Goal: Communication & Community: Participate in discussion

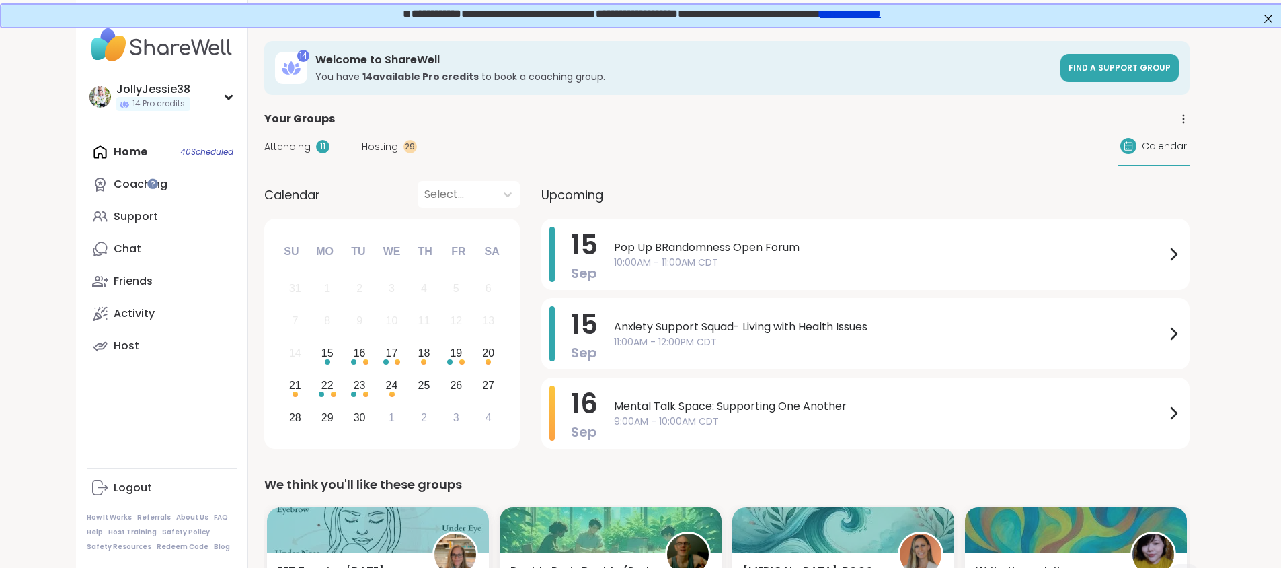
click at [87, 154] on div "Home 40 Scheduled Coaching Support Chat Friends Activity Host" at bounding box center [162, 249] width 150 height 226
click at [87, 206] on link "Support" at bounding box center [162, 216] width 150 height 32
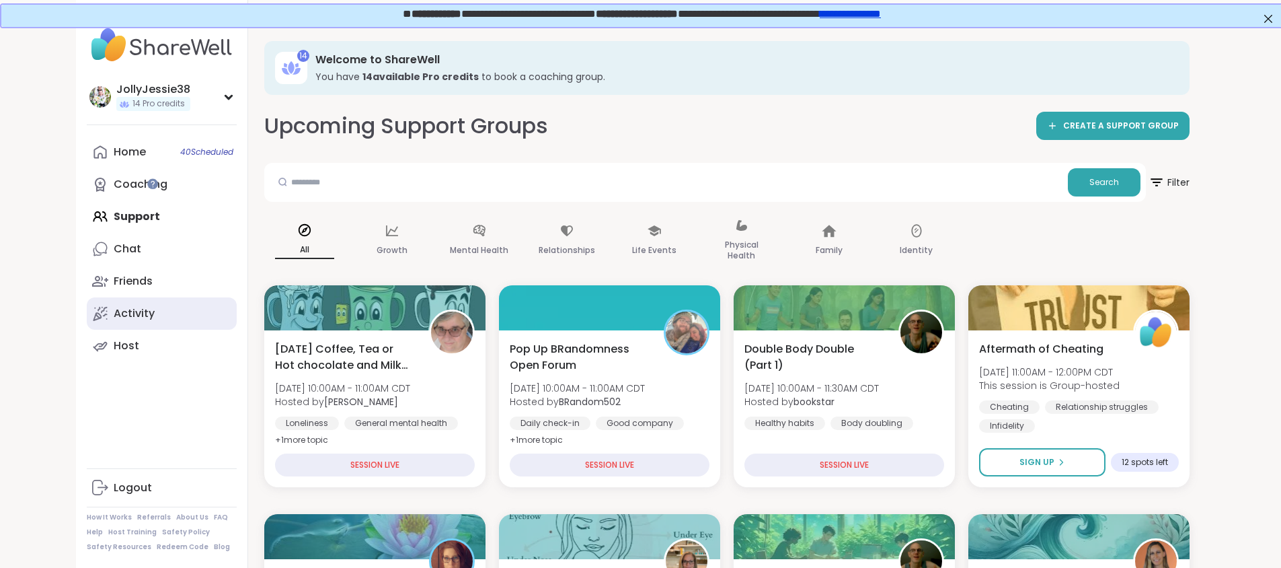
drag, startPoint x: 1287, startPoint y: 57, endPoint x: 153, endPoint y: 305, distance: 1160.5
click at [153, 305] on link "Activity" at bounding box center [162, 313] width 150 height 32
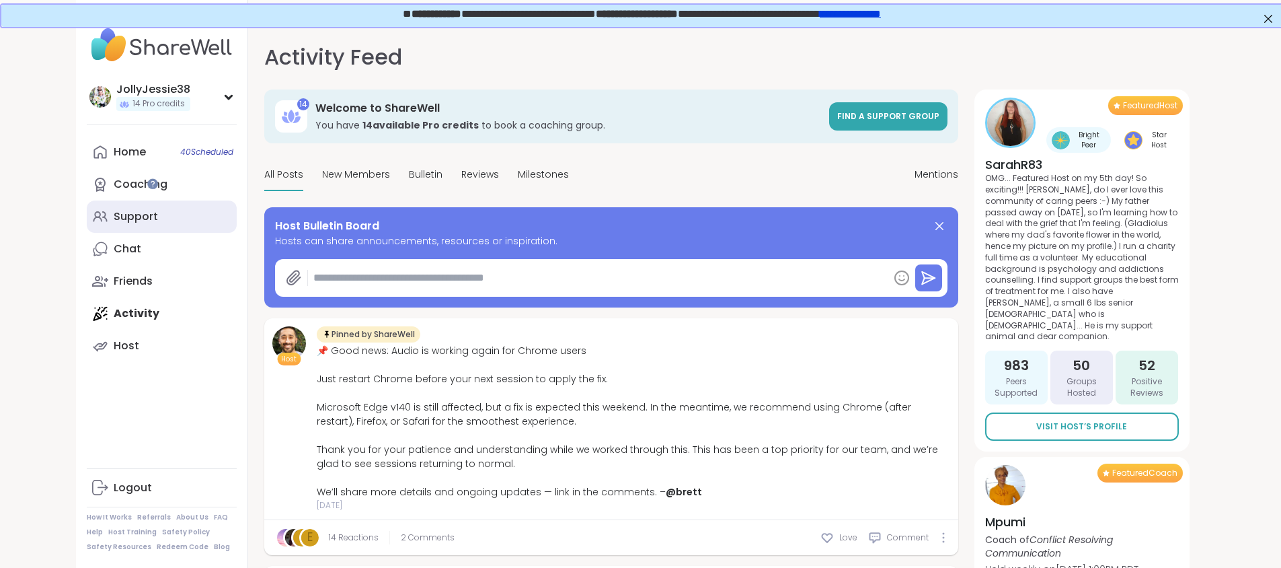
click at [114, 219] on div "Support" at bounding box center [136, 216] width 44 height 15
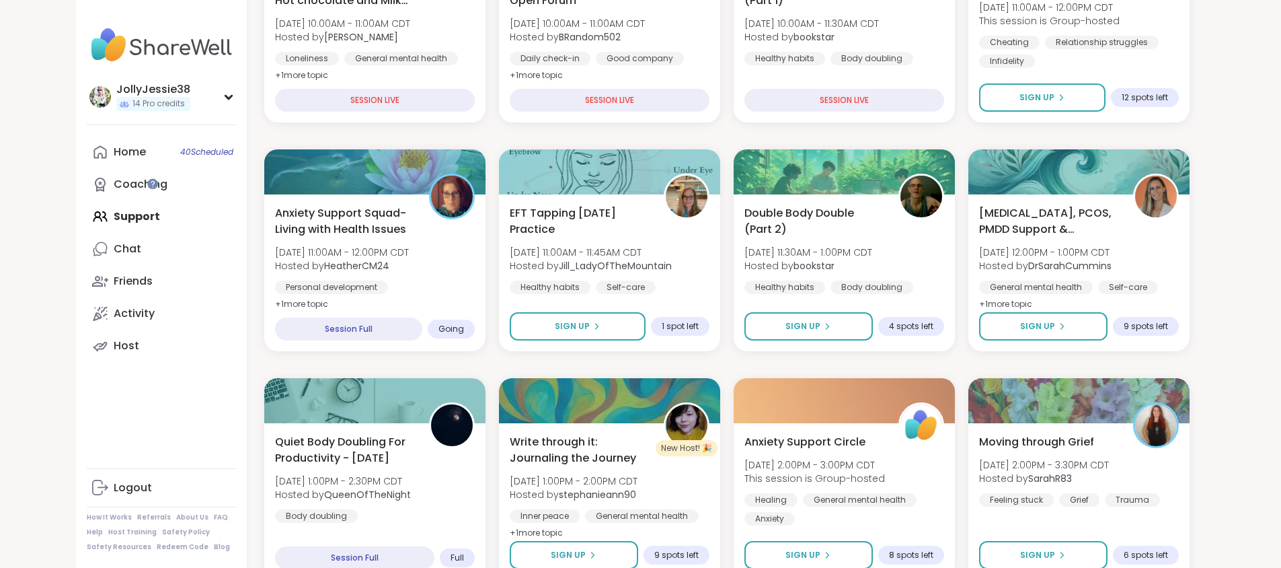
scroll to position [367, 0]
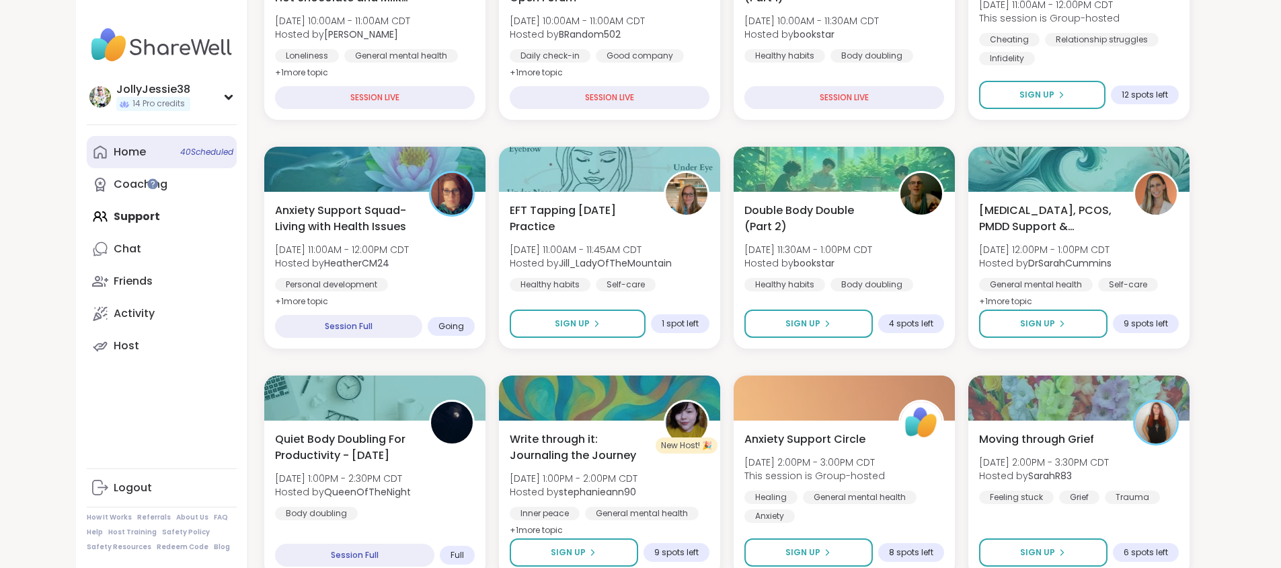
click at [114, 152] on div "Home 40 Scheduled" at bounding box center [130, 152] width 32 height 15
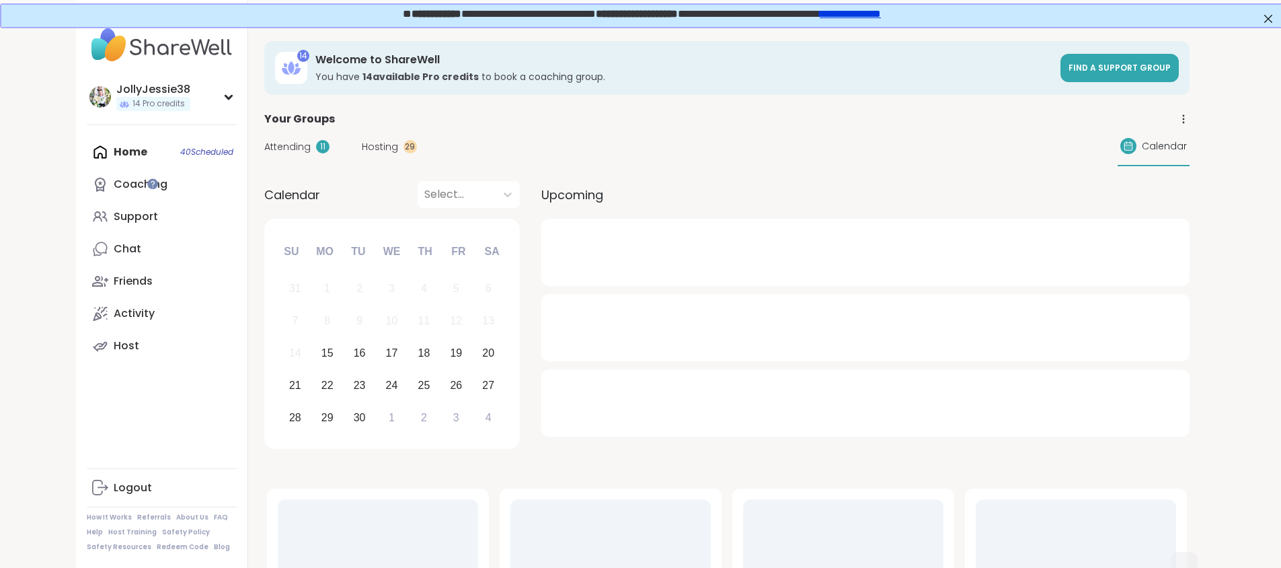
click at [264, 145] on div "Attending 11" at bounding box center [296, 147] width 65 height 14
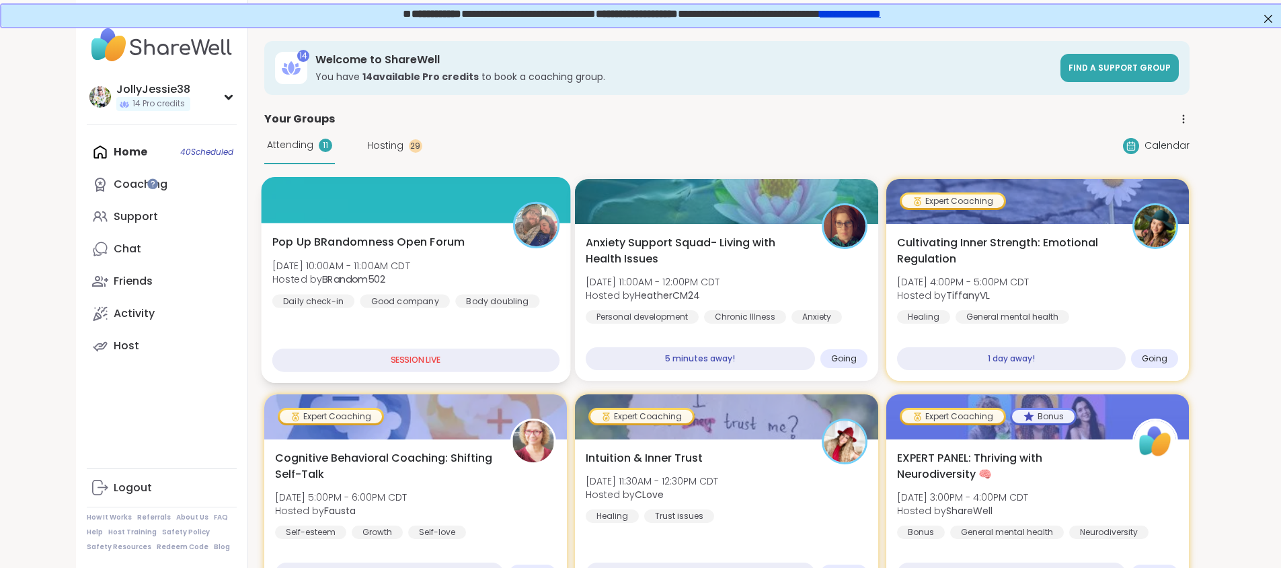
click at [272, 248] on span "Pop Up BRandomness Open Forum" at bounding box center [368, 242] width 193 height 16
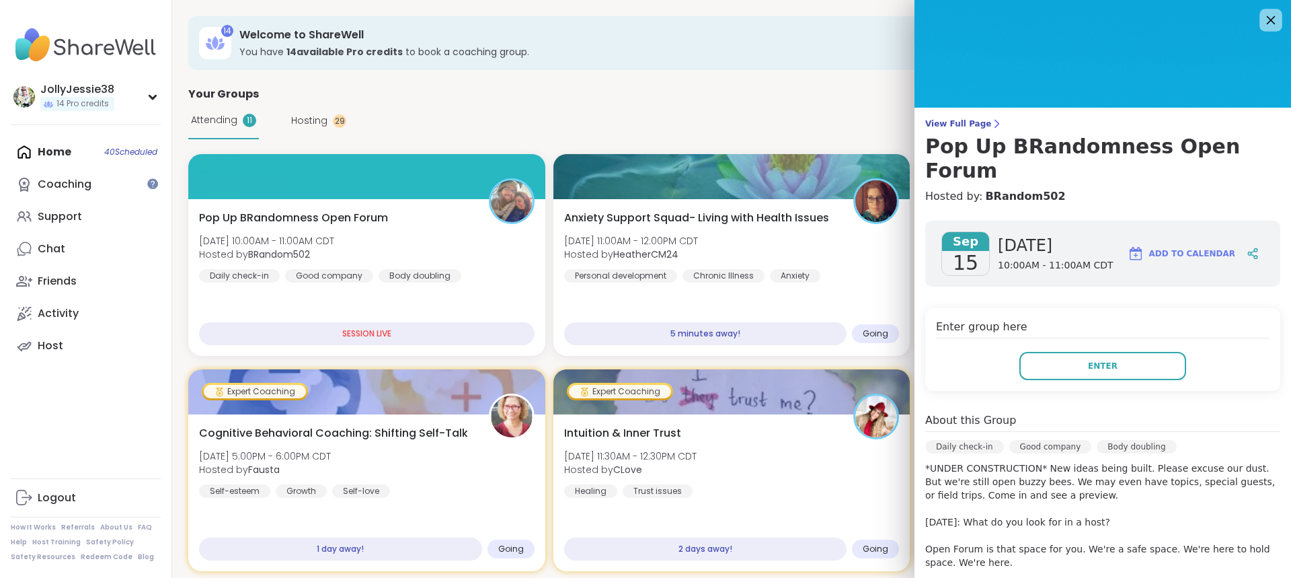
click at [1262, 20] on icon at bounding box center [1270, 19] width 17 height 17
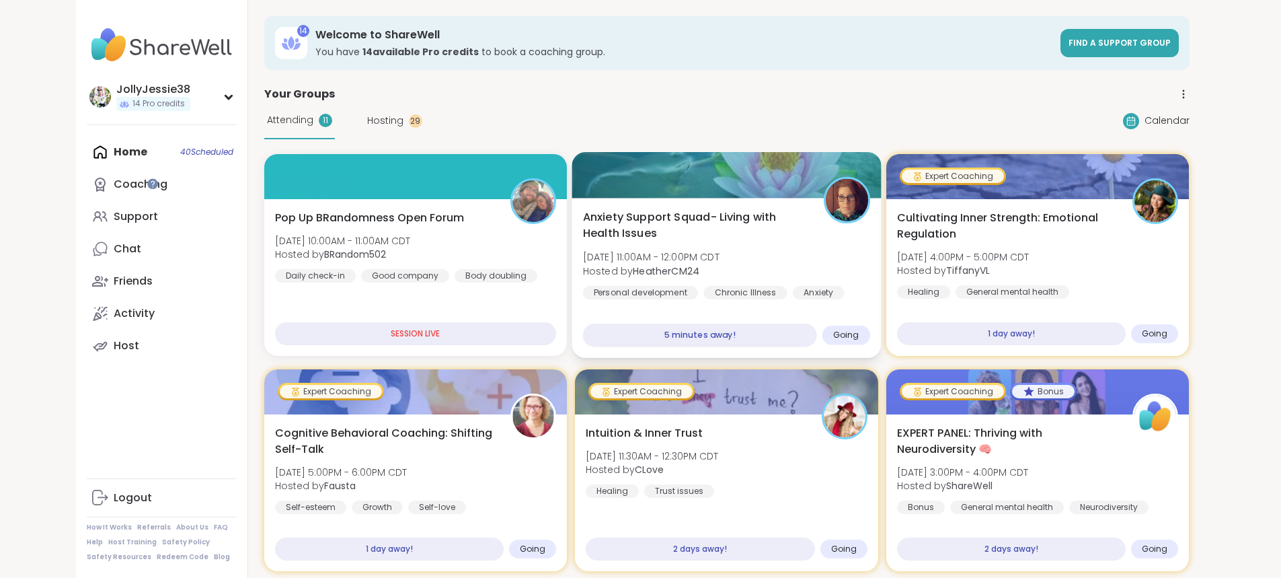
click at [796, 222] on span "Anxiety Support Squad- Living with Health Issues" at bounding box center [695, 225] width 225 height 33
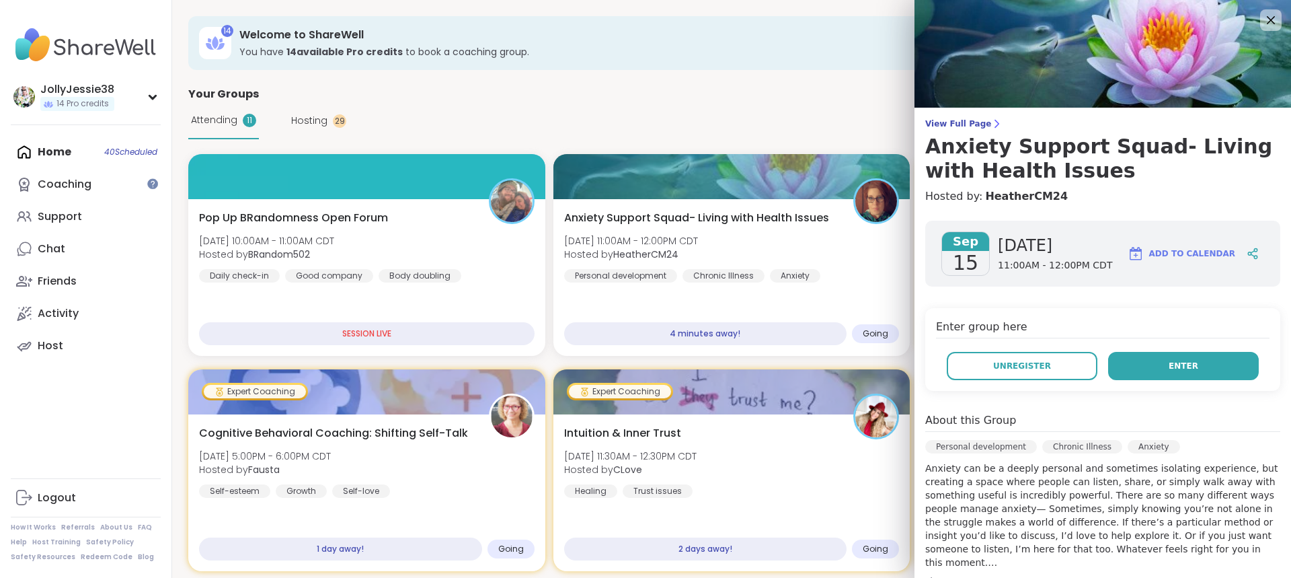
click at [1192, 359] on button "Enter" at bounding box center [1183, 366] width 151 height 28
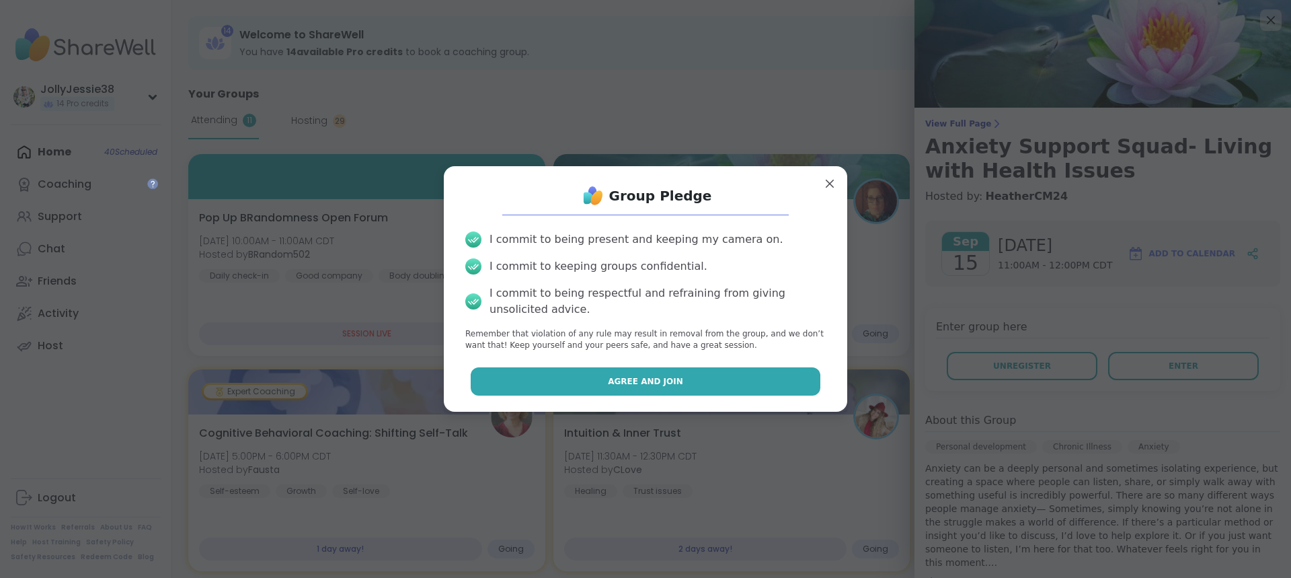
click at [736, 379] on button "Agree and Join" at bounding box center [646, 381] width 350 height 28
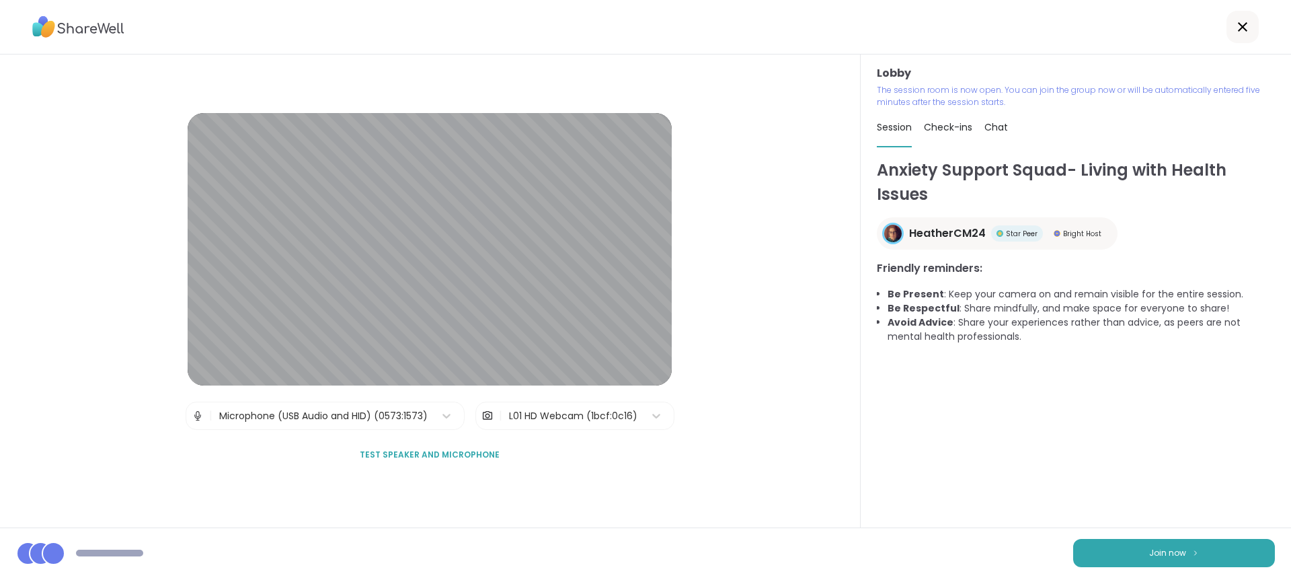
click at [1162, 567] on div "Join now" at bounding box center [645, 552] width 1291 height 50
click at [1161, 555] on span "Join now" at bounding box center [1167, 553] width 37 height 12
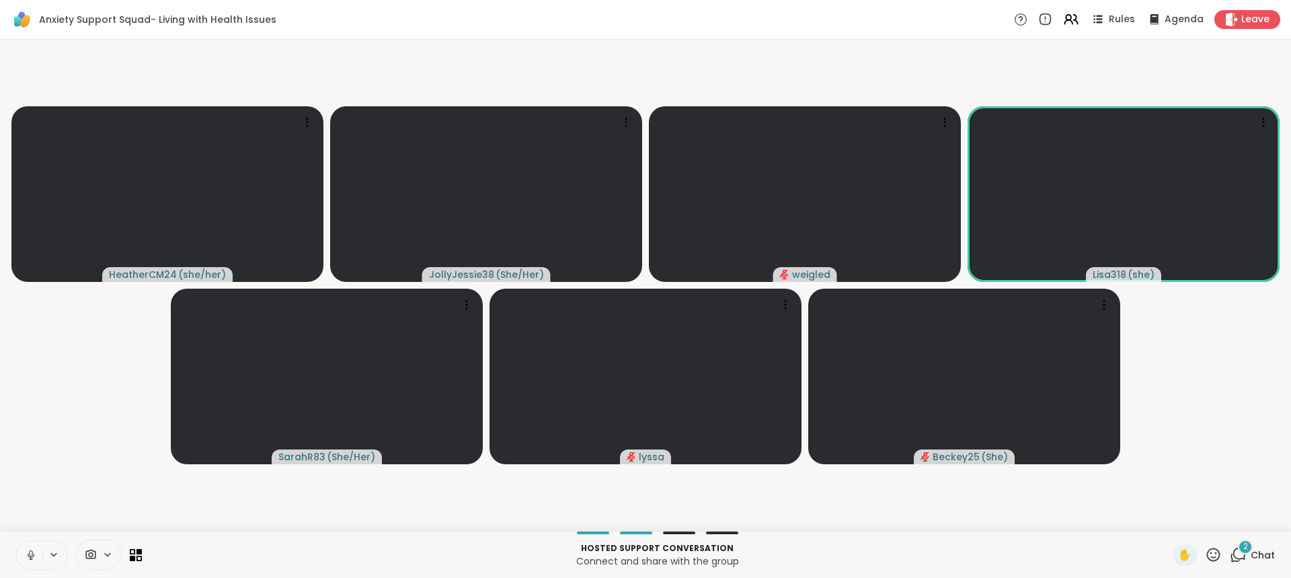
click at [1235, 559] on icon at bounding box center [1238, 554] width 17 height 17
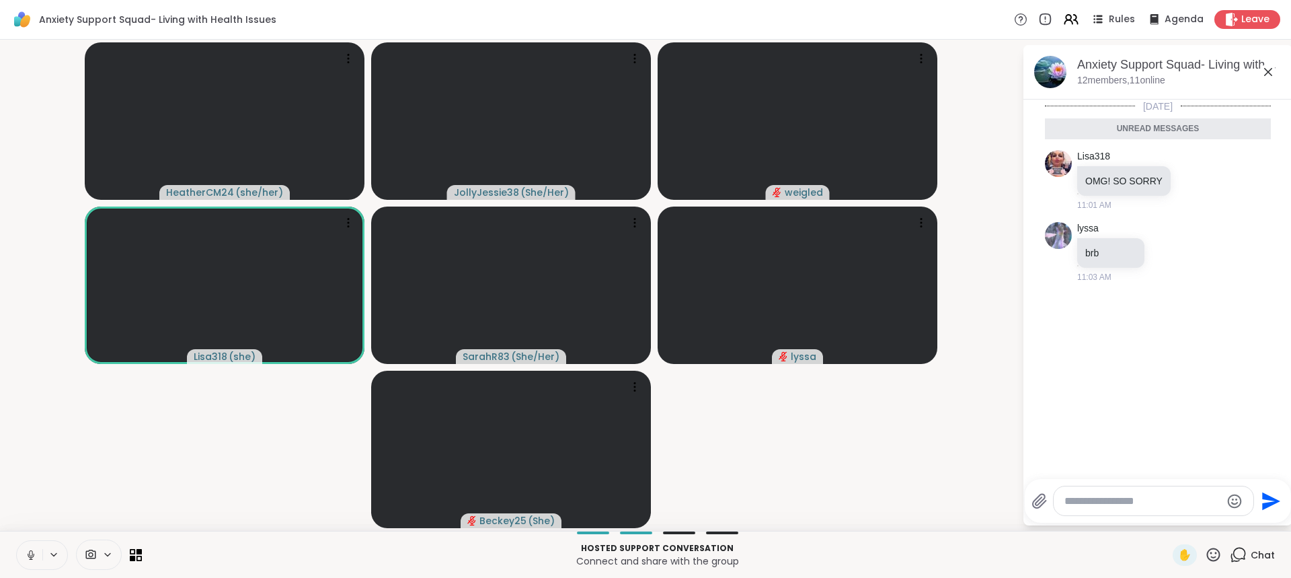
click at [1123, 502] on textarea "Type your message" at bounding box center [1143, 500] width 157 height 13
click at [1132, 510] on div at bounding box center [1154, 500] width 200 height 29
click at [1130, 508] on div at bounding box center [1154, 500] width 200 height 29
click at [1134, 513] on div at bounding box center [1154, 500] width 200 height 29
click at [1128, 505] on textarea "Type your message" at bounding box center [1143, 500] width 157 height 13
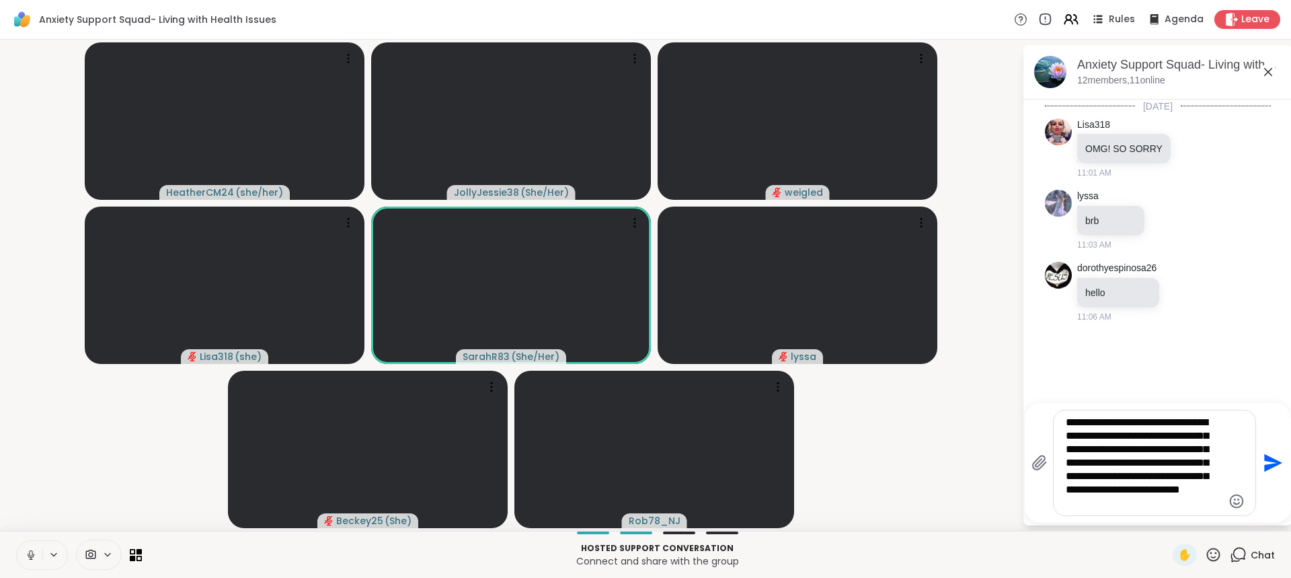
click at [1073, 496] on textarea "**********" at bounding box center [1144, 463] width 157 height 94
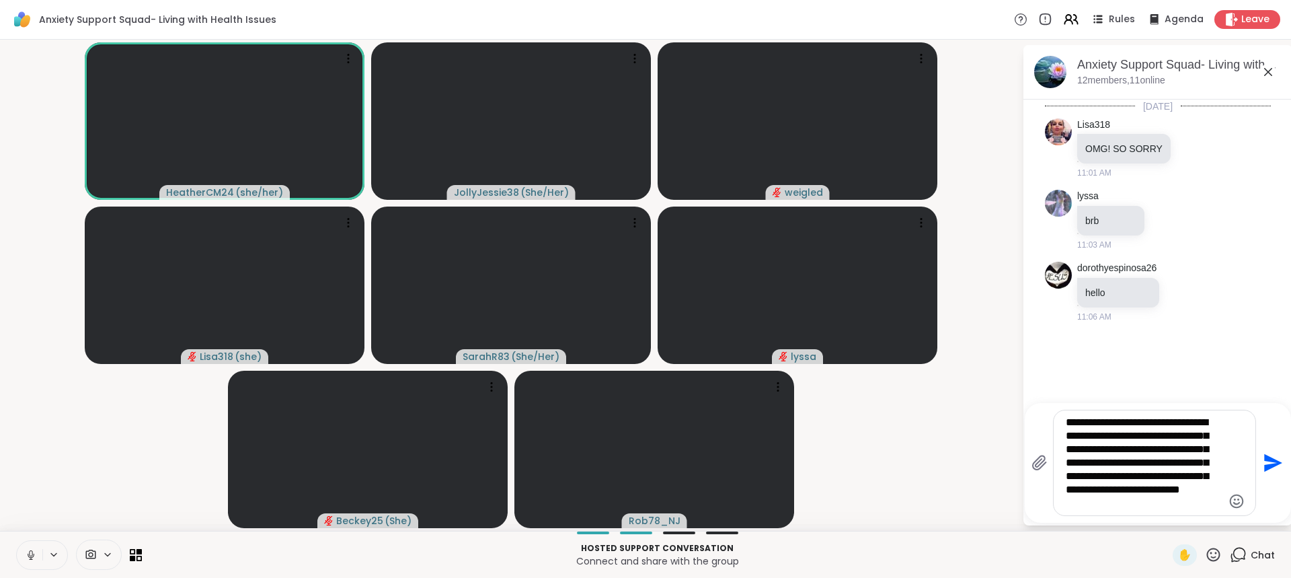
type textarea "**********"
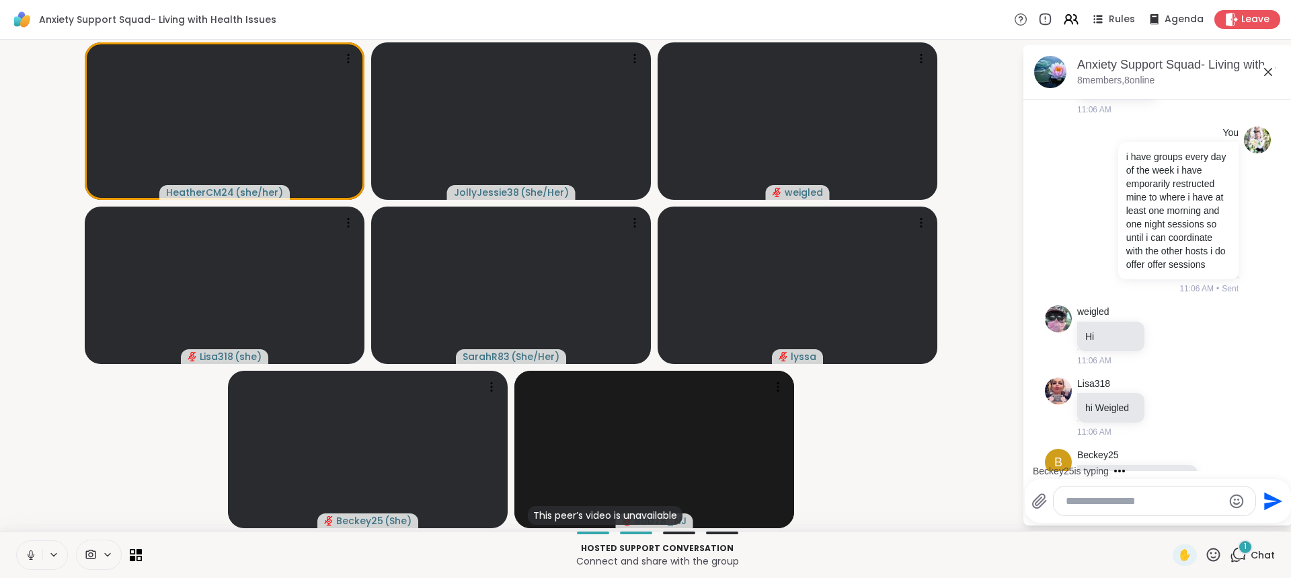
scroll to position [373, 0]
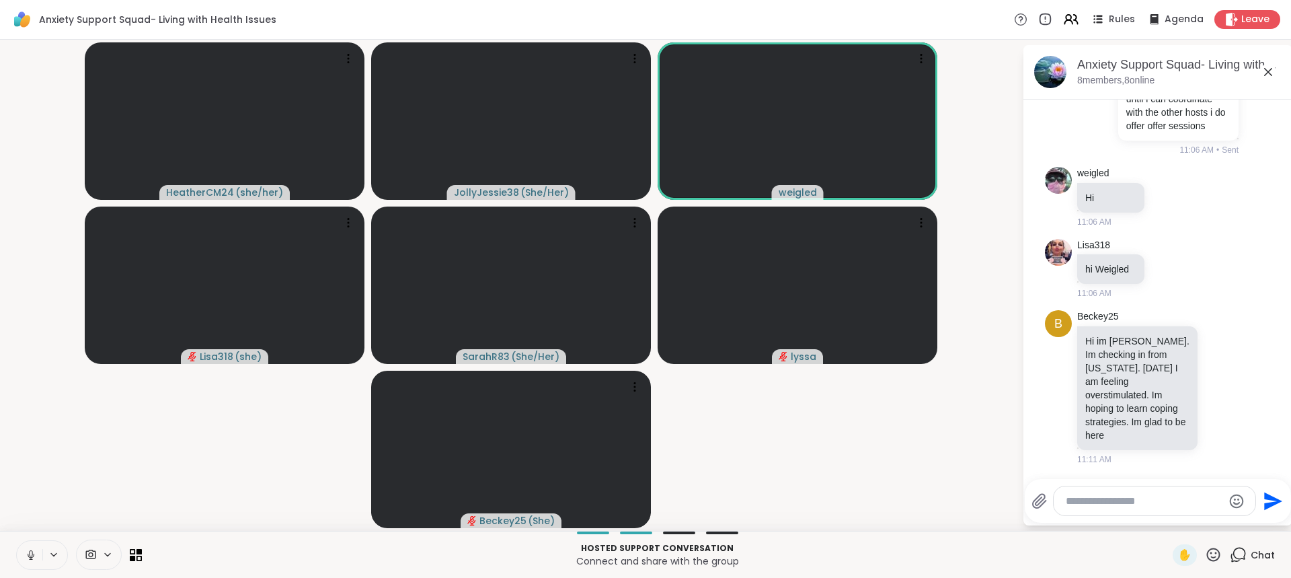
click at [1093, 501] on textarea "Type your message" at bounding box center [1144, 500] width 157 height 13
click at [1098, 508] on div at bounding box center [1155, 500] width 202 height 29
click at [1100, 501] on textarea "Type your message" at bounding box center [1144, 500] width 157 height 13
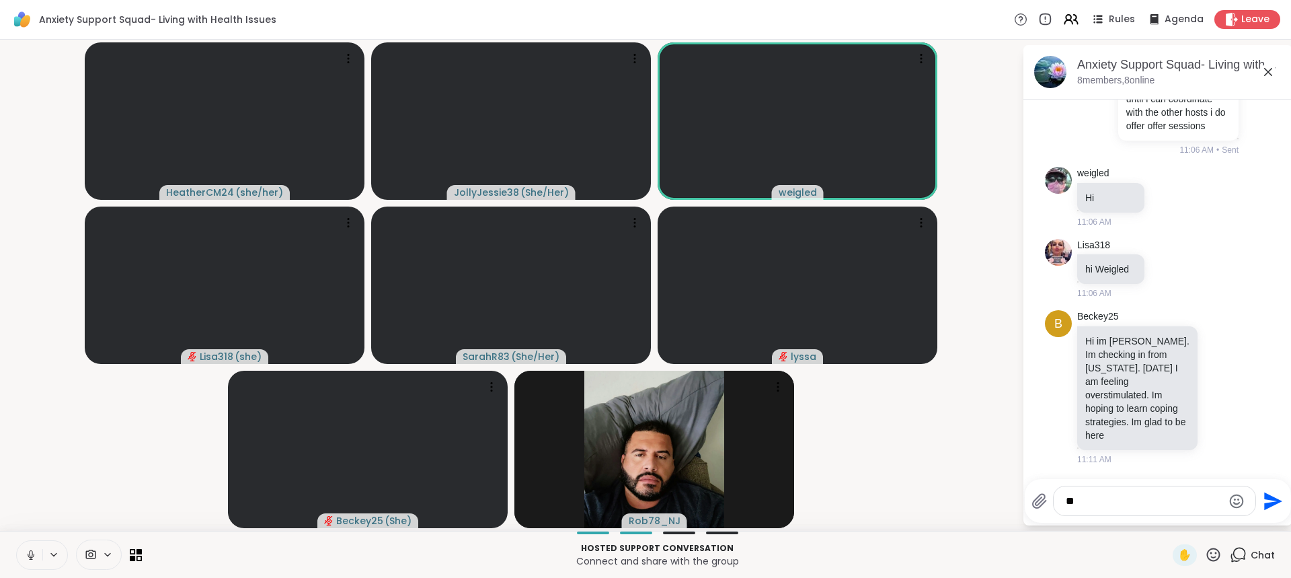
type textarea "*"
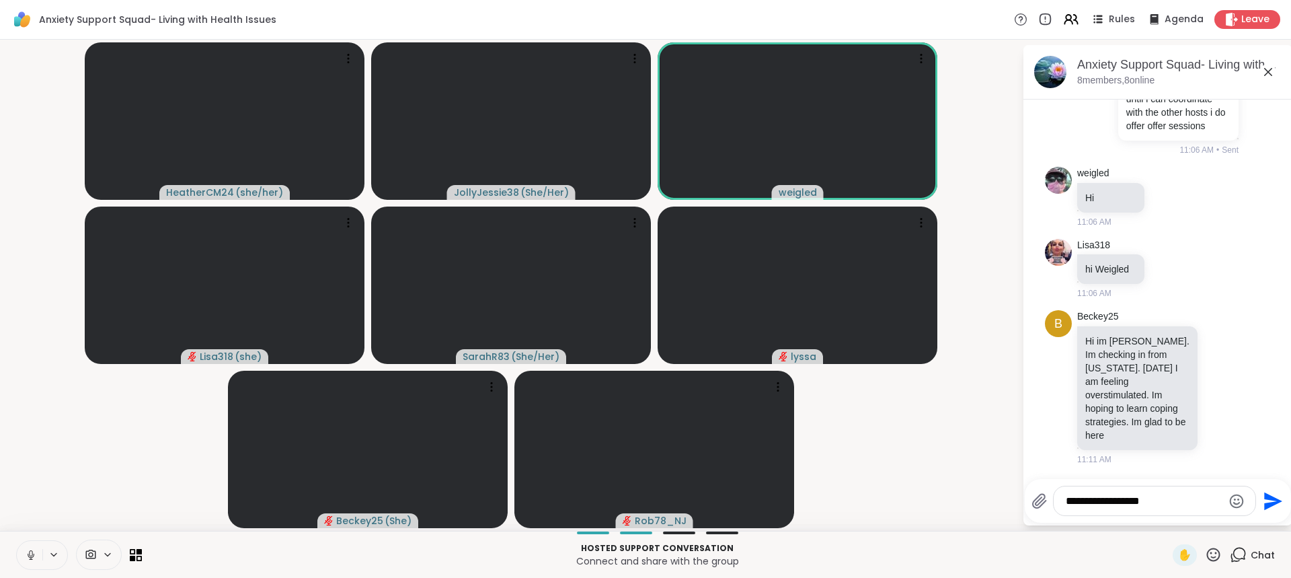
type textarea "**********"
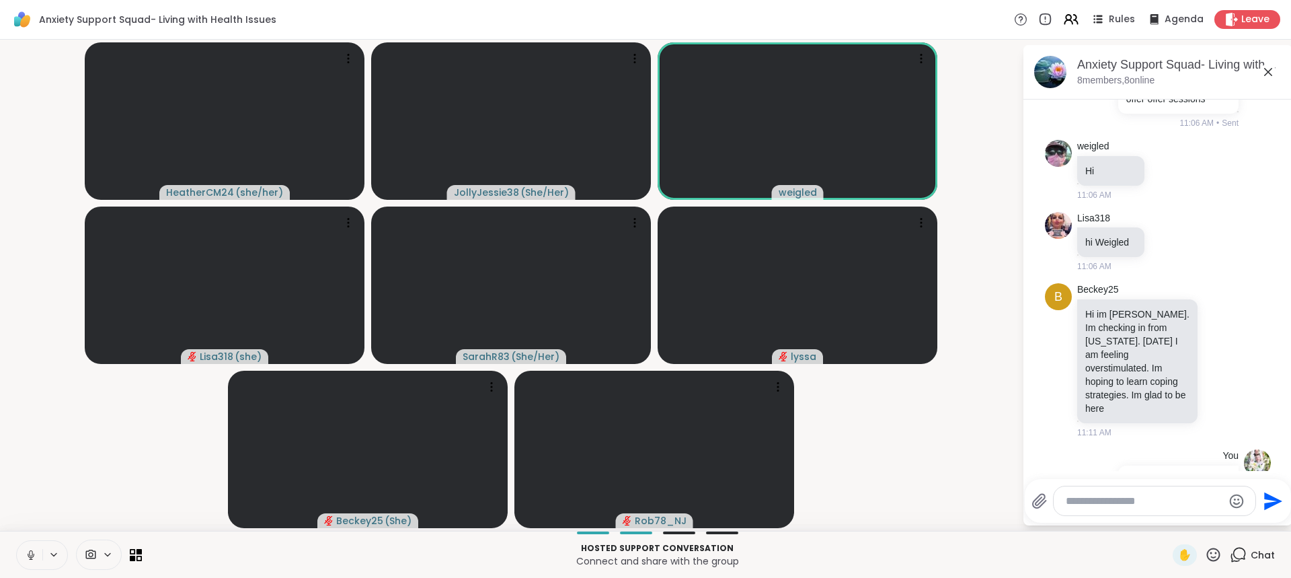
scroll to position [445, 0]
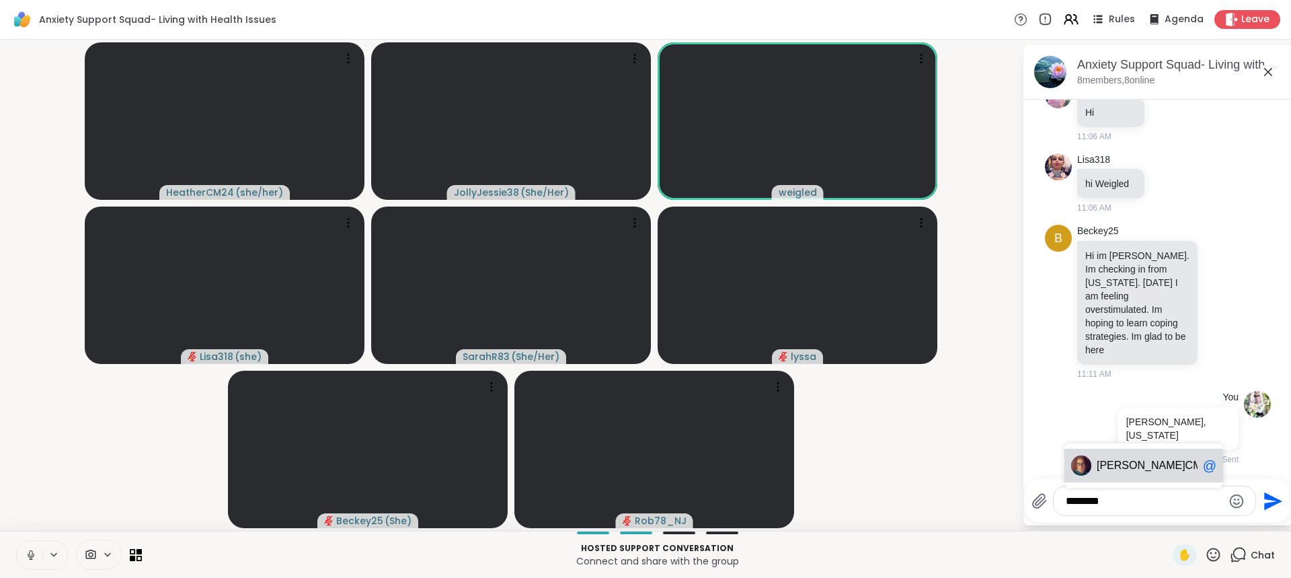
click at [1130, 472] on div "Heather CM24 @" at bounding box center [1144, 466] width 159 height 34
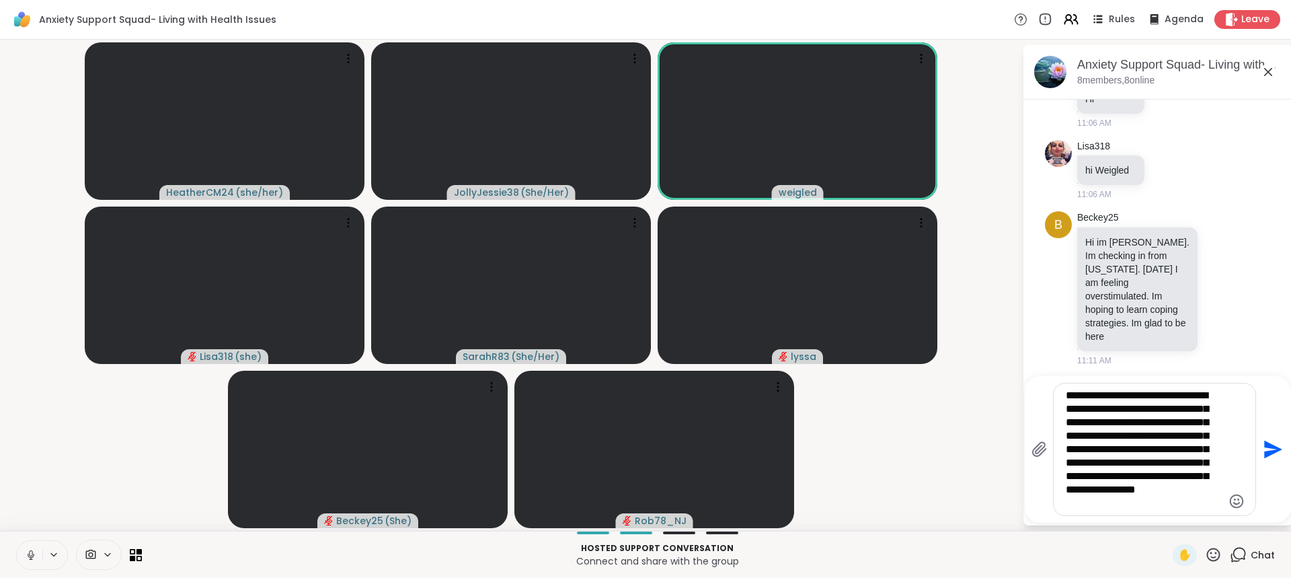
click at [1165, 501] on textarea "**********" at bounding box center [1144, 449] width 157 height 121
click at [1162, 508] on textarea "**********" at bounding box center [1144, 449] width 157 height 121
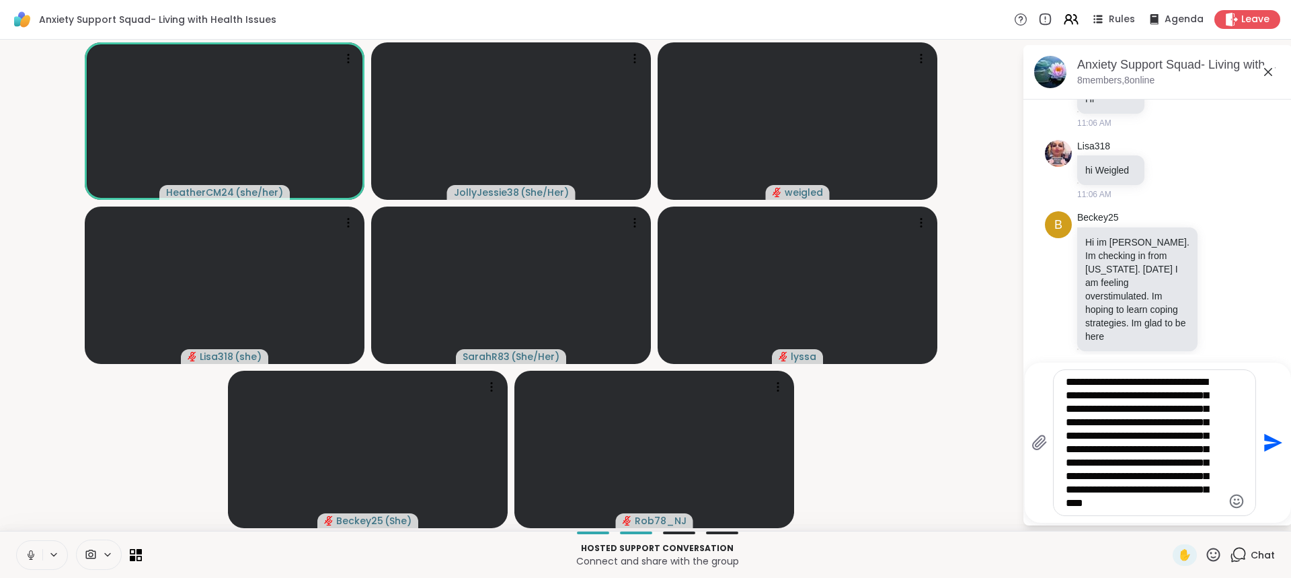
scroll to position [13, 0]
type textarea "**********"
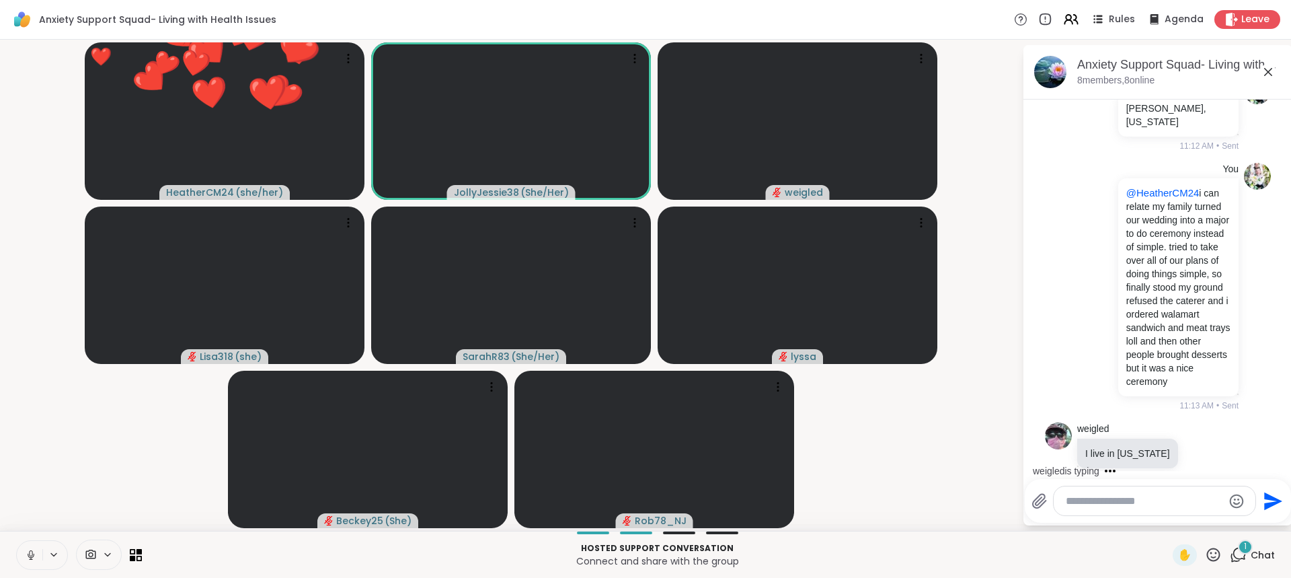
scroll to position [816, 0]
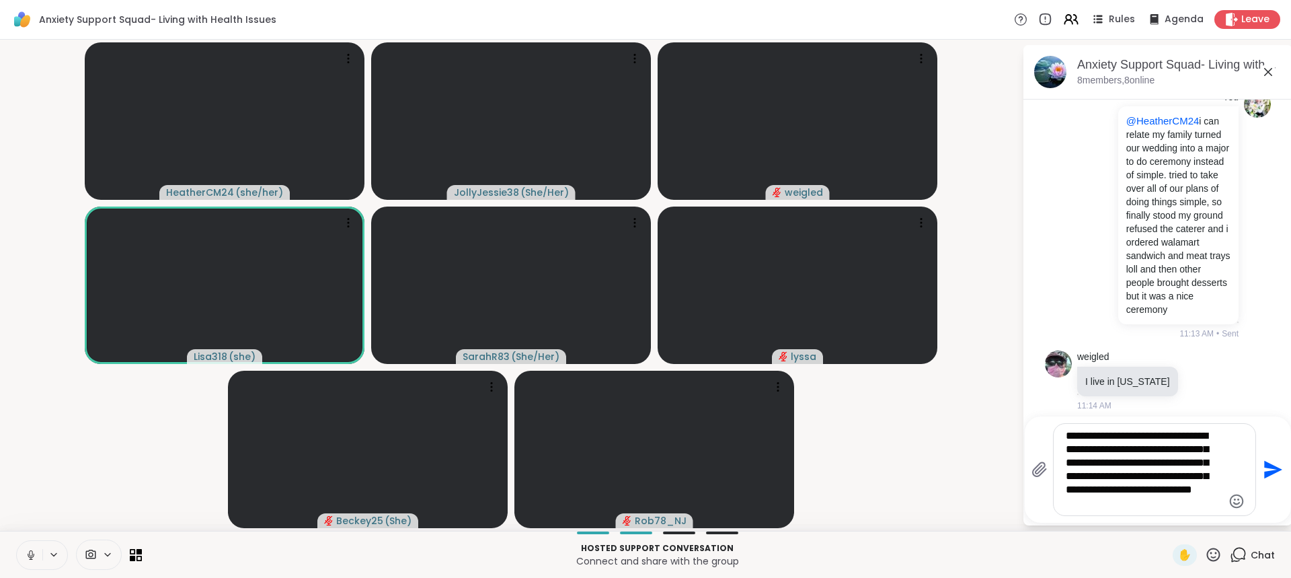
type textarea "**********"
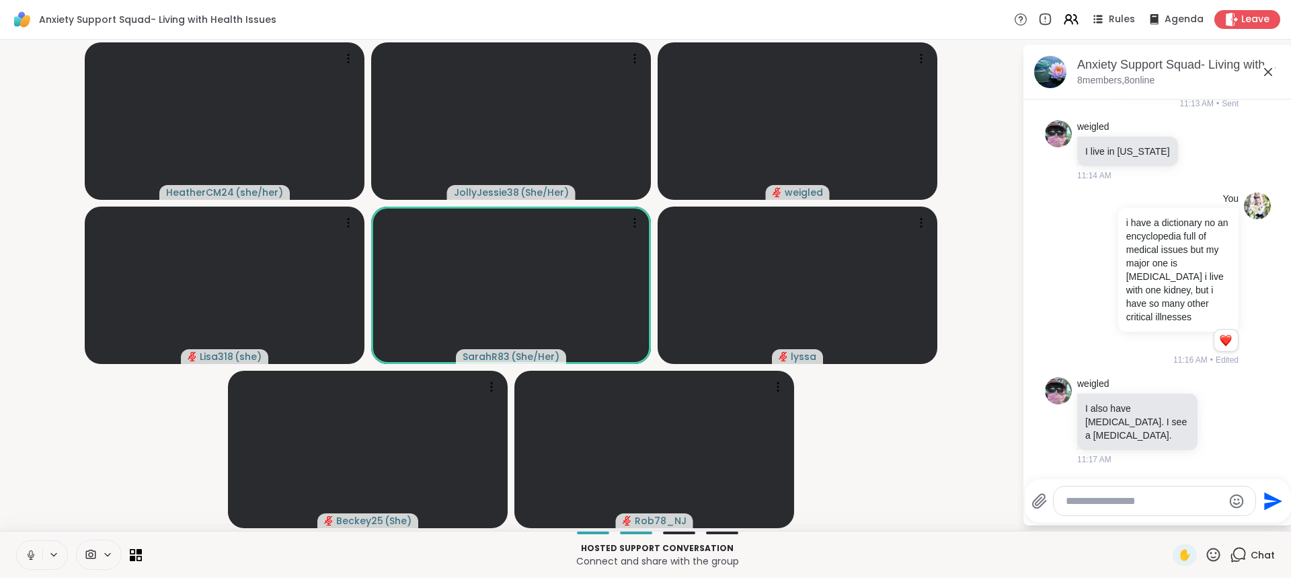
scroll to position [1119, 0]
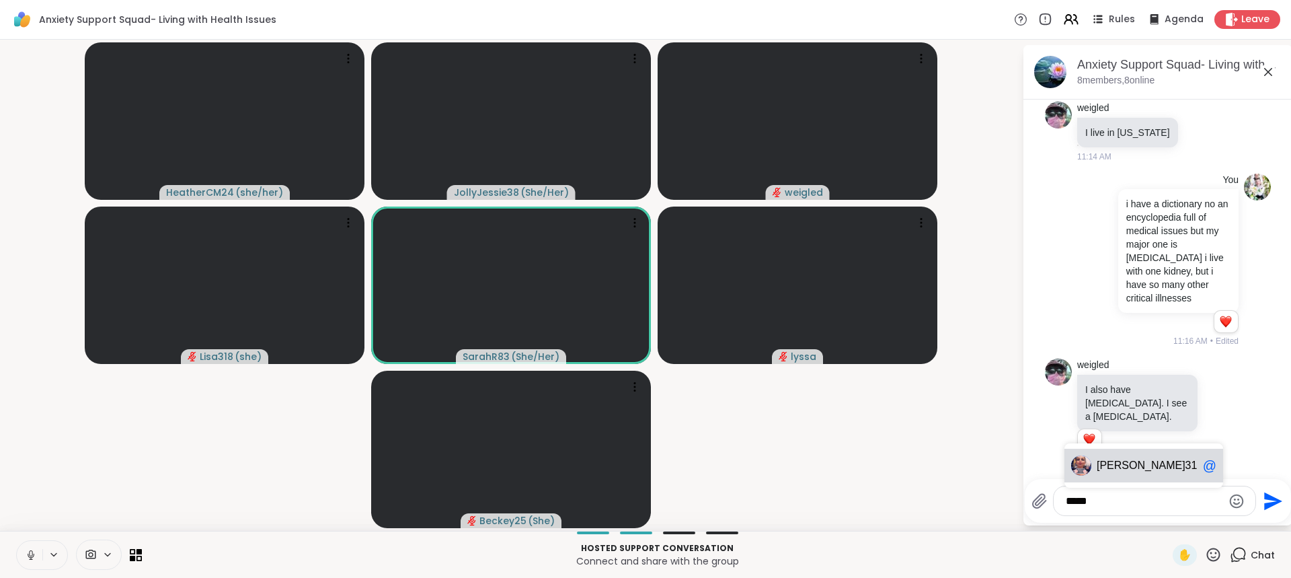
click at [1138, 468] on span "Lisa 318" at bounding box center [1147, 465] width 101 height 13
click at [1138, 497] on textarea "********" at bounding box center [1144, 500] width 157 height 13
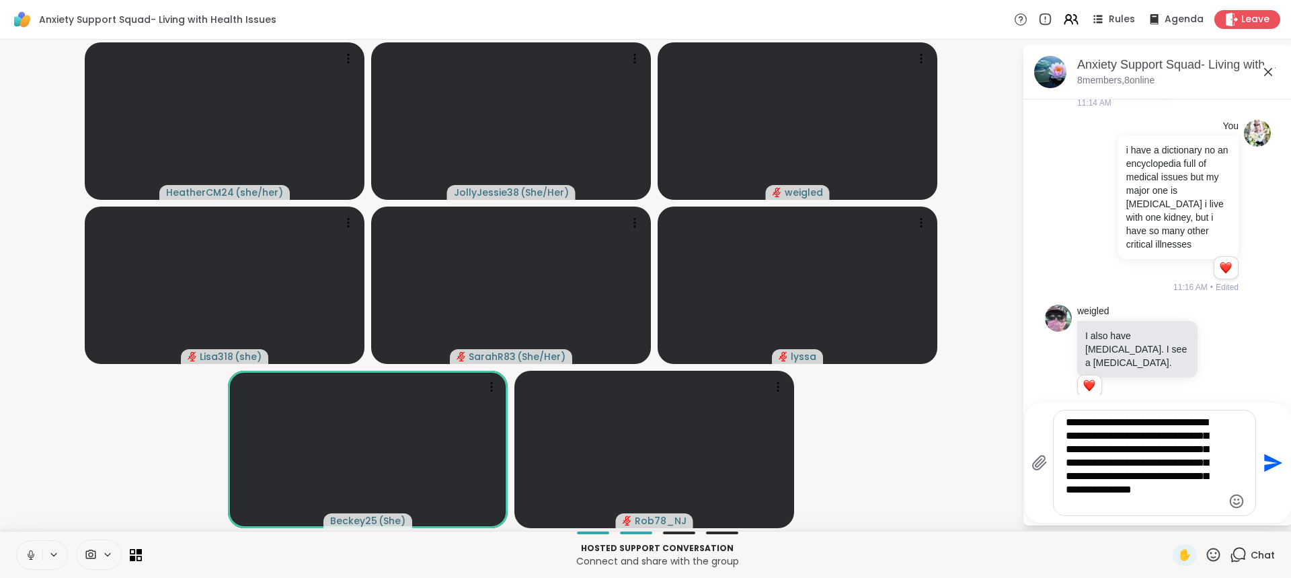
type textarea "**********"
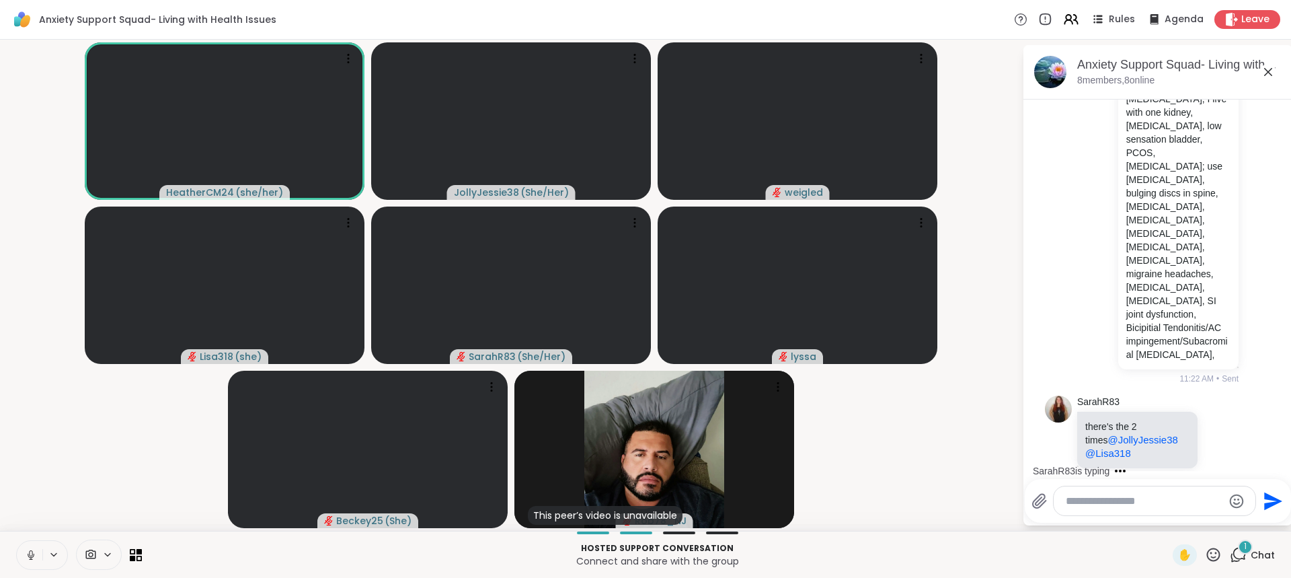
scroll to position [2954, 0]
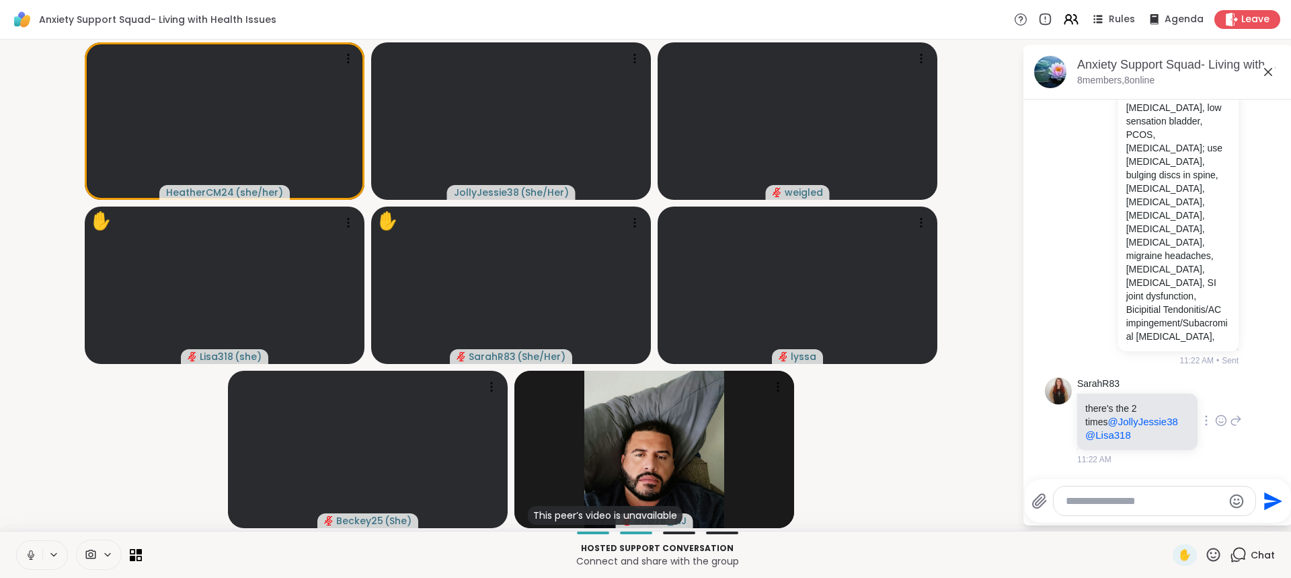
click at [1230, 420] on icon at bounding box center [1236, 420] width 12 height 16
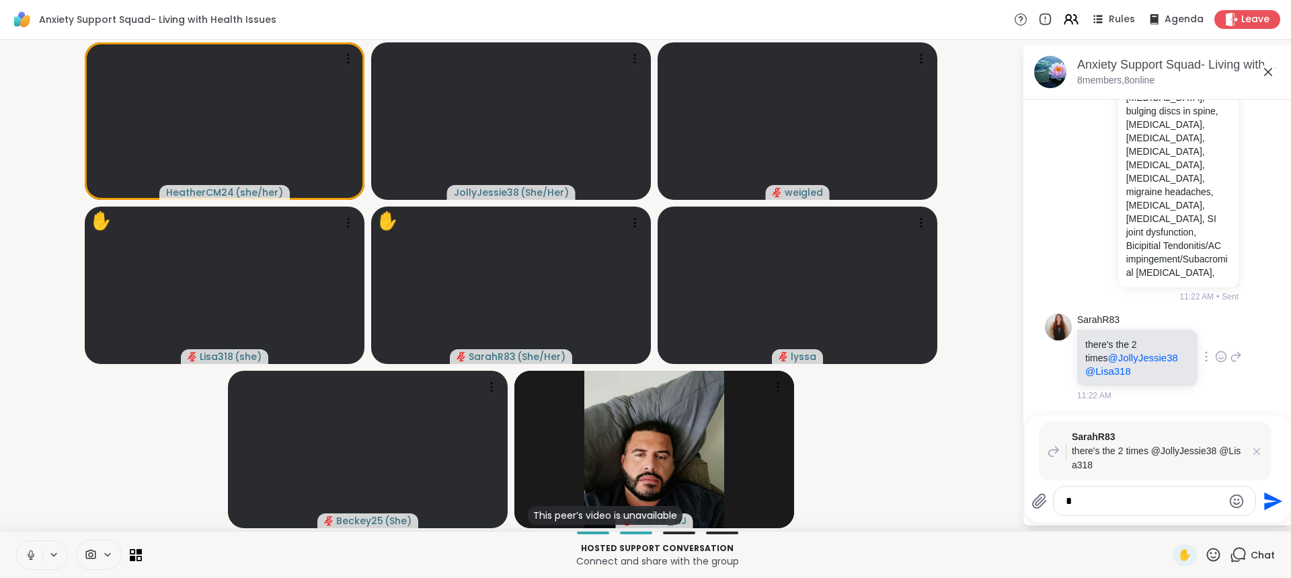
type textarea "**"
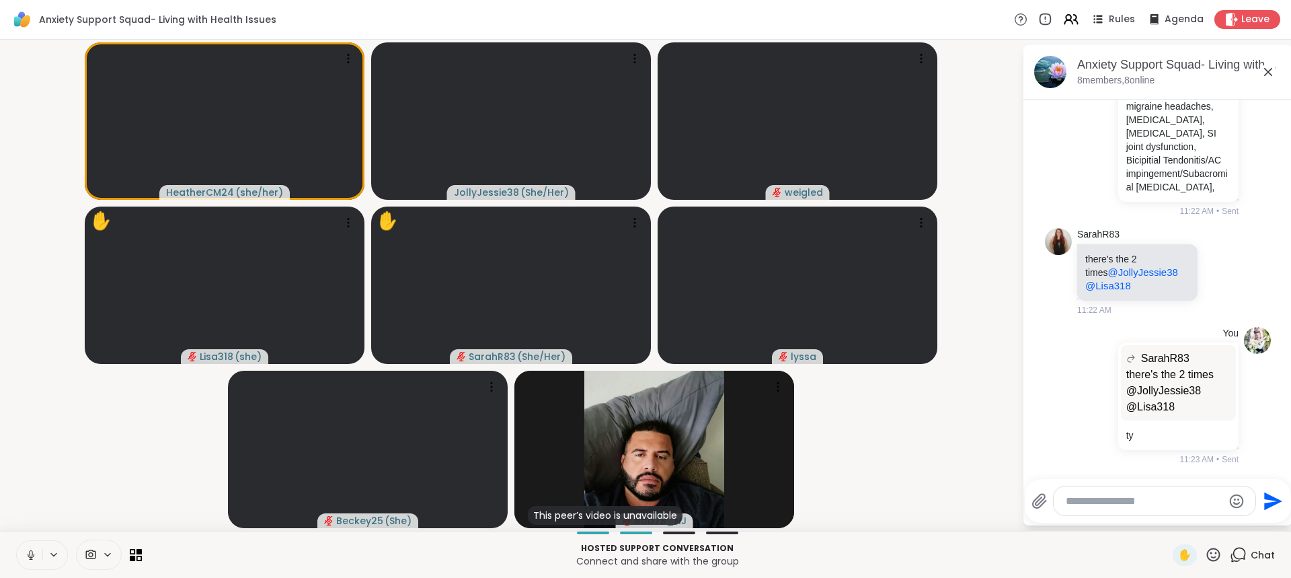
click at [1280, 438] on html "Anxiety Support Squad- Living with Health Issues Rules Agenda Leave HeatherCM24…" at bounding box center [645, 289] width 1291 height 578
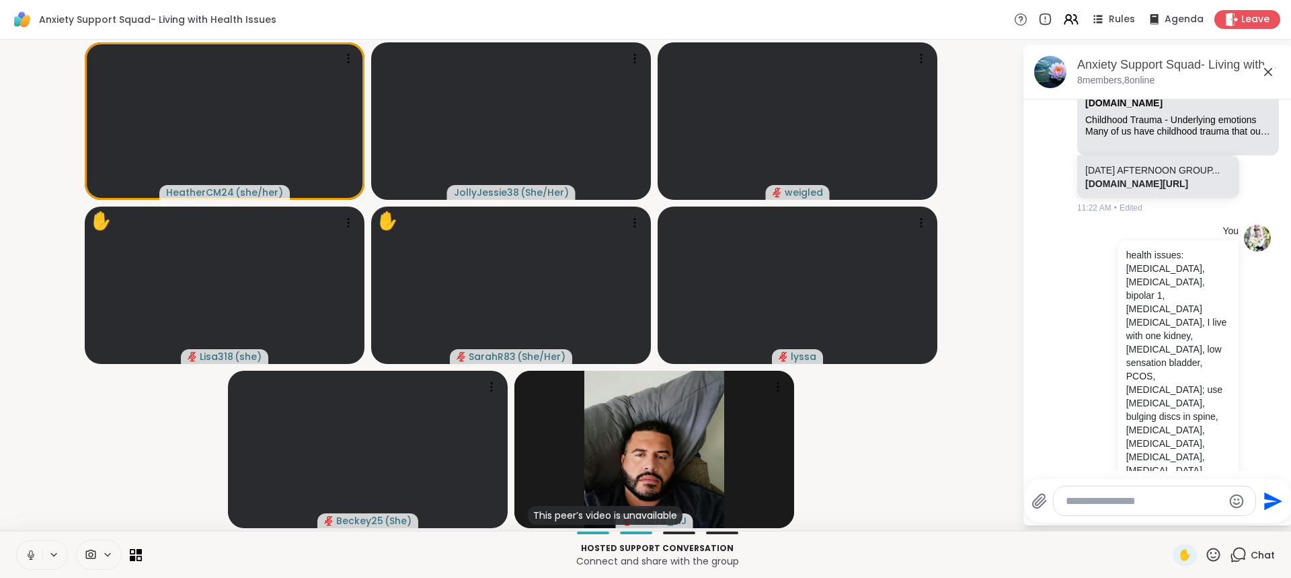
scroll to position [2531, 0]
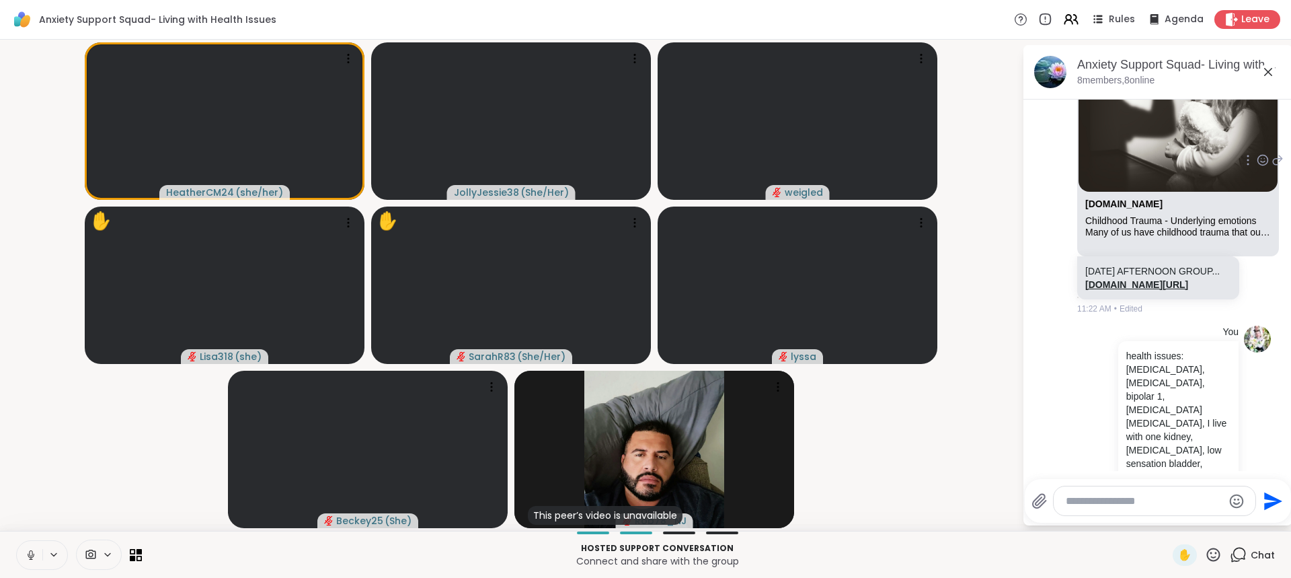
click at [1130, 290] on link "sharewellnow.com/session/86ebd2a9-cbac-457e-8cc9-001050f23918" at bounding box center [1136, 284] width 103 height 11
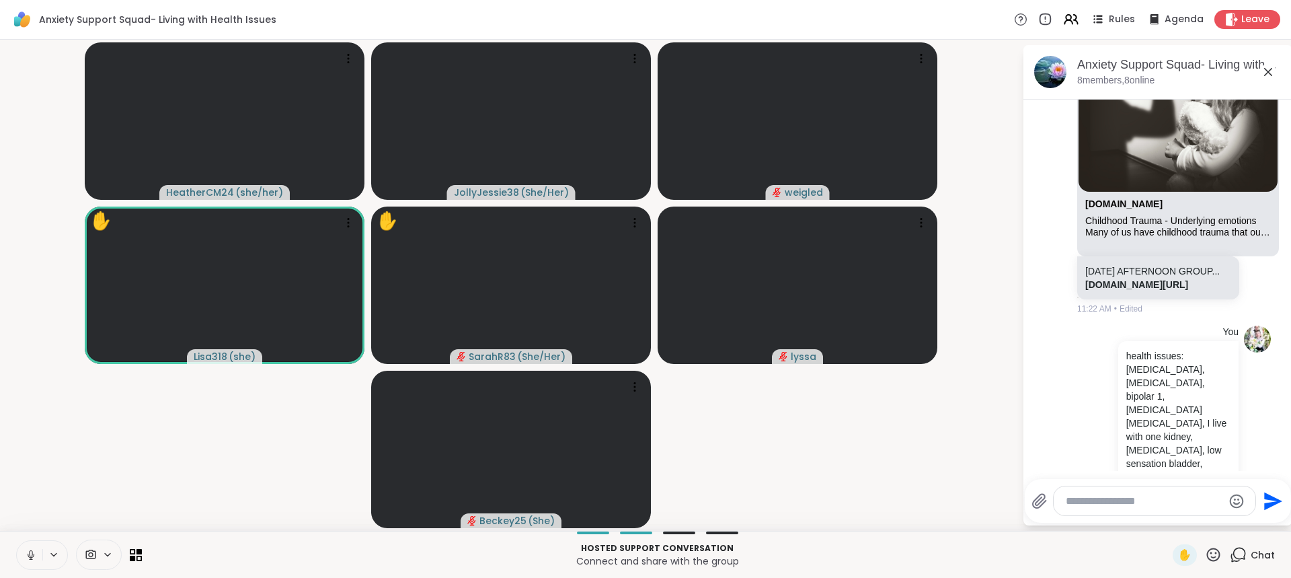
click at [30, 556] on icon at bounding box center [31, 555] width 12 height 12
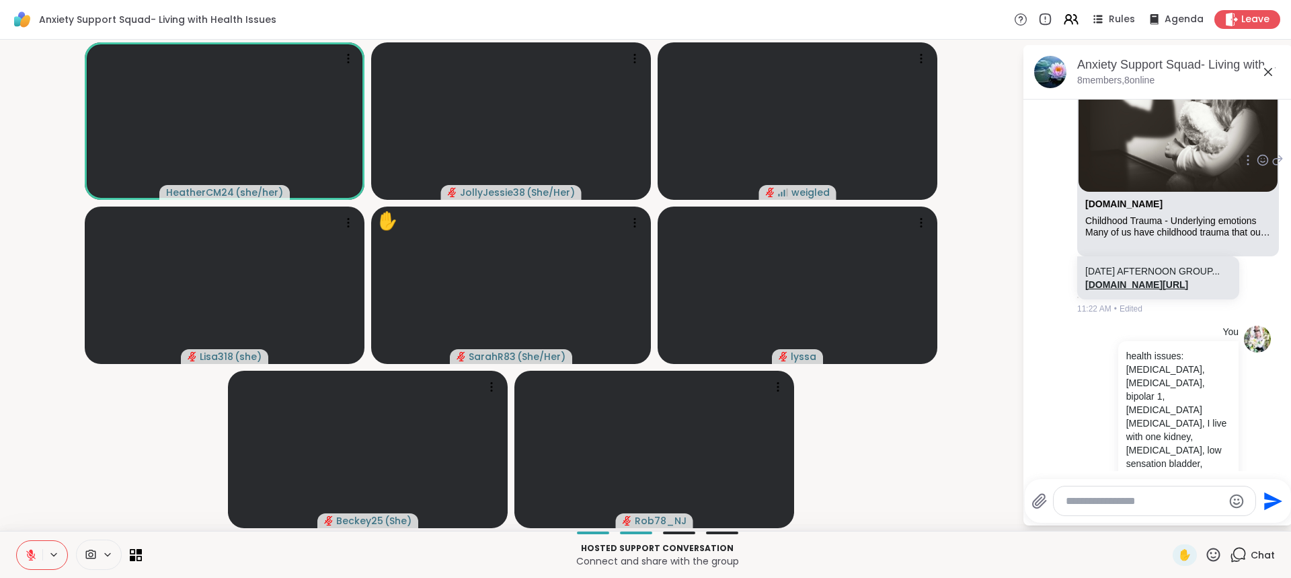
click at [1160, 290] on link "sharewellnow.com/session/86ebd2a9-cbac-457e-8cc9-001050f23918" at bounding box center [1136, 284] width 103 height 11
click at [1124, 501] on textarea "Type your message" at bounding box center [1144, 500] width 157 height 13
click at [1182, 562] on span "✋" at bounding box center [1184, 555] width 13 height 16
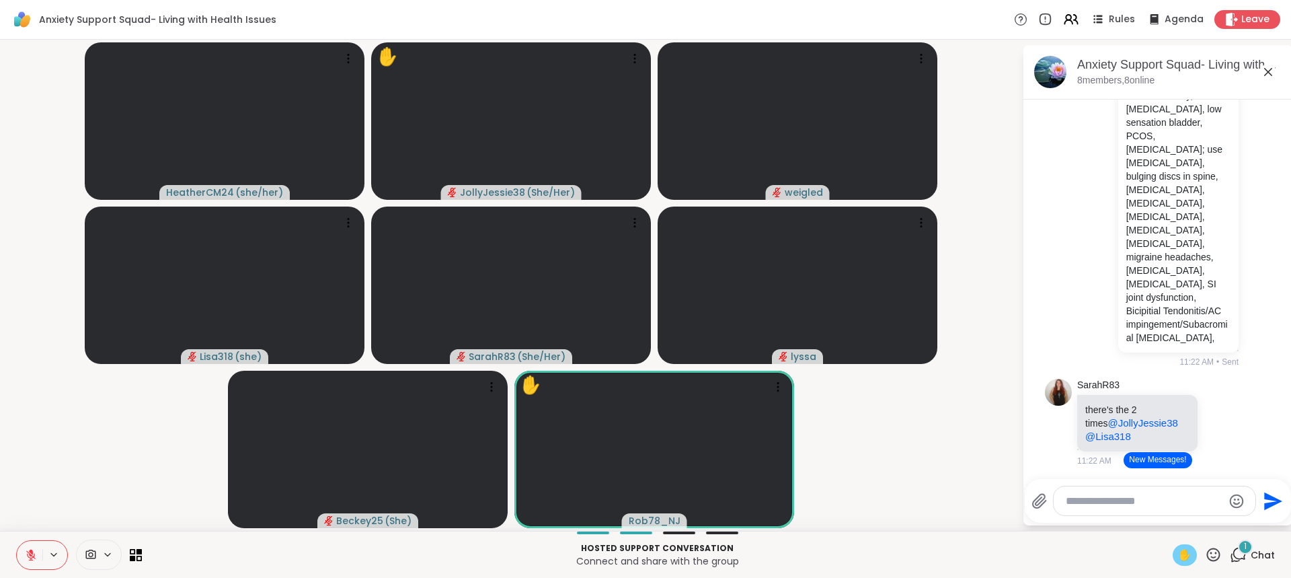
scroll to position [2850, 0]
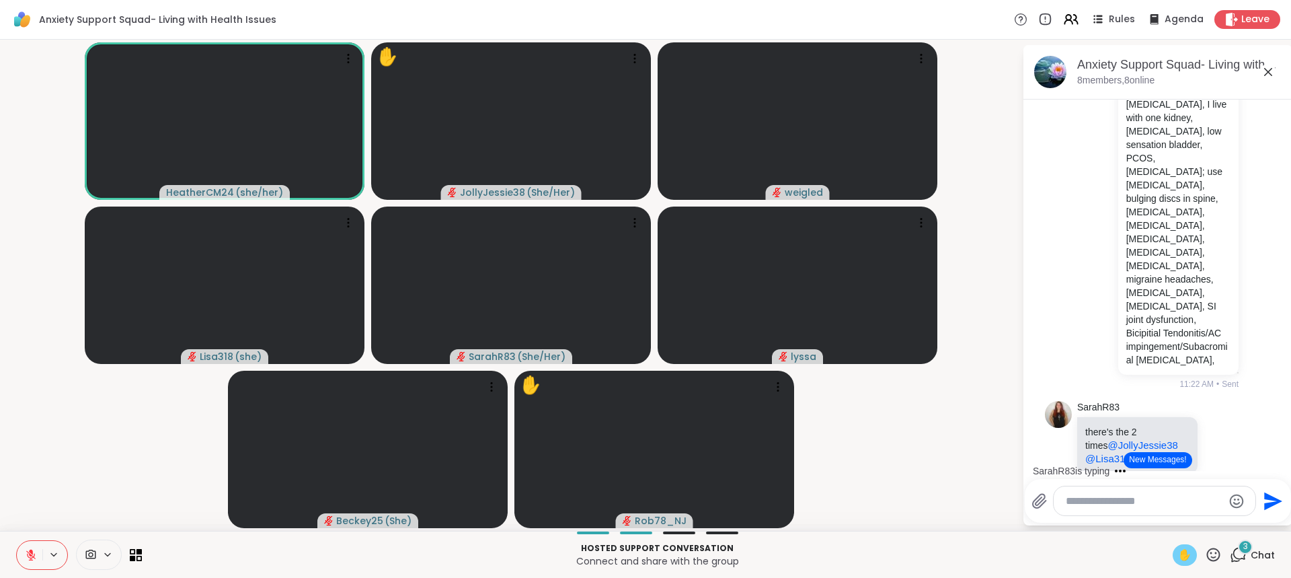
click at [34, 557] on icon at bounding box center [30, 554] width 9 height 9
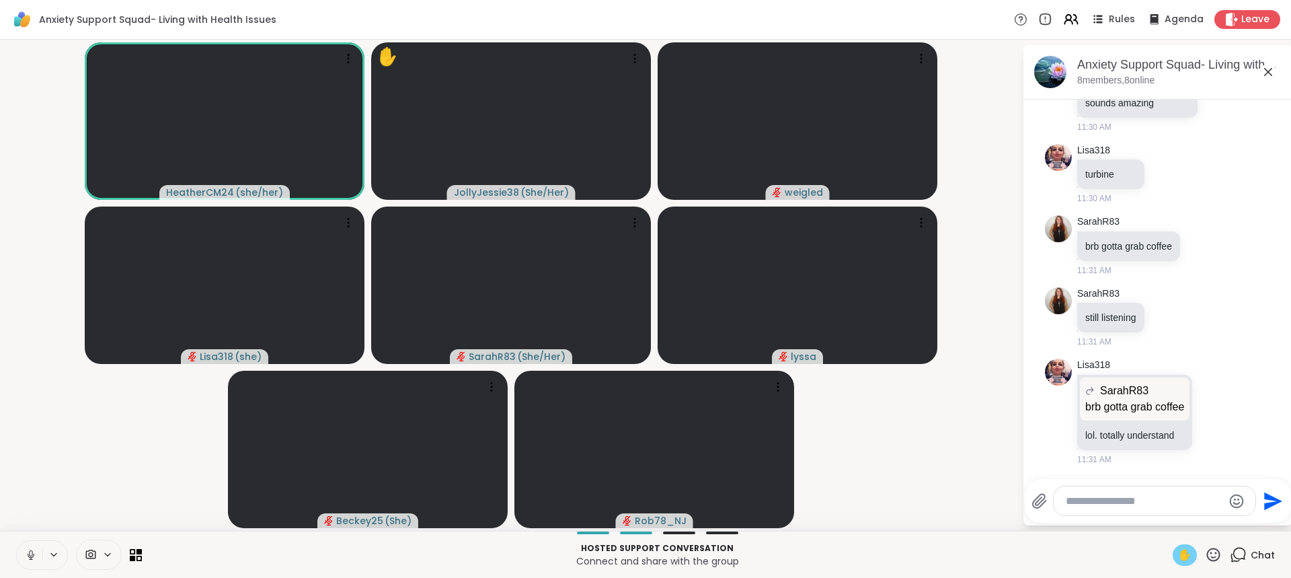
scroll to position [3676, 0]
click at [1139, 496] on textarea "Type your message" at bounding box center [1144, 500] width 157 height 13
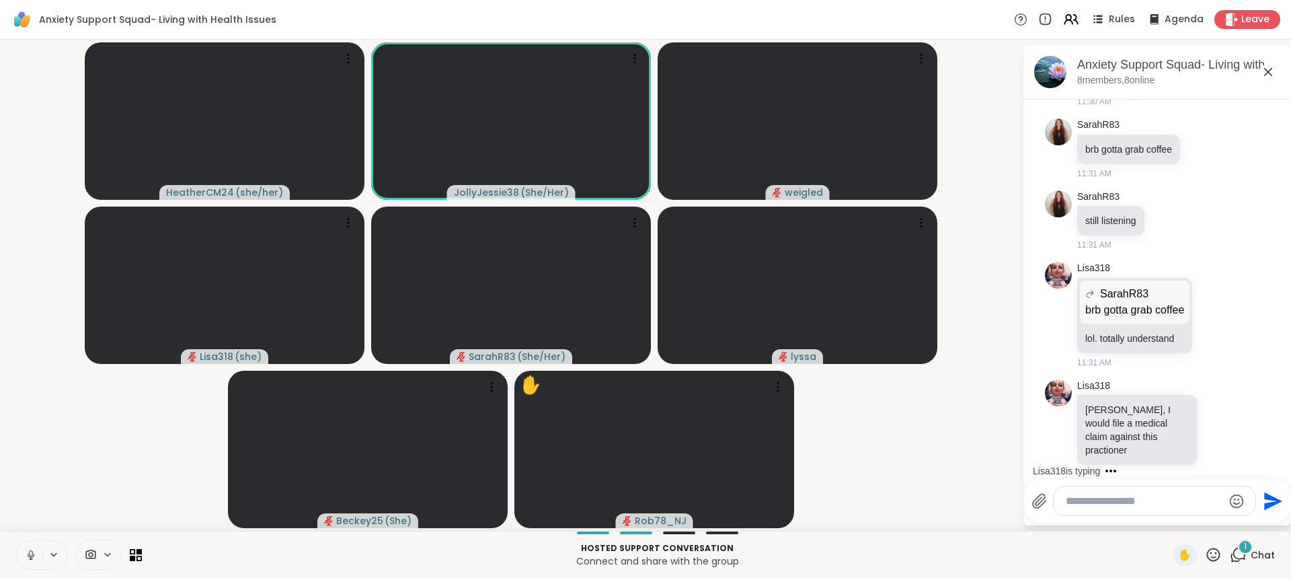
scroll to position [3775, 0]
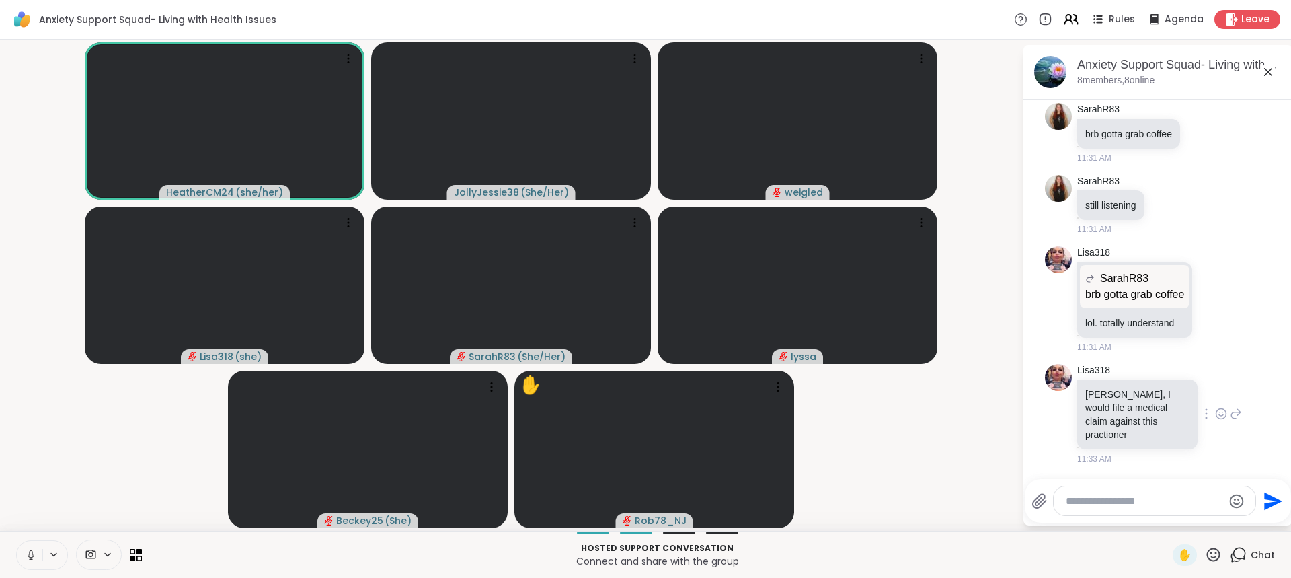
click at [1230, 417] on icon at bounding box center [1236, 414] width 12 height 16
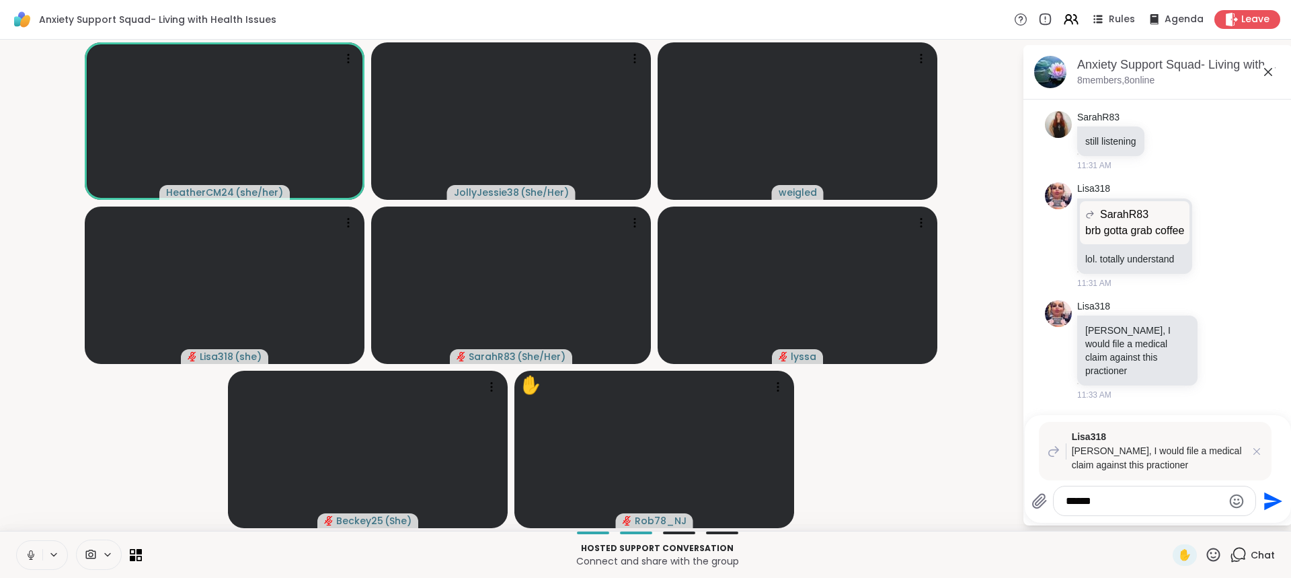
type textarea "*******"
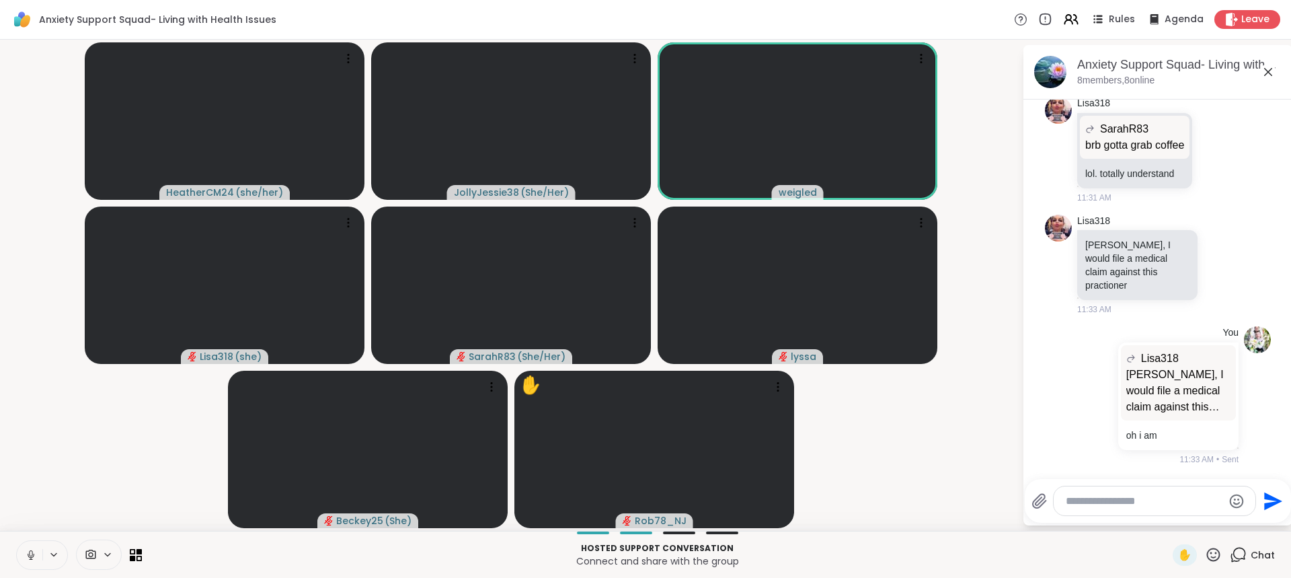
scroll to position [3944, 0]
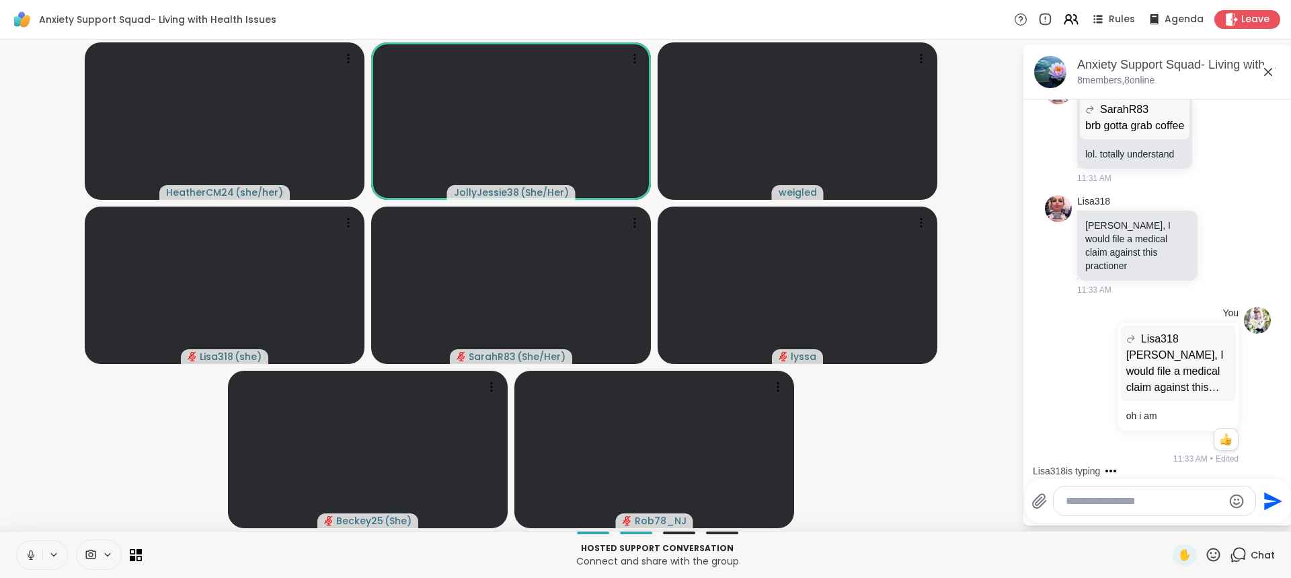
click at [1180, 506] on textarea "Type your message" at bounding box center [1144, 500] width 157 height 13
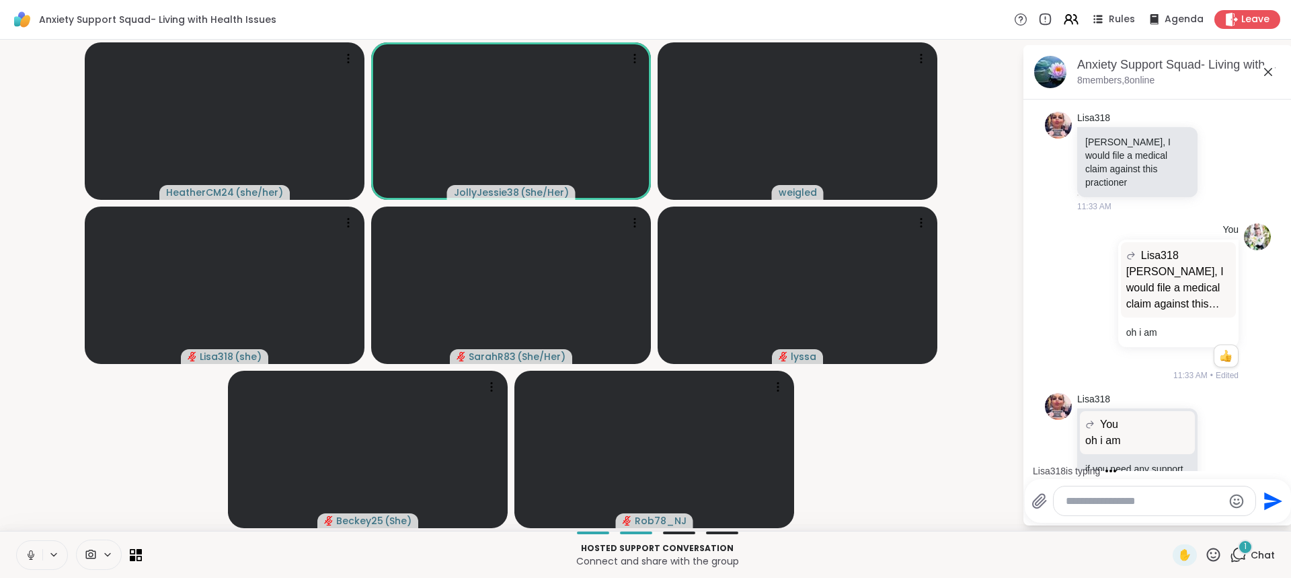
scroll to position [4128, 0]
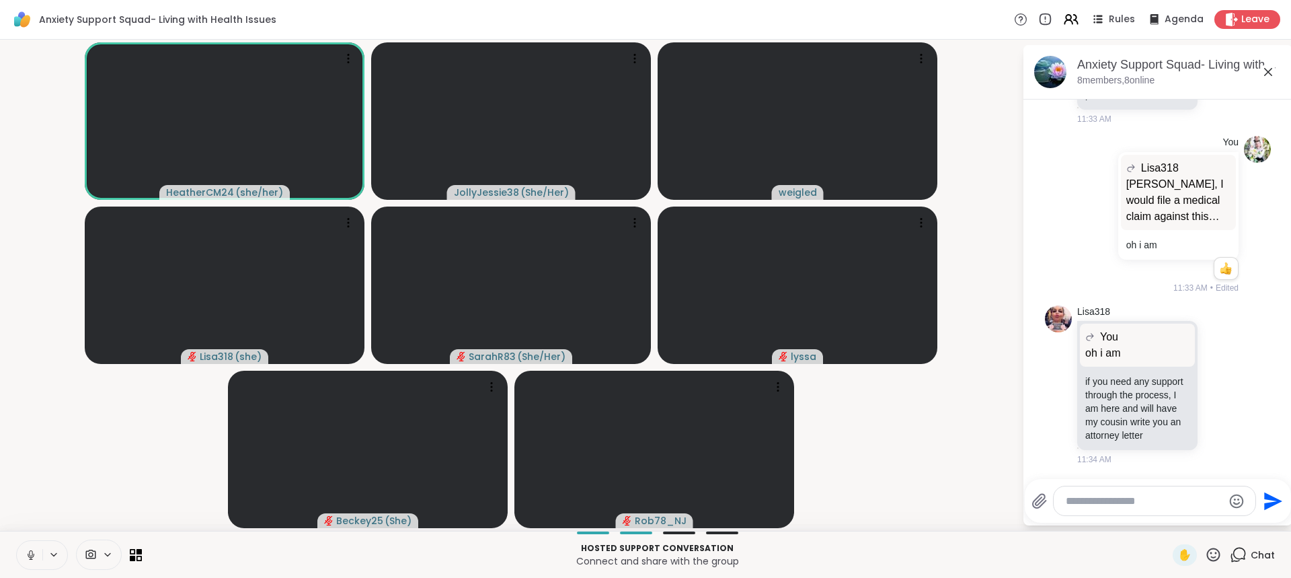
click at [1101, 518] on div "Send" at bounding box center [1158, 501] width 266 height 44
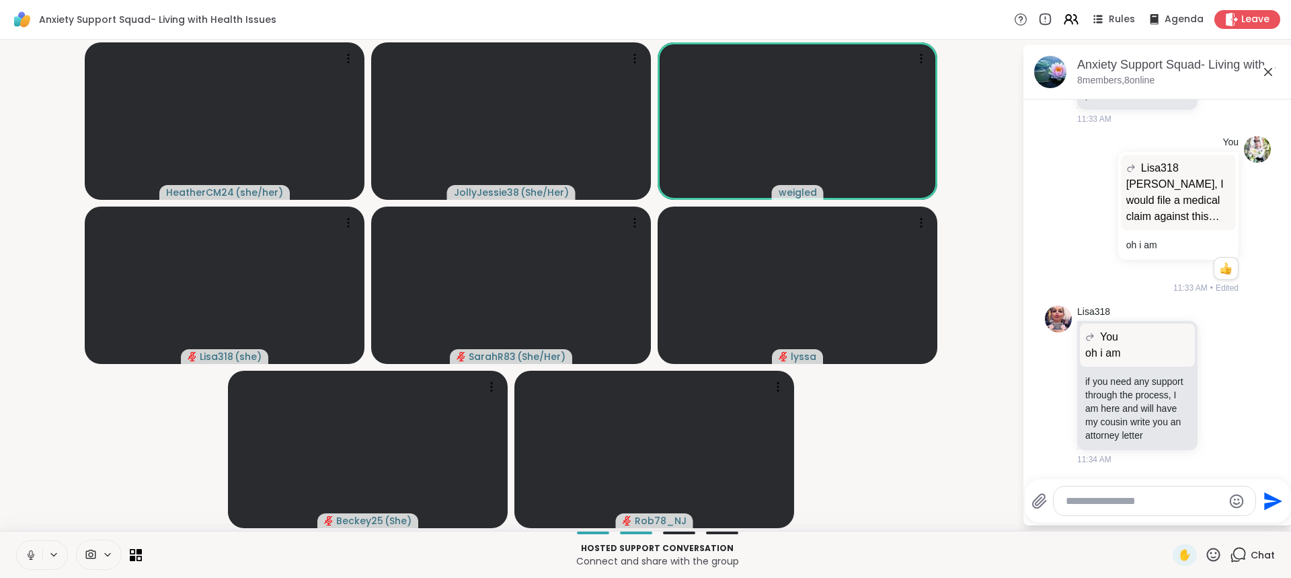
click at [1096, 502] on textarea "Type your message" at bounding box center [1144, 500] width 157 height 13
click at [1095, 502] on textarea "Type your message" at bounding box center [1144, 500] width 157 height 13
click at [1215, 379] on icon at bounding box center [1221, 384] width 12 height 13
click at [1215, 358] on div "Select Reaction: Heart" at bounding box center [1221, 363] width 12 height 12
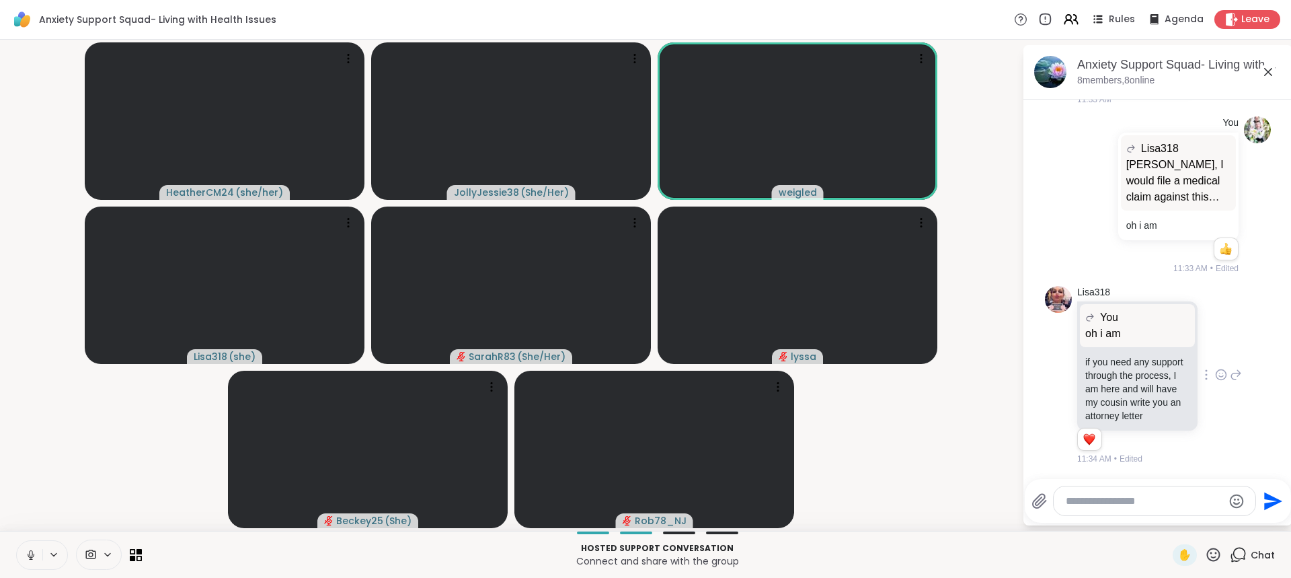
scroll to position [4148, 0]
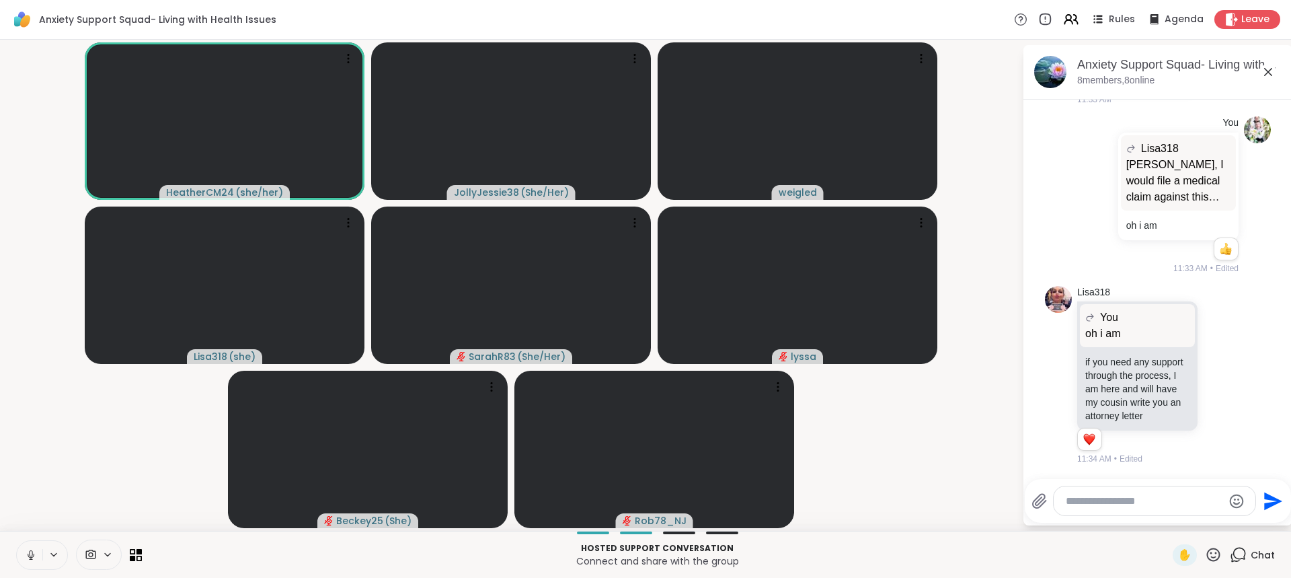
click at [28, 556] on icon at bounding box center [31, 555] width 12 height 12
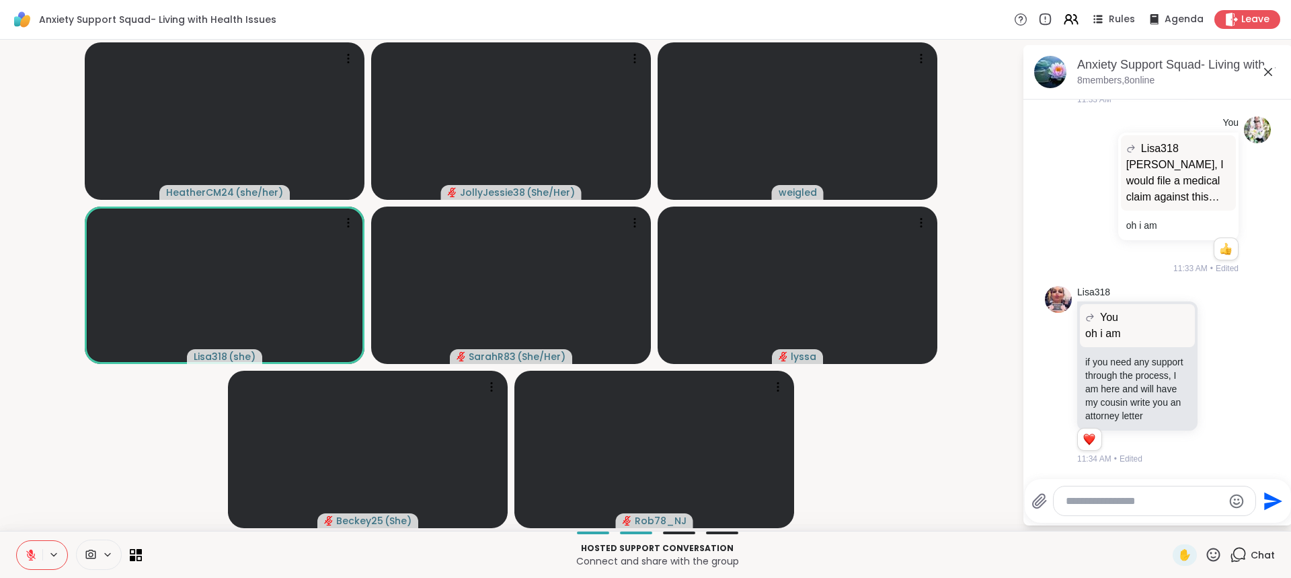
click at [28, 553] on icon at bounding box center [30, 554] width 9 height 9
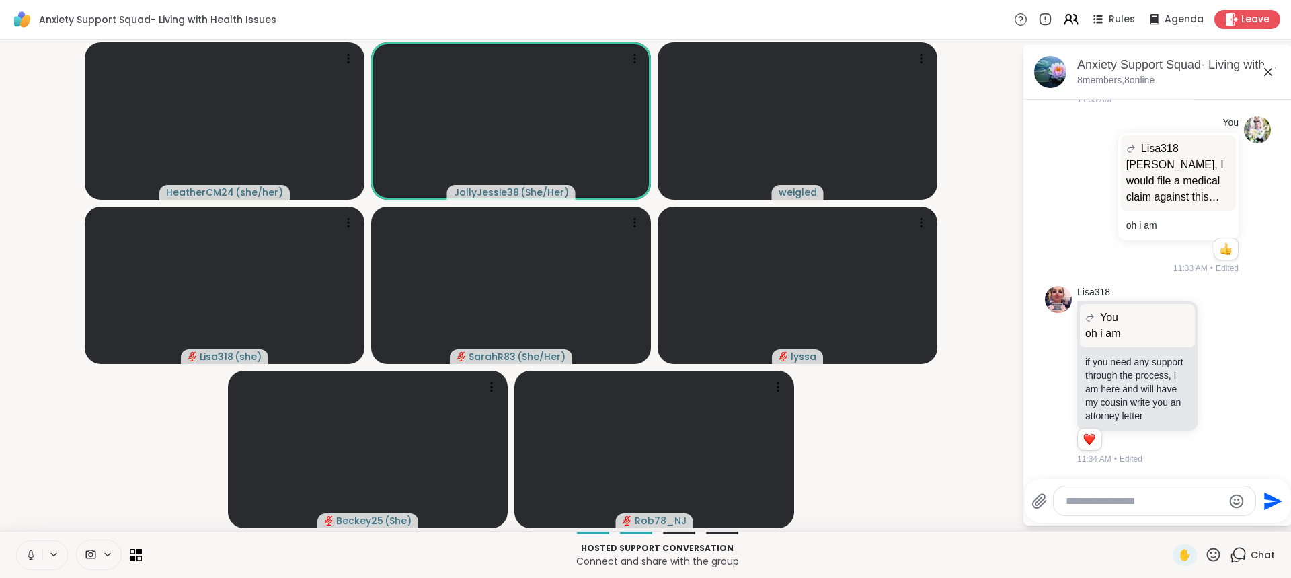
click at [28, 562] on button at bounding box center [30, 555] width 26 height 28
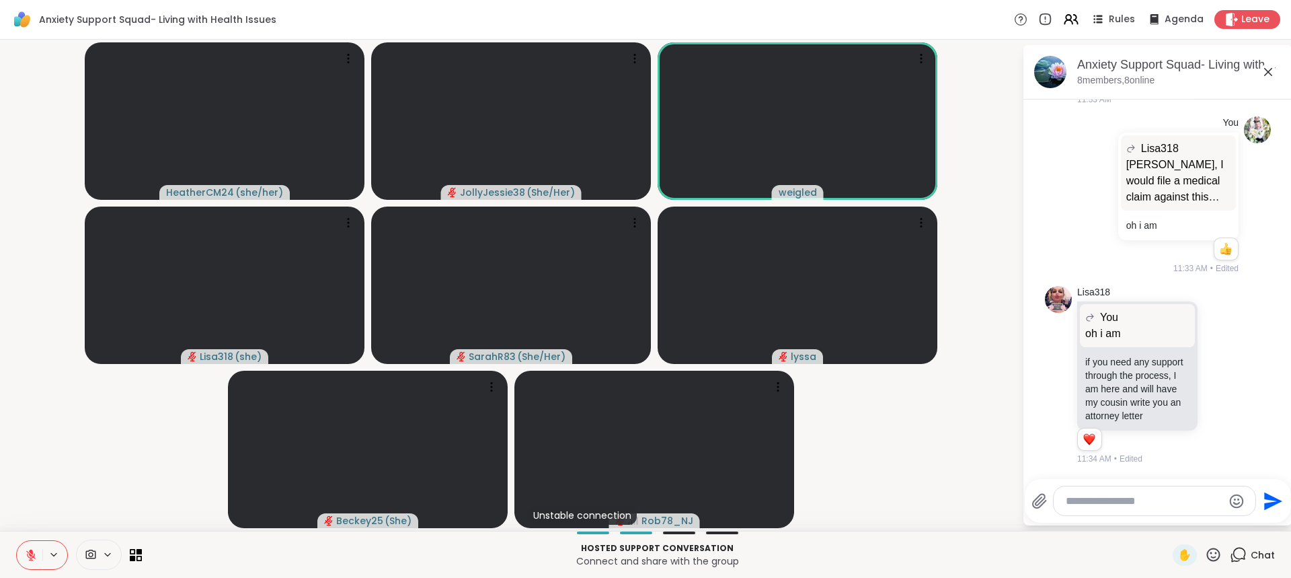
click at [1151, 500] on textarea "Type your message" at bounding box center [1144, 500] width 157 height 13
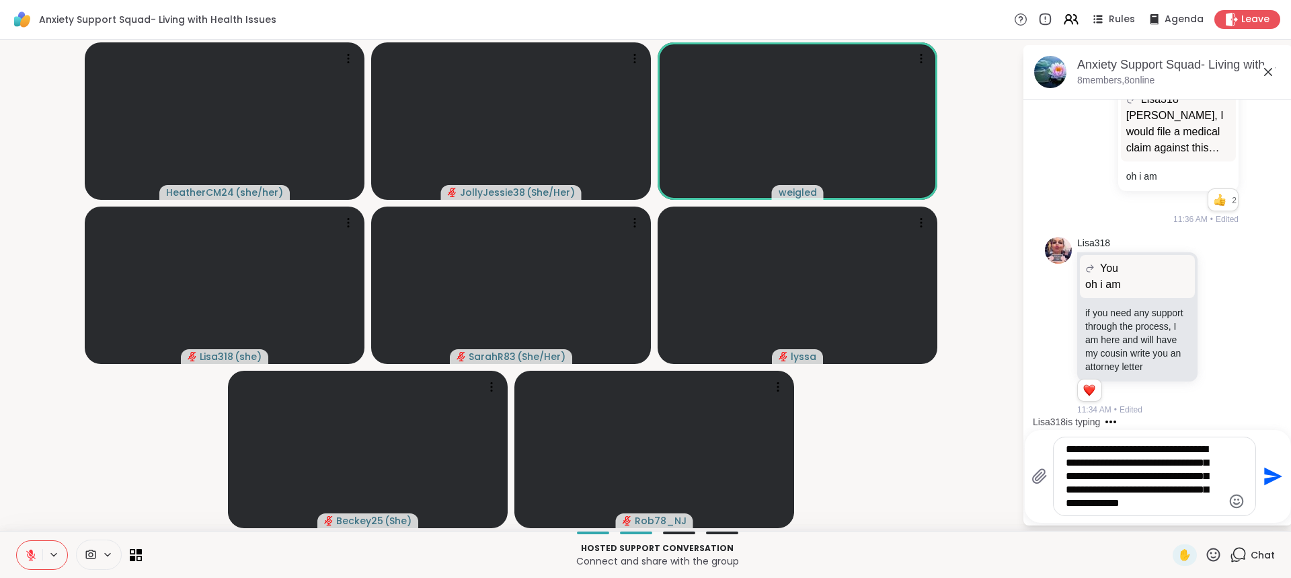
type textarea "**********"
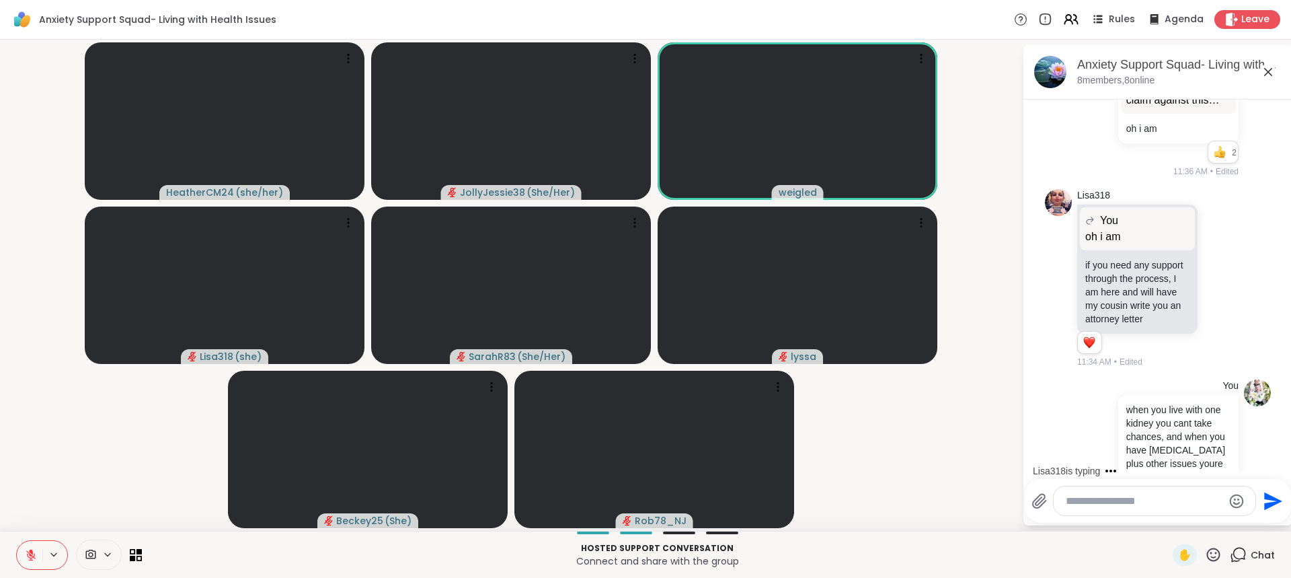
scroll to position [4327, 0]
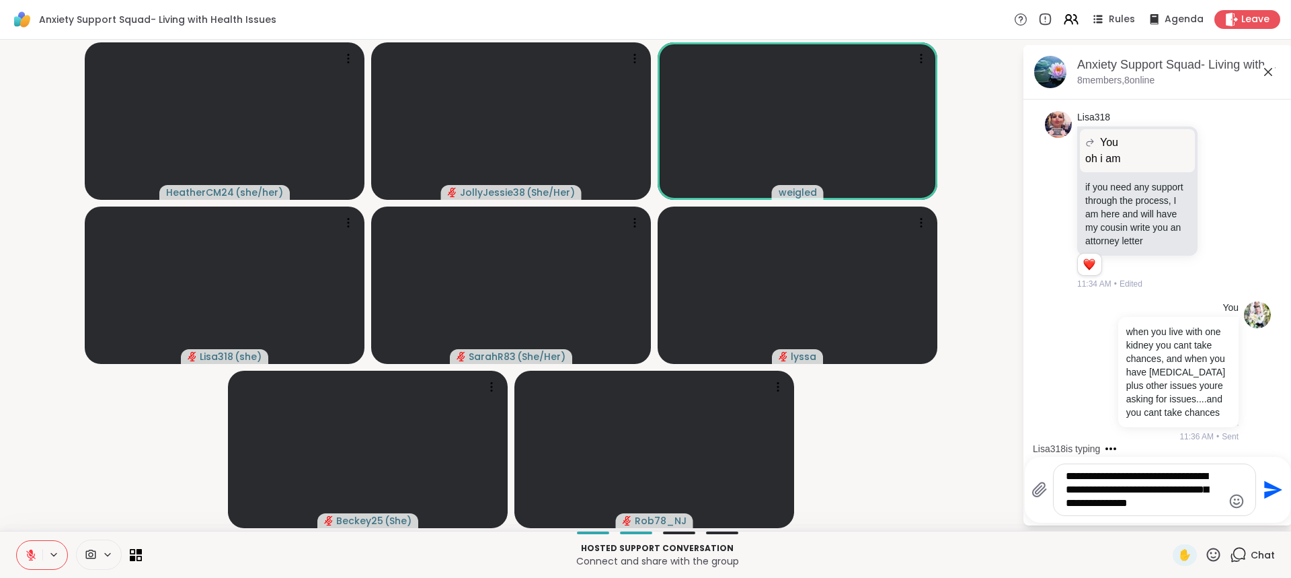
type textarea "**********"
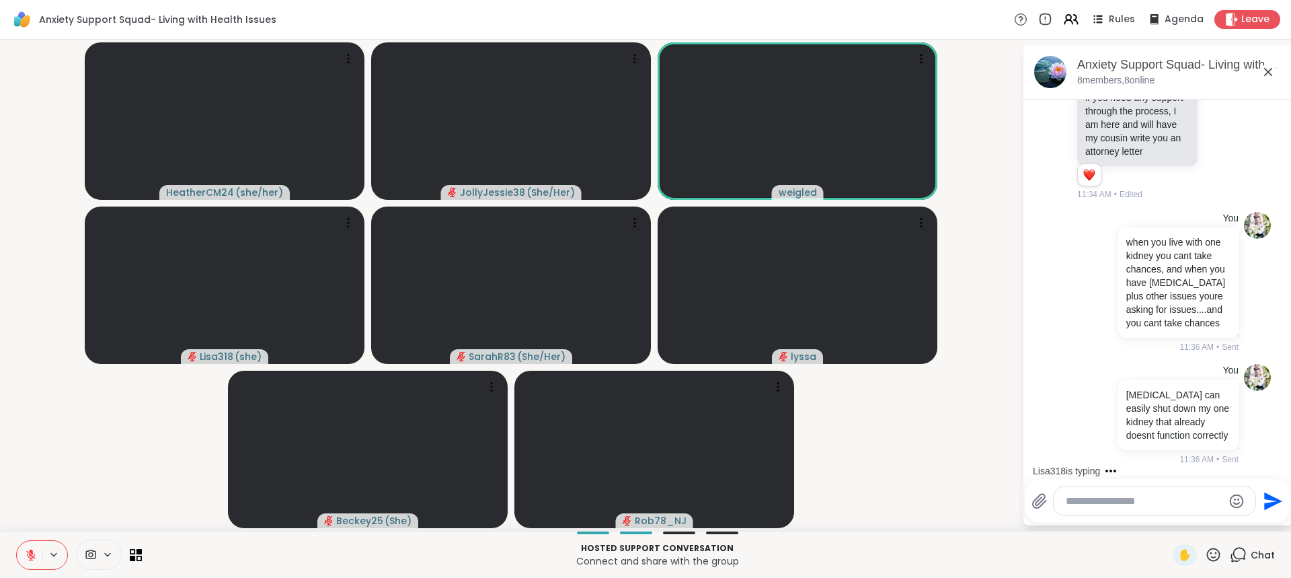
scroll to position [4551, 0]
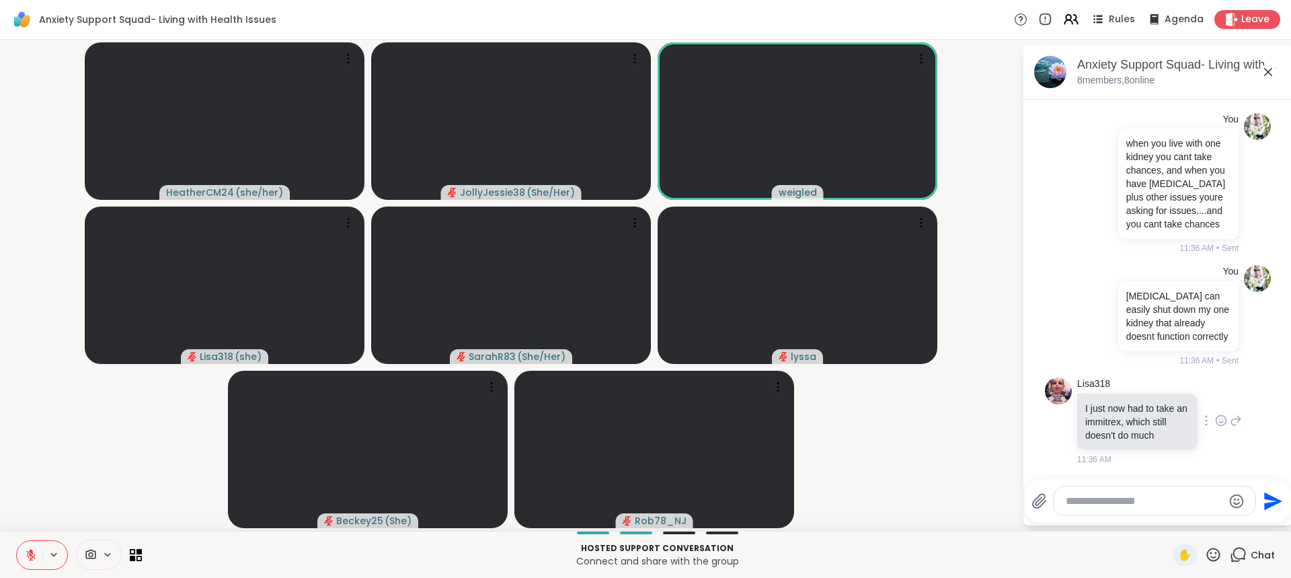
click at [1230, 421] on icon at bounding box center [1236, 420] width 12 height 16
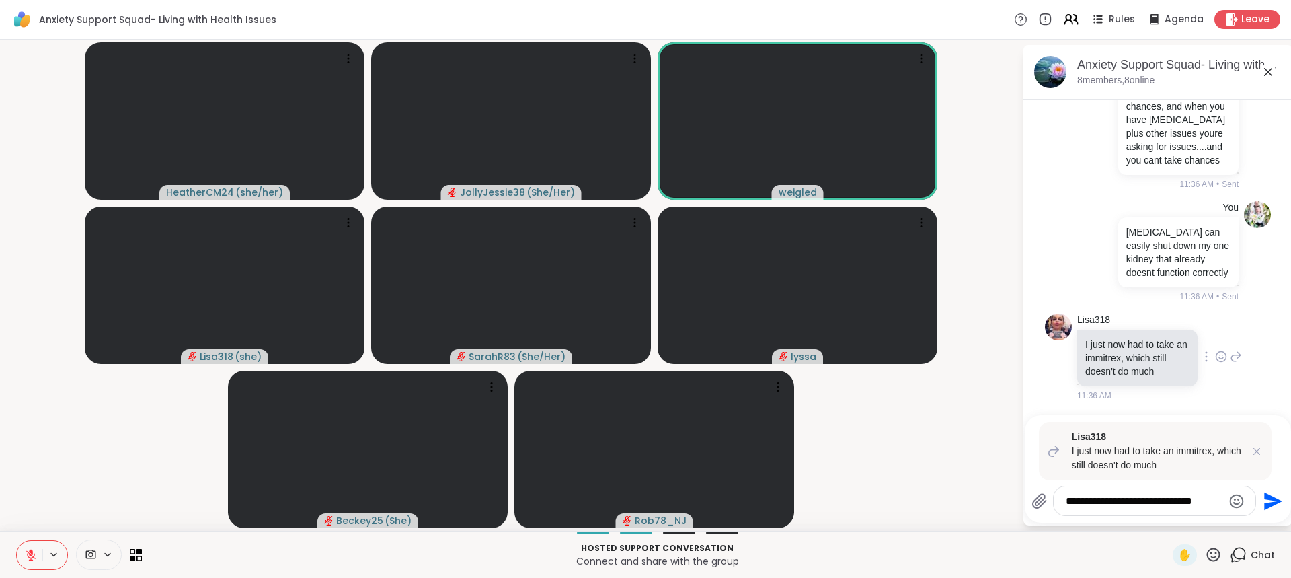
type textarea "**********"
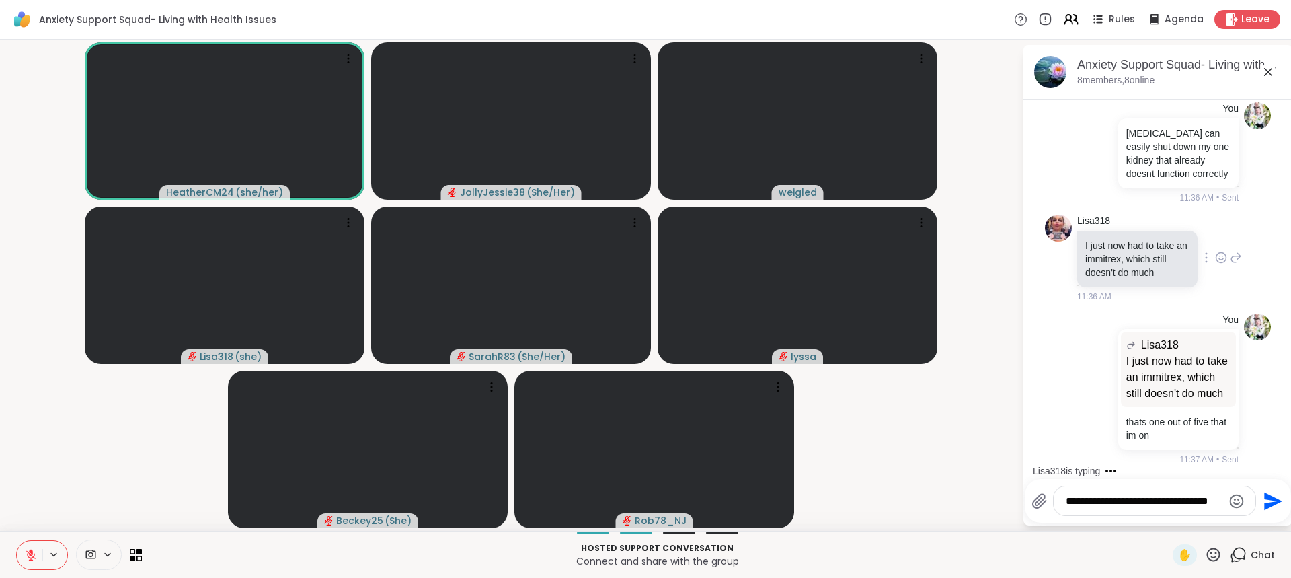
scroll to position [4723, 0]
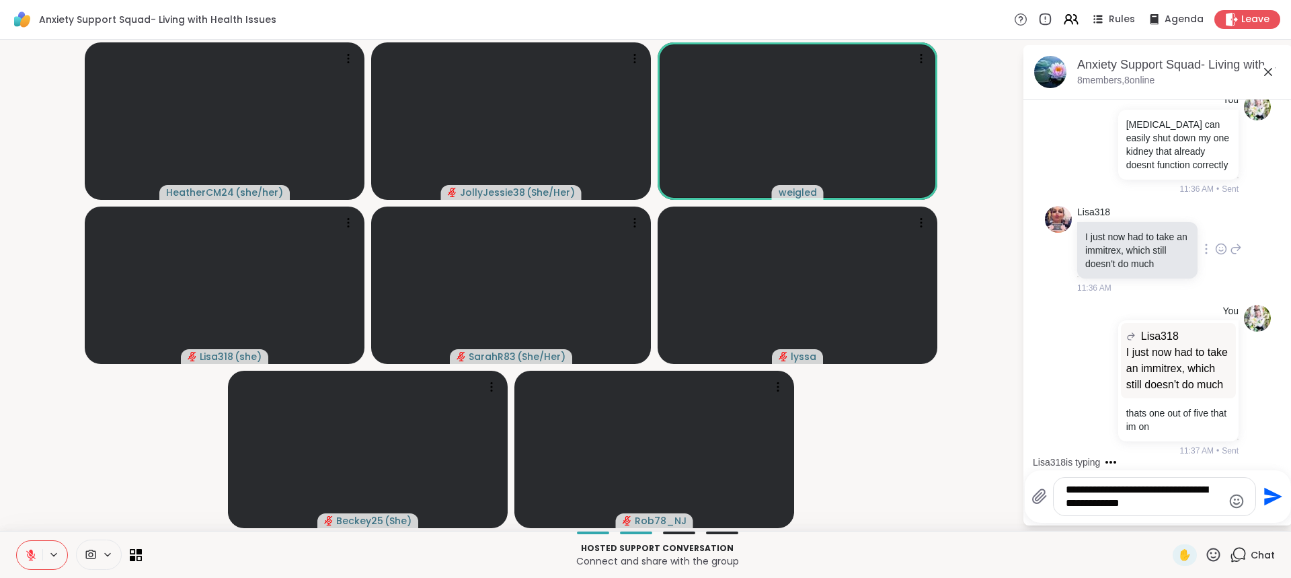
type textarea "**********"
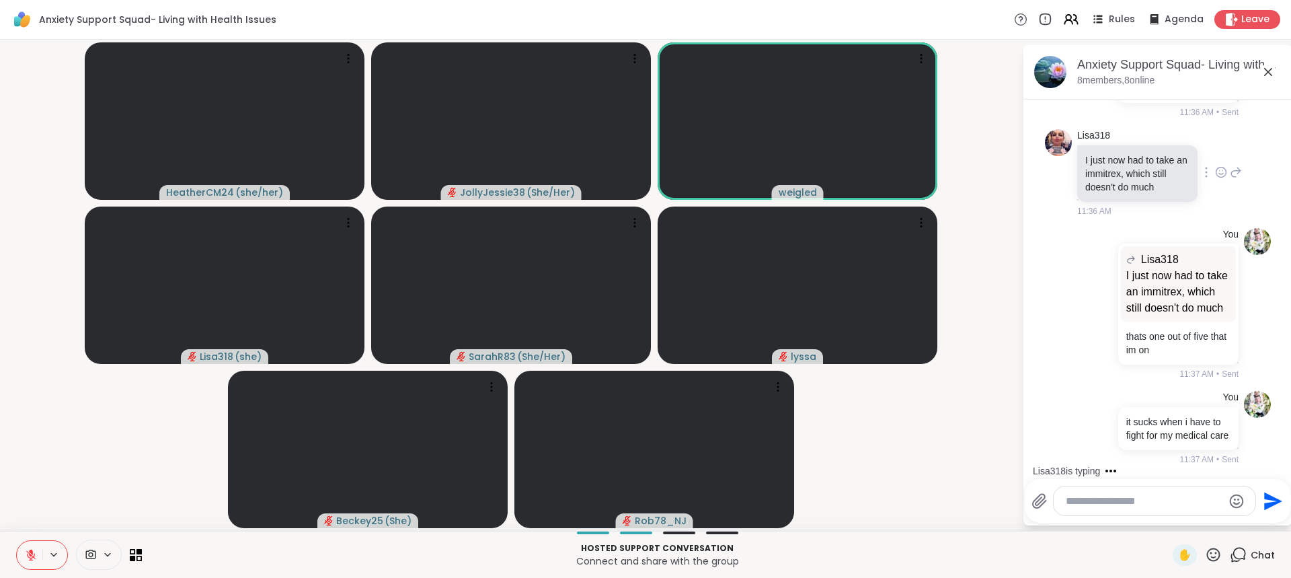
scroll to position [4813, 0]
type textarea "**********"
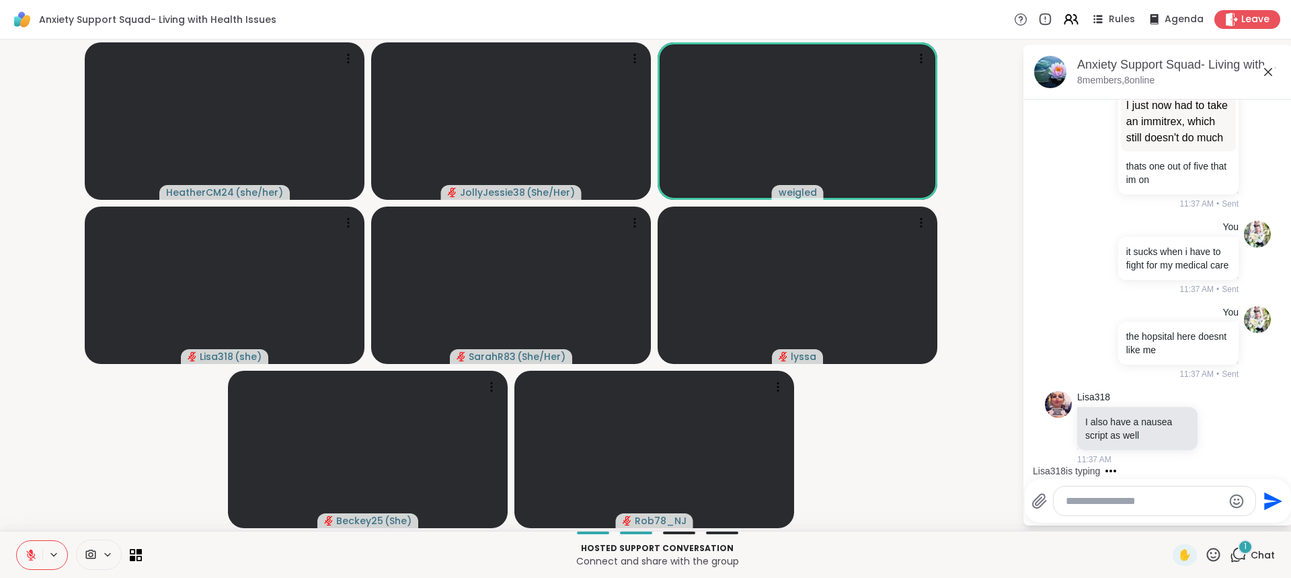
scroll to position [4983, 0]
click at [1230, 421] on icon at bounding box center [1236, 428] width 12 height 16
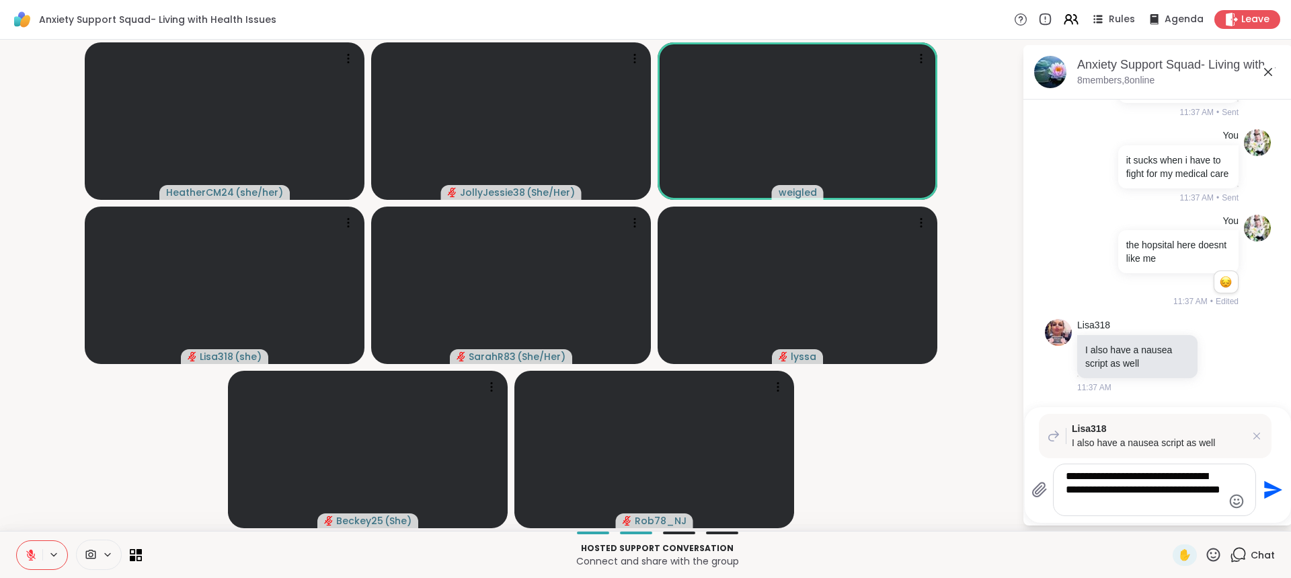
type textarea "**********"
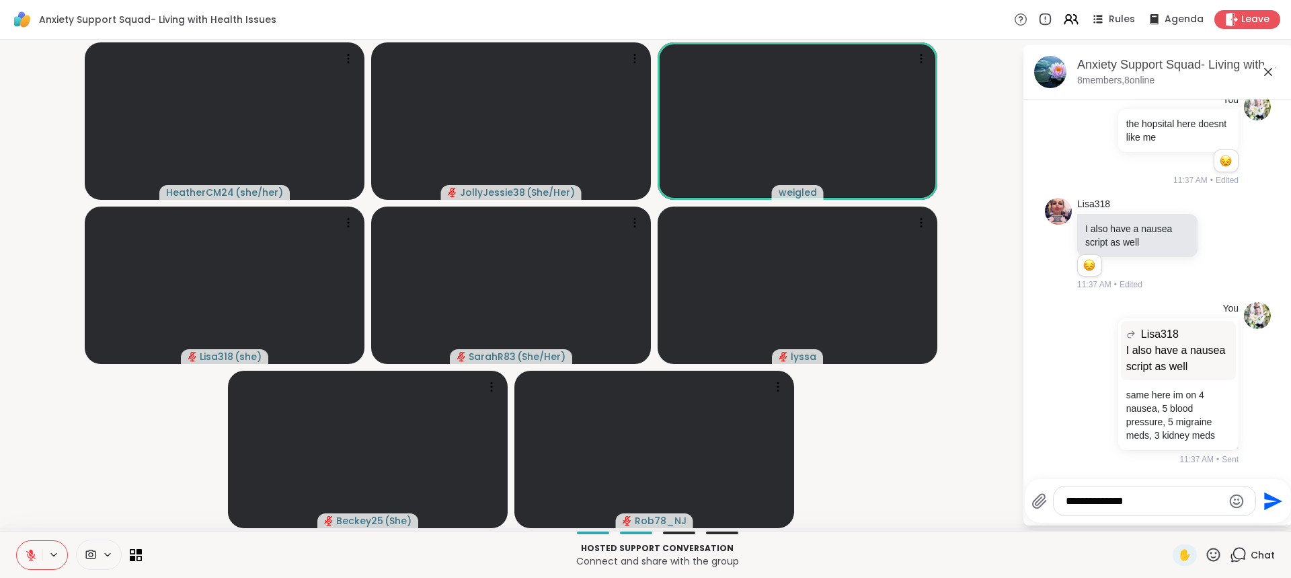
scroll to position [5212, 0]
type textarea "**********"
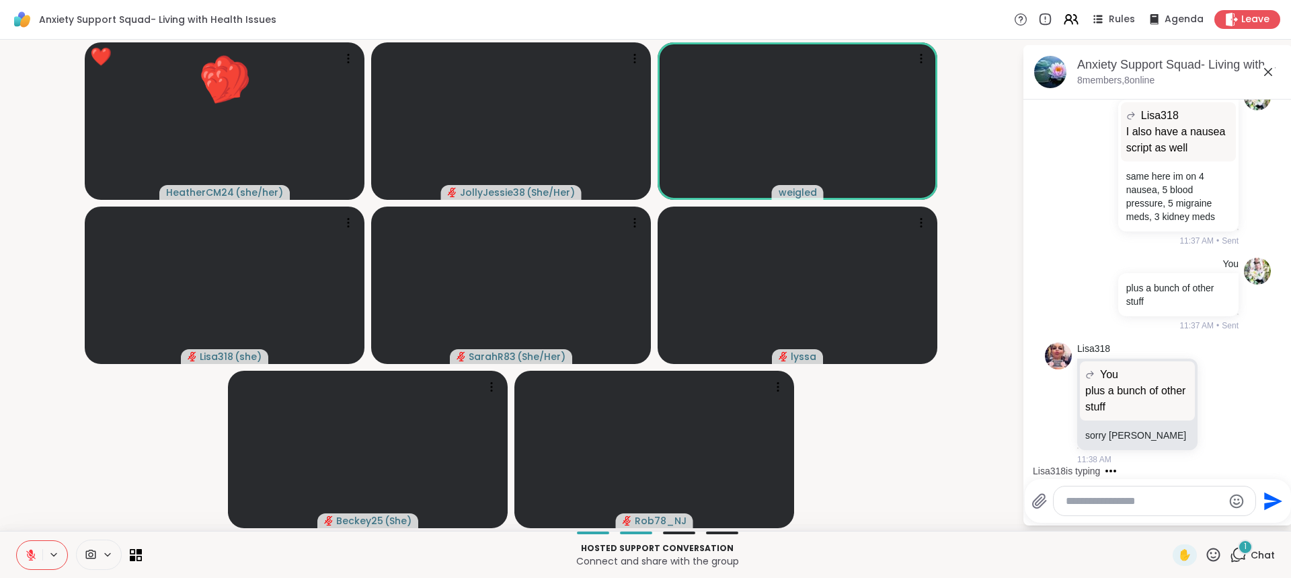
scroll to position [5430, 0]
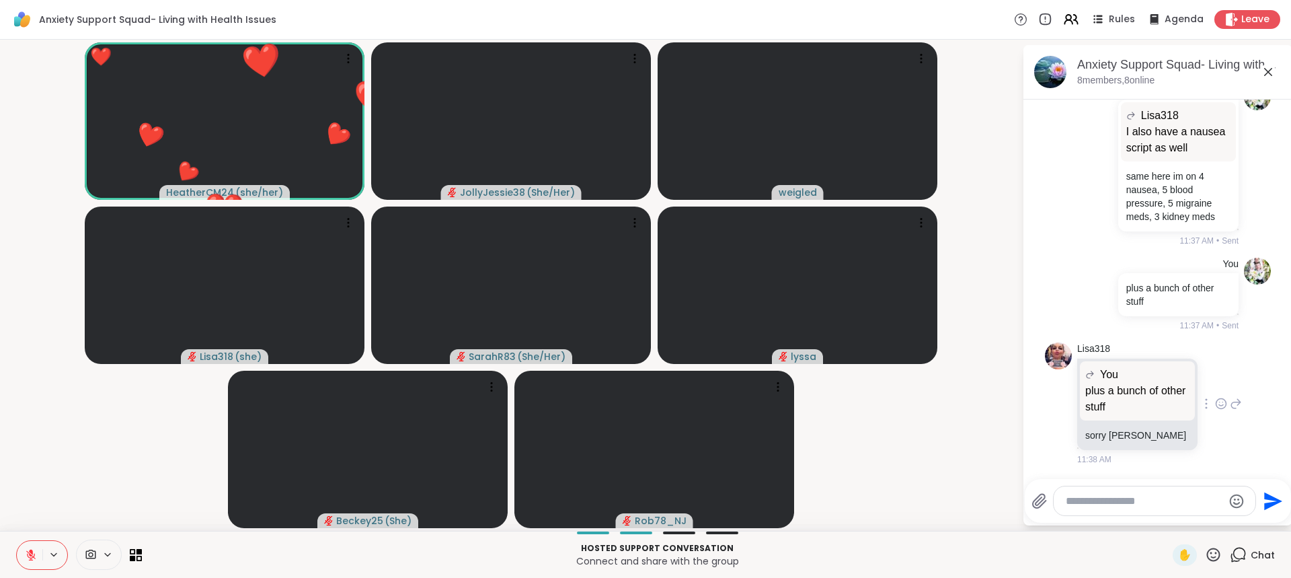
click at [1230, 403] on icon at bounding box center [1236, 403] width 12 height 16
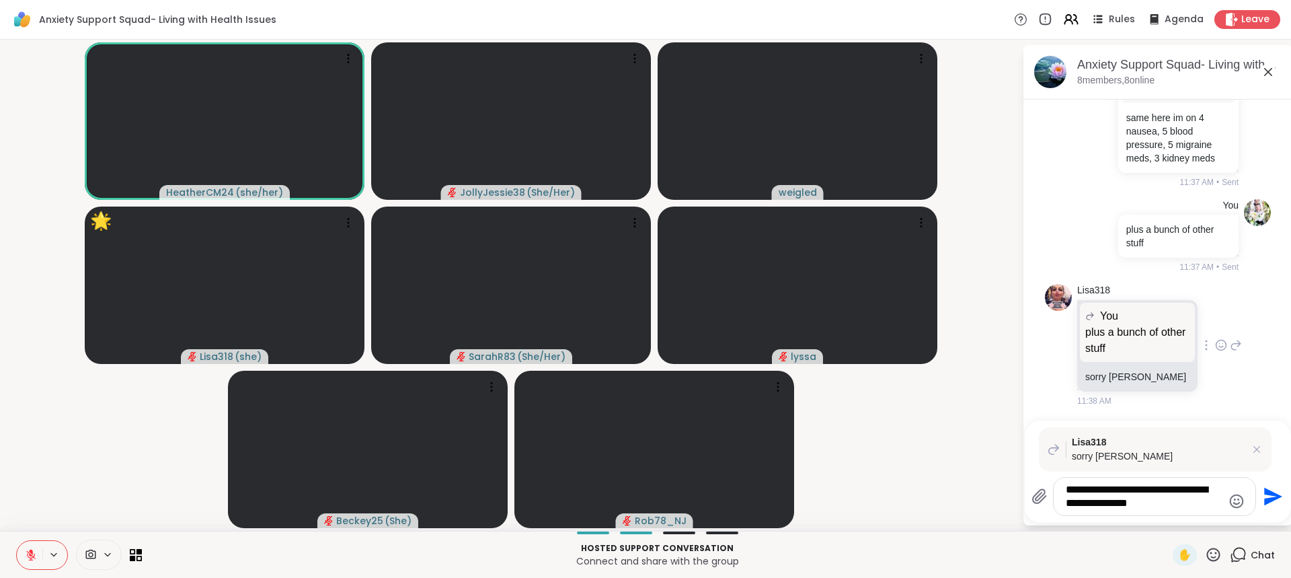
type textarea "**********"
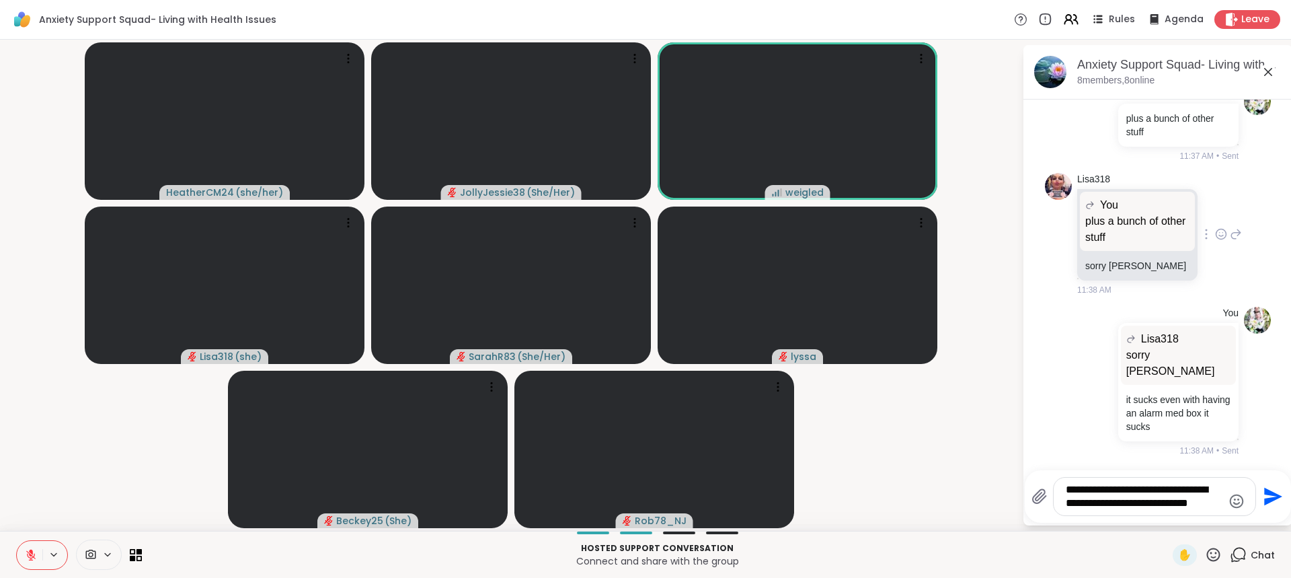
scroll to position [5597, 0]
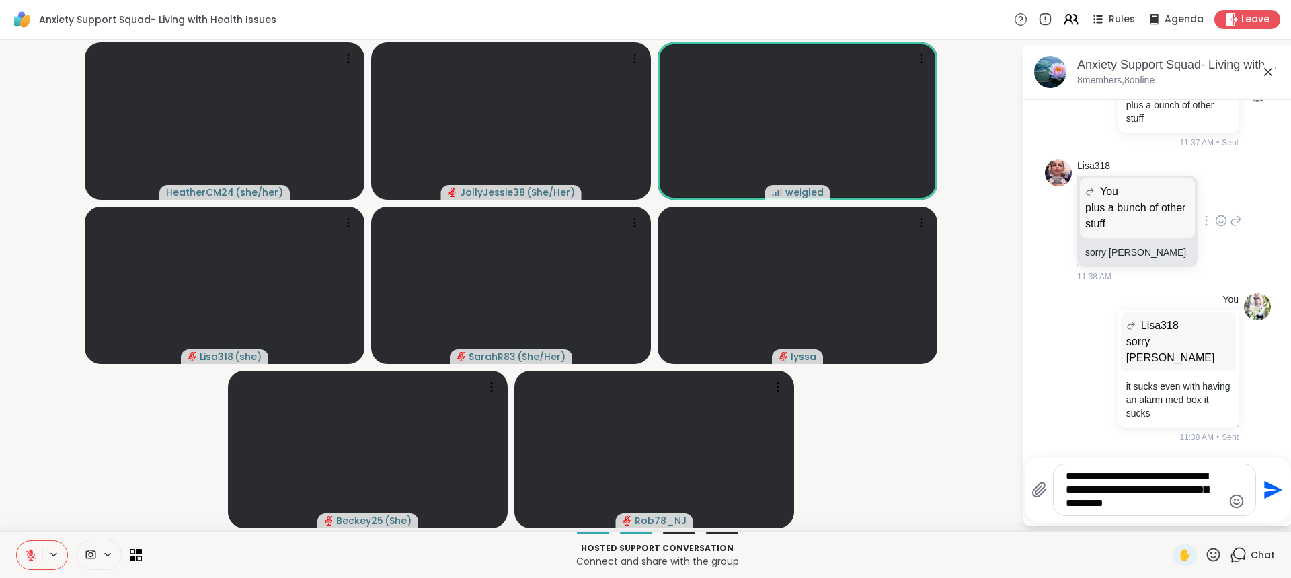
type textarea "**********"
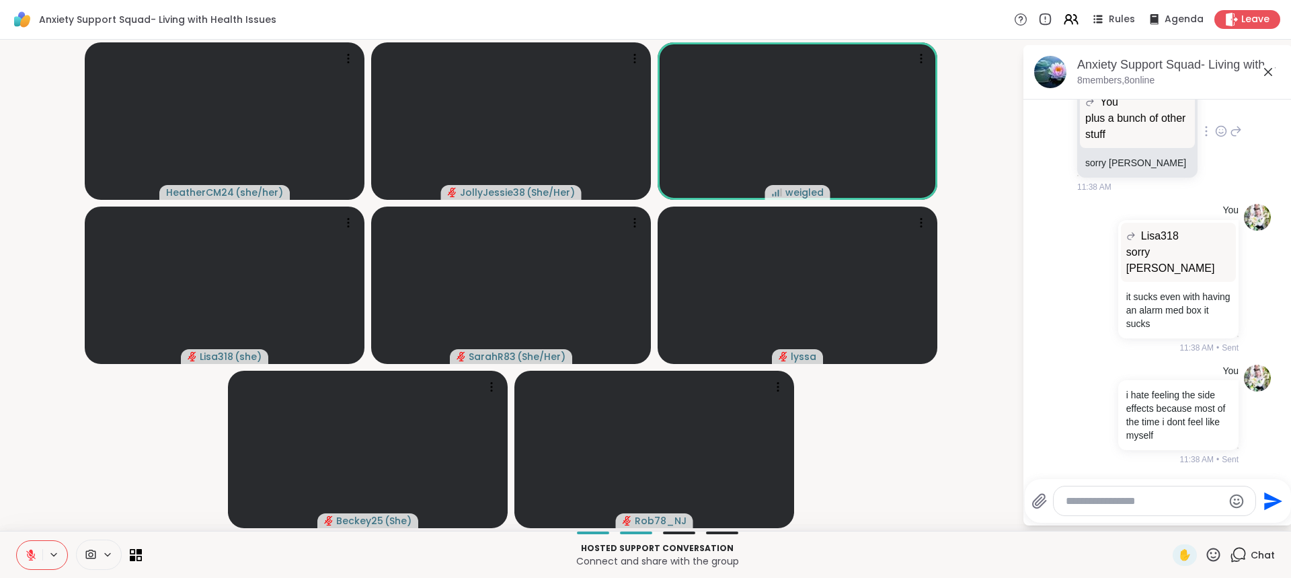
scroll to position [5686, 0]
type textarea "*"
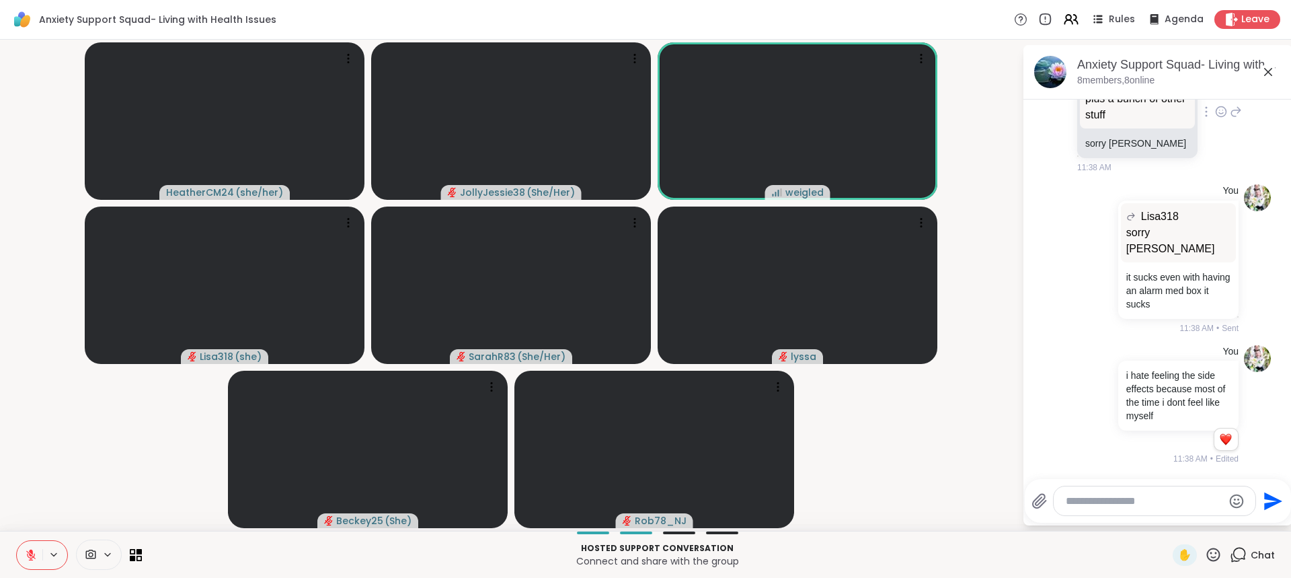
scroll to position [5706, 0]
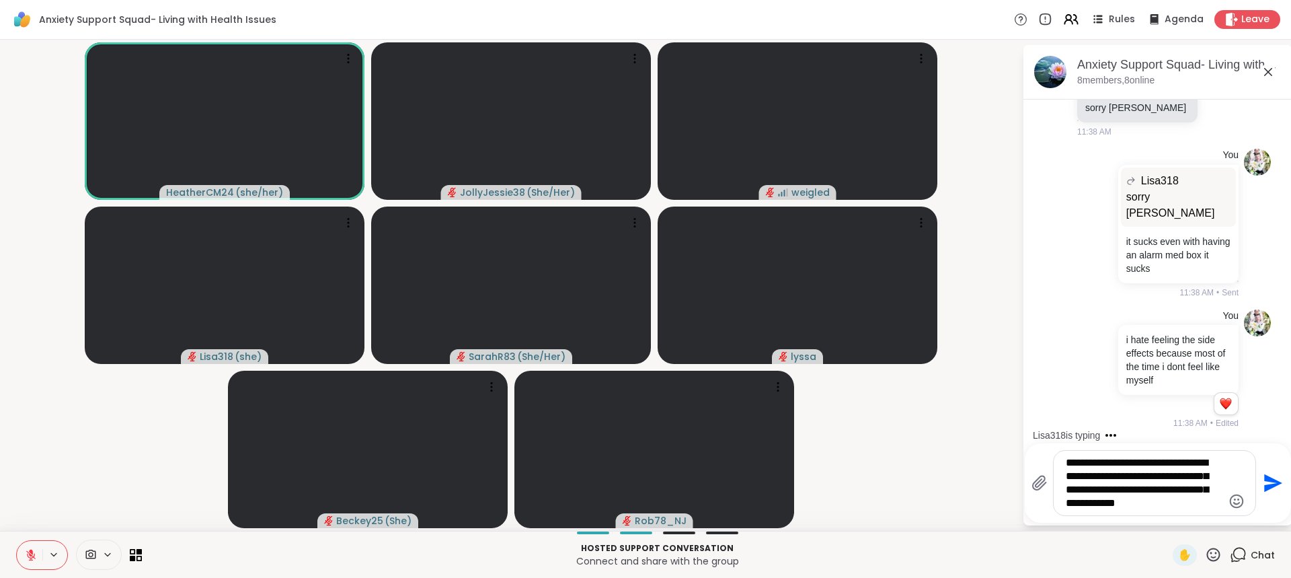
type textarea "**********"
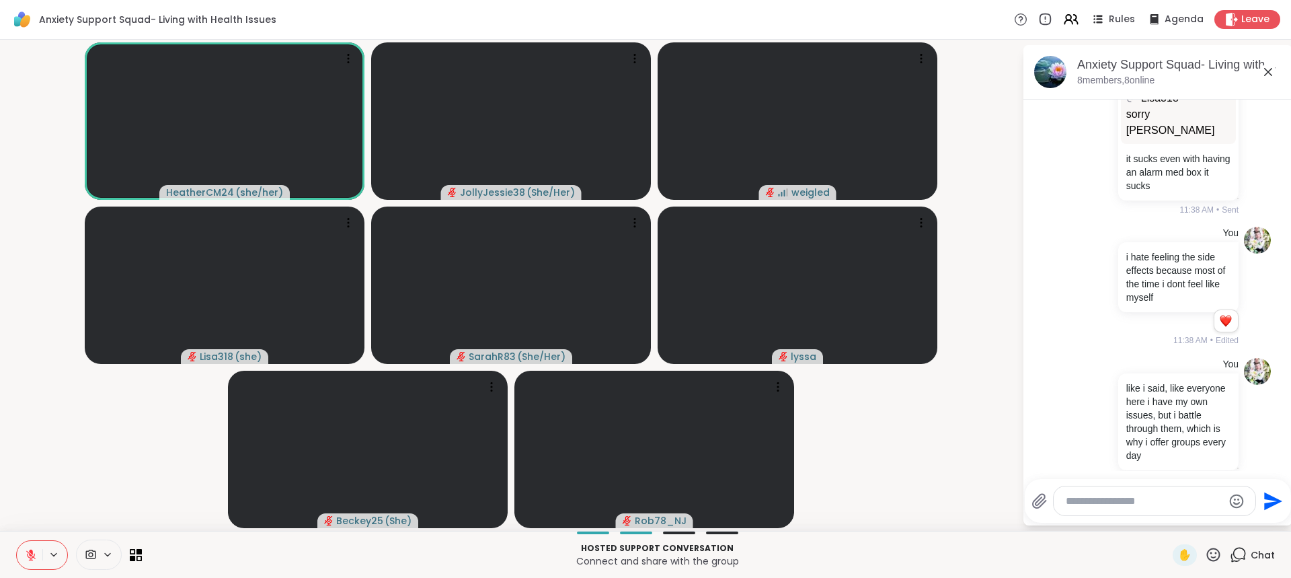
scroll to position [5930, 0]
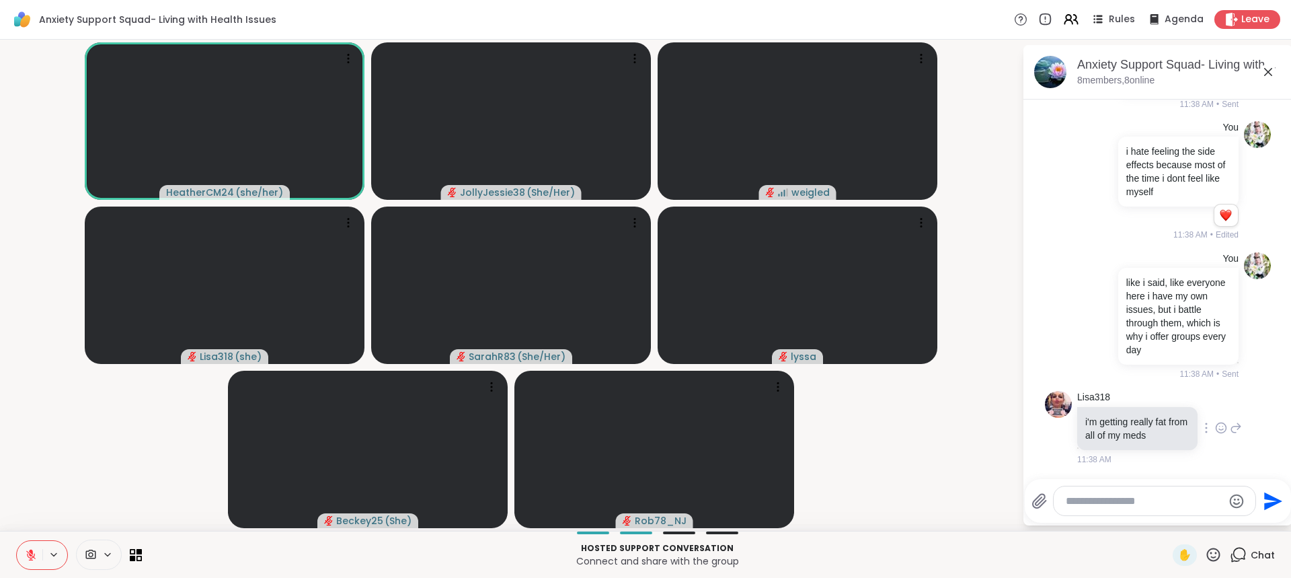
click at [1230, 430] on icon at bounding box center [1236, 428] width 12 height 16
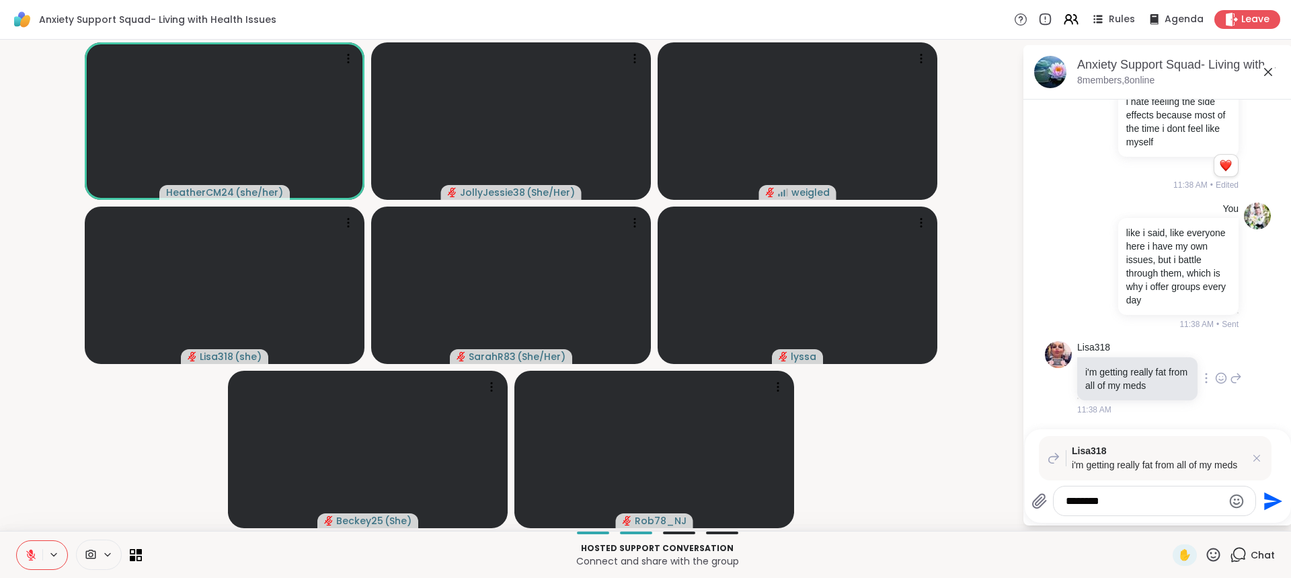
type textarea "*********"
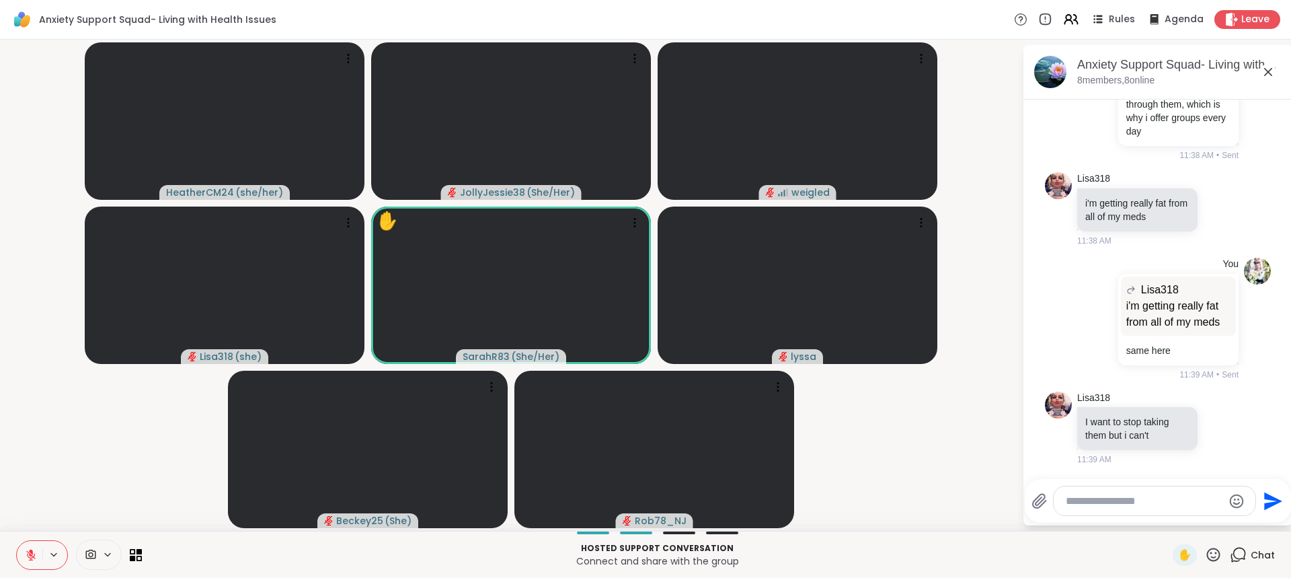
scroll to position [6165, 0]
click at [1232, 426] on icon at bounding box center [1236, 427] width 9 height 9
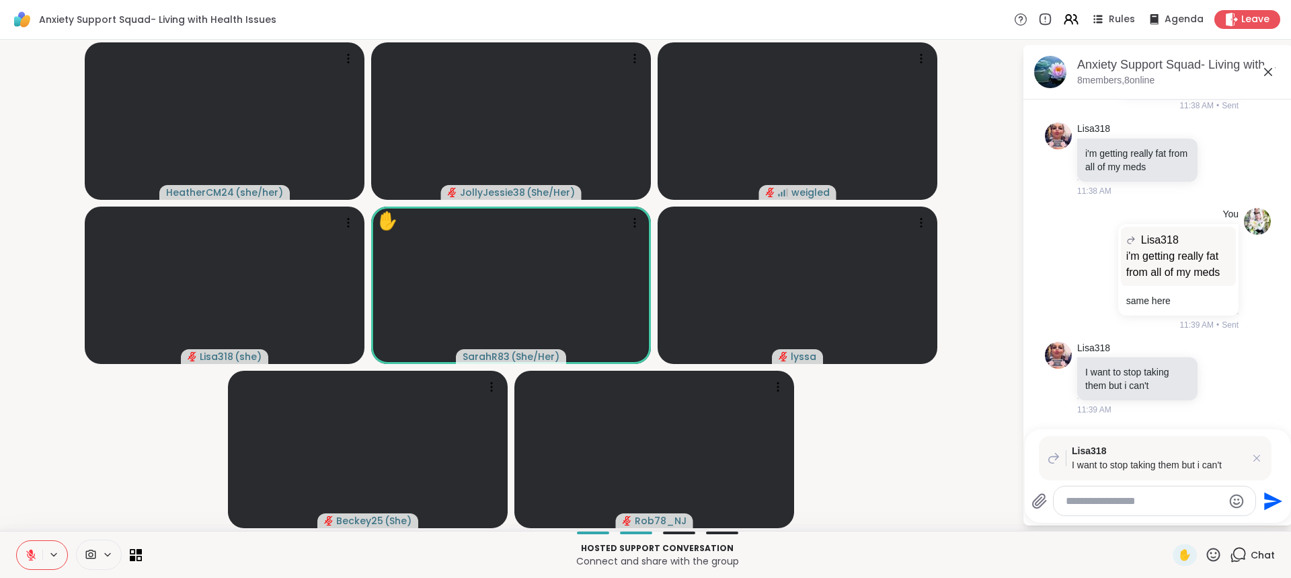
scroll to position [6197, 0]
type textarea "*********"
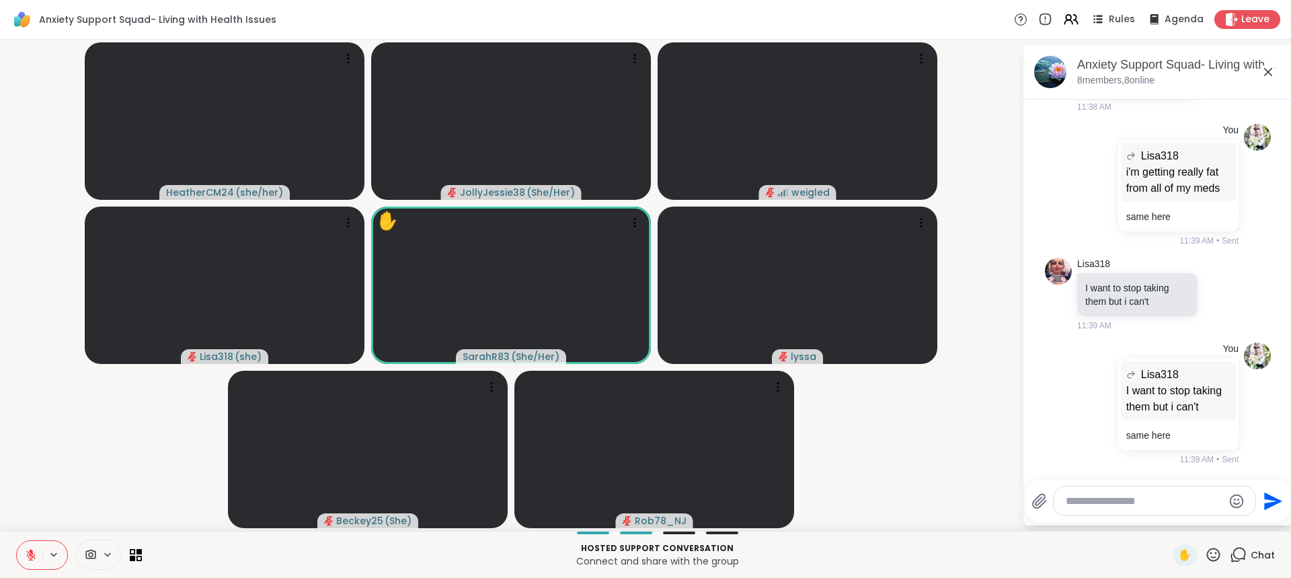
scroll to position [6315, 0]
type textarea "*"
type textarea "**********"
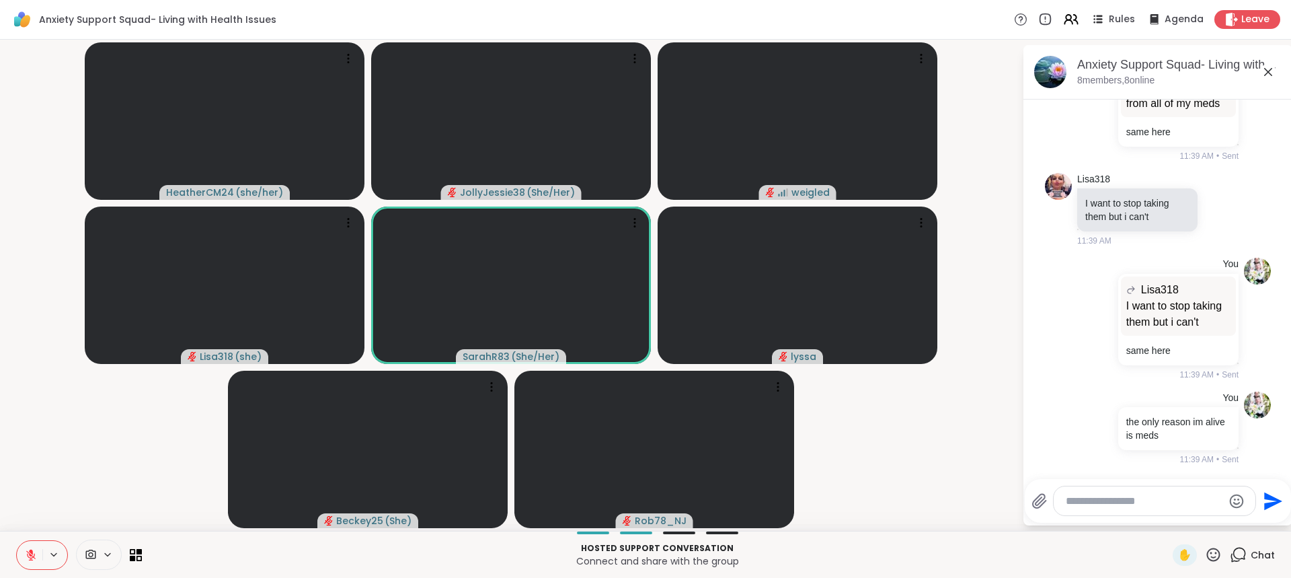
scroll to position [6399, 0]
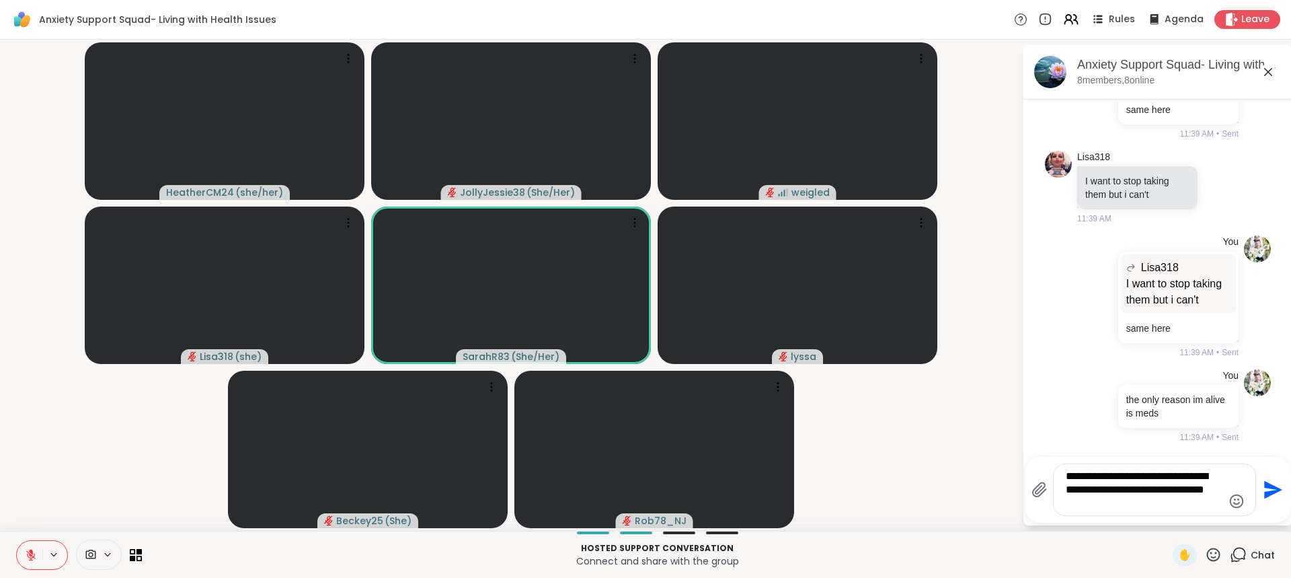
type textarea "**********"
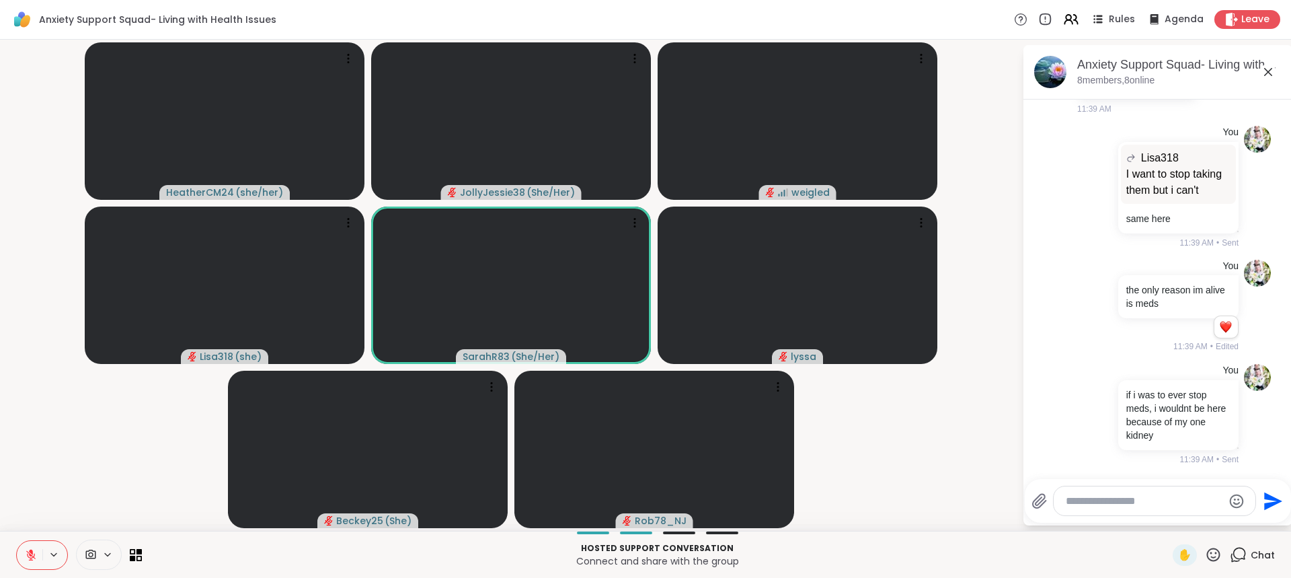
scroll to position [6550, 0]
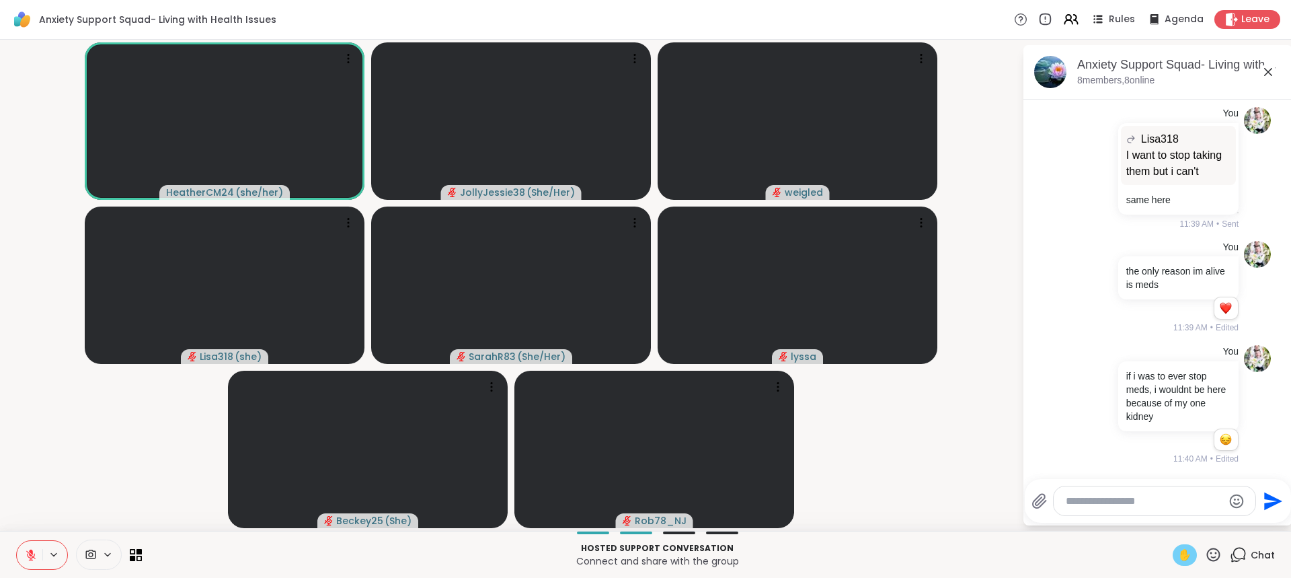
click at [1178, 551] on span "✋" at bounding box center [1184, 555] width 13 height 16
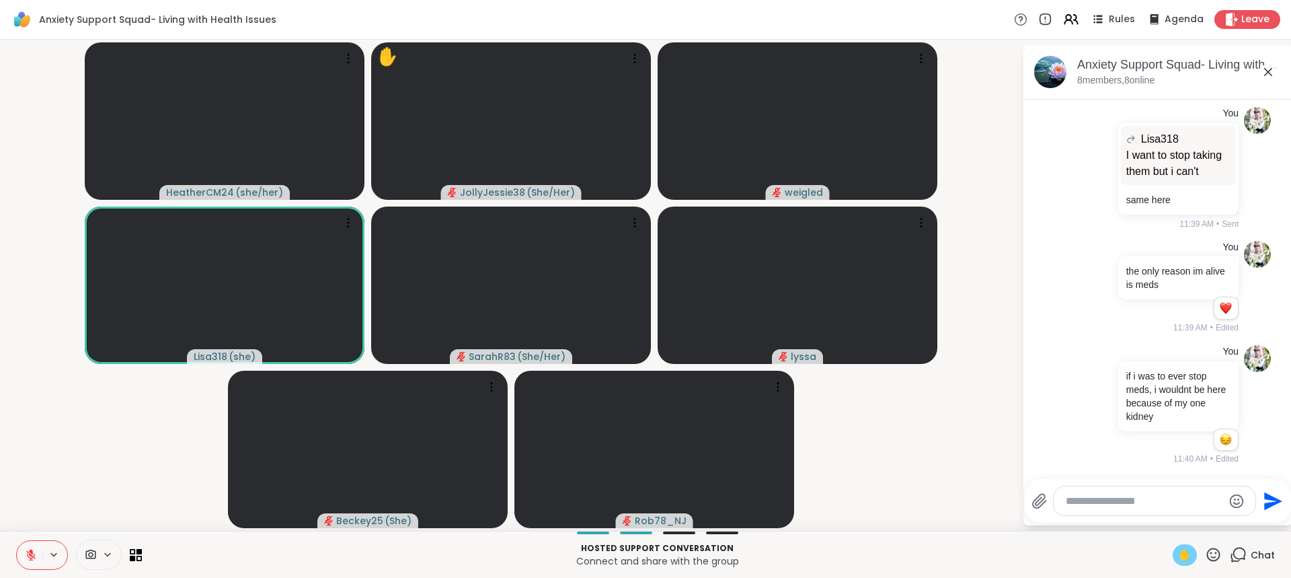
click at [1123, 499] on textarea "Type your message" at bounding box center [1144, 500] width 157 height 13
click at [1119, 504] on textarea "Type your message" at bounding box center [1144, 500] width 157 height 13
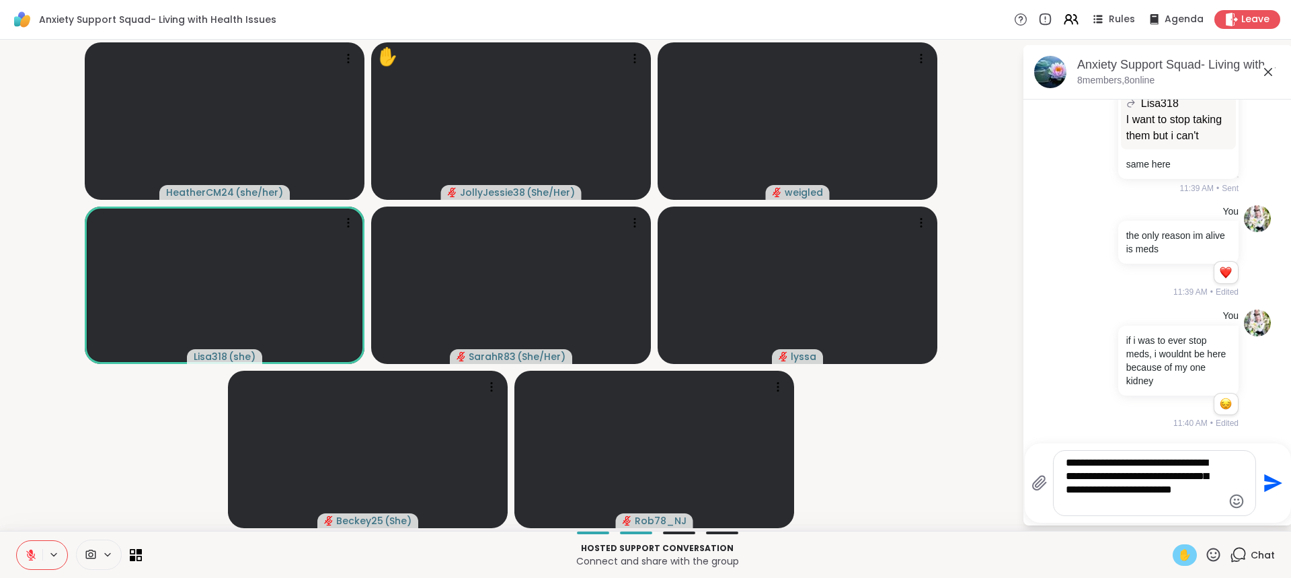
type textarea "**********"
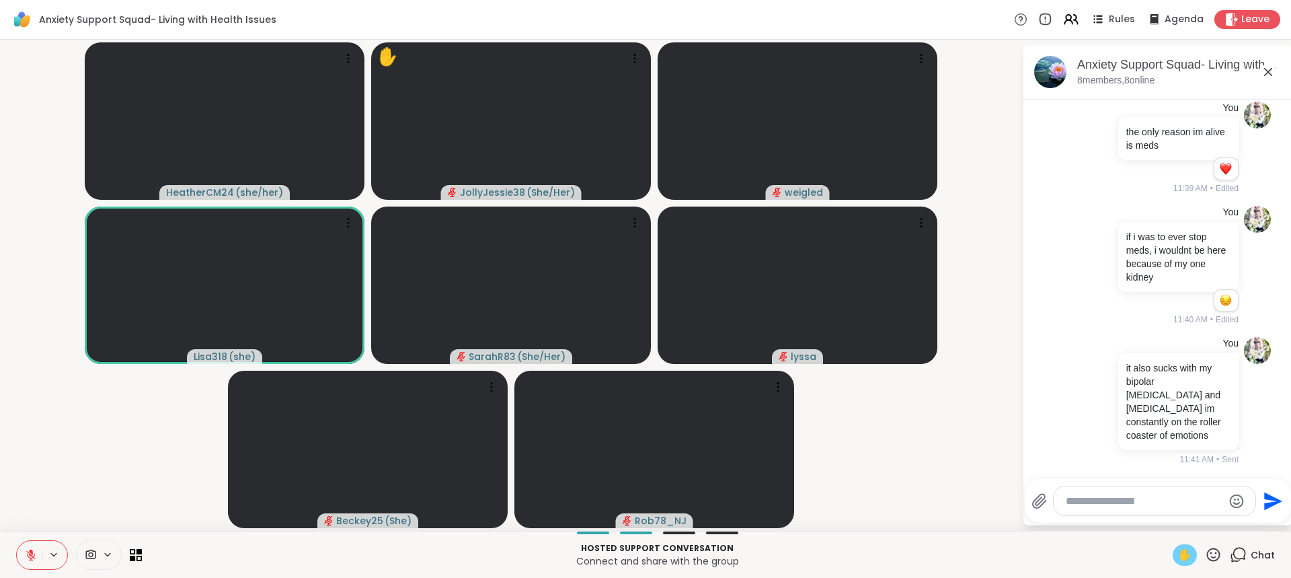
click at [1124, 495] on textarea "Type your message" at bounding box center [1144, 500] width 157 height 13
click at [1128, 502] on textarea "Type your message" at bounding box center [1144, 500] width 157 height 13
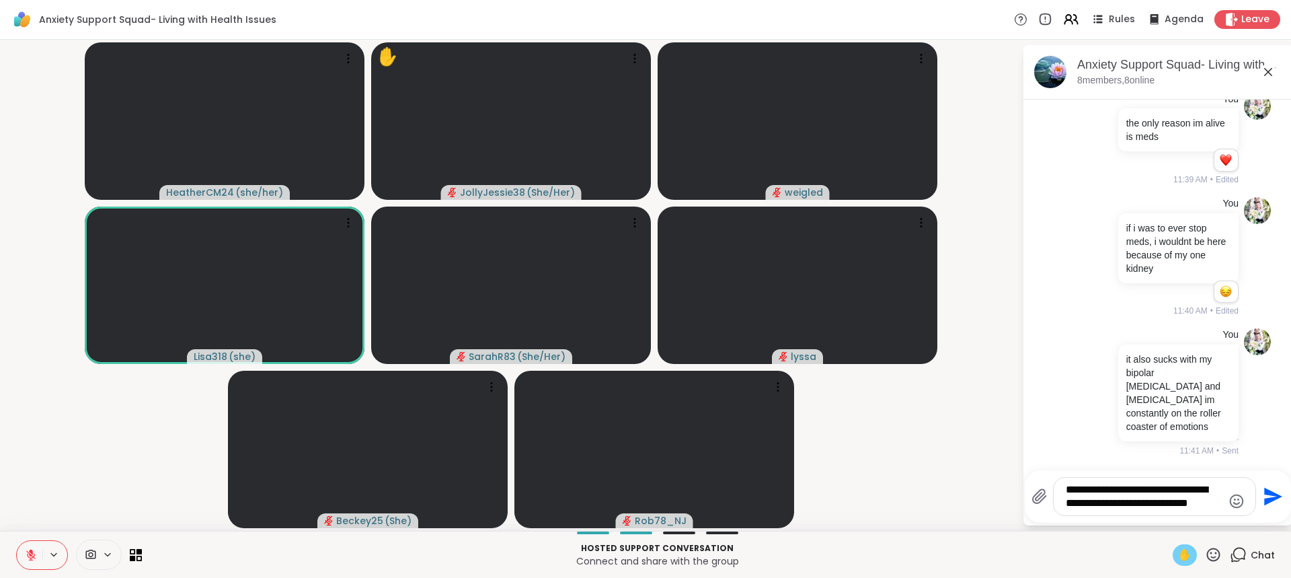
type textarea "**********"
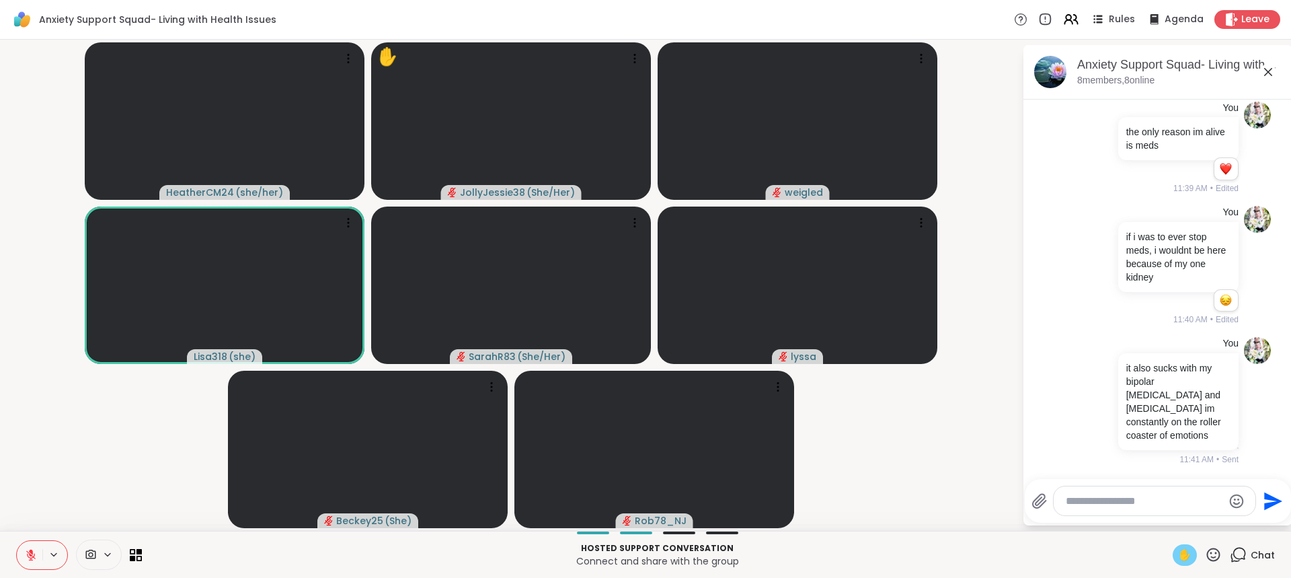
scroll to position [6801, 0]
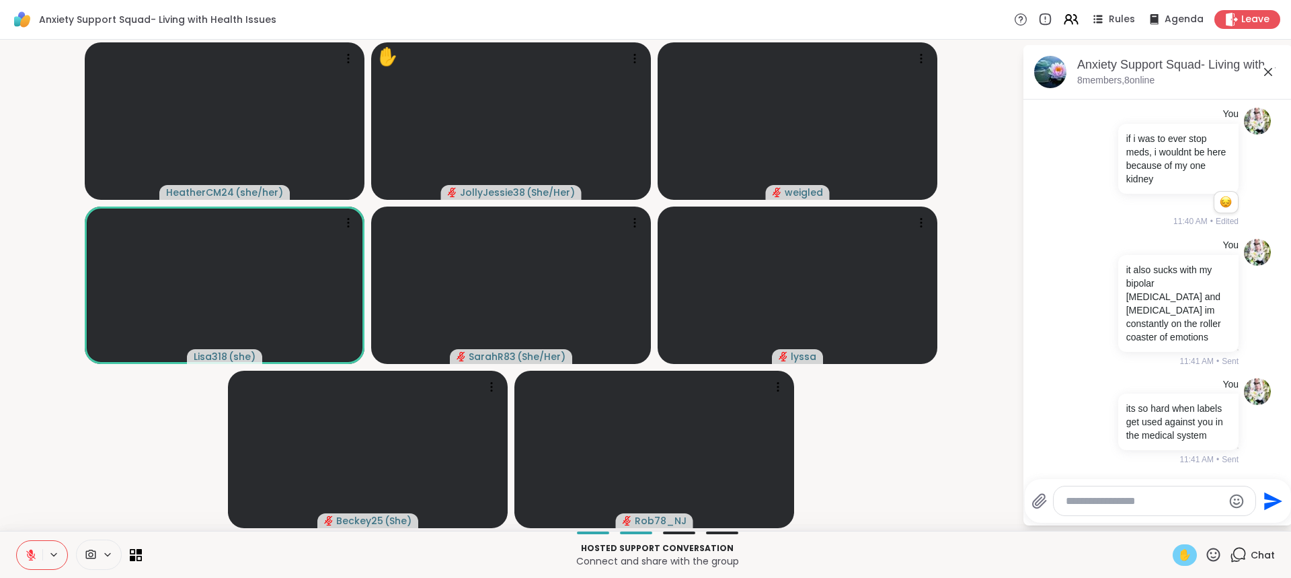
click at [1133, 495] on textarea "Type your message" at bounding box center [1144, 500] width 157 height 13
click at [1131, 495] on textarea "Type your message" at bounding box center [1144, 500] width 157 height 13
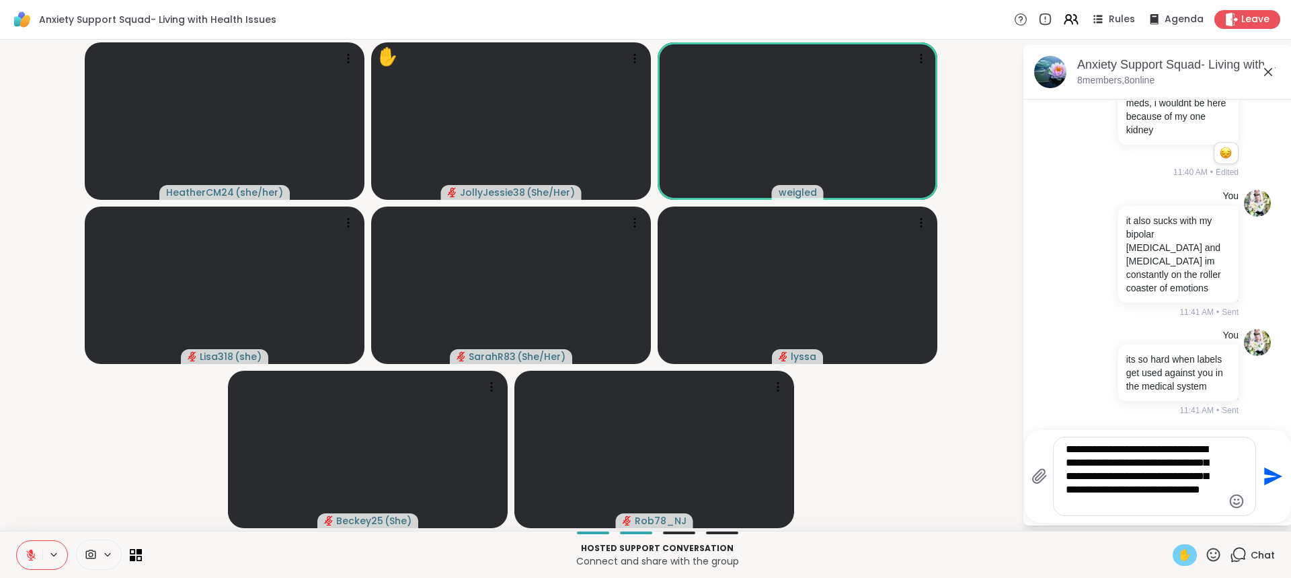
type textarea "**********"
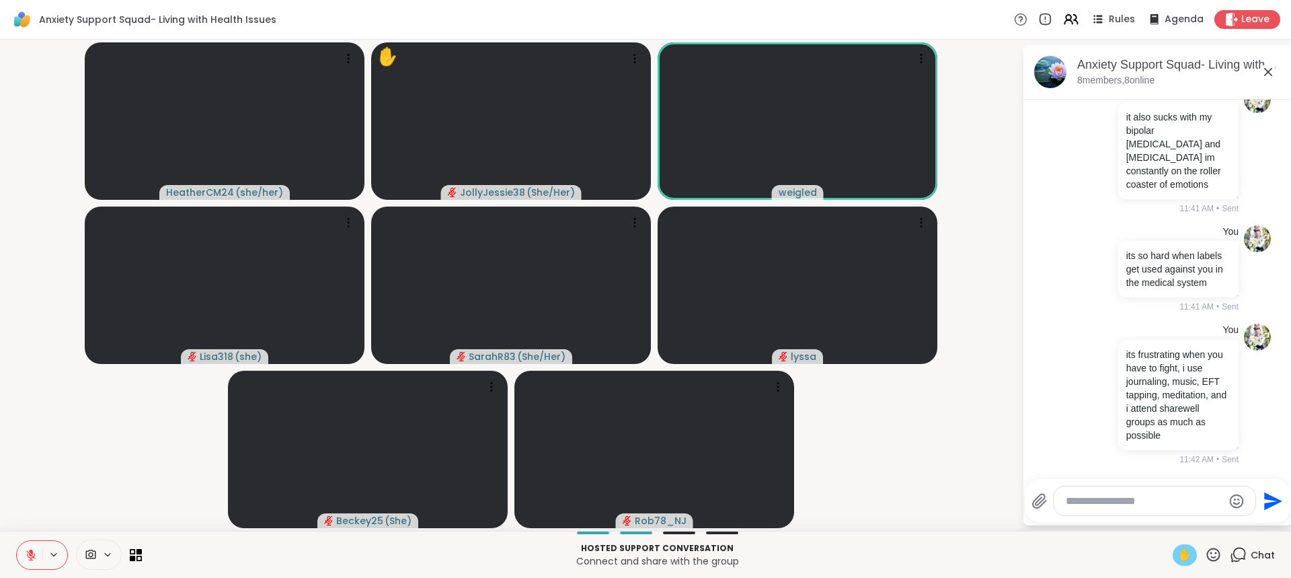
click at [1108, 500] on textarea "Type your message" at bounding box center [1144, 500] width 157 height 13
click at [1103, 502] on textarea "Type your message" at bounding box center [1144, 500] width 157 height 13
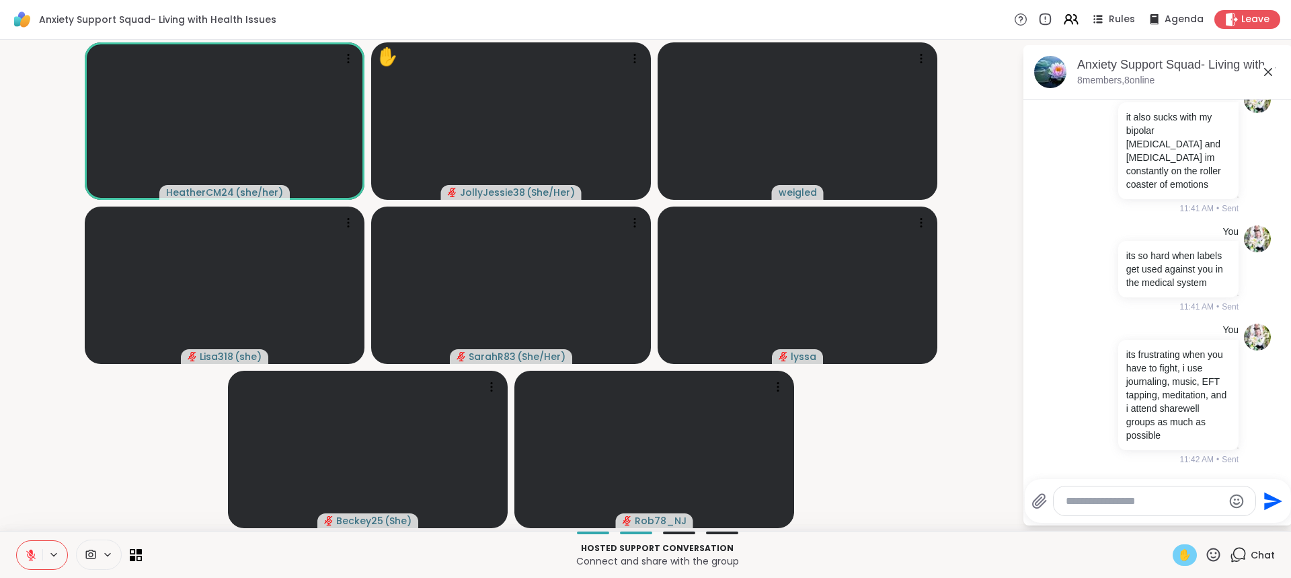
click at [1084, 503] on textarea "Type your message" at bounding box center [1144, 500] width 157 height 13
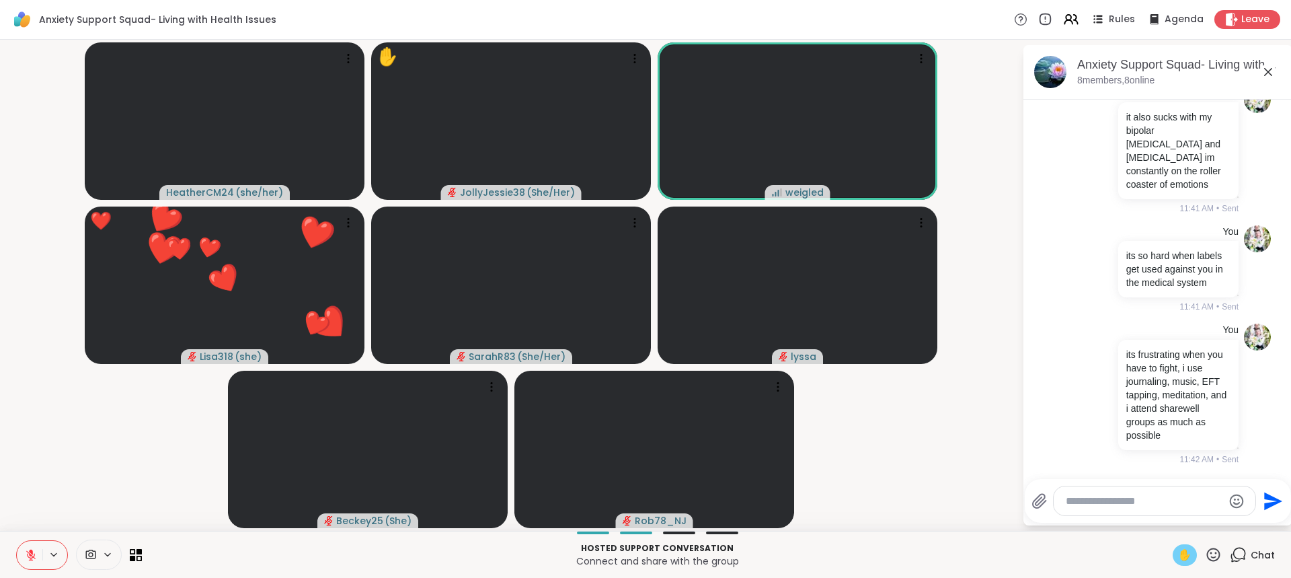
click at [1118, 498] on textarea "Type your message" at bounding box center [1144, 500] width 157 height 13
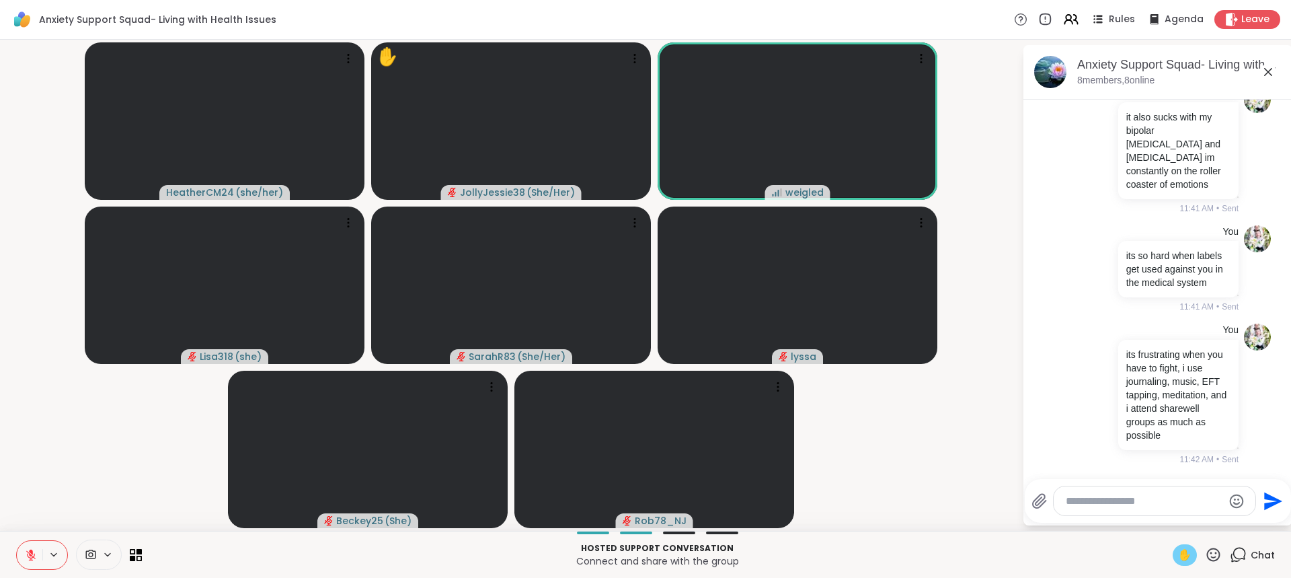
click at [1115, 503] on textarea "Type your message" at bounding box center [1144, 500] width 157 height 13
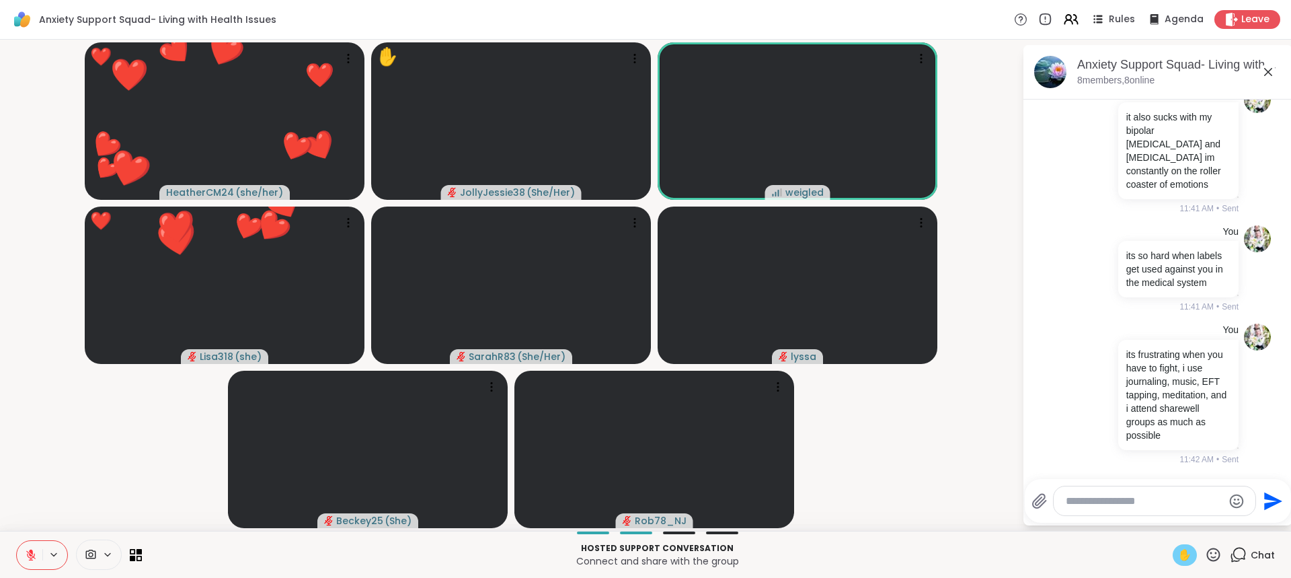
click at [1115, 503] on textarea "Type your message" at bounding box center [1144, 500] width 157 height 13
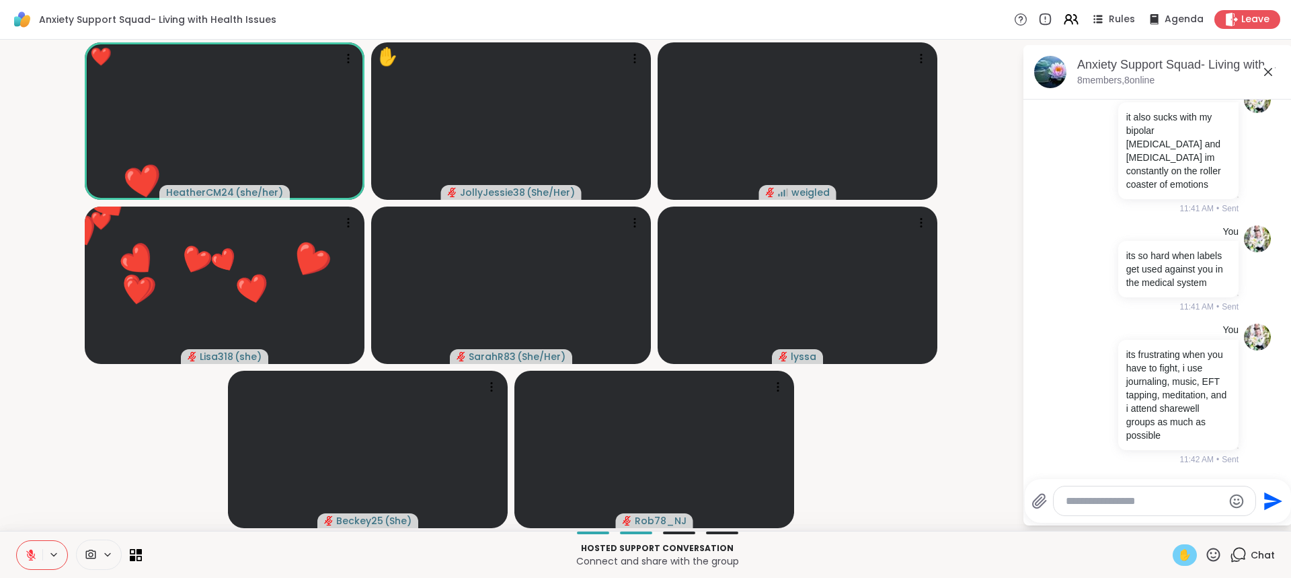
click at [1106, 504] on textarea "Type your message" at bounding box center [1144, 500] width 157 height 13
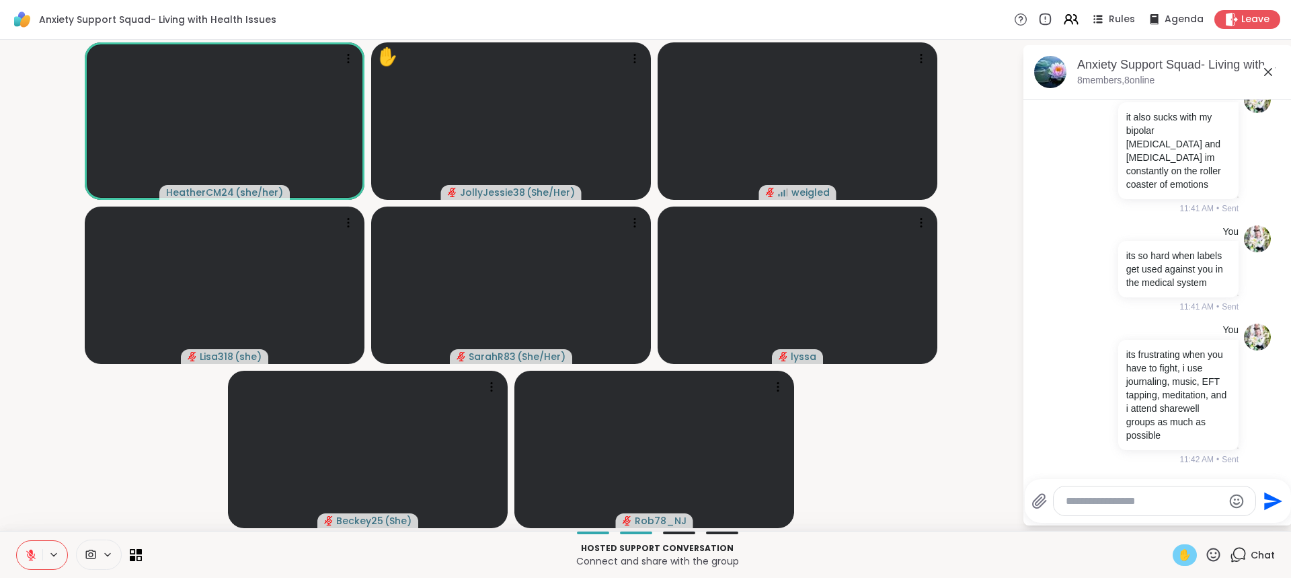
click at [34, 550] on icon at bounding box center [31, 555] width 12 height 12
click at [980, 478] on video-player-container "HeatherCM24 ( she/her ) ✋ JollyJessie38 ( She/Her ) weigled Lisa318 ( she ) Sar…" at bounding box center [511, 285] width 1006 height 480
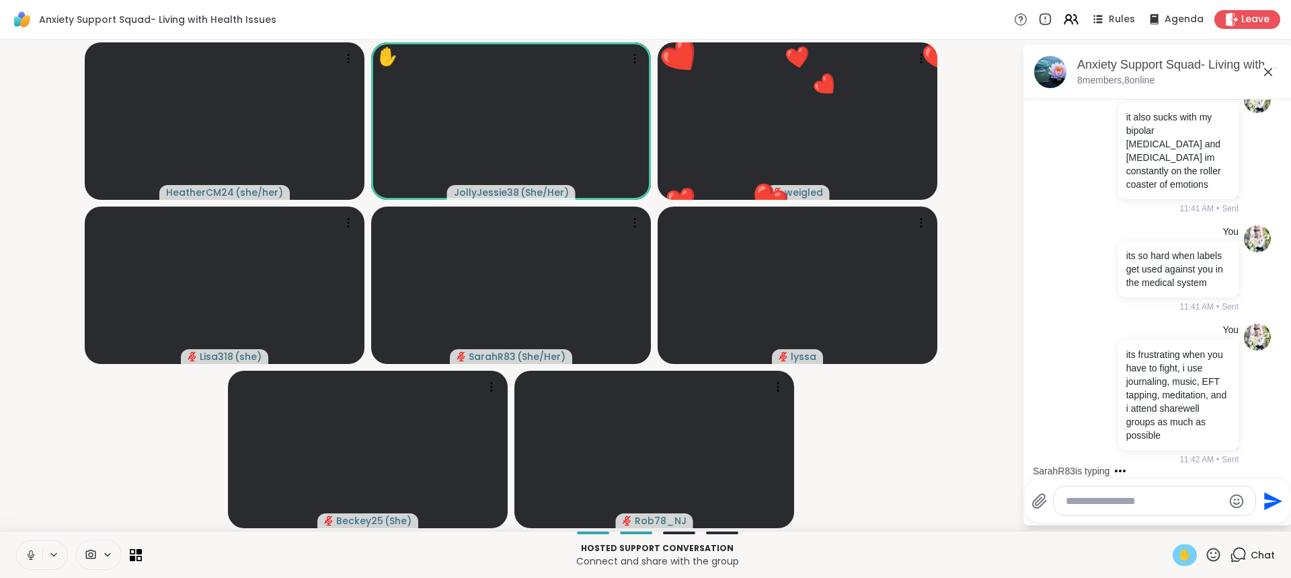
click at [32, 552] on icon at bounding box center [31, 555] width 12 height 12
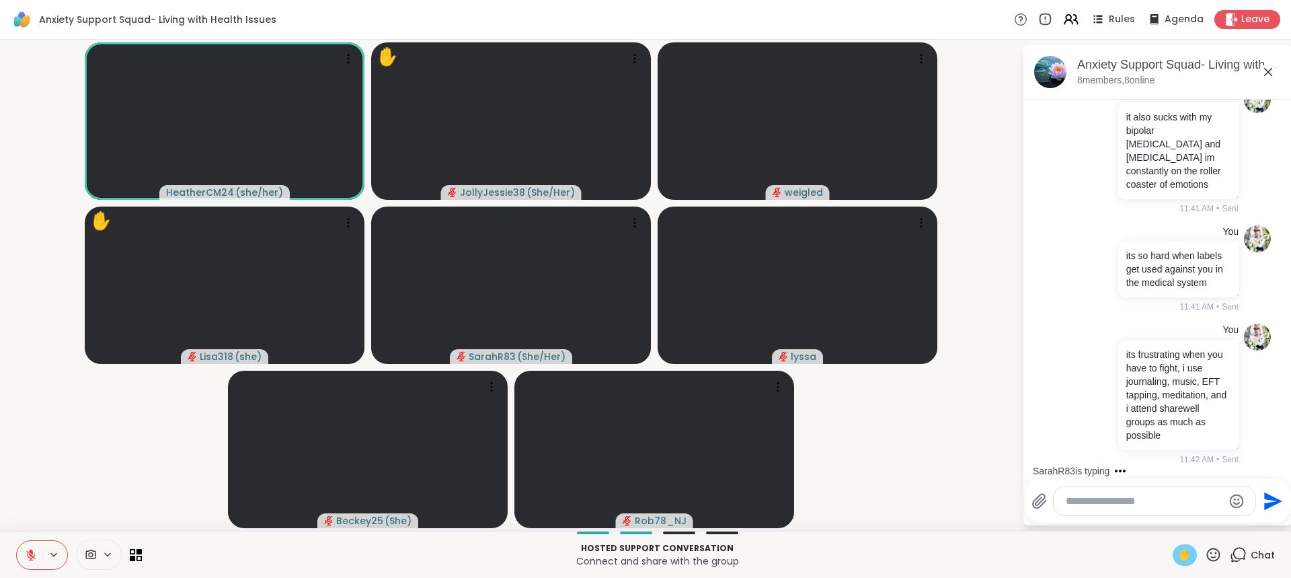
click at [1206, 554] on icon at bounding box center [1213, 554] width 17 height 17
click at [1168, 514] on div "❤️" at bounding box center [1174, 519] width 24 height 22
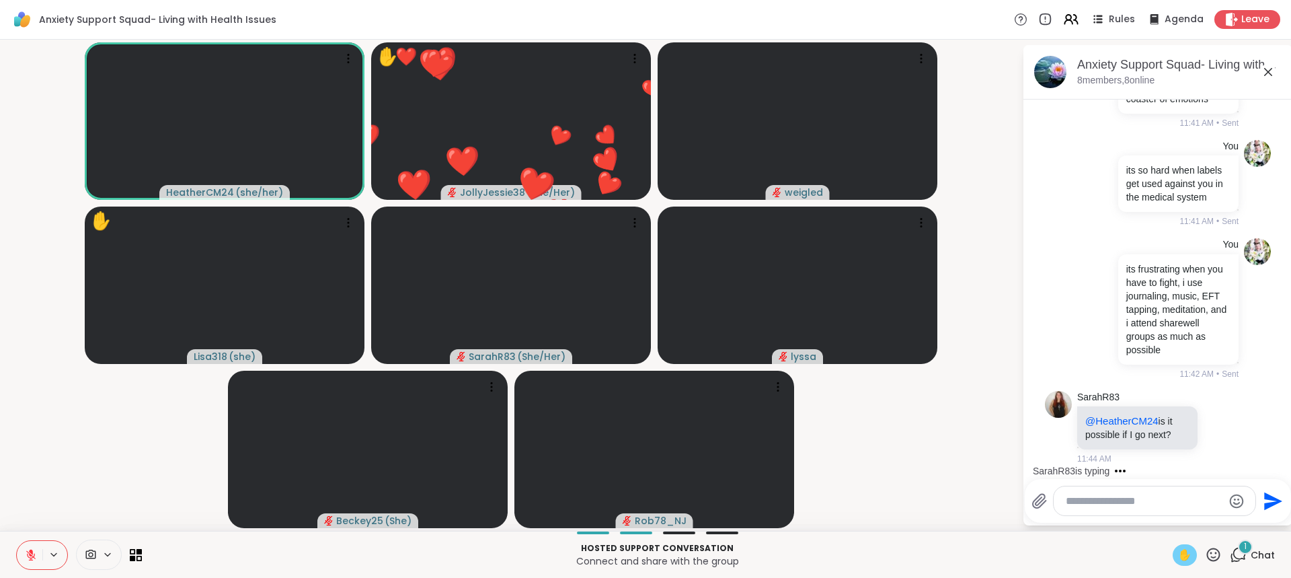
scroll to position [7052, 0]
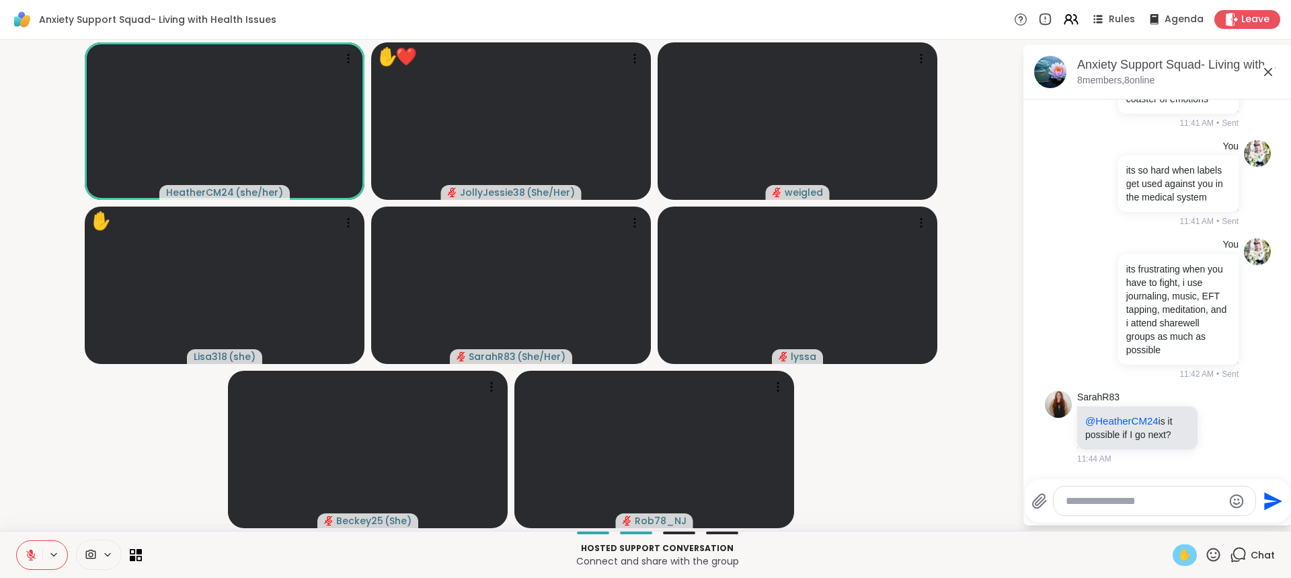
click at [1172, 501] on textarea "Type your message" at bounding box center [1144, 500] width 157 height 13
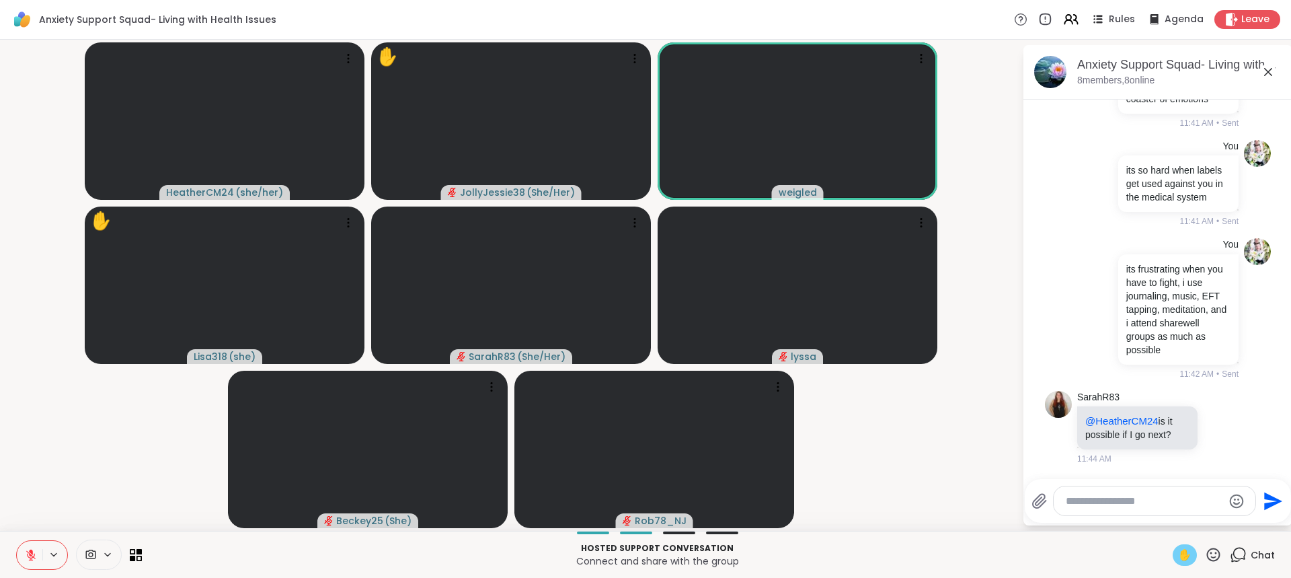
click at [1161, 497] on textarea "Type your message" at bounding box center [1144, 500] width 157 height 13
click at [1161, 498] on textarea "Type your message" at bounding box center [1144, 500] width 157 height 13
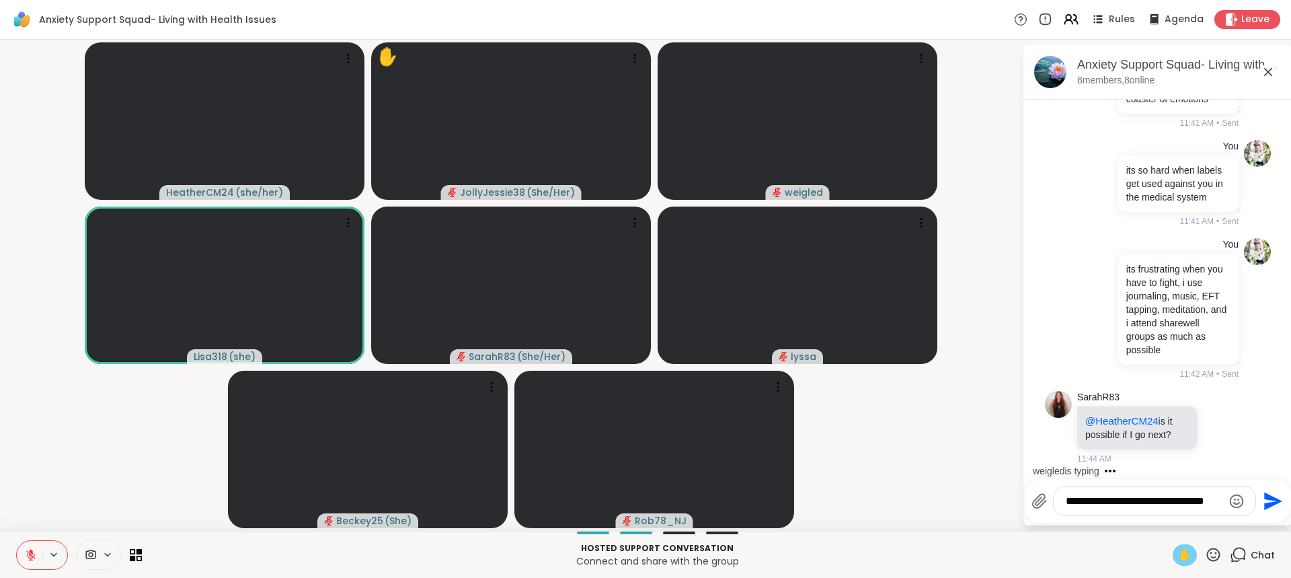
type textarea "**********"
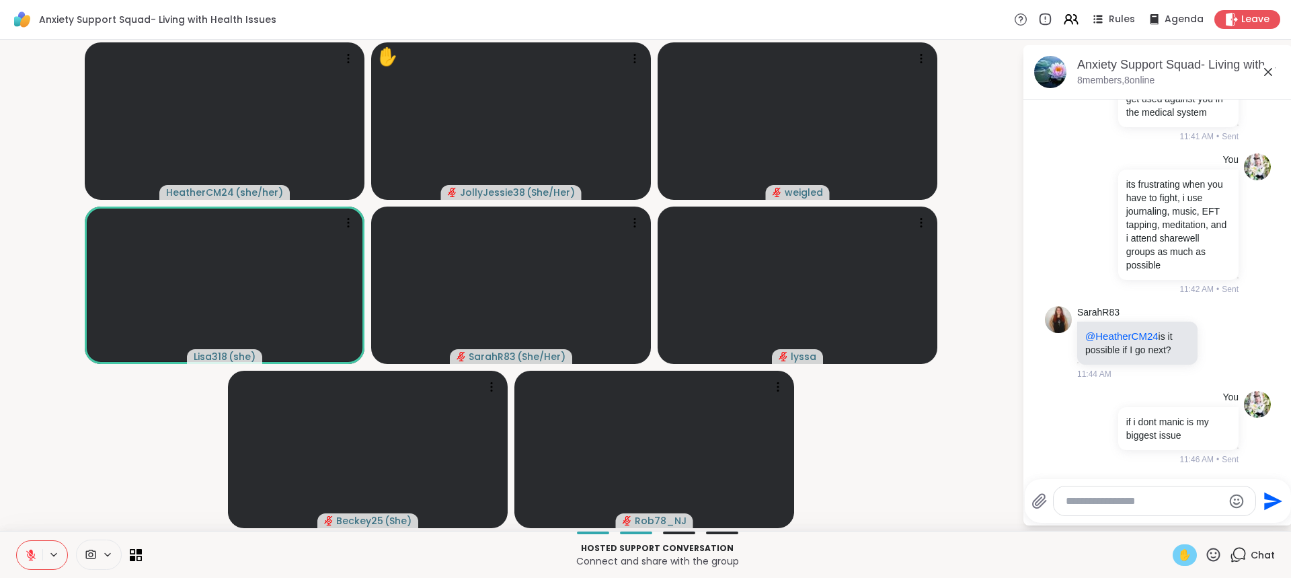
scroll to position [7137, 0]
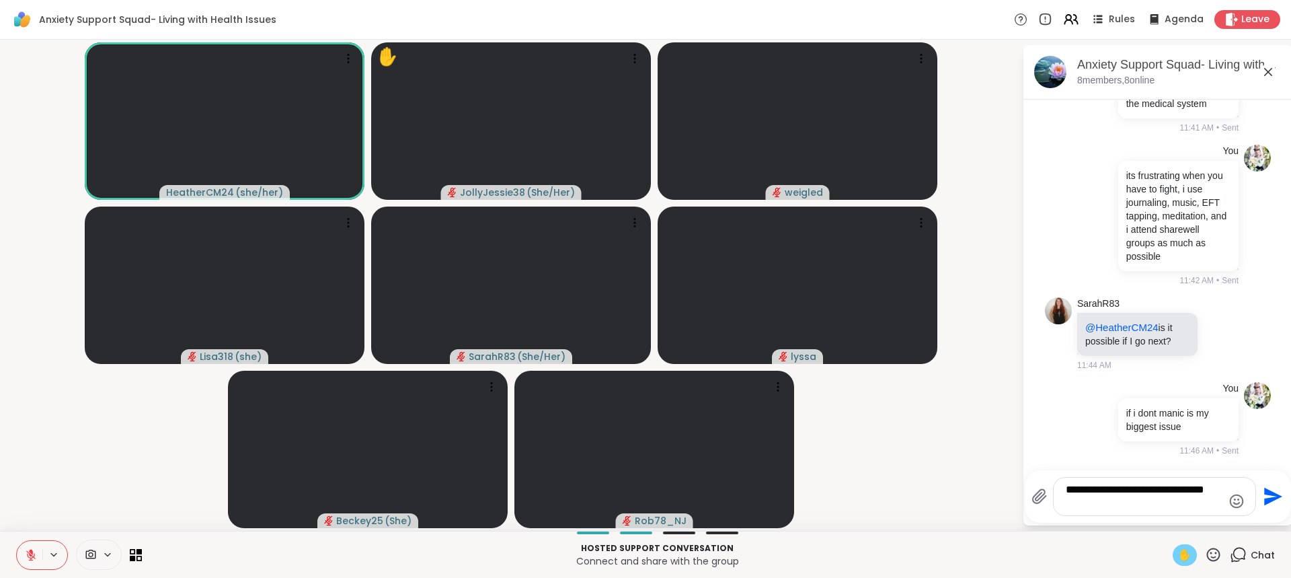
type textarea "**********"
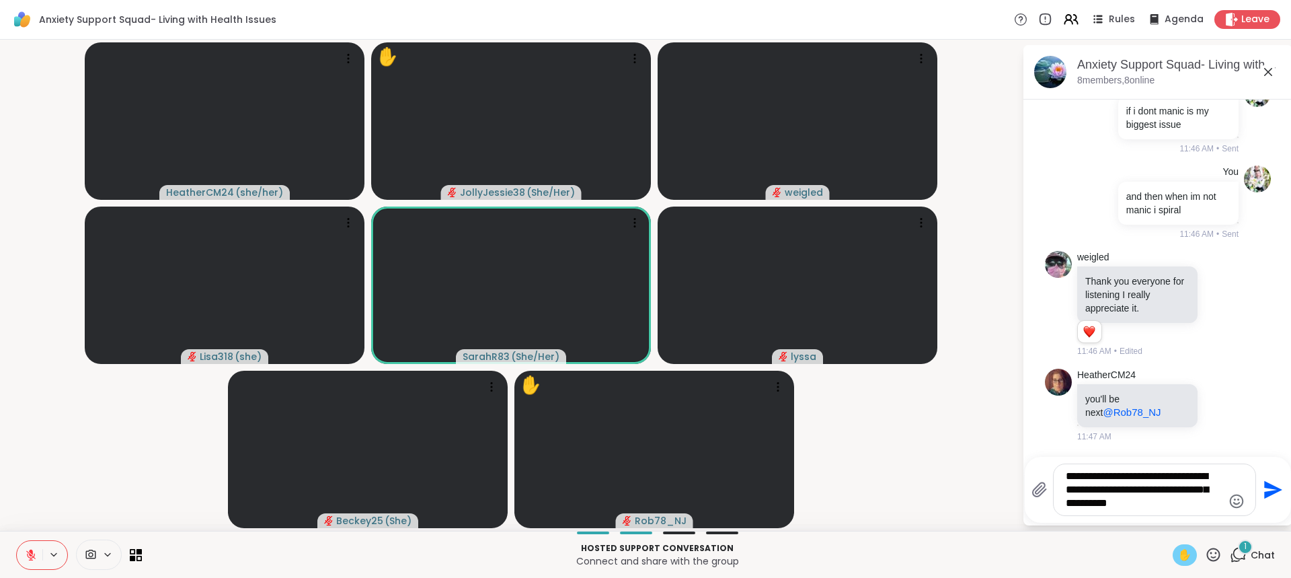
scroll to position [7448, 0]
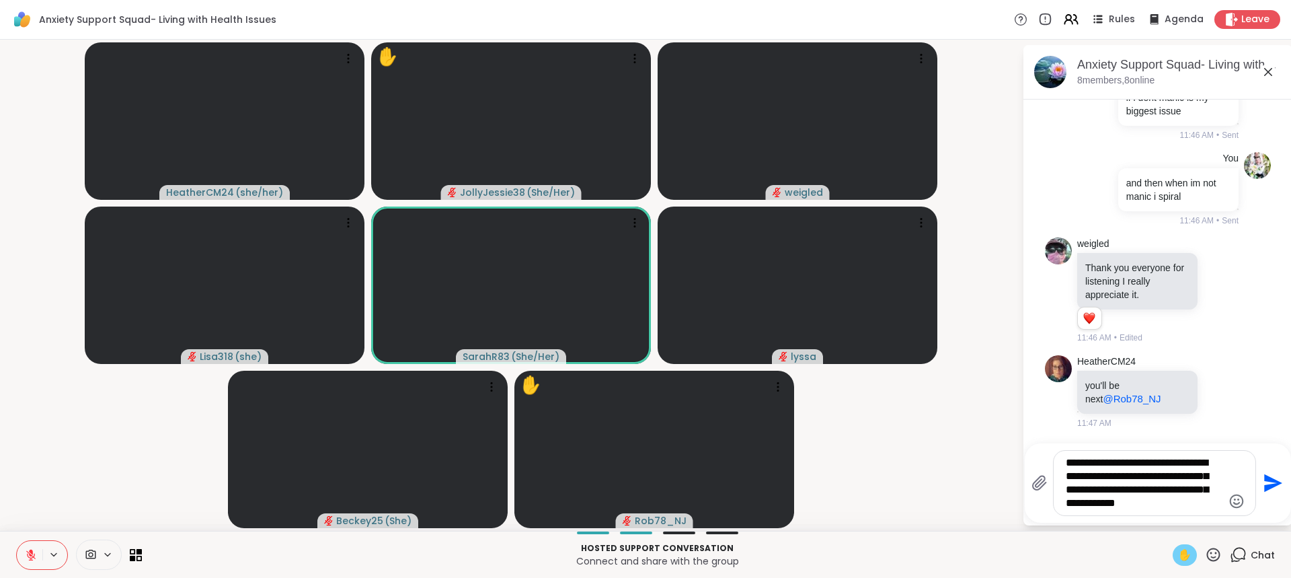
type textarea "**********"
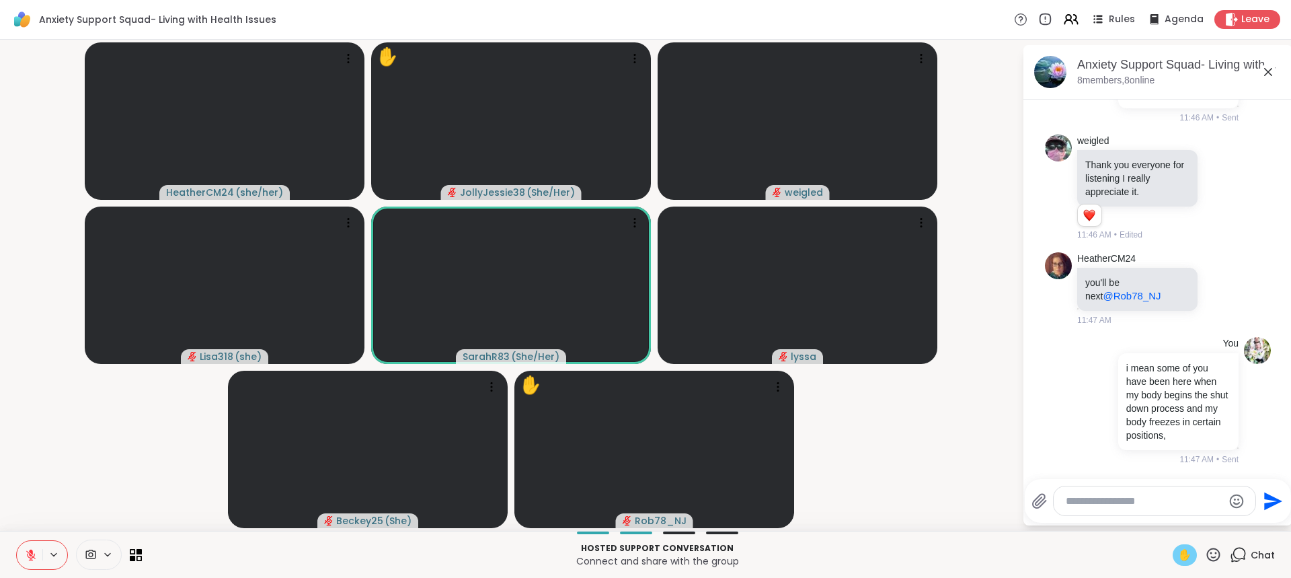
scroll to position [7564, 0]
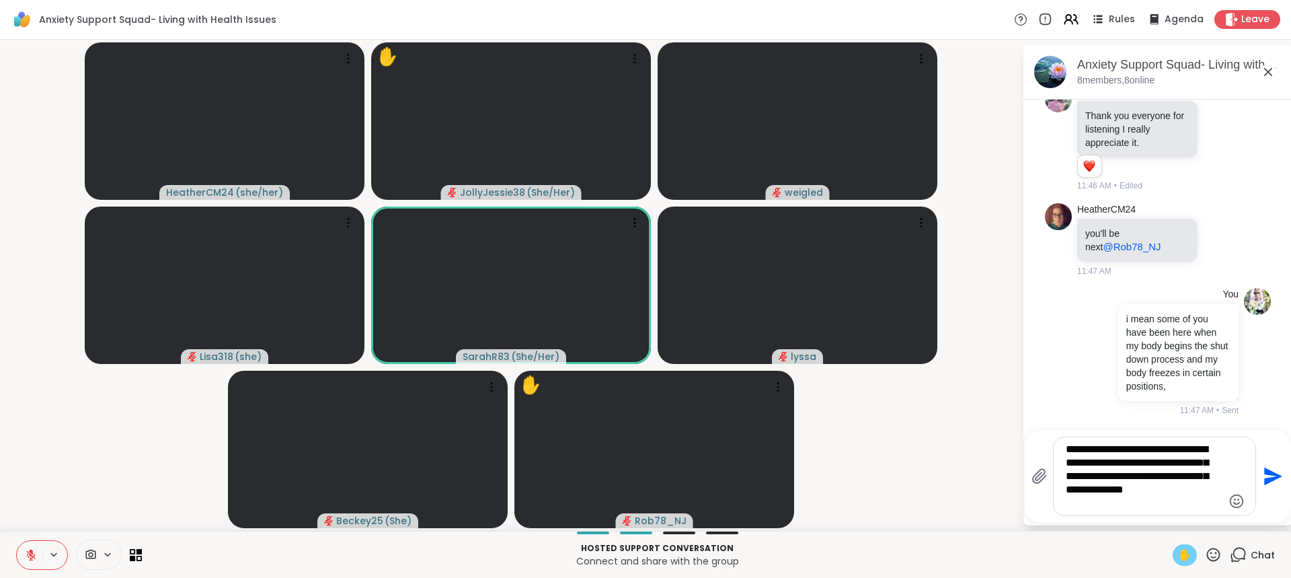
type textarea "**********"
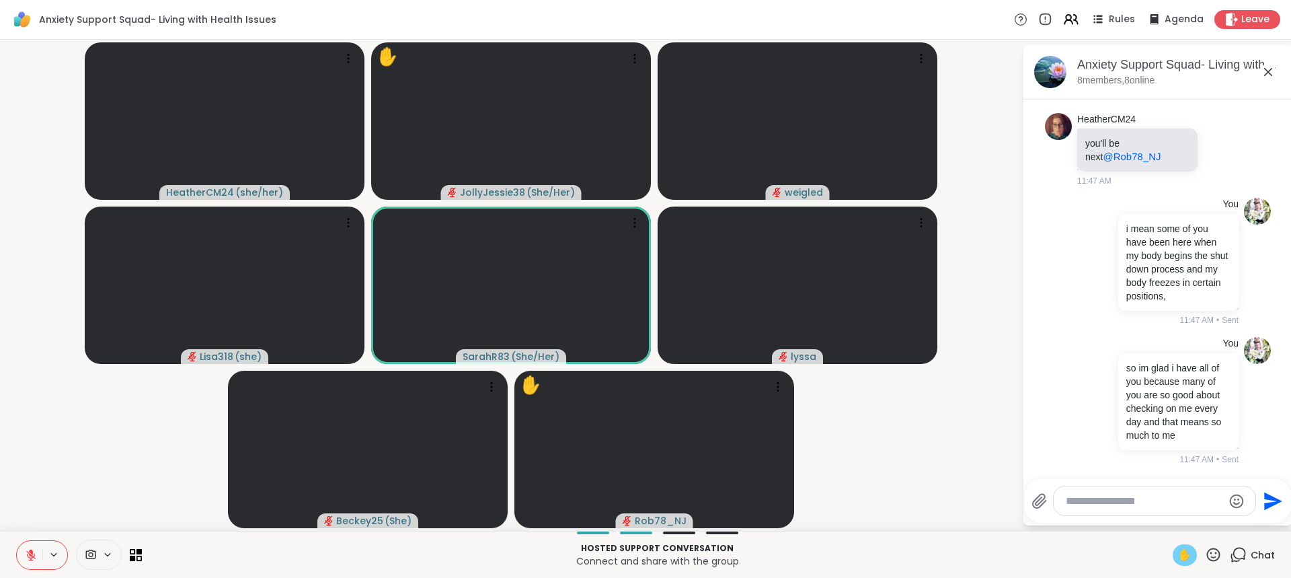
scroll to position [7717, 0]
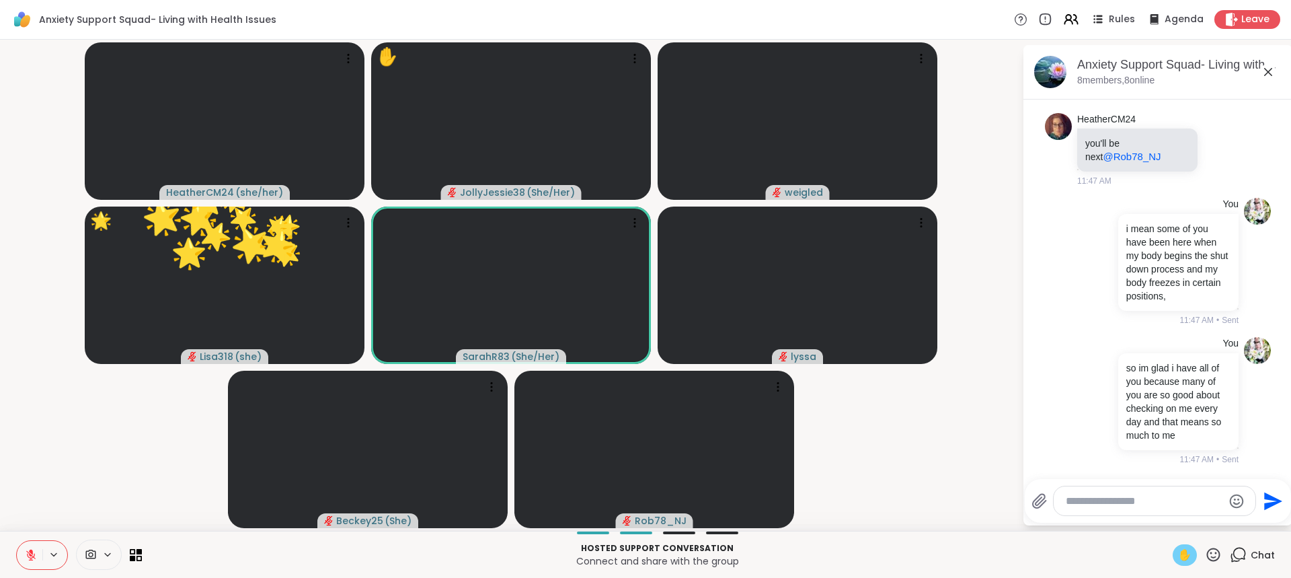
click at [1178, 551] on span "✋" at bounding box center [1184, 555] width 13 height 16
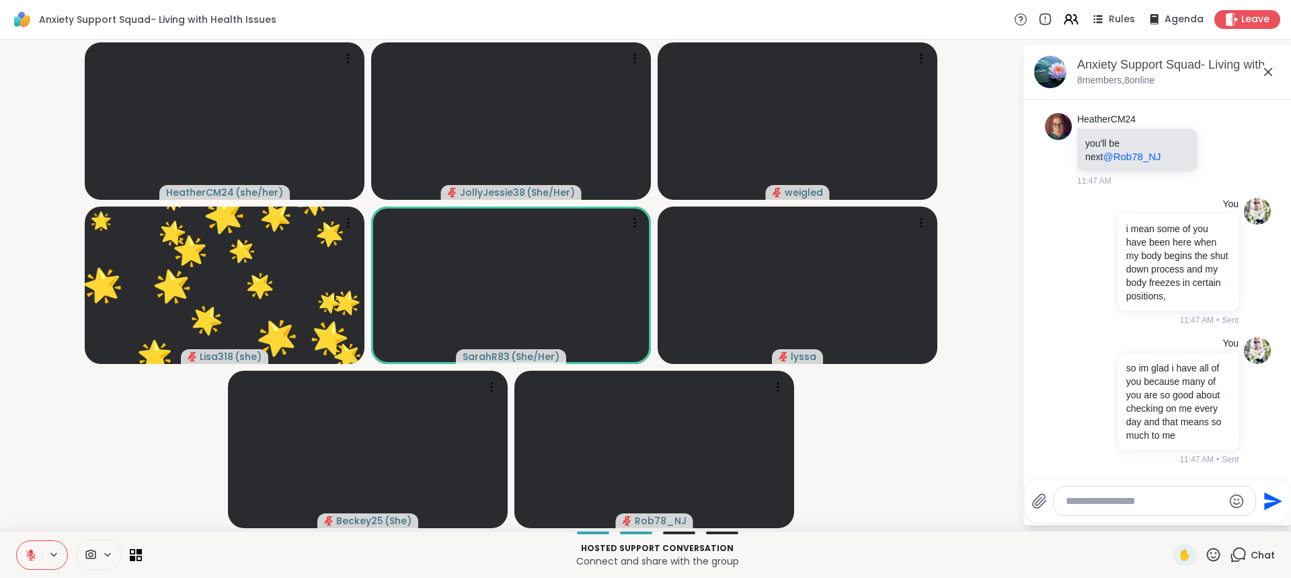
click at [1145, 500] on textarea "Type your message" at bounding box center [1144, 500] width 157 height 13
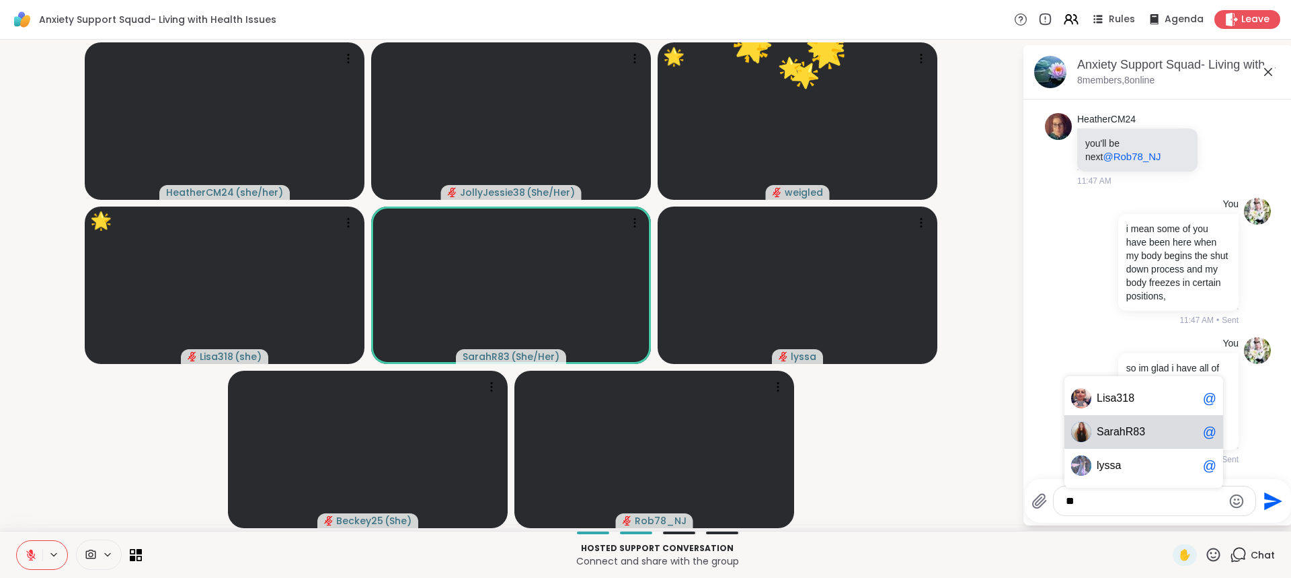
click at [1136, 427] on span "arahR83" at bounding box center [1124, 431] width 41 height 13
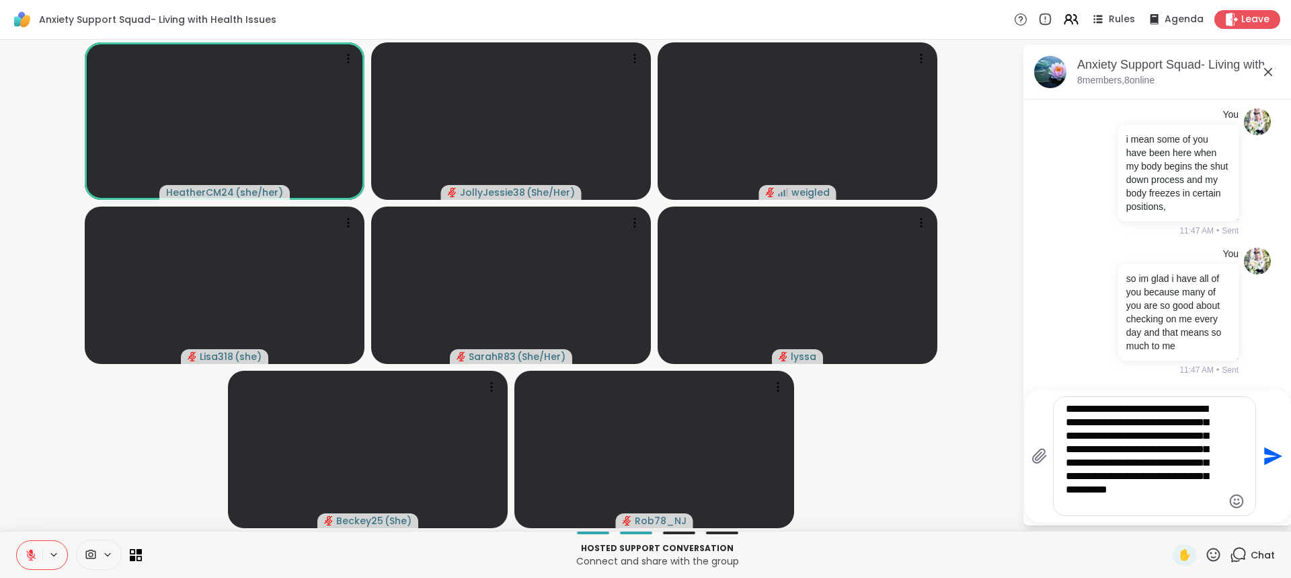
type textarea "**********"
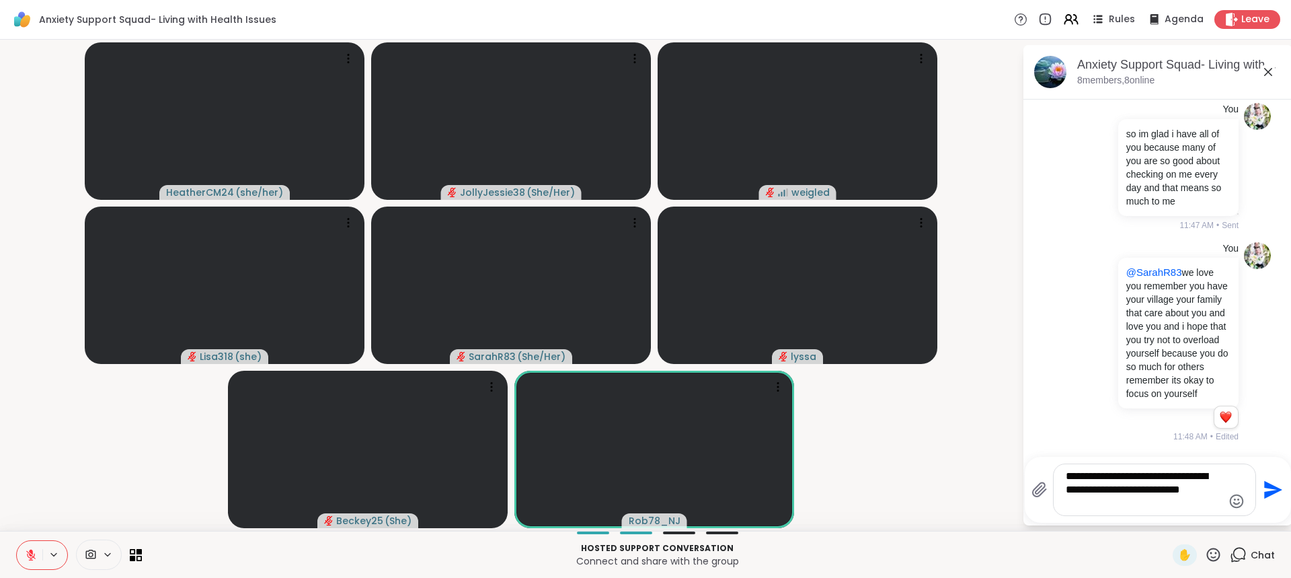
scroll to position [7978, 0]
type textarea "**********"
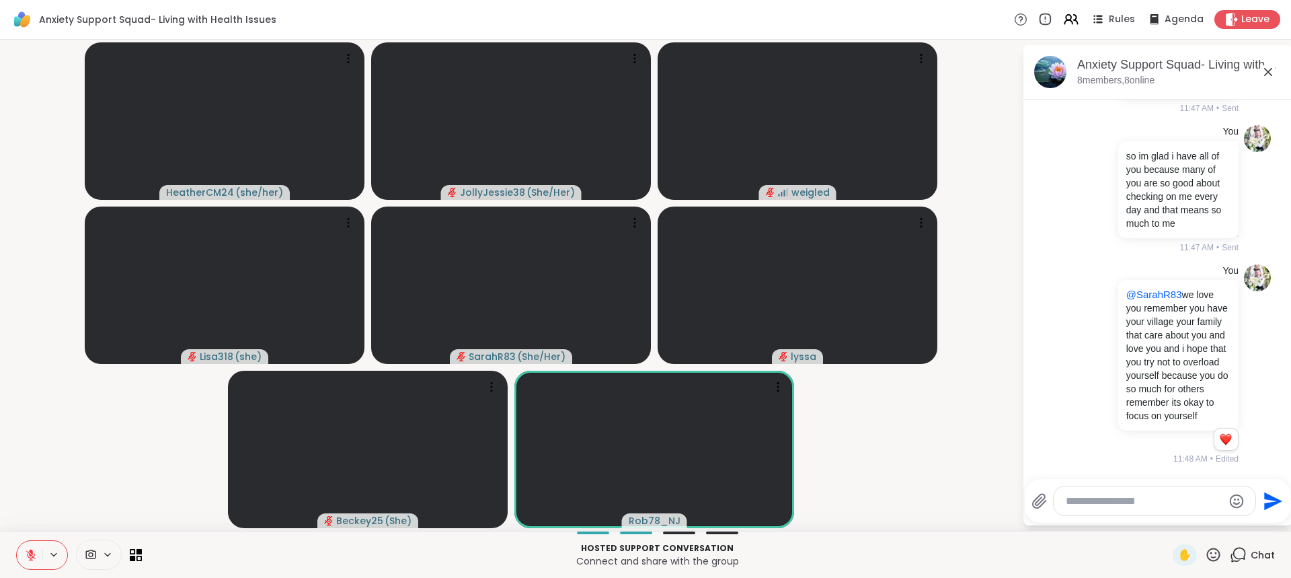
scroll to position [8068, 0]
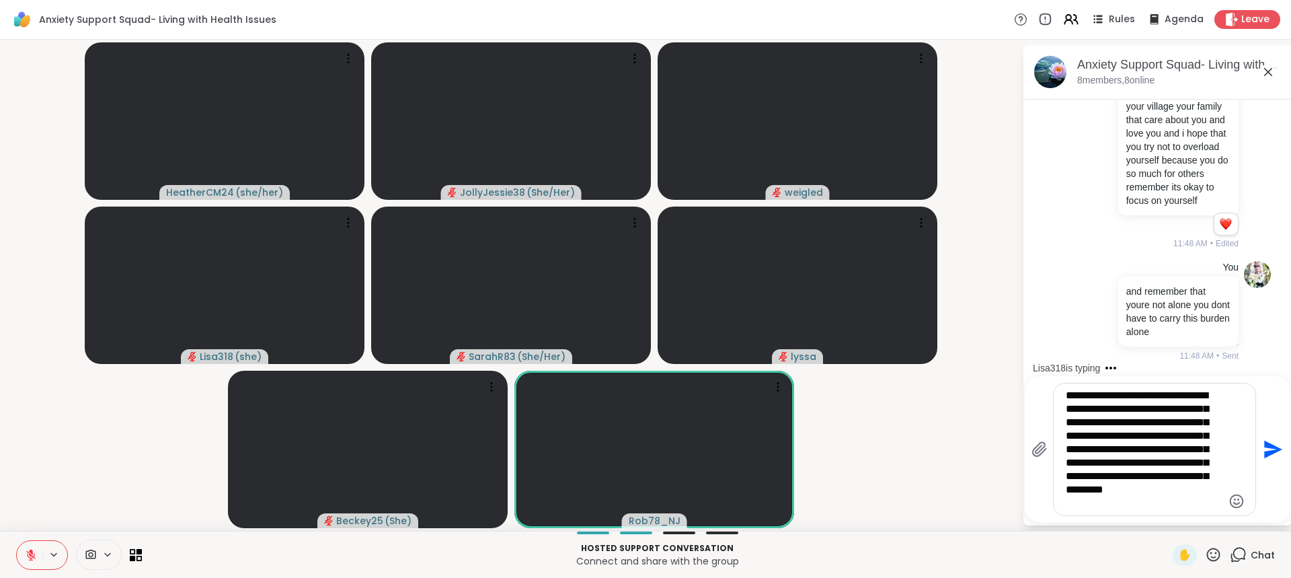
type textarea "**********"
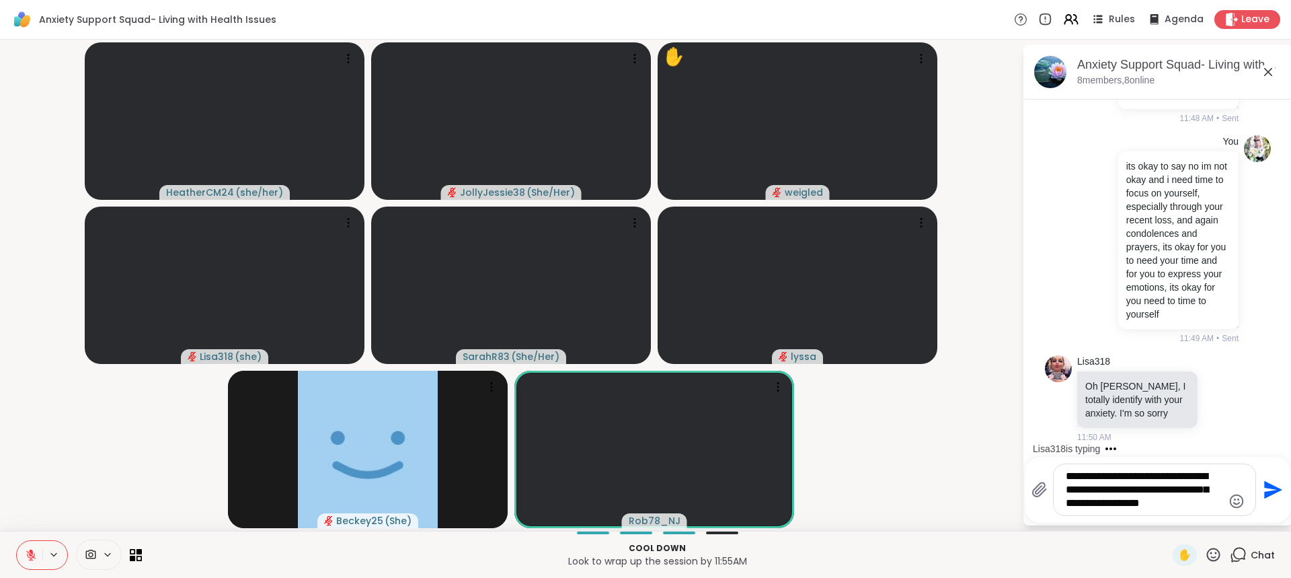
scroll to position [8435, 0]
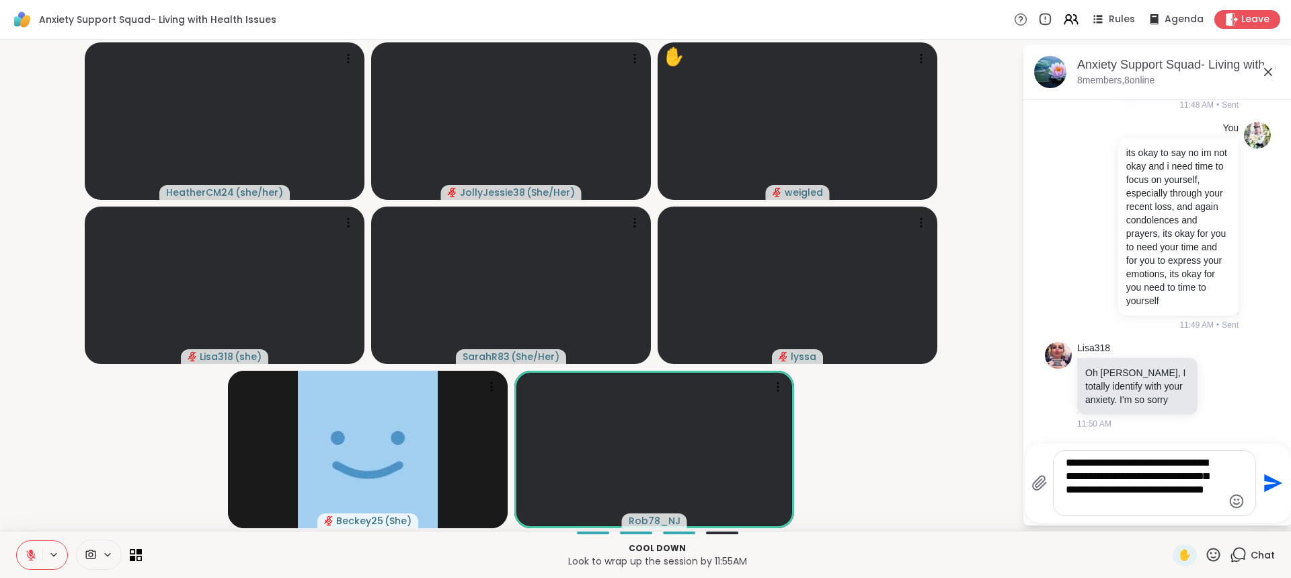
type textarea "**********"
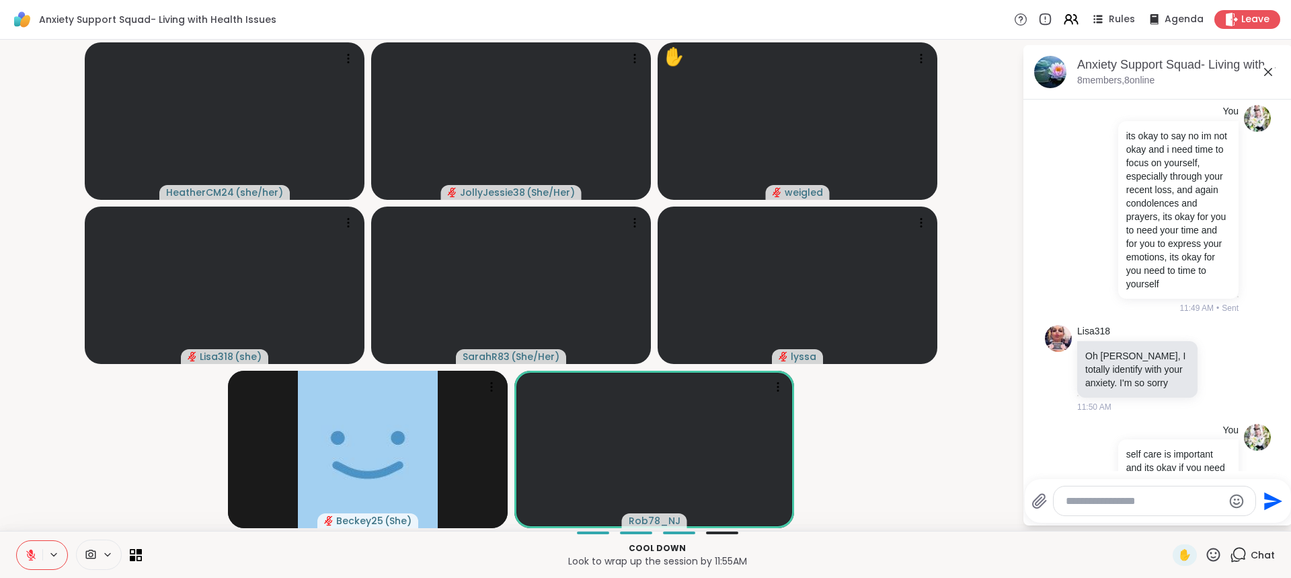
scroll to position [8571, 0]
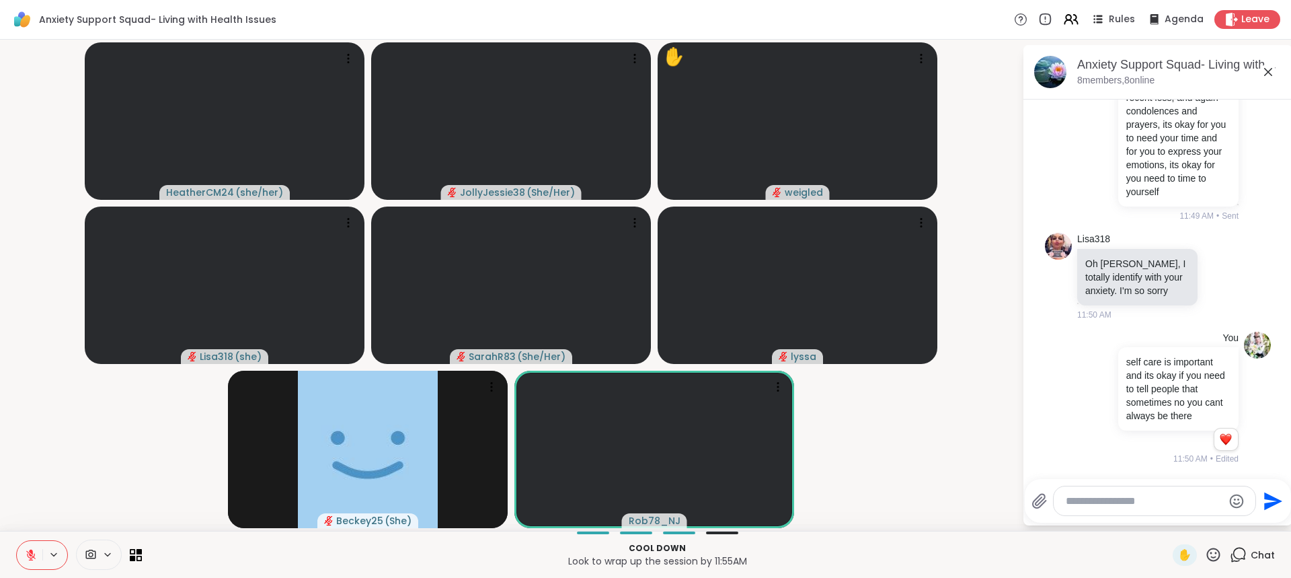
click at [1149, 502] on textarea "Type your message" at bounding box center [1144, 500] width 157 height 13
click at [1153, 503] on textarea "Type your message" at bounding box center [1144, 500] width 157 height 13
click at [1157, 508] on div at bounding box center [1155, 500] width 202 height 29
click at [1148, 502] on textarea "Type your message" at bounding box center [1144, 500] width 157 height 13
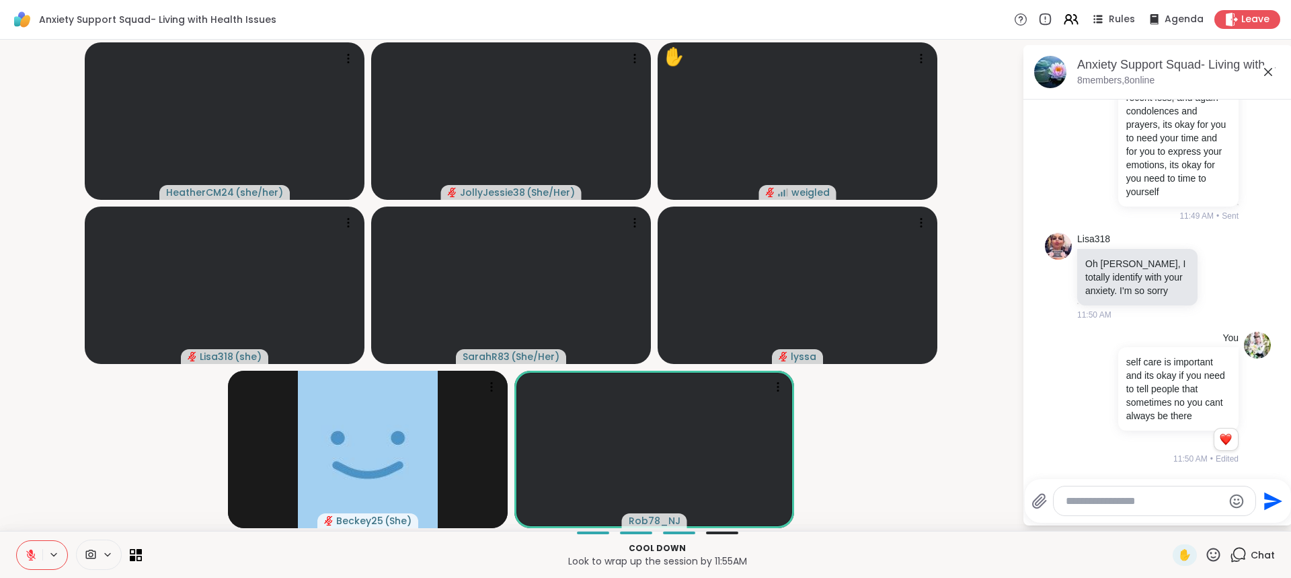
click at [1147, 504] on textarea "Type your message" at bounding box center [1144, 500] width 157 height 13
click at [1147, 506] on textarea "Type your message" at bounding box center [1144, 500] width 157 height 13
click at [1147, 507] on textarea "Type your message" at bounding box center [1144, 500] width 157 height 13
click at [1135, 451] on div "Lisa 318 @" at bounding box center [1144, 466] width 159 height 34
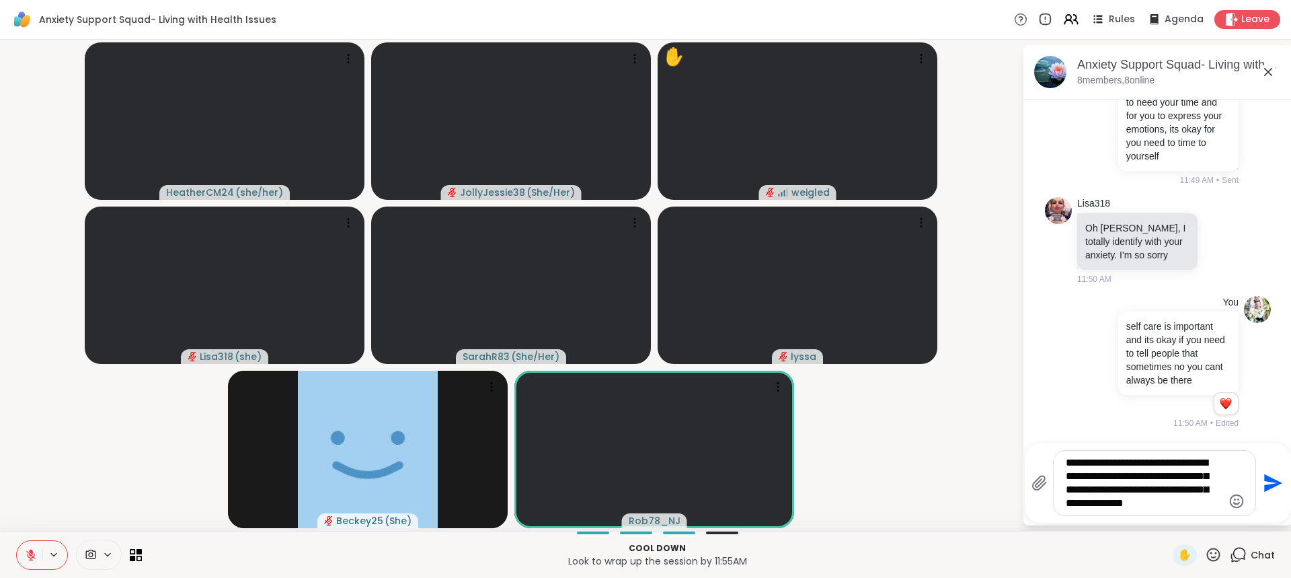
type textarea "**********"
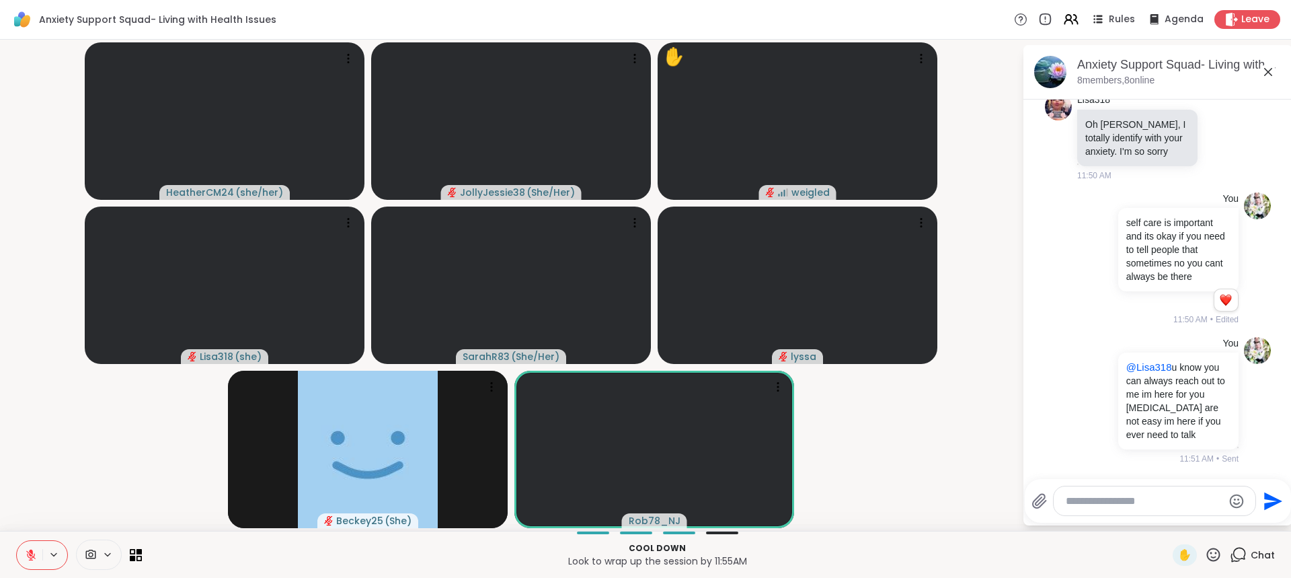
scroll to position [8710, 0]
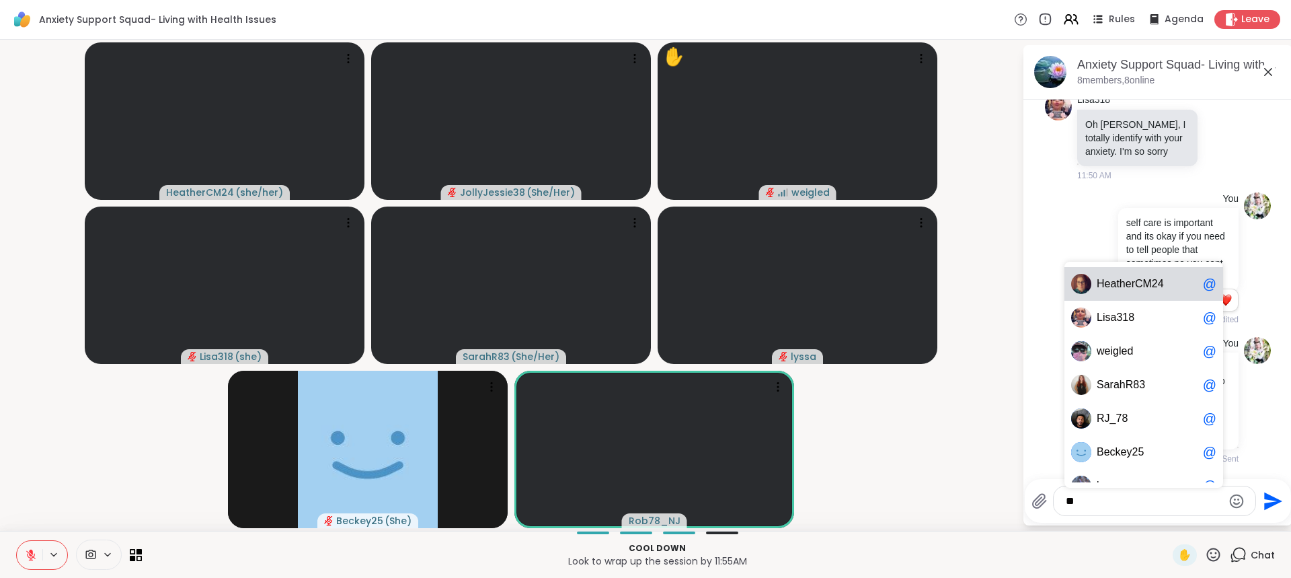
type textarea "*"
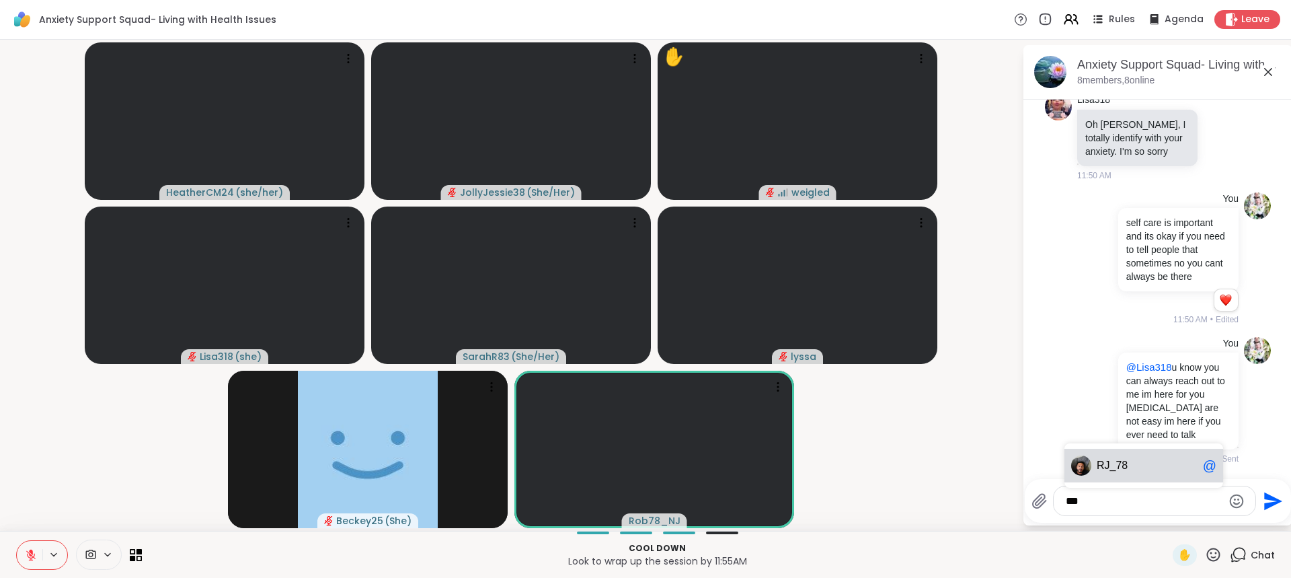
click at [1135, 451] on div "RJ _78 @" at bounding box center [1144, 466] width 159 height 34
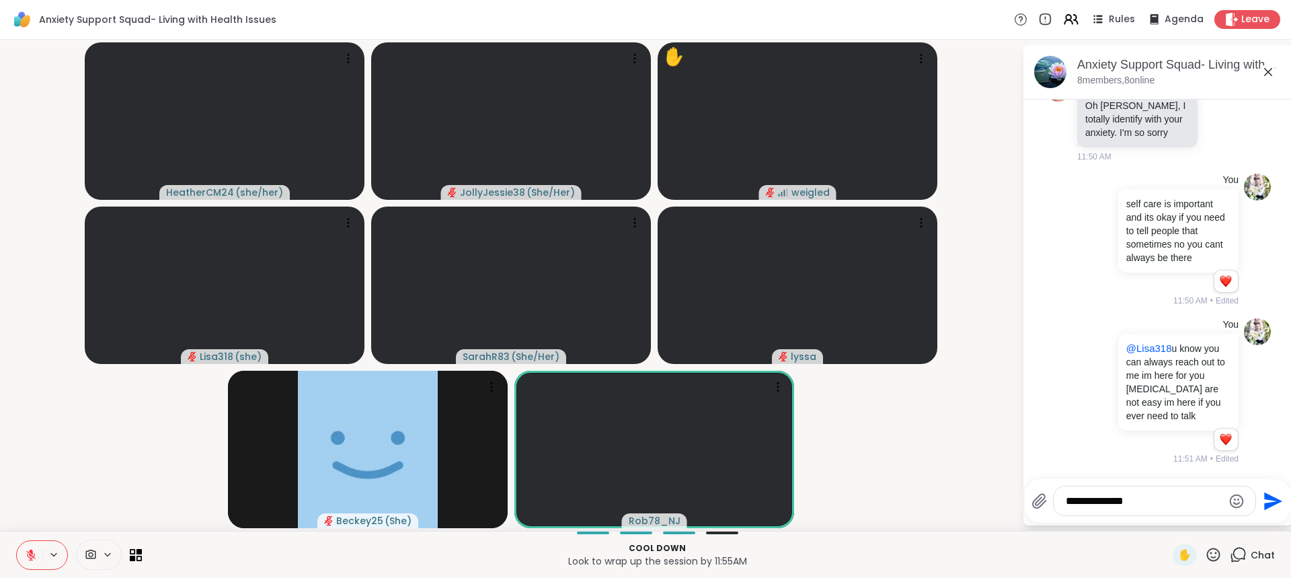
scroll to position [8729, 0]
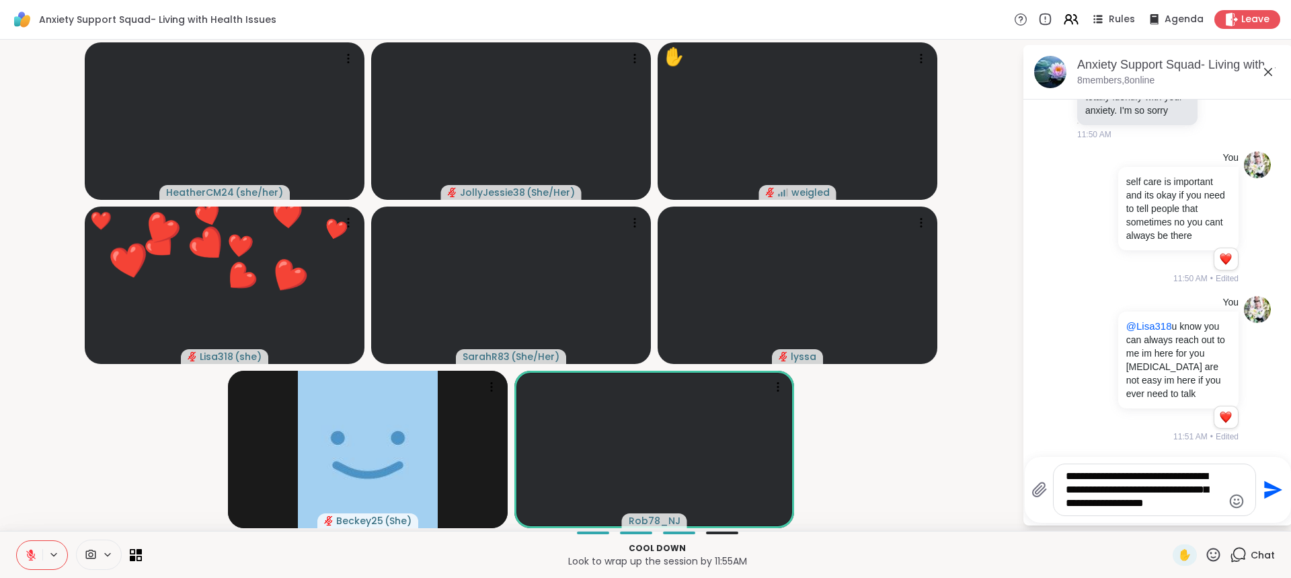
type textarea "**********"
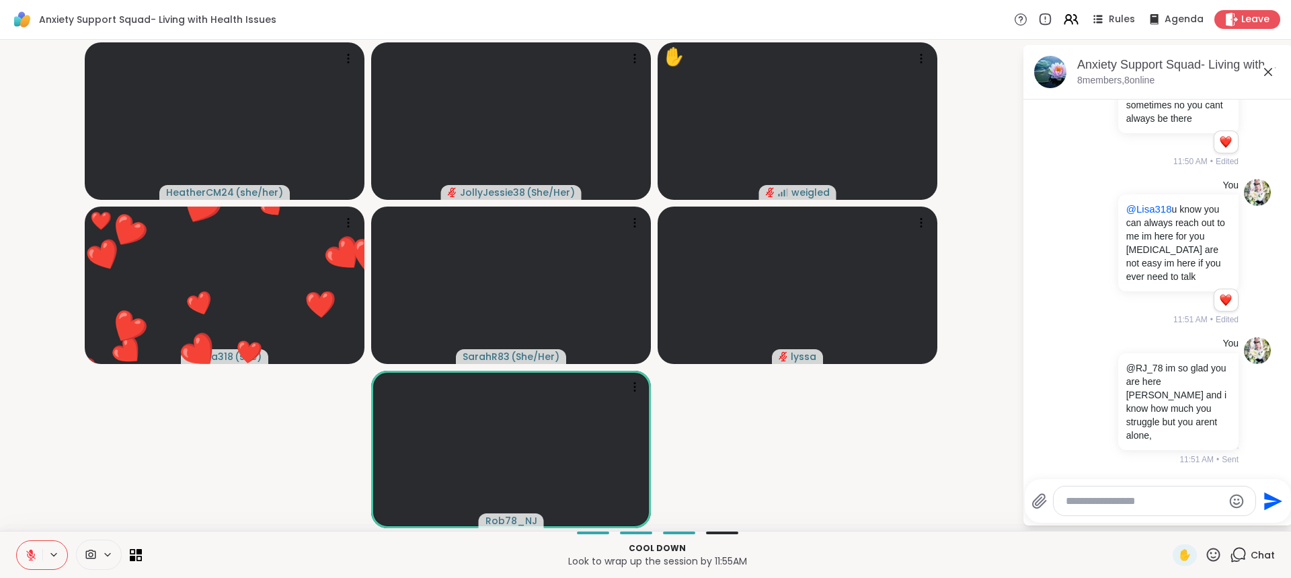
scroll to position [8854, 0]
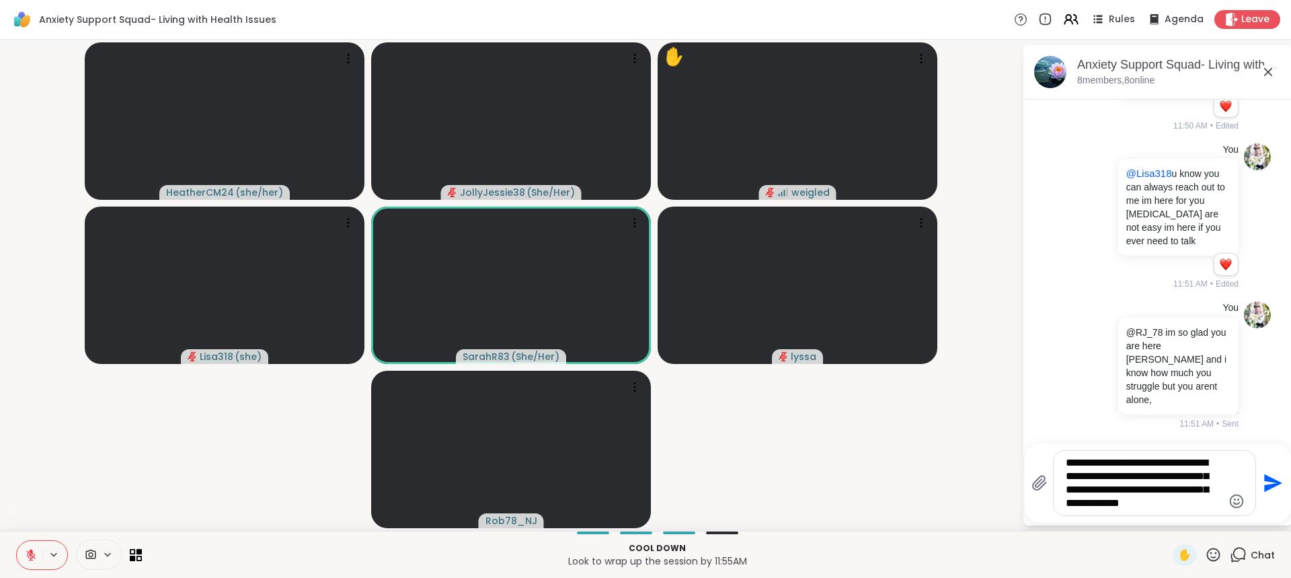
type textarea "**********"
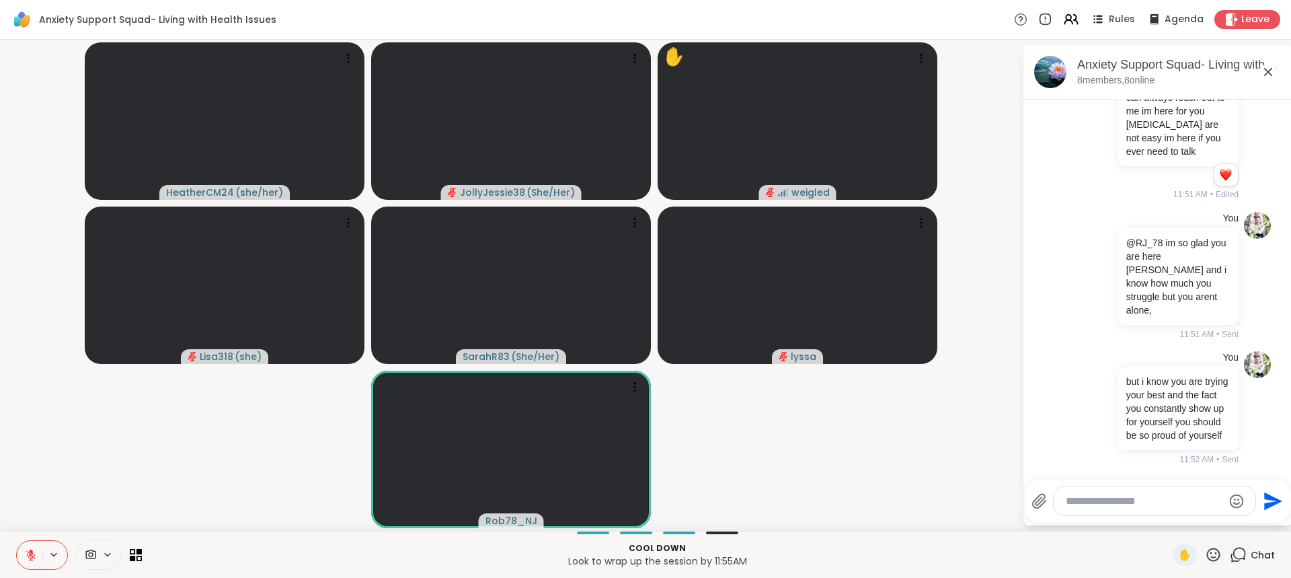
scroll to position [9026, 0]
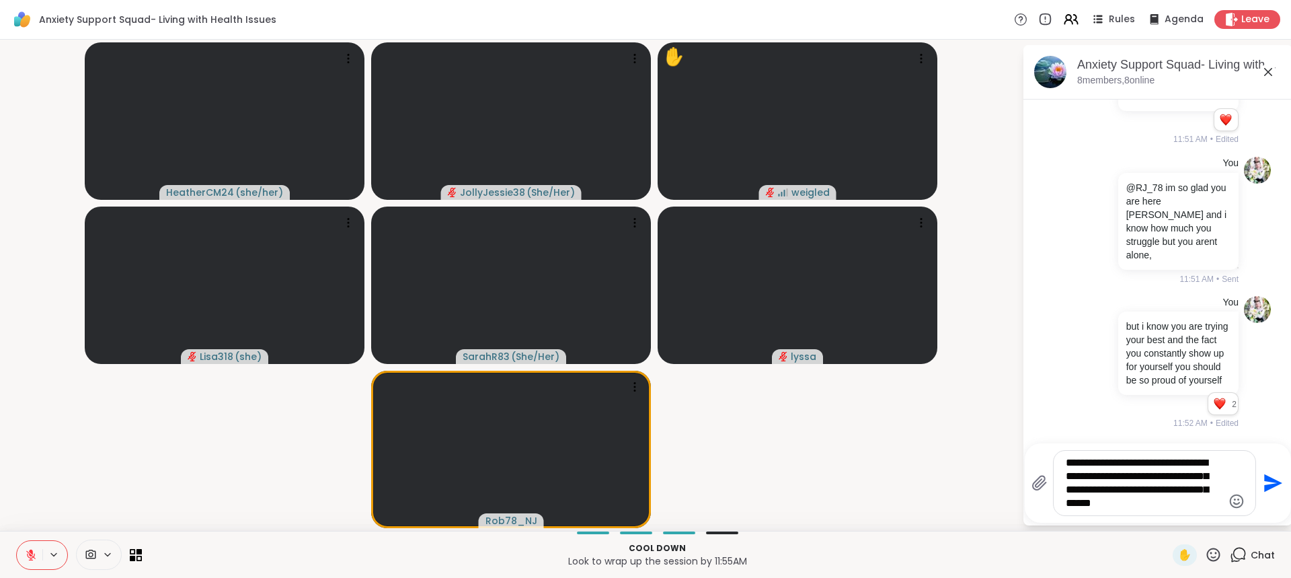
type textarea "**********"
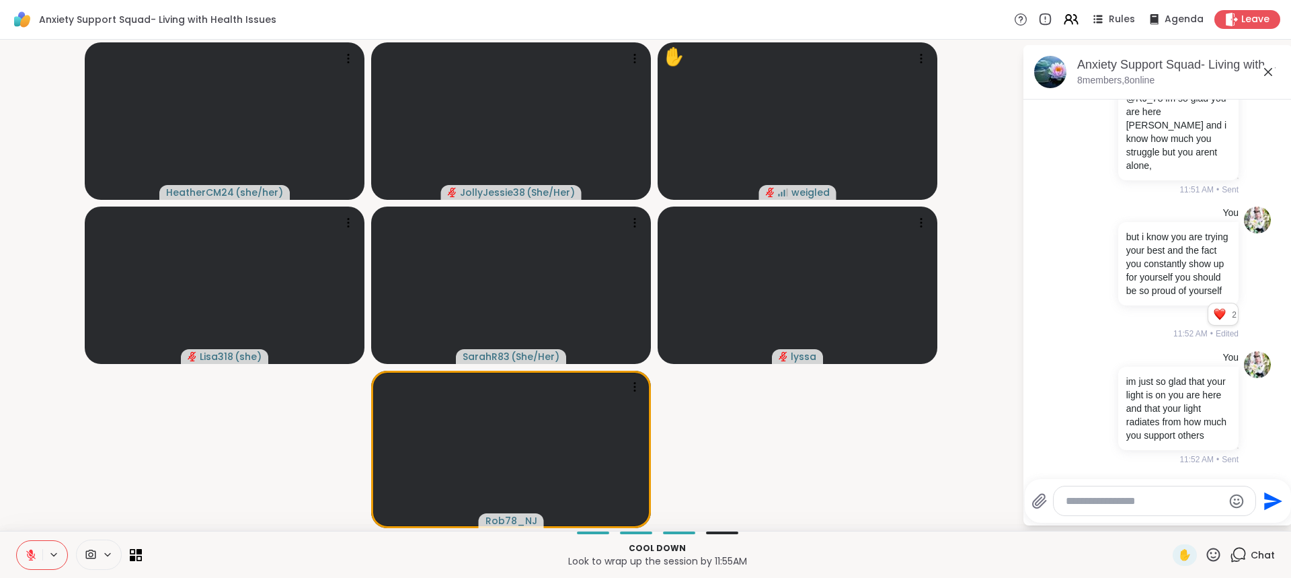
scroll to position [9184, 0]
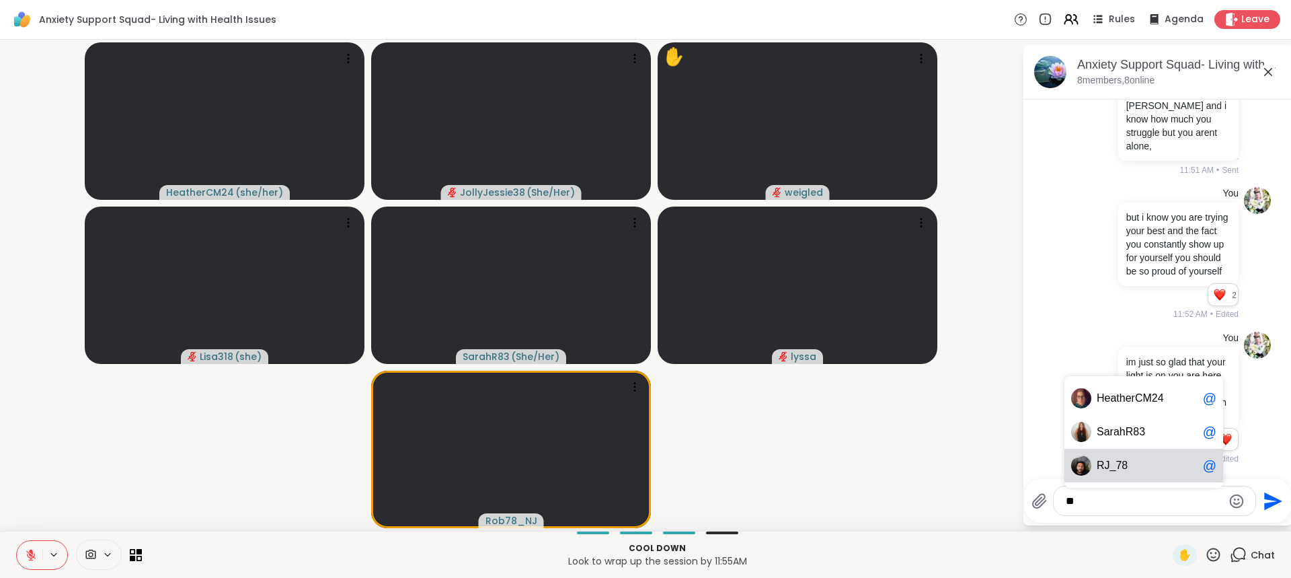
click at [1135, 451] on div "R J_78 @" at bounding box center [1144, 466] width 159 height 34
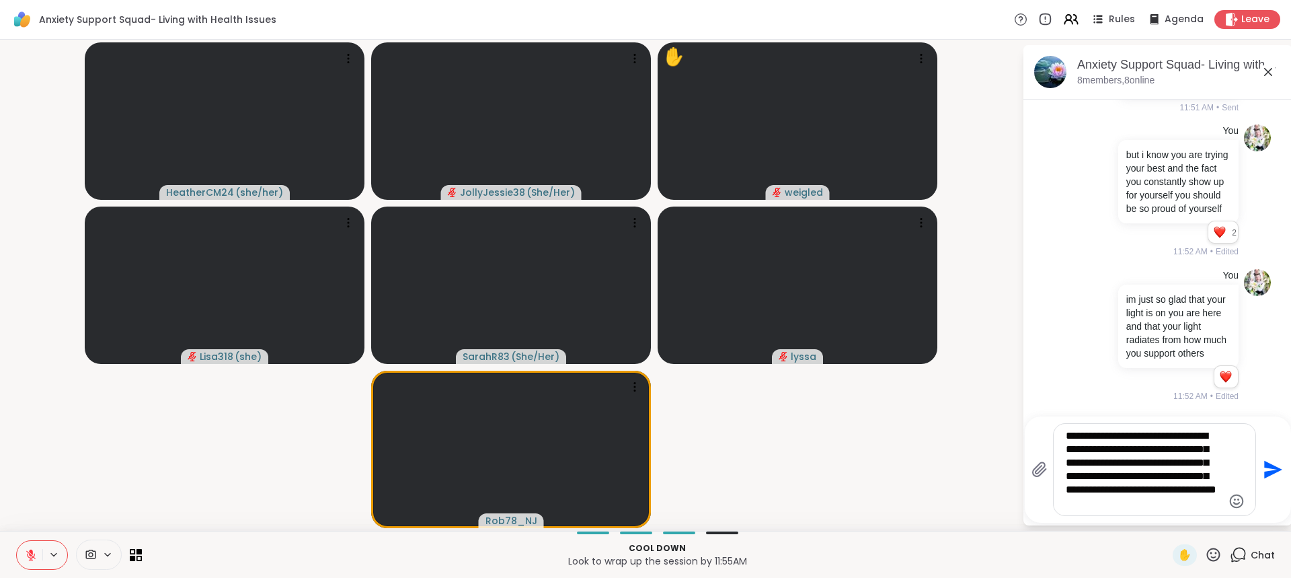
type textarea "**********"
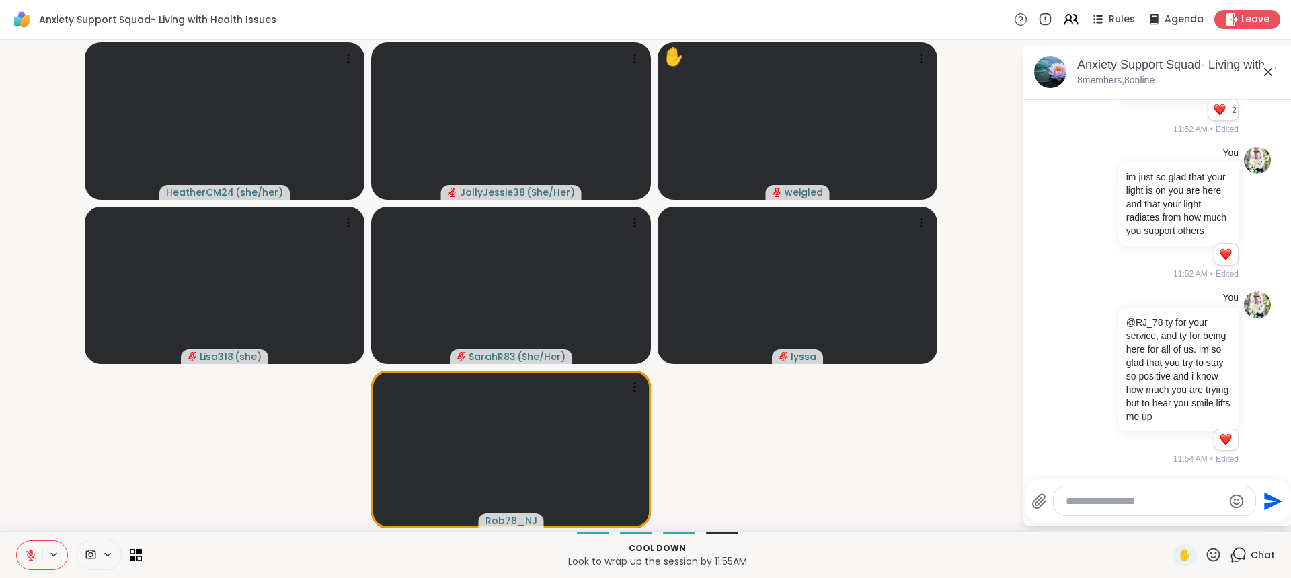
scroll to position [9382, 0]
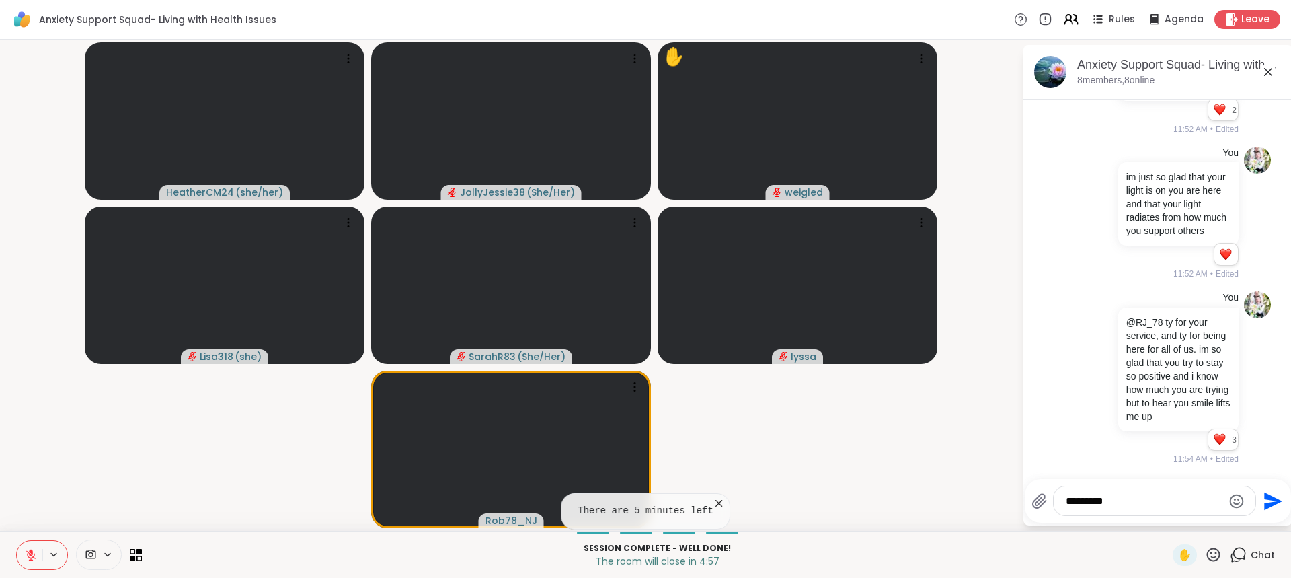
type textarea "*********"
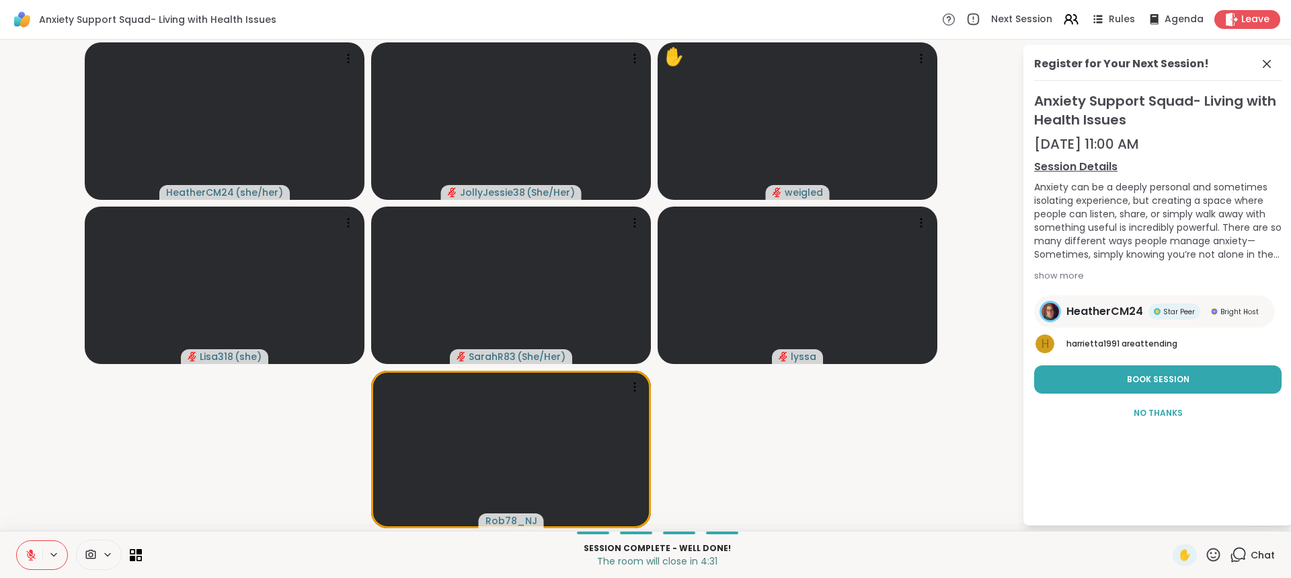
click at [1260, 555] on span "Chat" at bounding box center [1263, 554] width 24 height 13
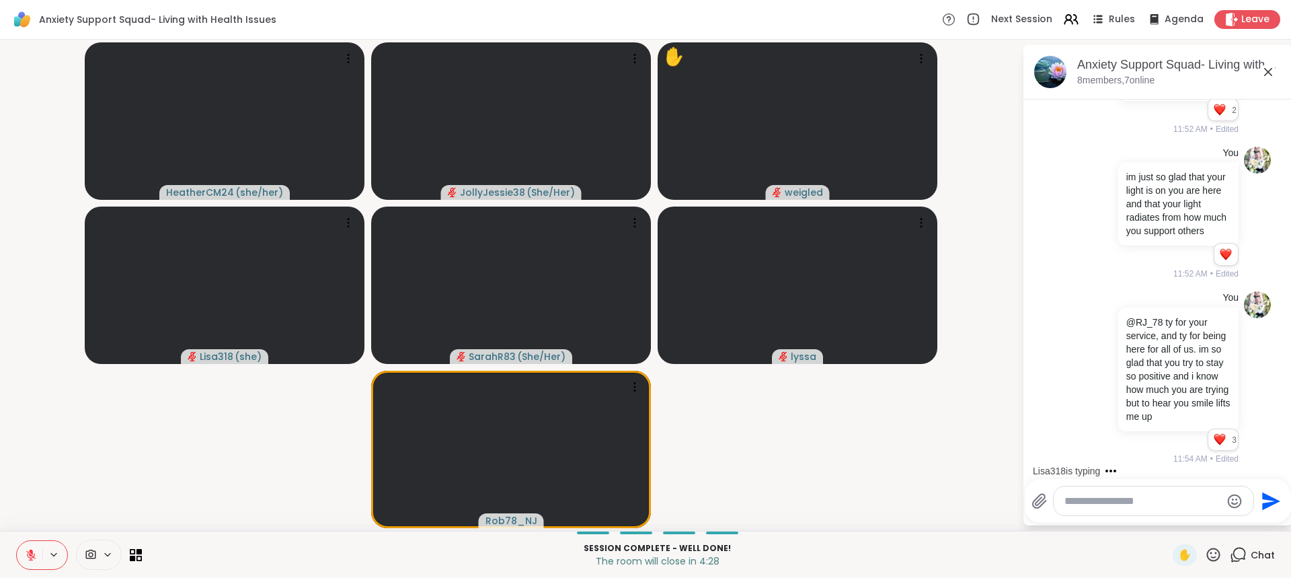
click at [1133, 500] on textarea "Type your message" at bounding box center [1143, 500] width 157 height 13
click at [1186, 463] on span "hR83" at bounding box center [1199, 465] width 26 height 13
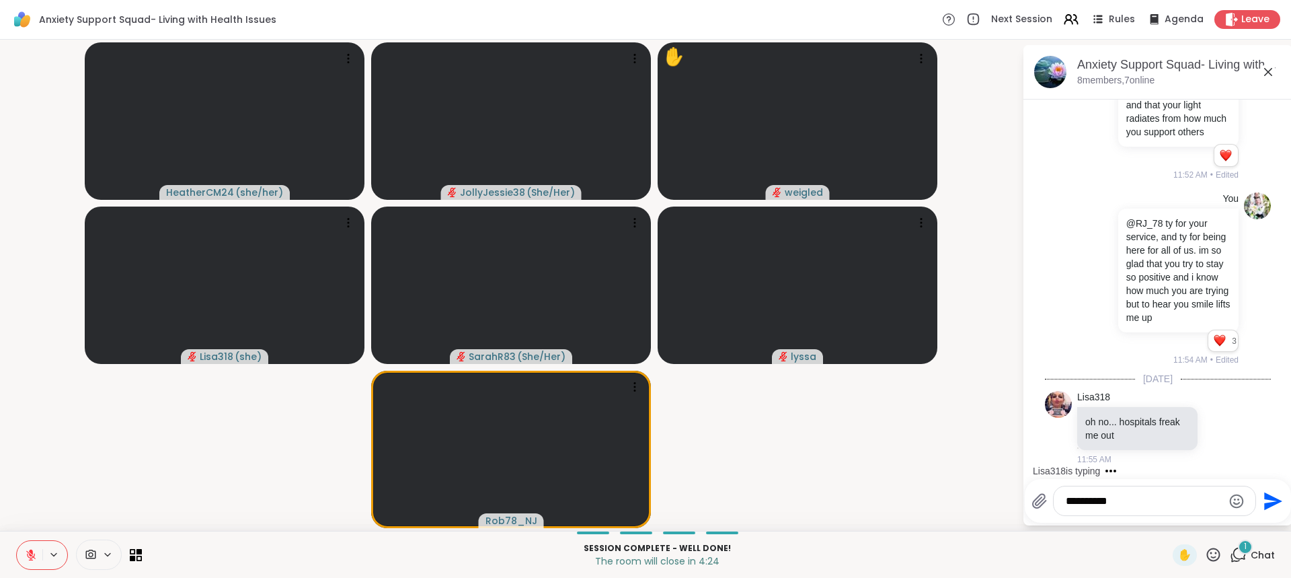
scroll to position [9481, 0]
click at [1128, 463] on span "lyssa" at bounding box center [1147, 465] width 101 height 13
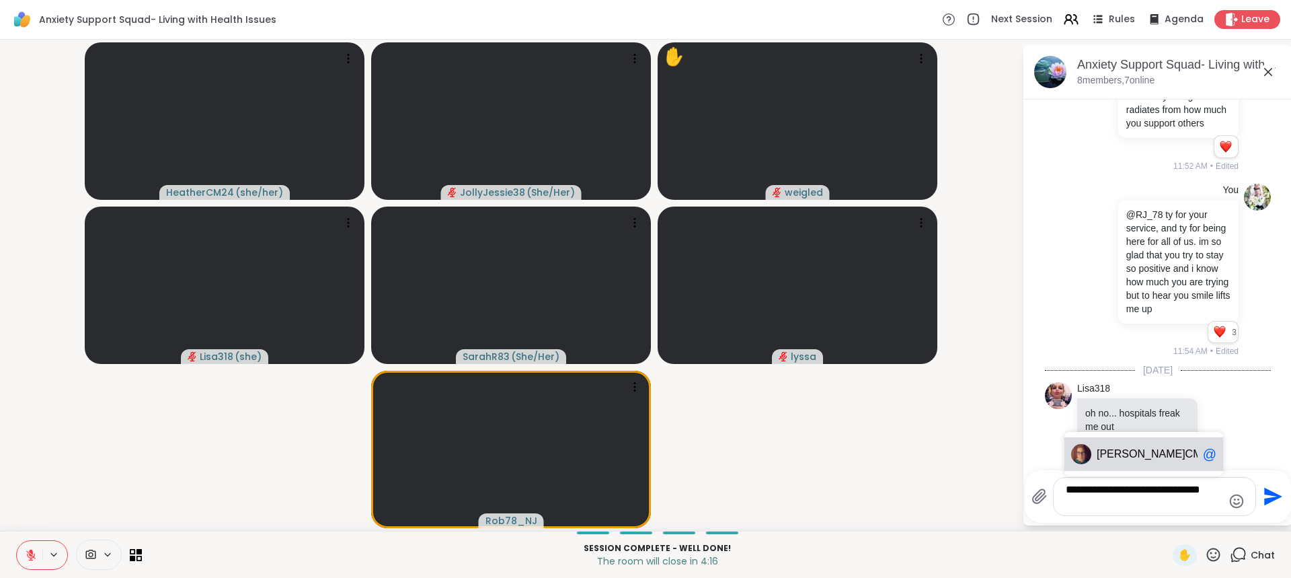
click at [1124, 459] on span "Heather" at bounding box center [1141, 453] width 89 height 13
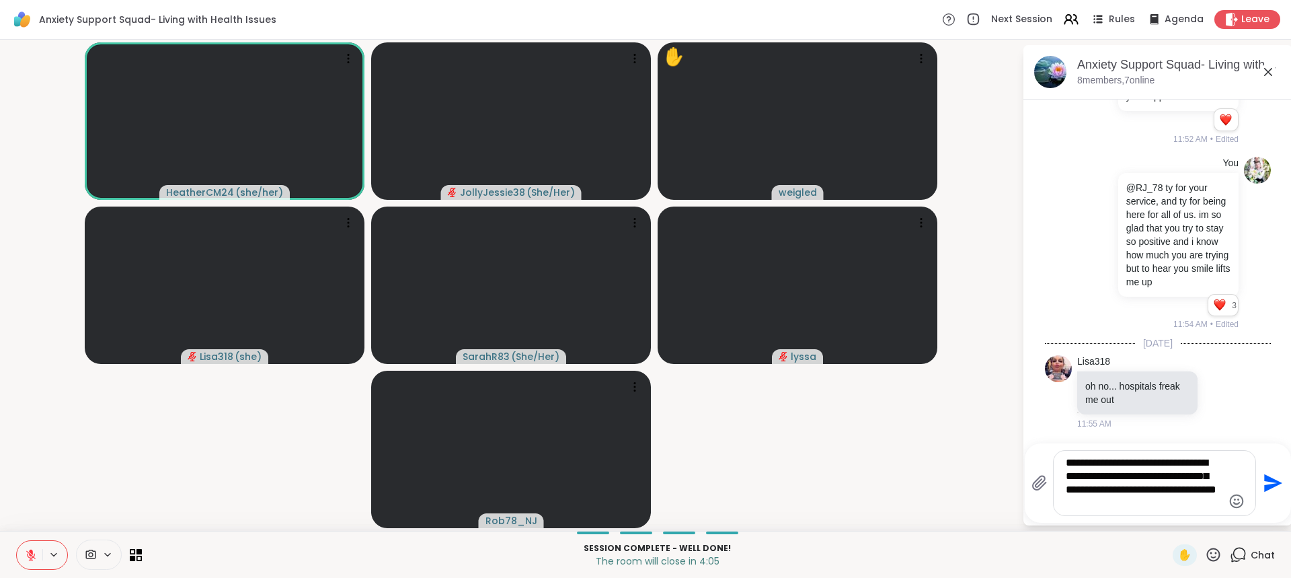
type textarea "**********"
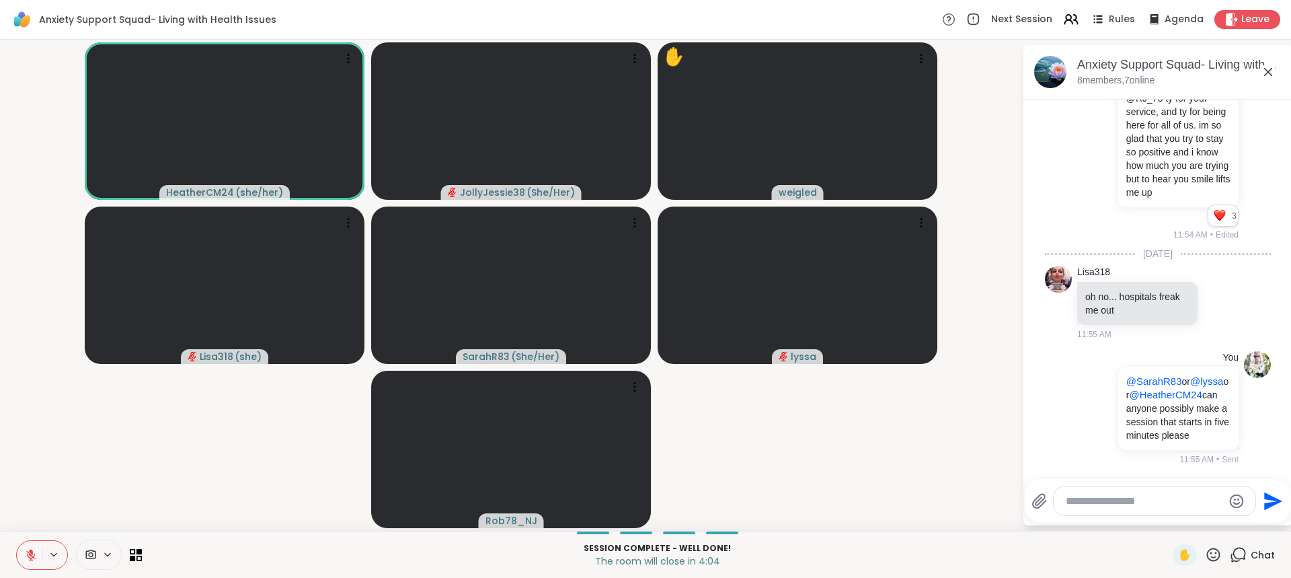
scroll to position [9633, 0]
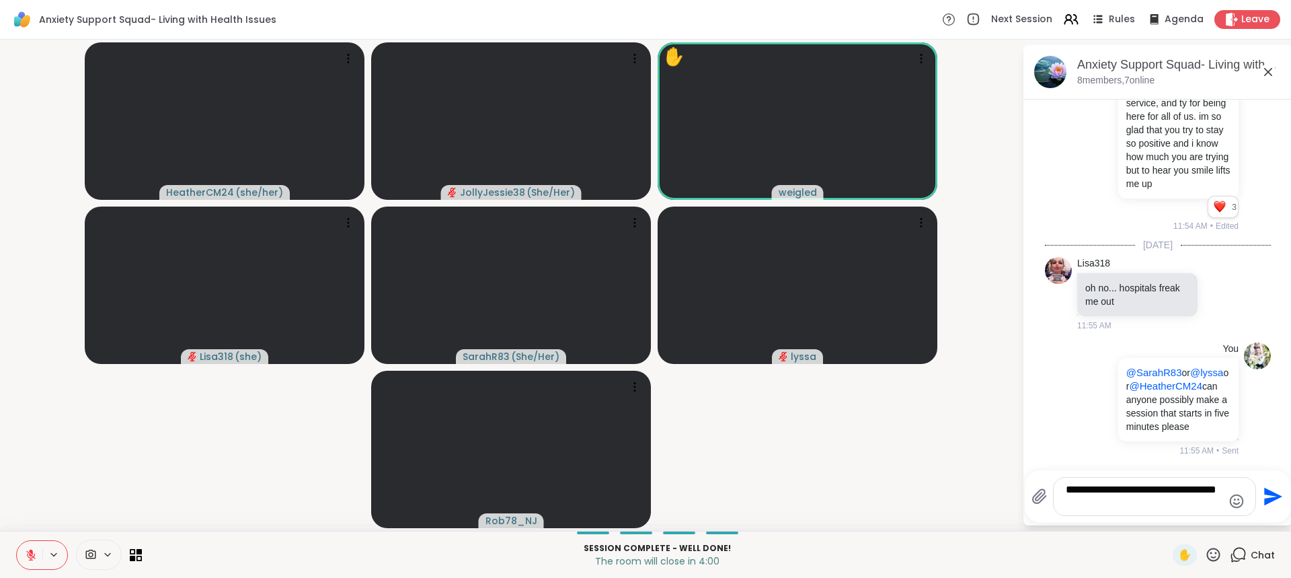
type textarea "**********"
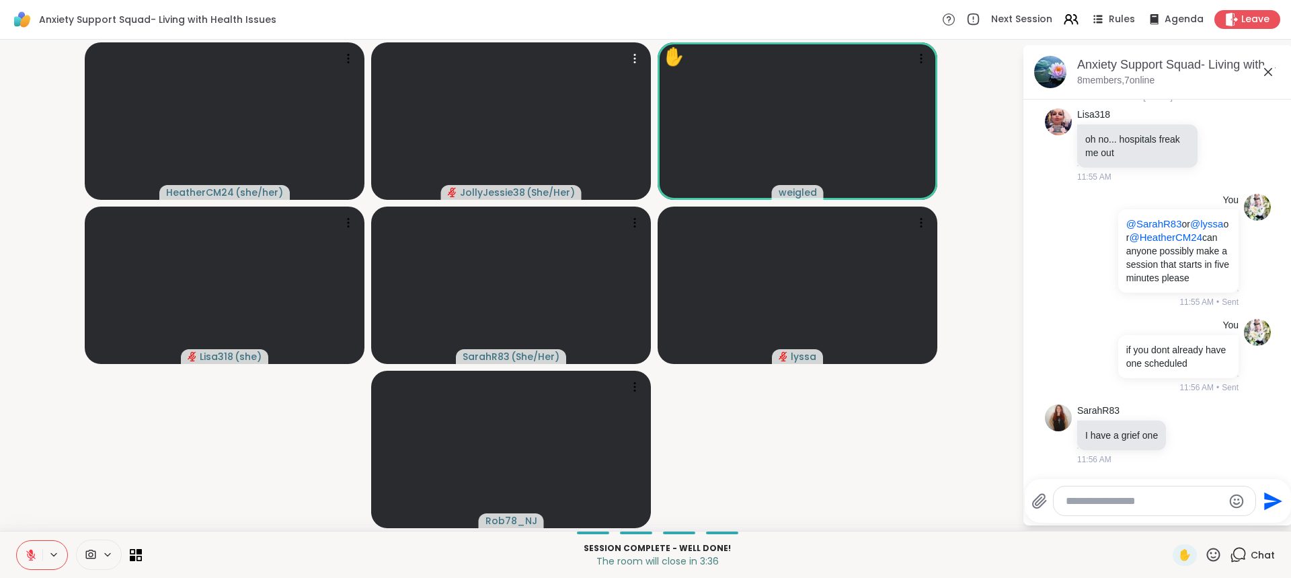
scroll to position [9791, 0]
click at [1120, 497] on textarea "Type your message" at bounding box center [1144, 500] width 157 height 13
type textarea "**"
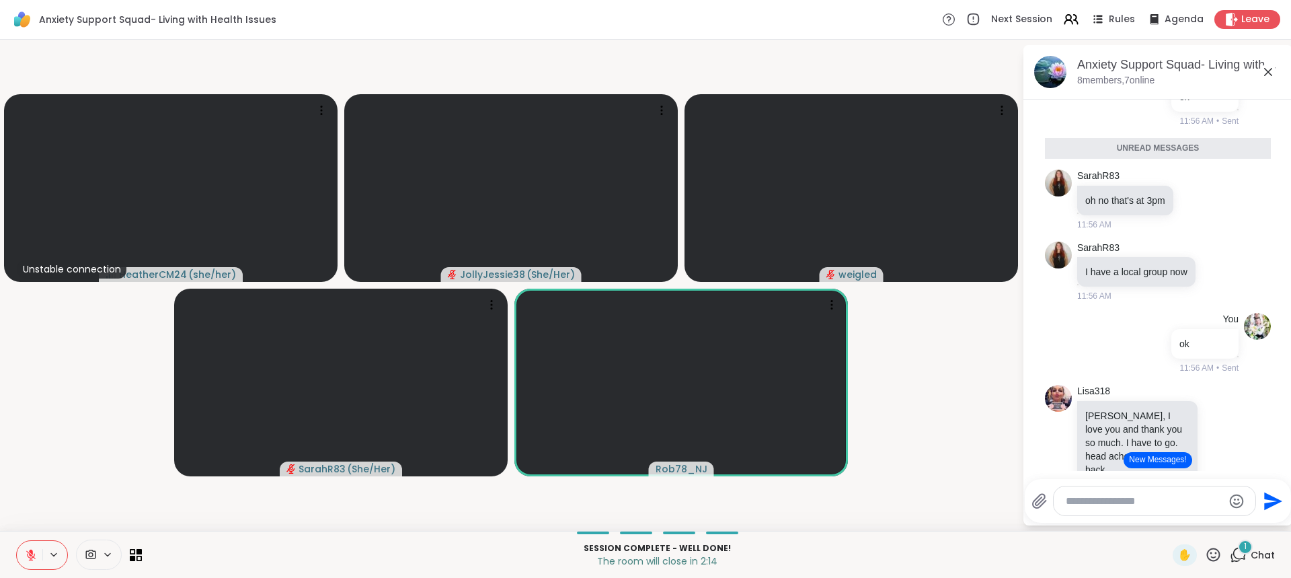
scroll to position [10142, 0]
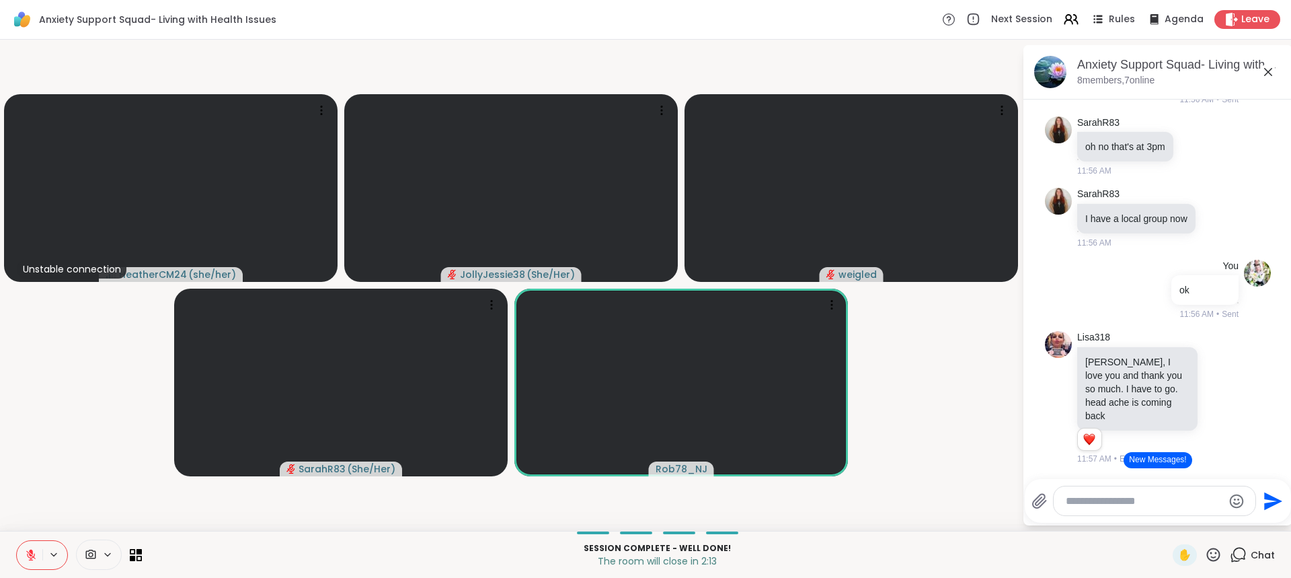
click at [1156, 463] on button "New Messages!" at bounding box center [1158, 460] width 68 height 16
click at [1139, 500] on textarea "Type your message" at bounding box center [1144, 500] width 157 height 13
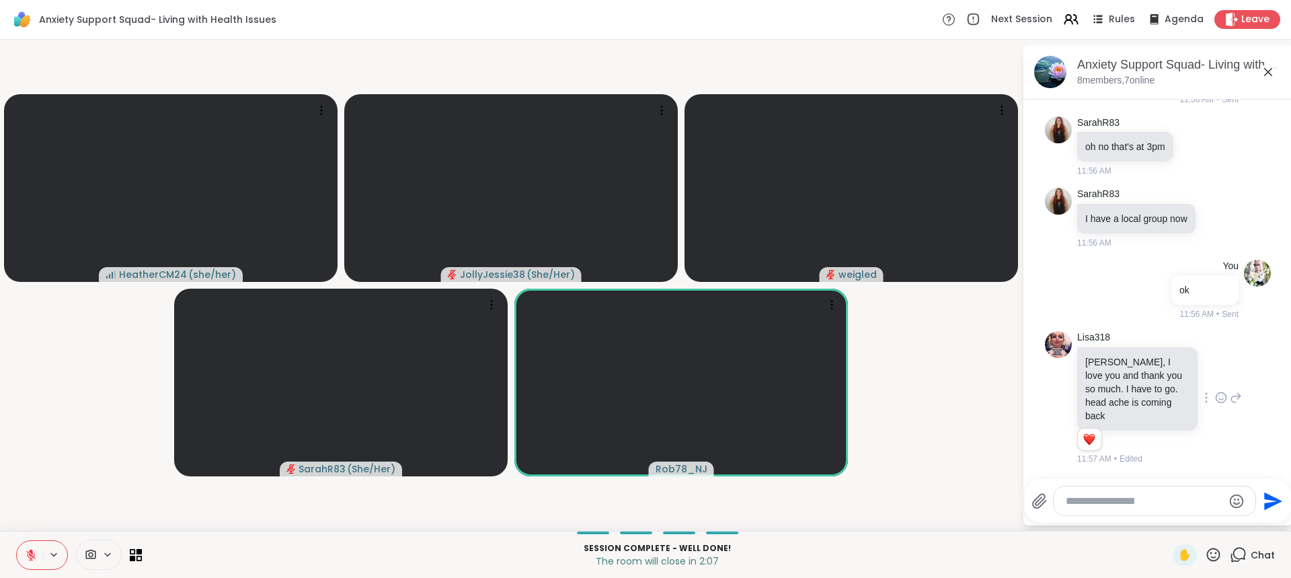
click at [1215, 398] on icon at bounding box center [1221, 397] width 12 height 13
click at [1215, 379] on div "Select Reaction: Heart" at bounding box center [1221, 376] width 12 height 12
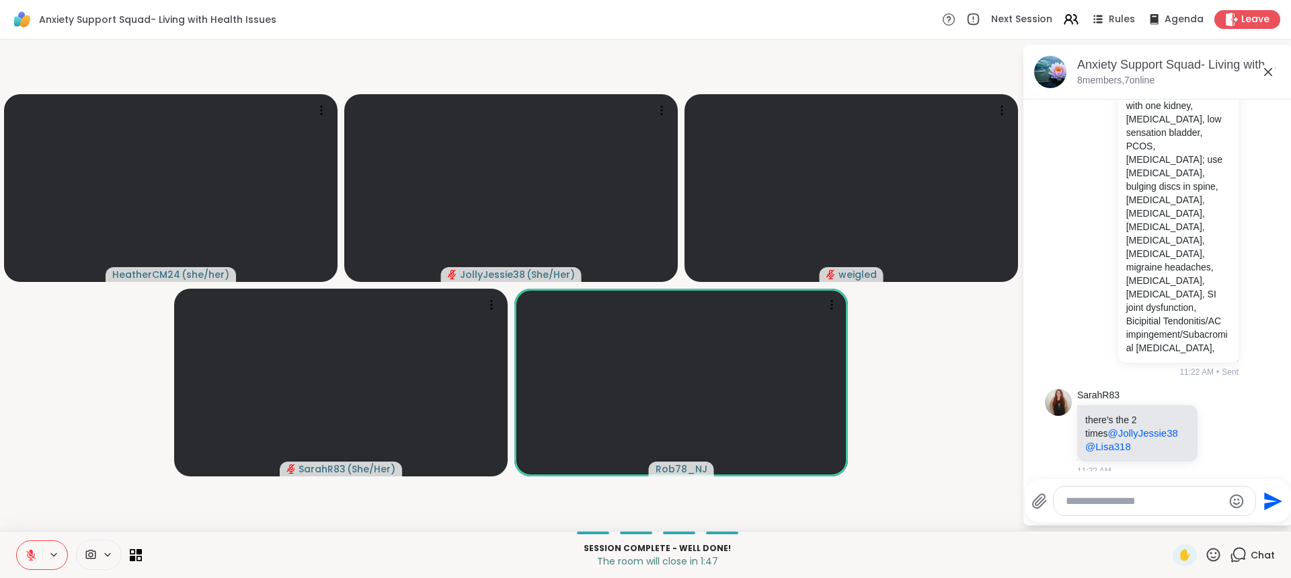
scroll to position [2842, 0]
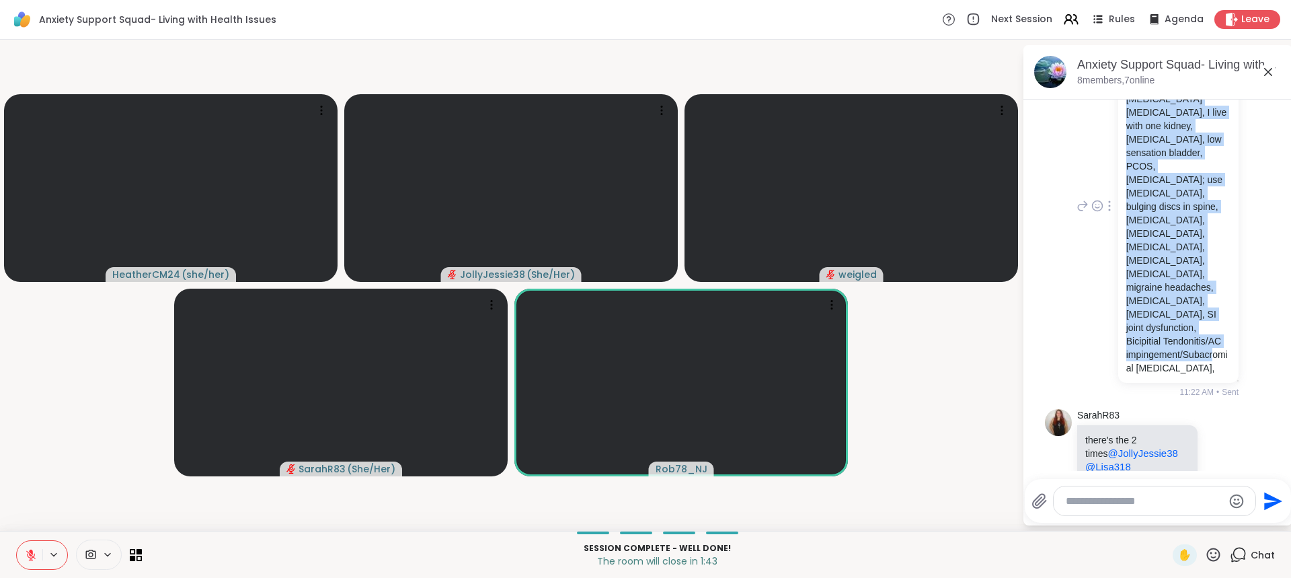
drag, startPoint x: 1121, startPoint y: 143, endPoint x: 1194, endPoint y: 449, distance: 314.5
click at [1194, 375] on p "health issues: PTSD, depression, anxiety, bipolar 1, iron deficiency anemia, ch…" at bounding box center [1178, 206] width 104 height 336
copy p "health issues: PTSD, depression, anxiety, bipolar 1, iron deficiency anemia, ch…"
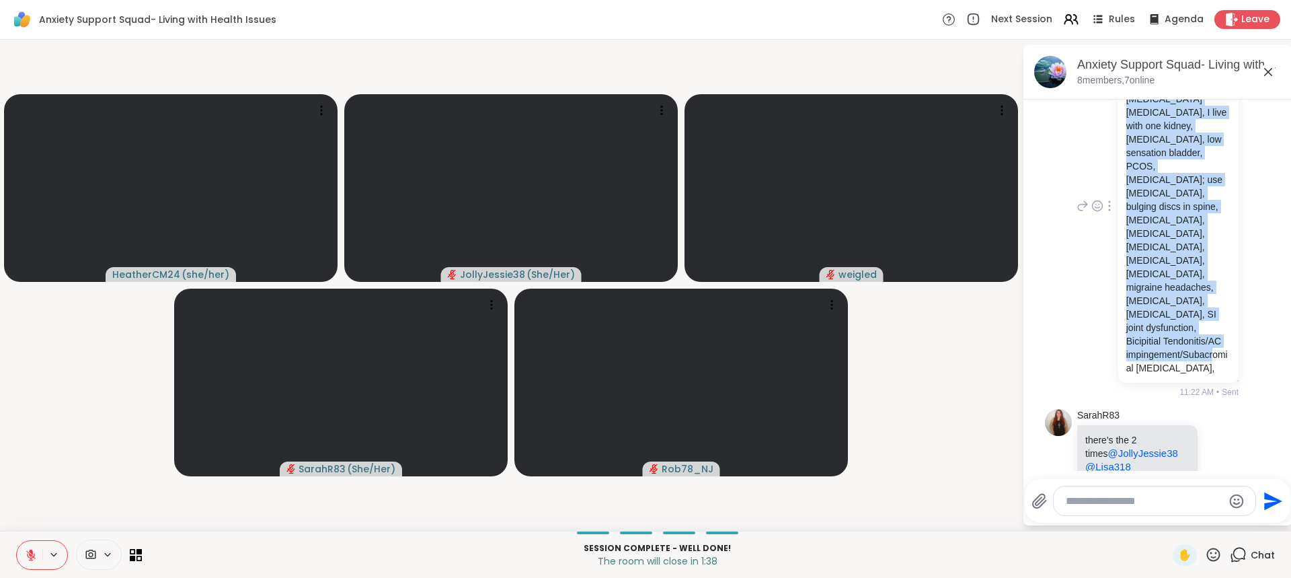
copy p "health issues: PTSD, depression, anxiety, bipolar 1, iron deficiency anemia, ch…"
click at [24, 549] on button at bounding box center [30, 555] width 26 height 28
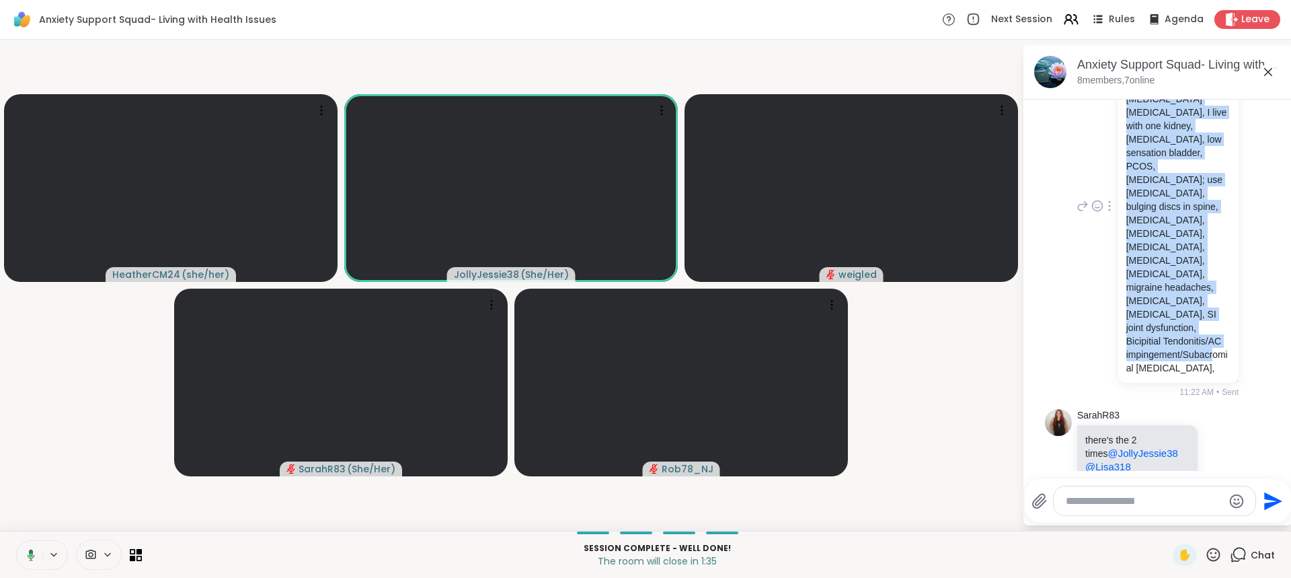
click at [1233, 404] on div "You health issues: PTSD, depression, anxiety, bipolar 1, iron deficiency anemia…" at bounding box center [1158, 206] width 226 height 395
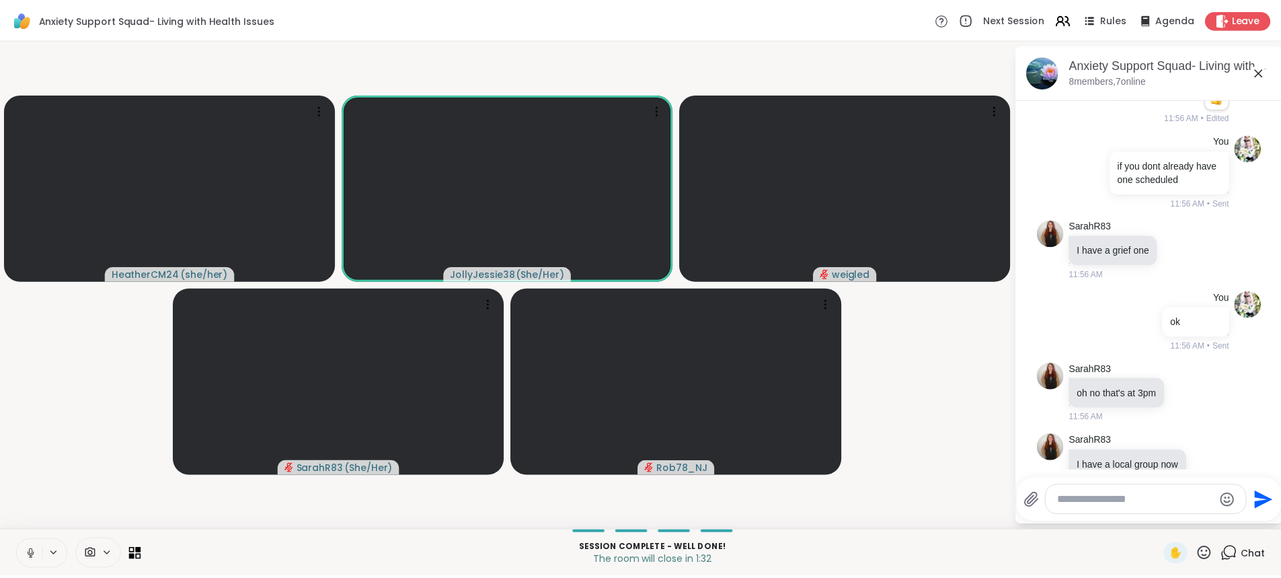
scroll to position [10255, 0]
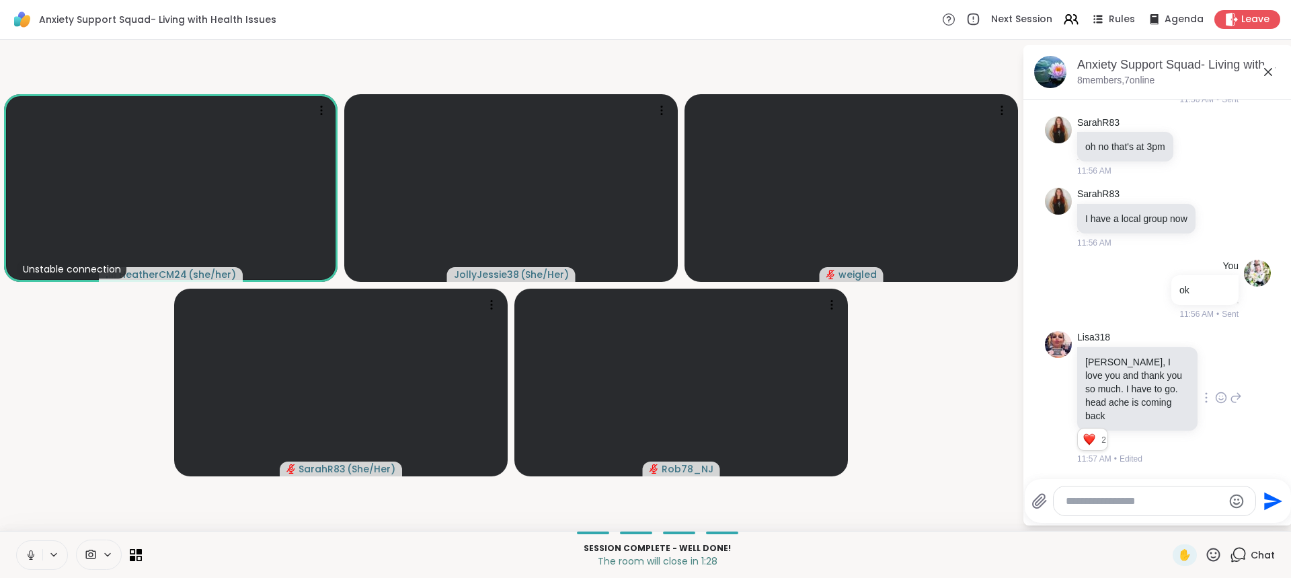
click at [1085, 506] on textarea "Type your message" at bounding box center [1144, 500] width 157 height 13
click at [31, 549] on icon at bounding box center [31, 555] width 12 height 12
click at [1256, 15] on span "Leave" at bounding box center [1256, 20] width 30 height 14
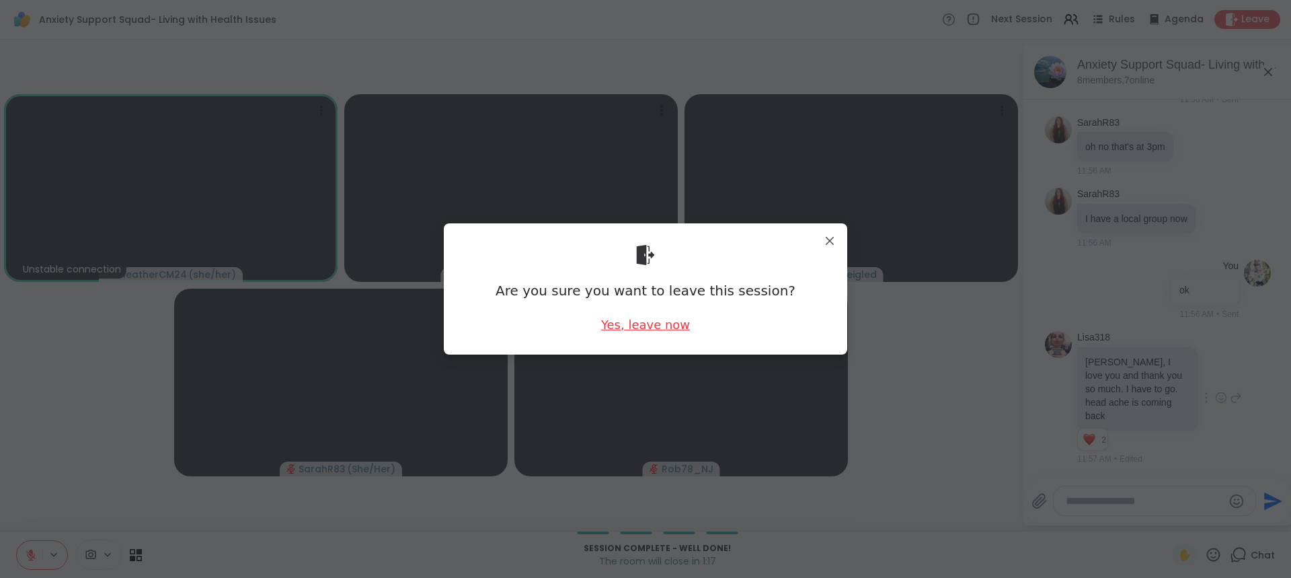
click at [672, 327] on div "Yes, leave now" at bounding box center [645, 324] width 89 height 17
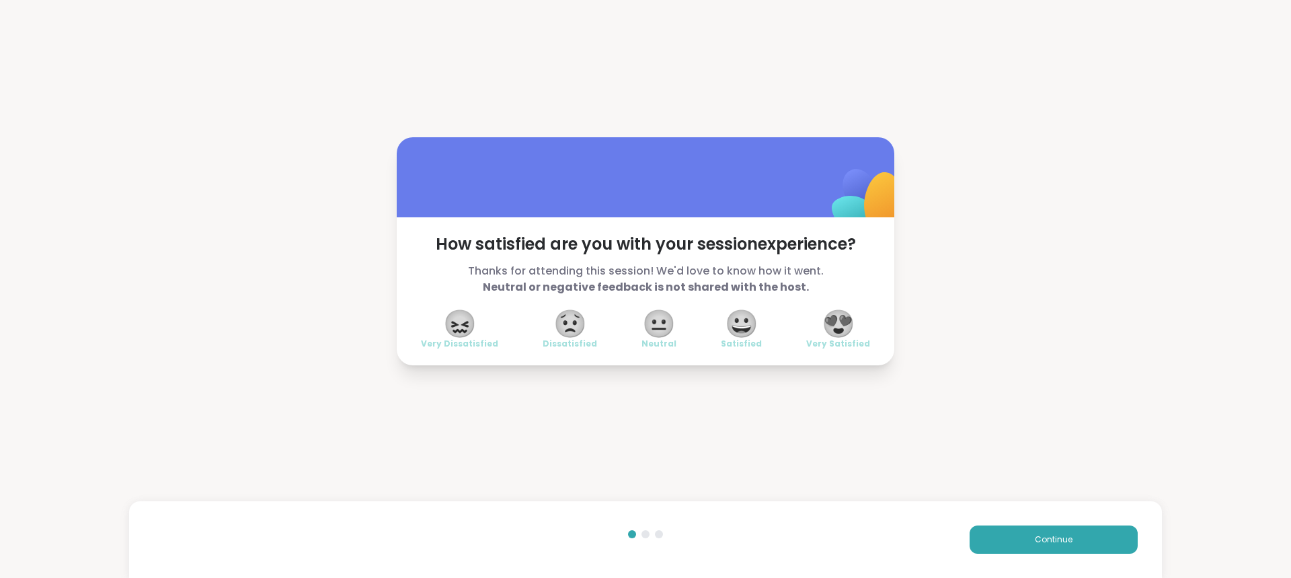
click at [836, 320] on span "😍" at bounding box center [839, 323] width 34 height 24
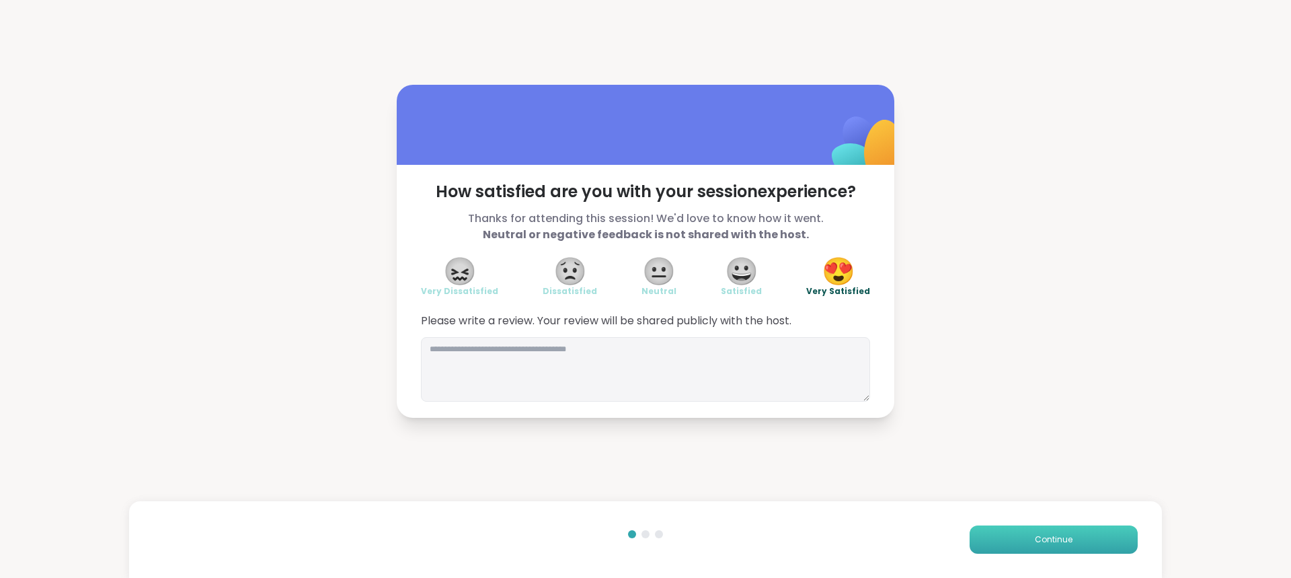
click at [1017, 529] on button "Continue" at bounding box center [1054, 539] width 168 height 28
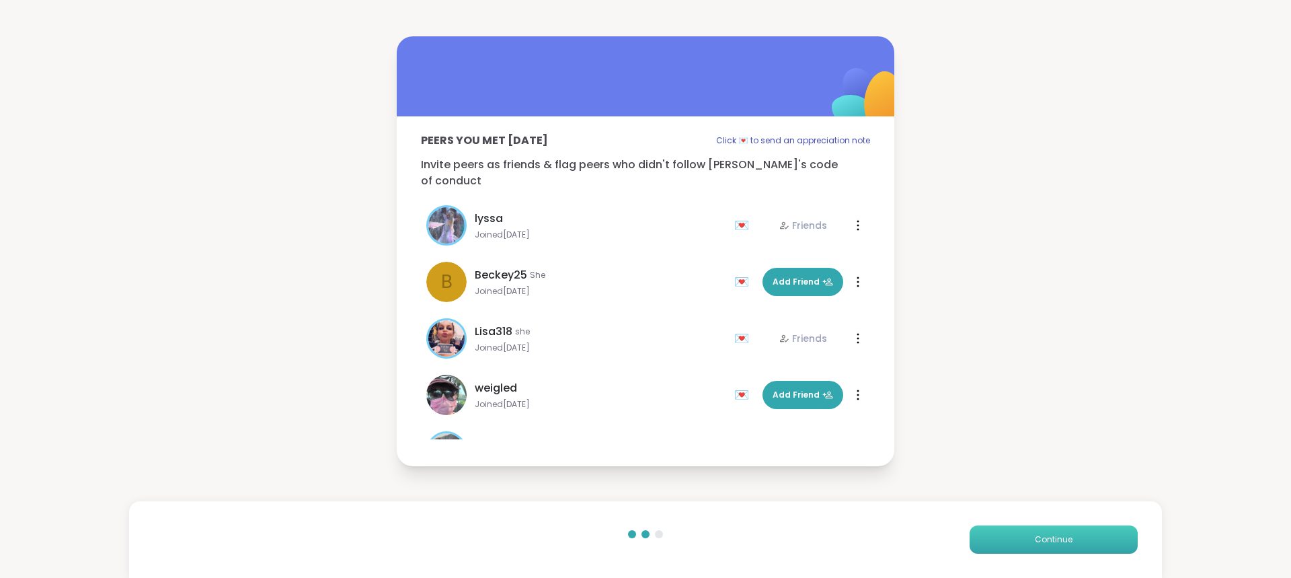
click at [1017, 529] on button "Continue" at bounding box center [1054, 539] width 168 height 28
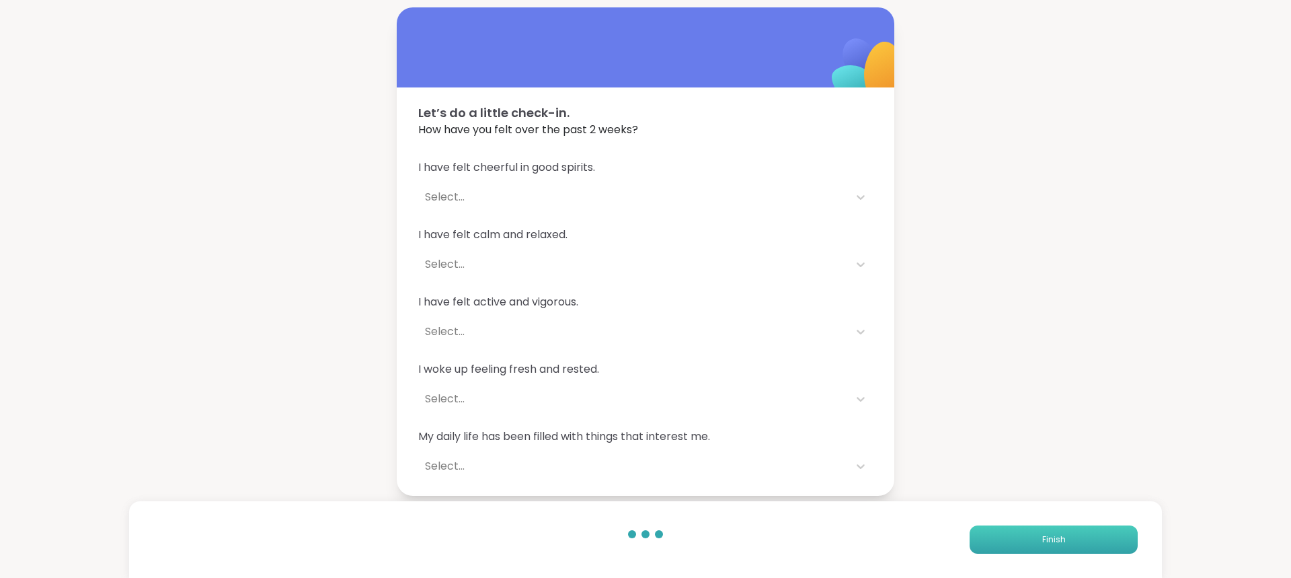
click at [1073, 527] on button "Finish" at bounding box center [1054, 539] width 168 height 28
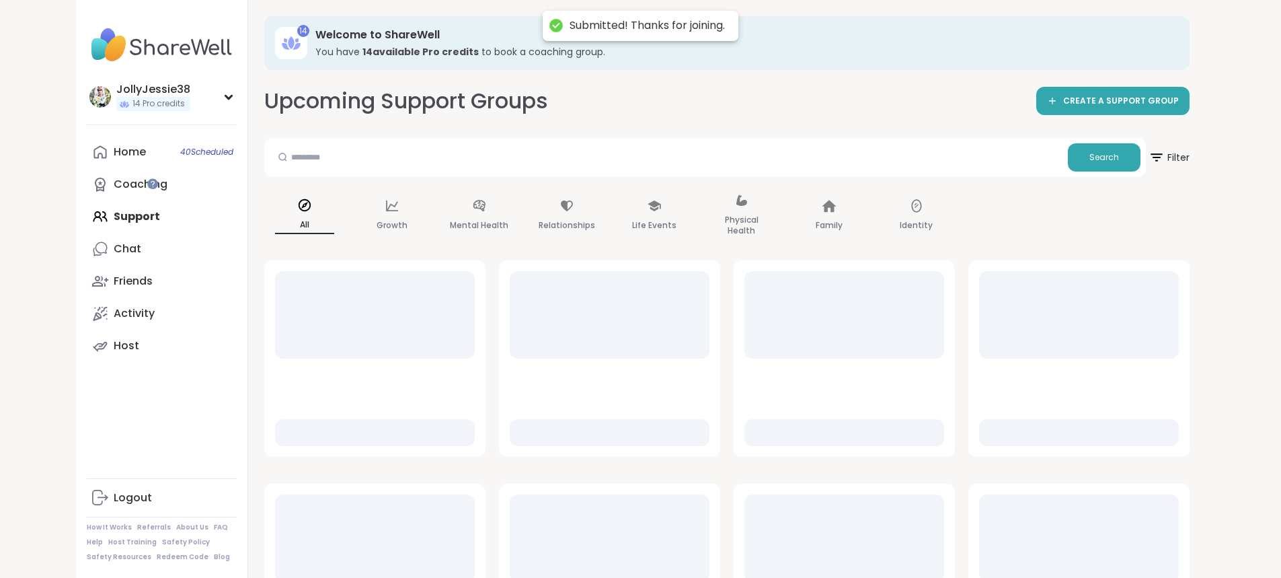
click at [87, 215] on div "Home 40 Scheduled Coaching Support Chat Friends Activity Host" at bounding box center [162, 249] width 150 height 226
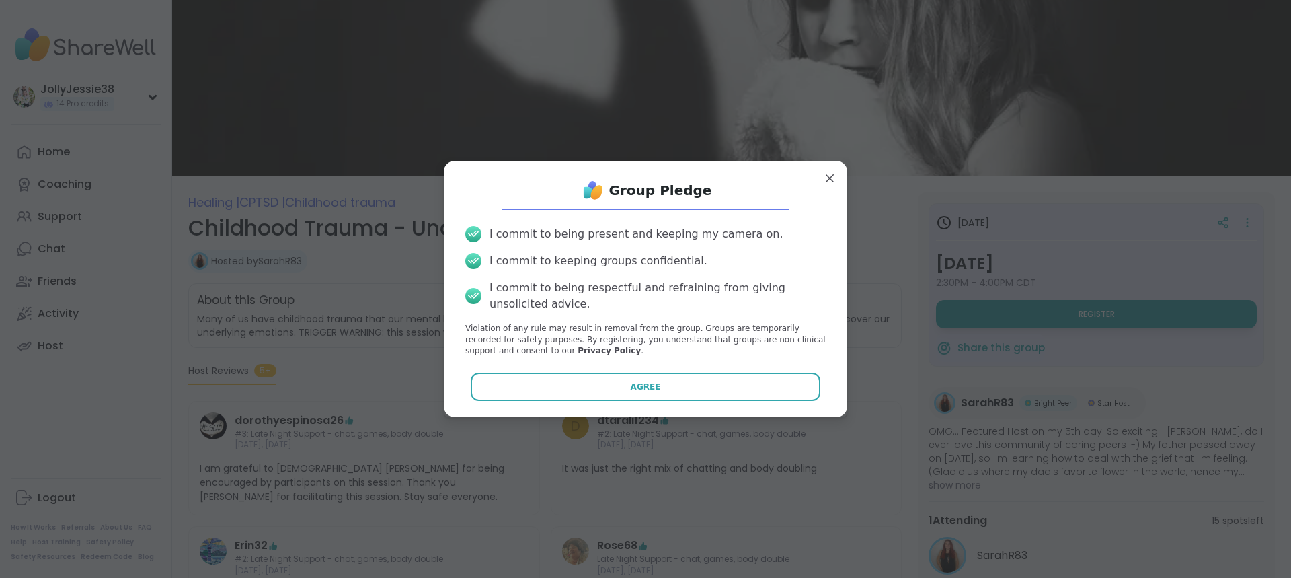
click at [755, 372] on div "Group Pledge I commit to being present and keeping my camera on. I commit to ke…" at bounding box center [646, 288] width 382 height 235
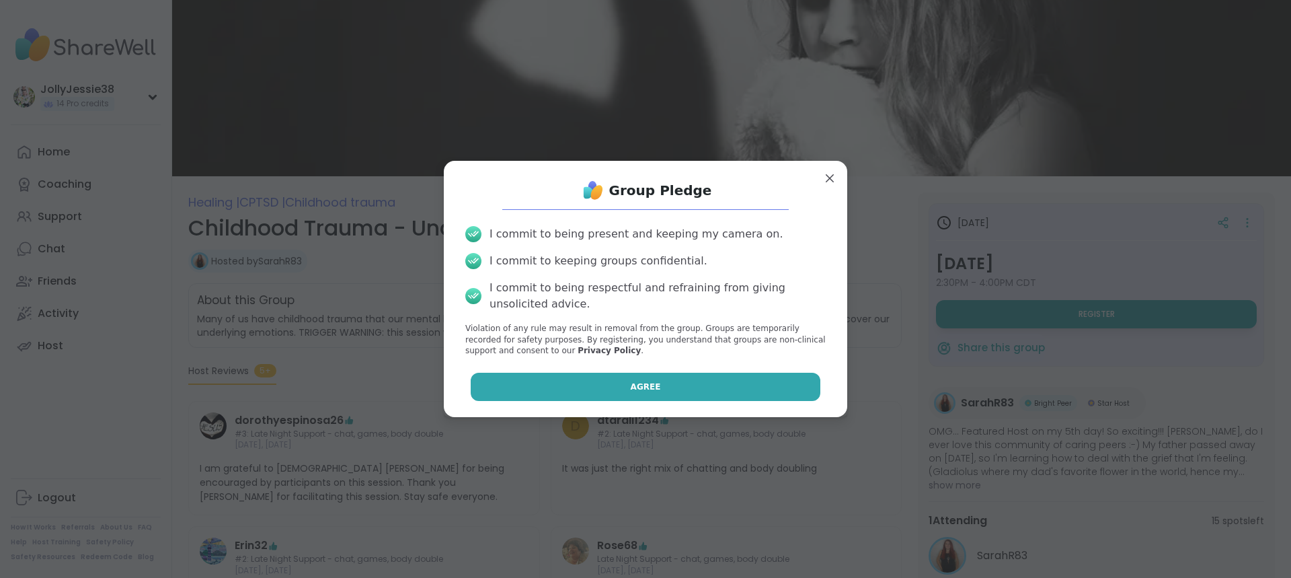
click at [755, 377] on button "Agree" at bounding box center [646, 387] width 350 height 28
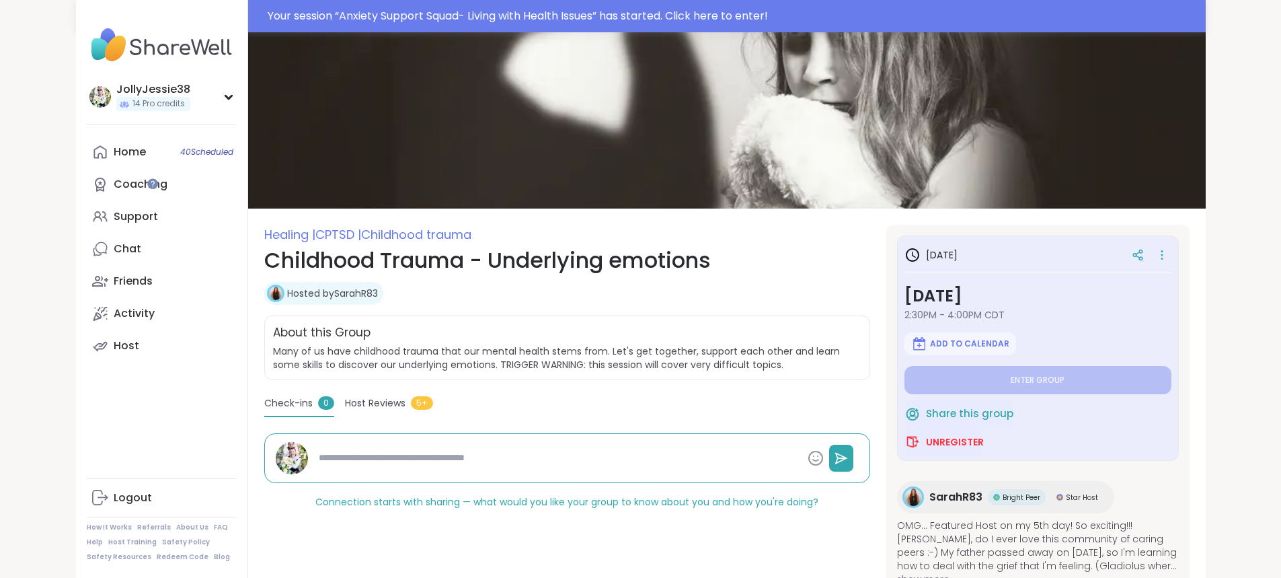
type textarea "*"
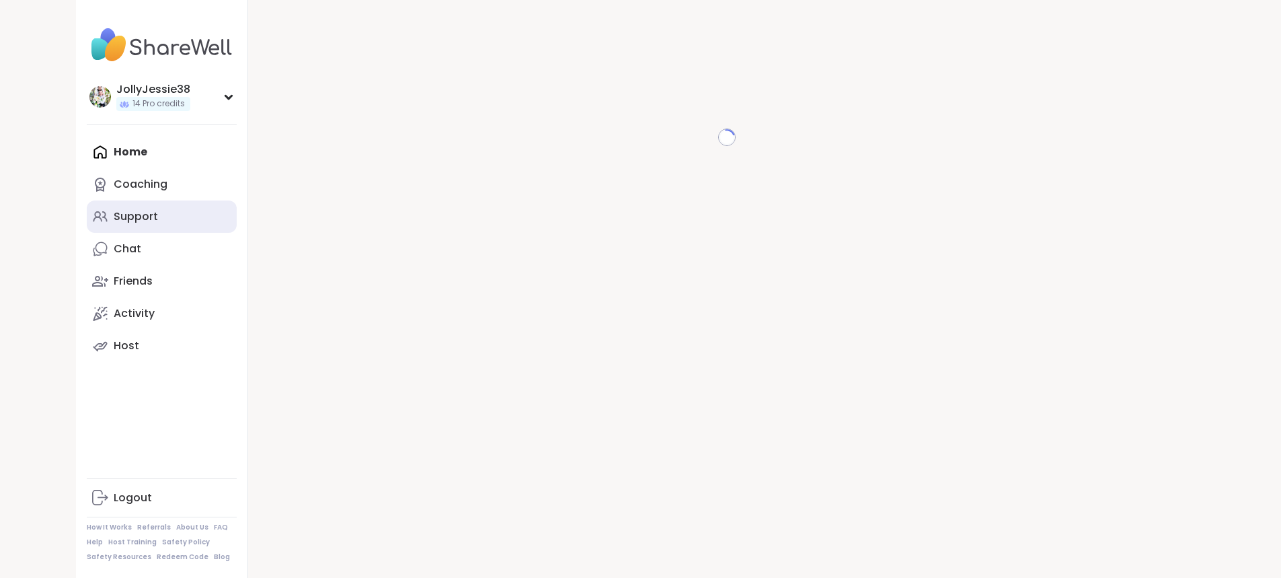
click at [114, 217] on div "Support" at bounding box center [136, 216] width 44 height 15
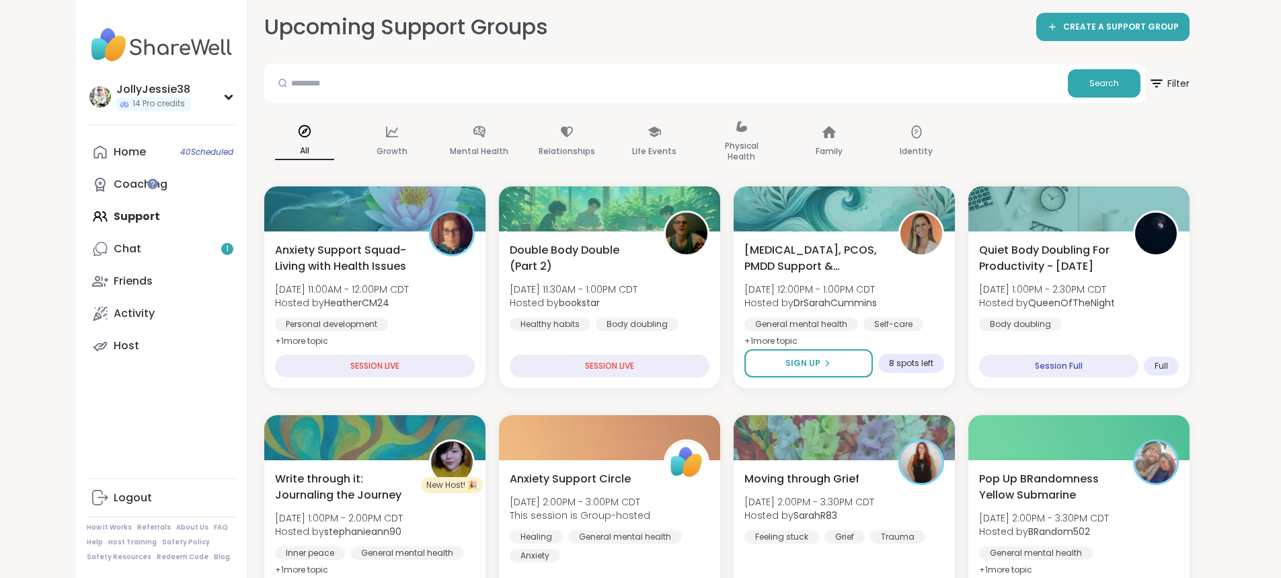
scroll to position [77, 0]
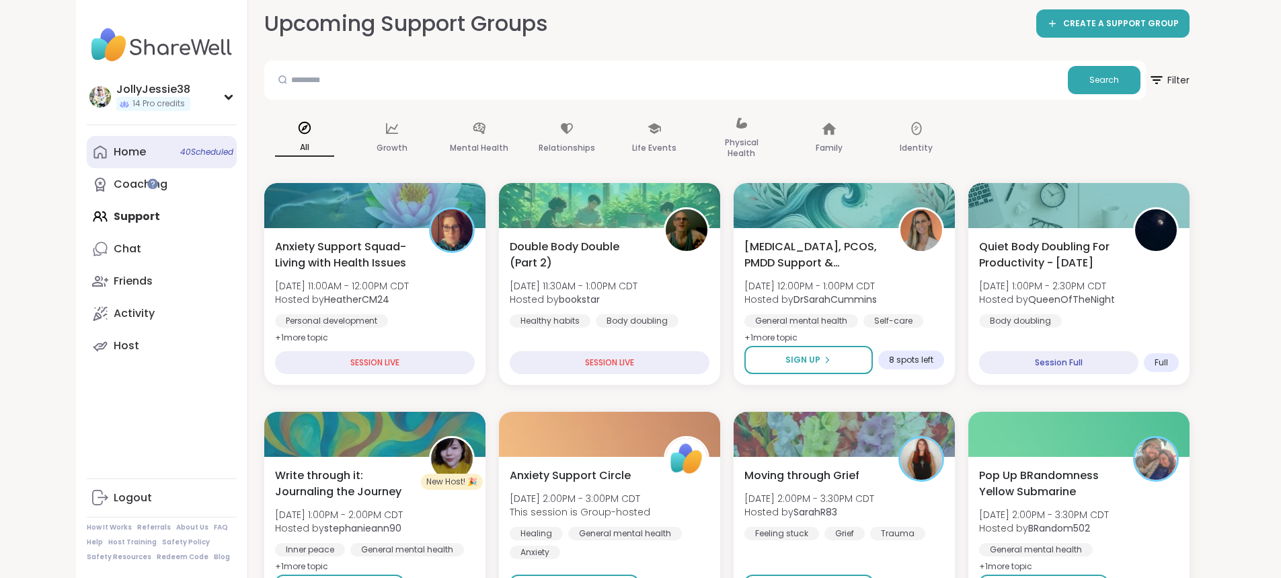
click at [114, 153] on div "Home 40 Scheduled" at bounding box center [130, 152] width 32 height 15
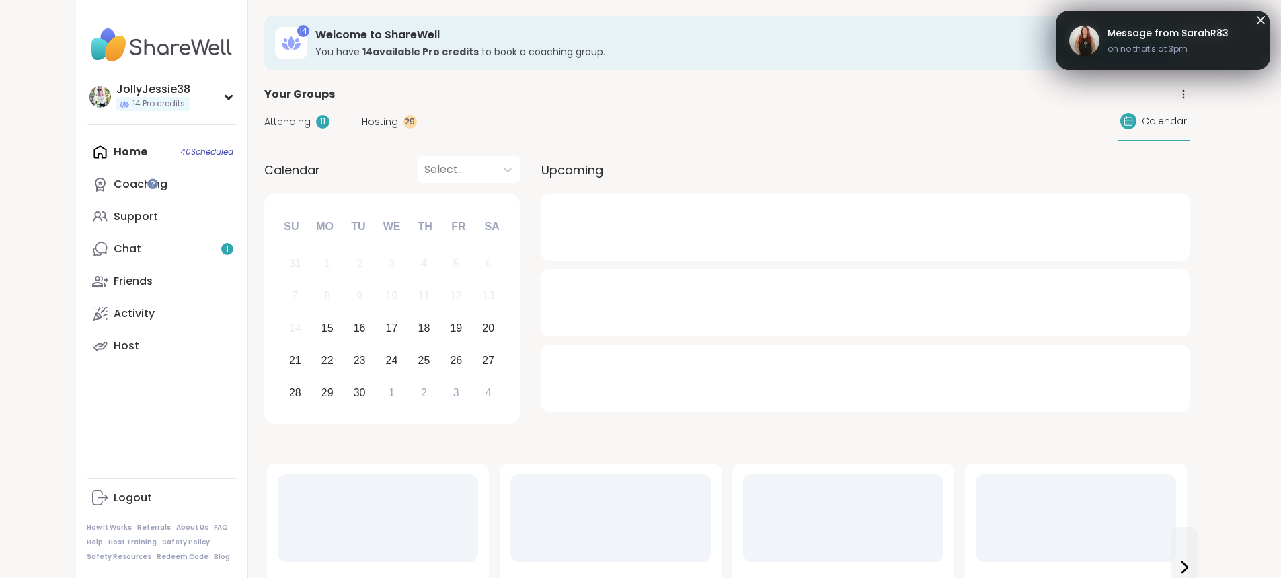
click at [264, 116] on span "Attending" at bounding box center [287, 122] width 46 height 14
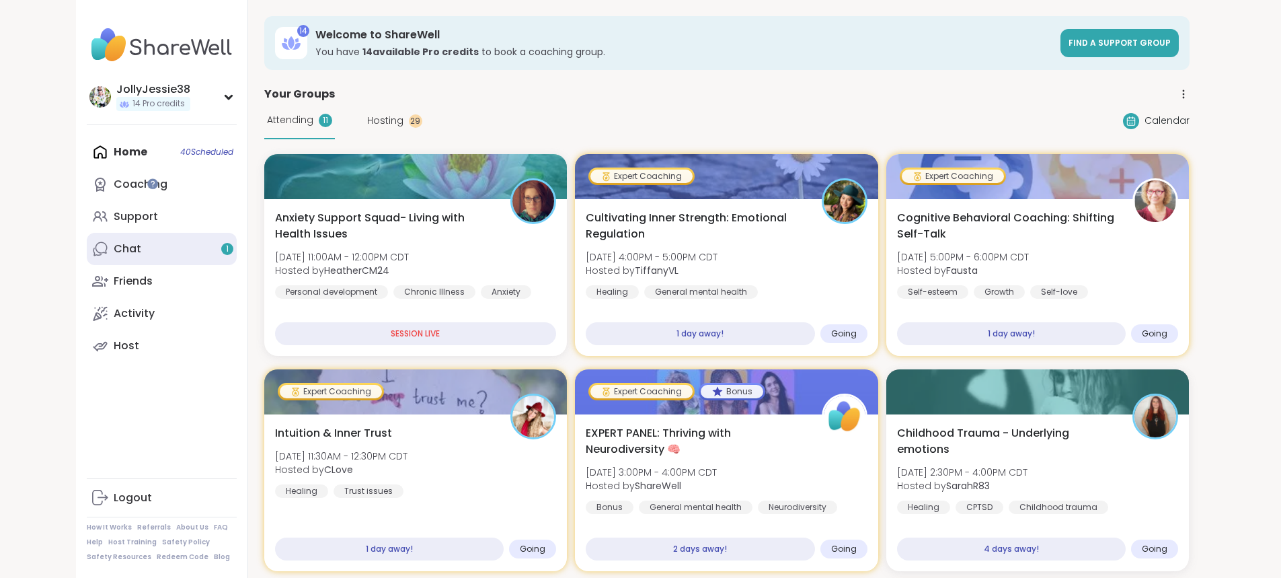
click at [87, 250] on link "Chat 1" at bounding box center [162, 249] width 150 height 32
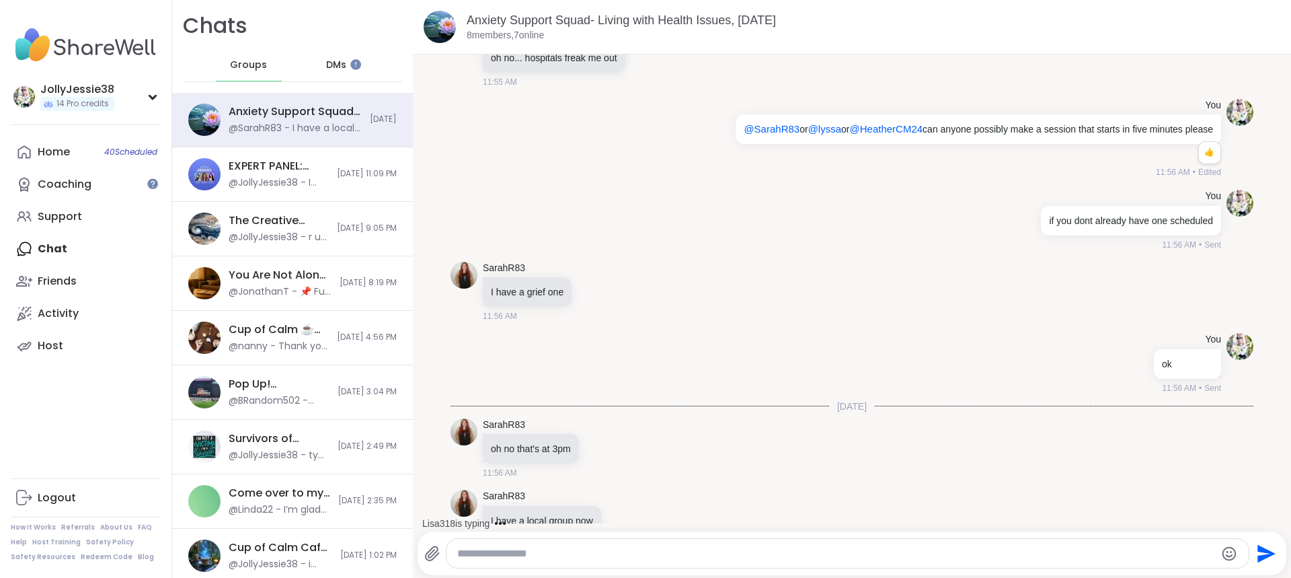
scroll to position [6543, 0]
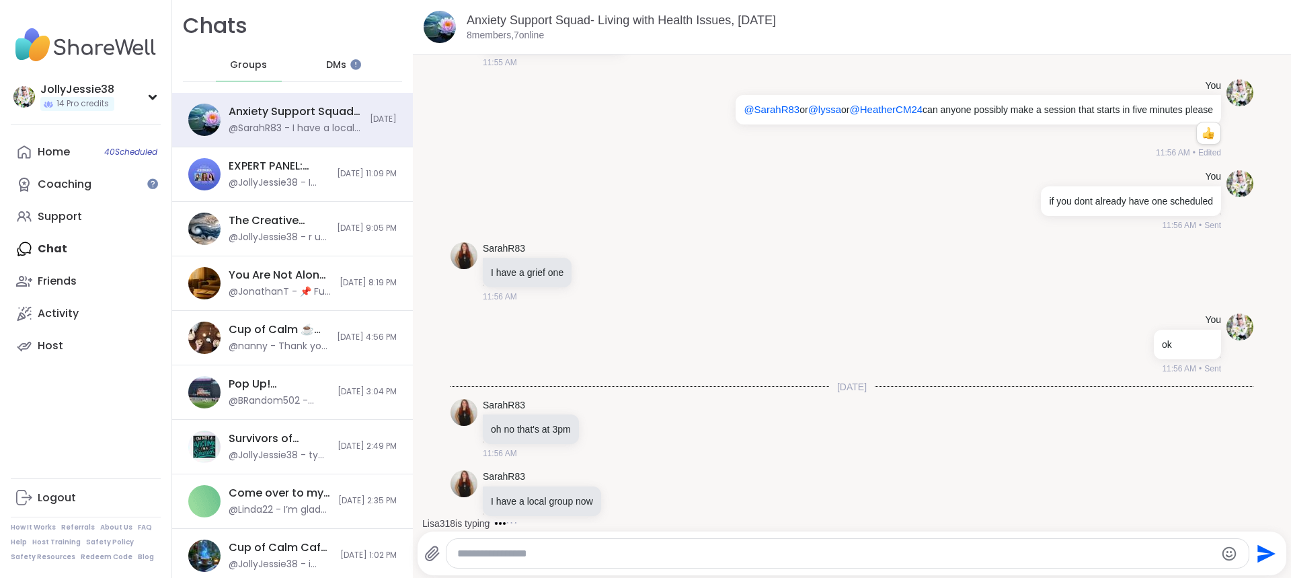
click at [614, 554] on textarea "Type your message" at bounding box center [836, 553] width 759 height 13
type textarea "**"
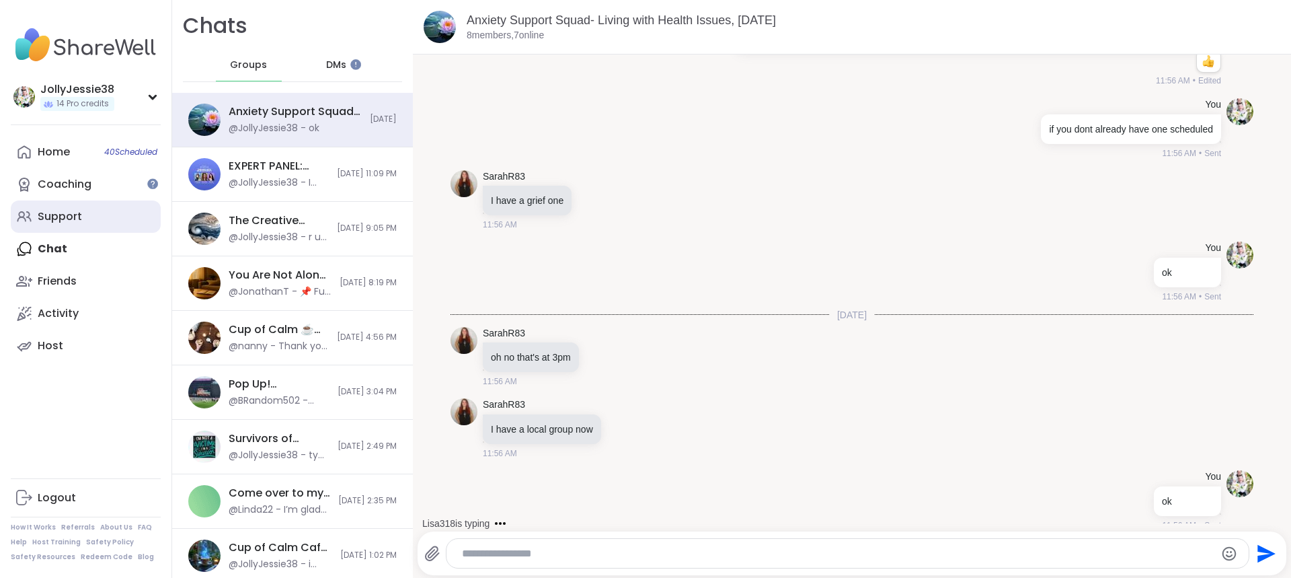
click at [75, 215] on div "Support" at bounding box center [60, 216] width 44 height 15
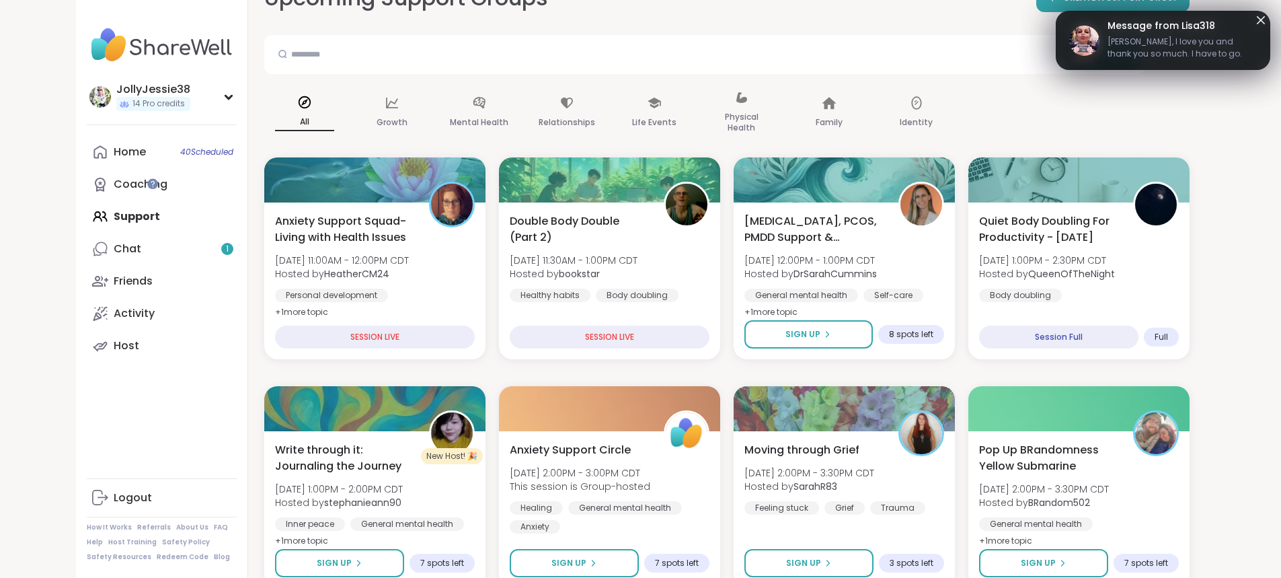
scroll to position [134, 0]
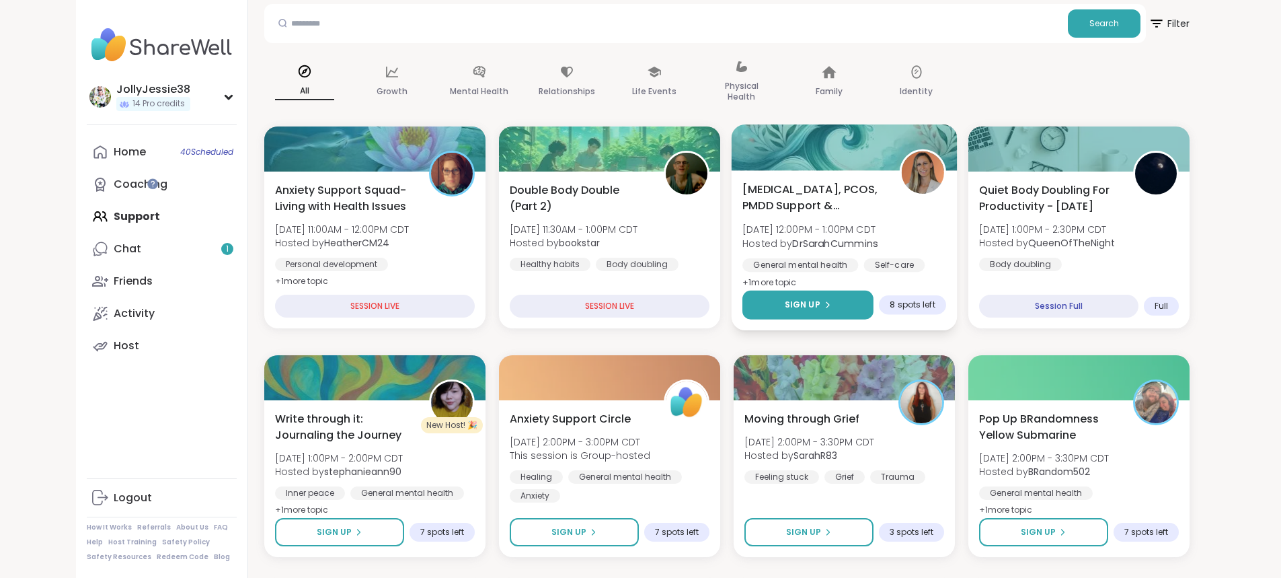
click at [874, 295] on button "Sign Up" at bounding box center [807, 305] width 131 height 29
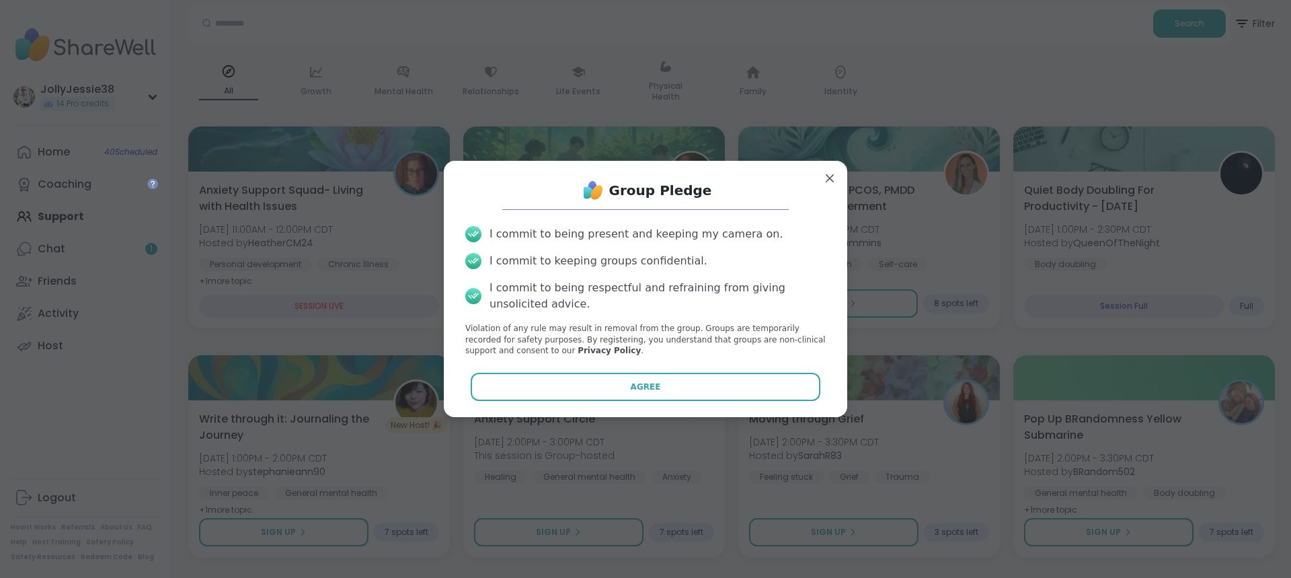
click at [637, 401] on div "Group Pledge I commit to being present and keeping my camera on. I commit to ke…" at bounding box center [646, 288] width 382 height 235
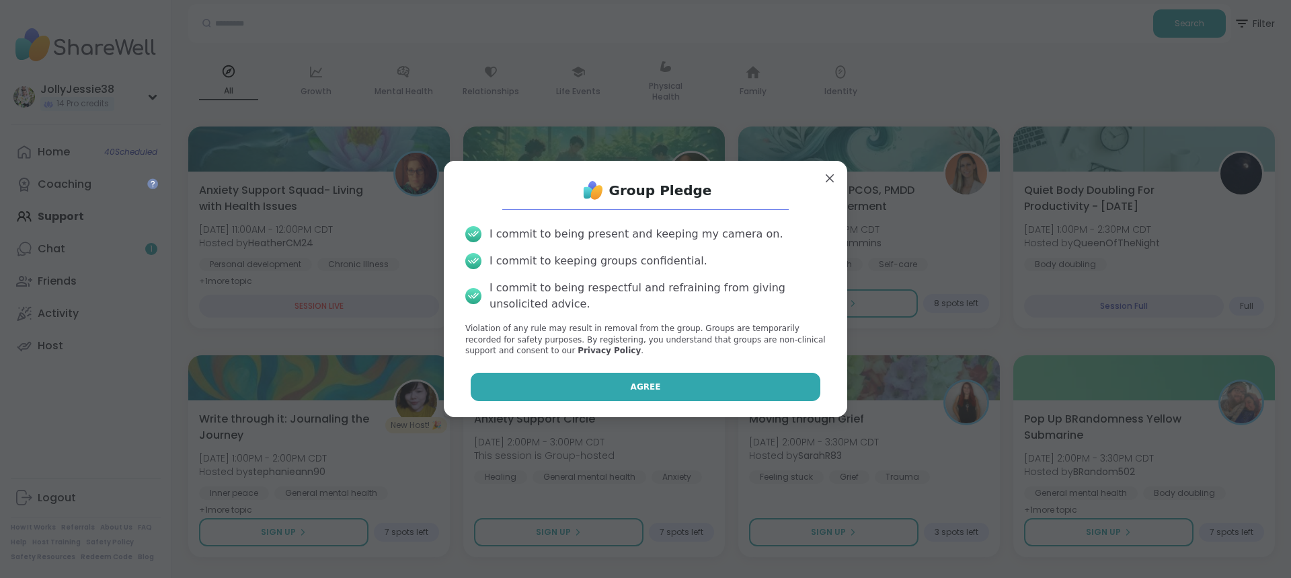
click at [638, 393] on span "Agree" at bounding box center [646, 387] width 30 height 12
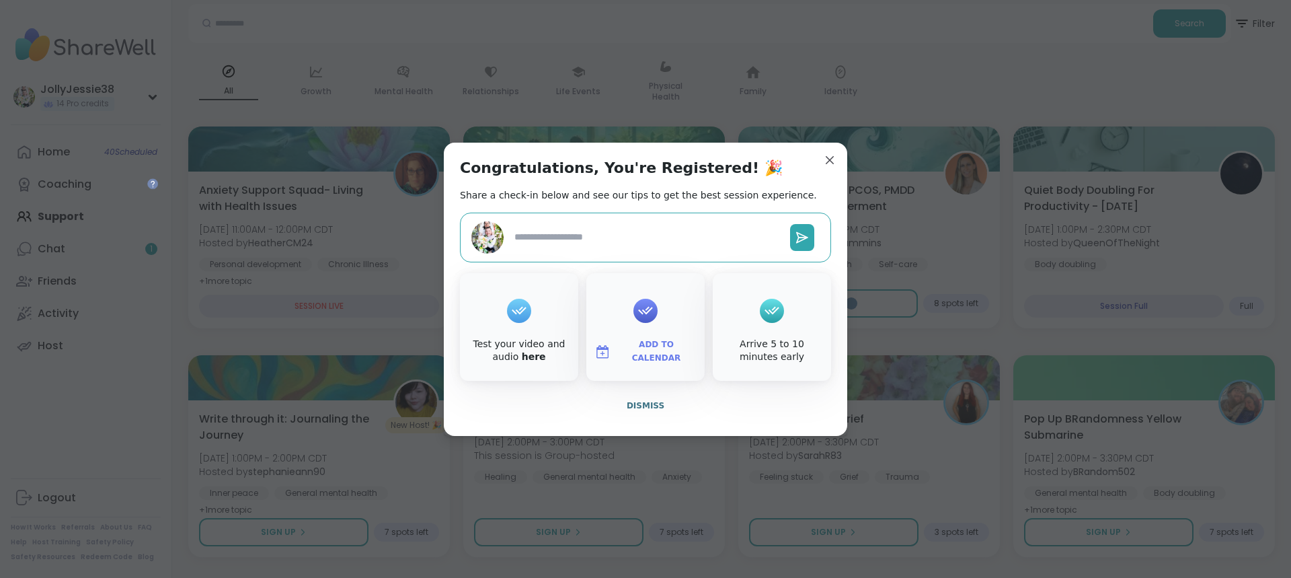
type textarea "*"
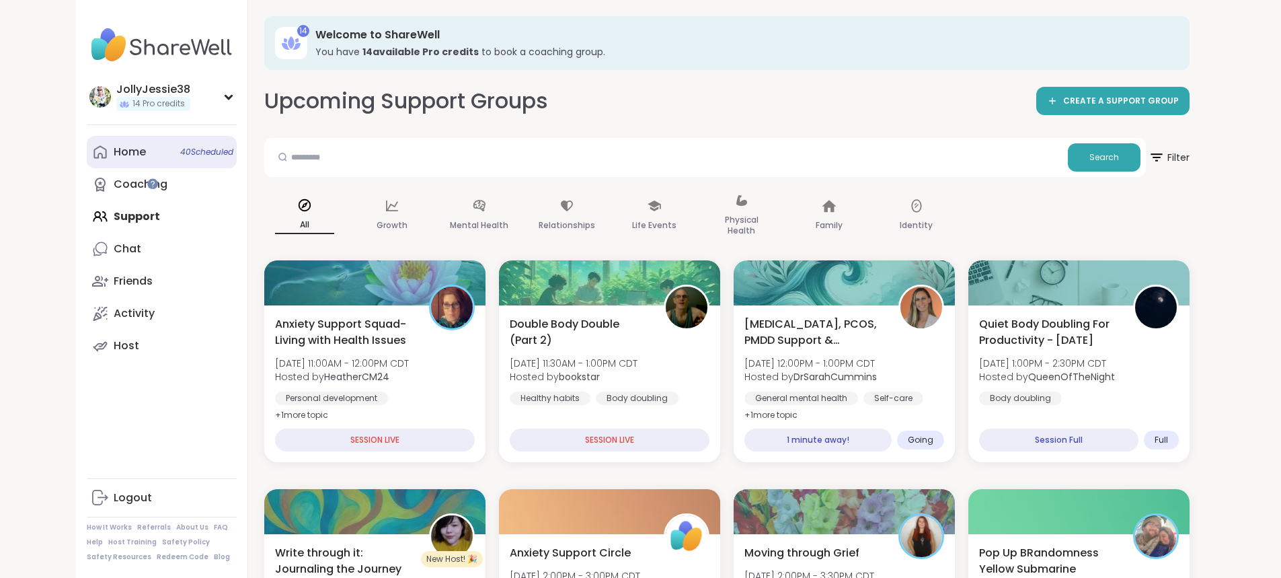
click at [114, 148] on div "Home 40 Scheduled" at bounding box center [130, 152] width 32 height 15
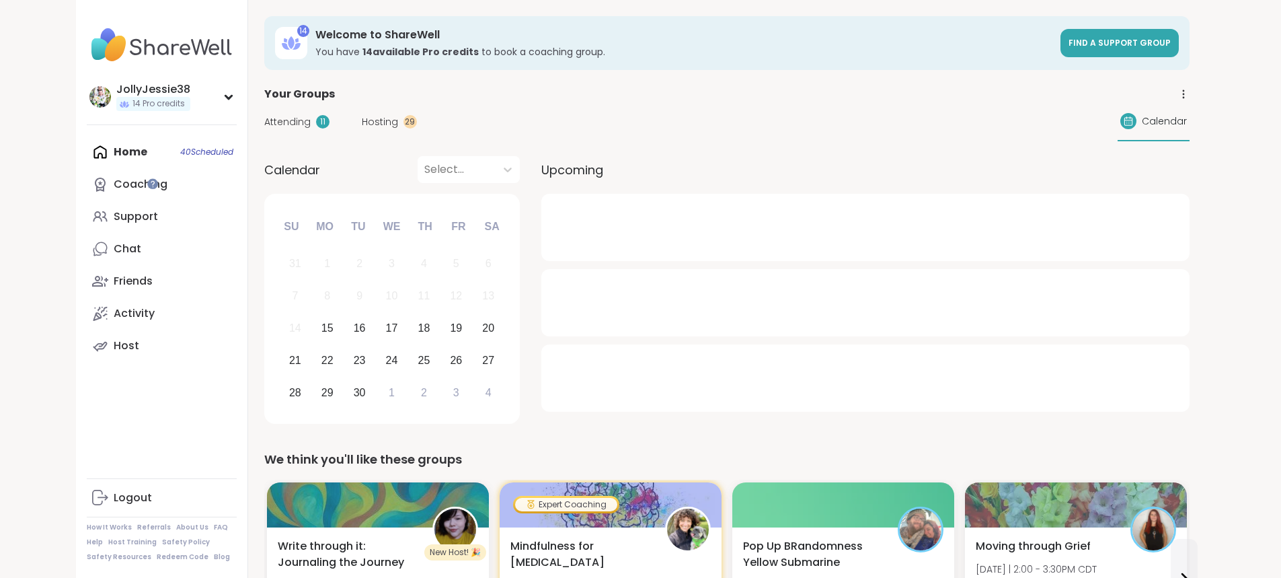
click at [264, 119] on span "Attending" at bounding box center [287, 122] width 46 height 14
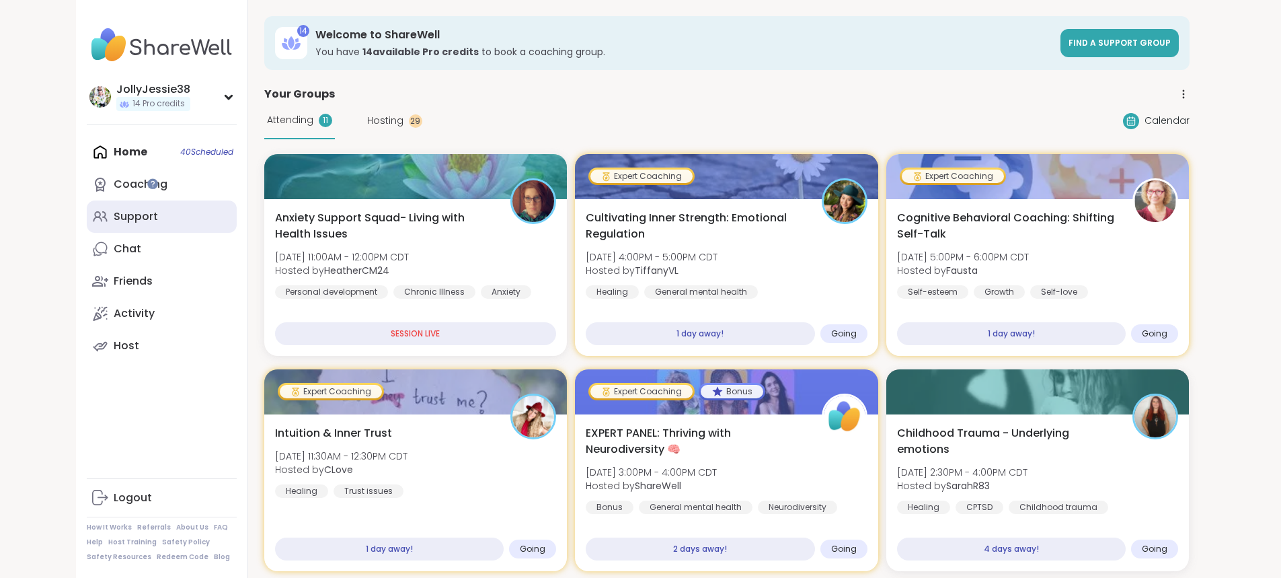
click at [114, 219] on div "Support" at bounding box center [136, 216] width 44 height 15
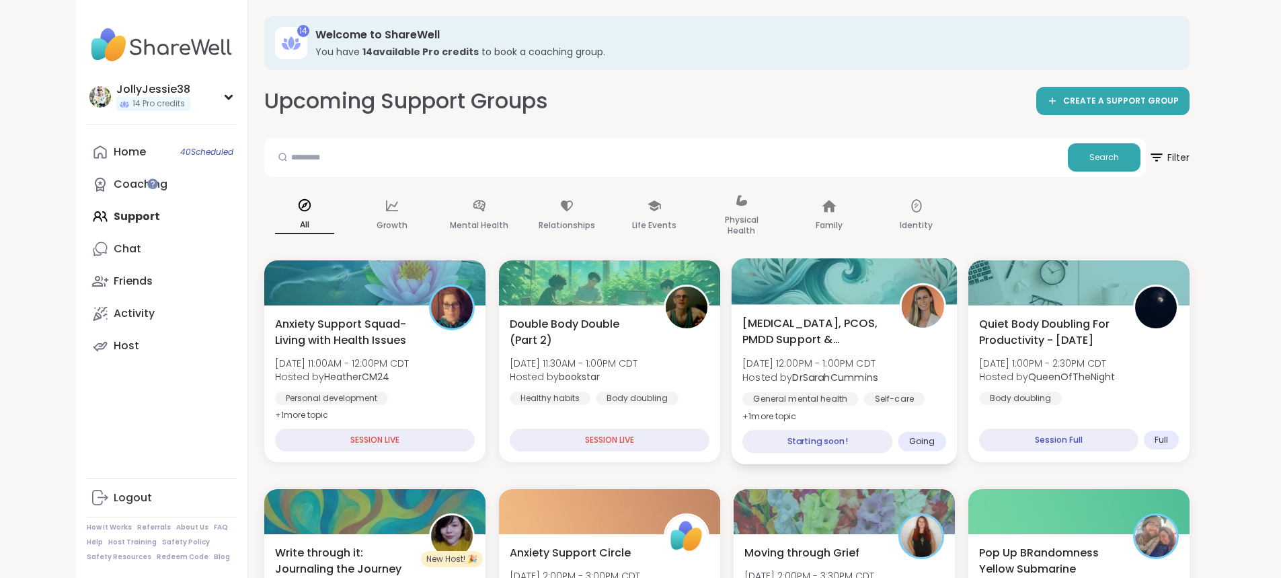
click at [927, 385] on div "Endometriosis, PCOS, PMDD Support & Empowerment Mon, Sep 15 | 12:00PM - 1:00PM …" at bounding box center [844, 370] width 204 height 110
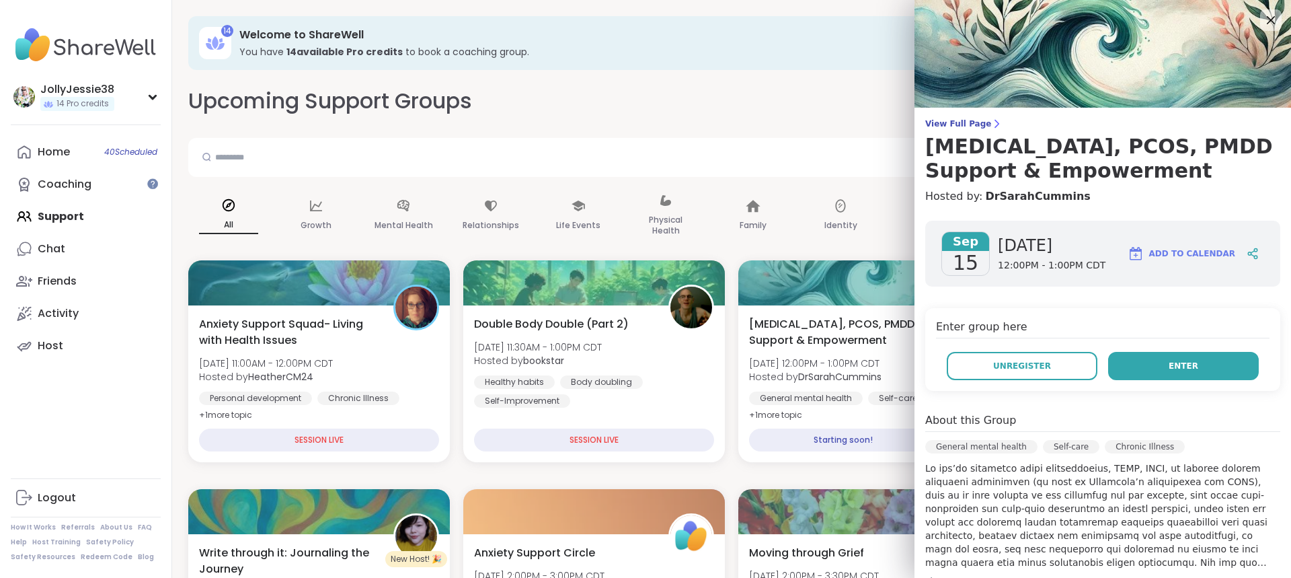
click at [1217, 358] on button "Enter" at bounding box center [1183, 366] width 151 height 28
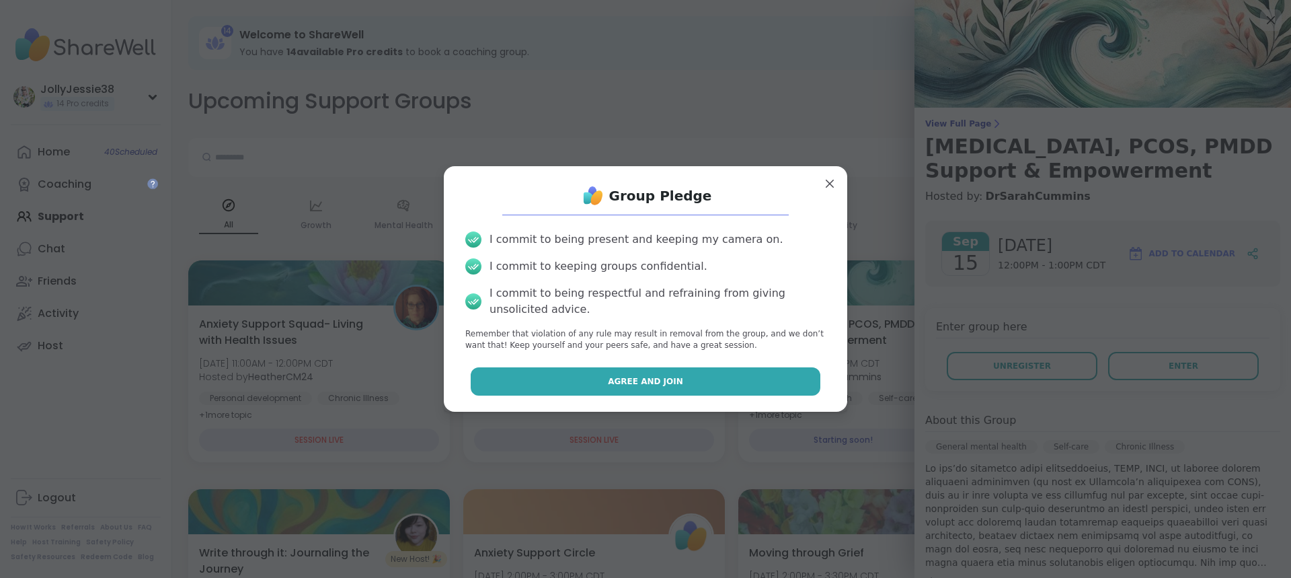
click at [707, 384] on button "Agree and Join" at bounding box center [646, 381] width 350 height 28
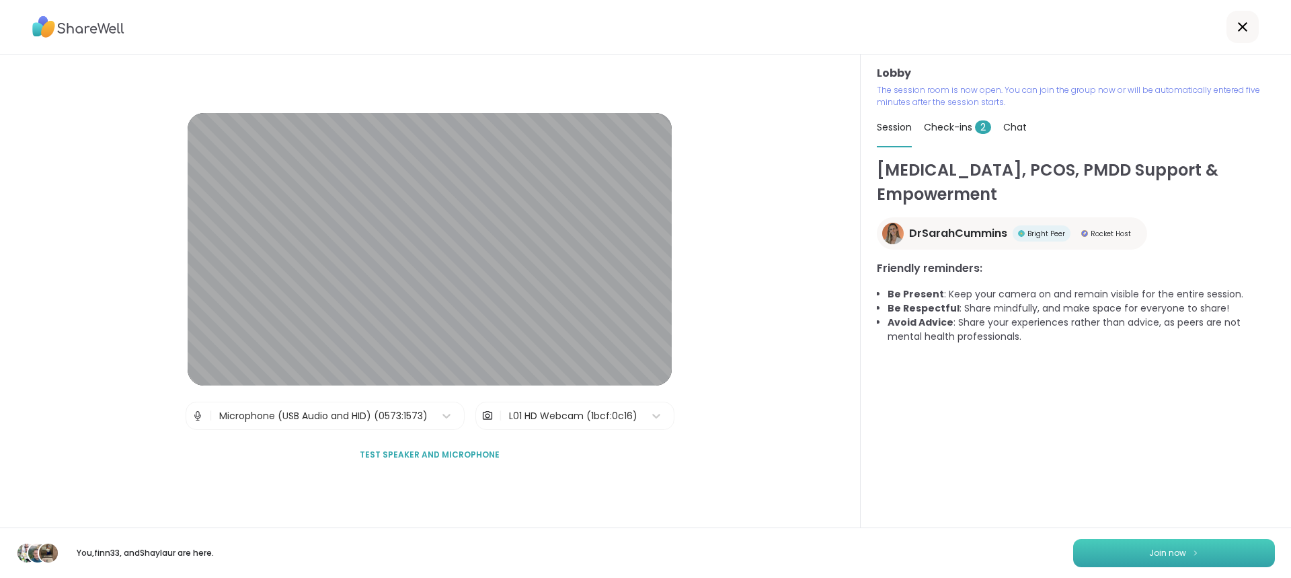
click at [1226, 553] on button "Join now" at bounding box center [1174, 553] width 202 height 28
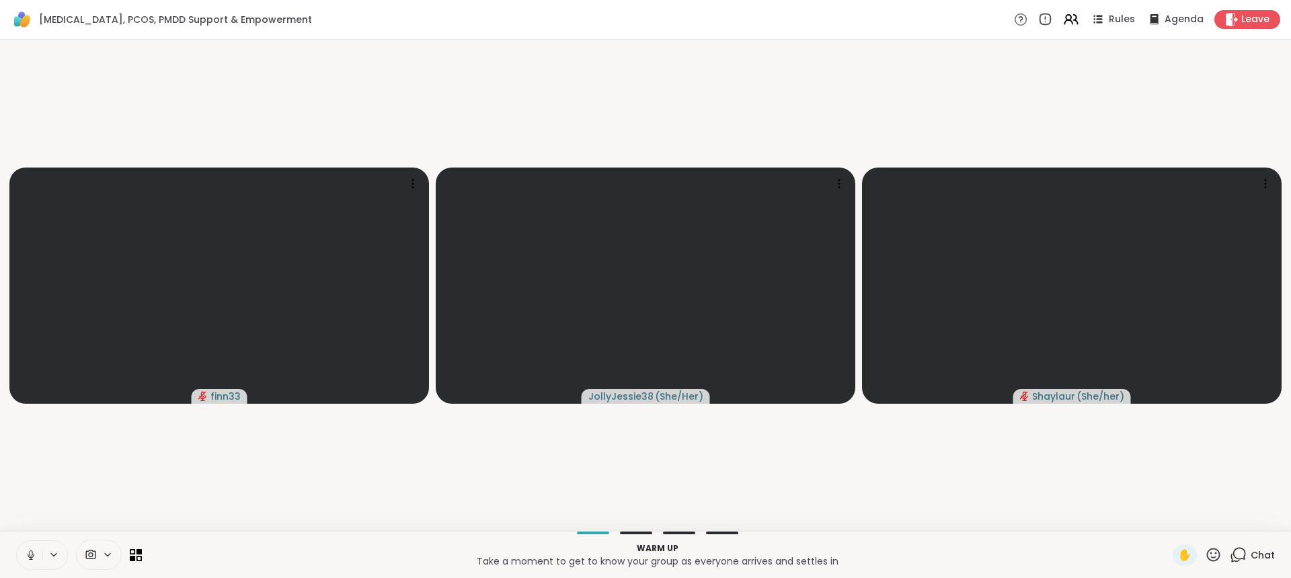
click at [1235, 551] on icon at bounding box center [1239, 553] width 13 height 12
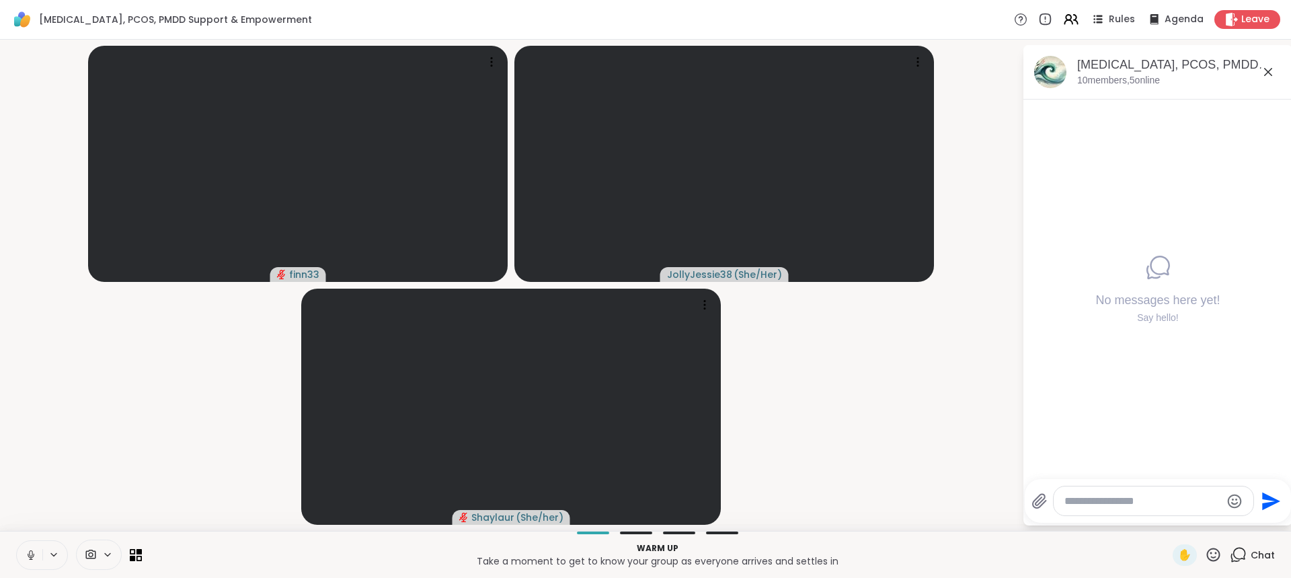
click at [1130, 504] on textarea "Type your message" at bounding box center [1143, 500] width 157 height 13
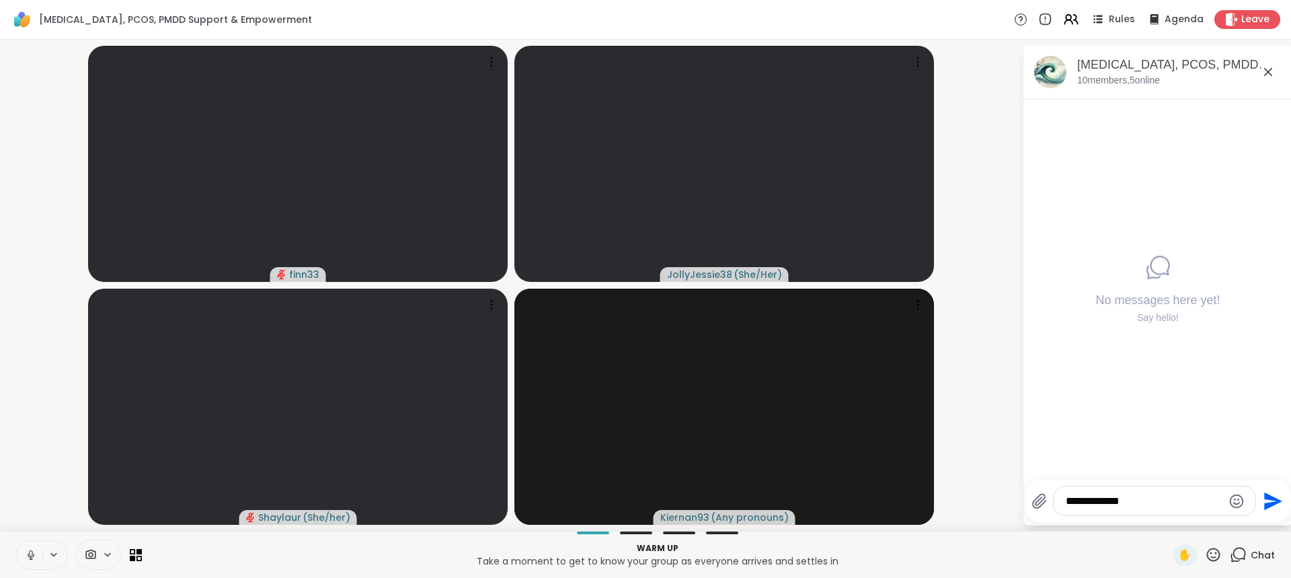
type textarea "**********"
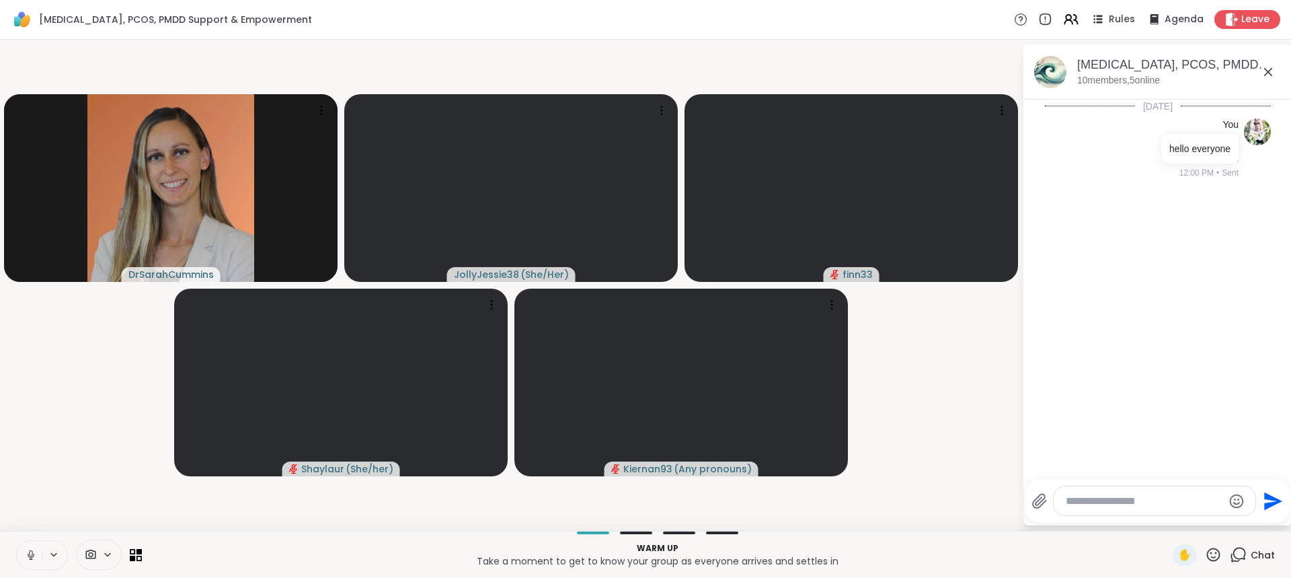
click at [1102, 499] on textarea "Type your message" at bounding box center [1144, 500] width 157 height 13
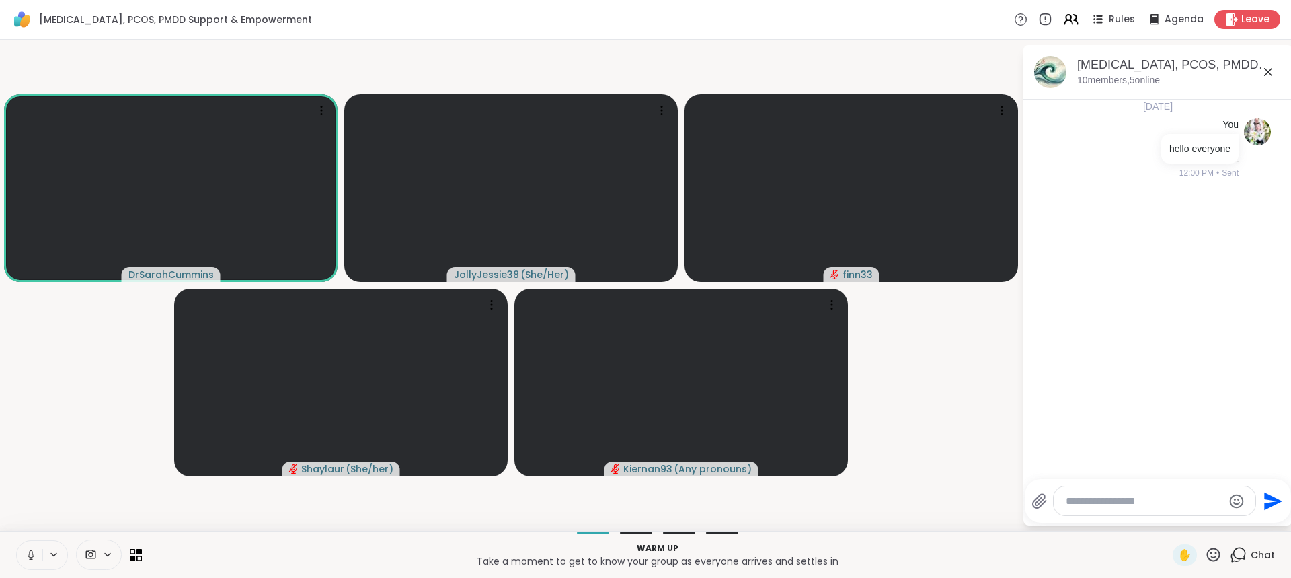
click at [1097, 500] on textarea "Type your message" at bounding box center [1144, 500] width 157 height 13
paste textarea "**********"
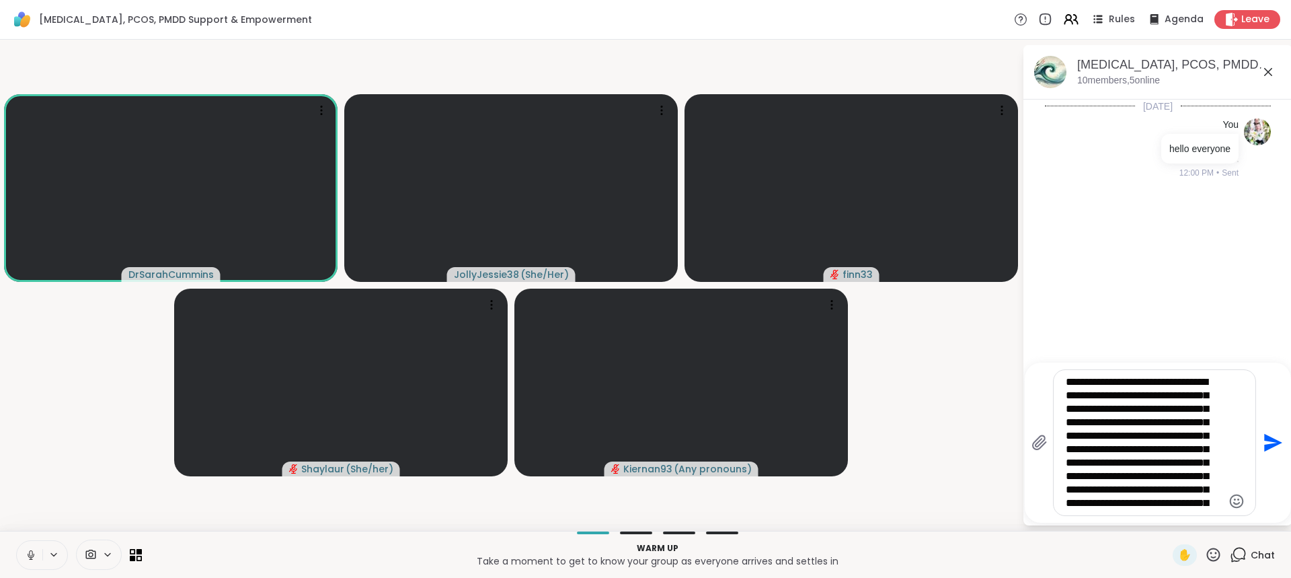
click at [1163, 444] on textarea "**********" at bounding box center [1144, 442] width 157 height 134
type textarea "**********"
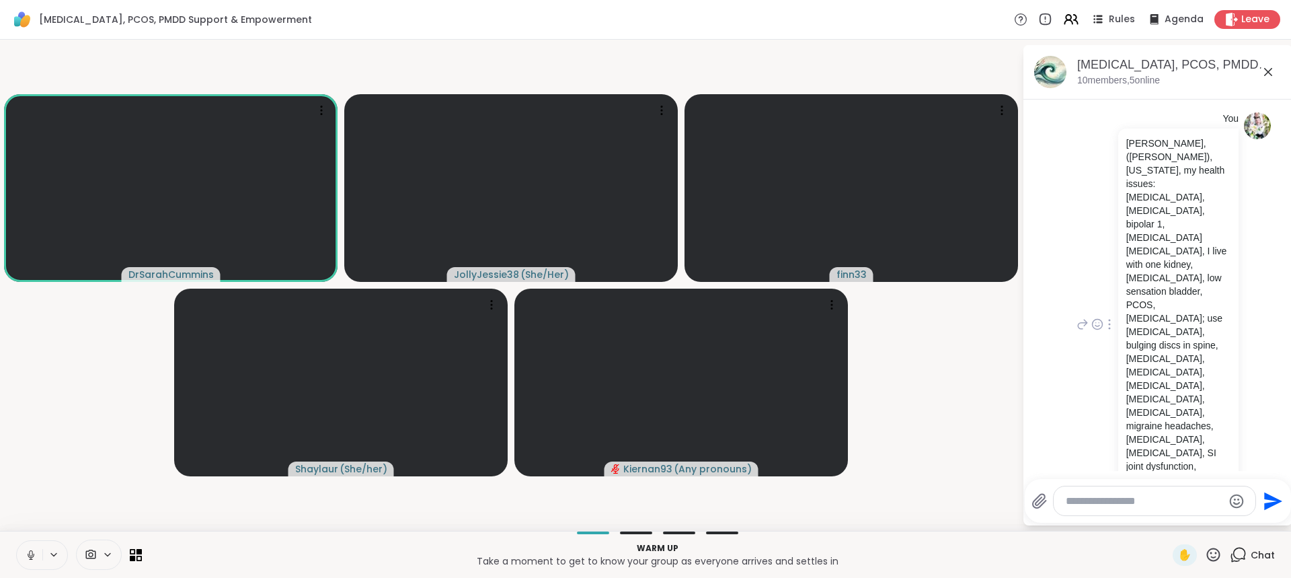
scroll to position [79, 0]
click at [1148, 495] on textarea "Type your message" at bounding box center [1144, 500] width 157 height 13
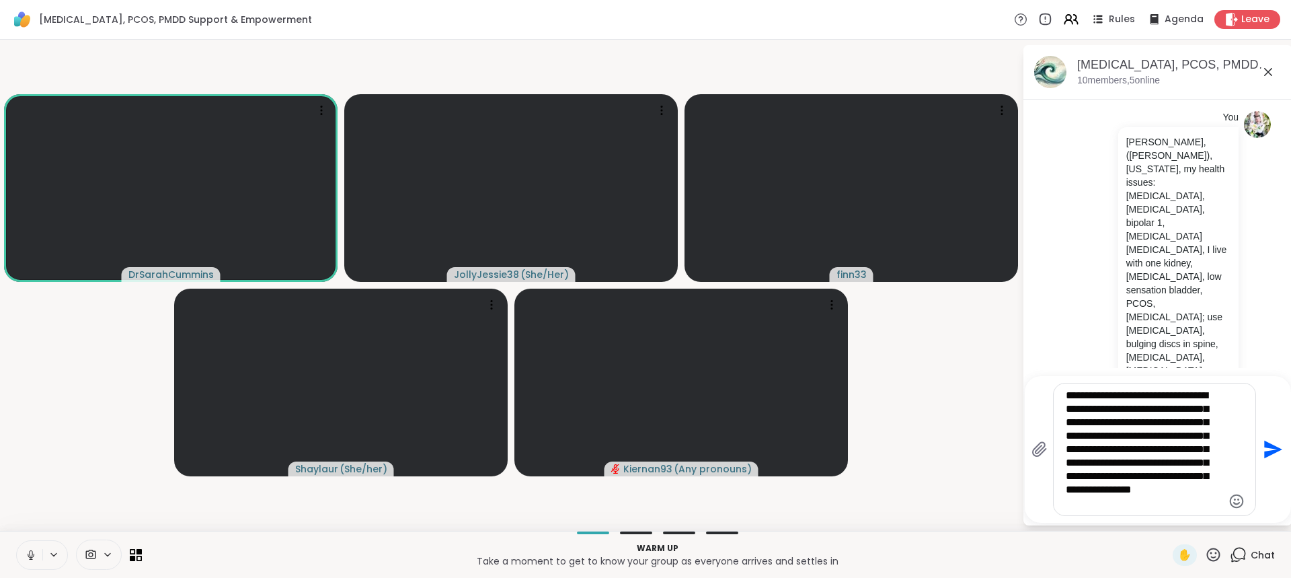
type textarea "**********"
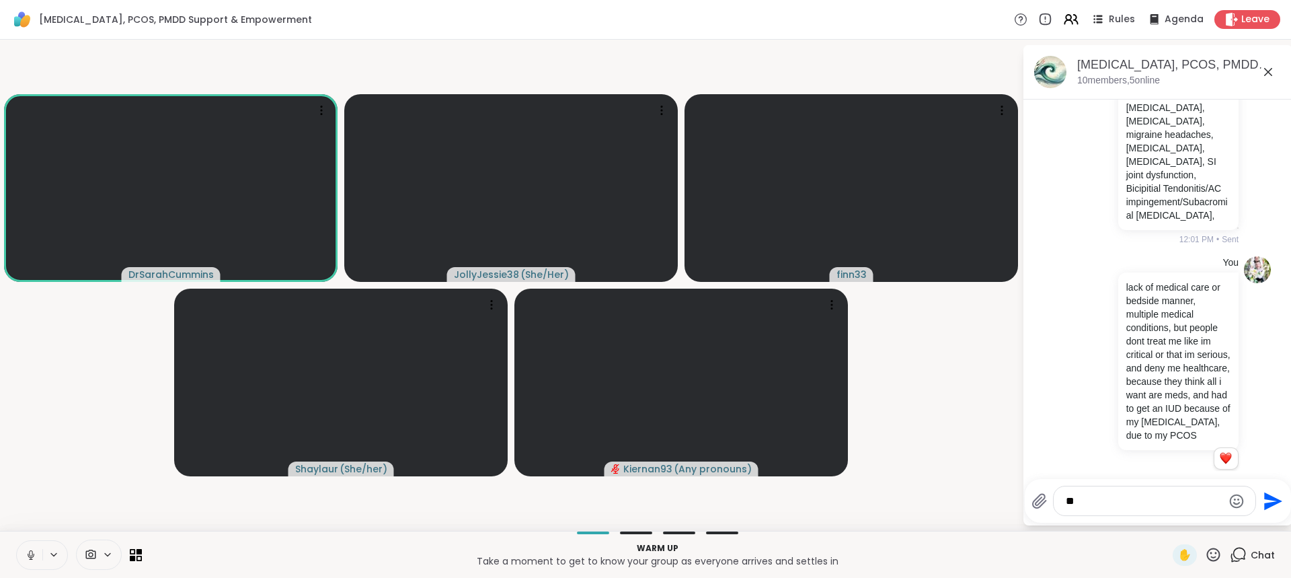
scroll to position [387, 0]
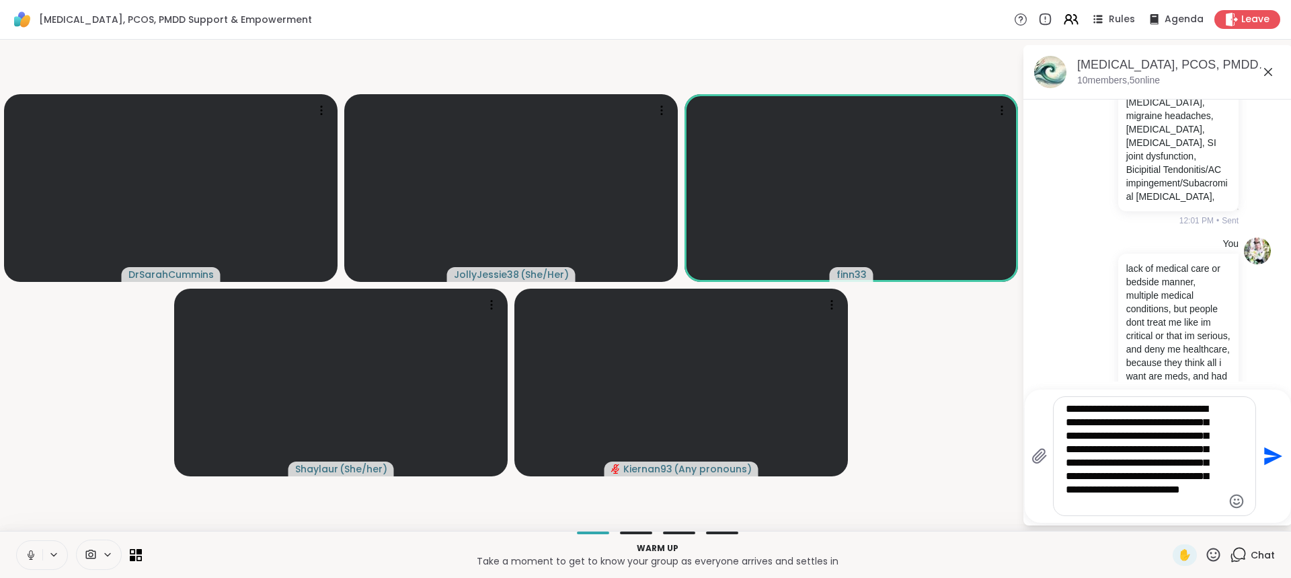
type textarea "**********"
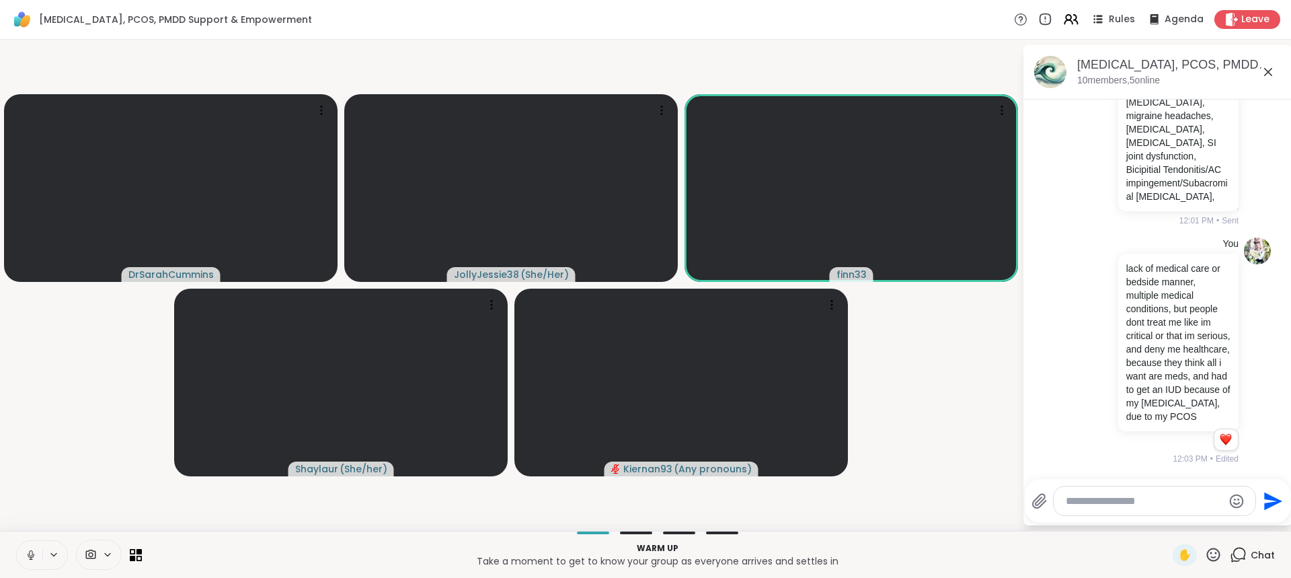
scroll to position [621, 0]
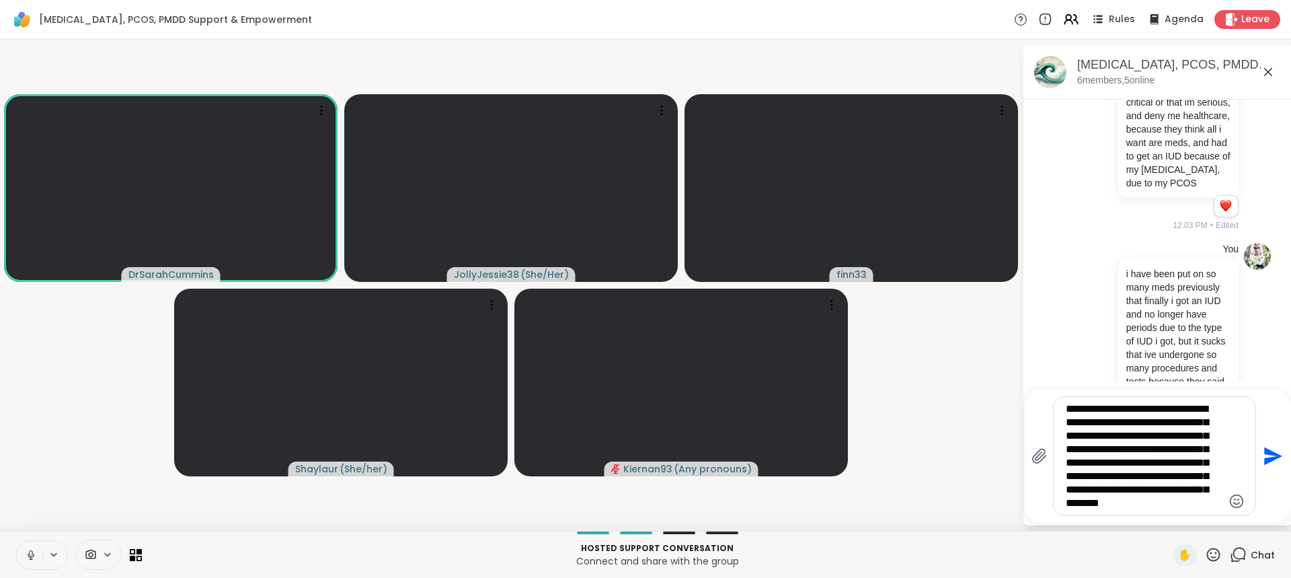
type textarea "**********"
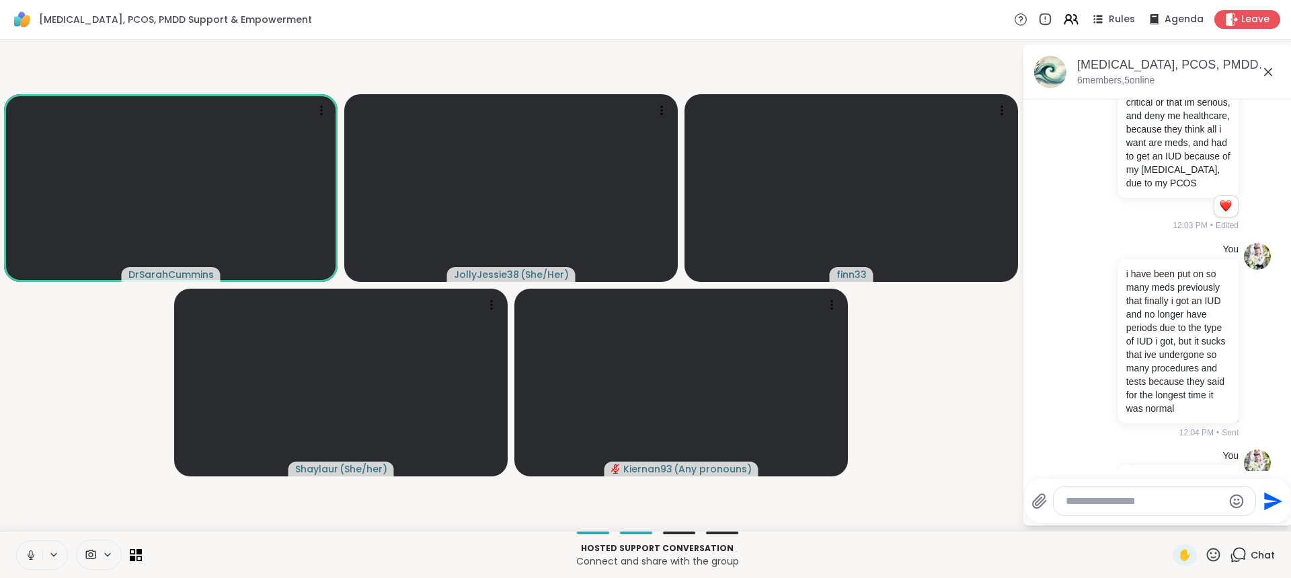
scroll to position [854, 0]
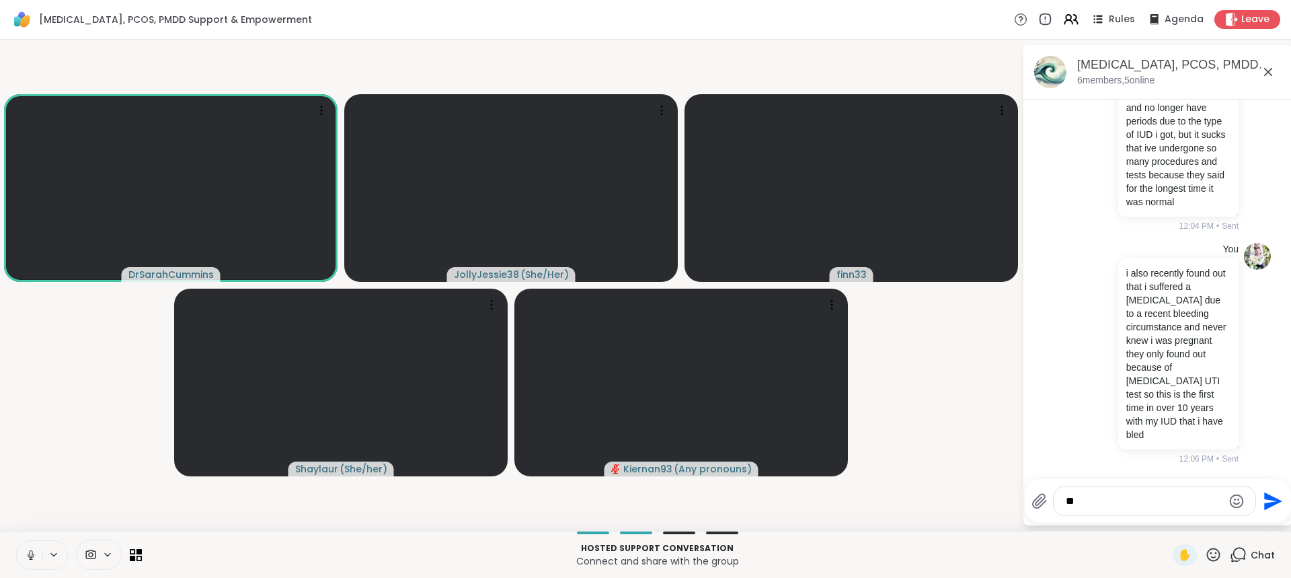
type textarea "*"
click at [1139, 462] on span "SarahCummins" at bounding box center [1145, 465] width 74 height 13
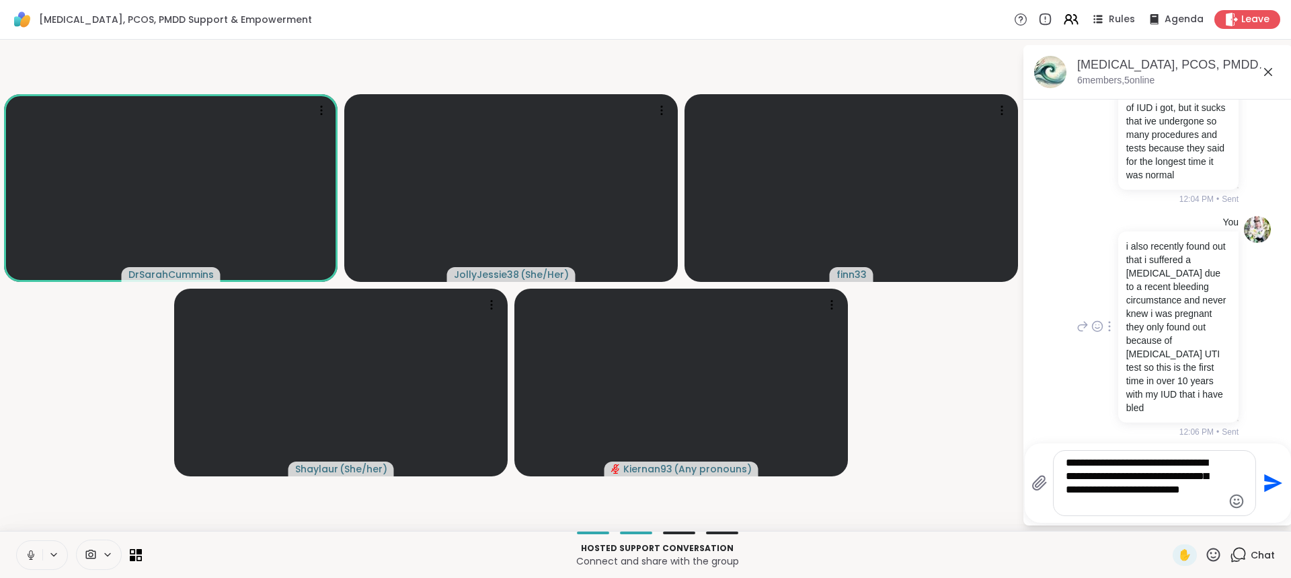
type textarea "**********"
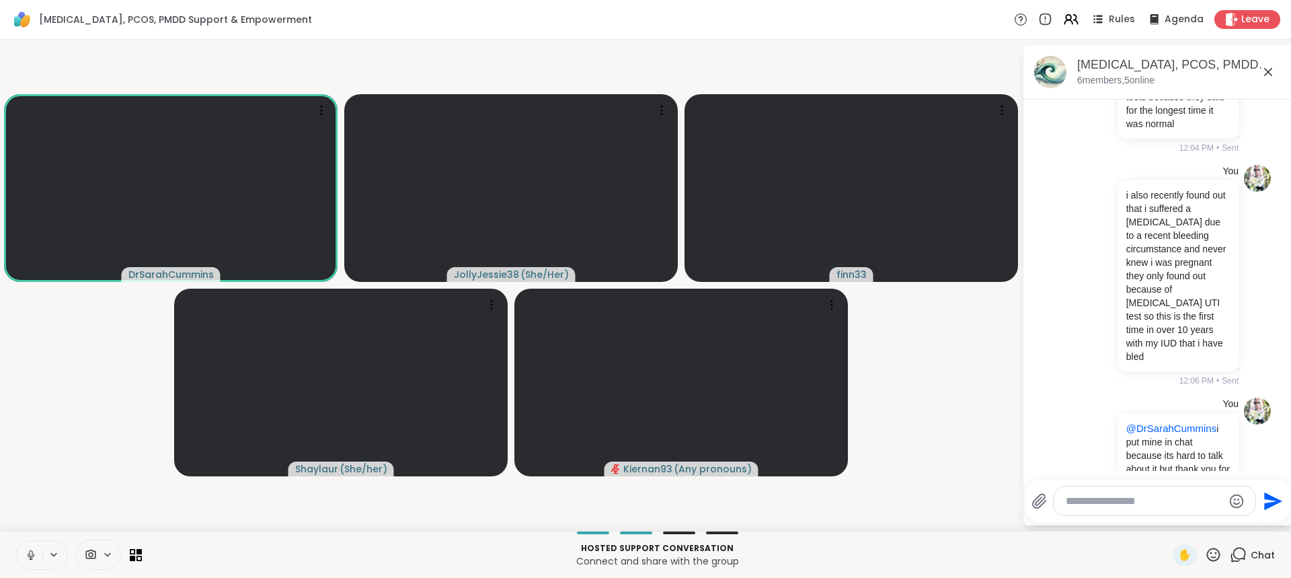
scroll to position [993, 0]
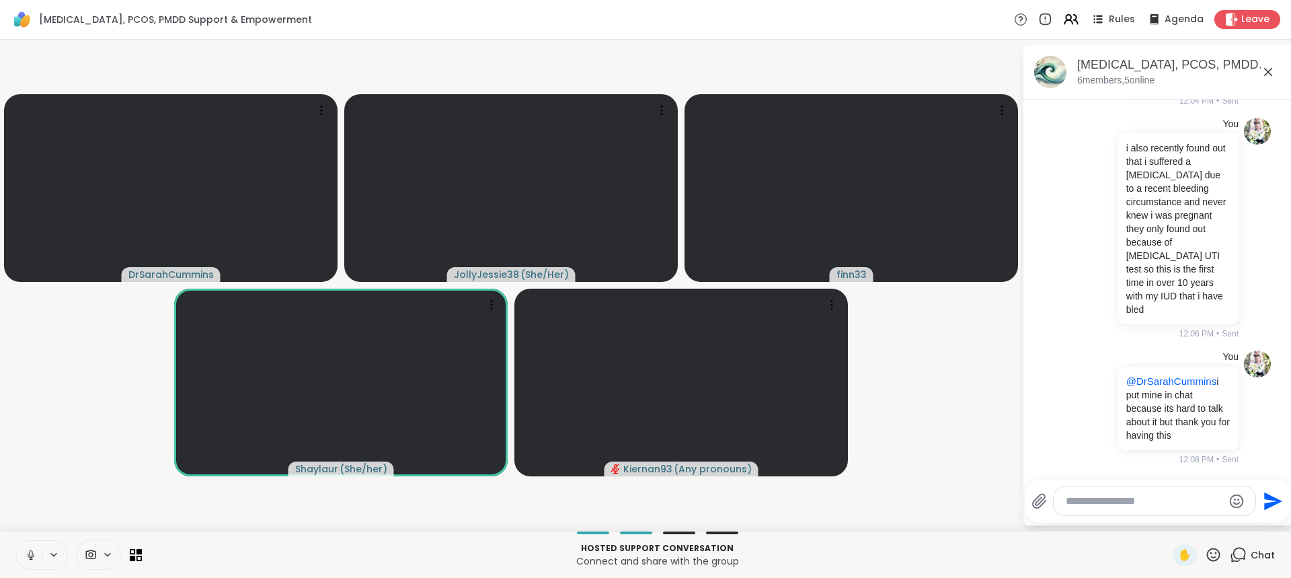
click at [1151, 504] on textarea "Type your message" at bounding box center [1144, 500] width 157 height 13
click at [1150, 504] on textarea "Type your message" at bounding box center [1144, 500] width 157 height 13
click at [1149, 504] on textarea "Type your message" at bounding box center [1144, 500] width 157 height 13
click at [1165, 506] on textarea "Type your message" at bounding box center [1144, 500] width 157 height 13
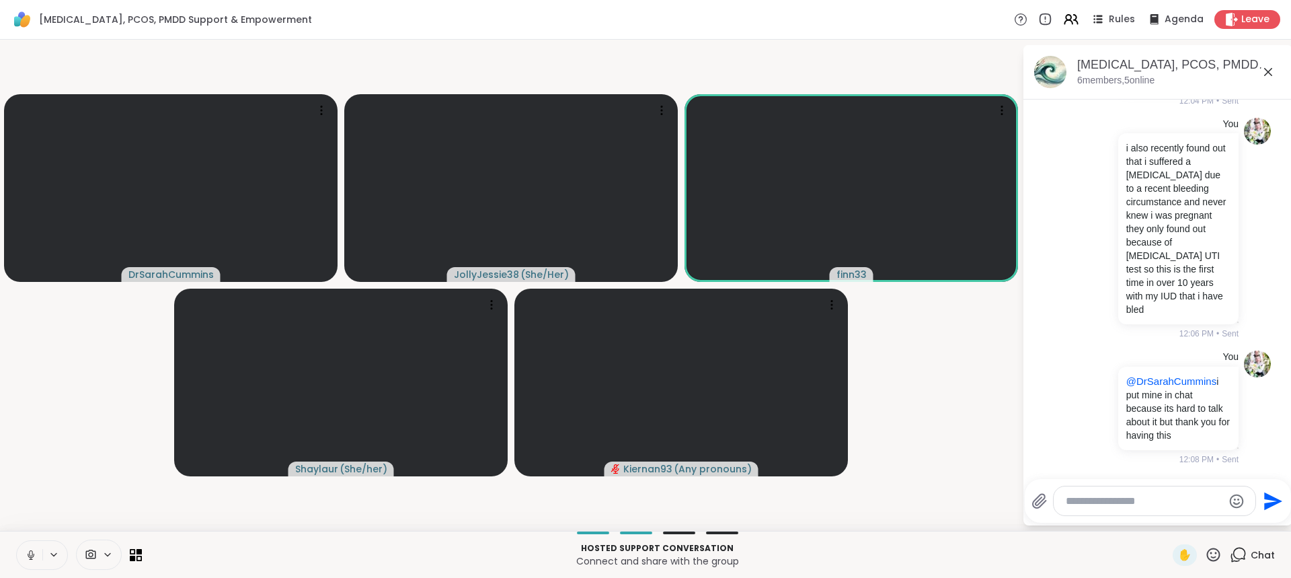
click at [1147, 501] on textarea "Type your message" at bounding box center [1144, 500] width 157 height 13
click at [1138, 504] on textarea "Type your message" at bounding box center [1144, 500] width 157 height 13
click at [1120, 498] on textarea "Type your message" at bounding box center [1144, 500] width 157 height 13
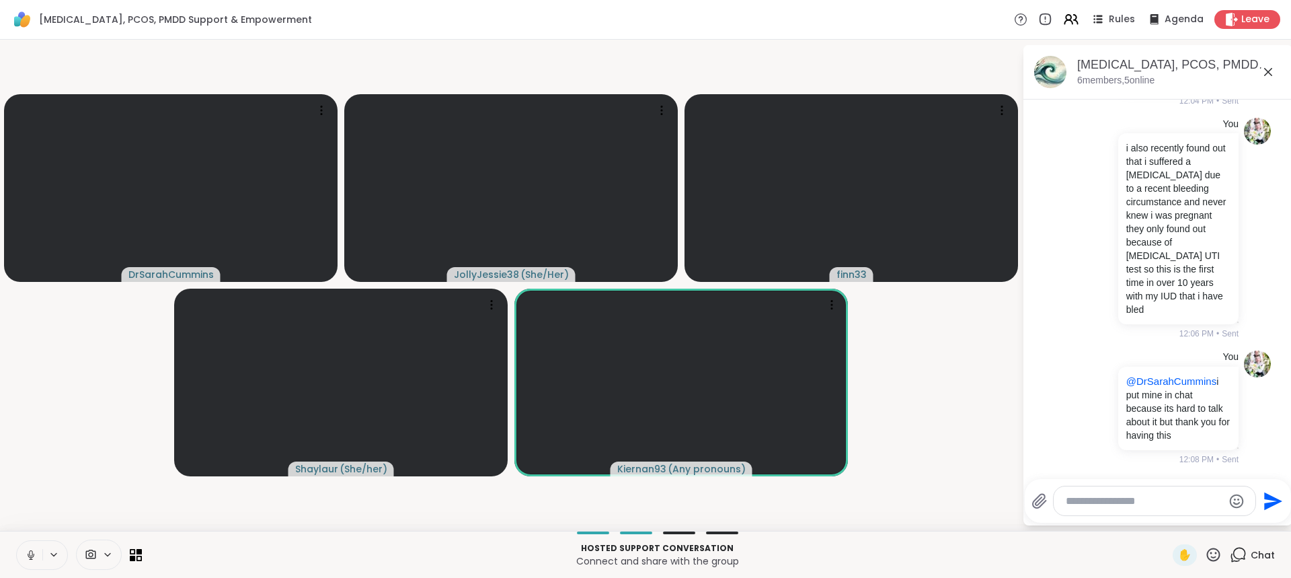
click at [1143, 498] on textarea "Type your message" at bounding box center [1144, 500] width 157 height 13
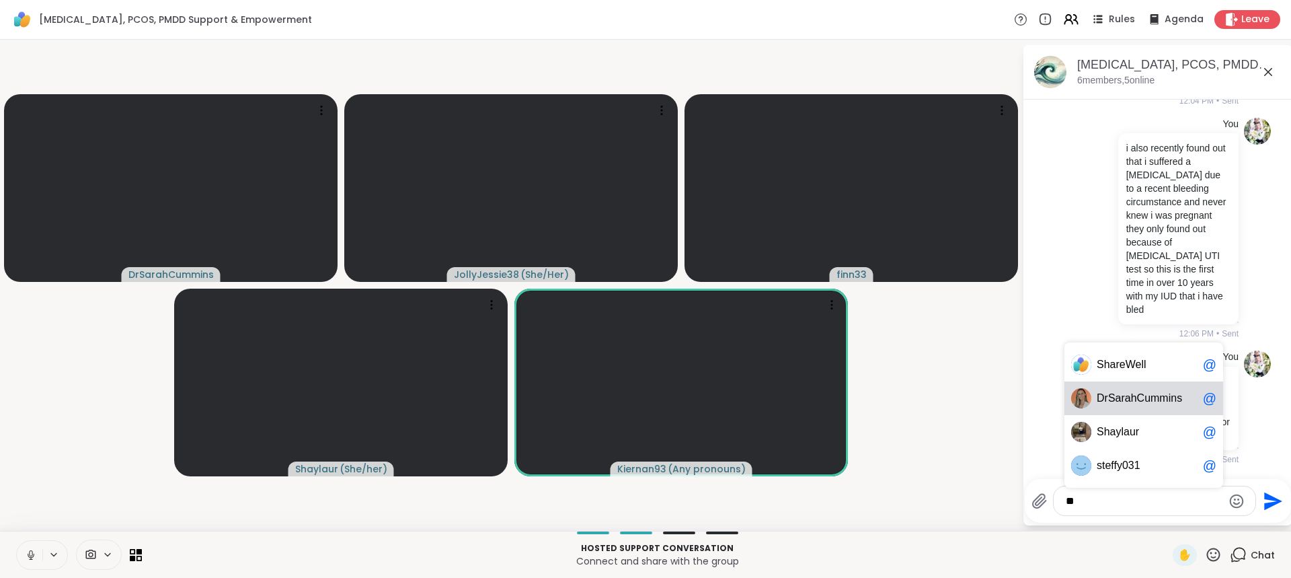
click at [1119, 401] on span "rSarahCummins" at bounding box center [1144, 397] width 78 height 13
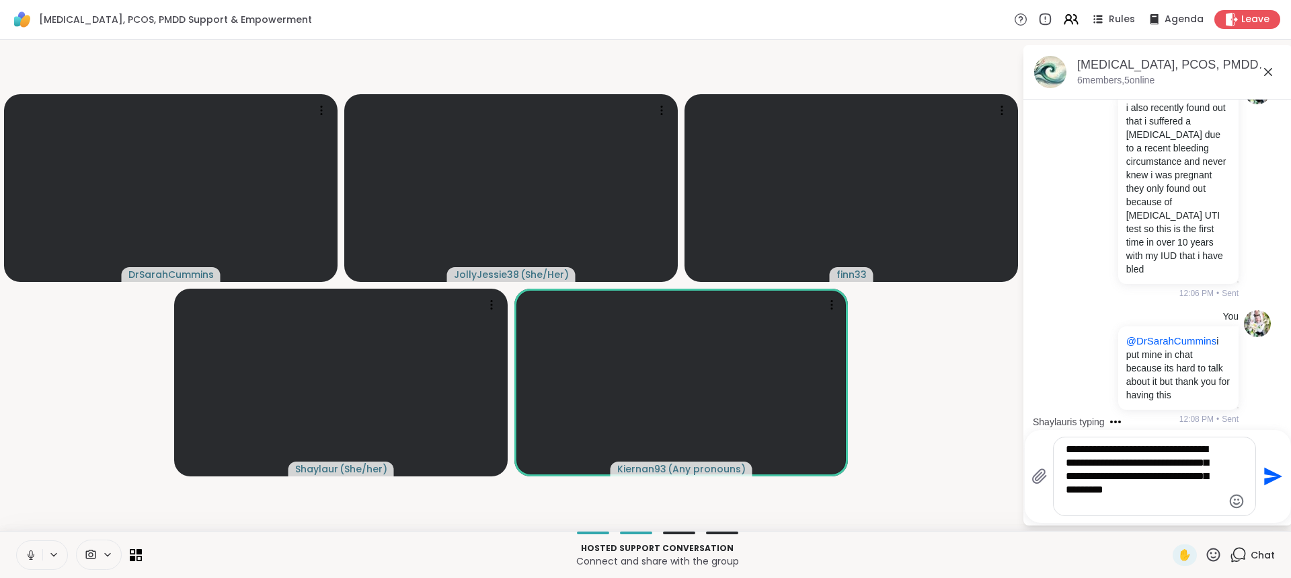
click at [1132, 510] on div "**********" at bounding box center [1155, 476] width 202 height 78
click at [1125, 506] on textarea "**********" at bounding box center [1144, 475] width 157 height 67
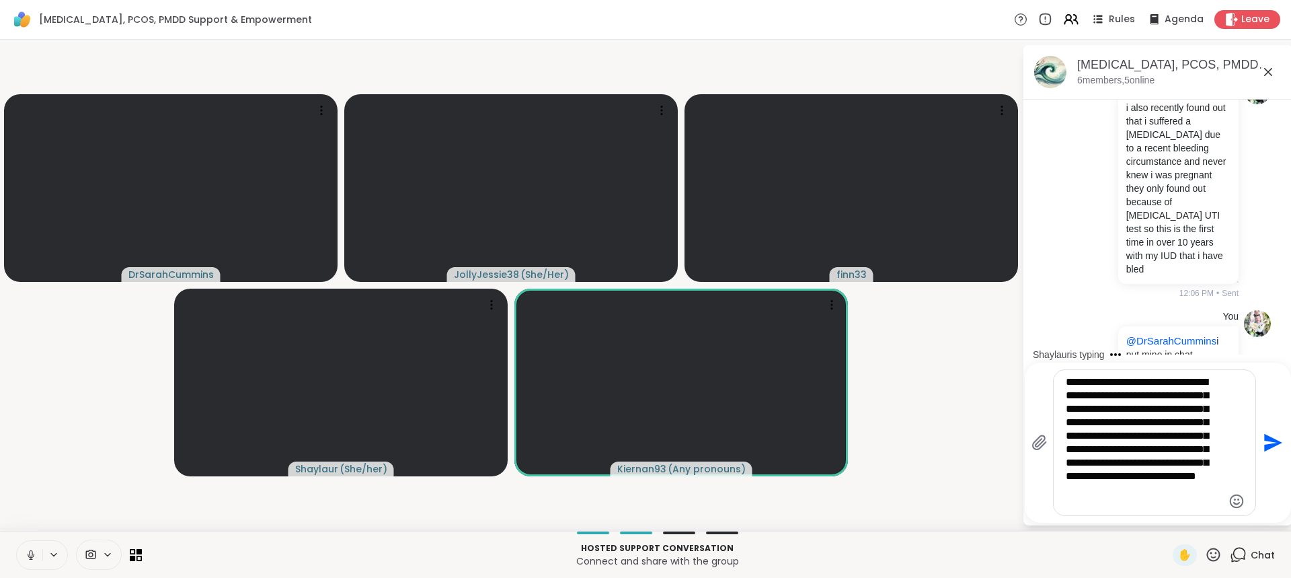
type textarea "**********"
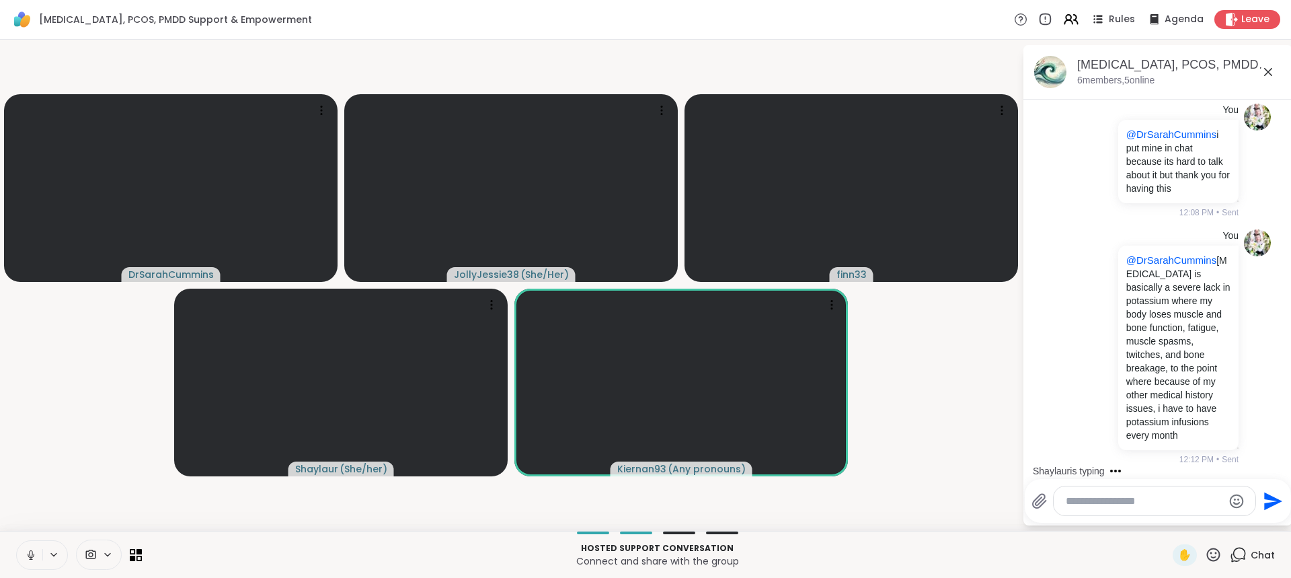
scroll to position [1266, 0]
click at [1142, 500] on textarea "Type your message" at bounding box center [1144, 500] width 157 height 13
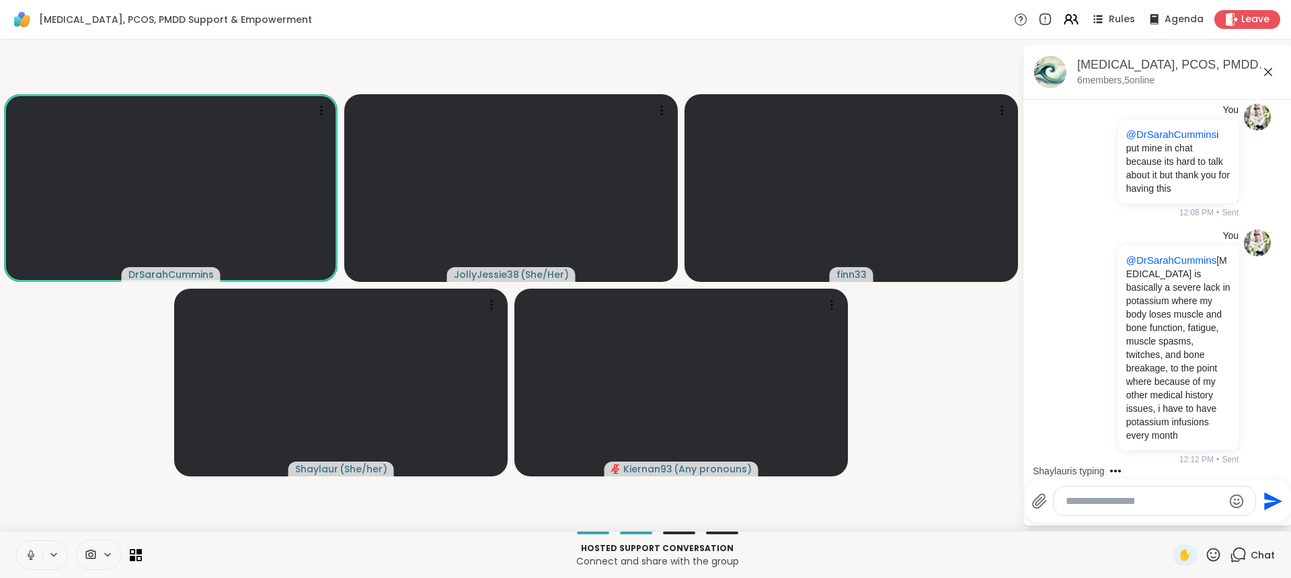
click at [1126, 504] on textarea "Type your message" at bounding box center [1144, 500] width 157 height 13
click at [1137, 502] on textarea "Type your message" at bounding box center [1144, 500] width 157 height 13
click at [1110, 495] on textarea "Type your message" at bounding box center [1144, 500] width 157 height 13
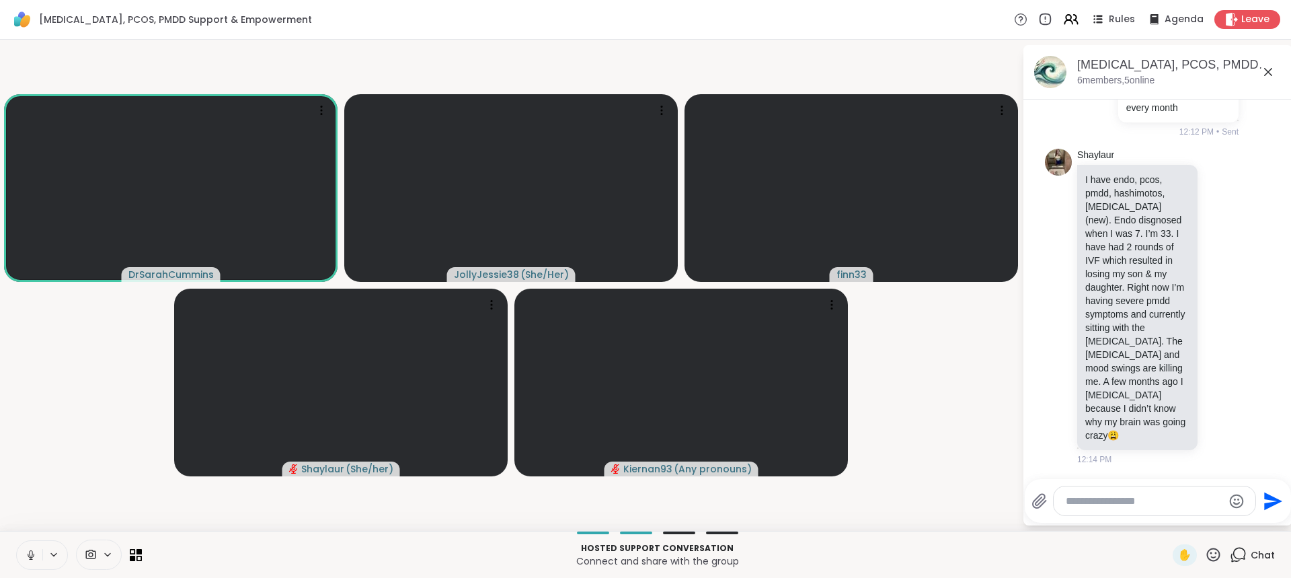
click at [1173, 497] on textarea "Type your message" at bounding box center [1144, 500] width 157 height 13
click at [1173, 498] on textarea "Type your message" at bounding box center [1144, 500] width 157 height 13
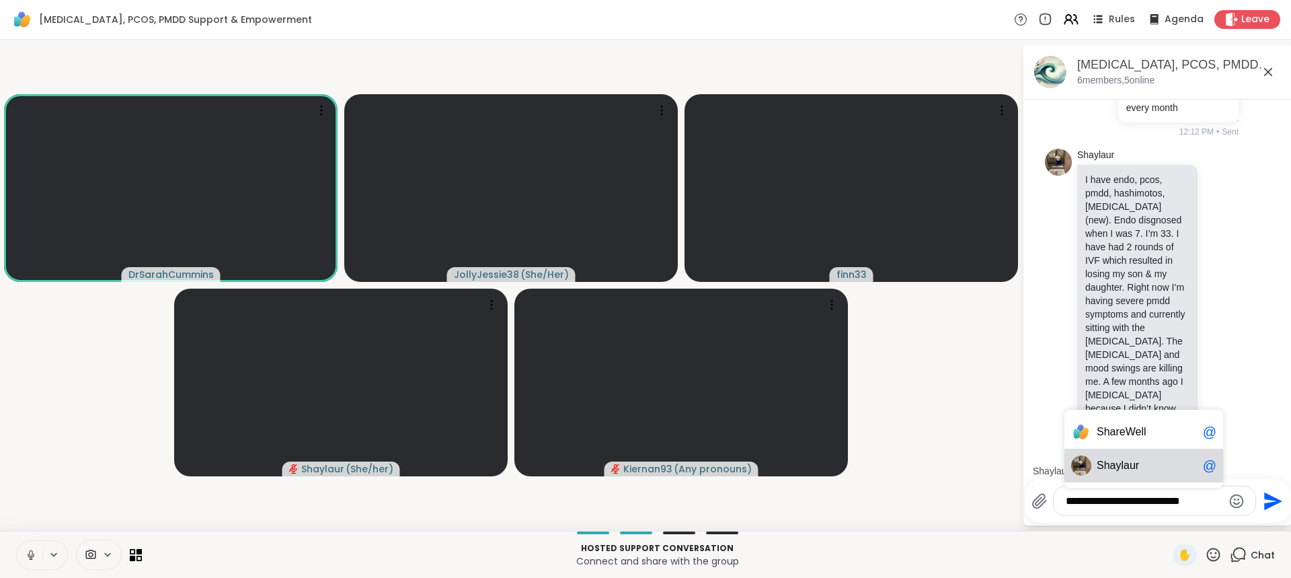
click at [1147, 465] on span "Sha ylaur" at bounding box center [1147, 465] width 101 height 13
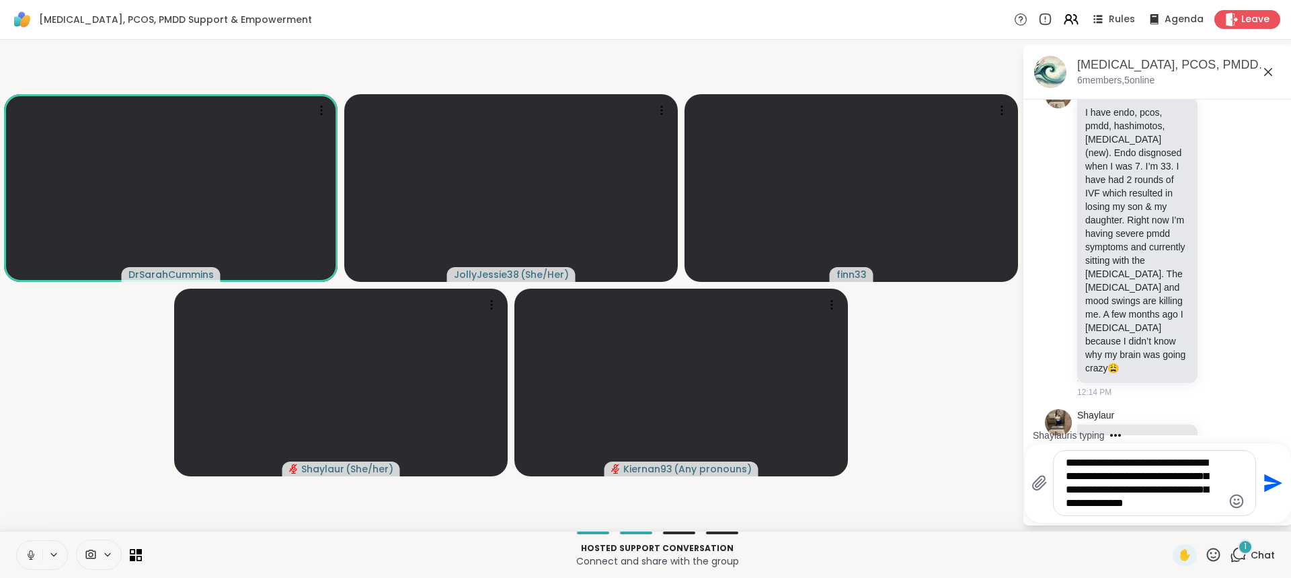
scroll to position [1761, 0]
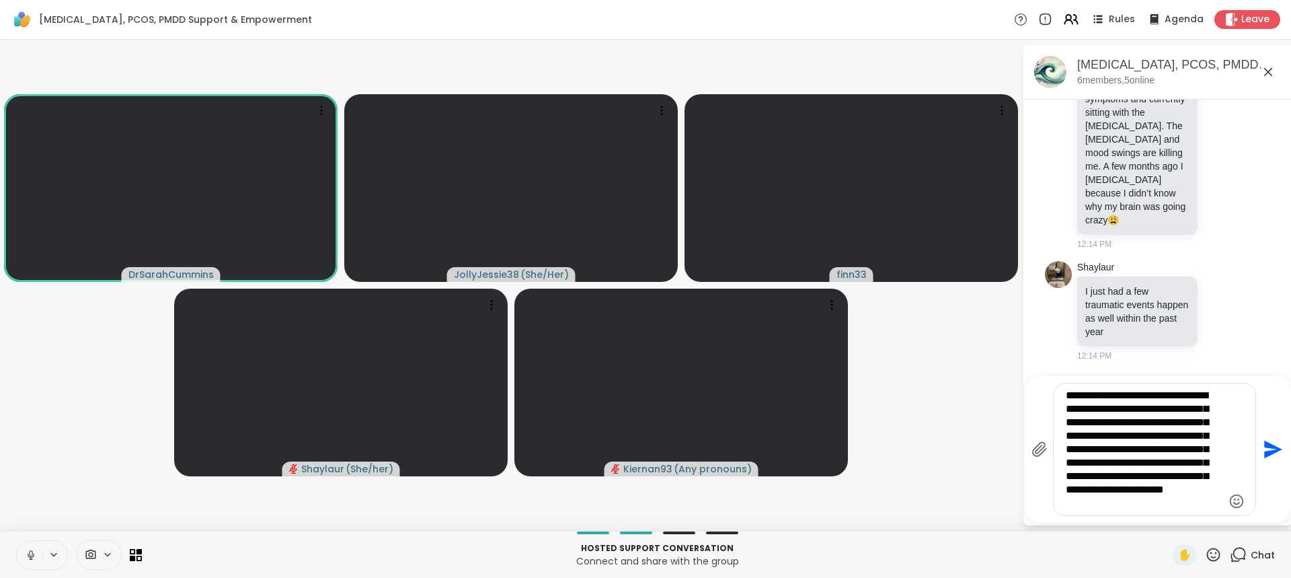
type textarea "**********"
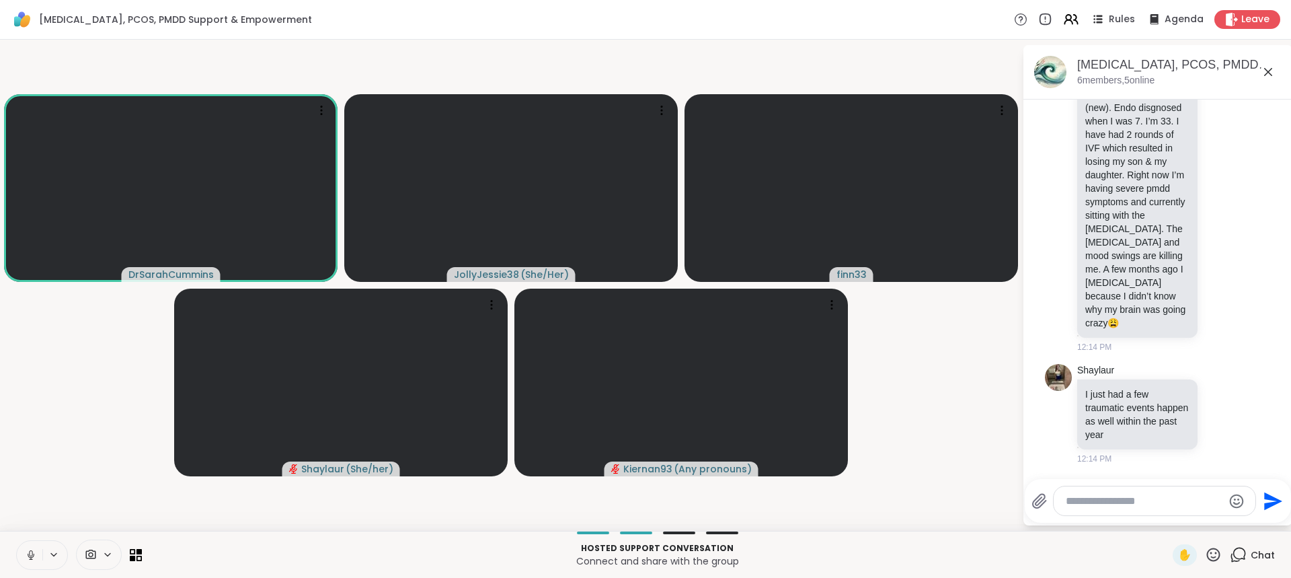
scroll to position [1984, 0]
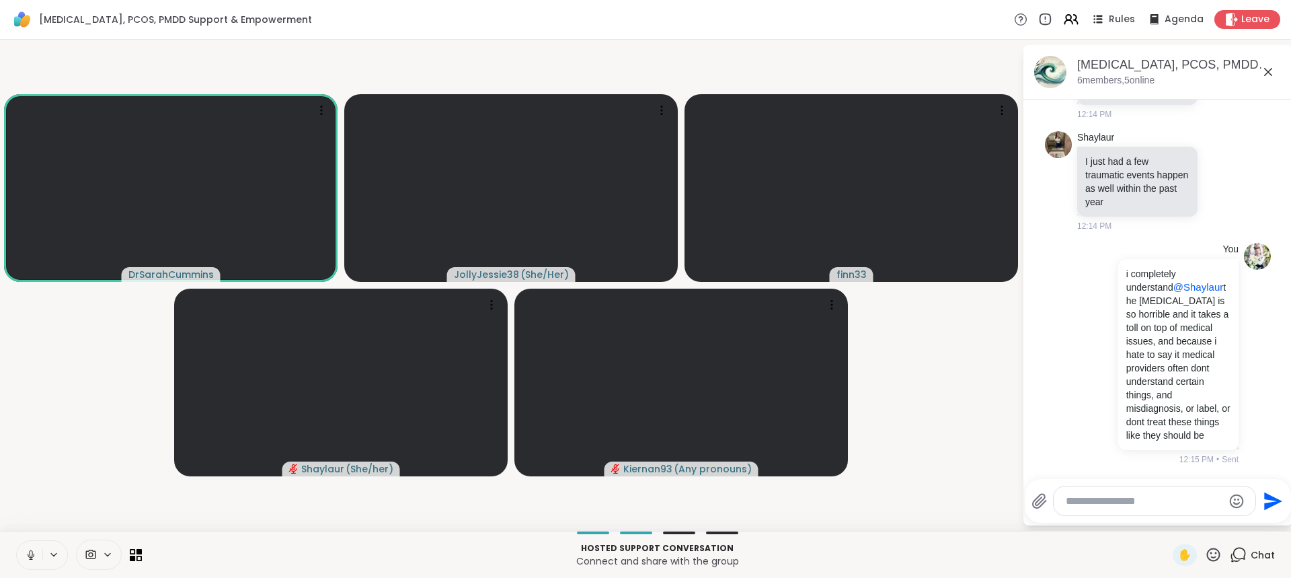
click at [1143, 504] on textarea "Type your message" at bounding box center [1144, 500] width 157 height 13
type textarea "**********"
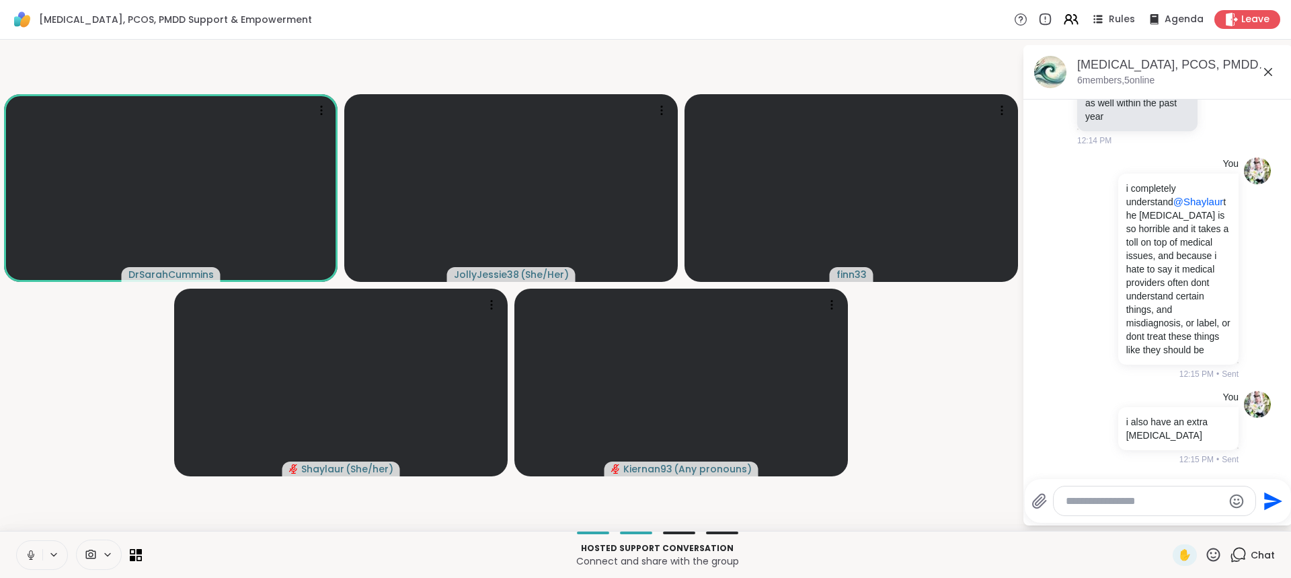
scroll to position [2168, 0]
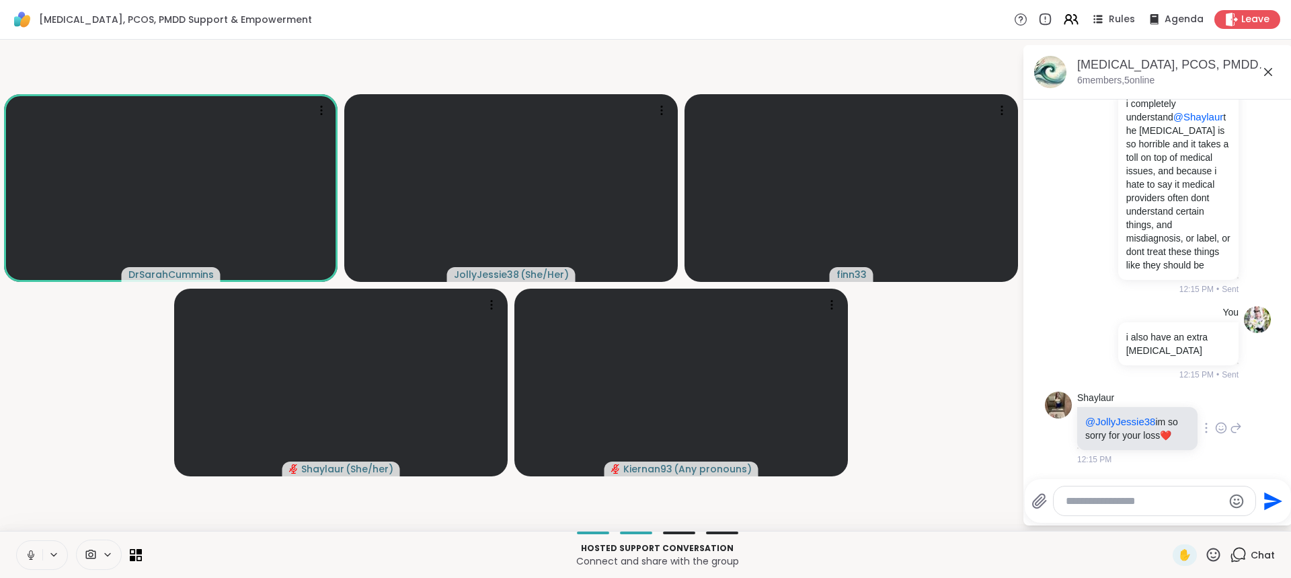
click at [1215, 422] on icon at bounding box center [1221, 427] width 12 height 13
click at [1215, 400] on div "Select Reaction: Heart" at bounding box center [1221, 406] width 12 height 12
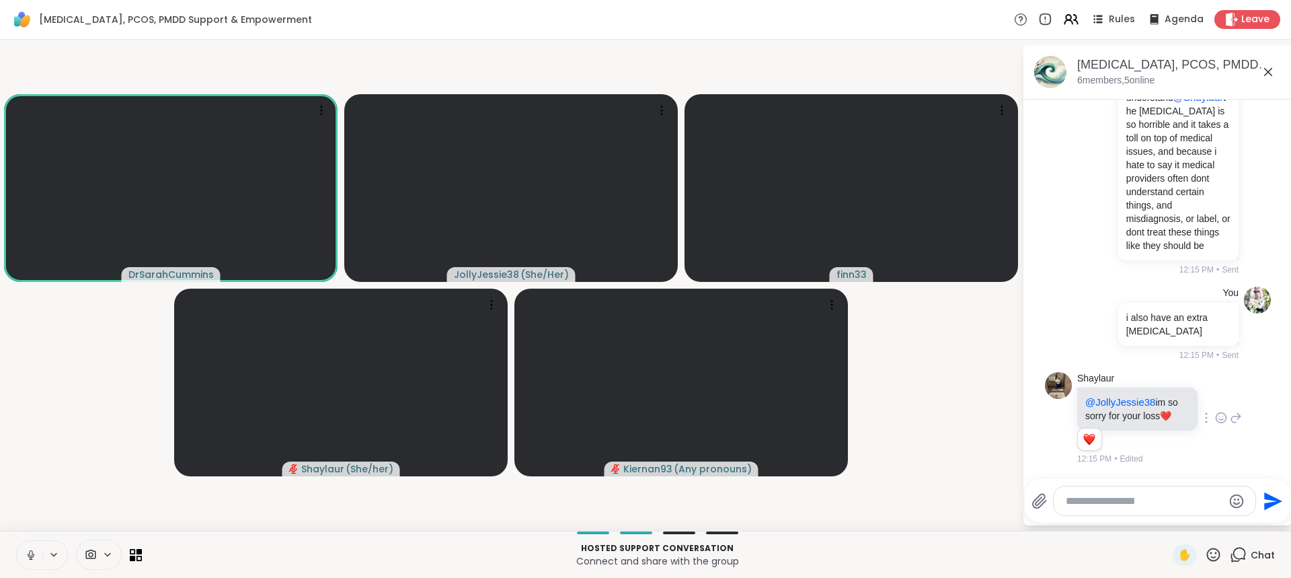
scroll to position [2188, 0]
click at [1232, 413] on icon at bounding box center [1236, 417] width 9 height 9
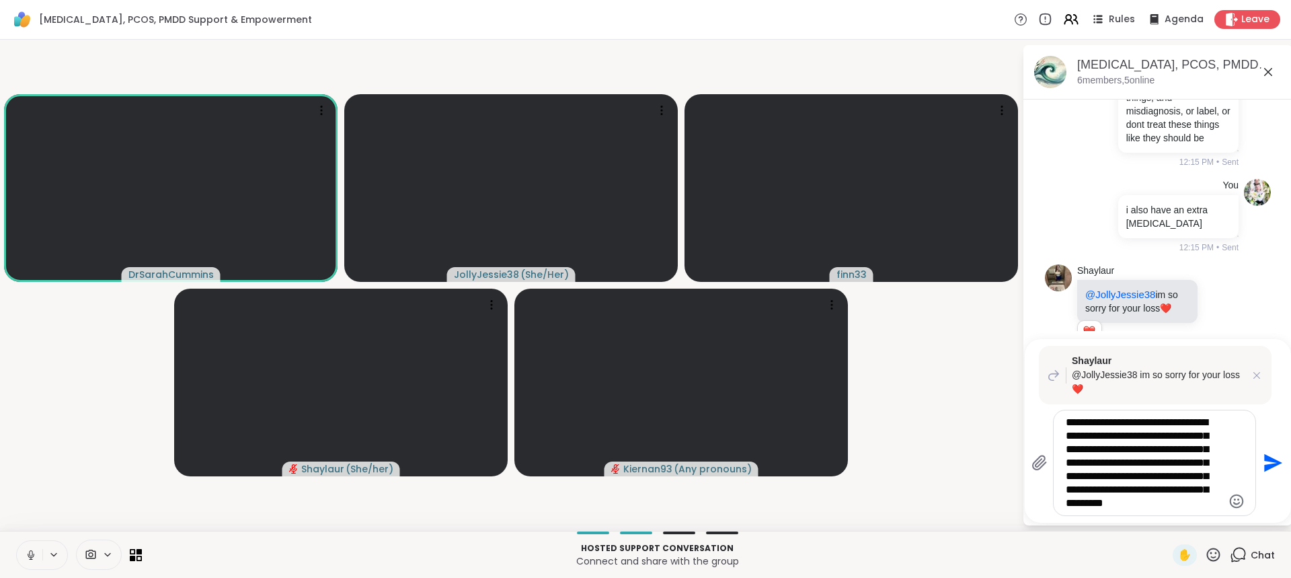
type textarea "**********"
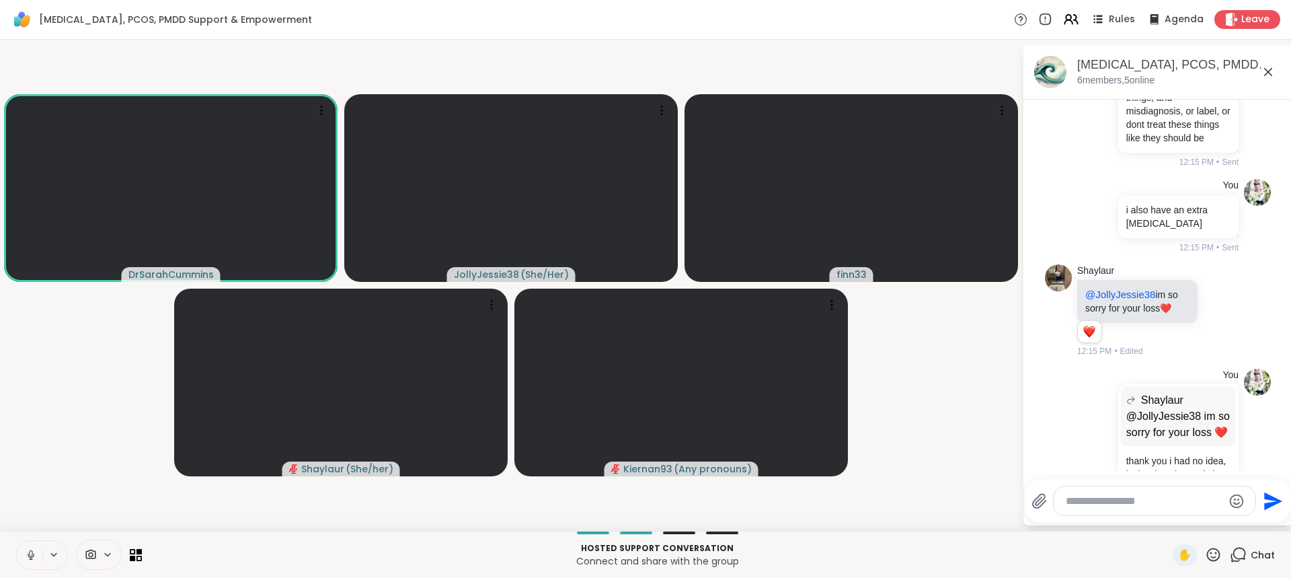
scroll to position [2485, 0]
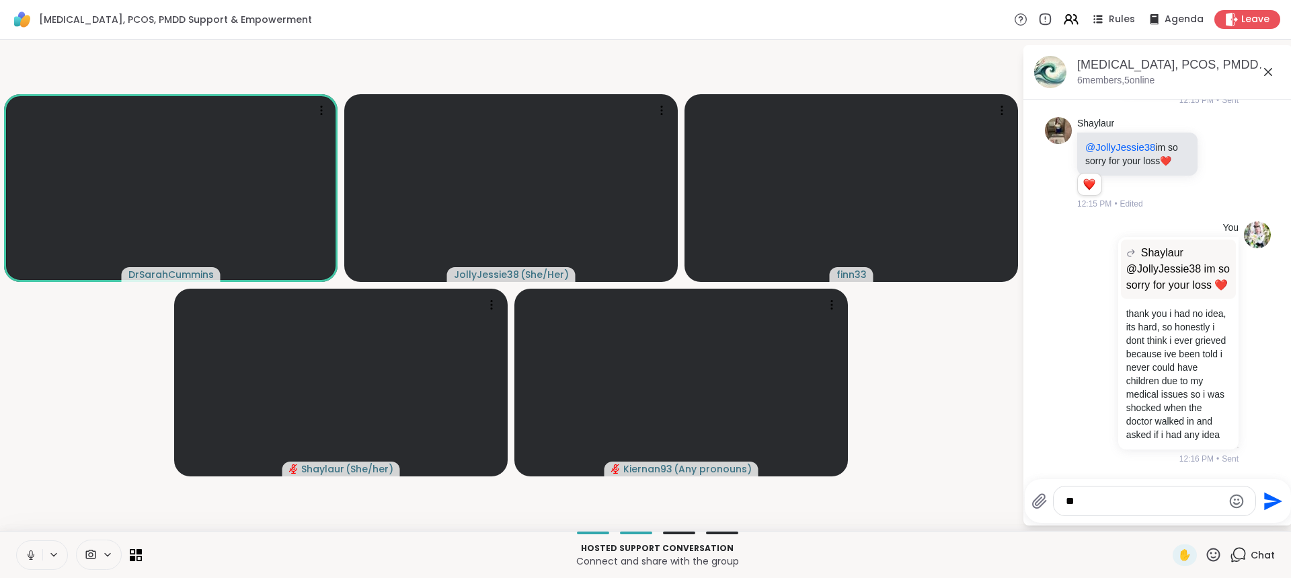
type textarea "*"
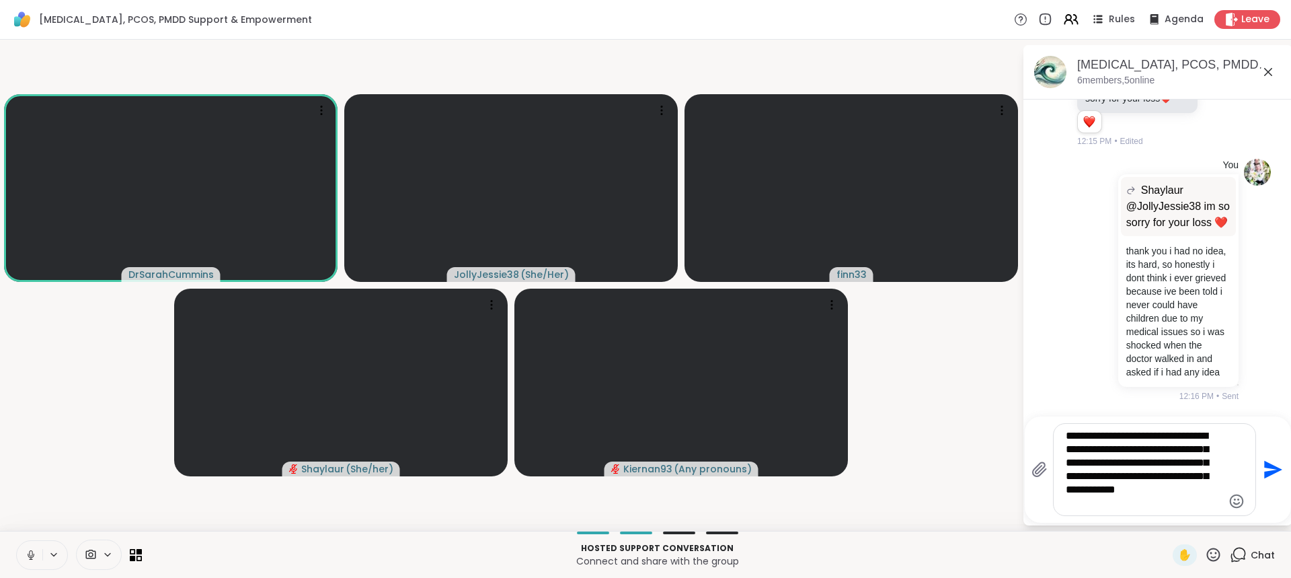
scroll to position [2535, 0]
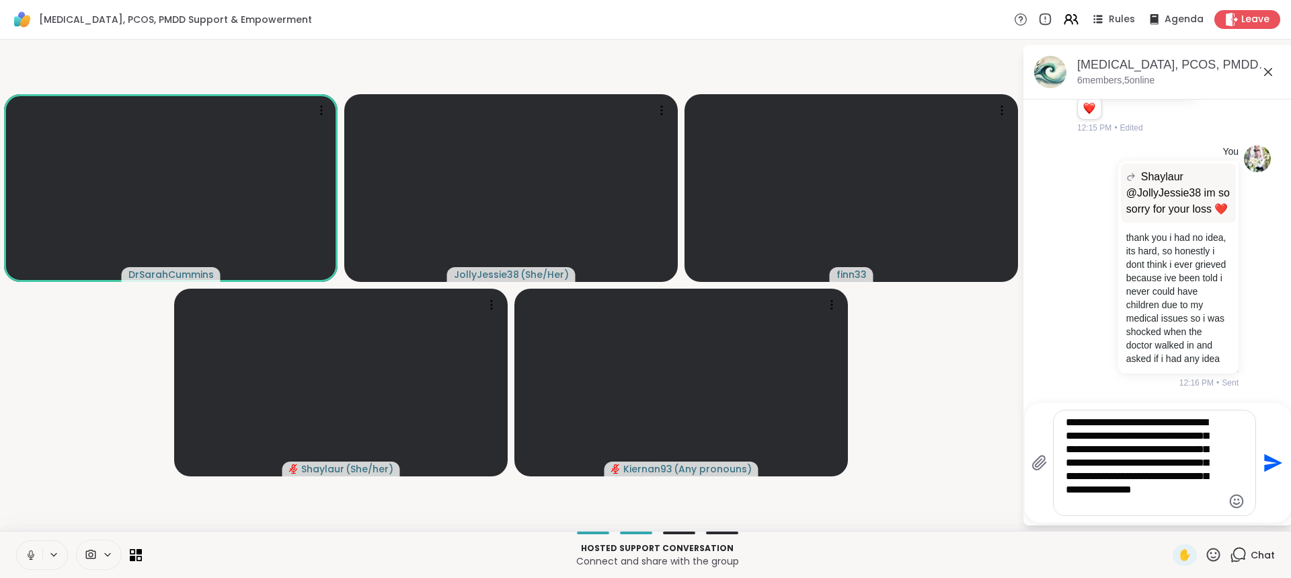
type textarea "**********"
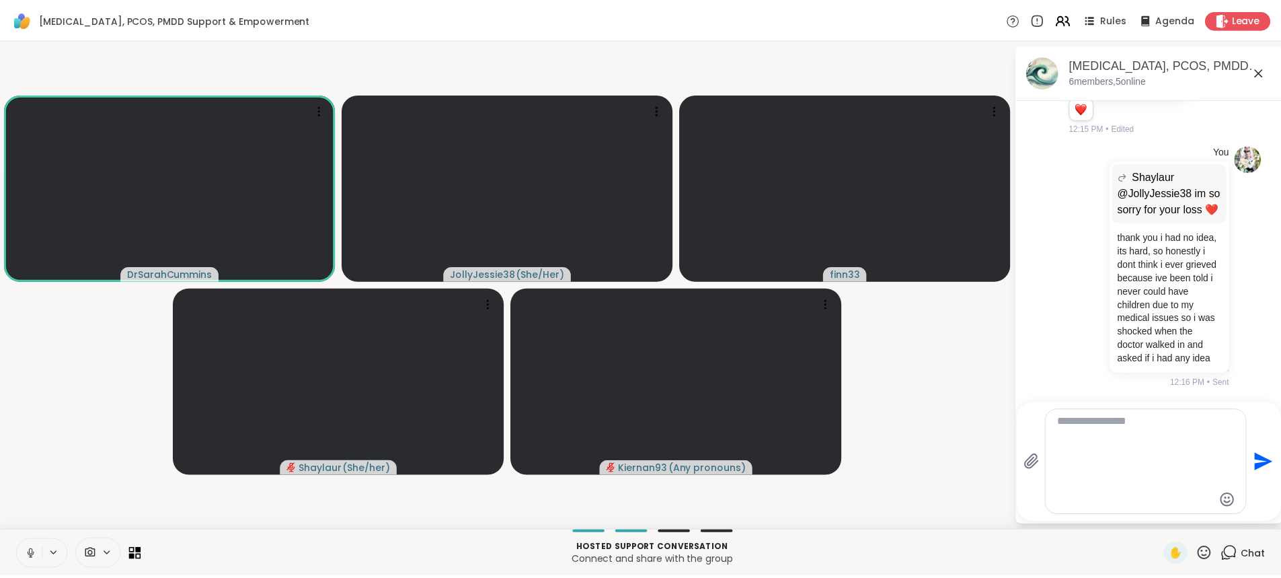
scroll to position [2691, 0]
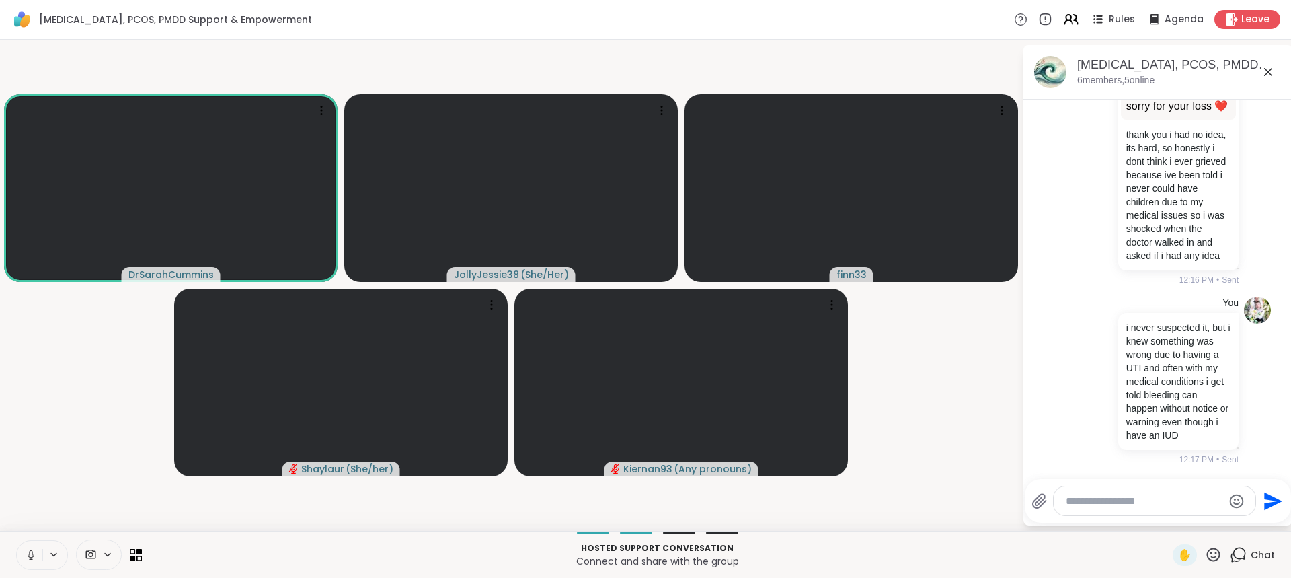
click at [1187, 549] on div "✋" at bounding box center [1185, 555] width 24 height 22
click at [1178, 552] on span "✋" at bounding box center [1184, 555] width 13 height 16
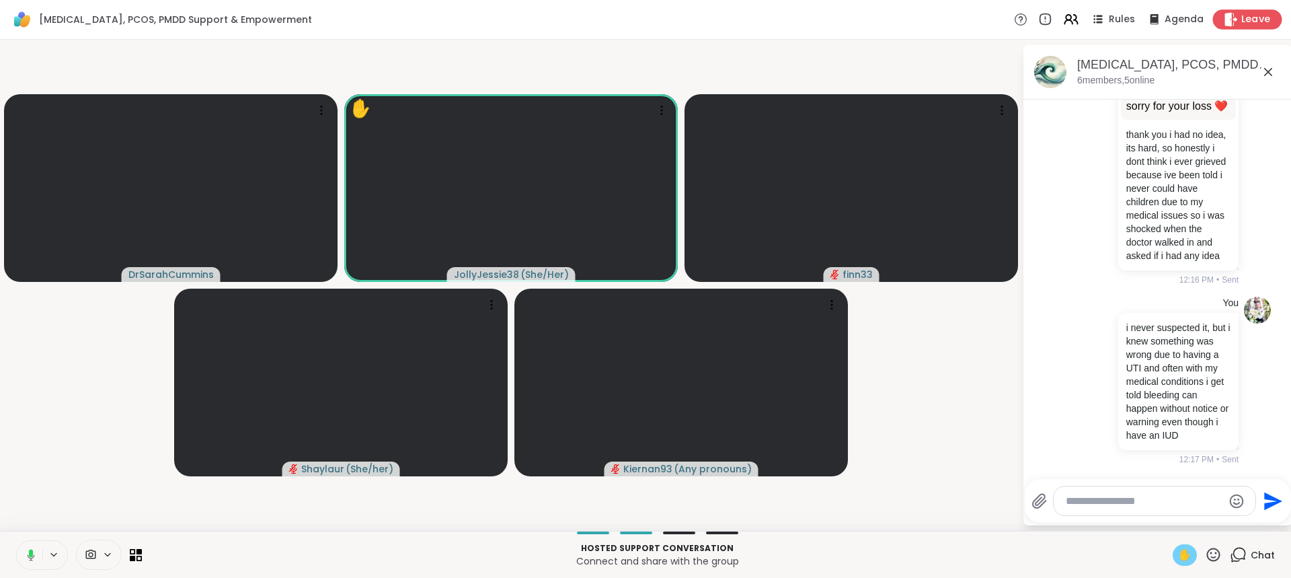
click at [1245, 17] on span "Leave" at bounding box center [1256, 20] width 30 height 14
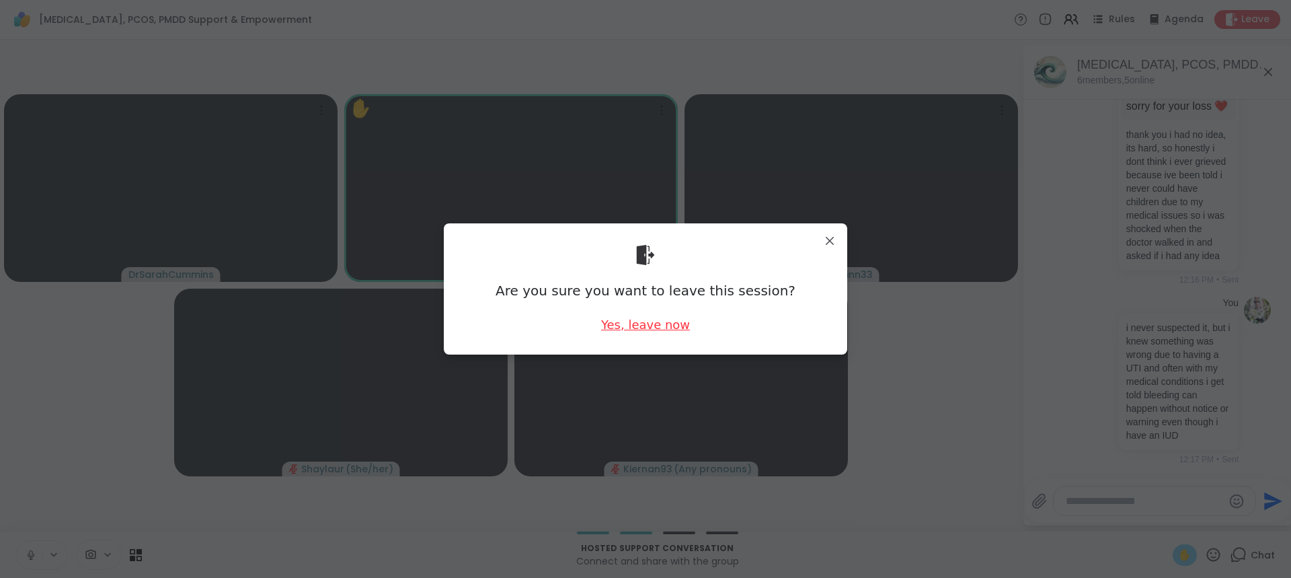
click at [653, 323] on div "Yes, leave now" at bounding box center [645, 324] width 89 height 17
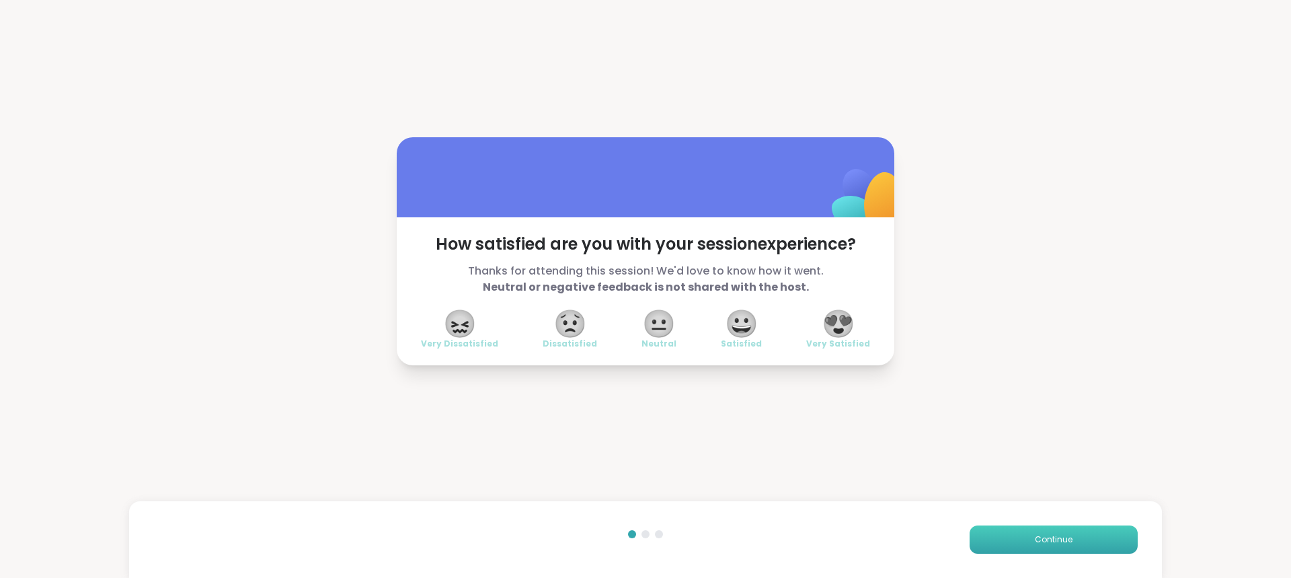
click at [1093, 527] on button "Continue" at bounding box center [1054, 539] width 168 height 28
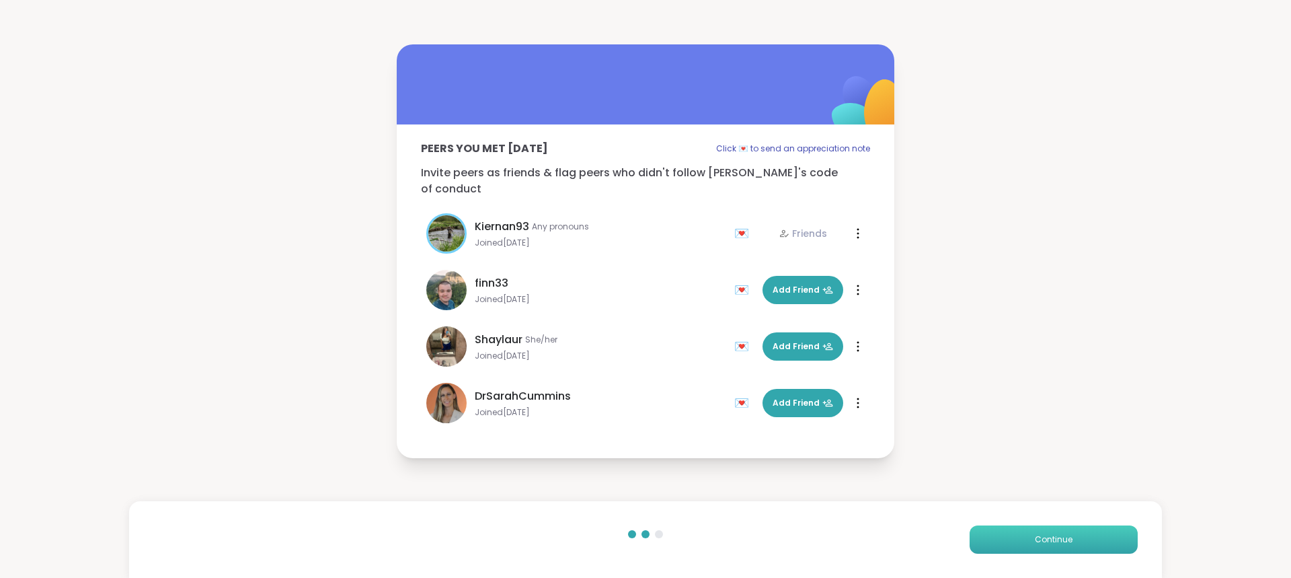
click at [1011, 531] on button "Continue" at bounding box center [1054, 539] width 168 height 28
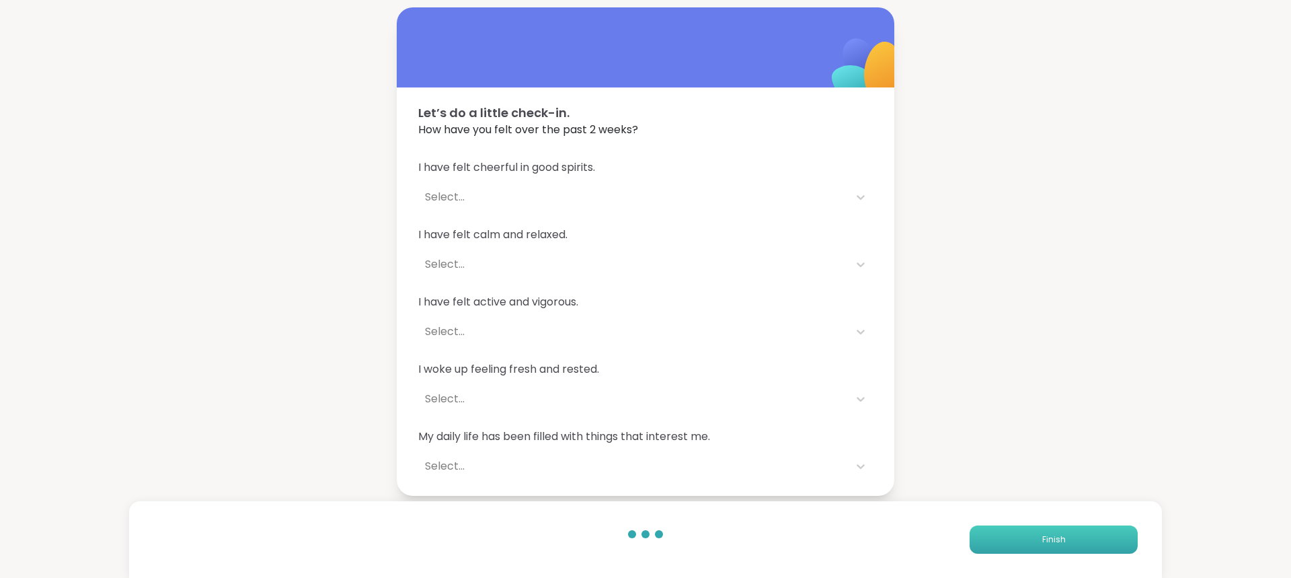
click at [1036, 528] on button "Finish" at bounding box center [1054, 539] width 168 height 28
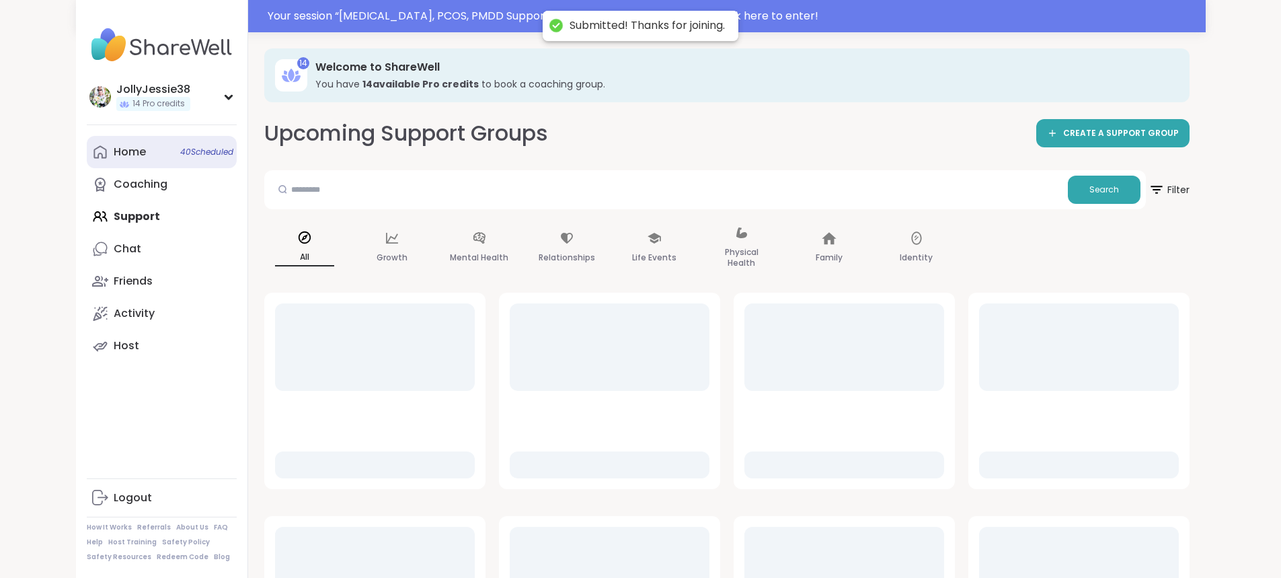
click at [114, 145] on div "Home 40 Scheduled" at bounding box center [130, 152] width 32 height 15
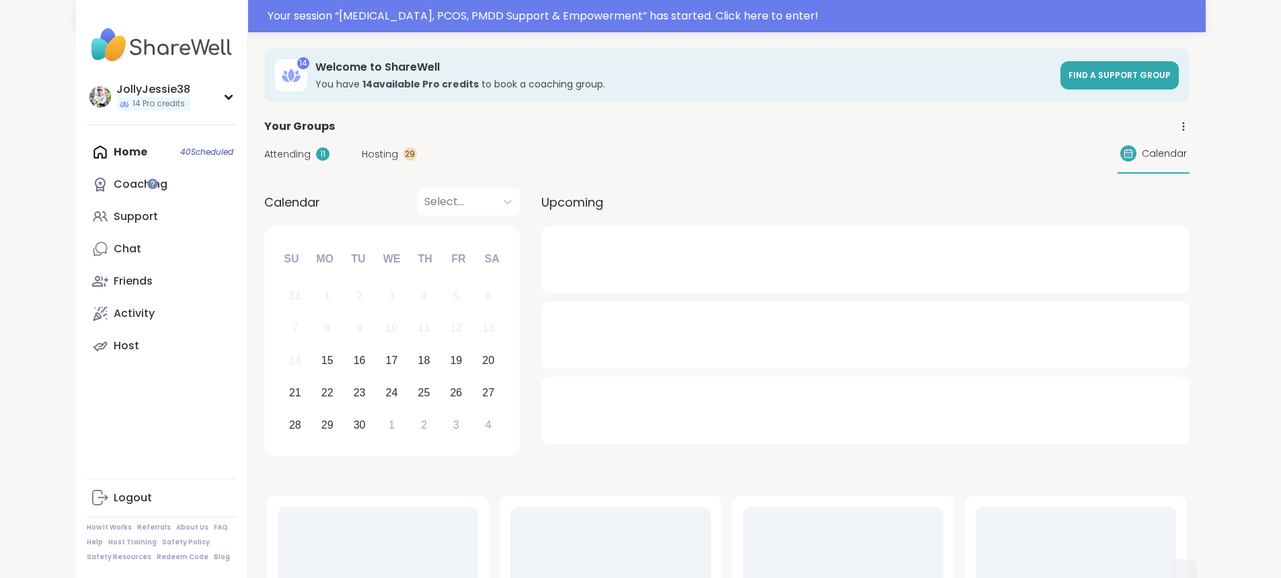
click at [264, 143] on div "Attending 11 Hosting 29 Calendar" at bounding box center [726, 153] width 925 height 39
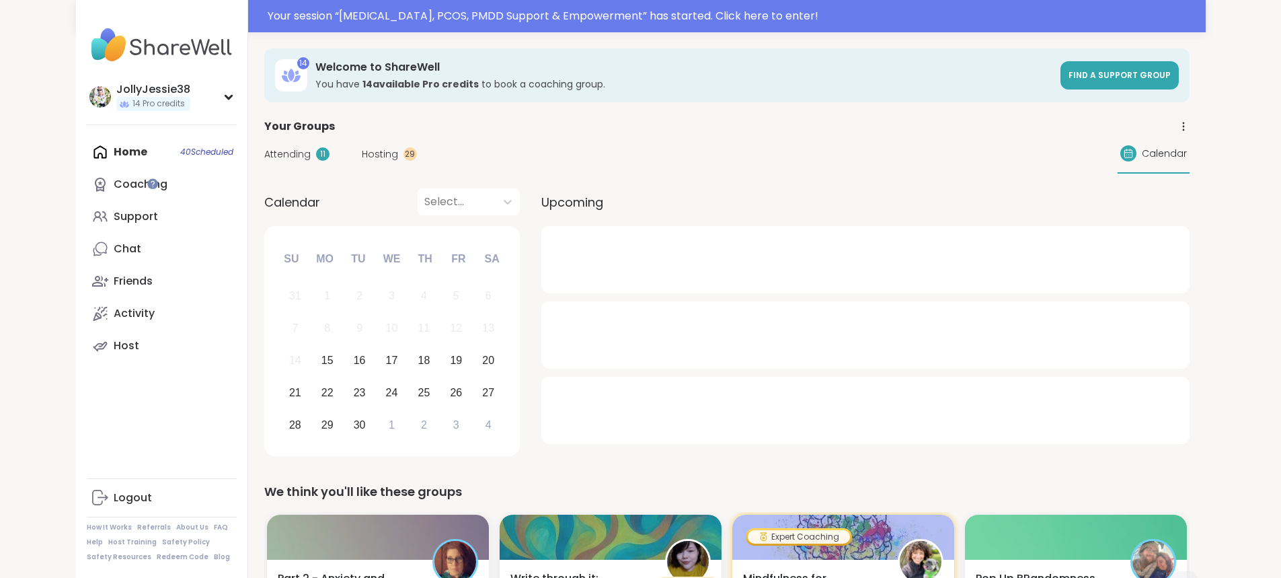
click at [264, 153] on span "Attending" at bounding box center [287, 154] width 46 height 14
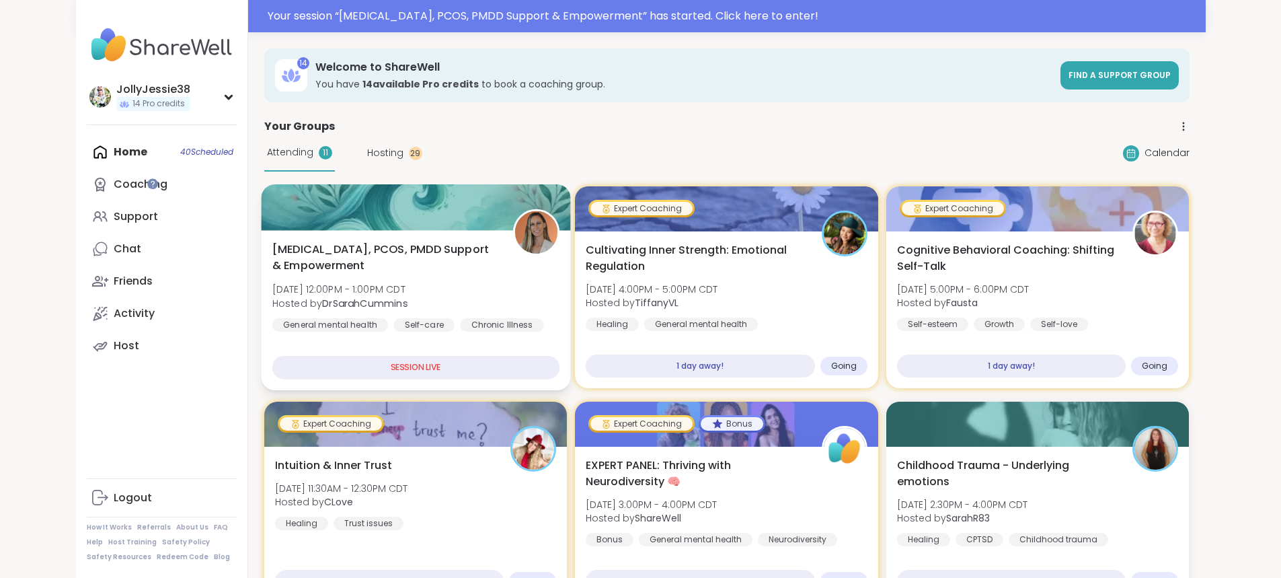
click at [366, 274] on span "[MEDICAL_DATA], PCOS, PMDD Support & Empowerment" at bounding box center [384, 257] width 225 height 33
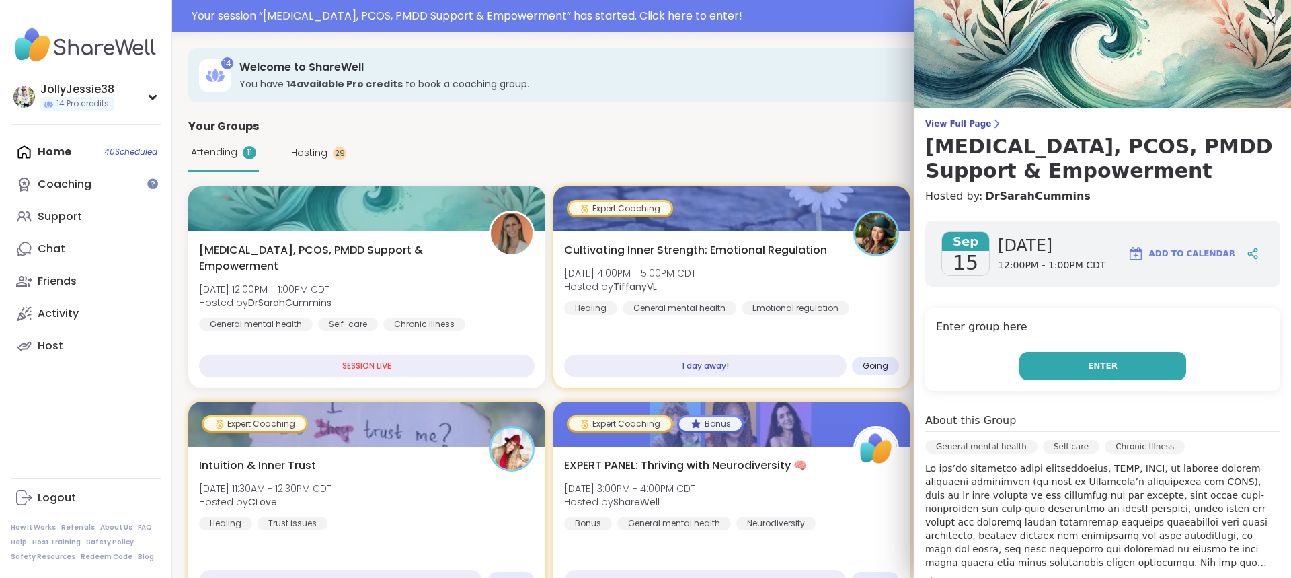
click at [1114, 372] on button "Enter" at bounding box center [1102, 366] width 167 height 28
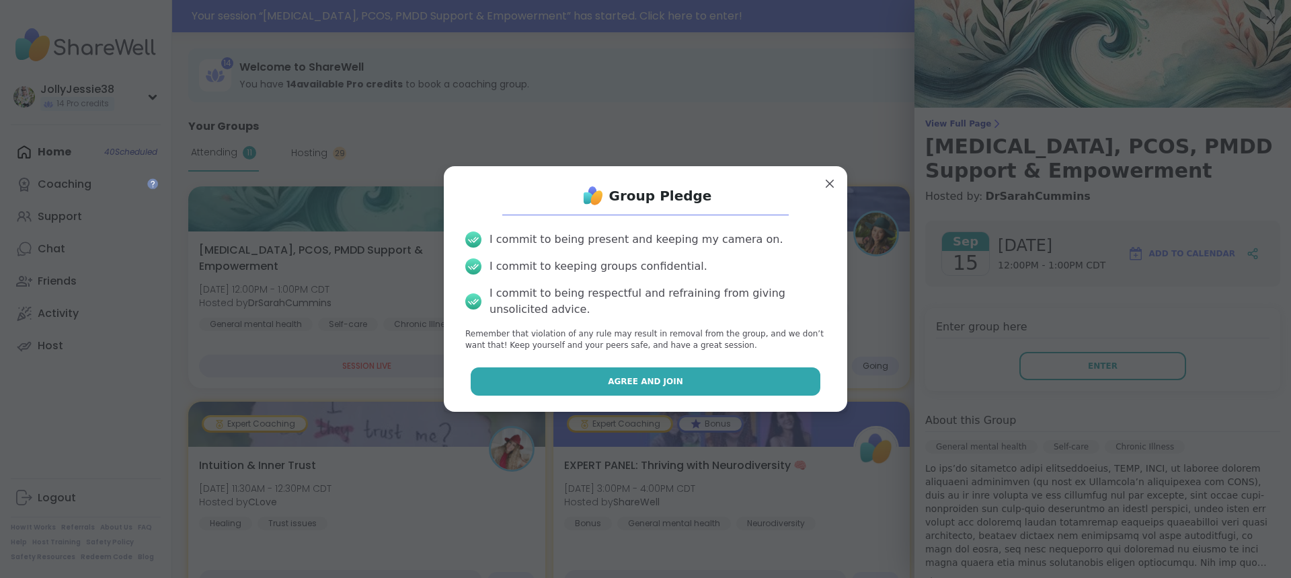
click at [743, 370] on button "Agree and Join" at bounding box center [646, 381] width 350 height 28
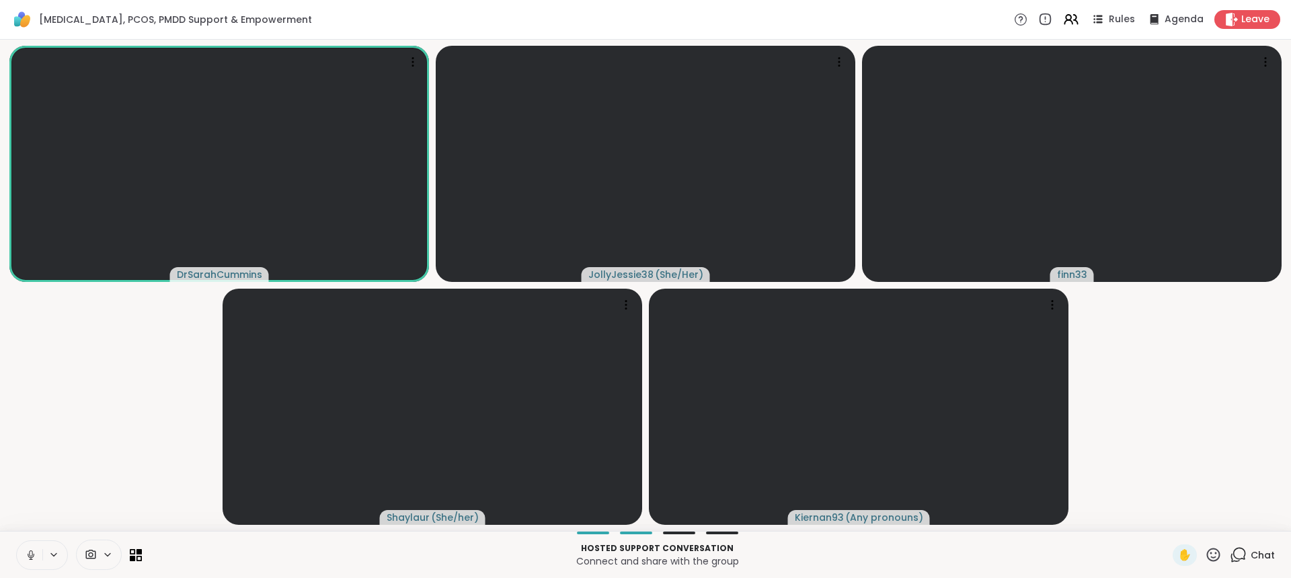
click at [1230, 557] on icon at bounding box center [1238, 554] width 17 height 17
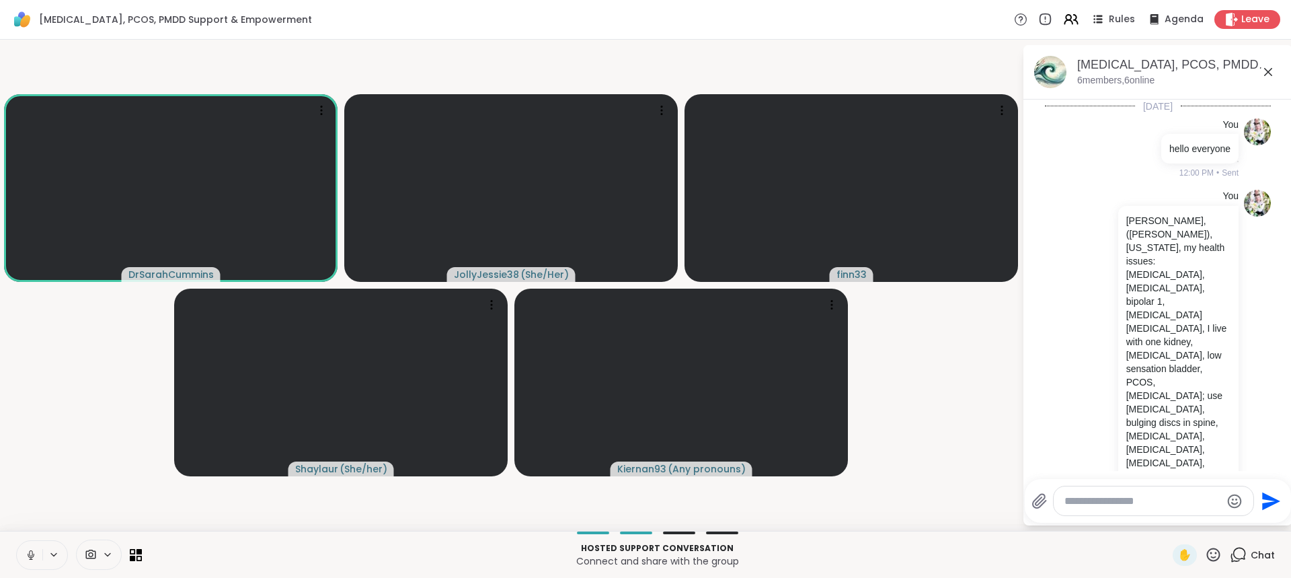
scroll to position [2691, 0]
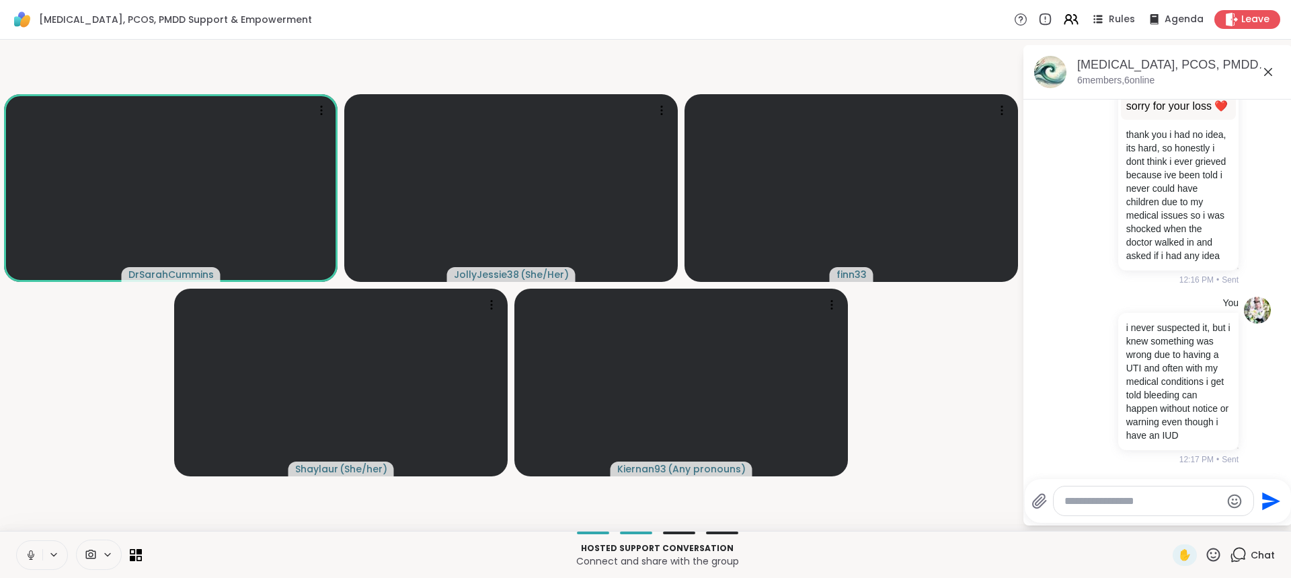
click at [1108, 492] on div at bounding box center [1154, 500] width 200 height 29
click at [1117, 498] on textarea "Type your message" at bounding box center [1143, 500] width 157 height 13
click at [116, 483] on video-player-container "DrSarahCummins JollyJessie38 ( She/Her ) finn33 Shaylaur ( She/her ) Kiernan93 …" at bounding box center [511, 285] width 1006 height 480
click at [35, 551] on icon at bounding box center [31, 555] width 12 height 12
click at [1097, 508] on div at bounding box center [1154, 500] width 200 height 29
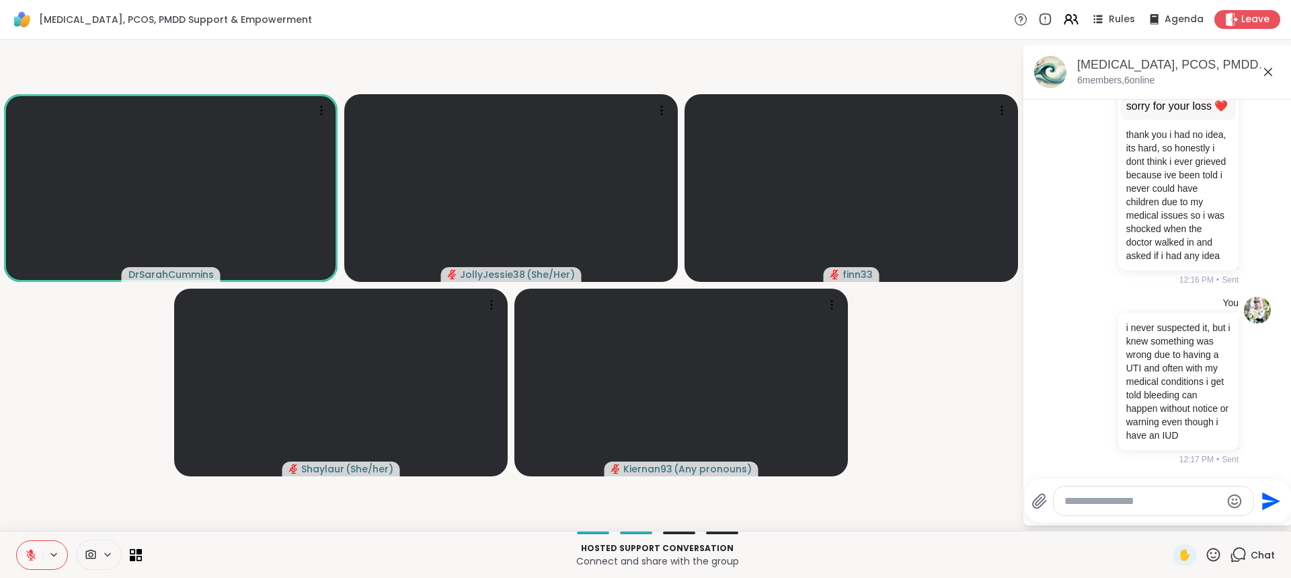
click at [1111, 502] on textarea "Type your message" at bounding box center [1143, 500] width 157 height 13
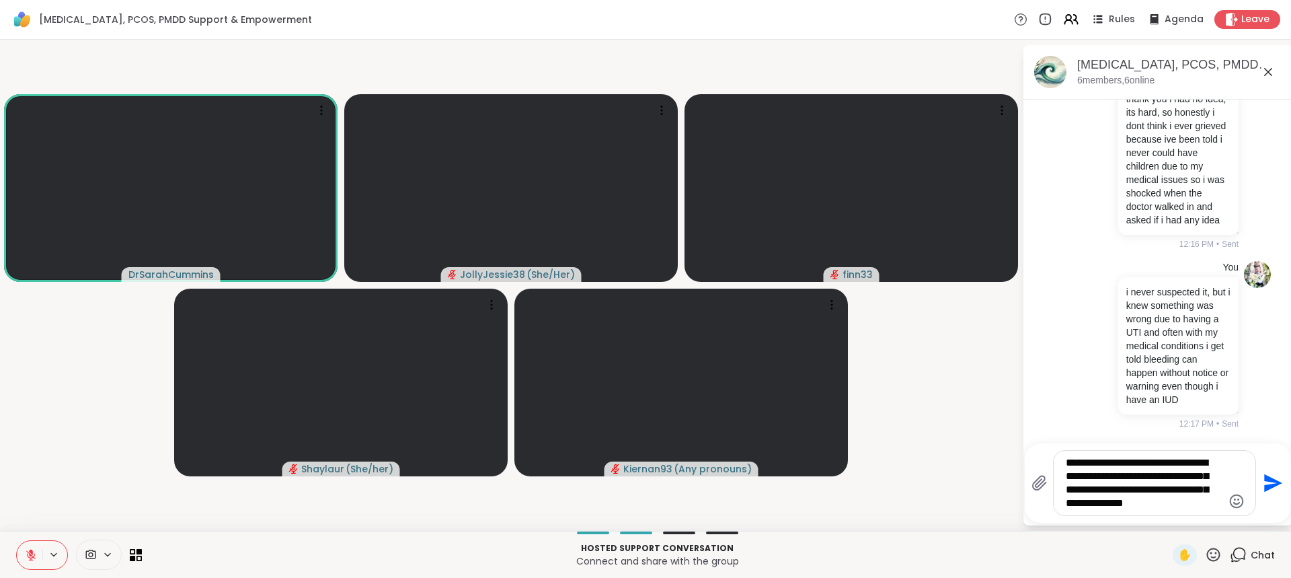
type textarea "**********"
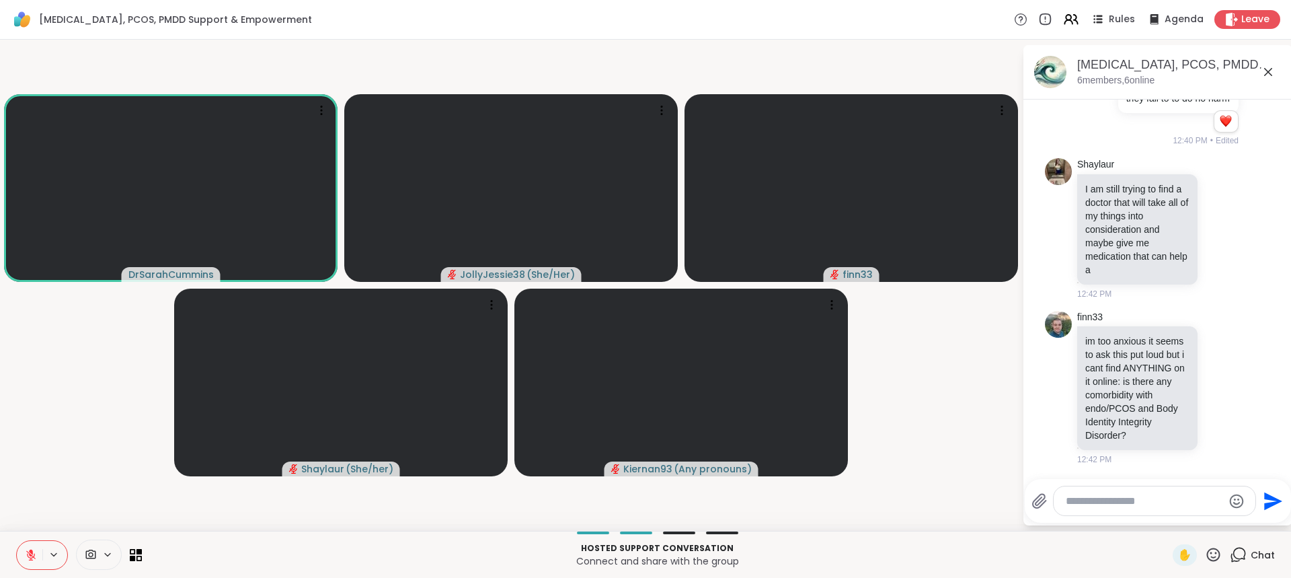
scroll to position [3180, 0]
click at [1209, 219] on div "Shaylaur I am still trying to find a doctor that will take all of my things int…" at bounding box center [1159, 229] width 165 height 142
click at [1215, 225] on icon at bounding box center [1221, 227] width 12 height 13
click at [1215, 213] on span "Select Reaction: Heart" at bounding box center [1221, 206] width 12 height 13
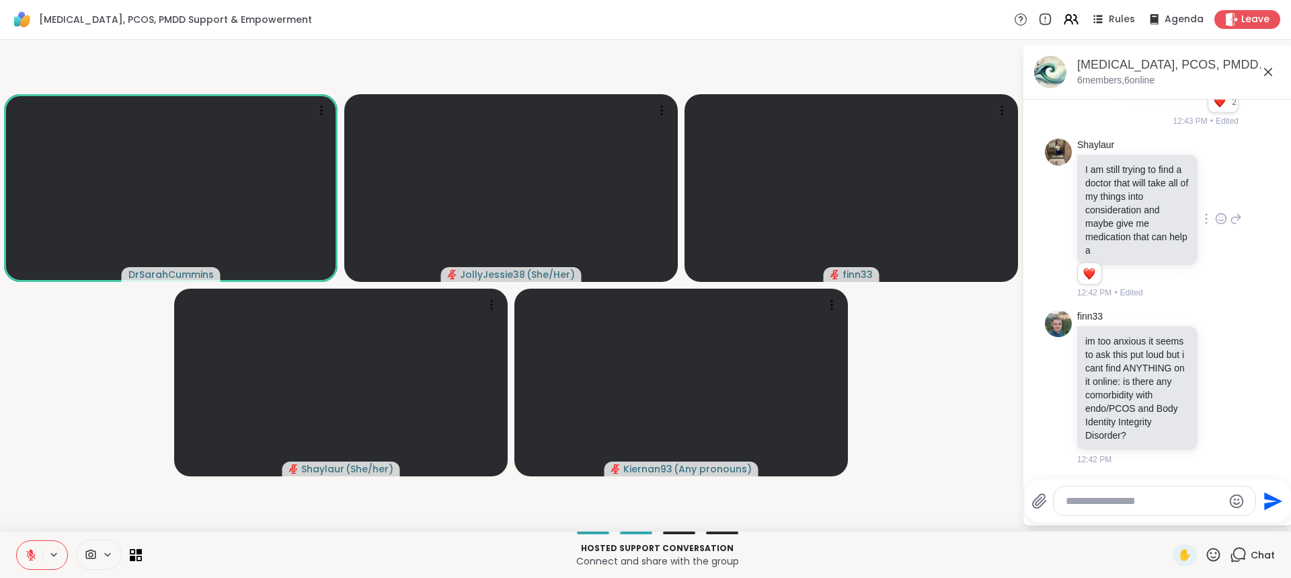
click at [1111, 509] on div at bounding box center [1155, 500] width 202 height 29
click at [1114, 500] on textarea "Type your message" at bounding box center [1144, 500] width 157 height 13
click at [1130, 499] on textarea "Type your message" at bounding box center [1144, 500] width 157 height 13
click at [1120, 498] on textarea "Type your message" at bounding box center [1144, 500] width 157 height 13
click at [1109, 496] on textarea "Type your message" at bounding box center [1144, 500] width 157 height 13
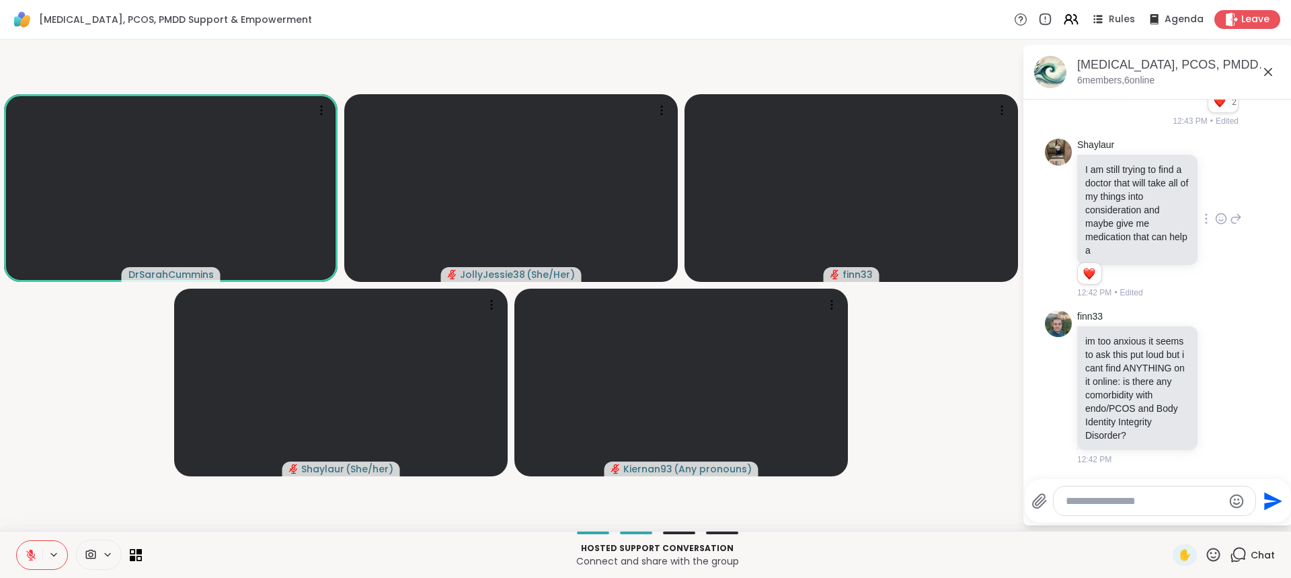
scroll to position [3214, 0]
click at [1123, 501] on textarea "Type your message" at bounding box center [1144, 500] width 157 height 13
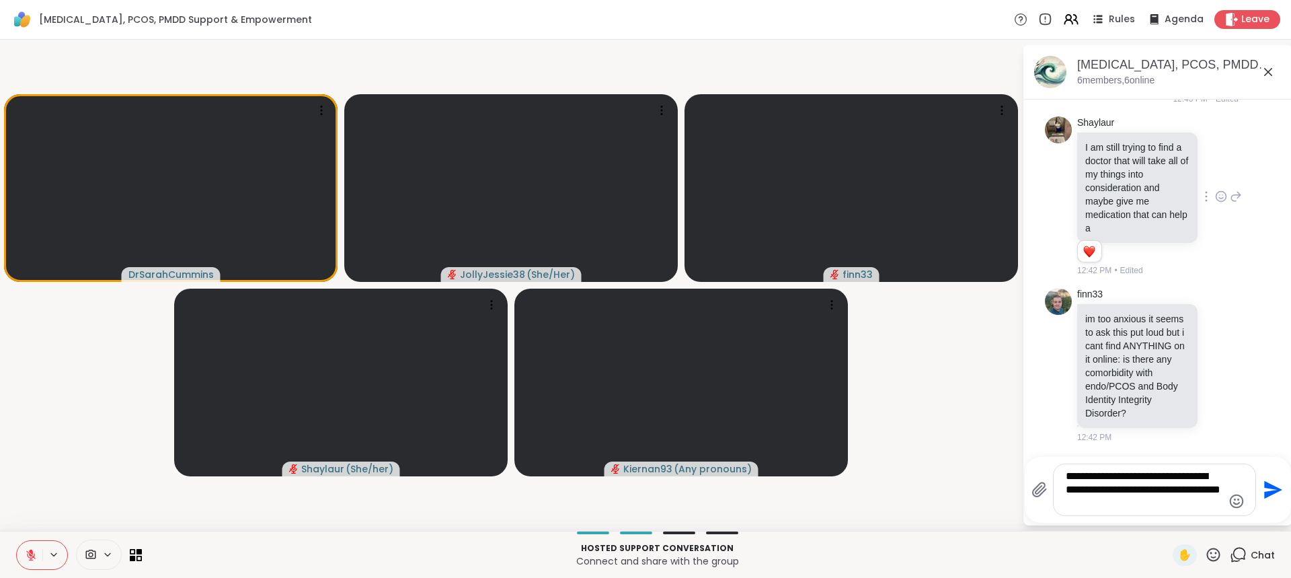
type textarea "**********"
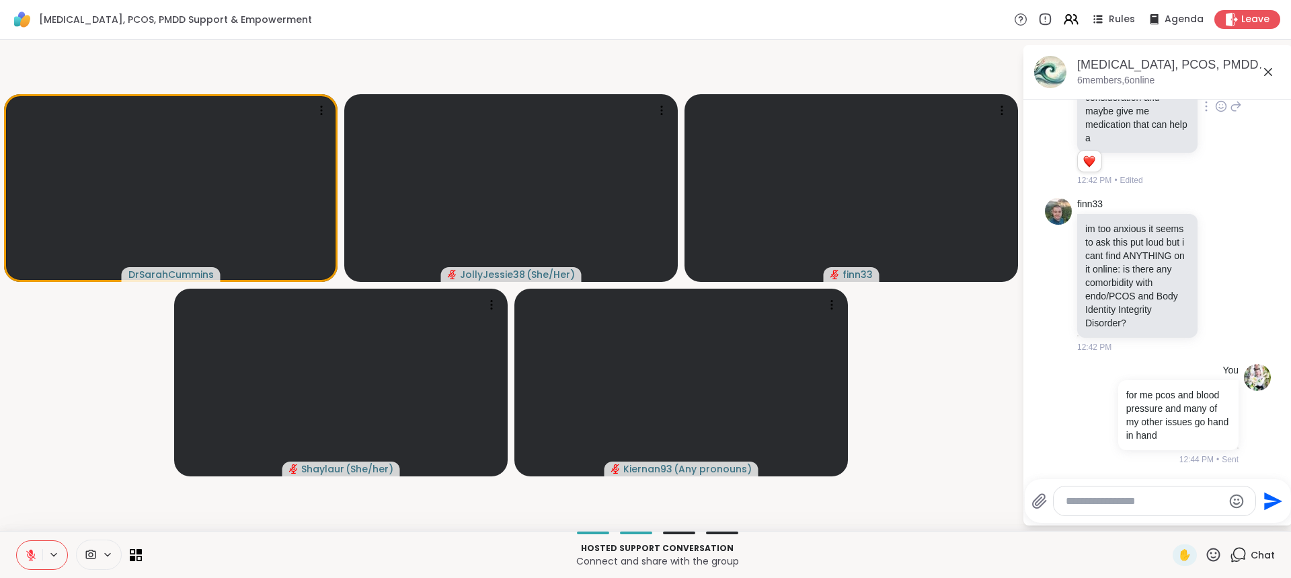
scroll to position [3340, 0]
click at [1140, 497] on textarea "Type your message" at bounding box center [1144, 500] width 157 height 13
click at [1124, 495] on textarea "Type your message" at bounding box center [1144, 500] width 157 height 13
click at [1122, 495] on textarea "Type your message" at bounding box center [1144, 500] width 157 height 13
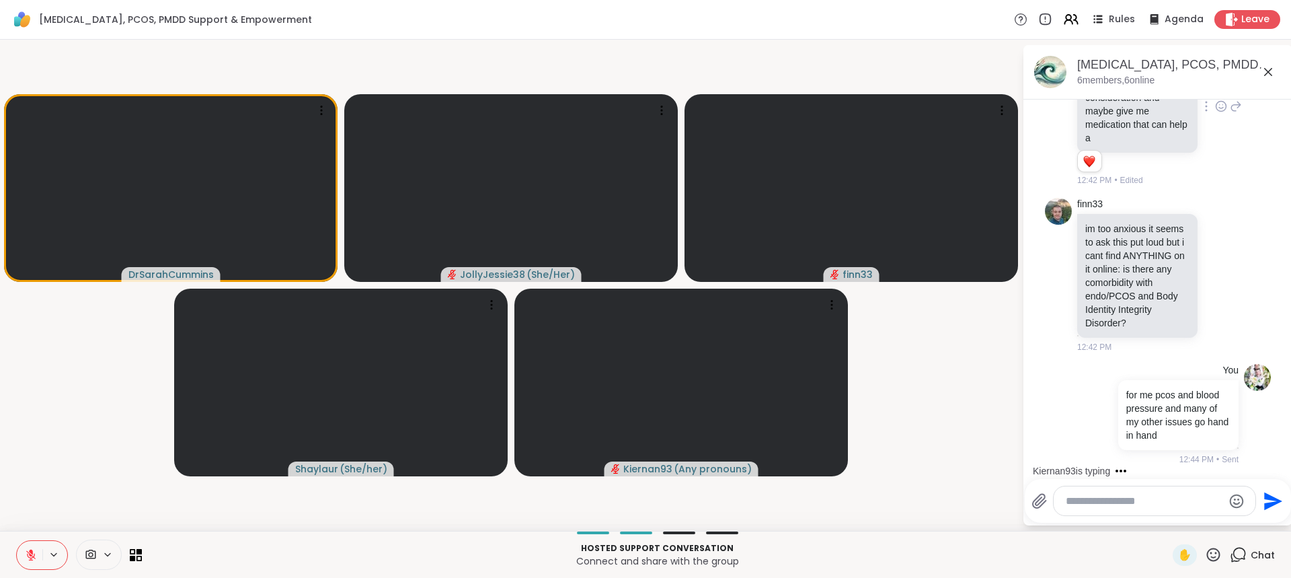
click at [1122, 495] on textarea "Type your message" at bounding box center [1144, 500] width 157 height 13
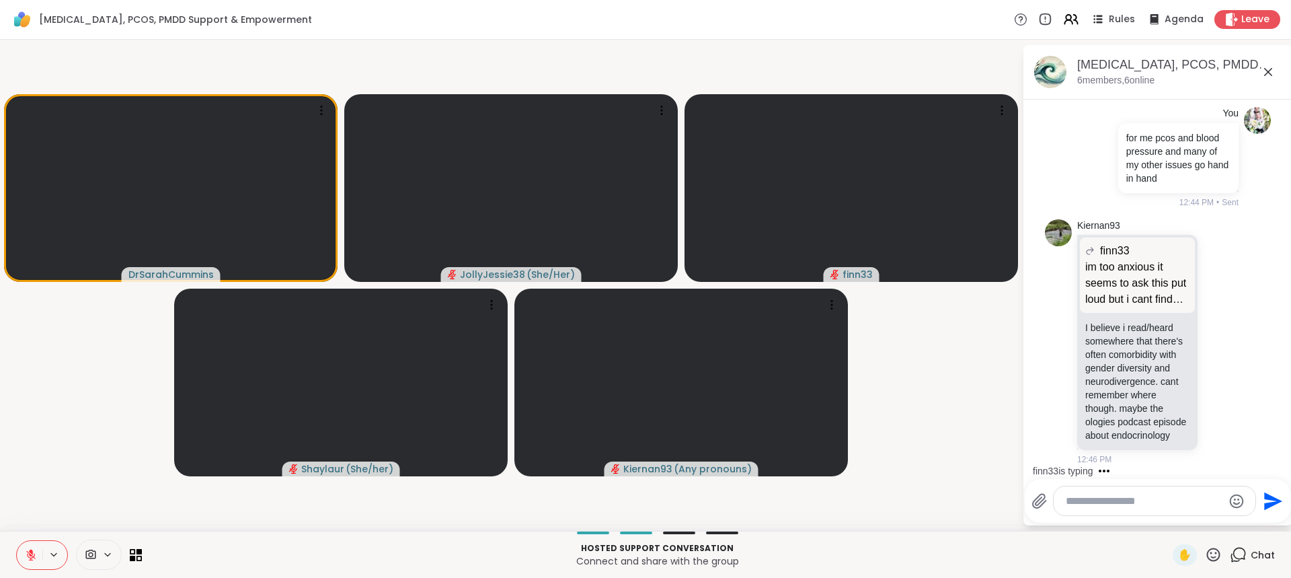
click at [1111, 504] on textarea "Type your message" at bounding box center [1144, 500] width 157 height 13
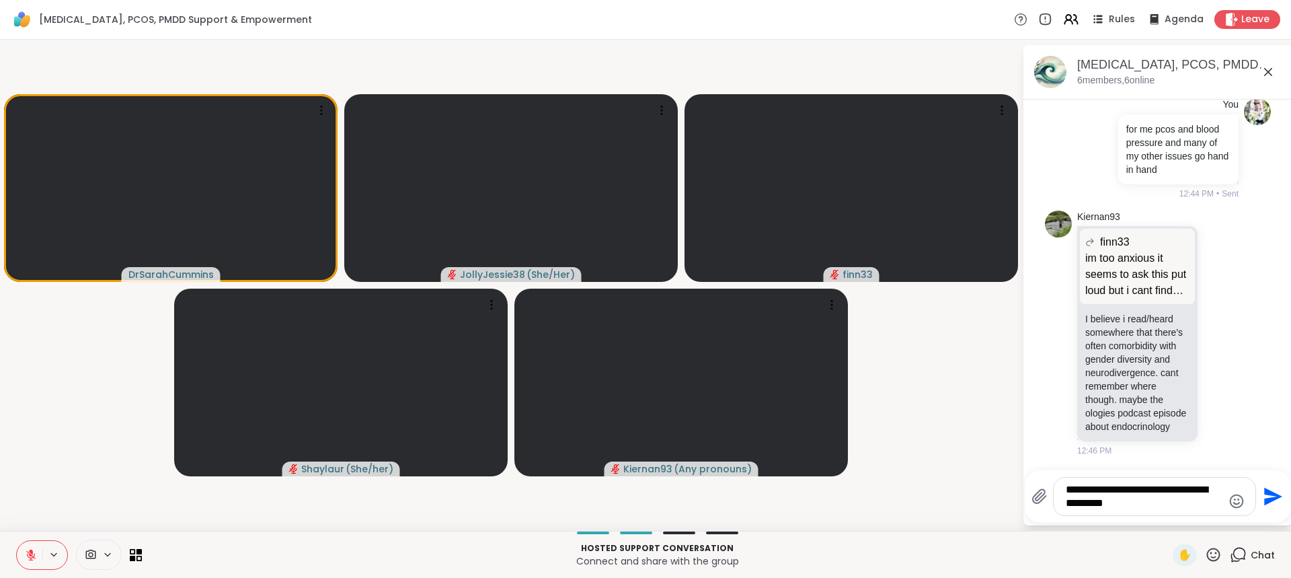
type textarea "**********"
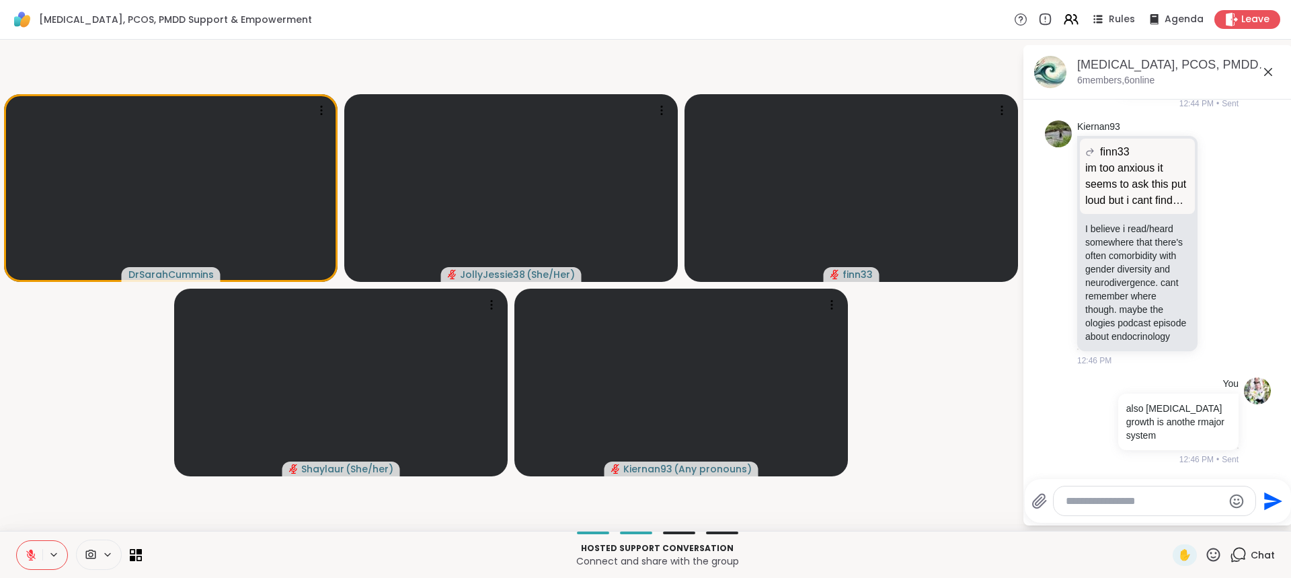
scroll to position [3722, 0]
drag, startPoint x: 1281, startPoint y: 436, endPoint x: 1280, endPoint y: 416, distance: 20.2
click at [1280, 416] on html "Endometriosis, PCOS, PMDD Support & Empowerment Rules Agenda Leave DrSarahCummi…" at bounding box center [645, 289] width 1291 height 578
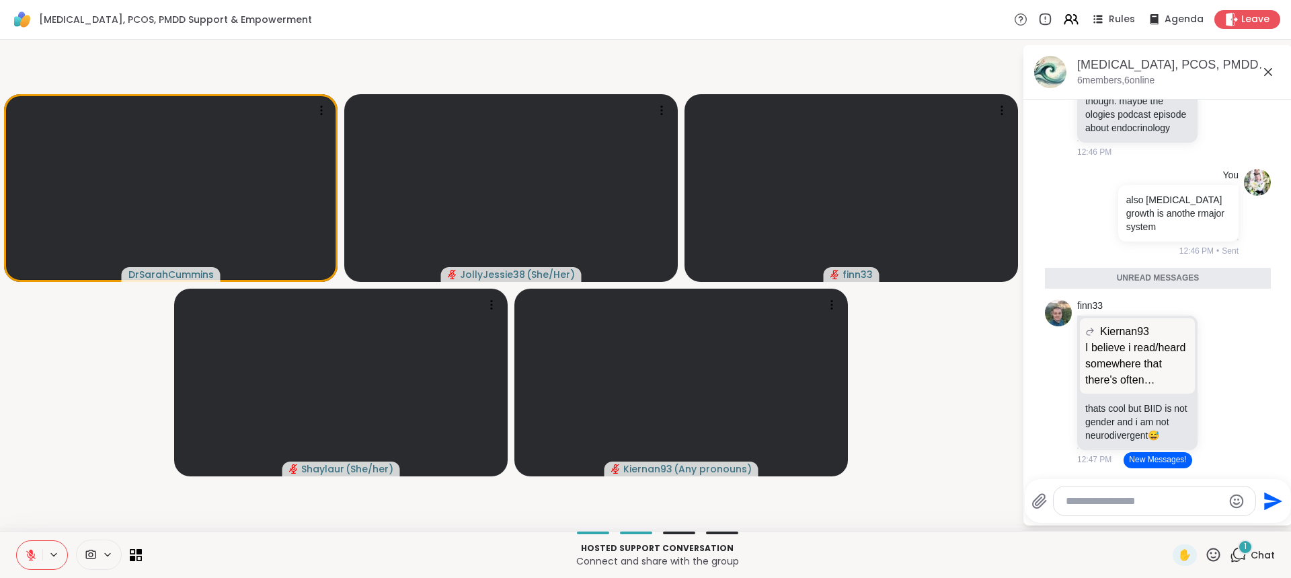
scroll to position [3912, 0]
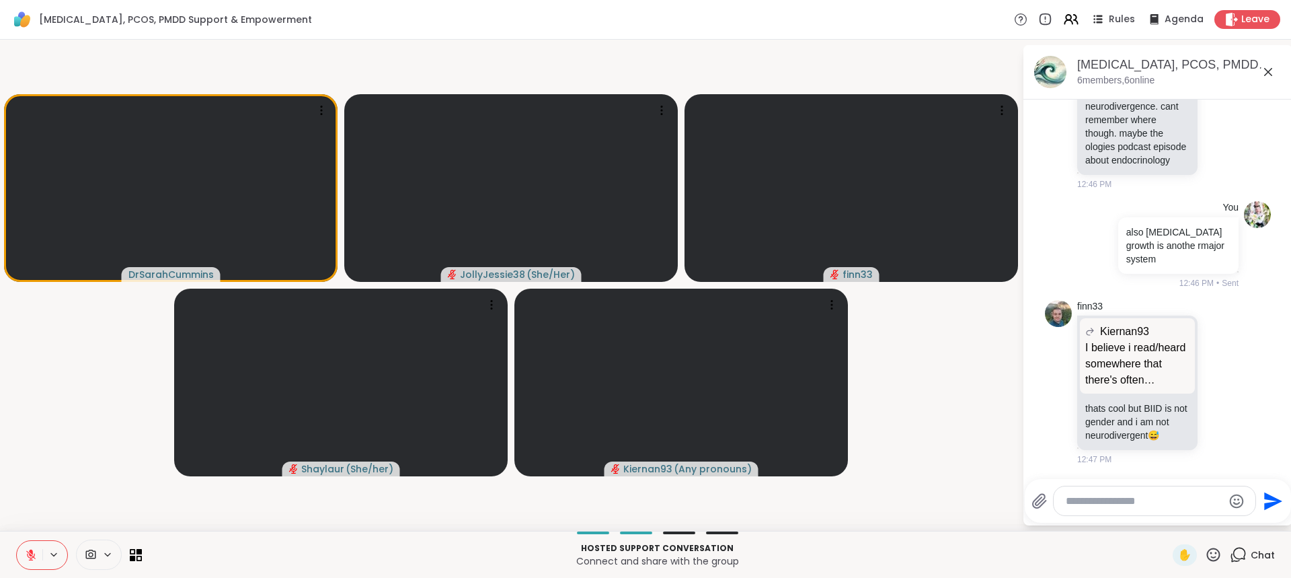
click at [1139, 497] on textarea "Type your message" at bounding box center [1144, 500] width 157 height 13
click at [1139, 502] on textarea "Type your message" at bounding box center [1144, 500] width 157 height 13
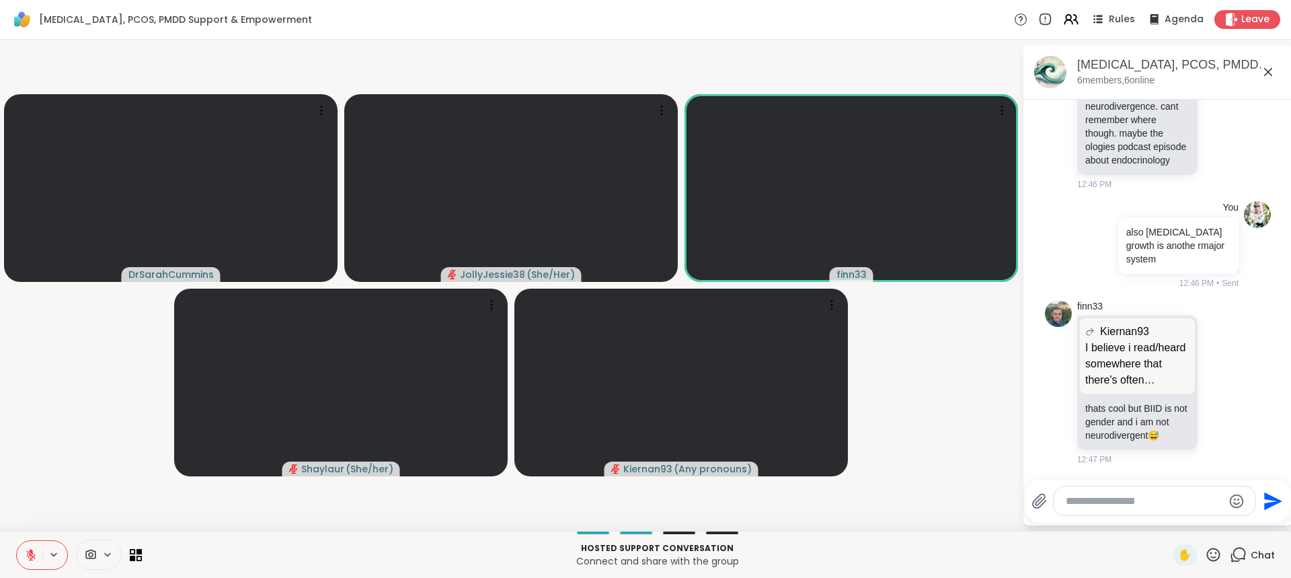
click at [1131, 498] on textarea "Type your message" at bounding box center [1144, 500] width 157 height 13
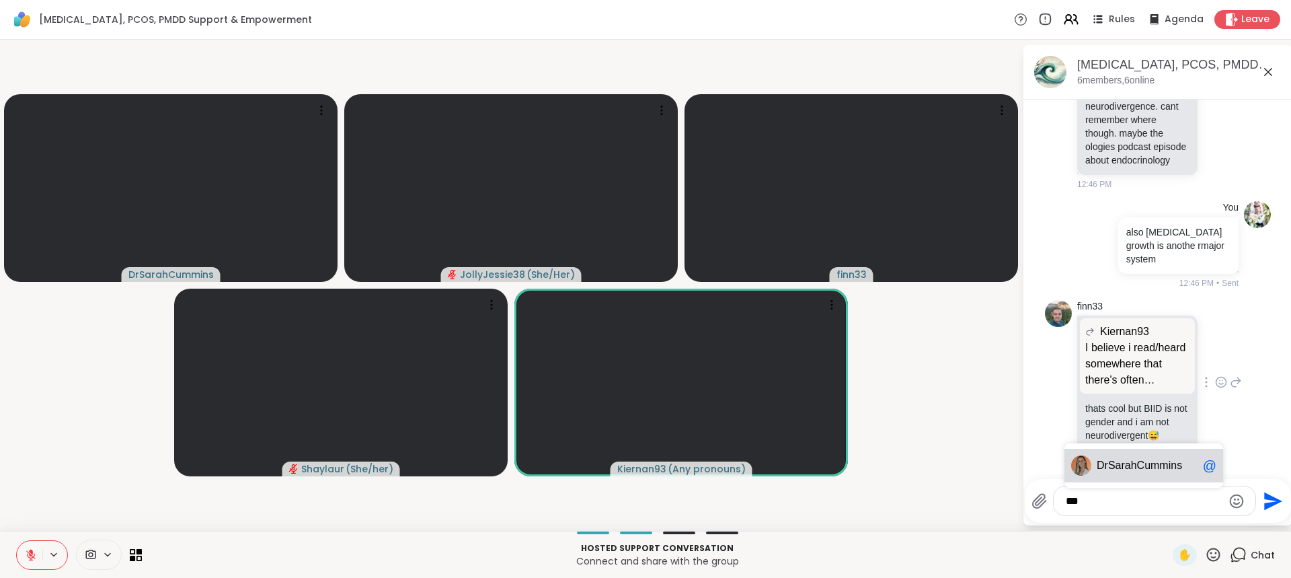
click at [1129, 460] on span "SarahCummins" at bounding box center [1145, 465] width 74 height 13
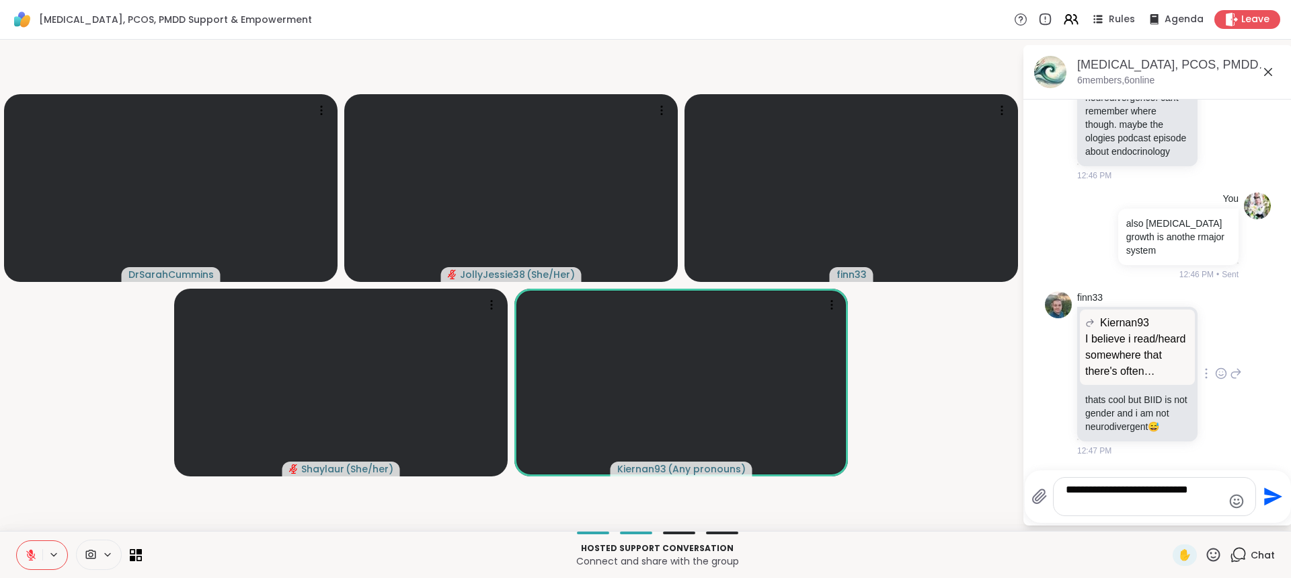
scroll to position [3921, 0]
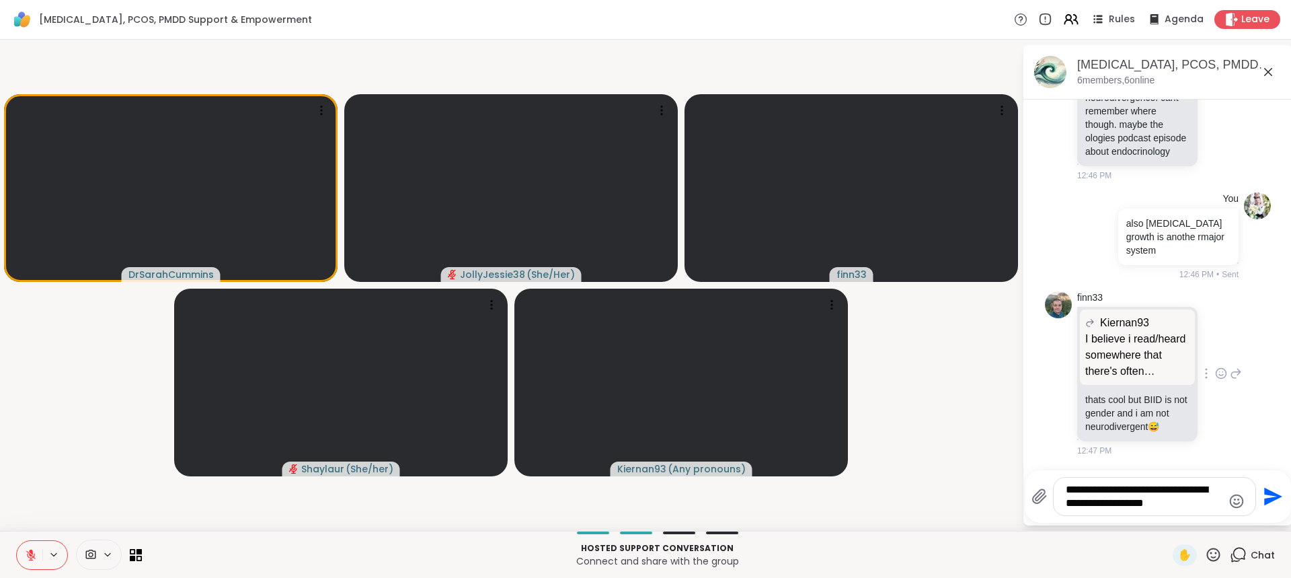
type textarea "**********"
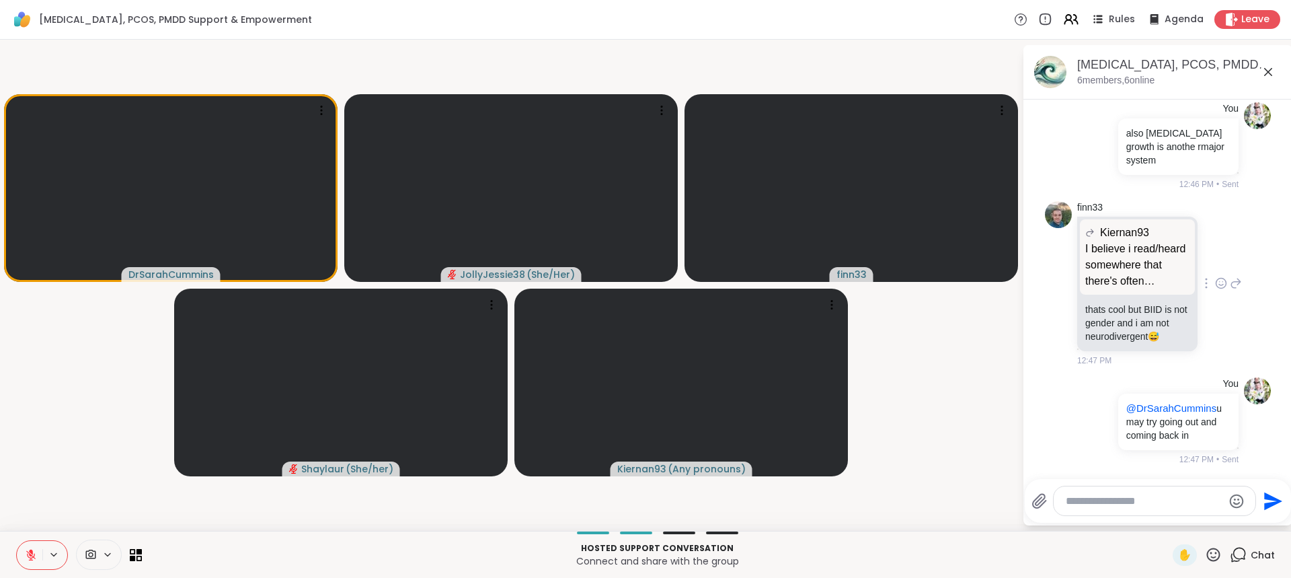
scroll to position [4011, 0]
click at [1116, 498] on textarea "Type your message" at bounding box center [1144, 500] width 157 height 13
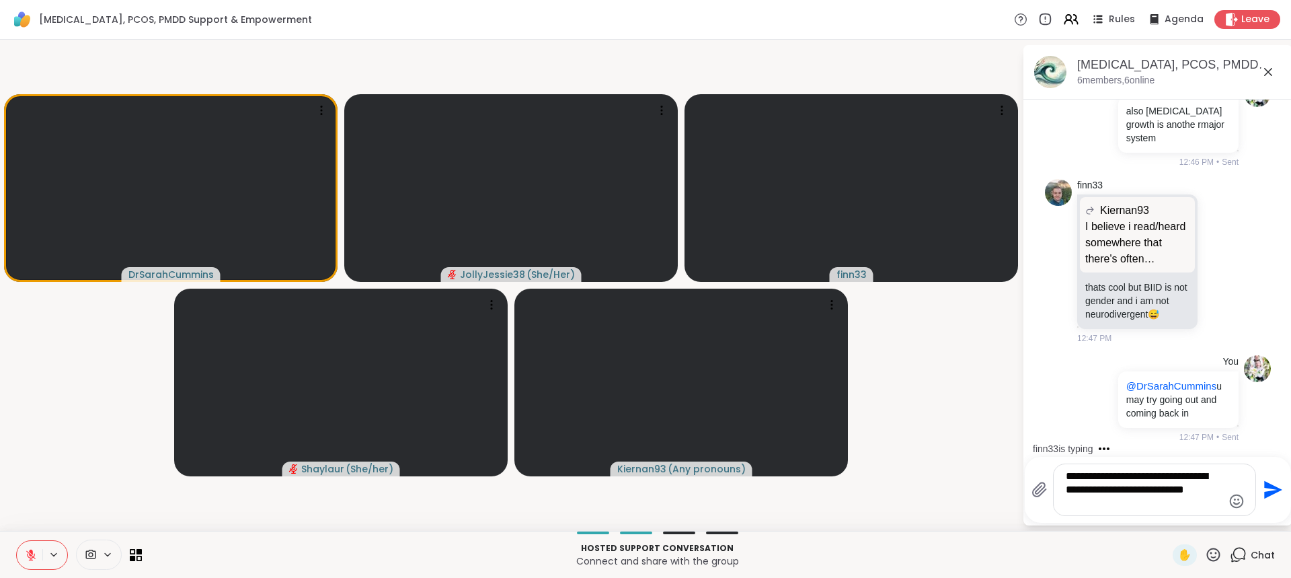
type textarea "**********"
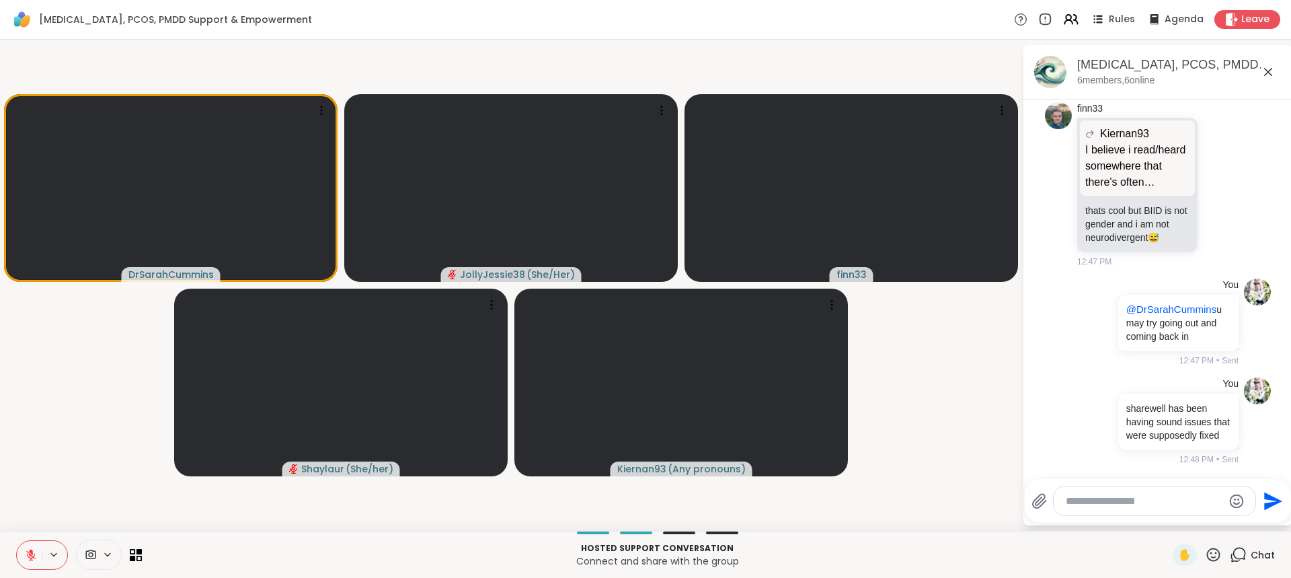
scroll to position [4221, 0]
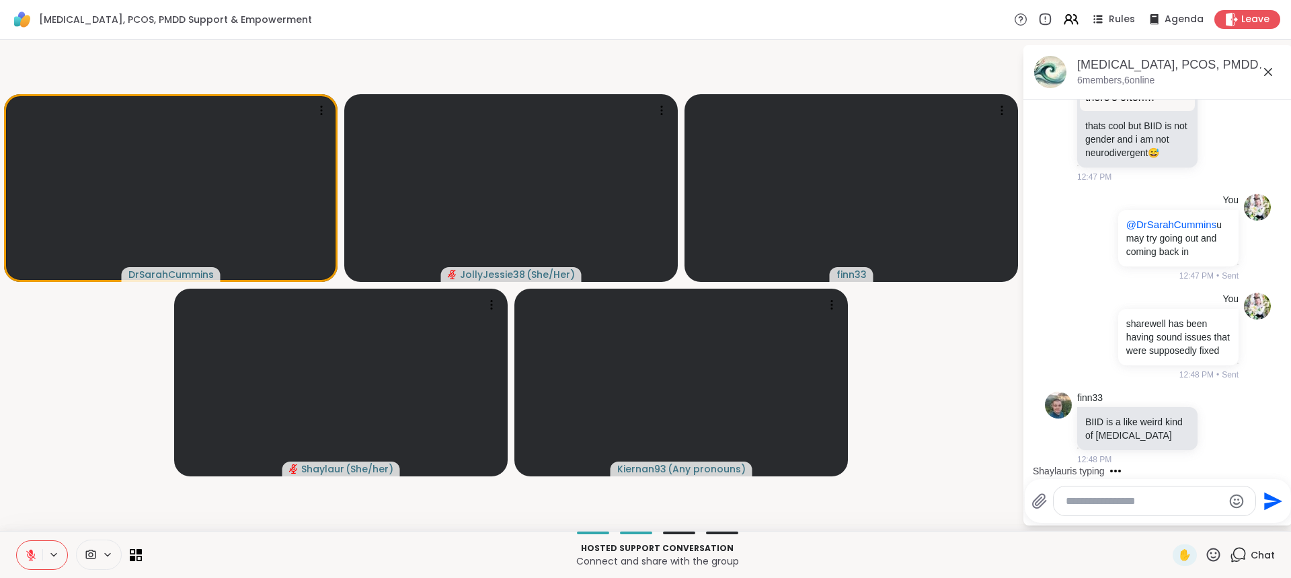
click at [1142, 482] on div "Send" at bounding box center [1158, 501] width 266 height 44
click at [1149, 489] on div at bounding box center [1155, 500] width 202 height 29
click at [1155, 496] on textarea "Type your message" at bounding box center [1144, 500] width 157 height 13
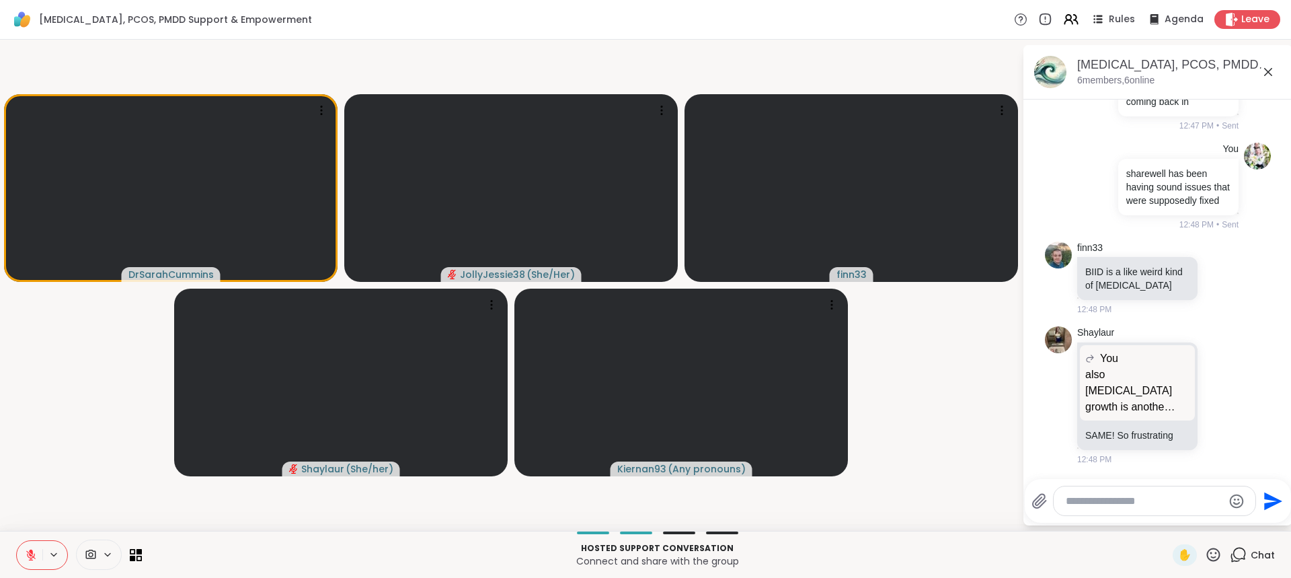
scroll to position [4371, 0]
click at [1167, 502] on textarea "Type your message" at bounding box center [1144, 500] width 157 height 13
click at [1215, 393] on icon at bounding box center [1221, 394] width 12 height 13
click at [1215, 375] on div "Select Reaction: Heart" at bounding box center [1221, 373] width 12 height 12
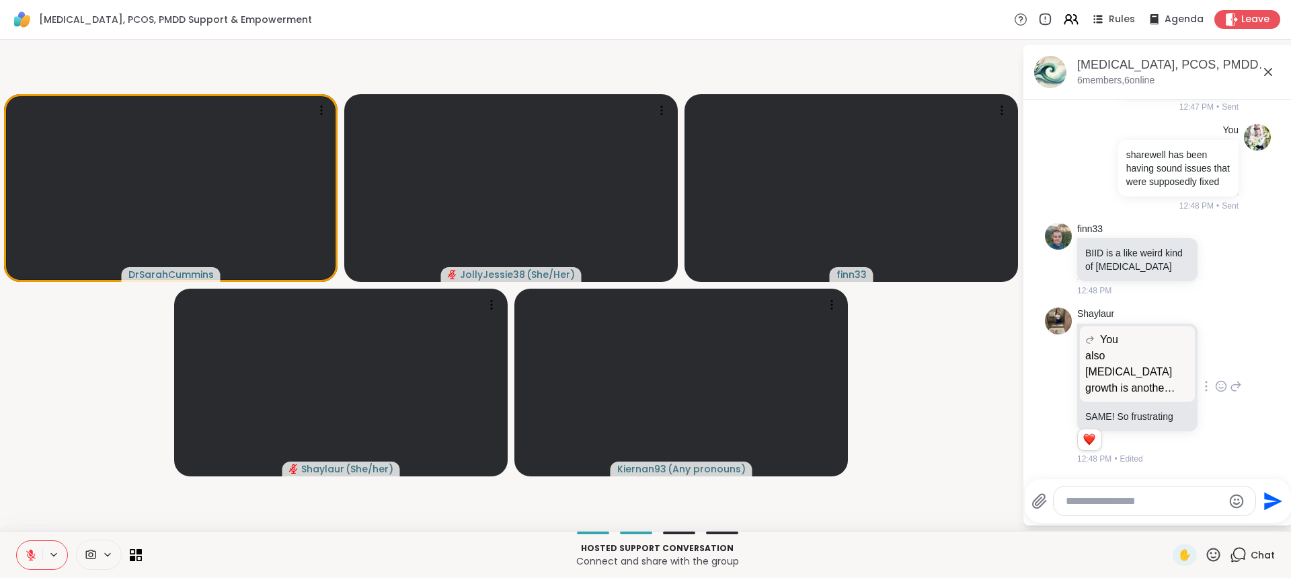
click at [1088, 504] on textarea "Type your message" at bounding box center [1144, 500] width 157 height 13
click at [1116, 494] on textarea "Type your message" at bounding box center [1144, 500] width 157 height 13
click at [1100, 499] on textarea "Type your message" at bounding box center [1144, 500] width 157 height 13
click at [1098, 504] on textarea "Type your message" at bounding box center [1144, 500] width 157 height 13
click at [1097, 496] on textarea "Type your message" at bounding box center [1144, 500] width 157 height 13
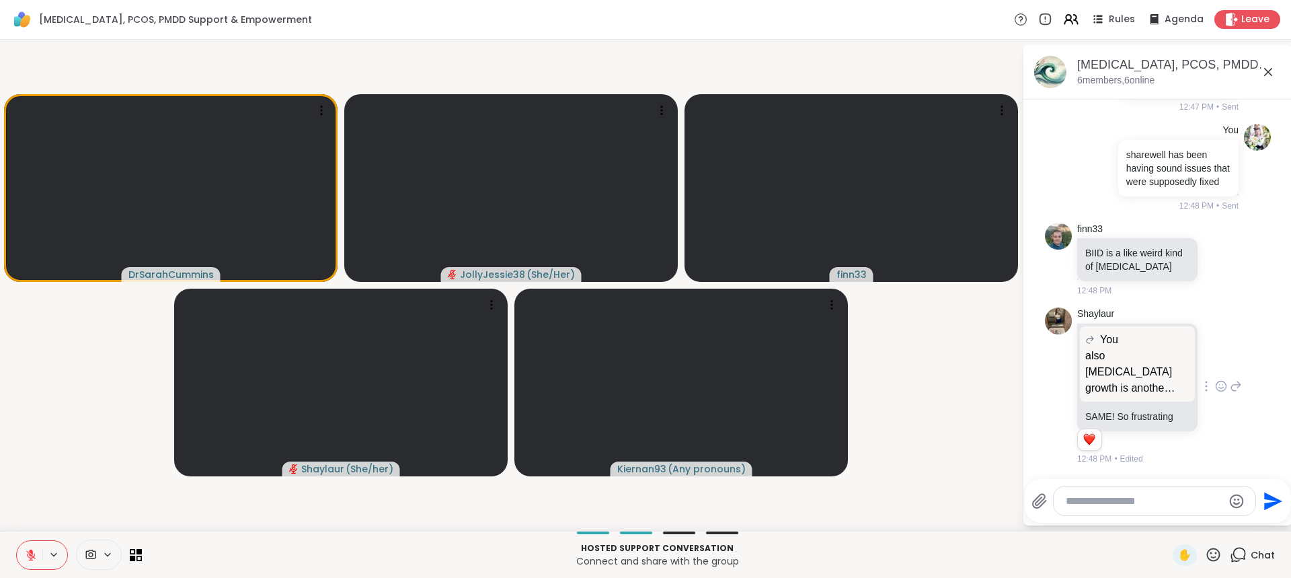
click at [1097, 502] on textarea "Type your message" at bounding box center [1144, 500] width 157 height 13
click at [1098, 490] on div at bounding box center [1155, 500] width 202 height 29
click at [1106, 495] on textarea "Type your message" at bounding box center [1144, 500] width 157 height 13
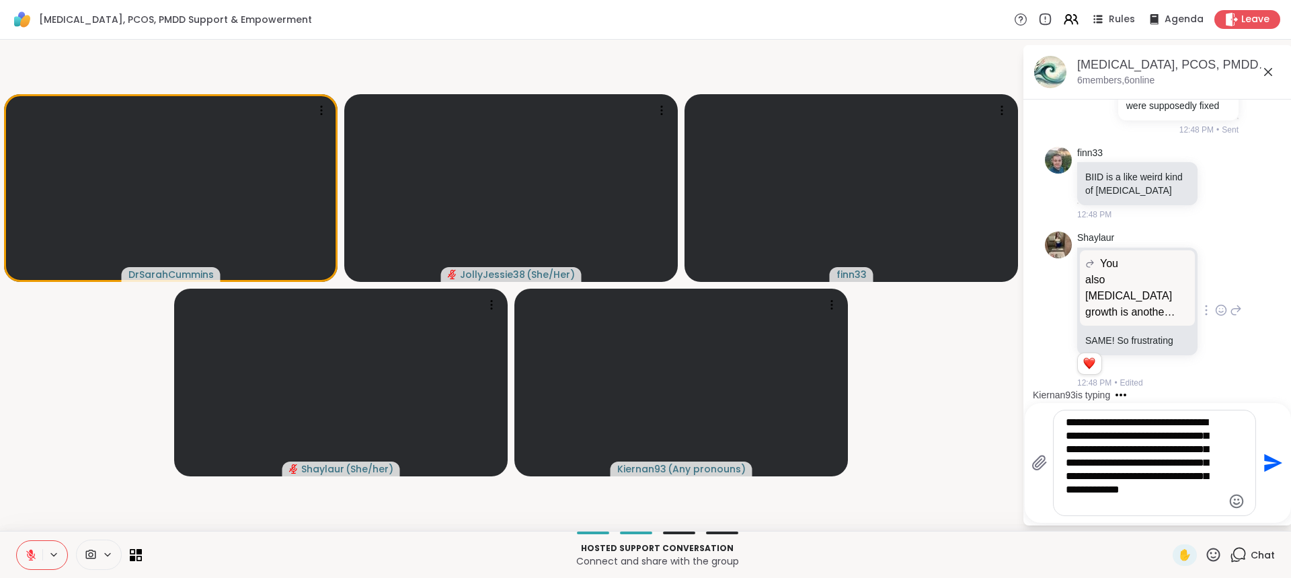
type textarea "**********"
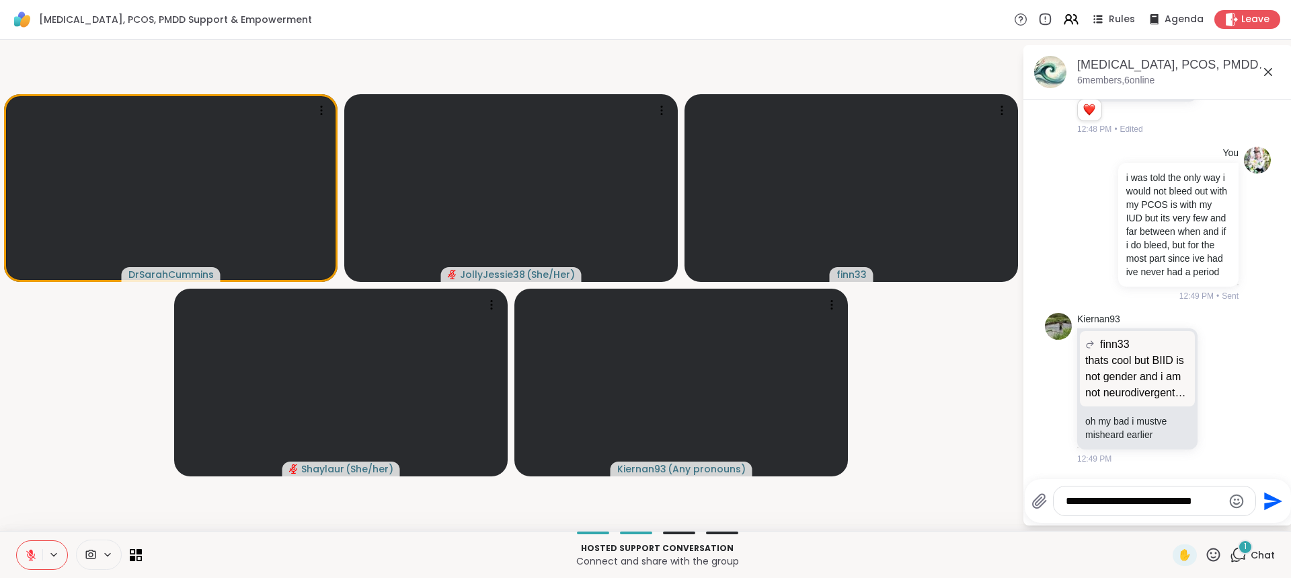
scroll to position [4746, 0]
type textarea "**********"
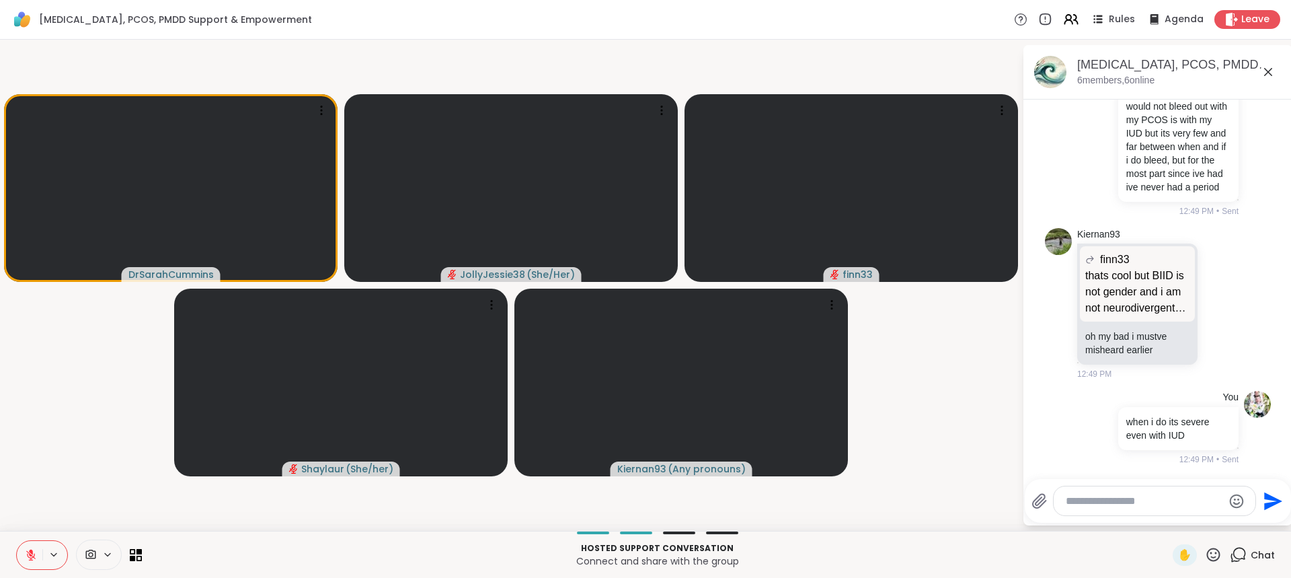
scroll to position [4831, 0]
click at [1133, 504] on textarea "Type your message" at bounding box center [1144, 500] width 157 height 13
click at [1161, 495] on textarea "Type your message" at bounding box center [1144, 500] width 157 height 13
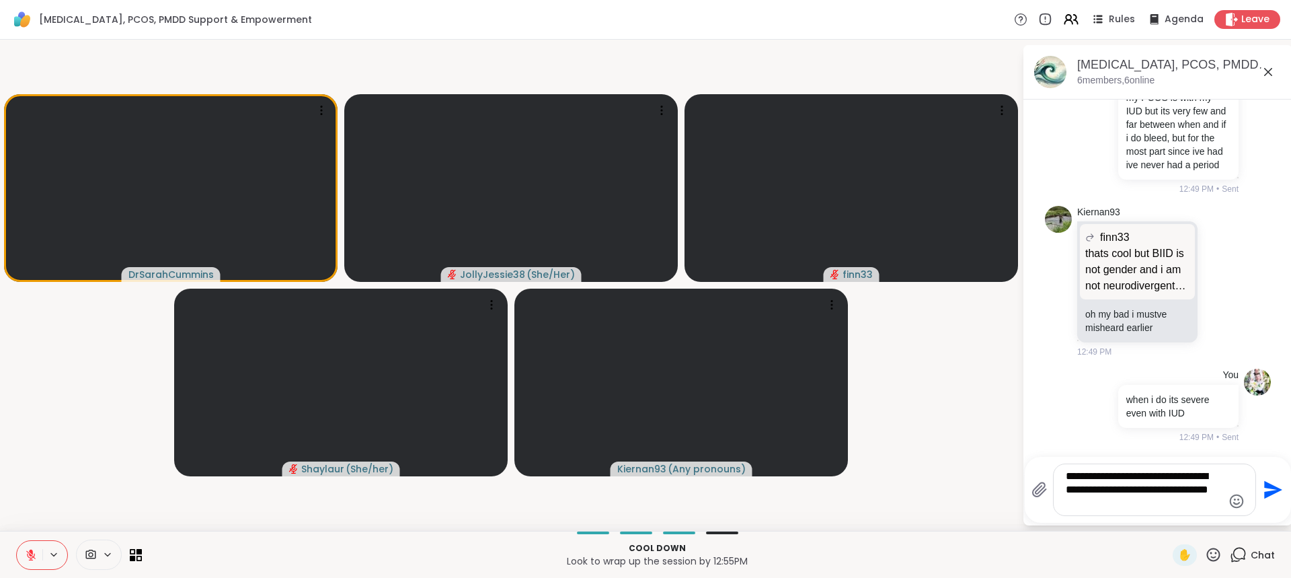
type textarea "**********"
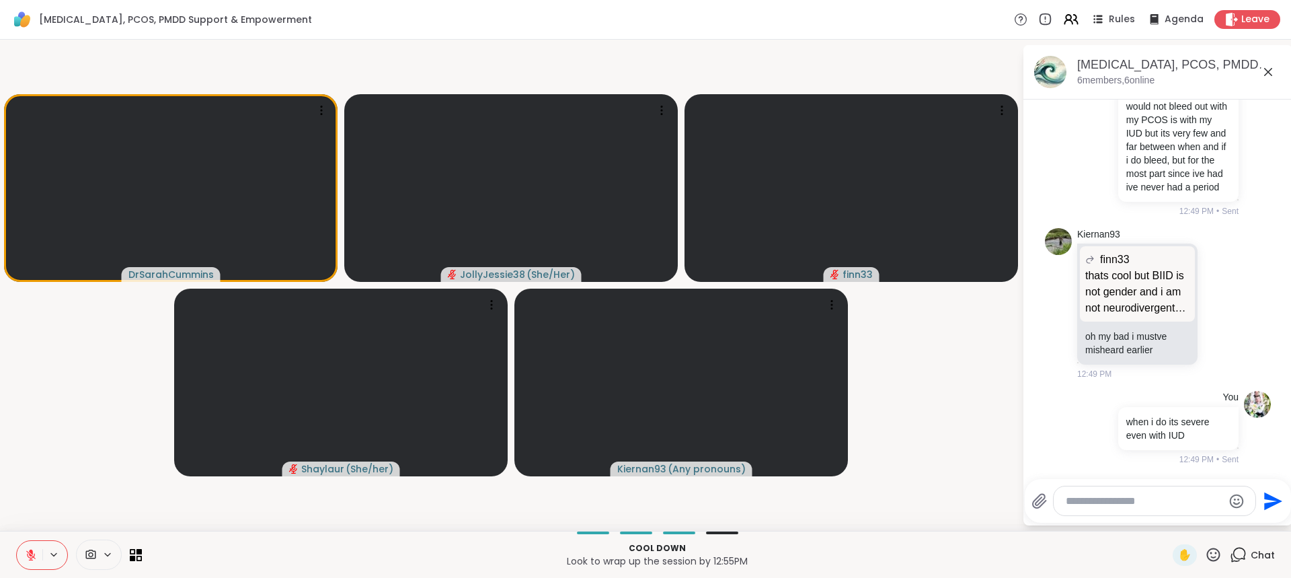
scroll to position [4943, 0]
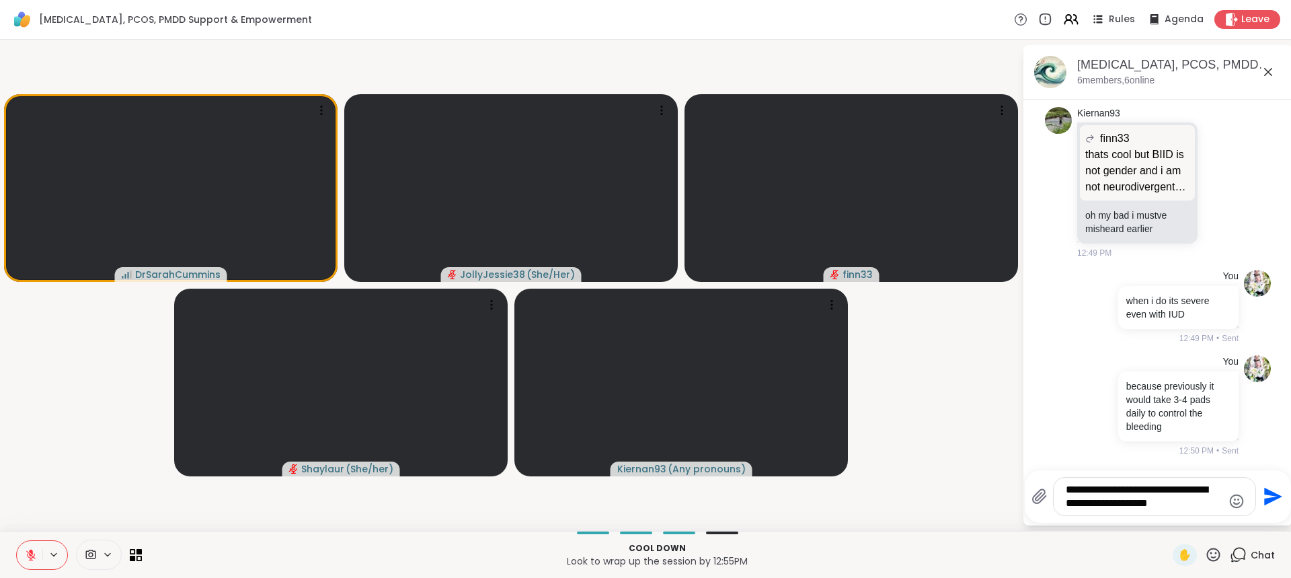
type textarea "**********"
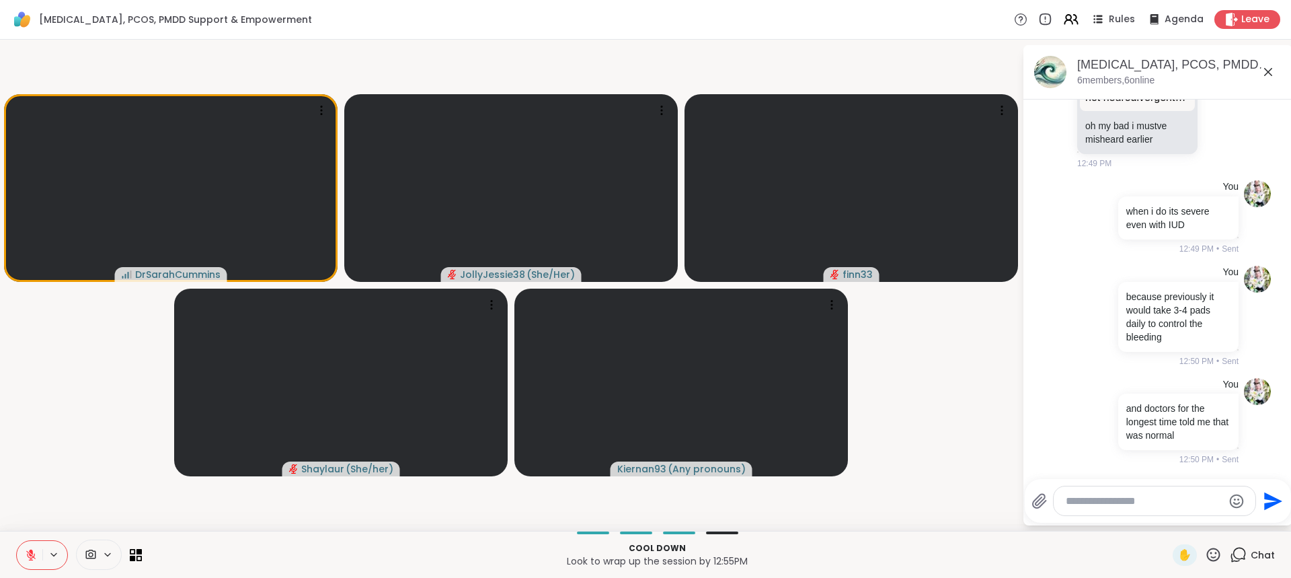
scroll to position [5042, 0]
click at [38, 558] on button at bounding box center [30, 555] width 26 height 28
click at [30, 553] on icon at bounding box center [30, 553] width 3 height 6
click at [1162, 502] on textarea "Type your message" at bounding box center [1144, 500] width 157 height 13
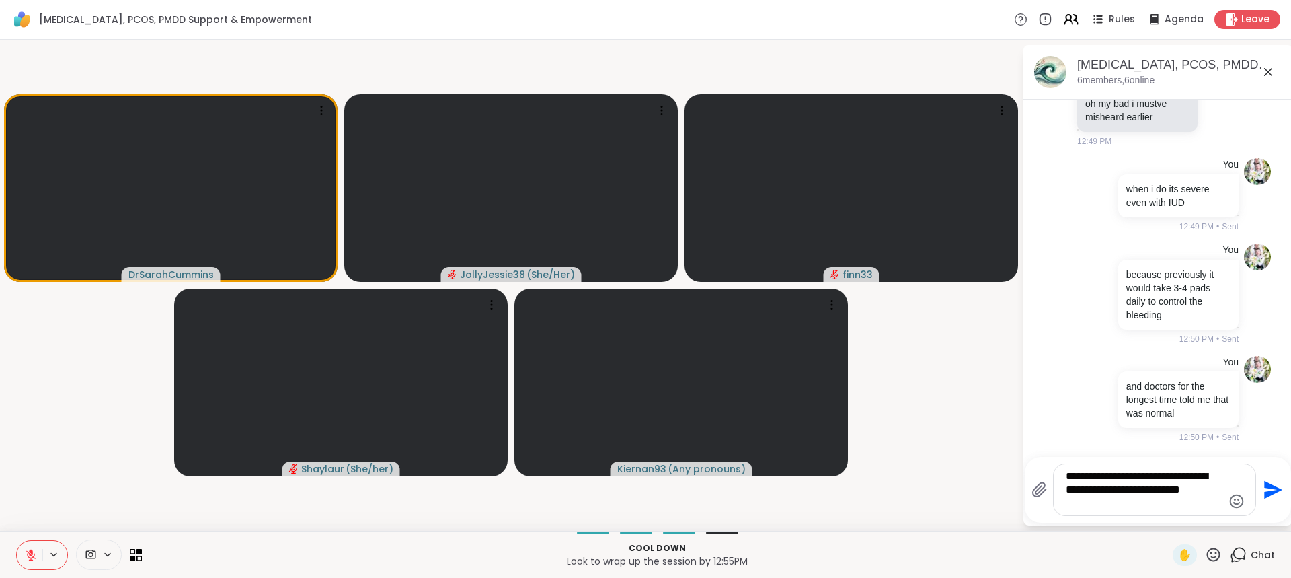
type textarea "**********"
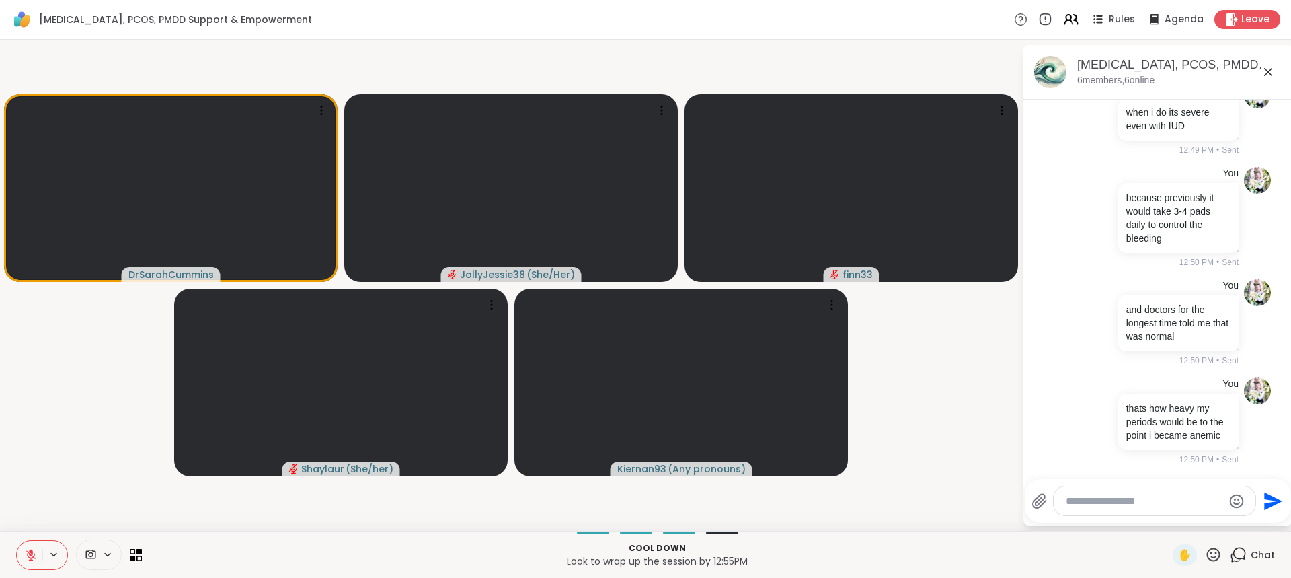
scroll to position [5154, 0]
type textarea "**********"
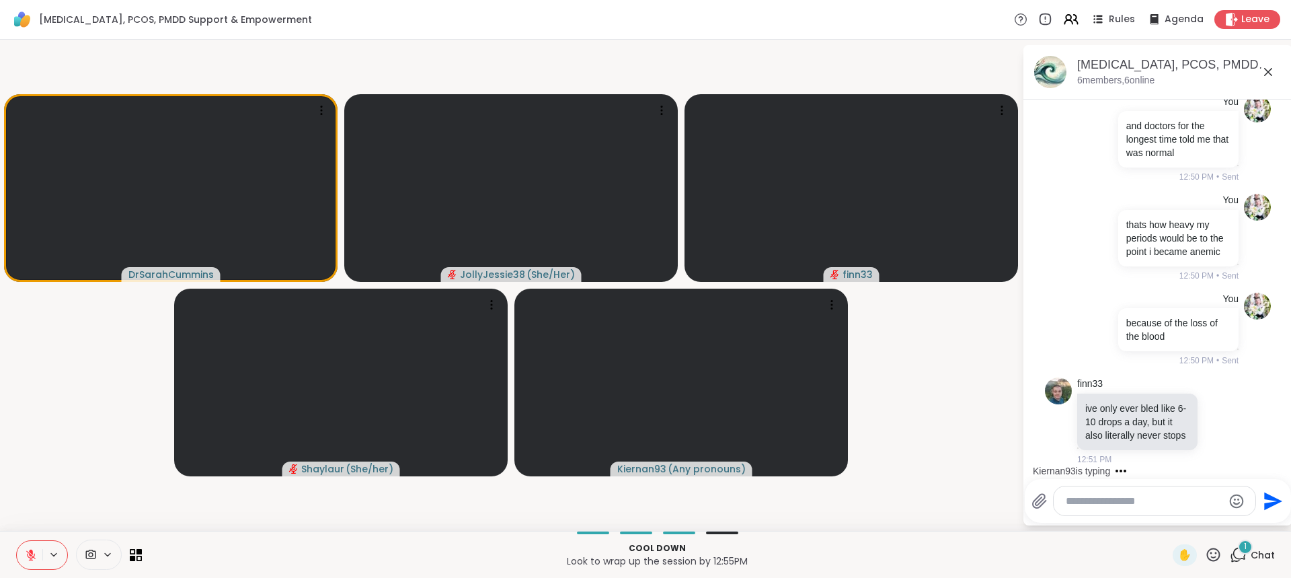
scroll to position [5351, 0]
click at [30, 553] on icon at bounding box center [30, 554] width 9 height 9
click at [29, 557] on icon at bounding box center [31, 555] width 12 height 12
click at [1111, 502] on textarea "Type your message" at bounding box center [1144, 500] width 157 height 13
click at [1108, 496] on textarea "Type your message" at bounding box center [1144, 500] width 157 height 13
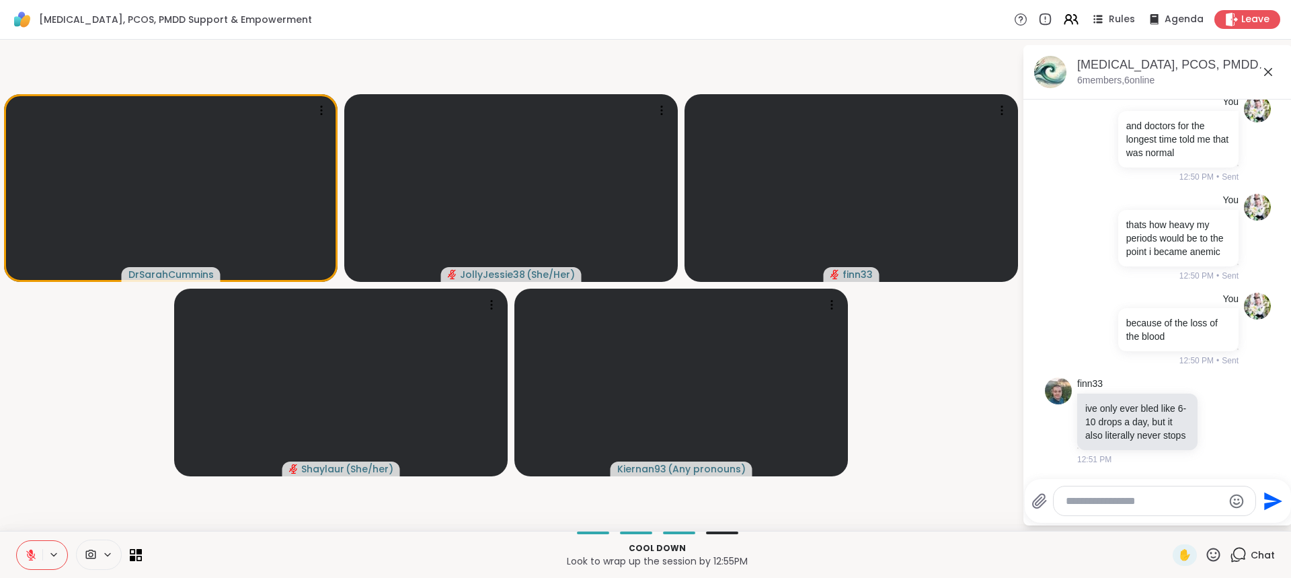
click at [1108, 496] on textarea "Type your message" at bounding box center [1144, 500] width 157 height 13
click at [1107, 496] on textarea "Type your message" at bounding box center [1144, 500] width 157 height 13
click at [1107, 497] on textarea "Type your message" at bounding box center [1144, 500] width 157 height 13
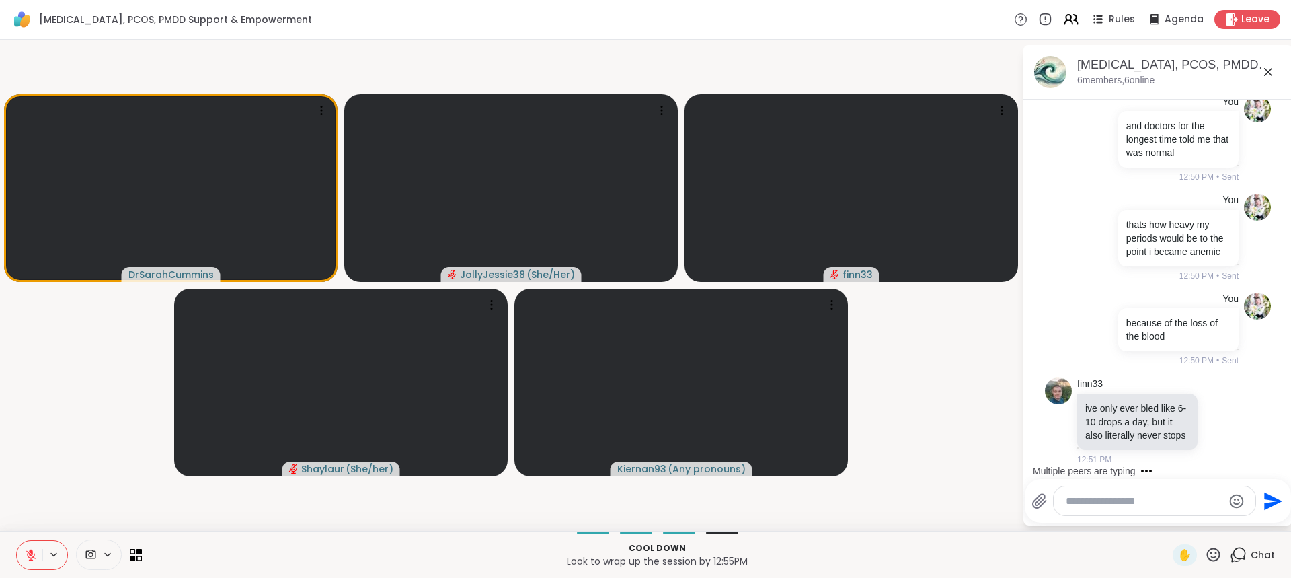
click at [1107, 498] on textarea "Type your message" at bounding box center [1144, 500] width 157 height 13
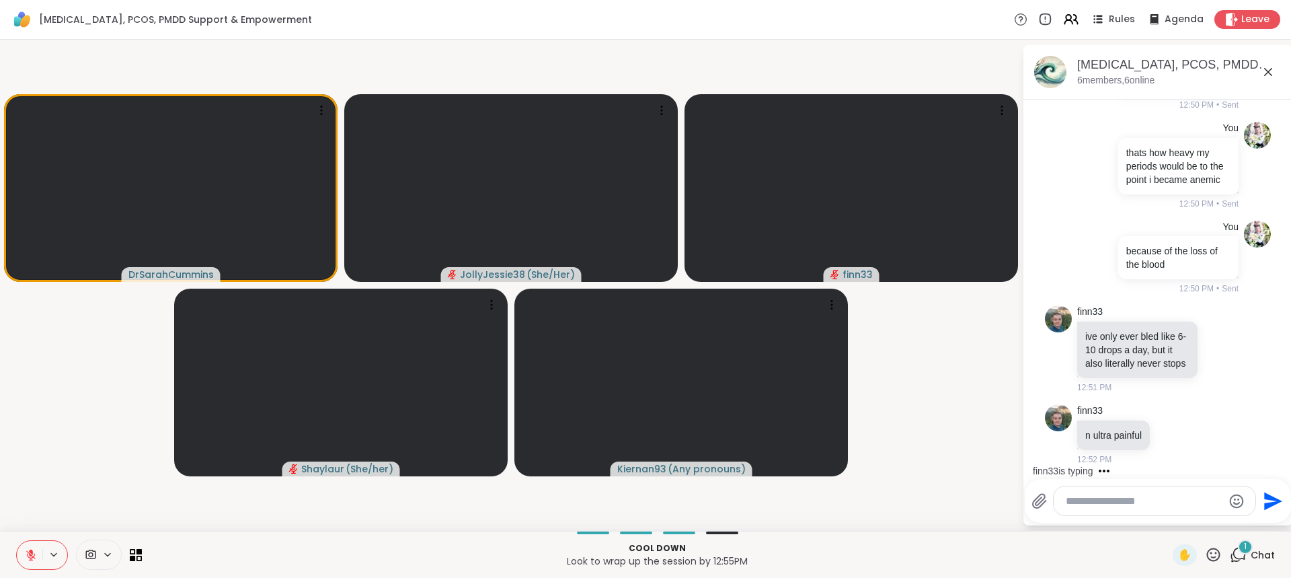
scroll to position [5423, 0]
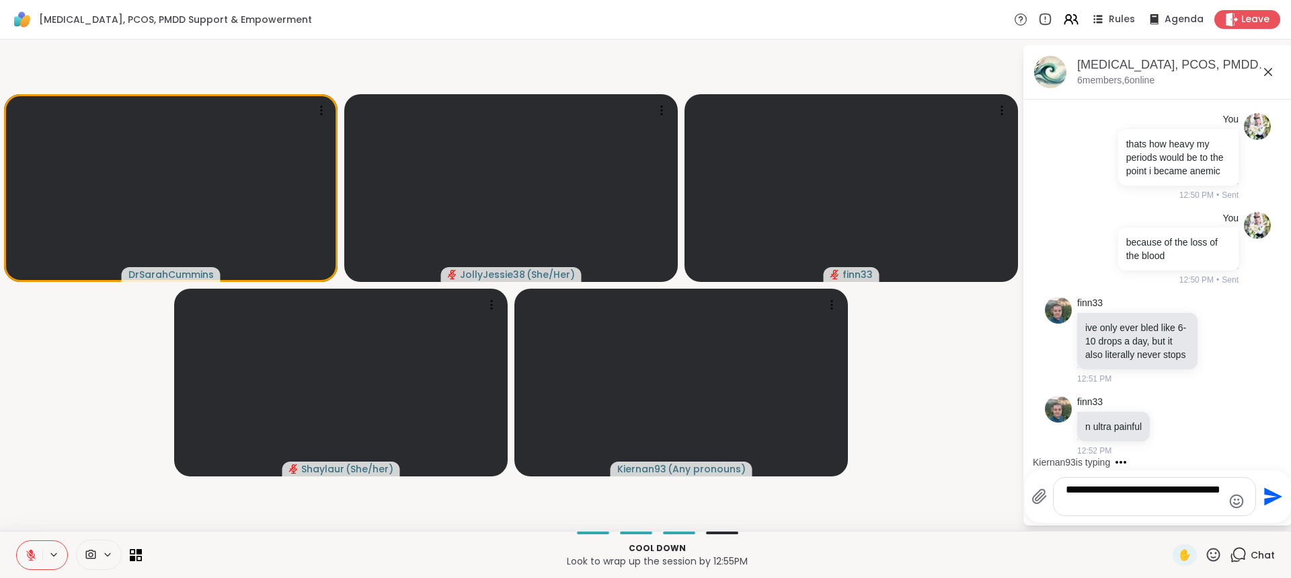
type textarea "**********"
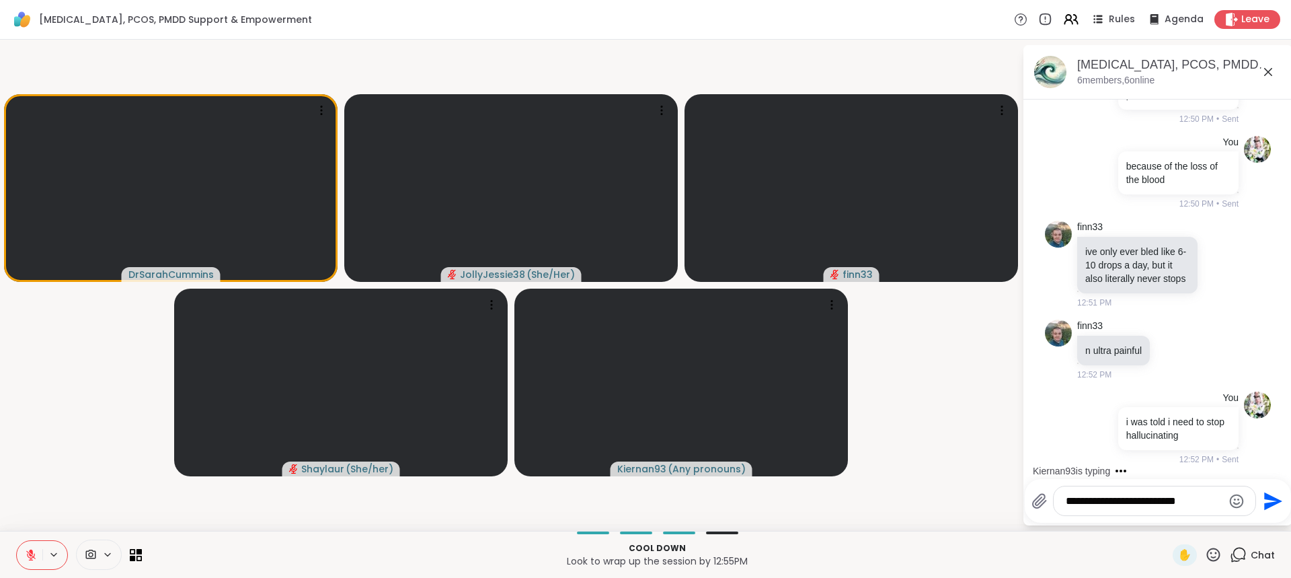
type textarea "**********"
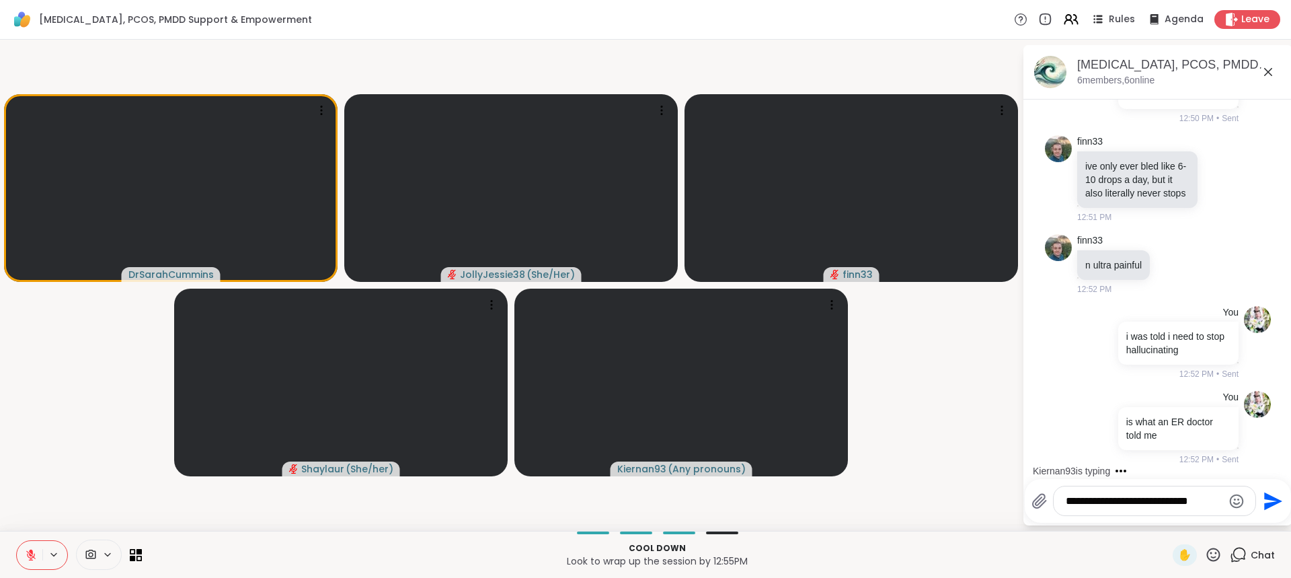
type textarea "**********"
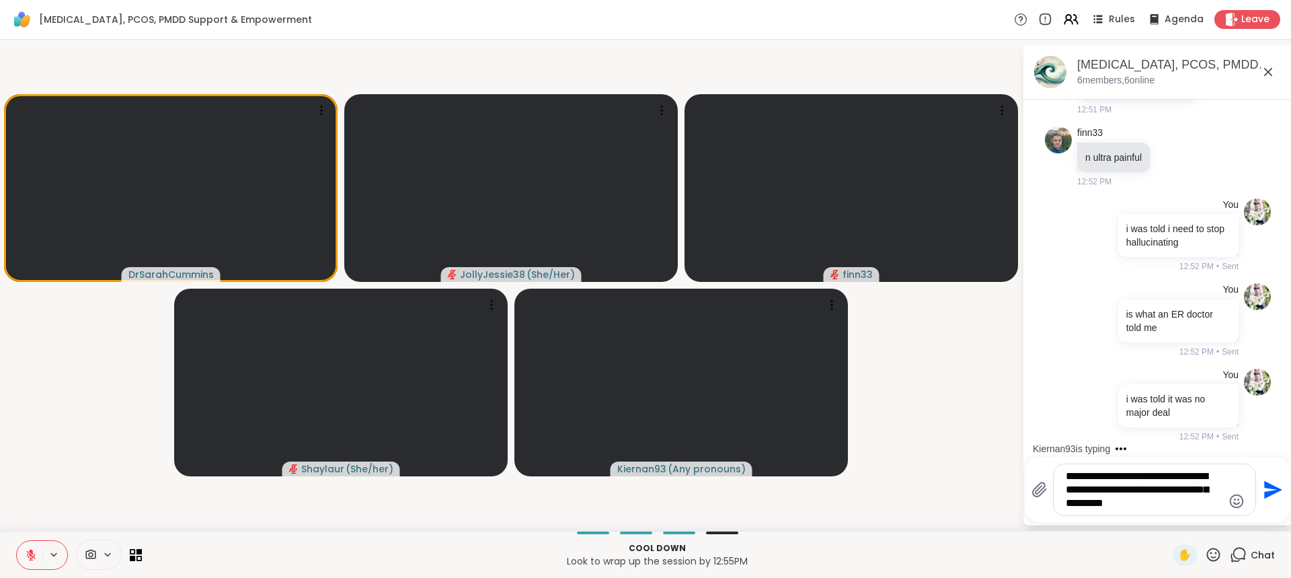
type textarea "**********"
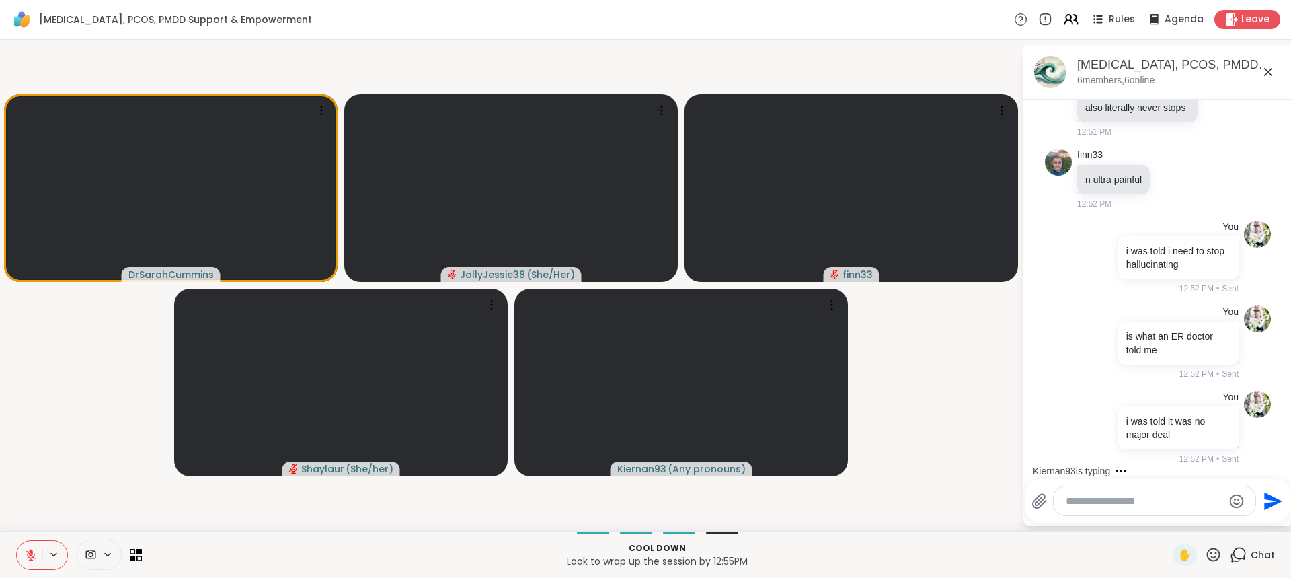
scroll to position [5803, 0]
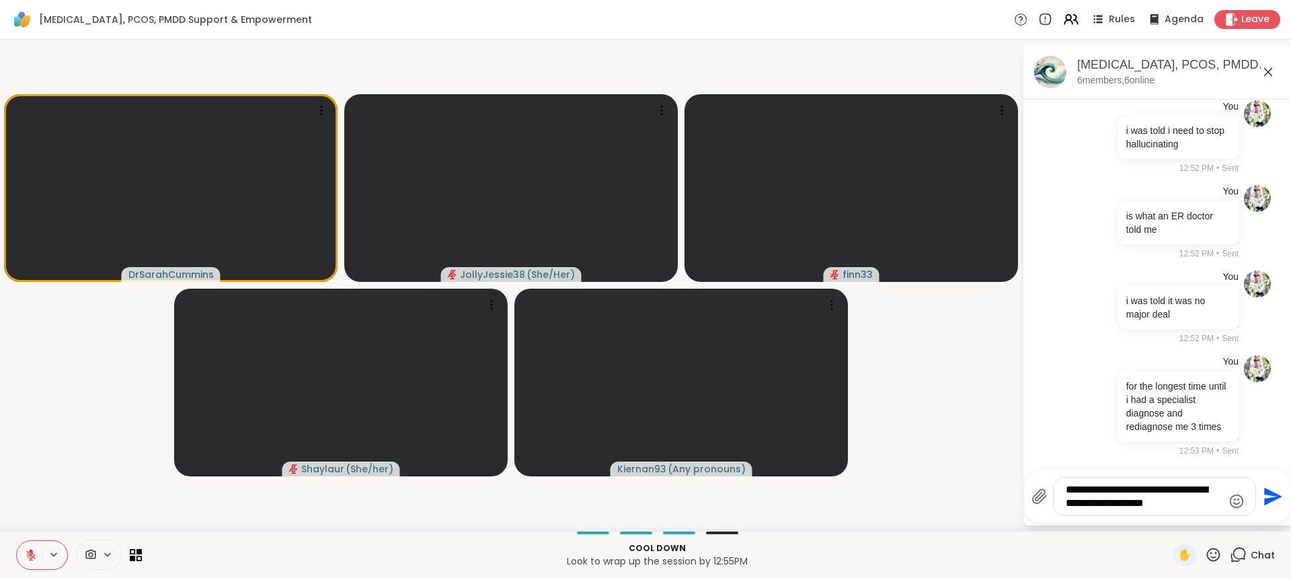
type textarea "**********"
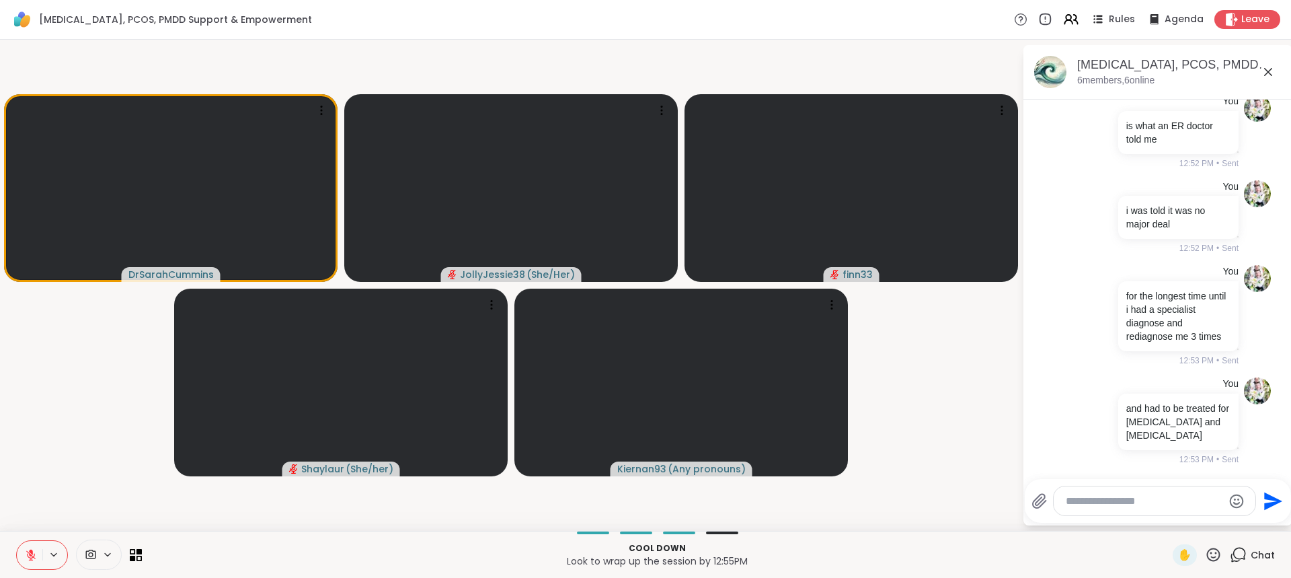
scroll to position [5902, 0]
type textarea "**********"
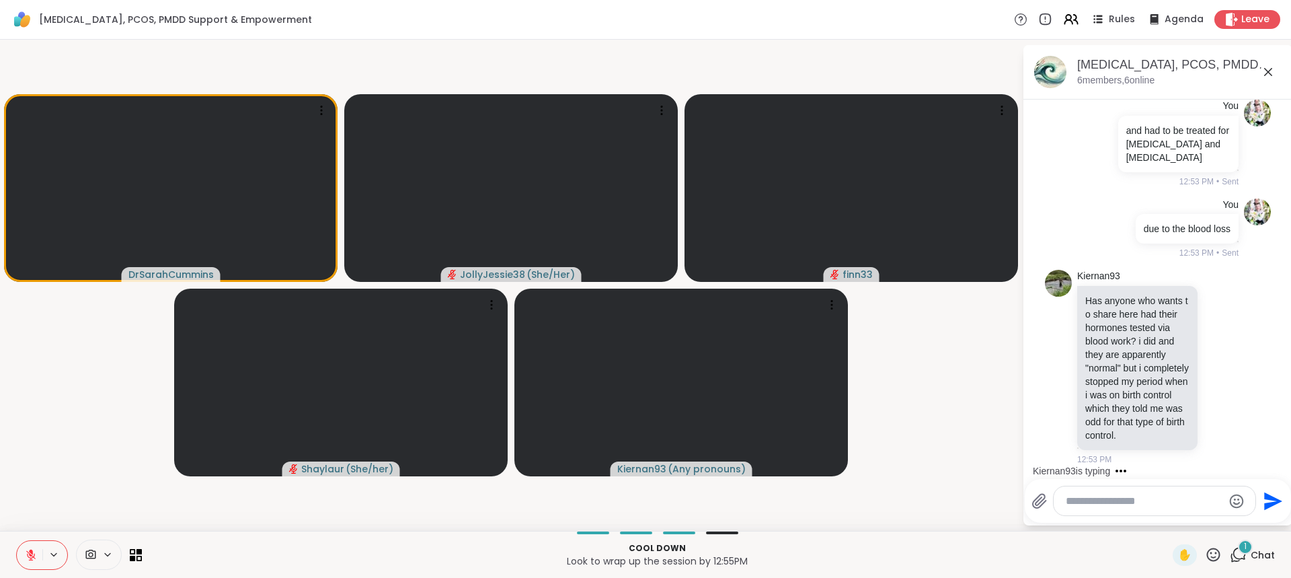
scroll to position [6207, 0]
click at [1230, 358] on icon at bounding box center [1236, 366] width 12 height 16
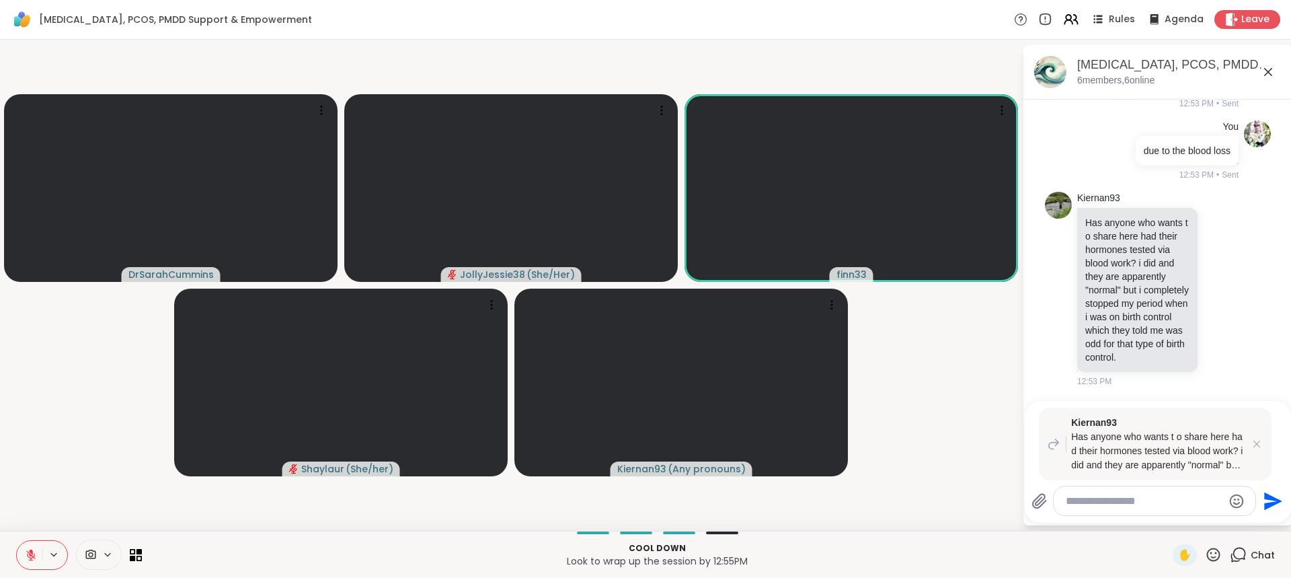
click at [1110, 504] on textarea "Type your message" at bounding box center [1144, 500] width 157 height 13
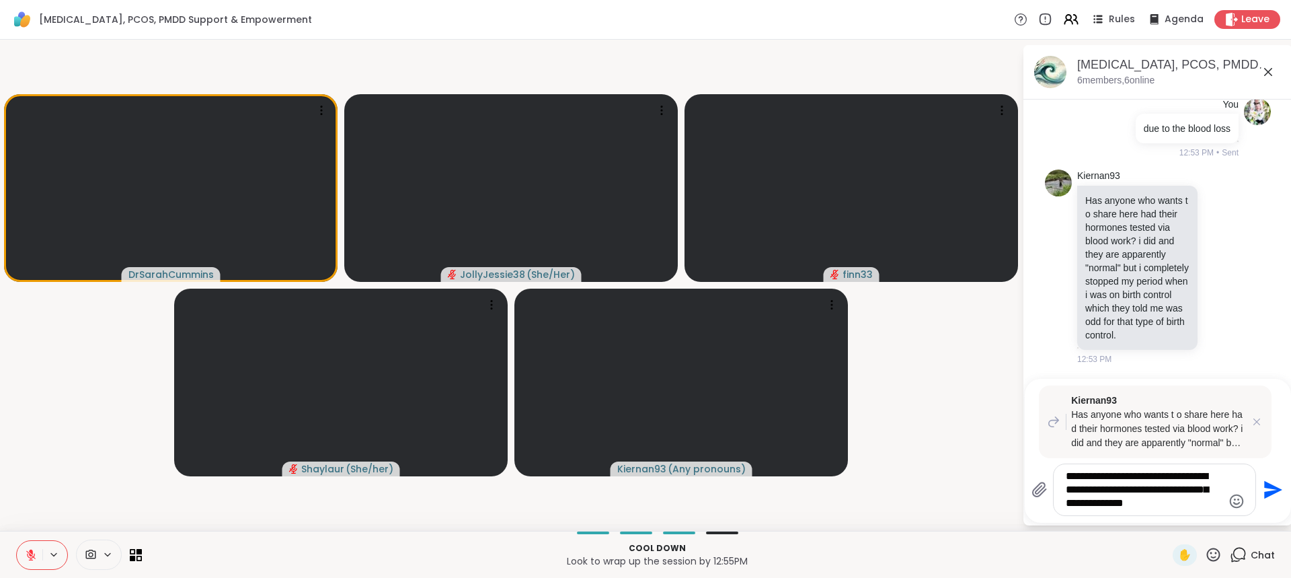
type textarea "**********"
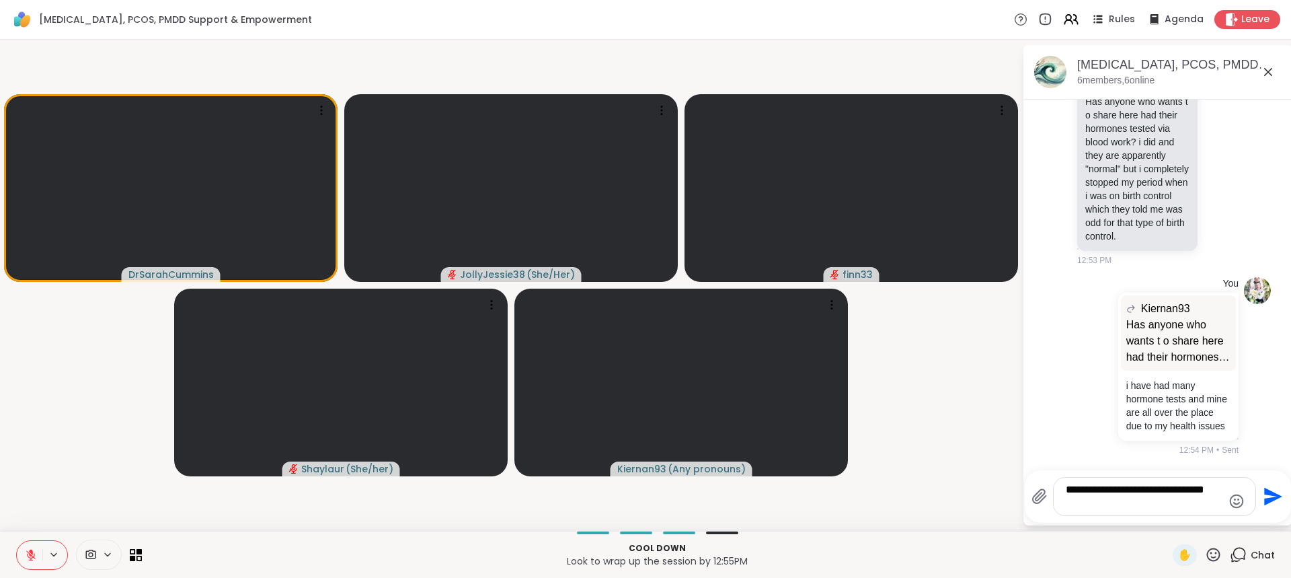
scroll to position [6419, 0]
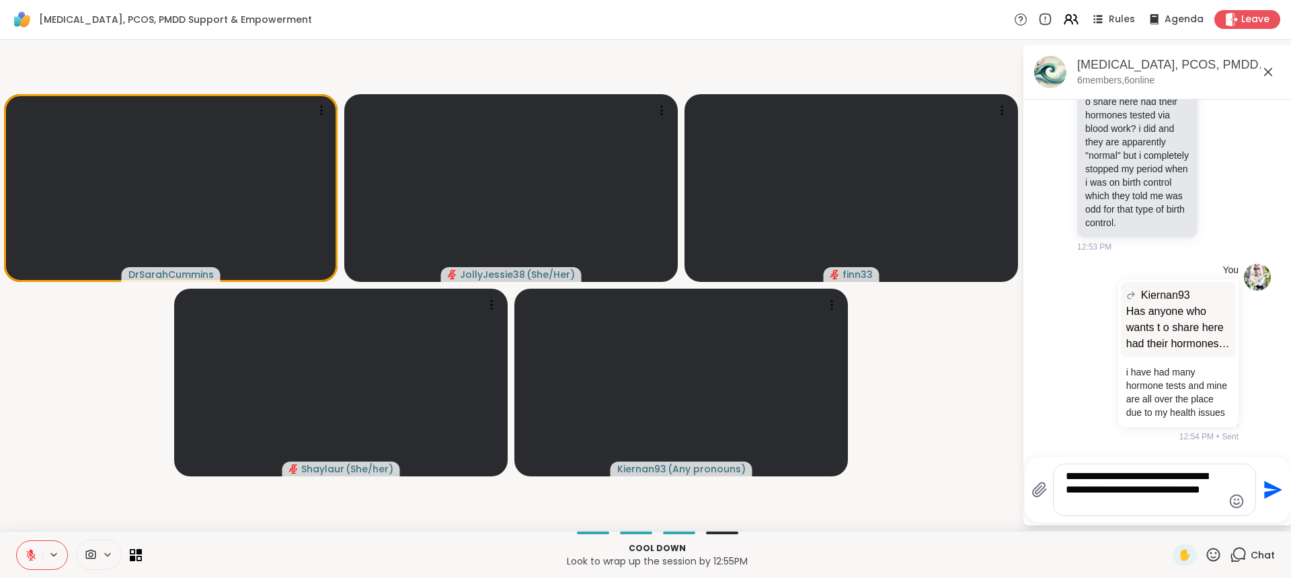
type textarea "**********"
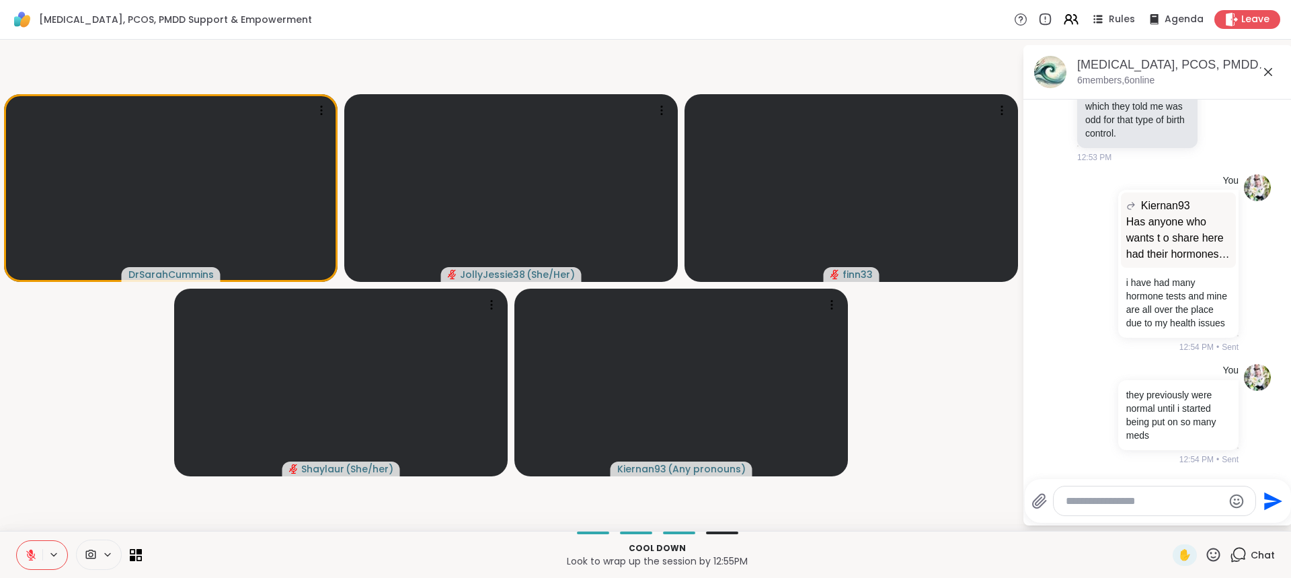
scroll to position [6522, 0]
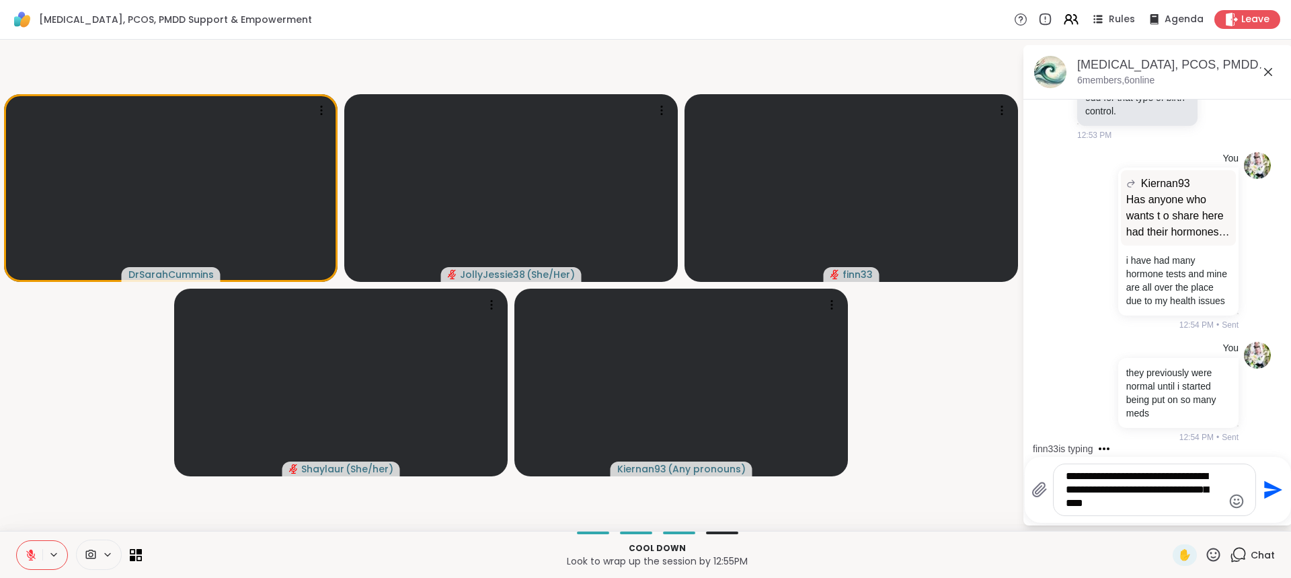
type textarea "**********"
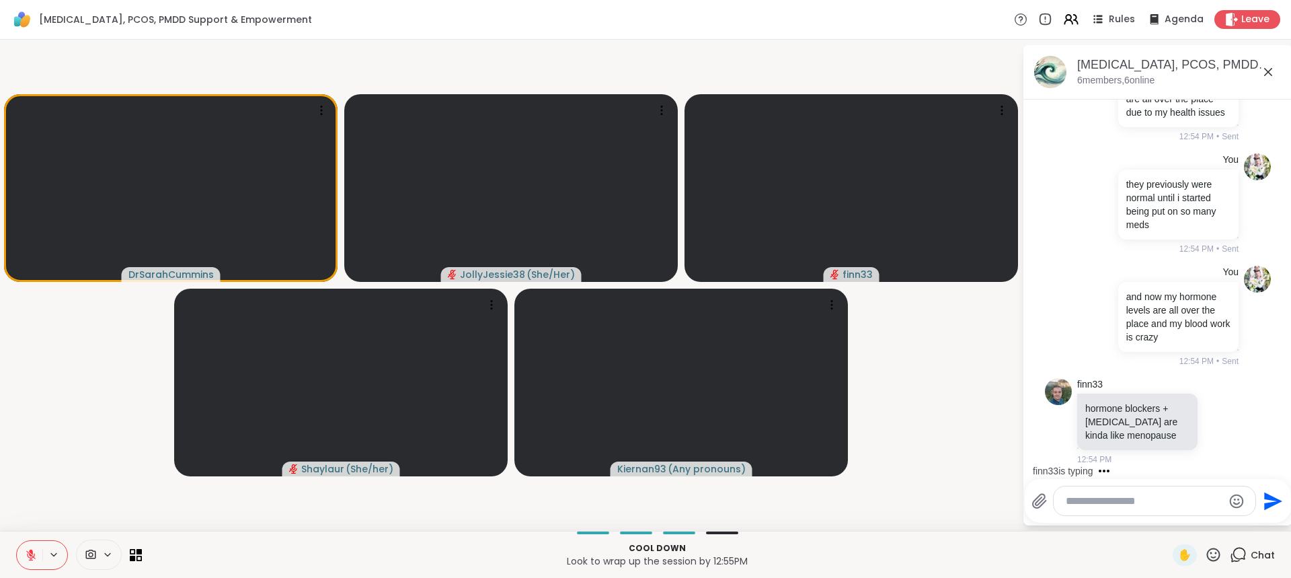
scroll to position [6746, 0]
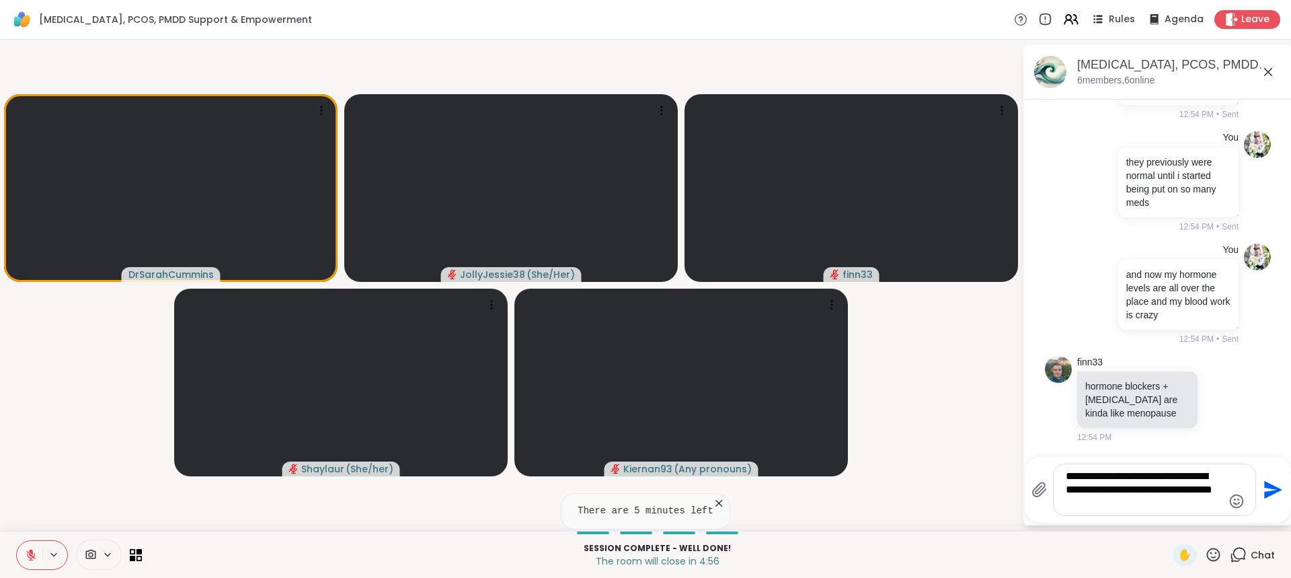
type textarea "**********"
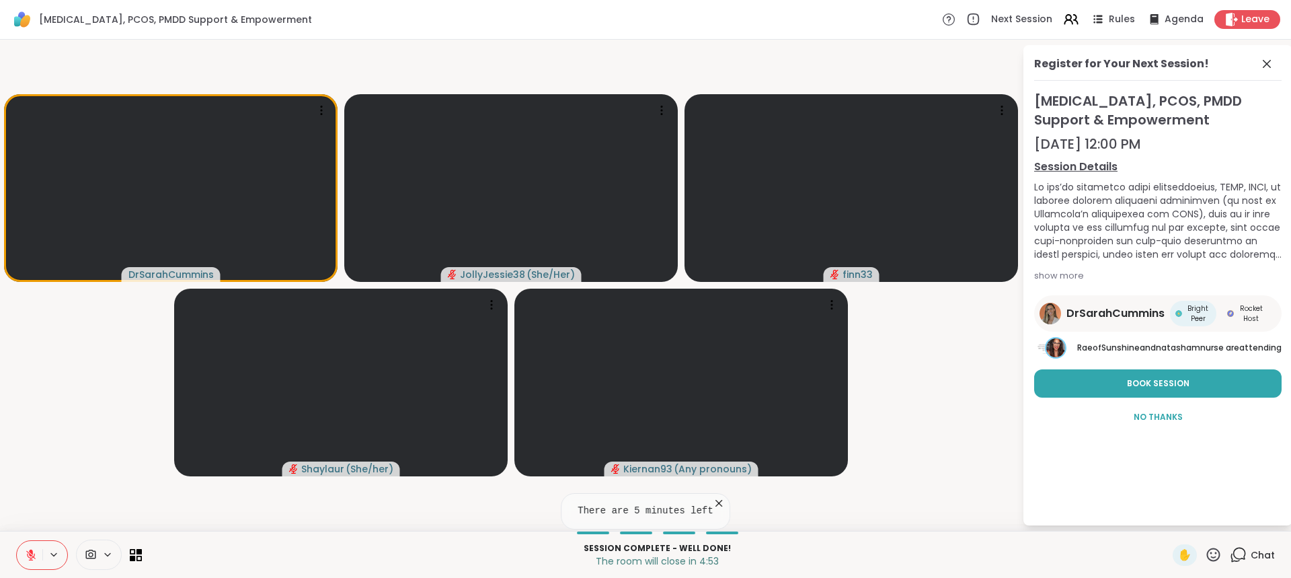
click at [1230, 553] on icon at bounding box center [1238, 554] width 17 height 17
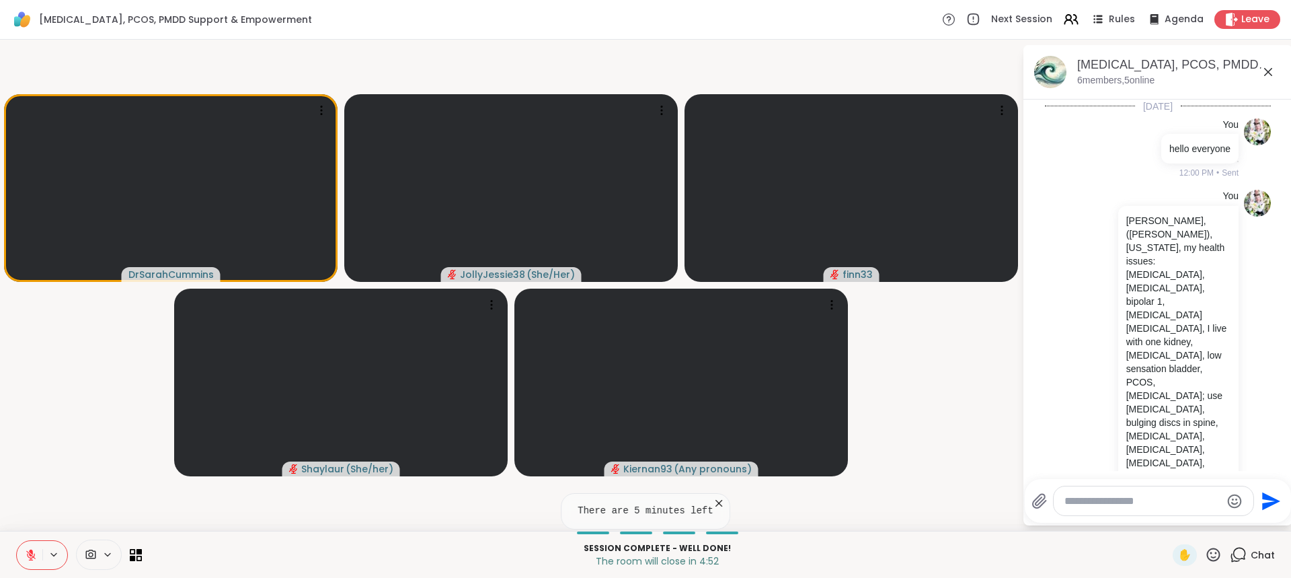
scroll to position [6668, 0]
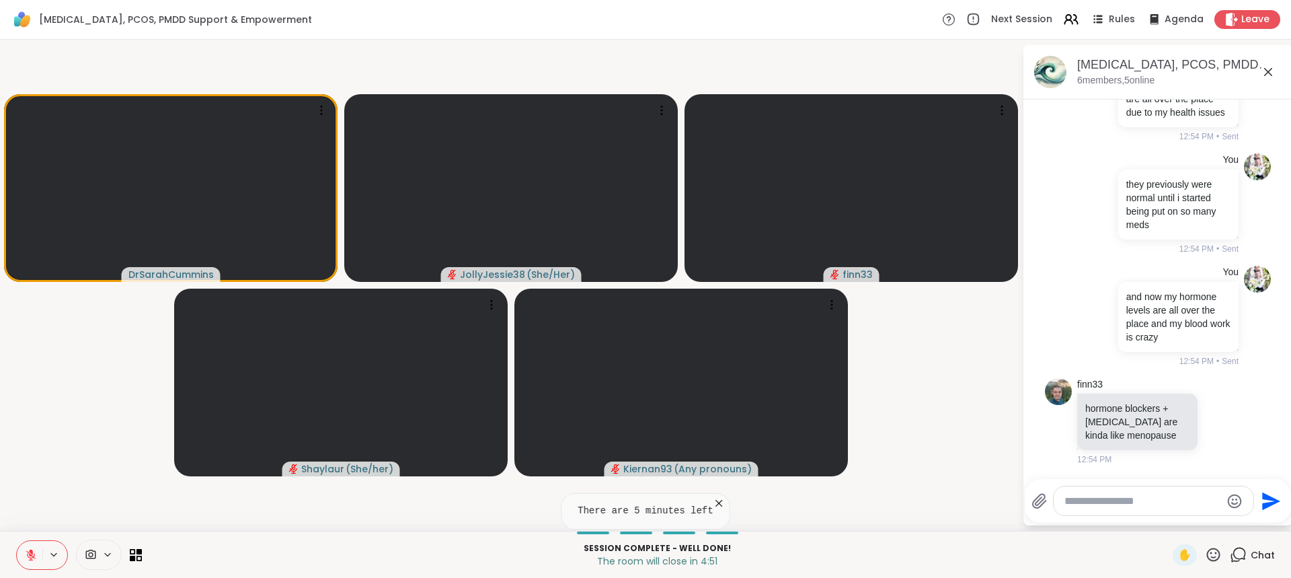
click at [1169, 500] on textarea "Type your message" at bounding box center [1143, 500] width 157 height 13
click at [1163, 501] on textarea "Type your message" at bounding box center [1143, 500] width 157 height 13
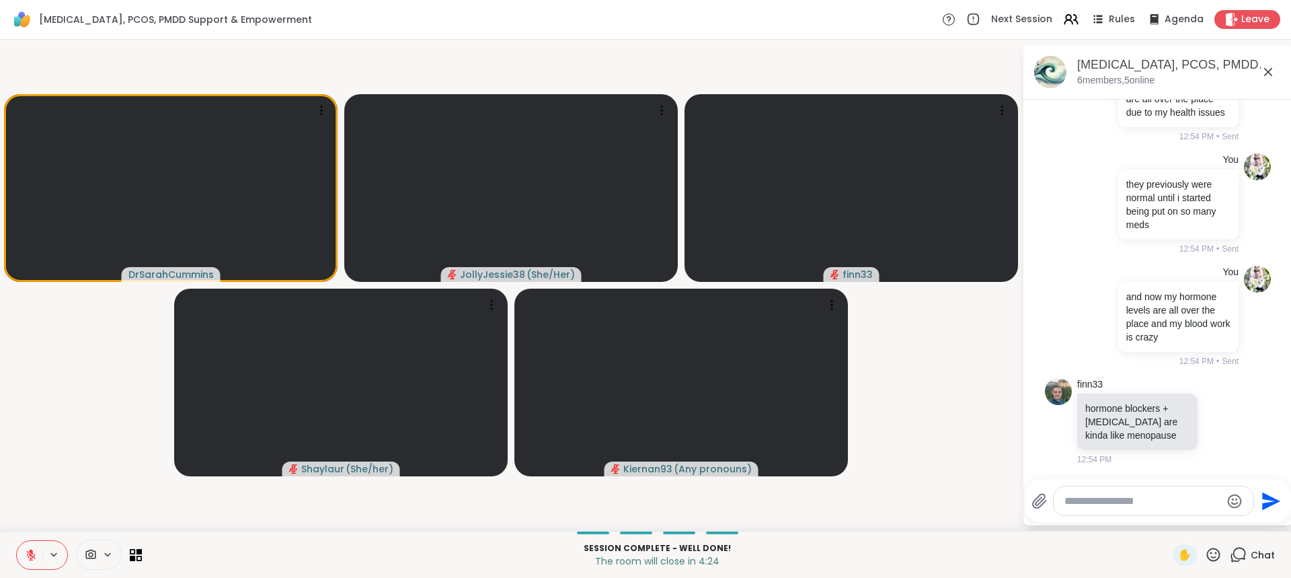
click at [1155, 501] on textarea "Type your message" at bounding box center [1143, 500] width 157 height 13
click at [1145, 496] on textarea "Type your message" at bounding box center [1143, 500] width 157 height 13
click at [1149, 487] on div at bounding box center [1154, 500] width 200 height 29
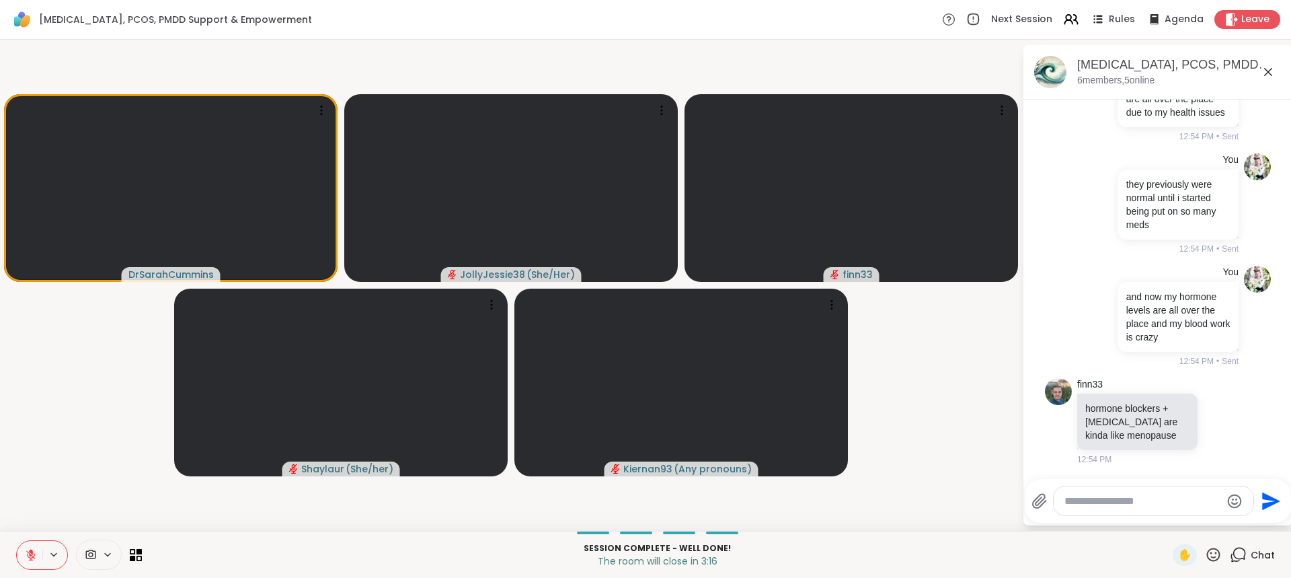
click at [1149, 487] on div at bounding box center [1154, 500] width 200 height 29
click at [1148, 500] on textarea "Type your message" at bounding box center [1143, 500] width 157 height 13
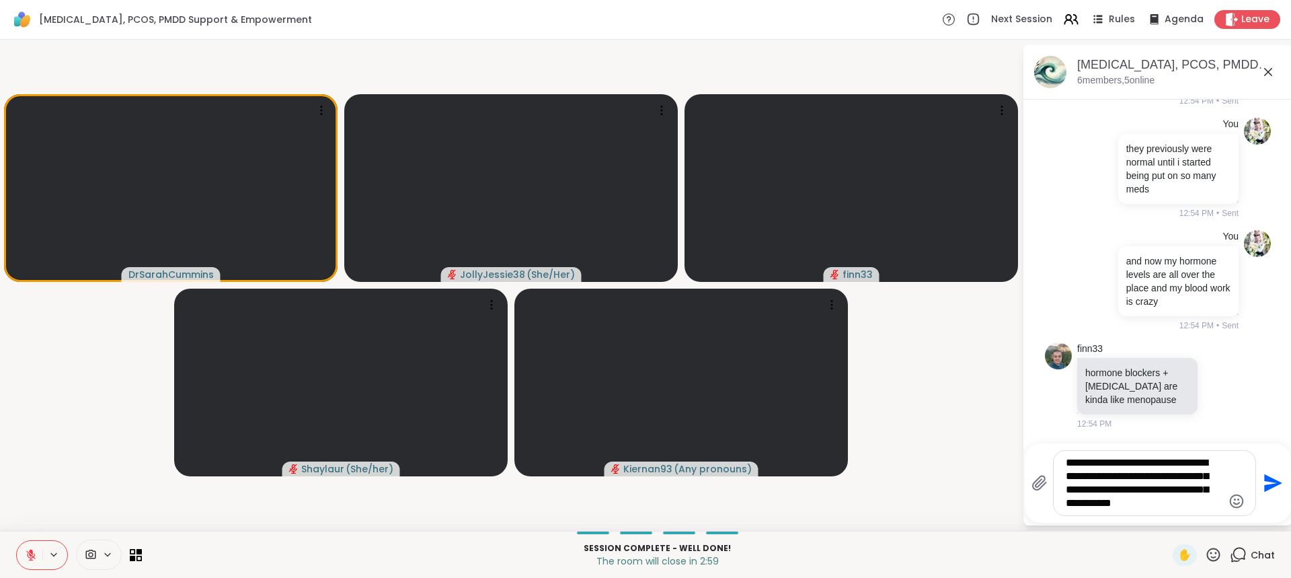
type textarea "**********"
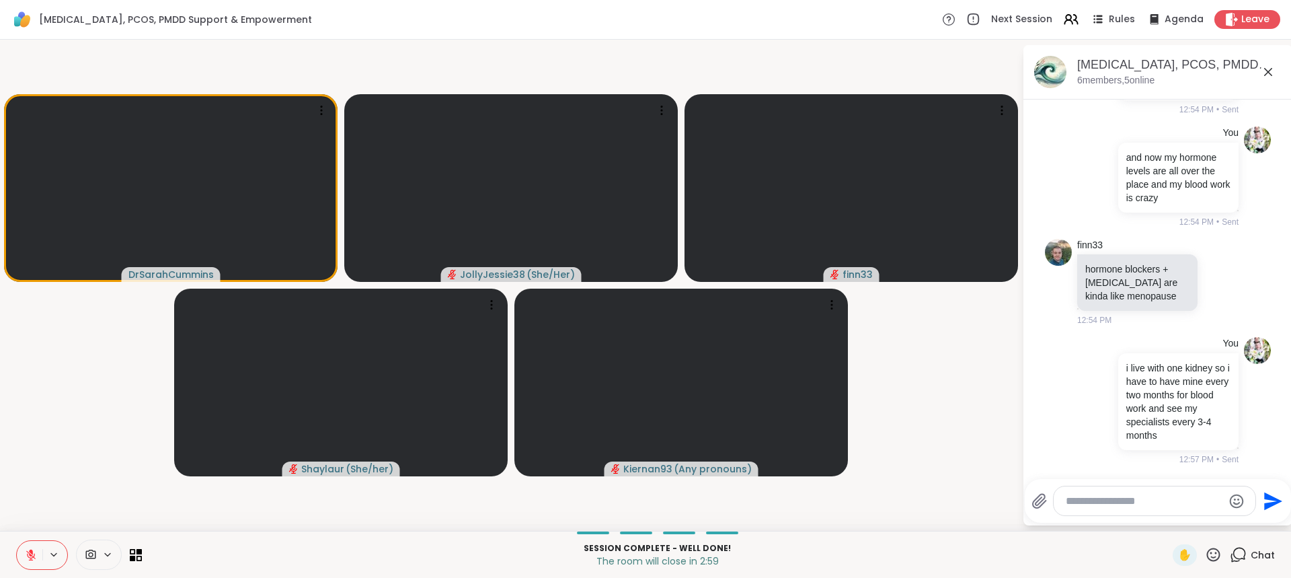
scroll to position [6821, 0]
click at [1139, 494] on textarea "Type your message" at bounding box center [1144, 500] width 157 height 13
click at [1123, 498] on textarea "Type your message" at bounding box center [1144, 500] width 157 height 13
click at [1109, 501] on textarea "Type your message" at bounding box center [1144, 500] width 157 height 13
click at [1098, 500] on textarea "Type your message" at bounding box center [1144, 500] width 157 height 13
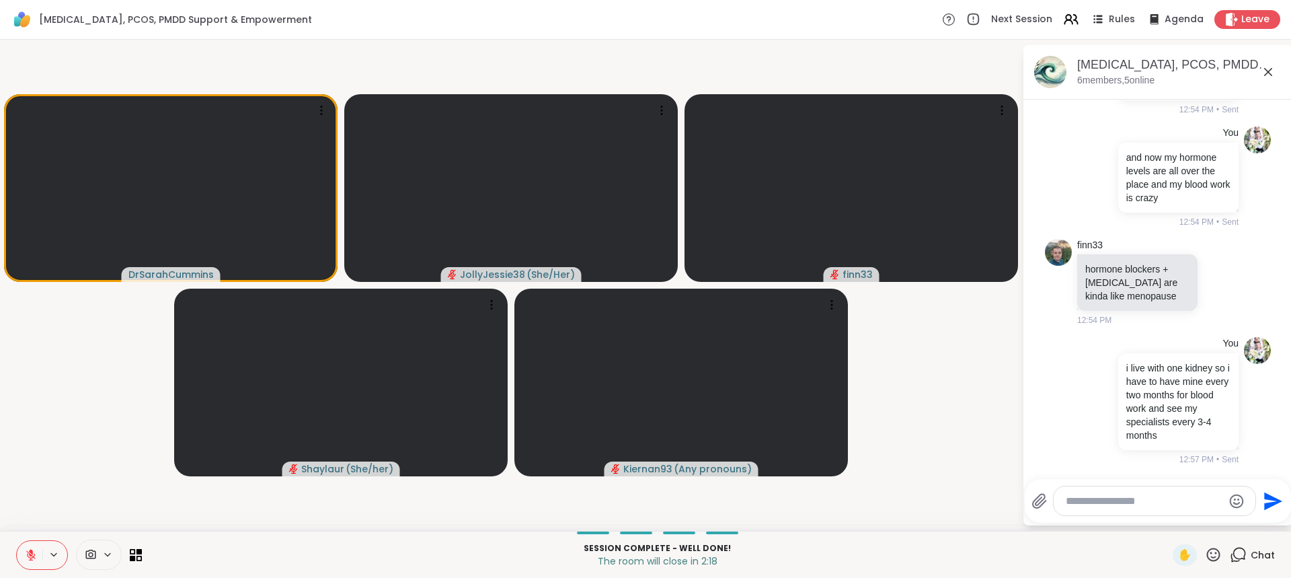
click at [1098, 500] on textarea "Type your message" at bounding box center [1144, 500] width 157 height 13
click at [1098, 501] on textarea "Type your message" at bounding box center [1144, 500] width 157 height 13
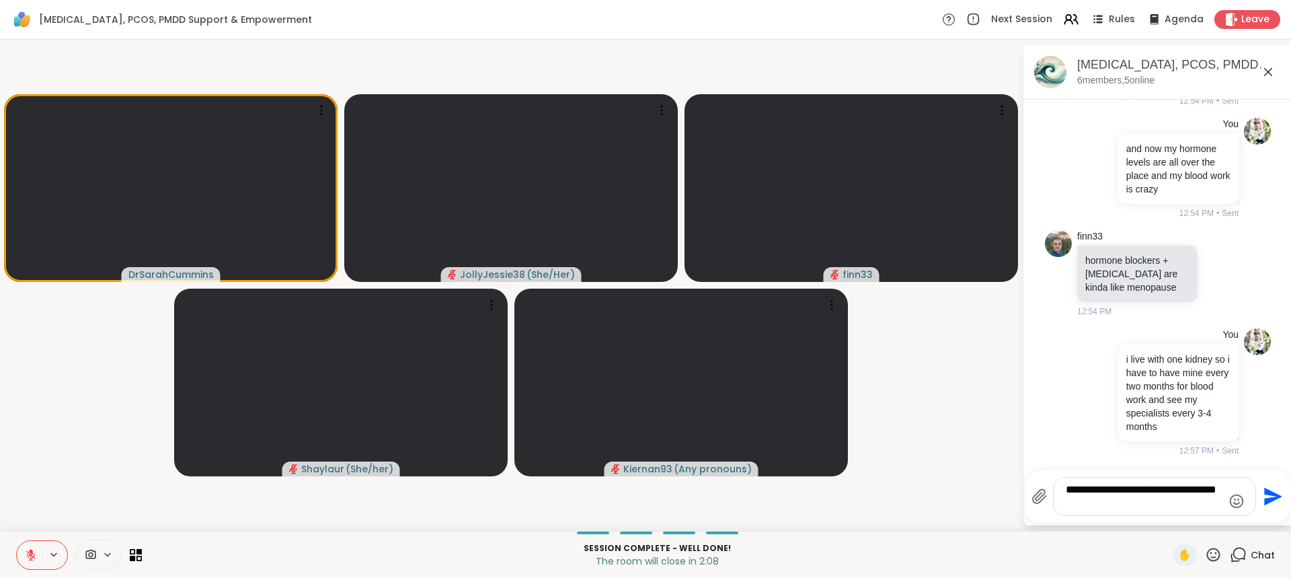
type textarea "**********"
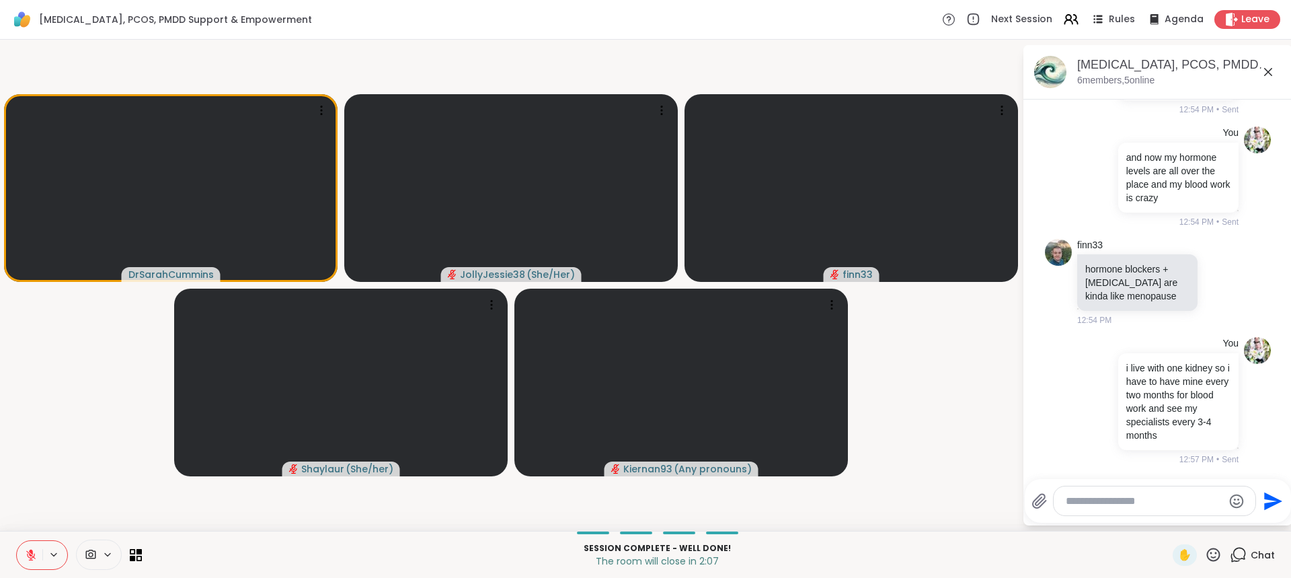
scroll to position [6906, 0]
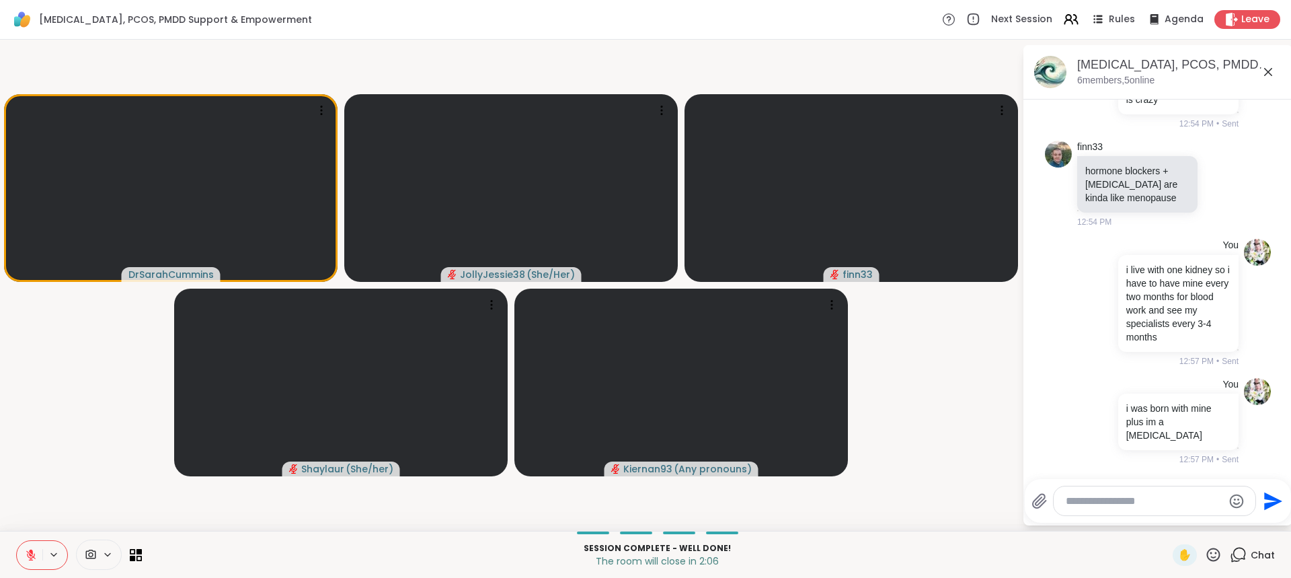
type textarea "*"
type textarea "**********"
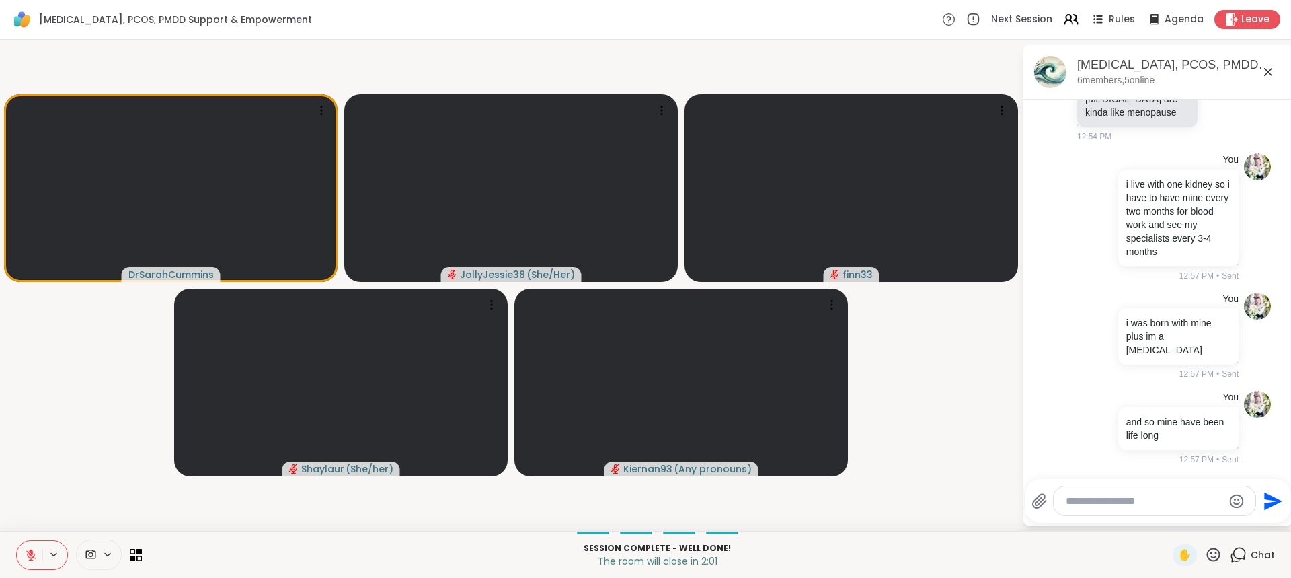
scroll to position [6991, 0]
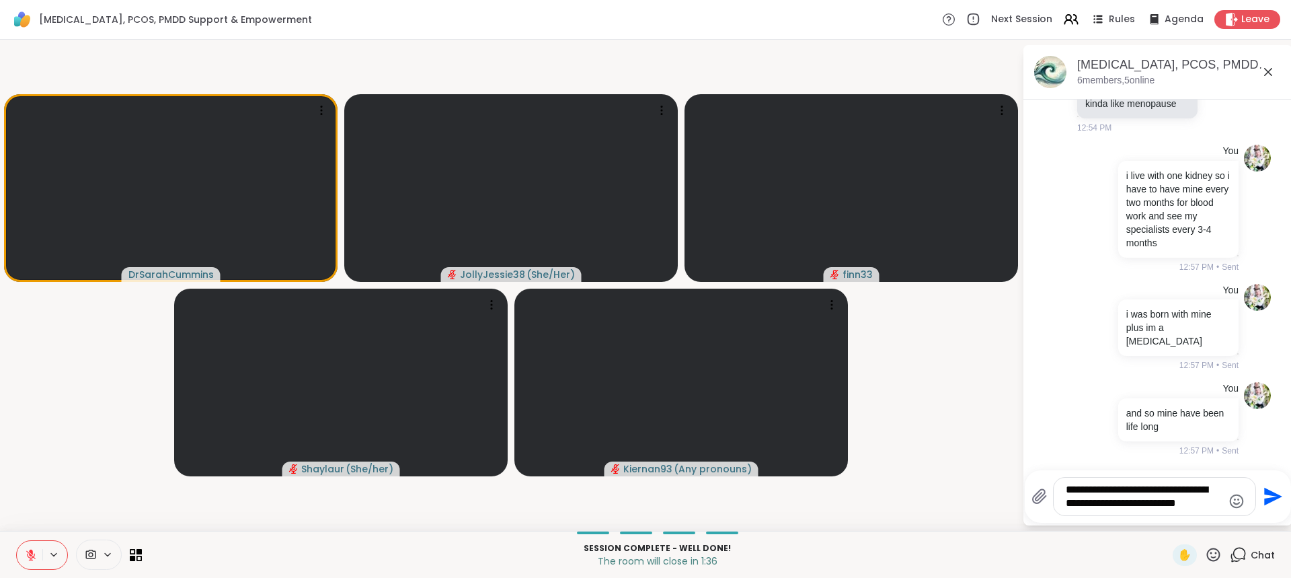
type textarea "**********"
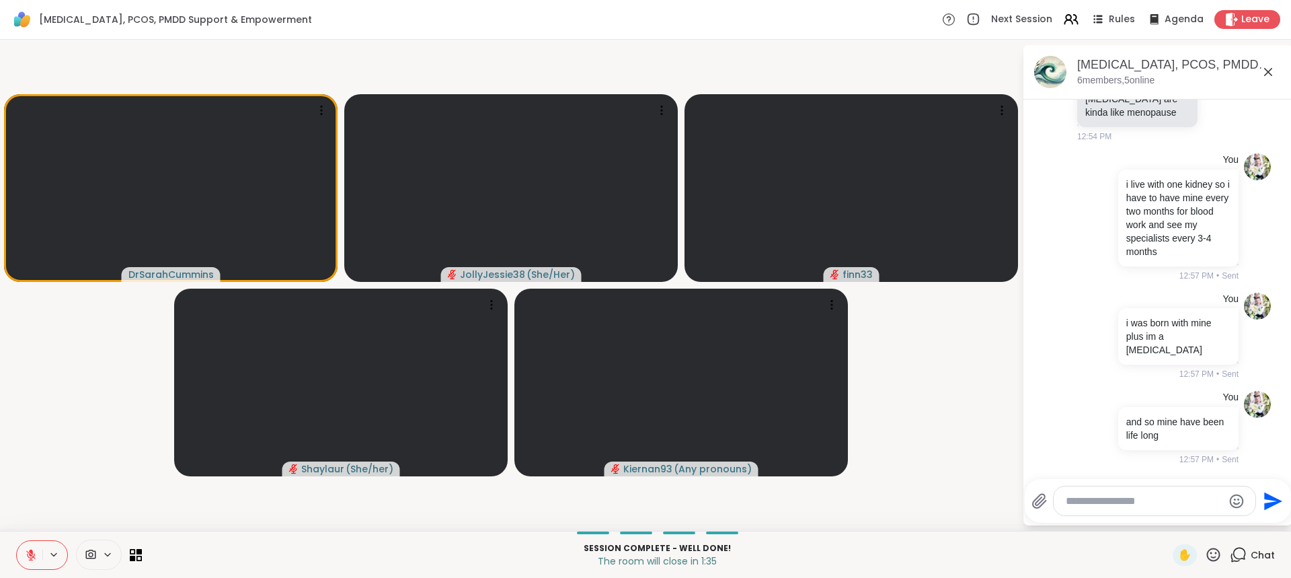
scroll to position [7090, 0]
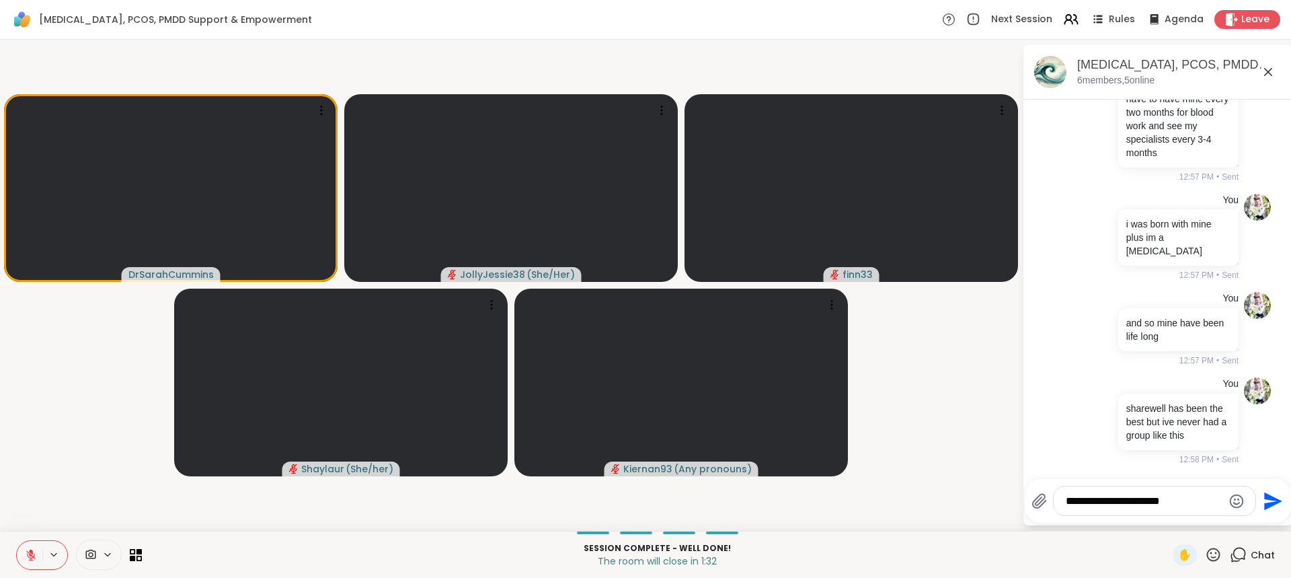
type textarea "**********"
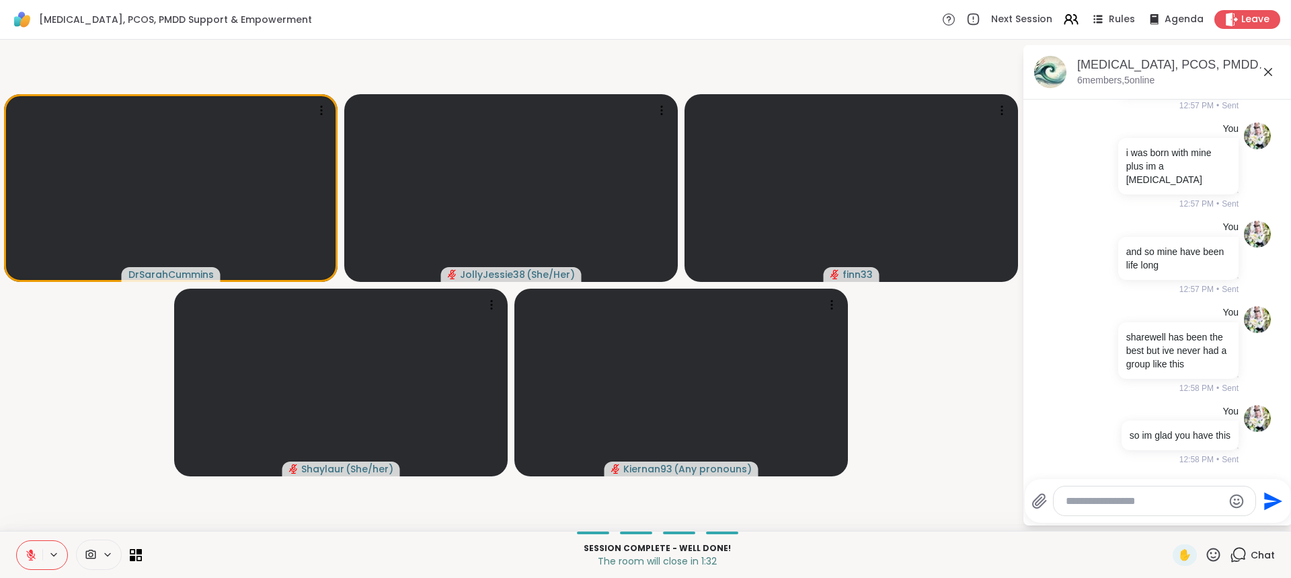
scroll to position [7175, 0]
type textarea "**********"
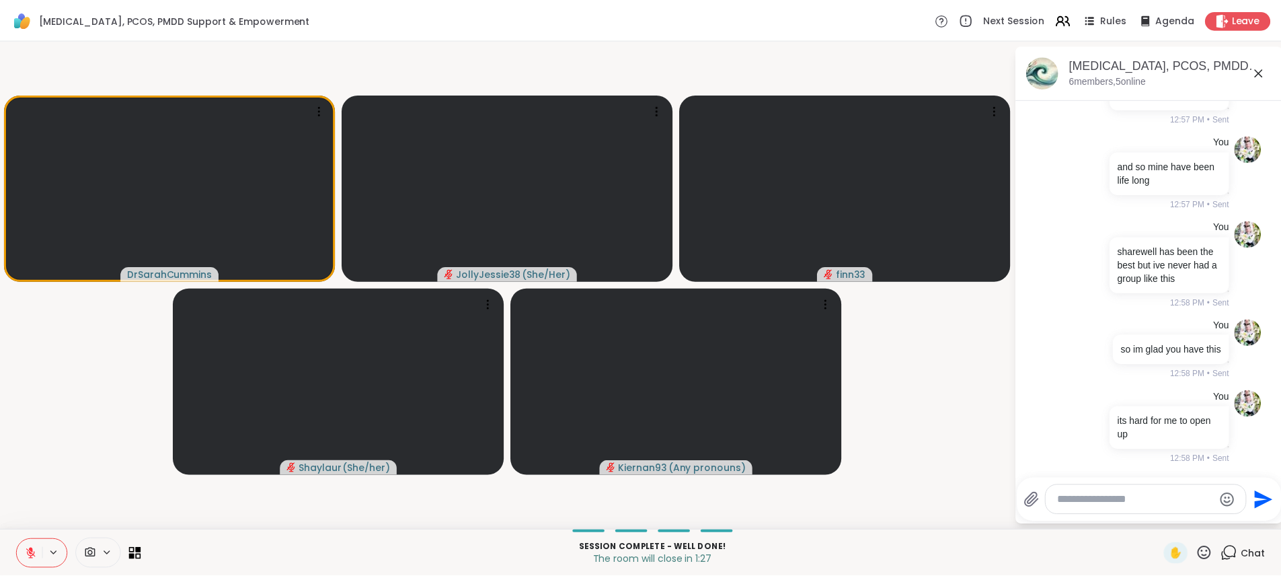
scroll to position [7260, 0]
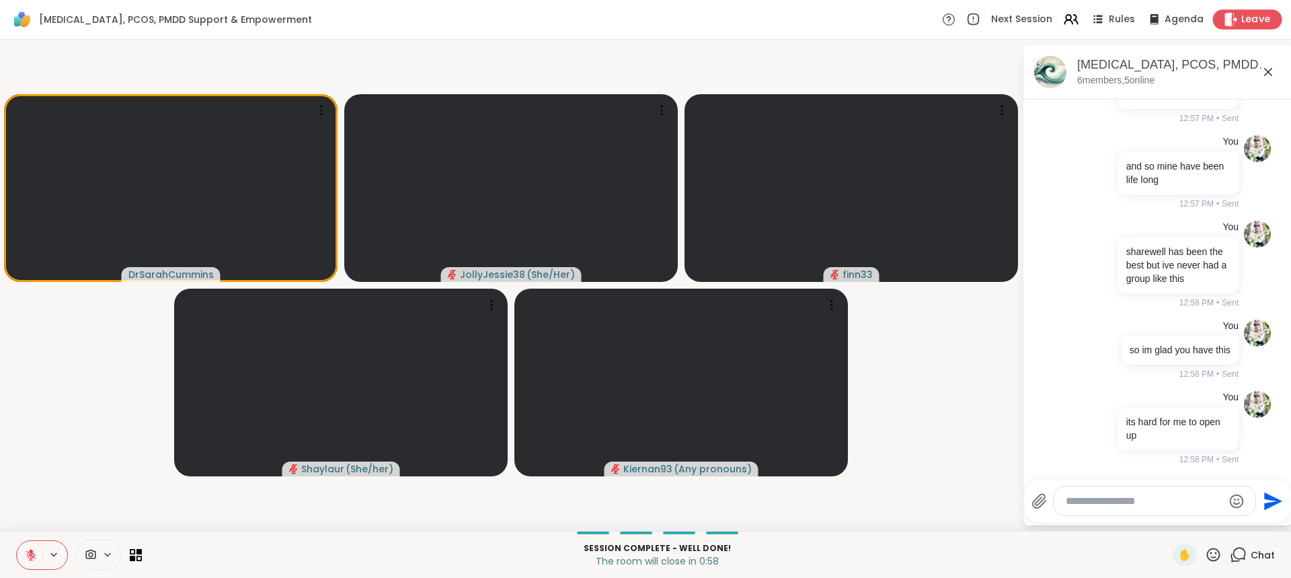
click at [1246, 17] on span "Leave" at bounding box center [1256, 20] width 30 height 14
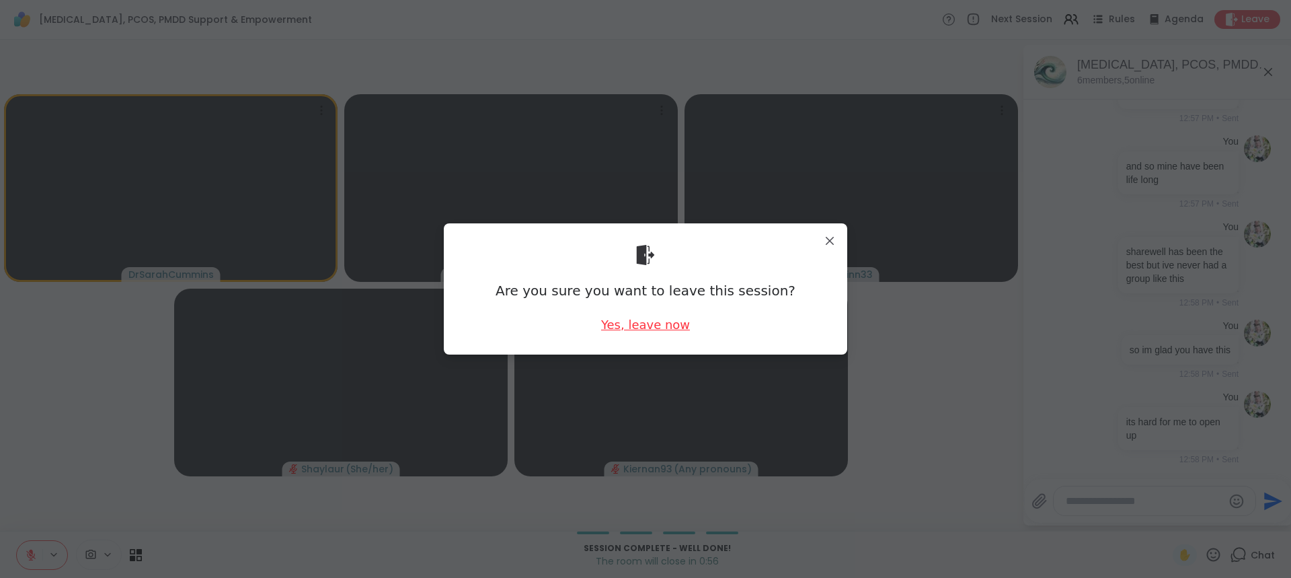
click at [665, 328] on div "Yes, leave now" at bounding box center [645, 324] width 89 height 17
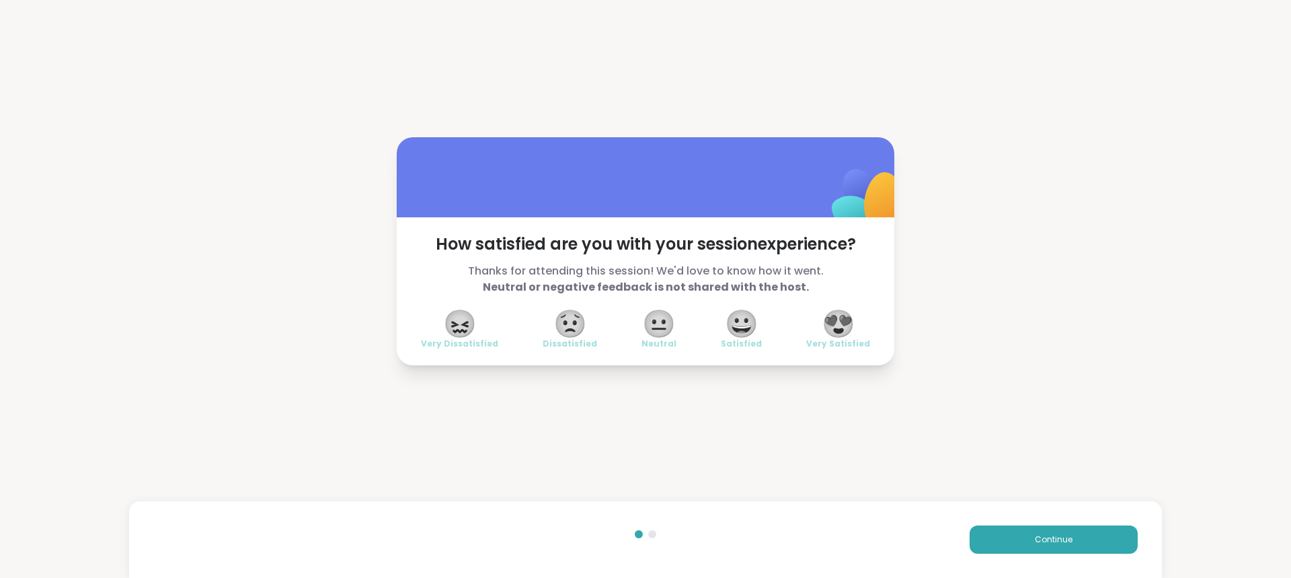
click at [845, 317] on span "😍" at bounding box center [839, 323] width 34 height 24
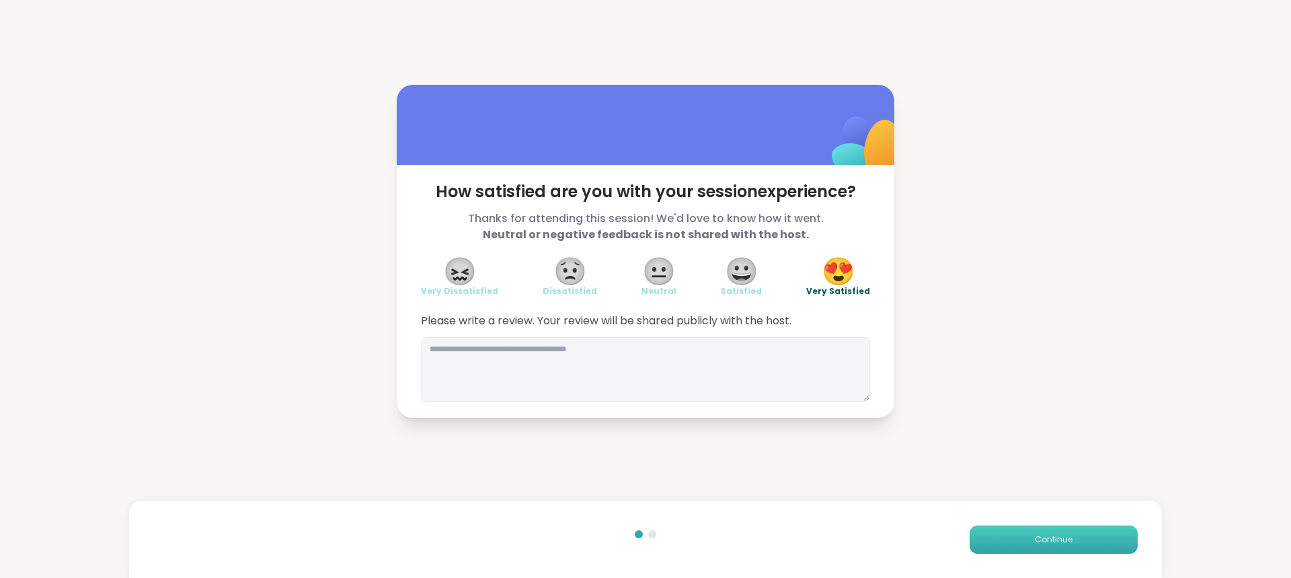
click at [986, 535] on button "Continue" at bounding box center [1054, 539] width 168 height 28
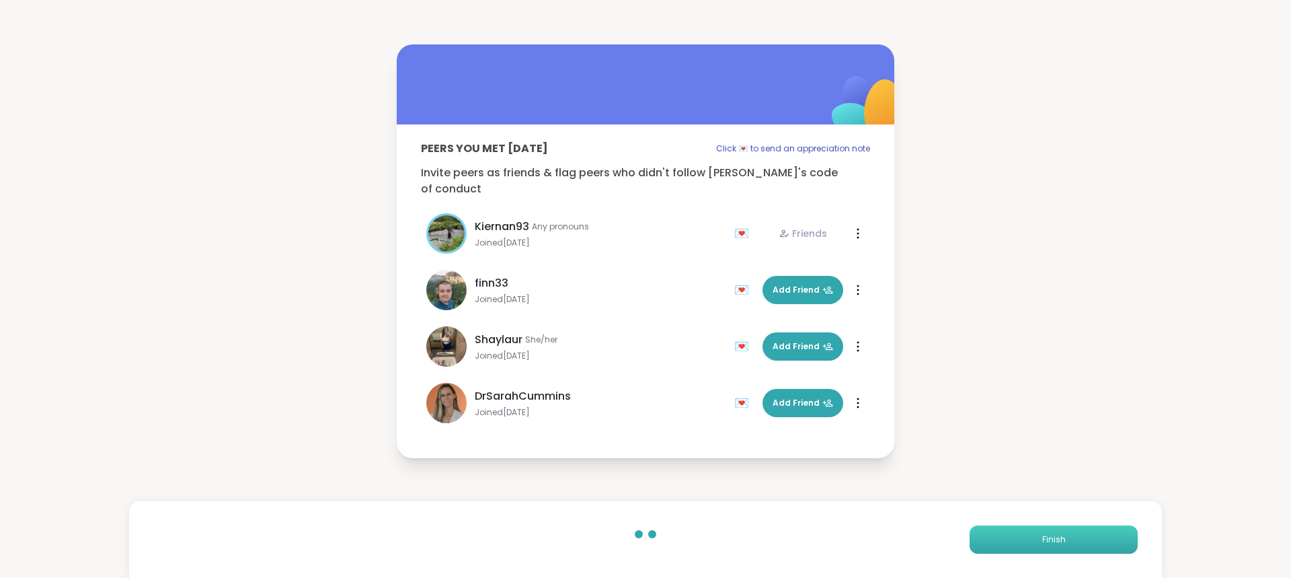
click at [1014, 531] on button "Finish" at bounding box center [1054, 539] width 168 height 28
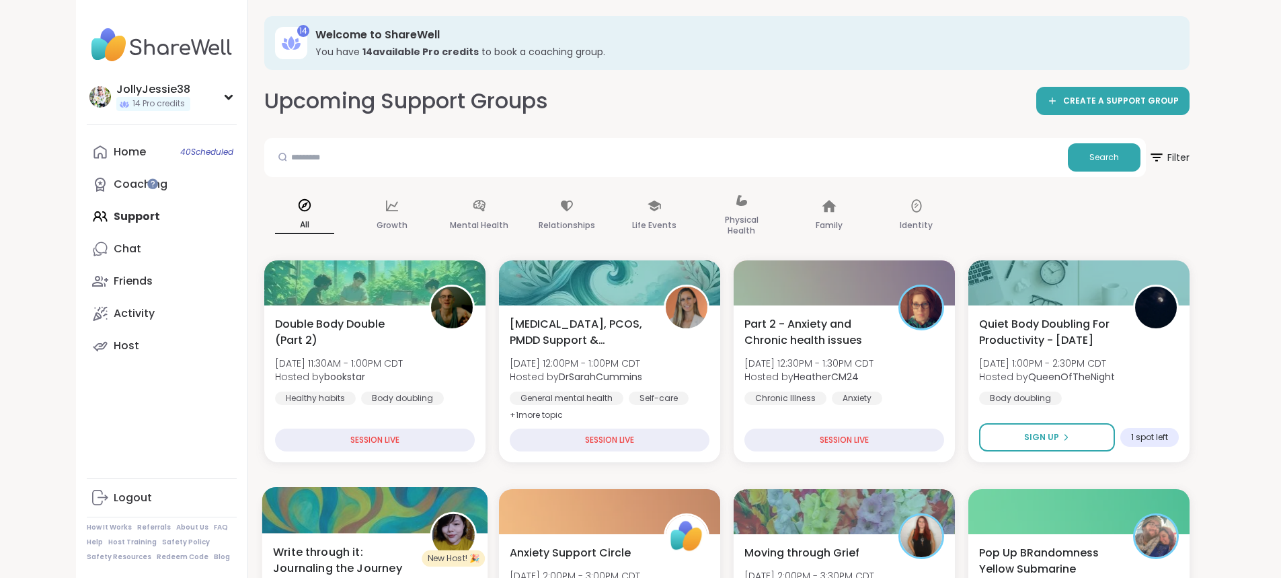
click at [273, 547] on span "Write through it: Journaling the Journey" at bounding box center [344, 559] width 142 height 33
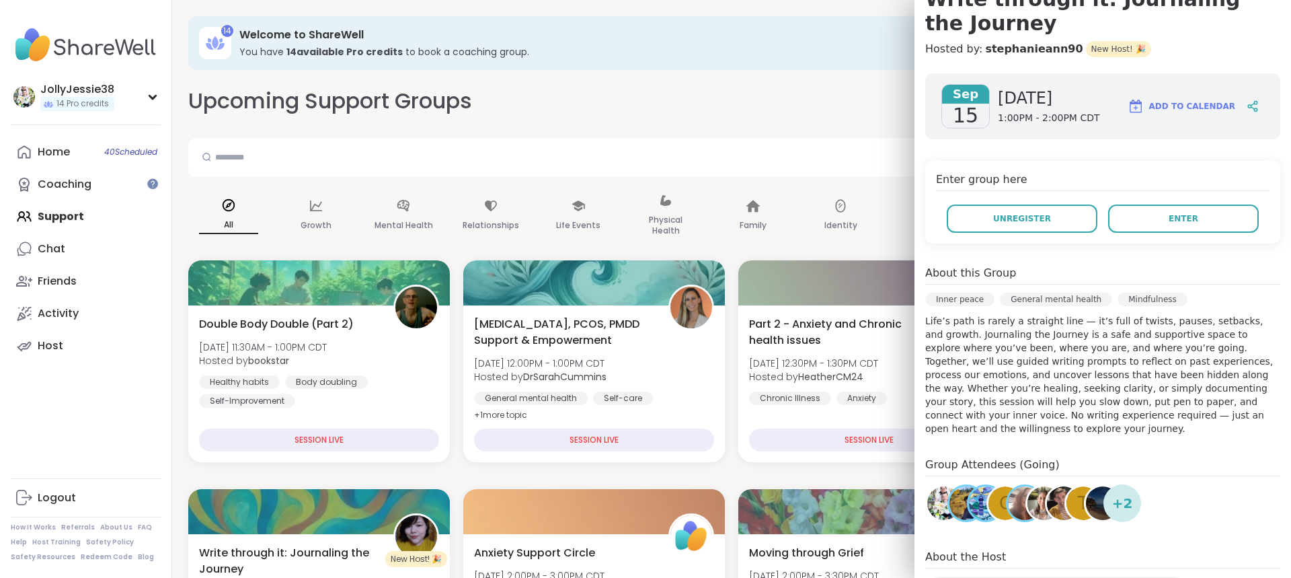
scroll to position [95, 0]
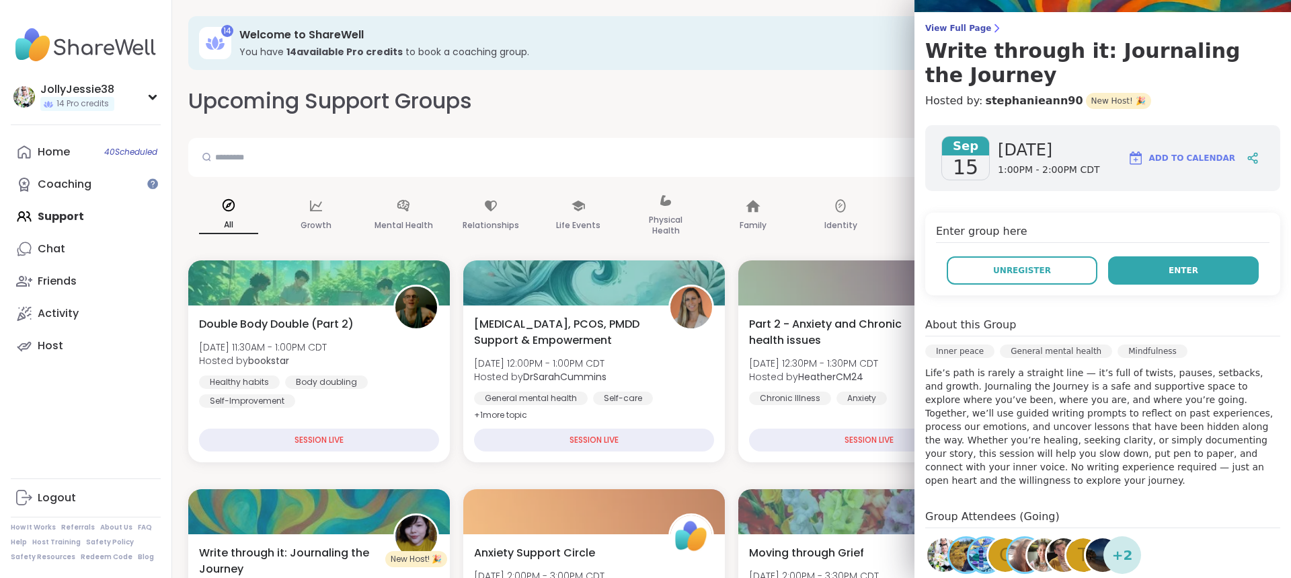
click at [1158, 259] on button "Enter" at bounding box center [1183, 270] width 151 height 28
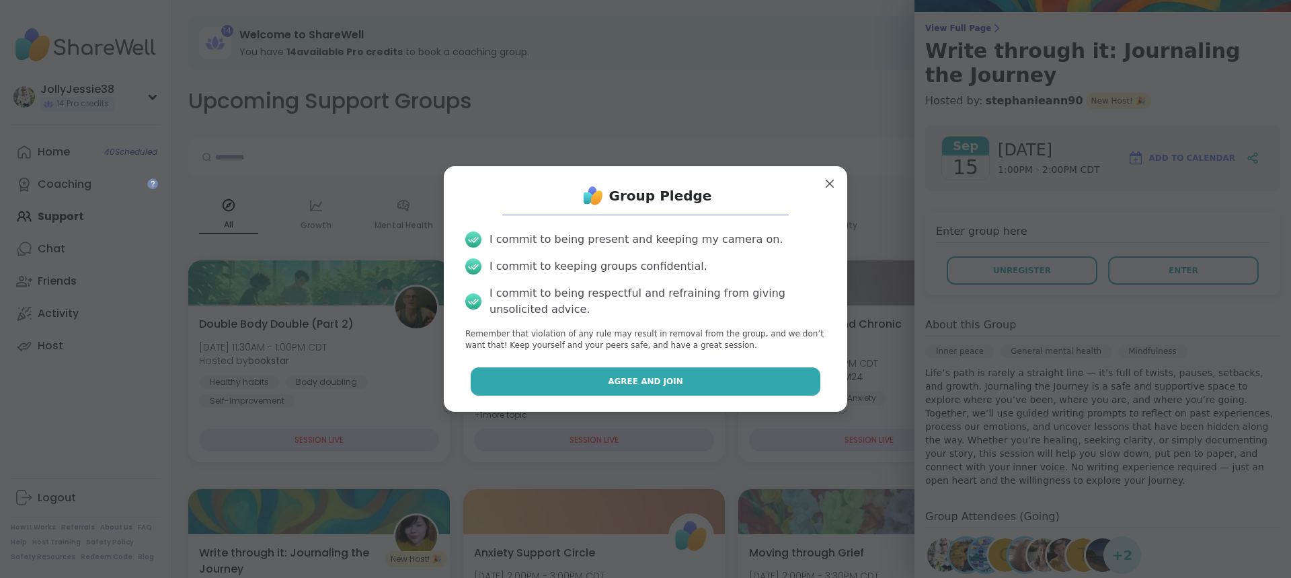
click at [628, 371] on button "Agree and Join" at bounding box center [646, 381] width 350 height 28
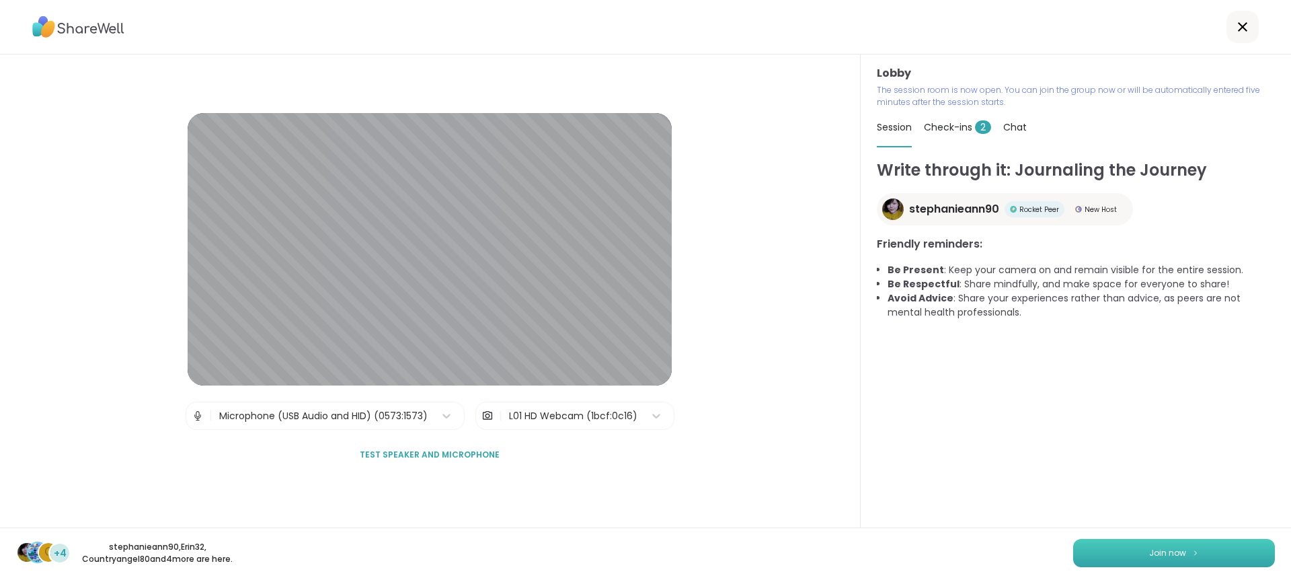
click at [1175, 551] on span "Join now" at bounding box center [1167, 553] width 37 height 12
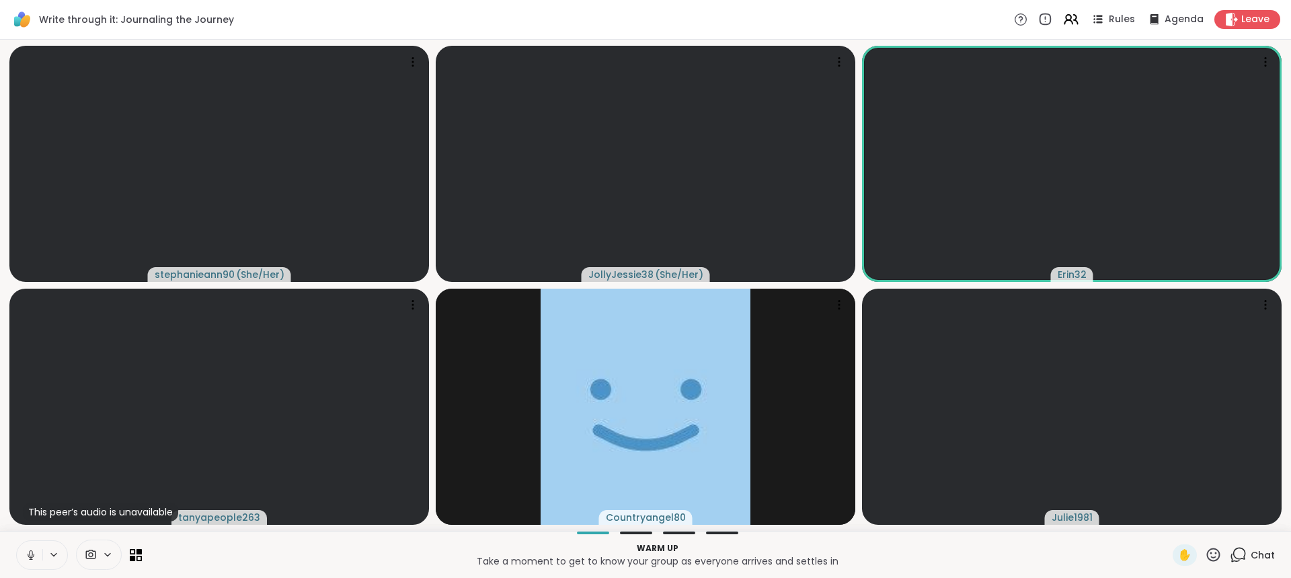
click at [1233, 559] on icon at bounding box center [1238, 554] width 17 height 17
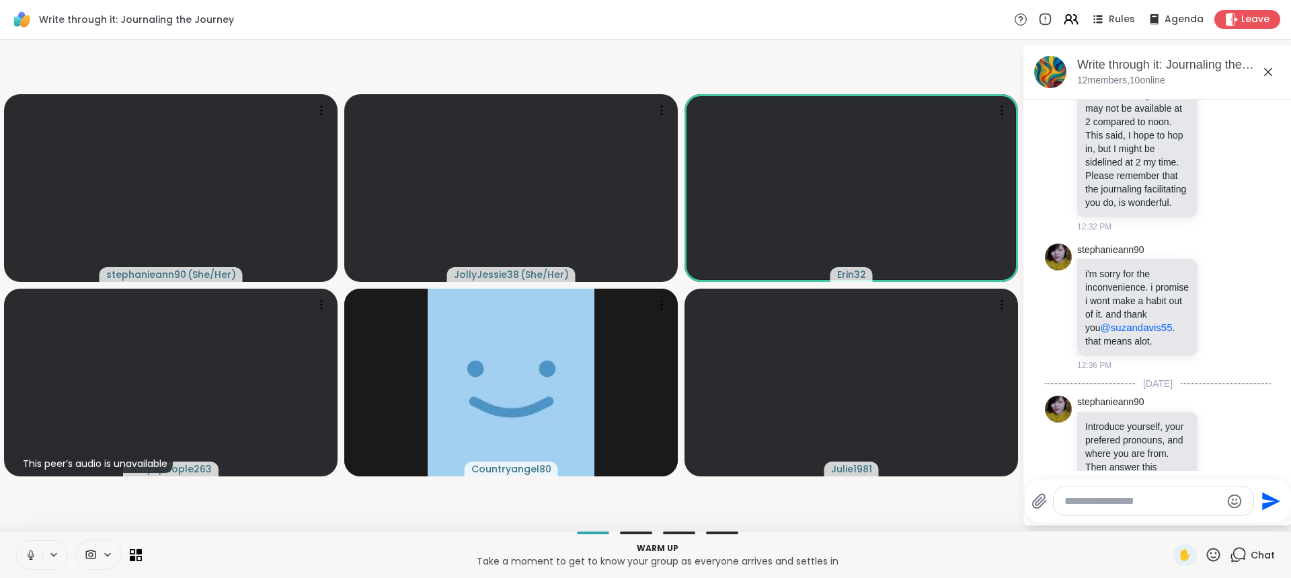
scroll to position [606, 0]
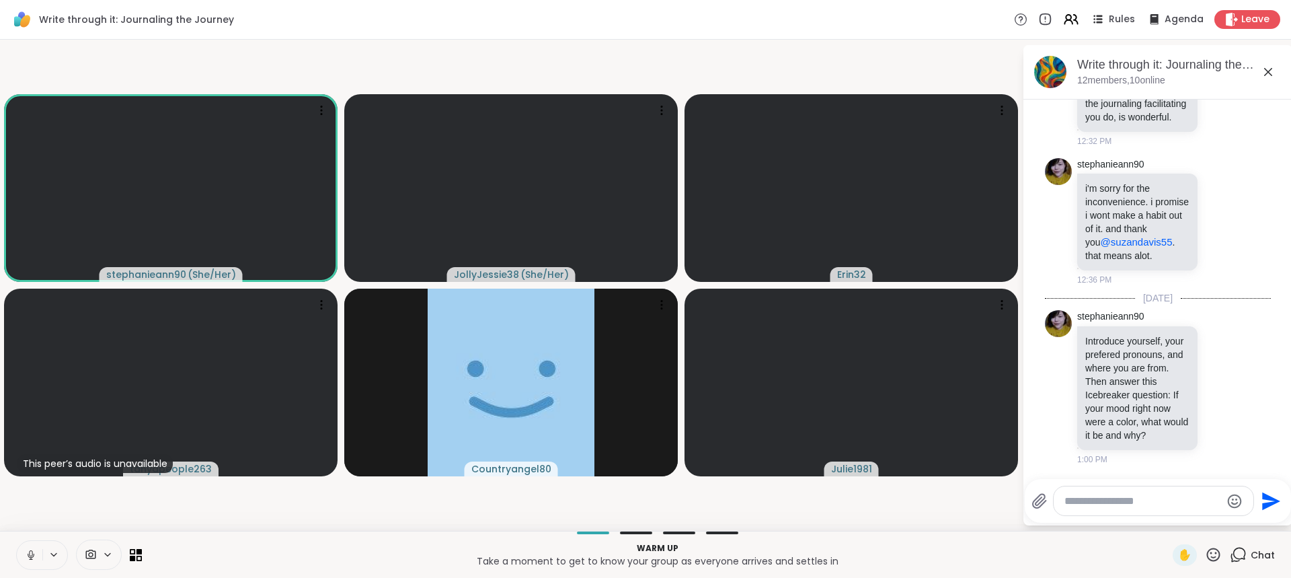
click at [1124, 504] on textarea "Type your message" at bounding box center [1143, 500] width 157 height 13
click at [1135, 511] on div at bounding box center [1154, 500] width 200 height 29
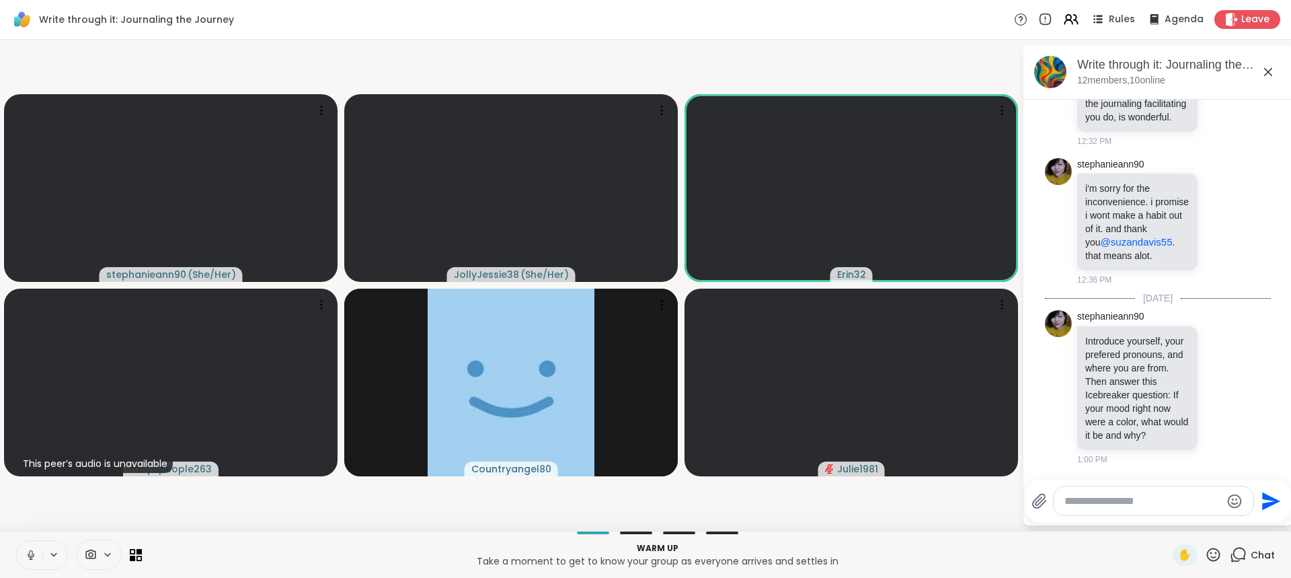
click at [1126, 504] on textarea "Type your message" at bounding box center [1143, 500] width 157 height 13
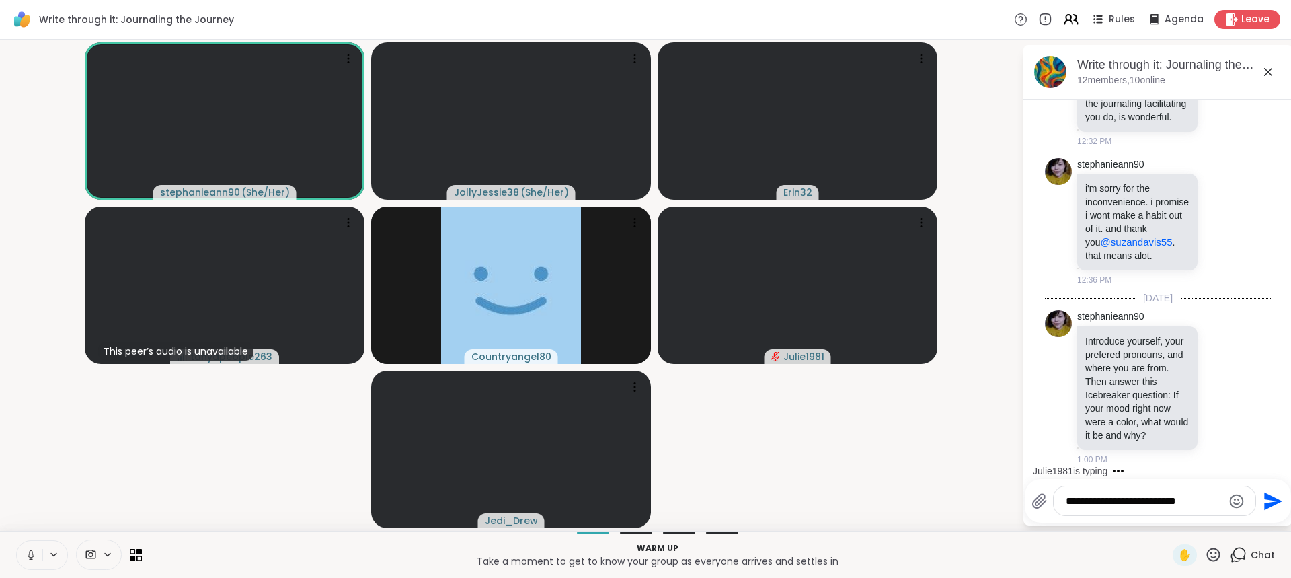
type textarea "**********"
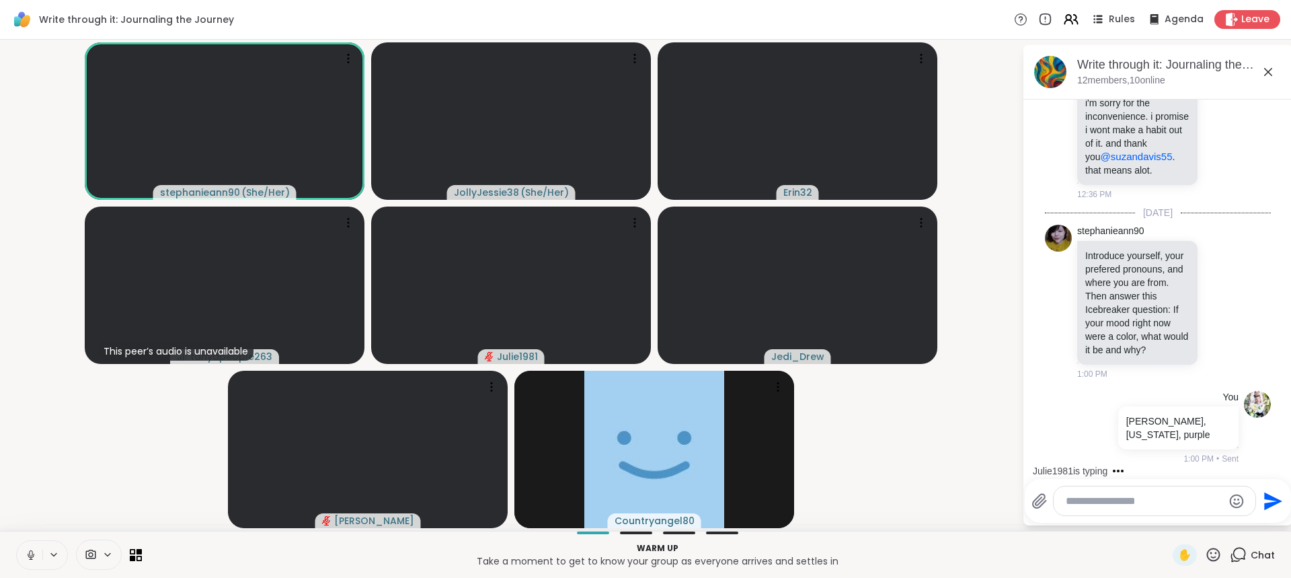
click at [1147, 507] on textarea "Type your message" at bounding box center [1144, 500] width 157 height 13
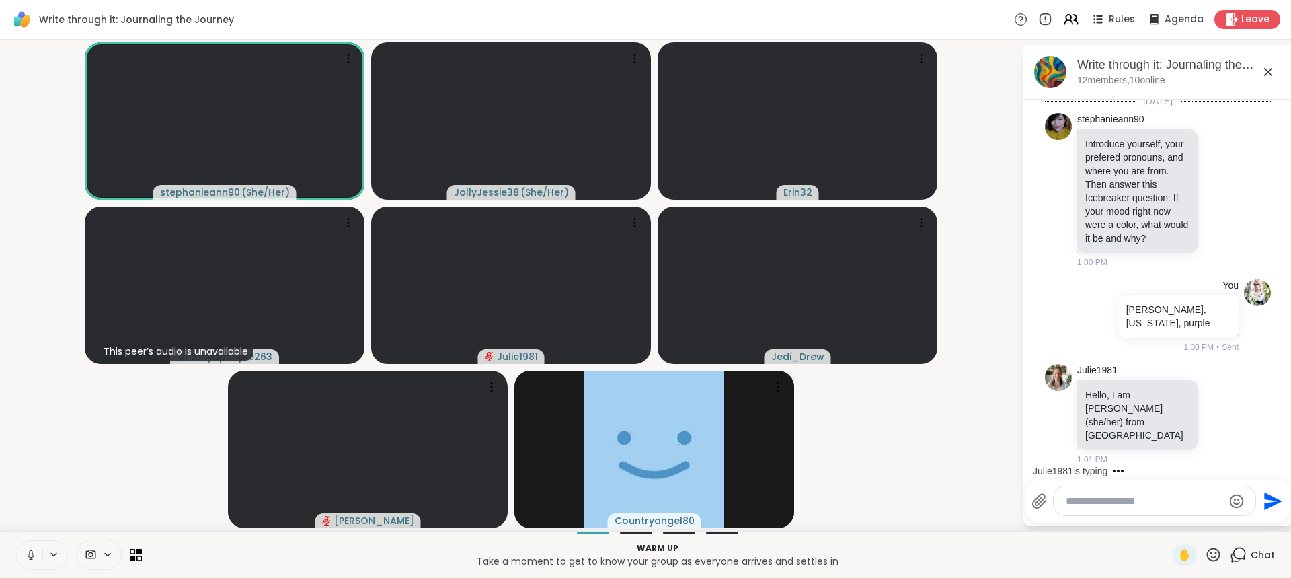
paste textarea "**********"
type textarea "**********"
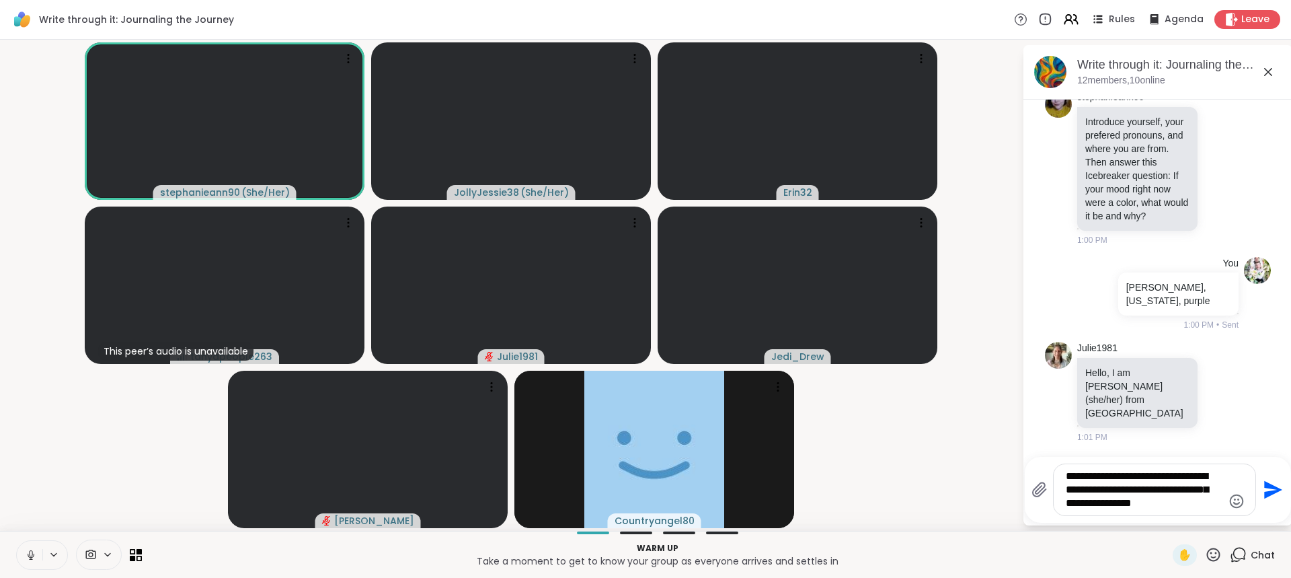
click at [1264, 493] on icon "Send" at bounding box center [1273, 490] width 18 height 18
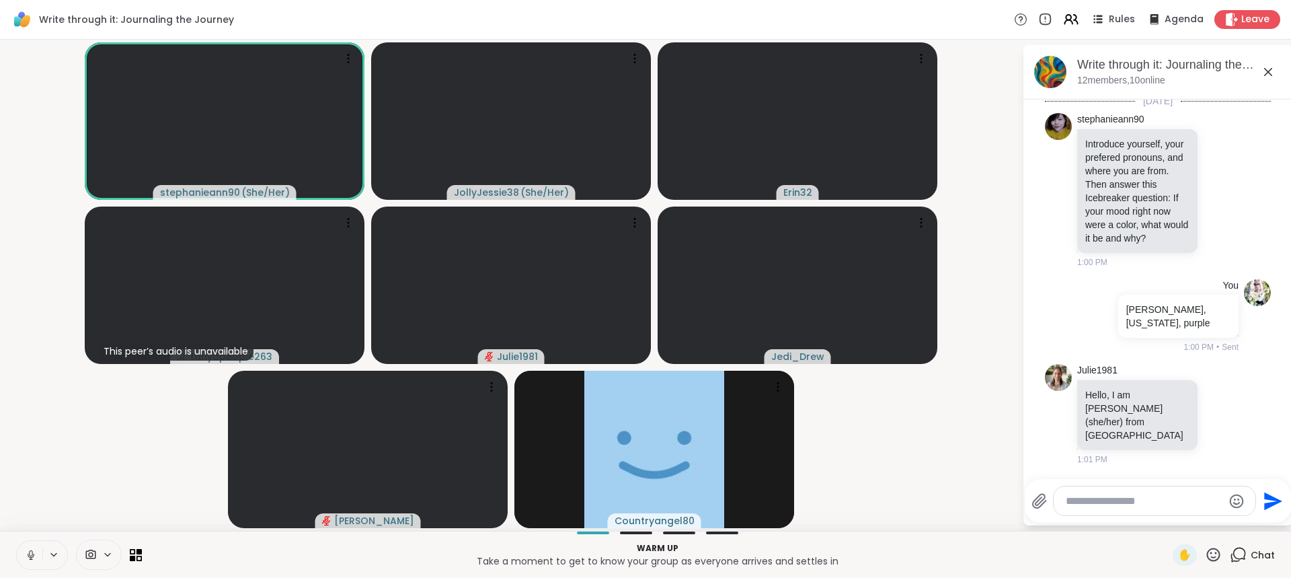
scroll to position [902, 0]
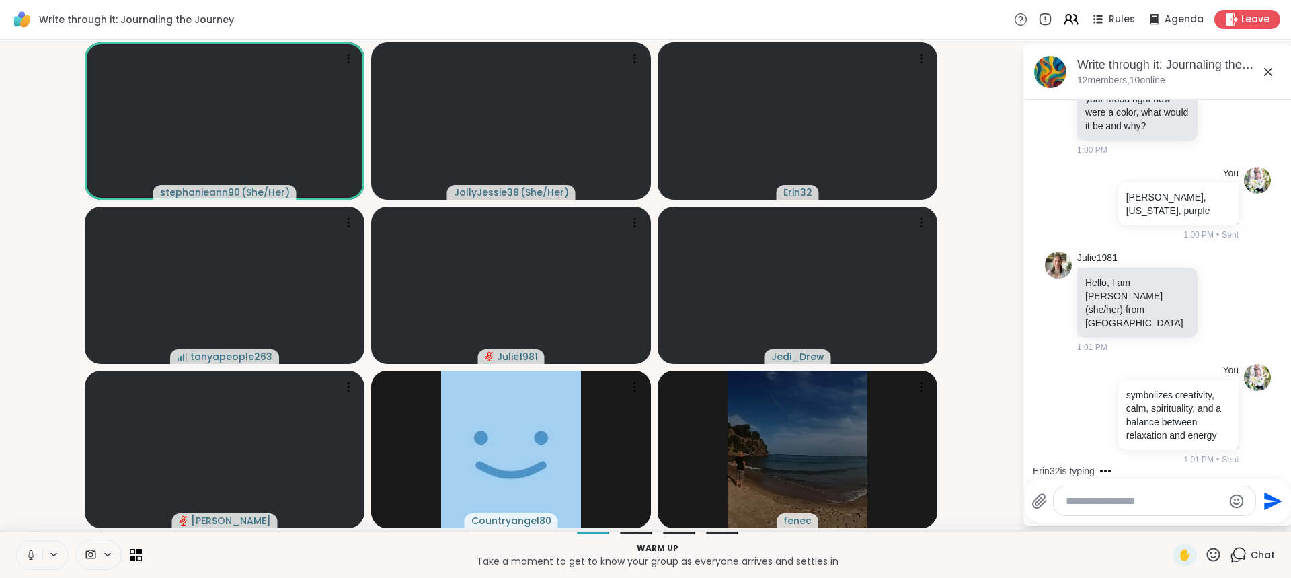
click at [1147, 501] on textarea "Type your message" at bounding box center [1144, 500] width 157 height 13
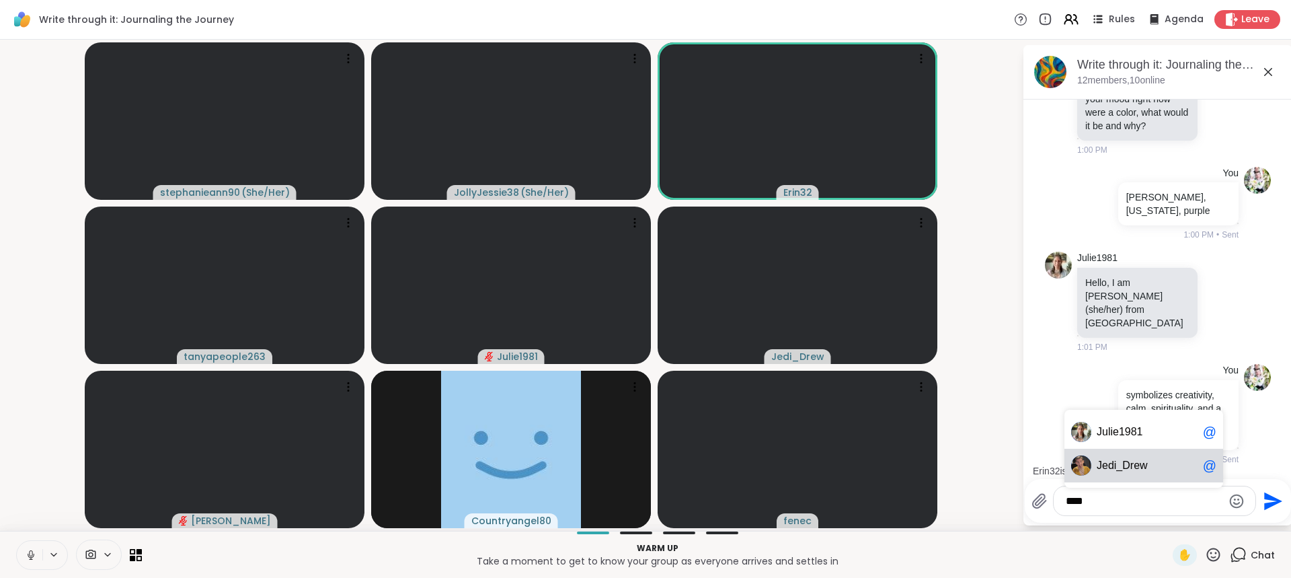
click at [1133, 471] on span "edi_Drew" at bounding box center [1125, 465] width 46 height 13
type textarea "**********"
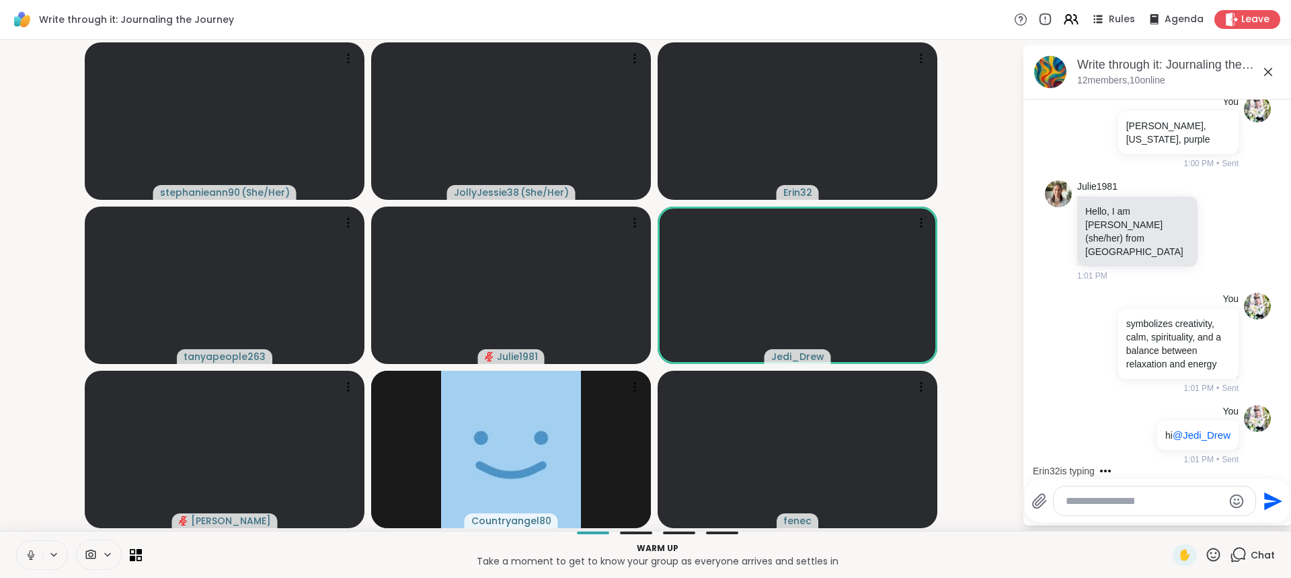
scroll to position [973, 0]
click at [1133, 472] on div "dodi @" at bounding box center [1144, 466] width 159 height 34
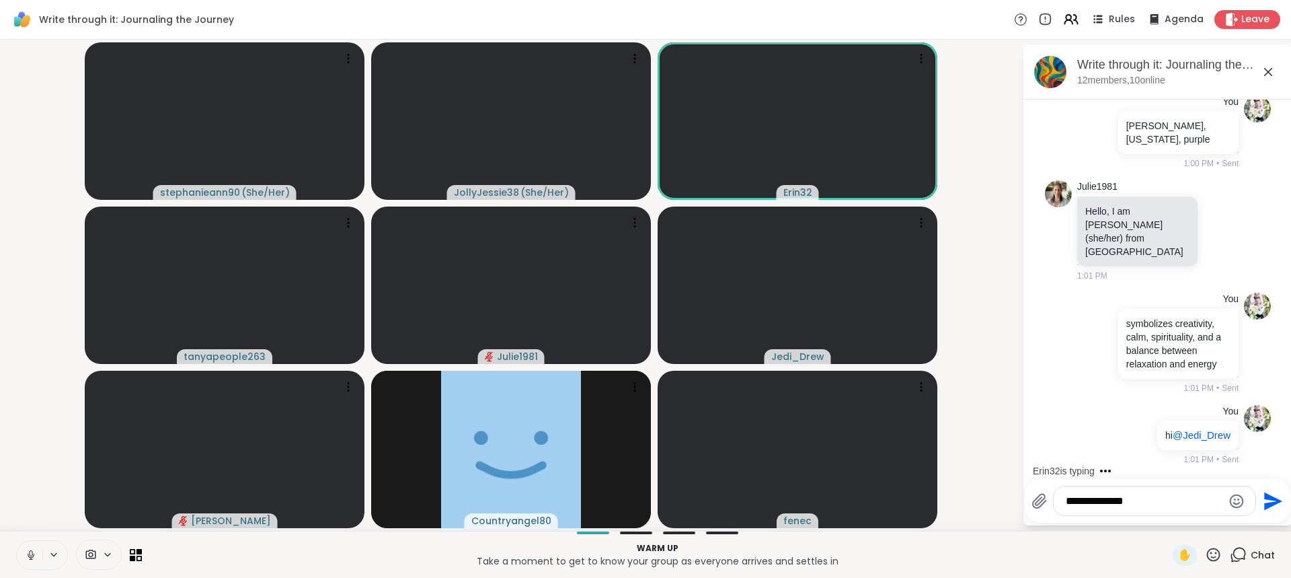
type textarea "**********"
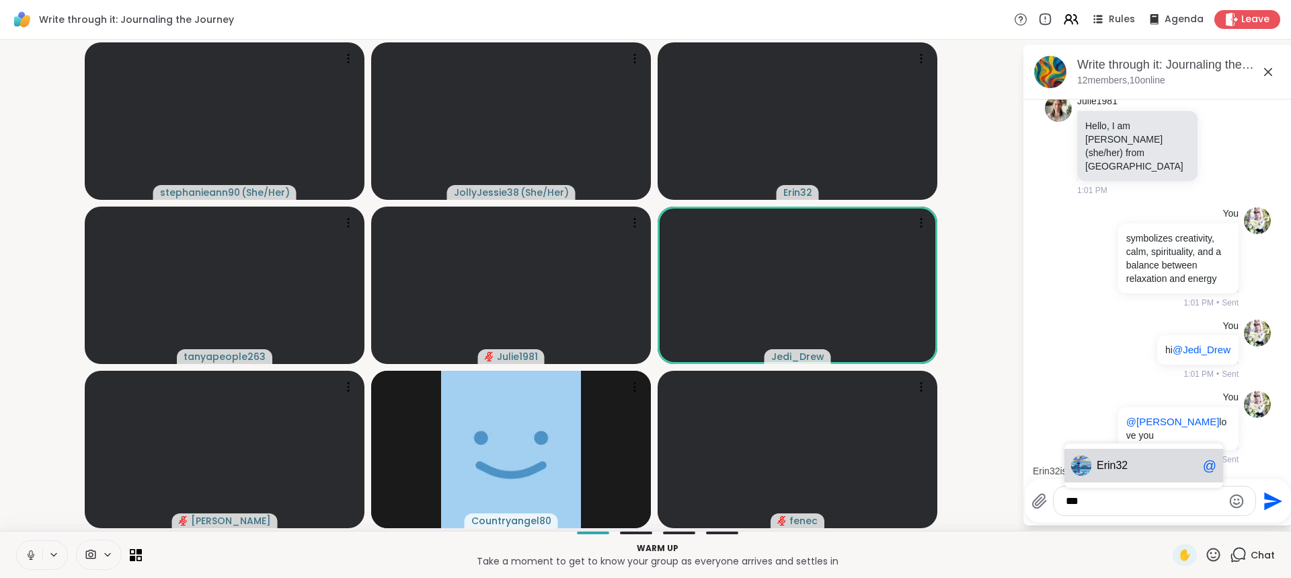
click at [1132, 473] on div "Er in32 @" at bounding box center [1144, 466] width 159 height 34
type textarea "**********"
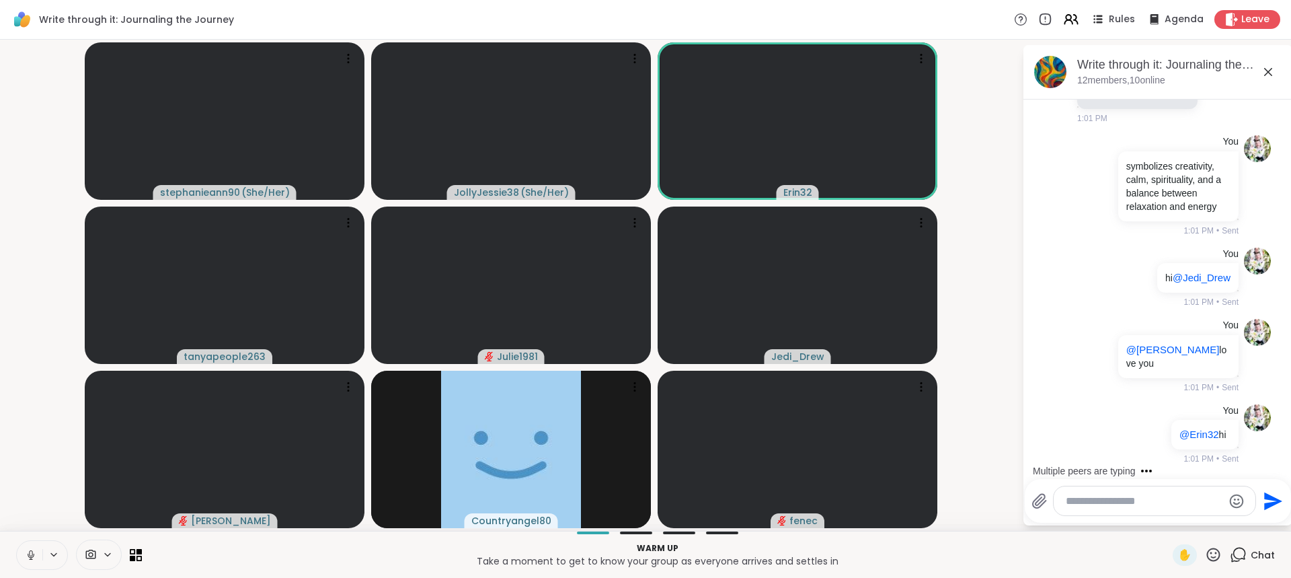
scroll to position [1117, 0]
type textarea "*"
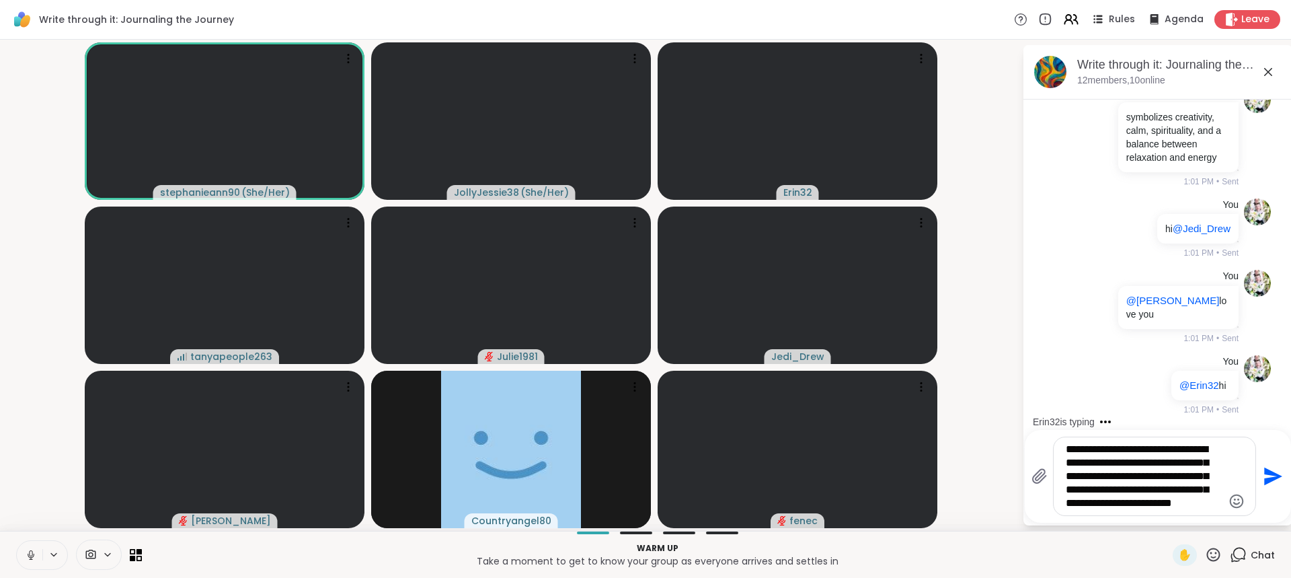
type textarea "**********"
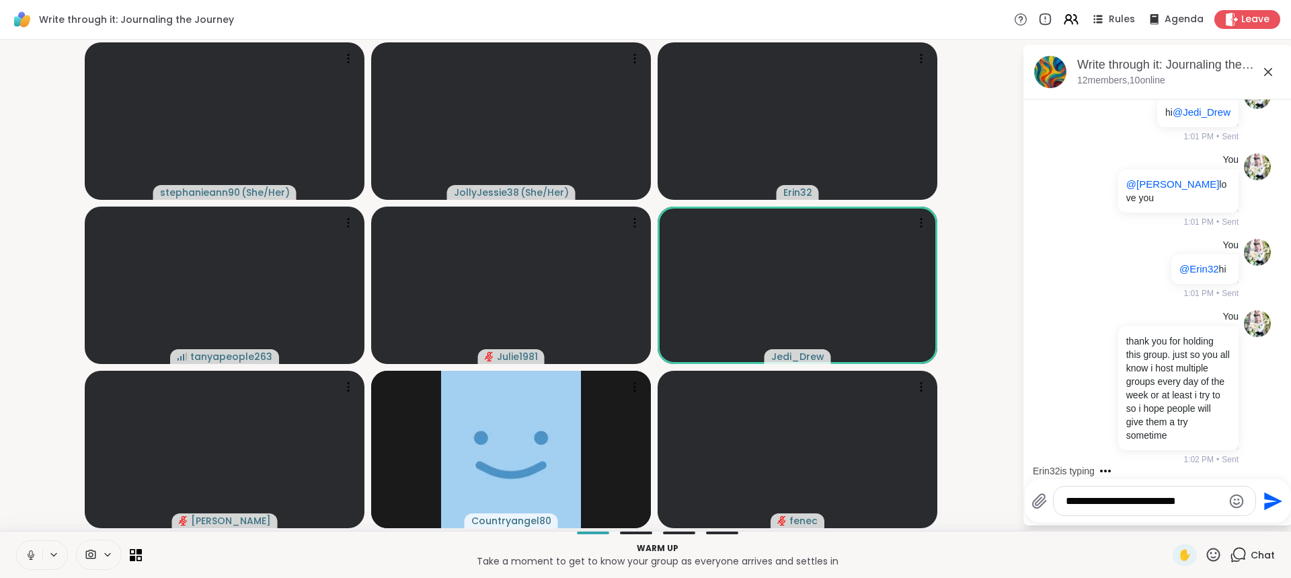
scroll to position [1395, 0]
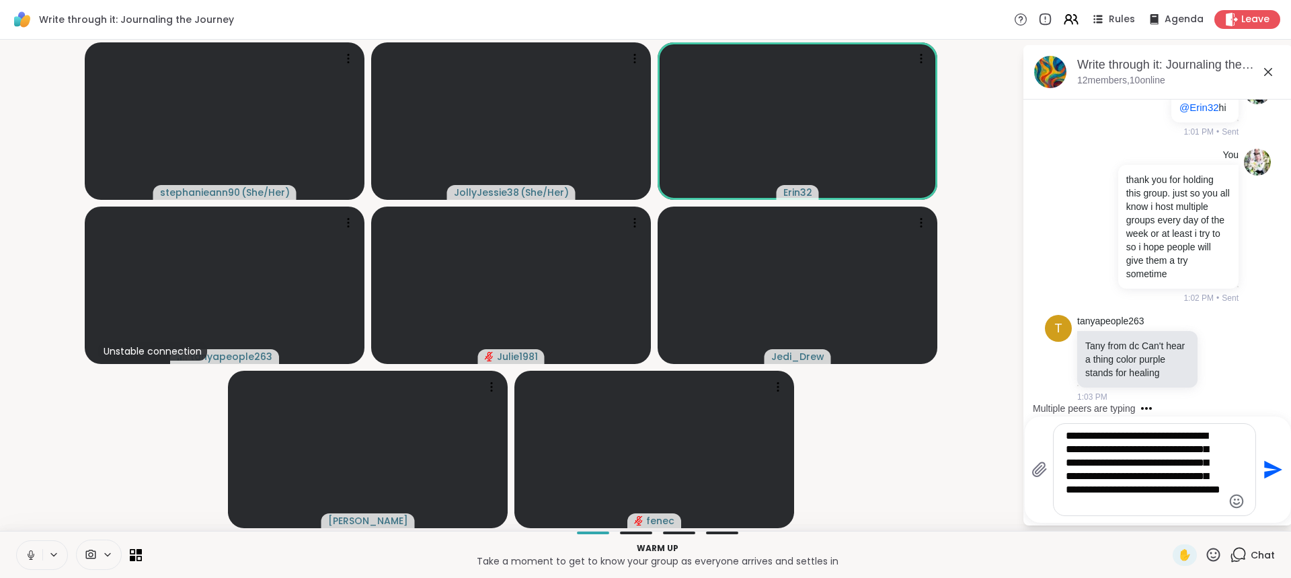
type textarea "**********"
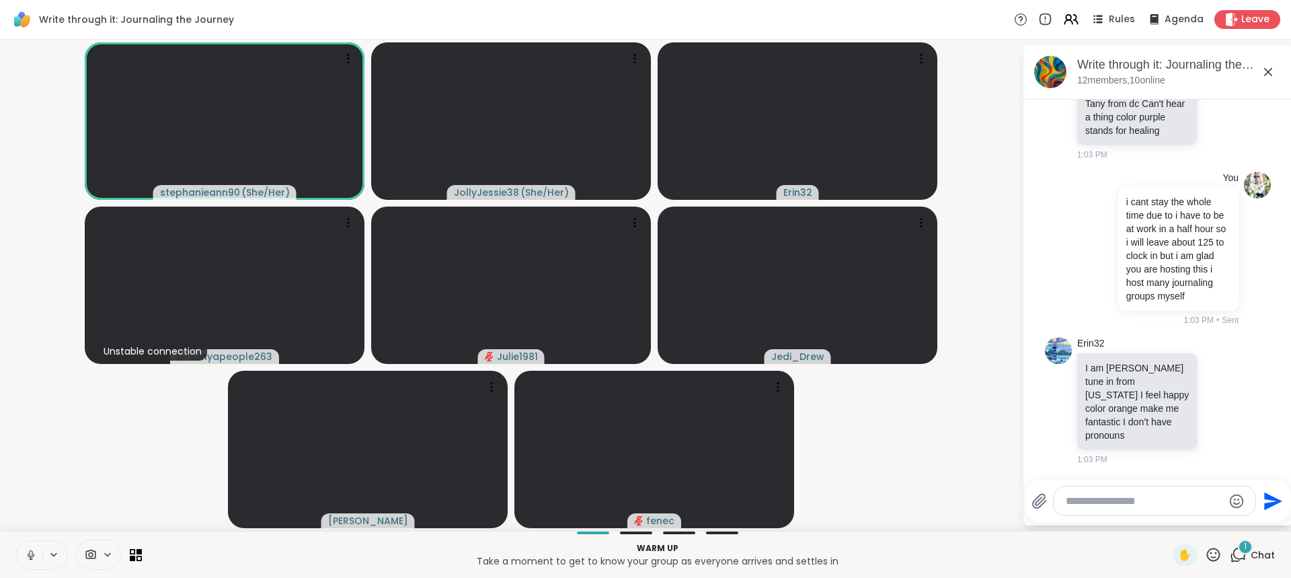
scroll to position [1785, 0]
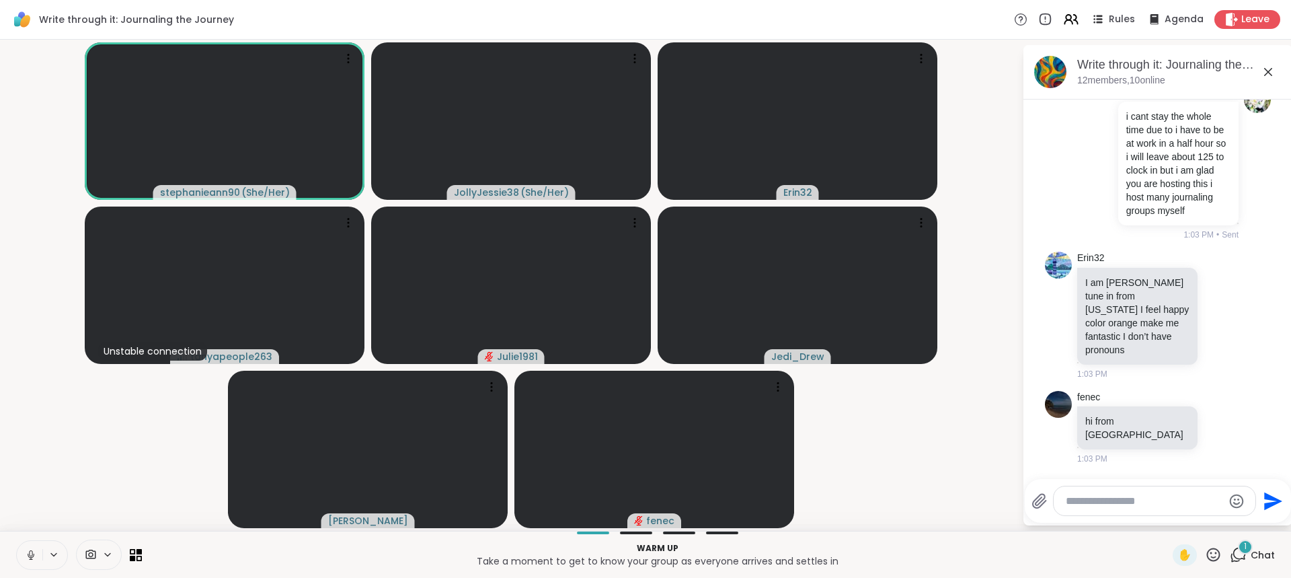
click at [32, 555] on icon at bounding box center [30, 553] width 3 height 6
click at [1238, 549] on div "1" at bounding box center [1245, 546] width 15 height 15
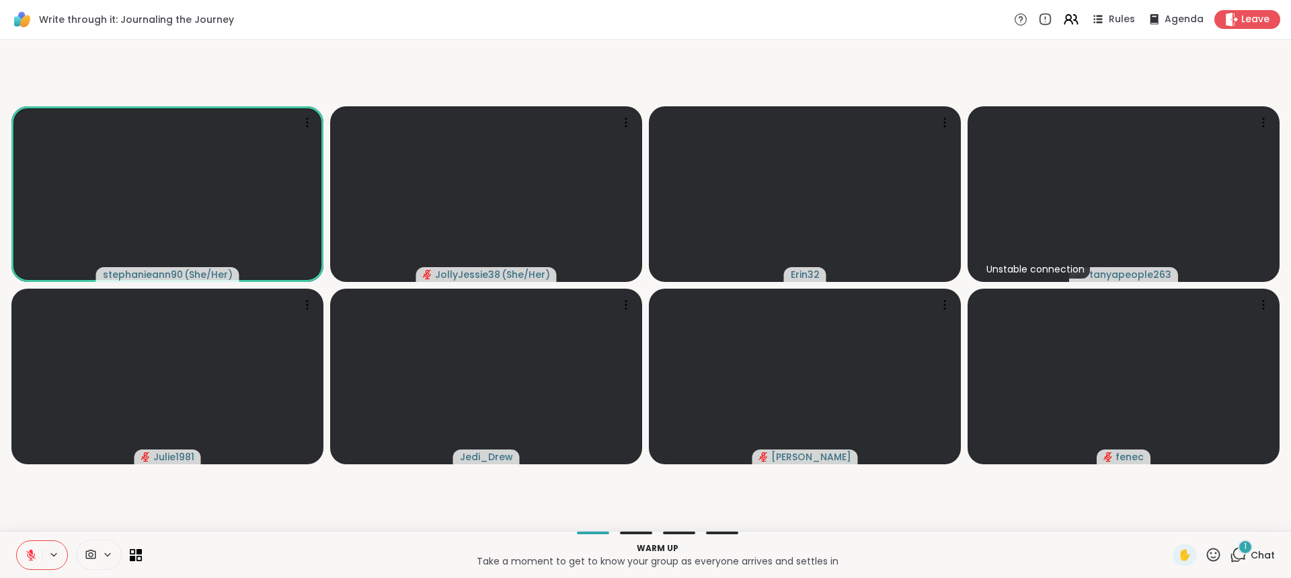
click at [1238, 545] on div "1" at bounding box center [1245, 546] width 15 height 15
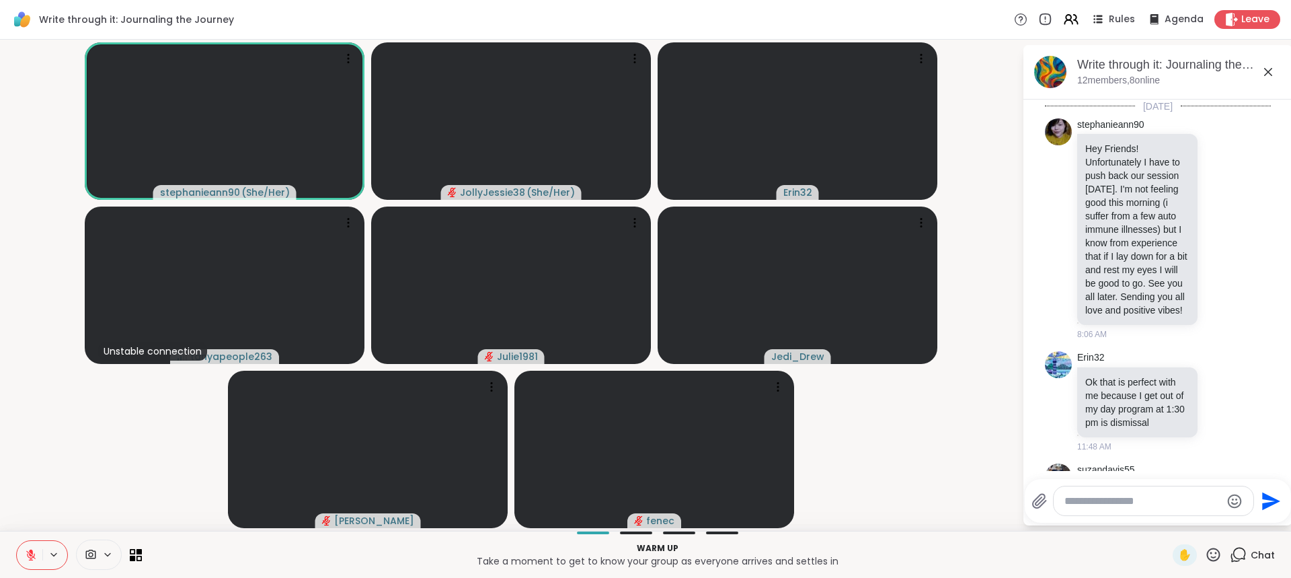
scroll to position [1771, 0]
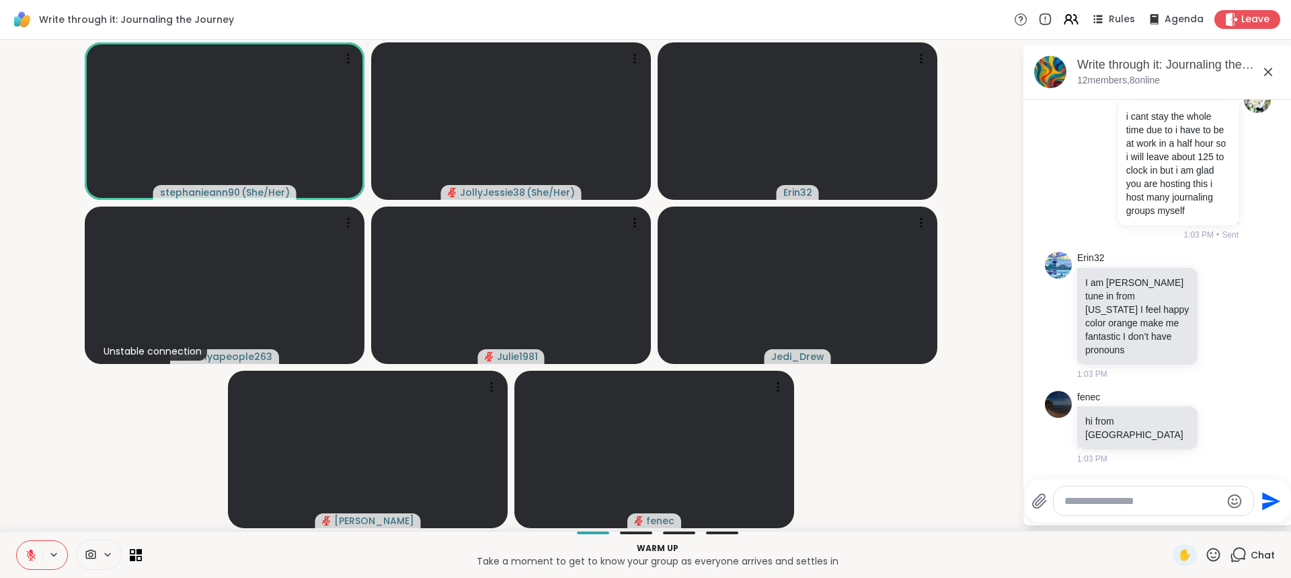
click at [1162, 507] on textarea "Type your message" at bounding box center [1143, 500] width 157 height 13
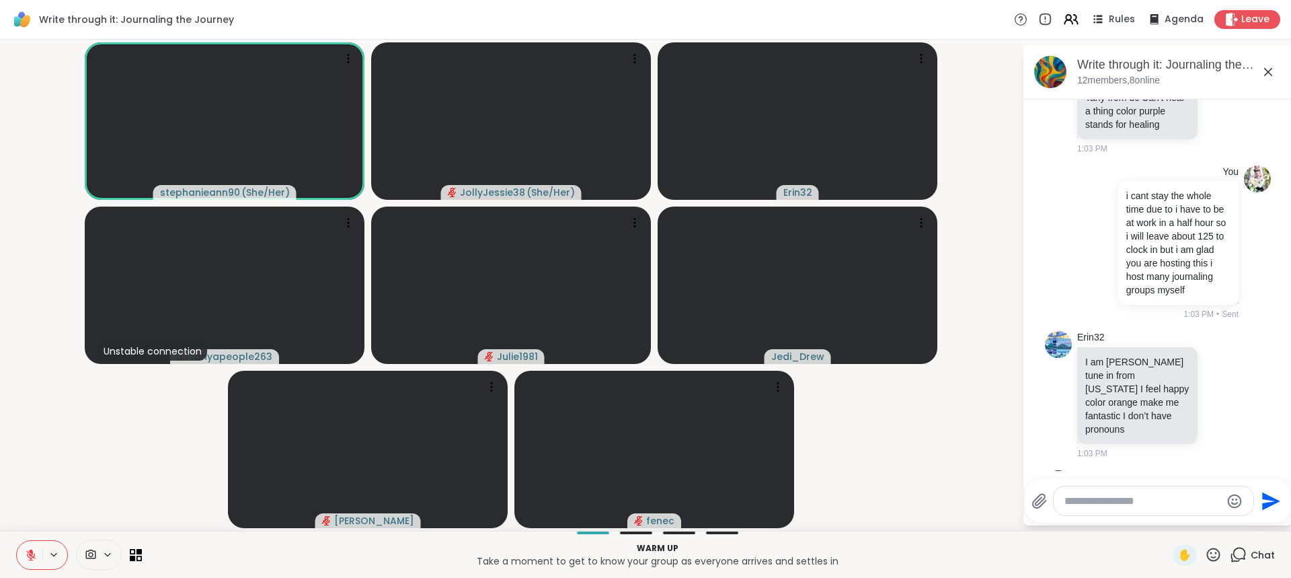
scroll to position [1856, 0]
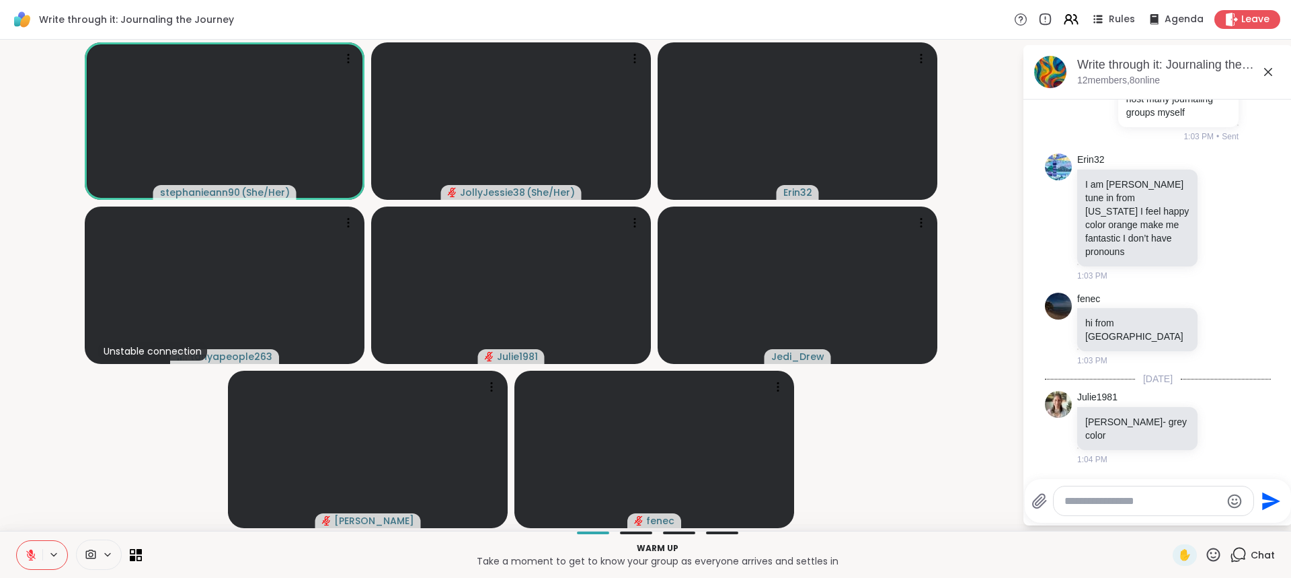
click at [1150, 502] on textarea "Type your message" at bounding box center [1143, 500] width 157 height 13
click at [1120, 501] on textarea "Type your message" at bounding box center [1143, 500] width 157 height 13
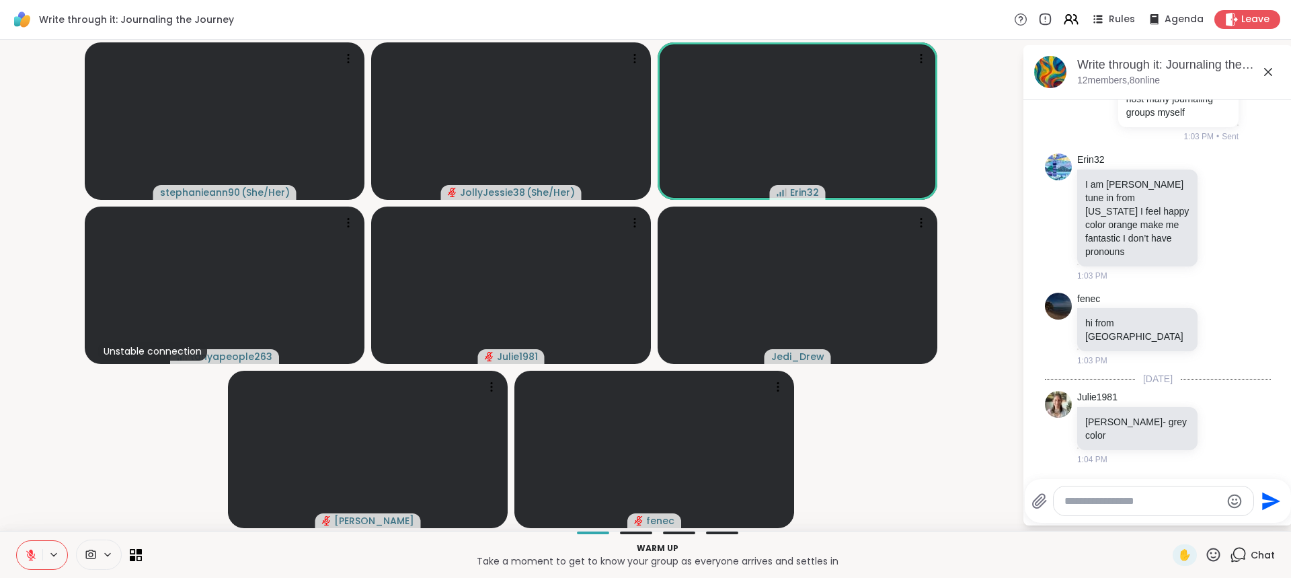
click at [1120, 501] on textarea "Type your message" at bounding box center [1143, 500] width 157 height 13
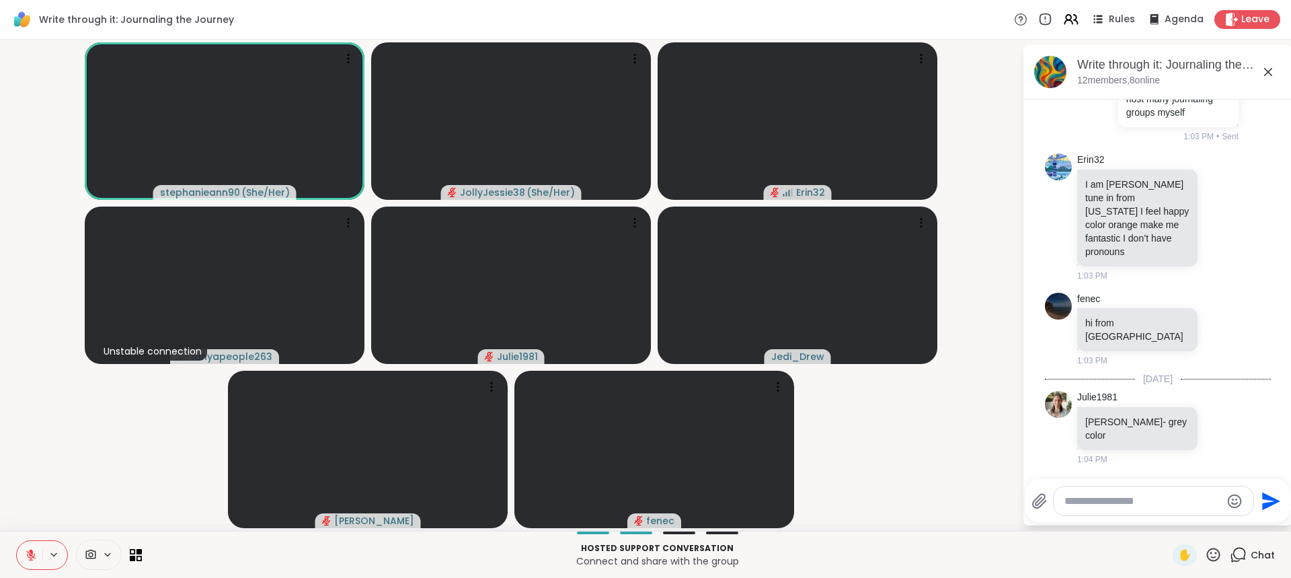
click at [1094, 497] on textarea "Type your message" at bounding box center [1143, 500] width 157 height 13
click at [1094, 502] on textarea "Type your message" at bounding box center [1143, 500] width 157 height 13
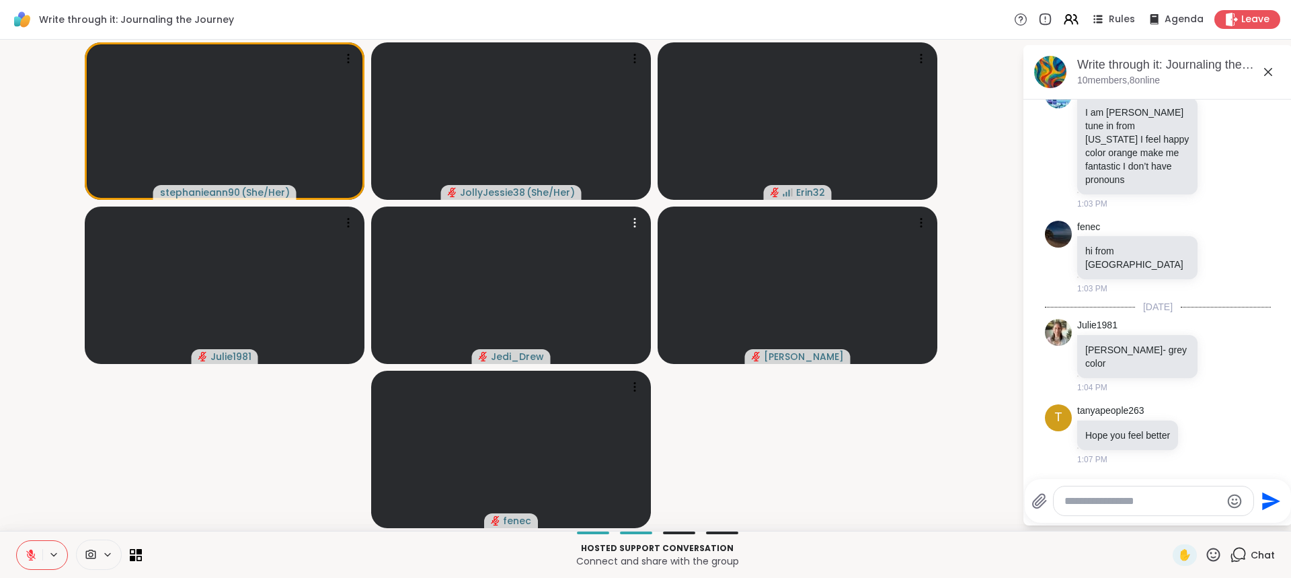
scroll to position [1928, 0]
click at [1093, 504] on textarea "Type your message" at bounding box center [1143, 500] width 157 height 13
click at [1096, 504] on textarea "Type your message" at bounding box center [1143, 500] width 157 height 13
click at [1117, 498] on textarea "Type your message" at bounding box center [1143, 500] width 157 height 13
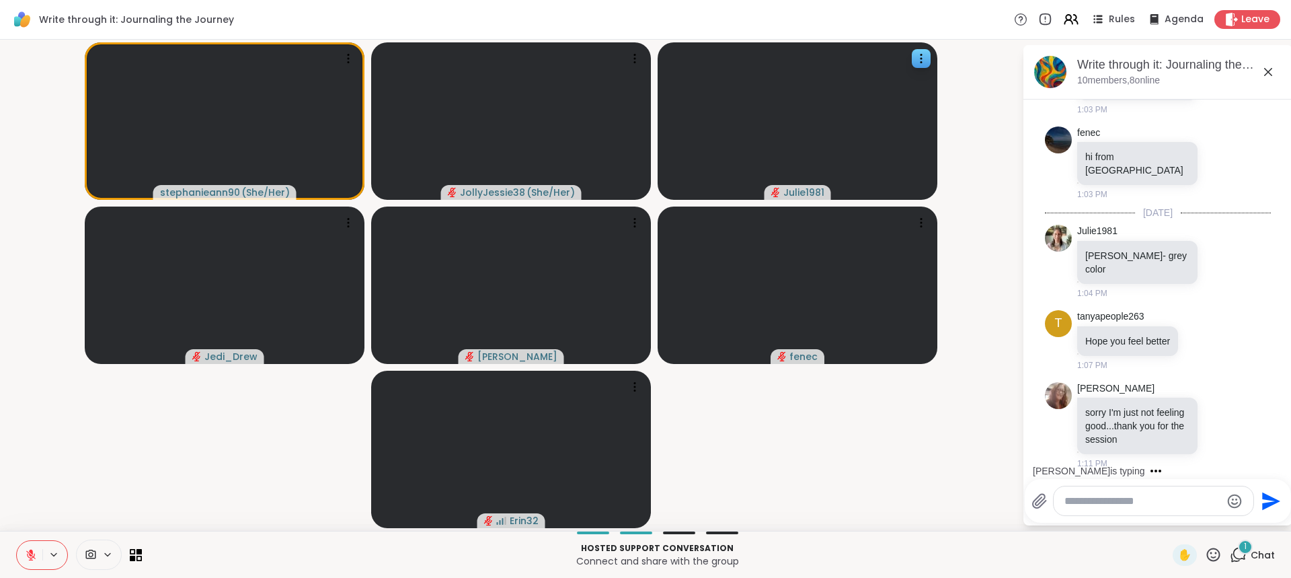
scroll to position [2026, 0]
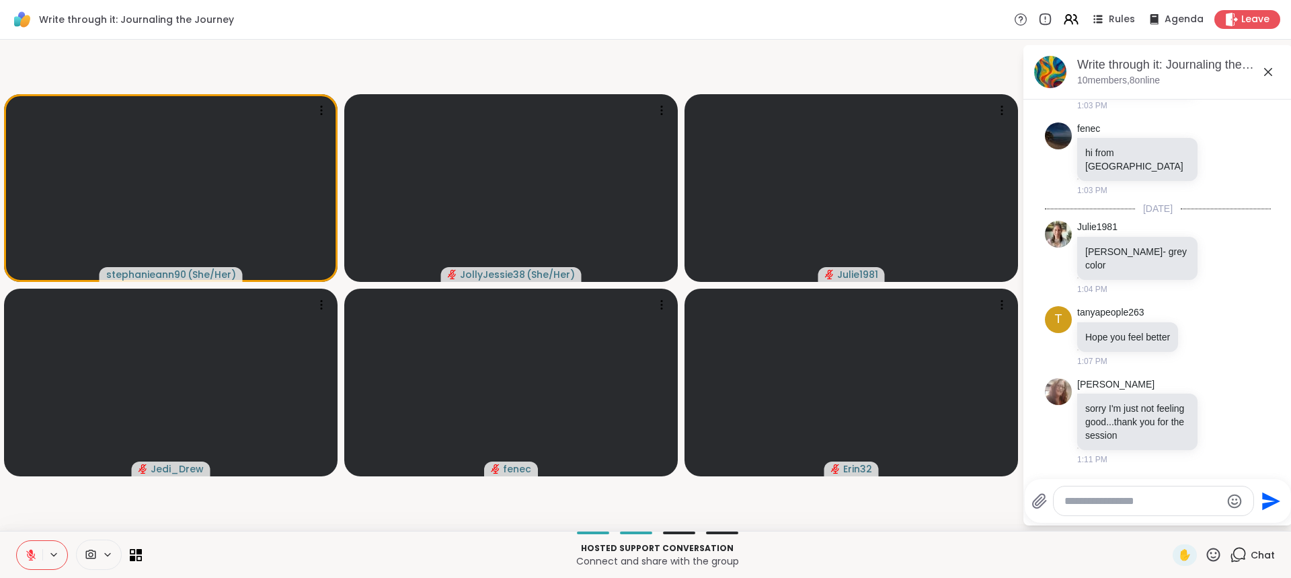
click at [1124, 500] on textarea "Type your message" at bounding box center [1143, 500] width 157 height 13
click at [1131, 502] on textarea "Type your message" at bounding box center [1143, 500] width 157 height 13
click at [1119, 506] on textarea "Type your message" at bounding box center [1143, 500] width 157 height 13
click at [1215, 420] on icon at bounding box center [1221, 420] width 12 height 13
click at [1215, 398] on div "Select Reaction: Heart" at bounding box center [1221, 399] width 12 height 12
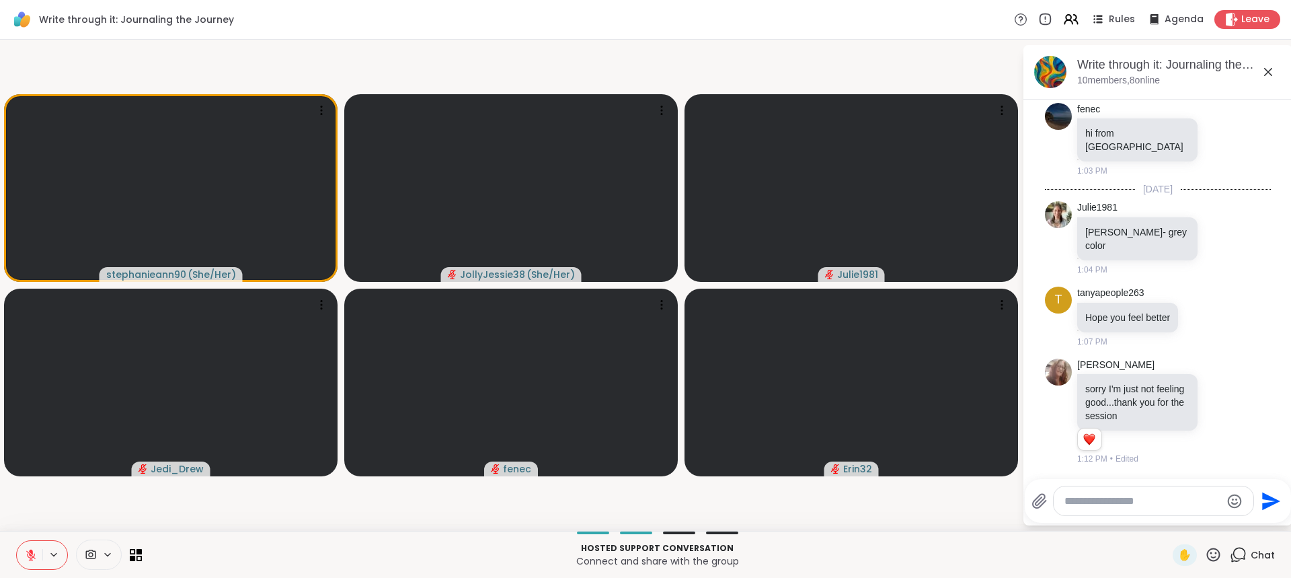
scroll to position [2278, 0]
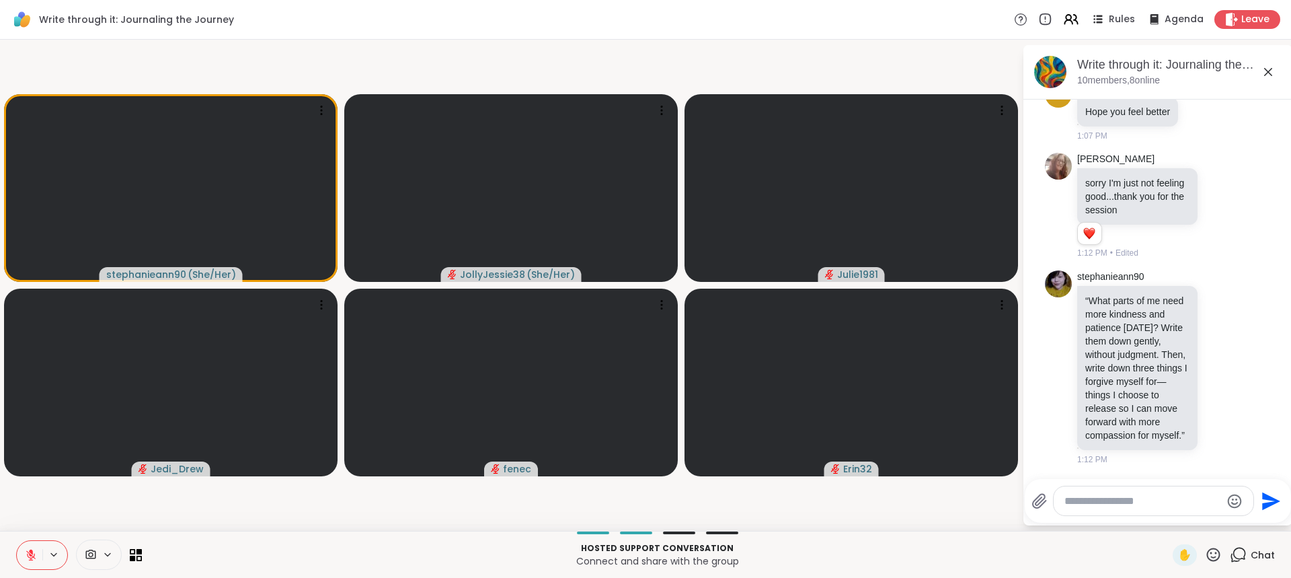
click at [1111, 502] on textarea "Type your message" at bounding box center [1143, 500] width 157 height 13
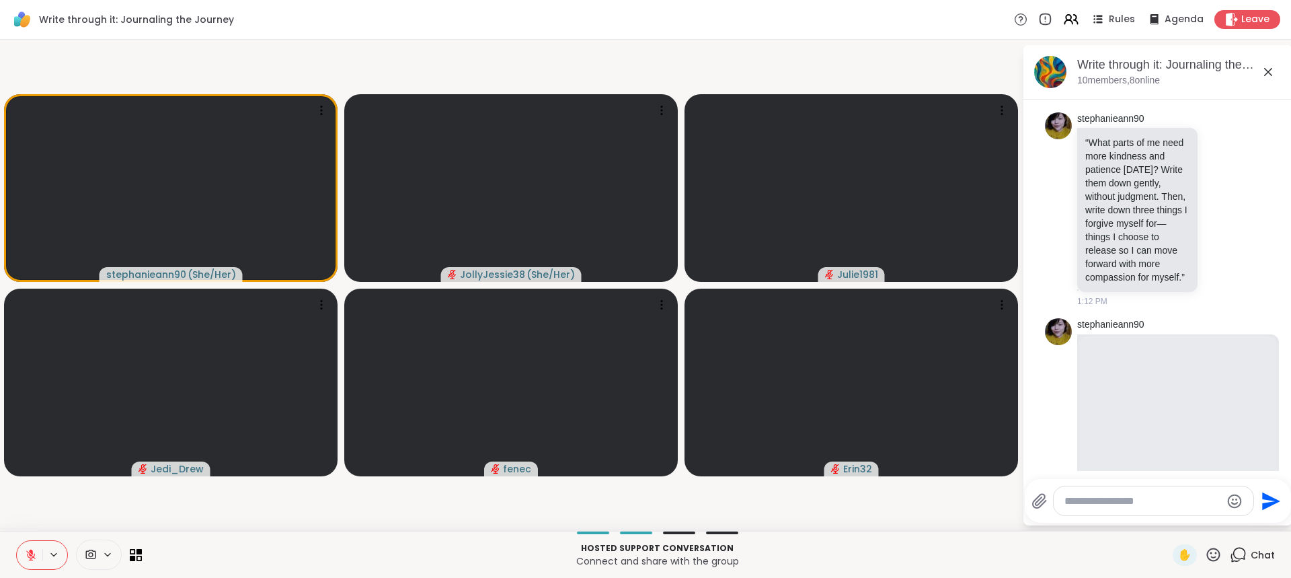
scroll to position [2292, 0]
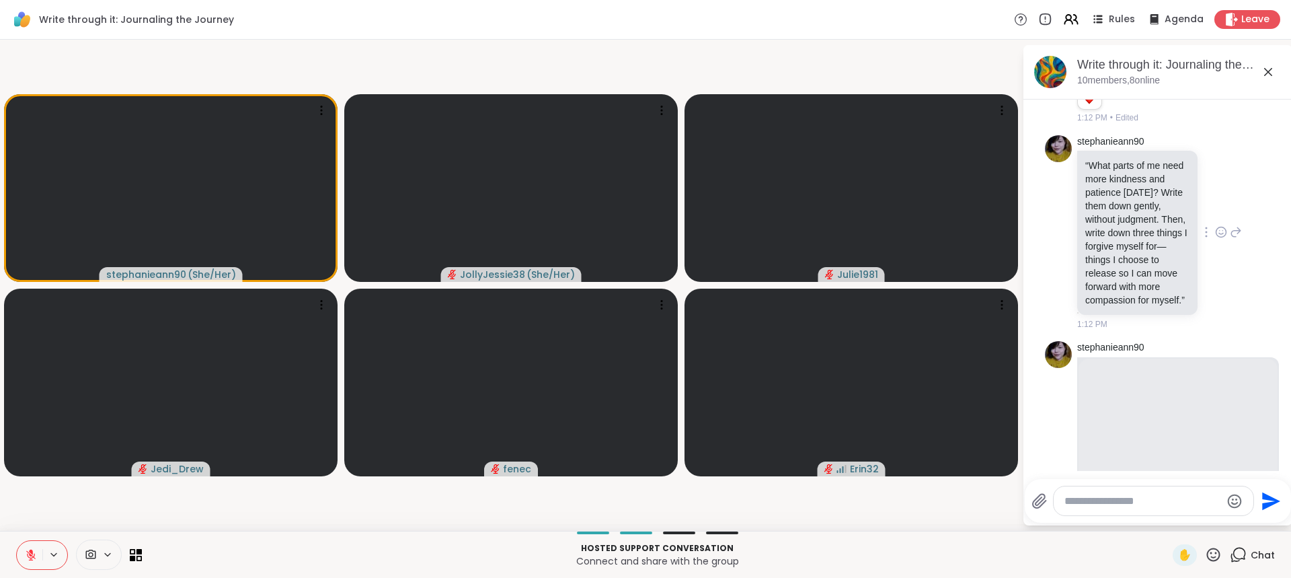
click at [1230, 240] on icon at bounding box center [1236, 232] width 12 height 16
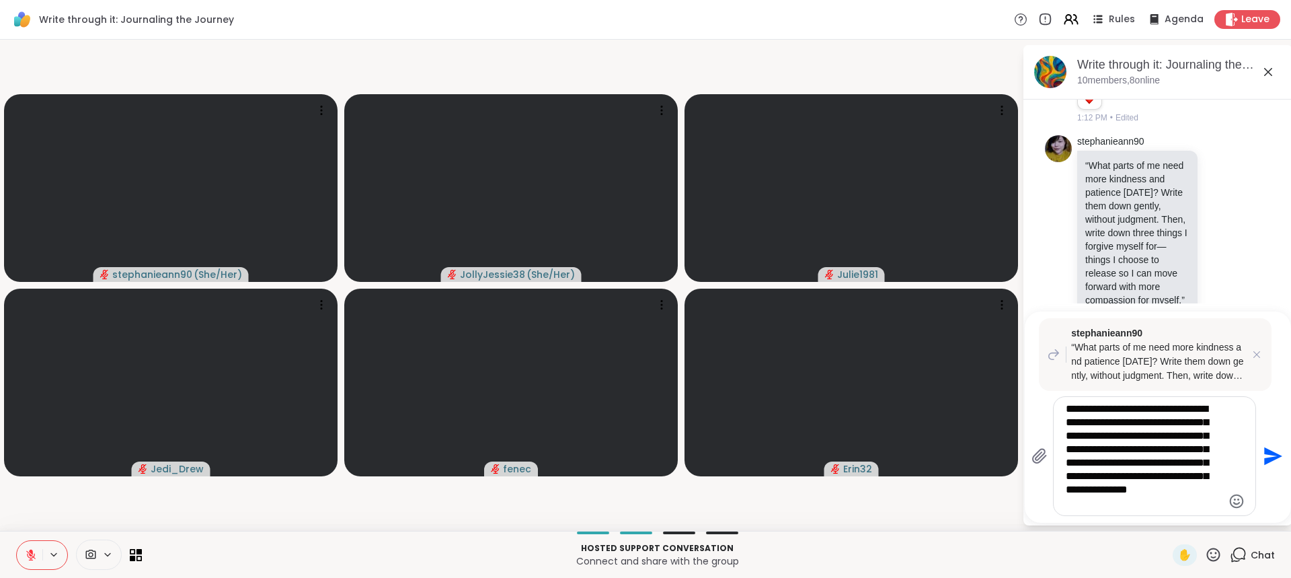
type textarea "**********"
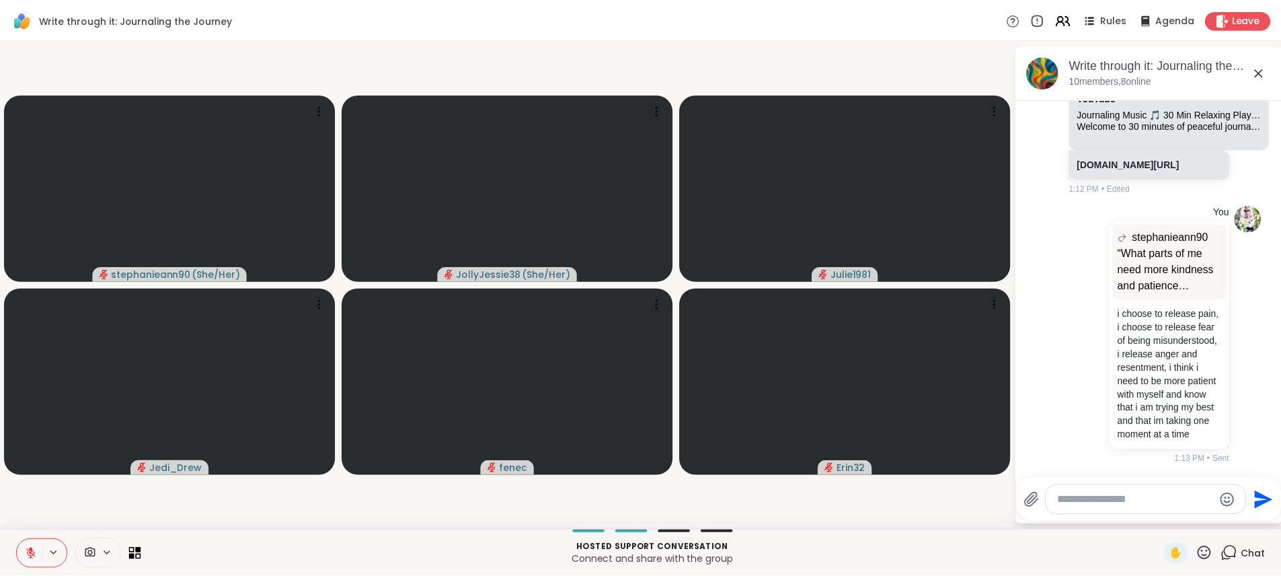
scroll to position [2907, 0]
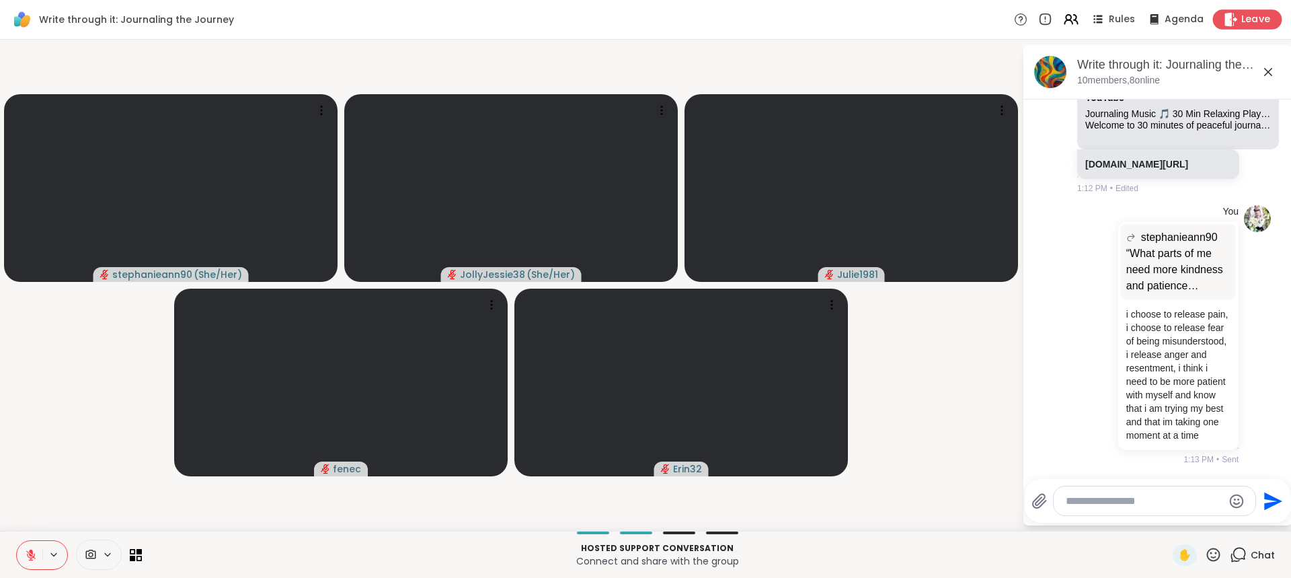
click at [1241, 24] on span "Leave" at bounding box center [1256, 20] width 30 height 14
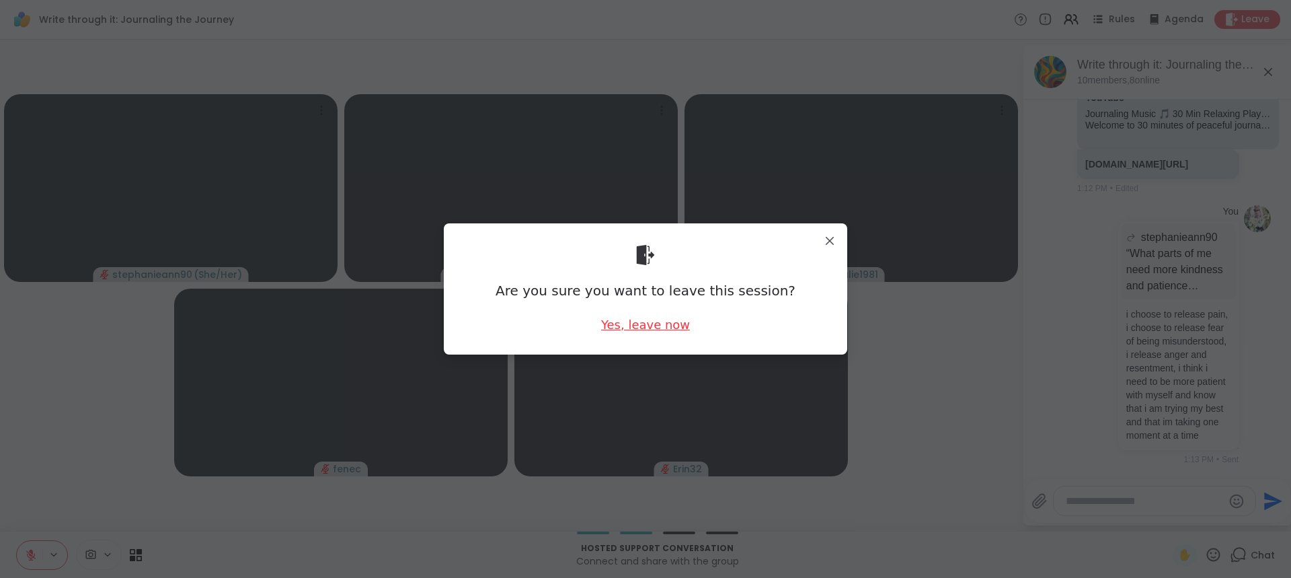
click at [622, 326] on div "Yes, leave now" at bounding box center [645, 324] width 89 height 17
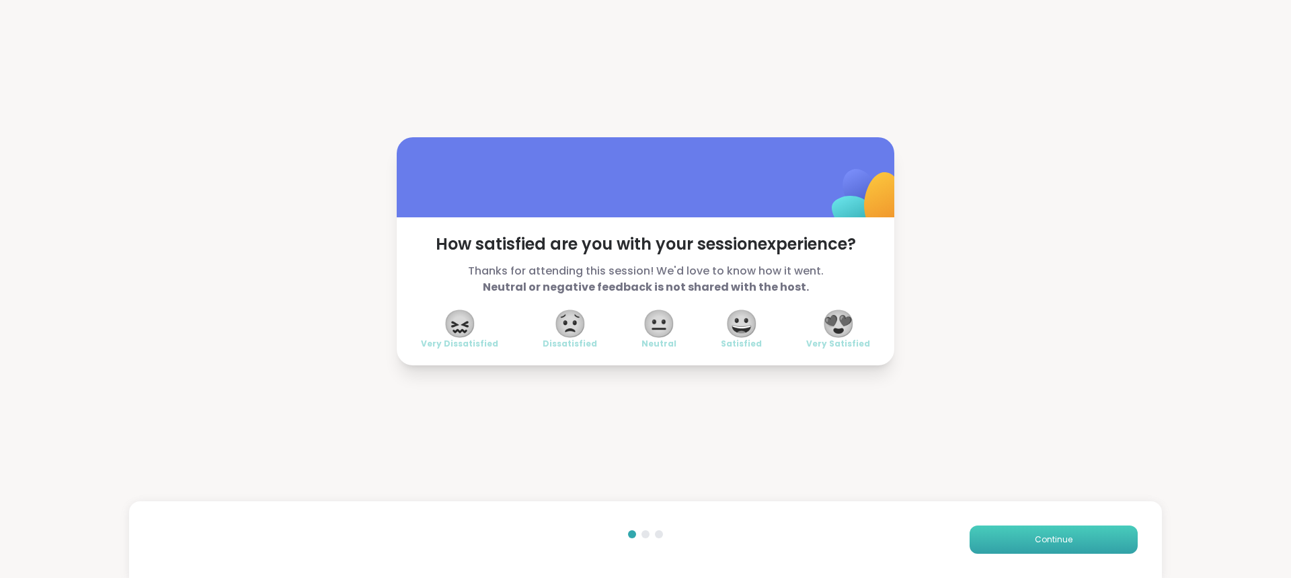
click at [1053, 535] on span "Continue" at bounding box center [1054, 539] width 38 height 12
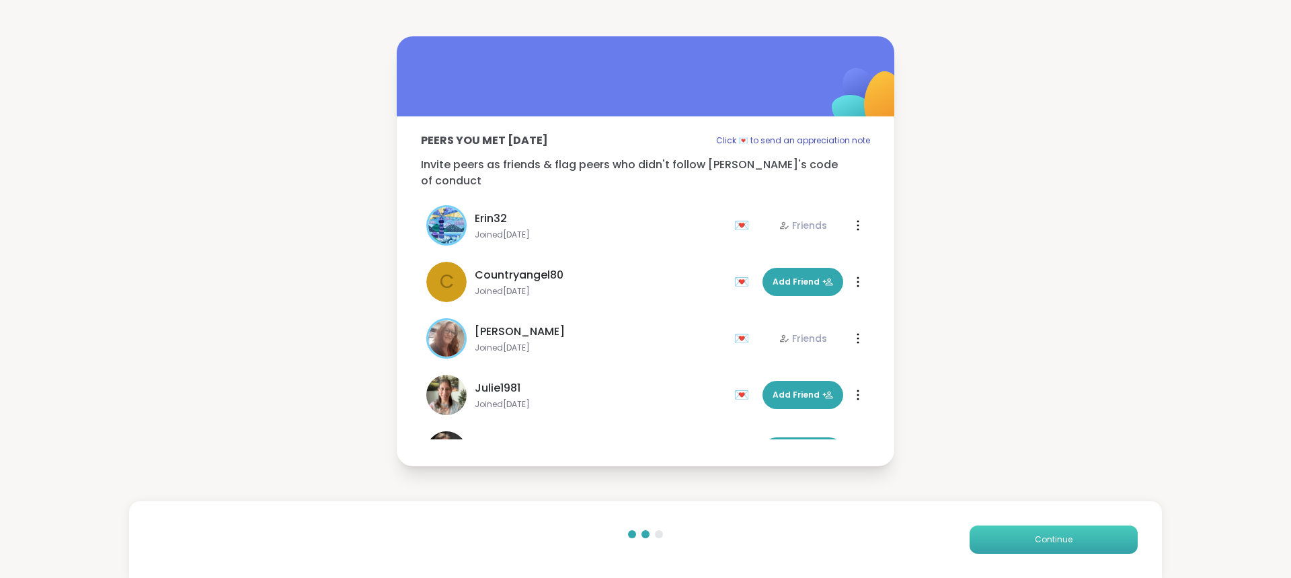
click at [1038, 535] on span "Continue" at bounding box center [1054, 539] width 38 height 12
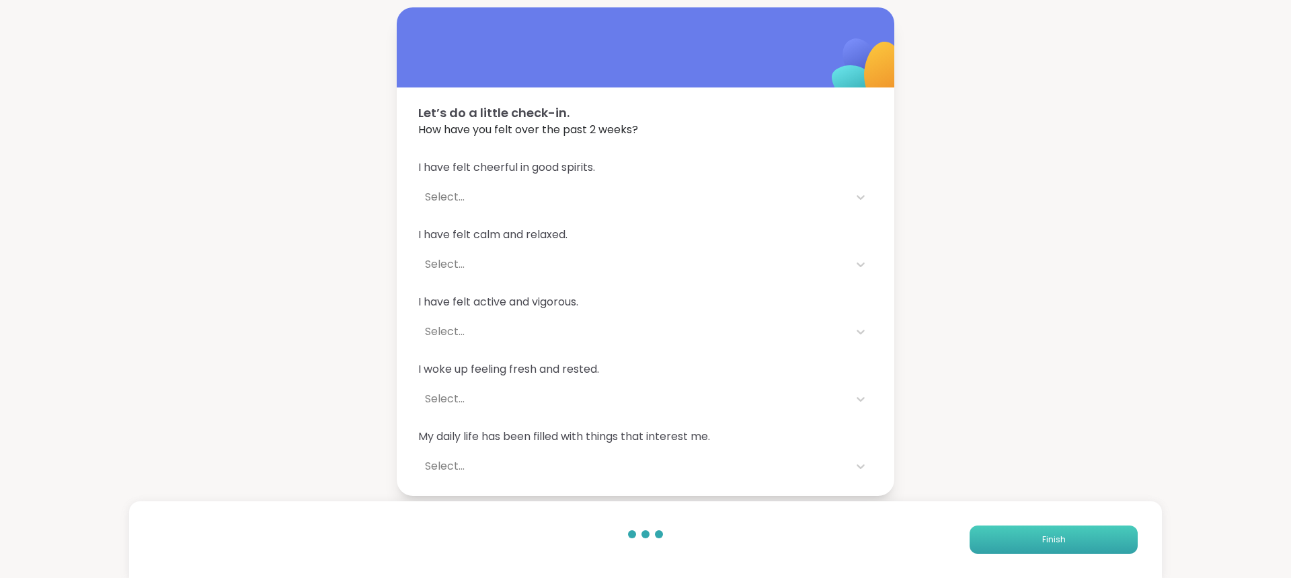
click at [1042, 535] on span "Finish" at bounding box center [1054, 539] width 24 height 12
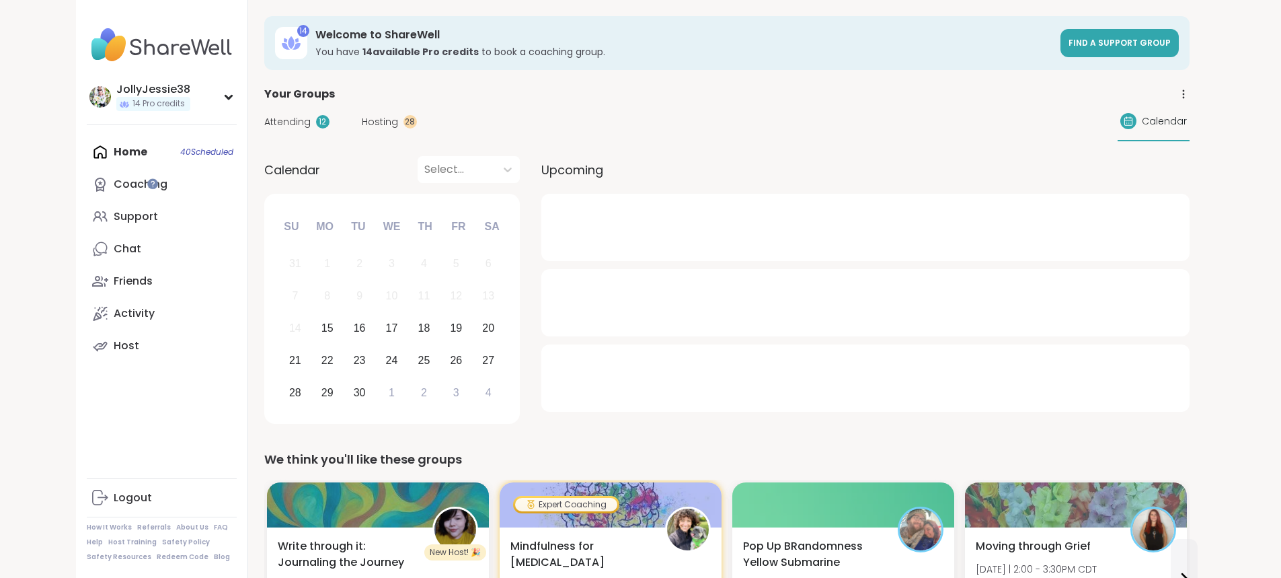
click at [264, 119] on span "Attending" at bounding box center [287, 122] width 46 height 14
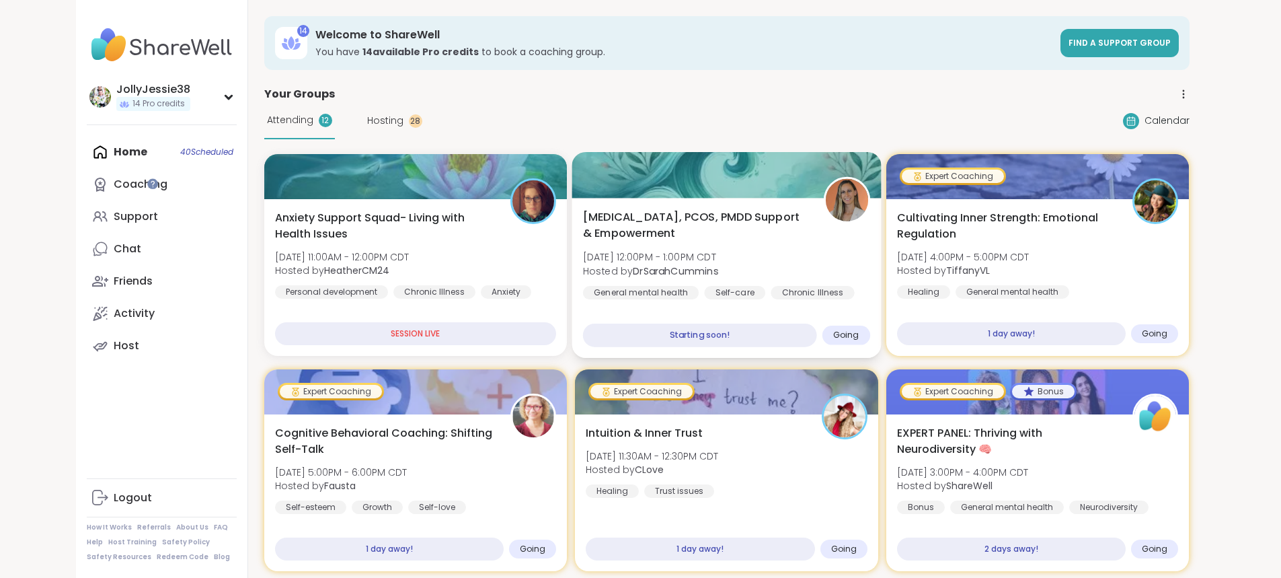
click at [697, 237] on span "[MEDICAL_DATA], PCOS, PMDD Support & Empowerment" at bounding box center [695, 225] width 225 height 33
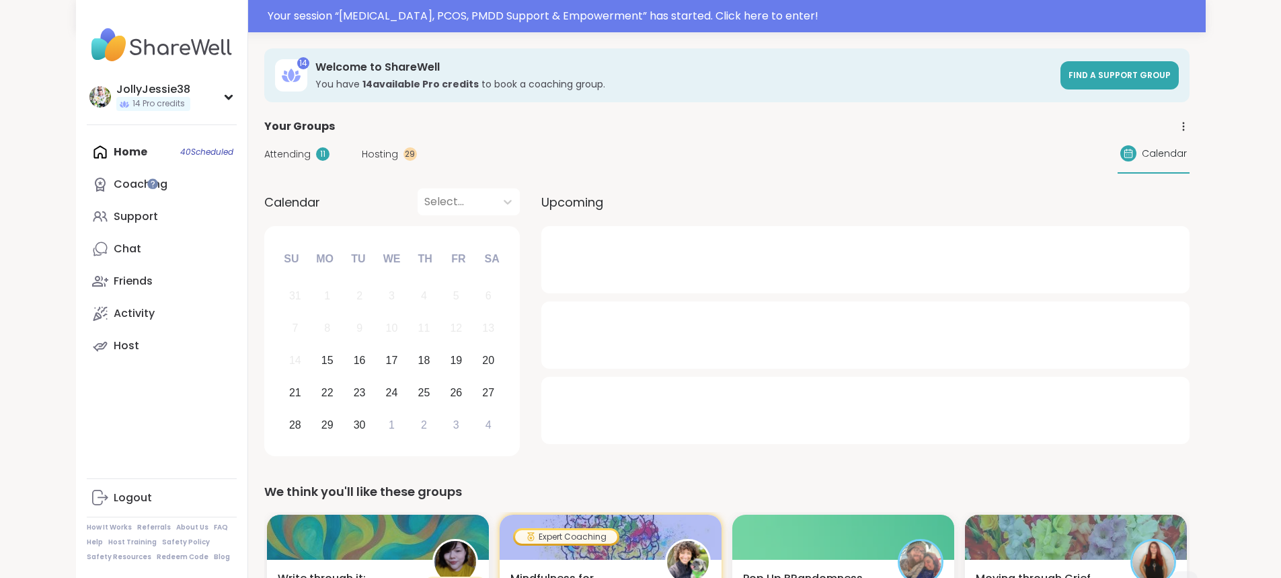
click at [264, 151] on div "Attending 11" at bounding box center [296, 154] width 65 height 14
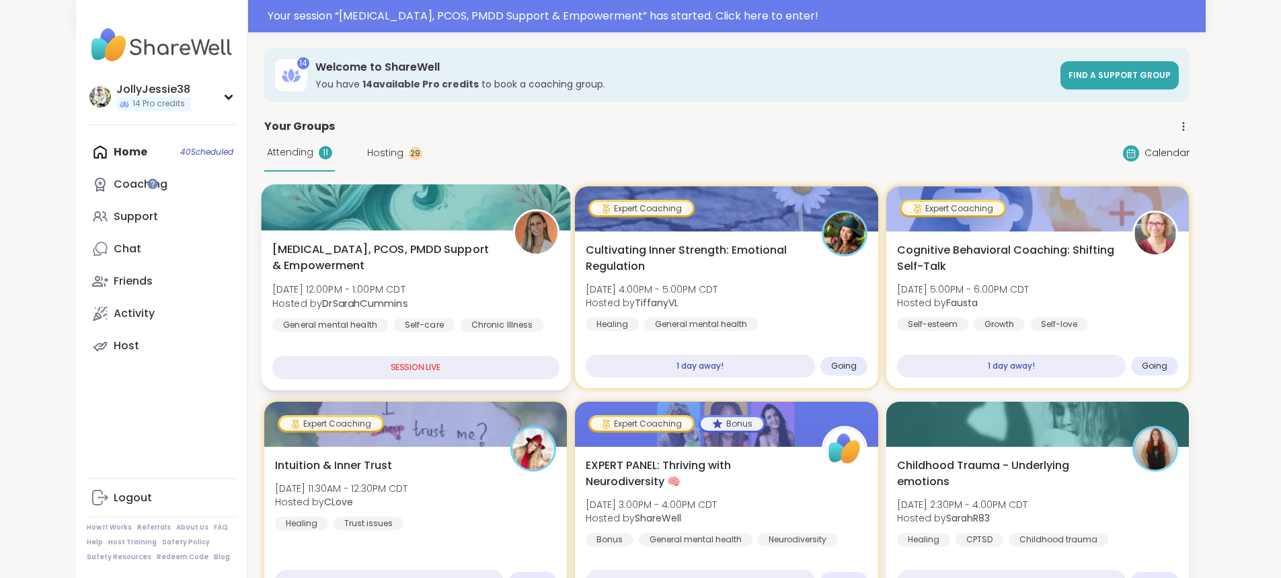
click at [407, 300] on div "[MEDICAL_DATA], PCOS, PMDD Support & Empowerment [DATE] 12:00PM - 1:00PM CDT Ho…" at bounding box center [415, 286] width 287 height 91
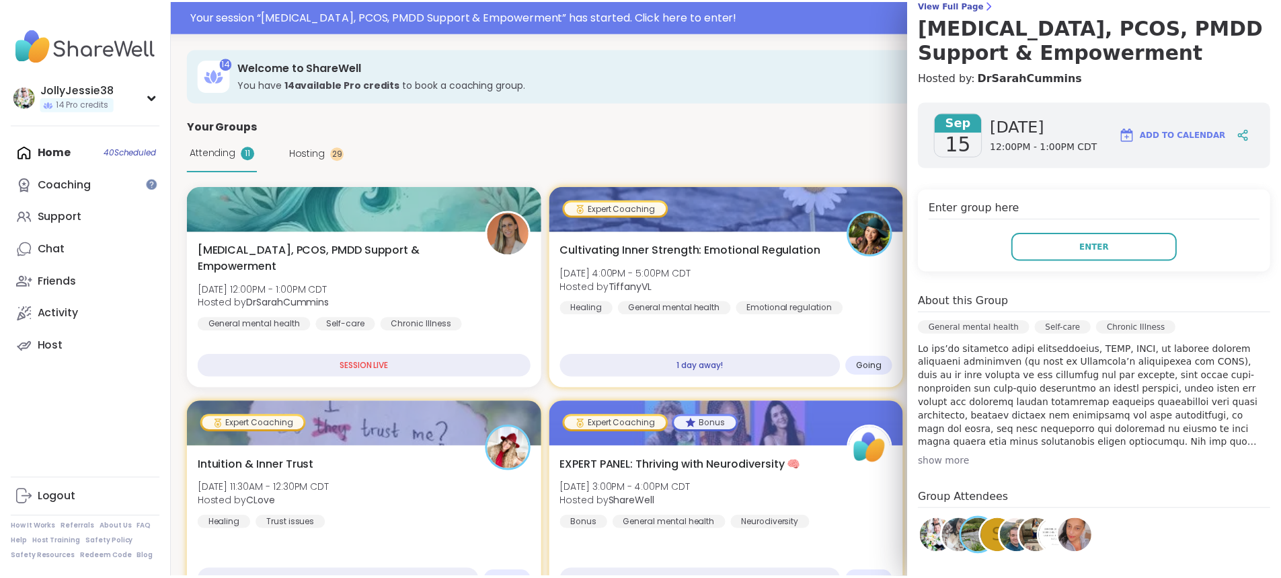
scroll to position [108, 0]
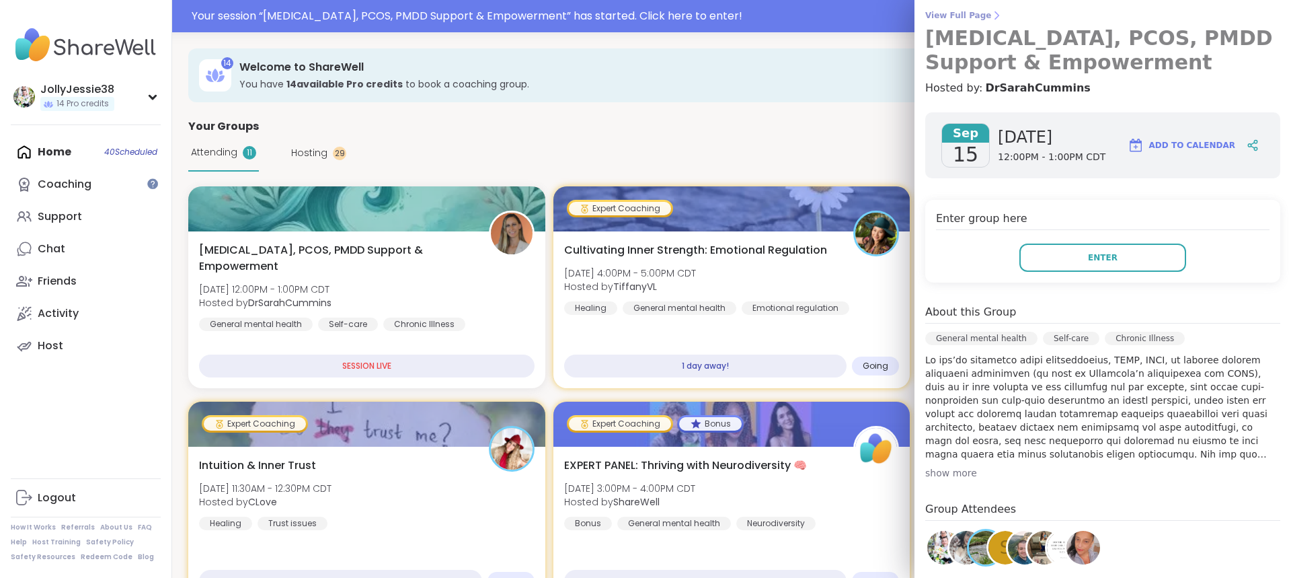
click at [943, 15] on span "View Full Page" at bounding box center [1102, 15] width 355 height 11
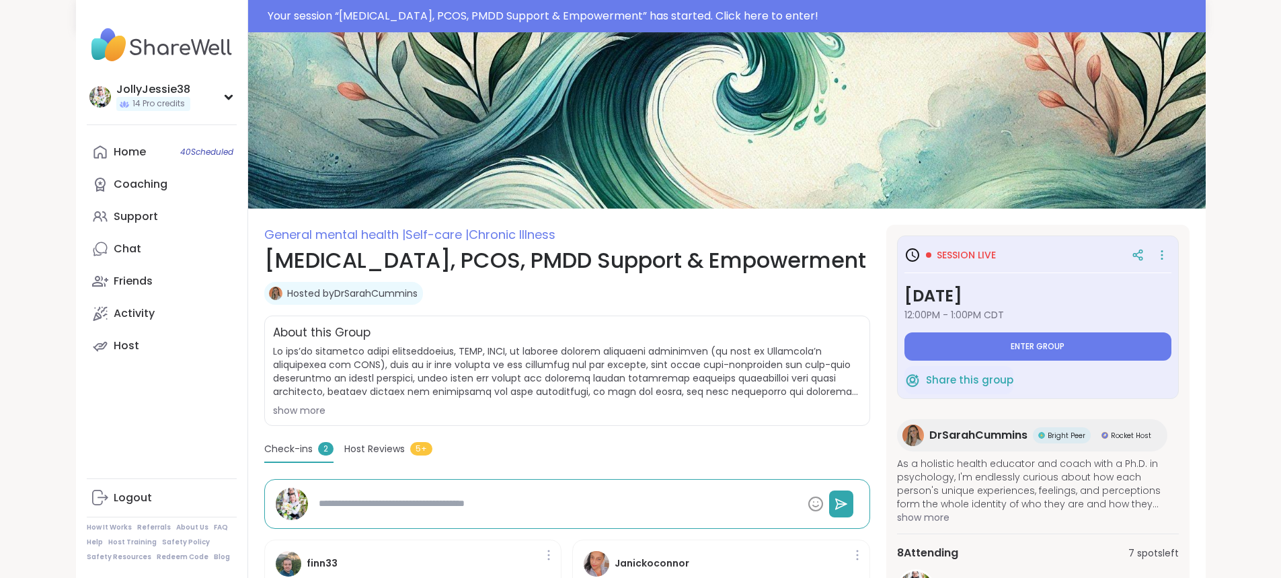
type textarea "*"
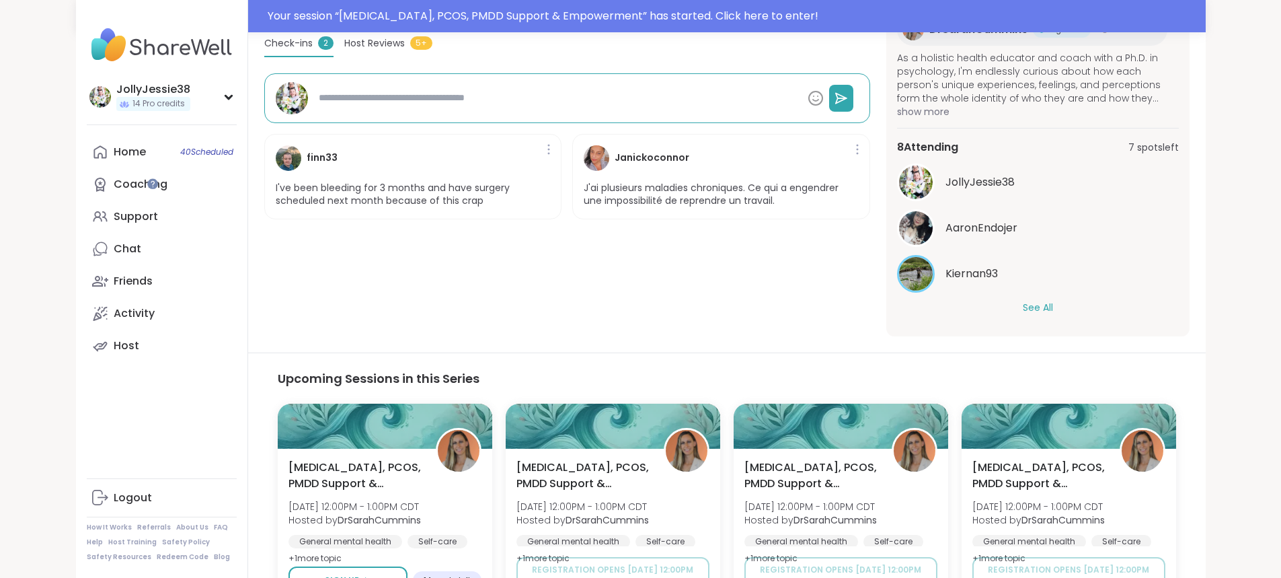
scroll to position [401, 0]
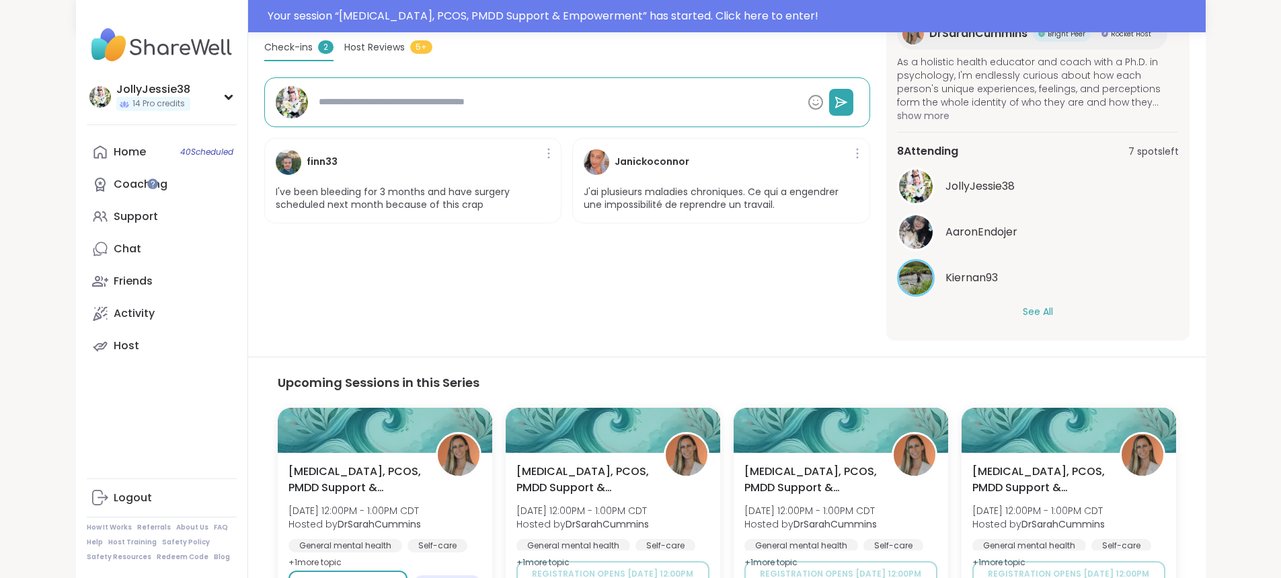
click at [1053, 309] on button "See All" at bounding box center [1038, 312] width 30 height 14
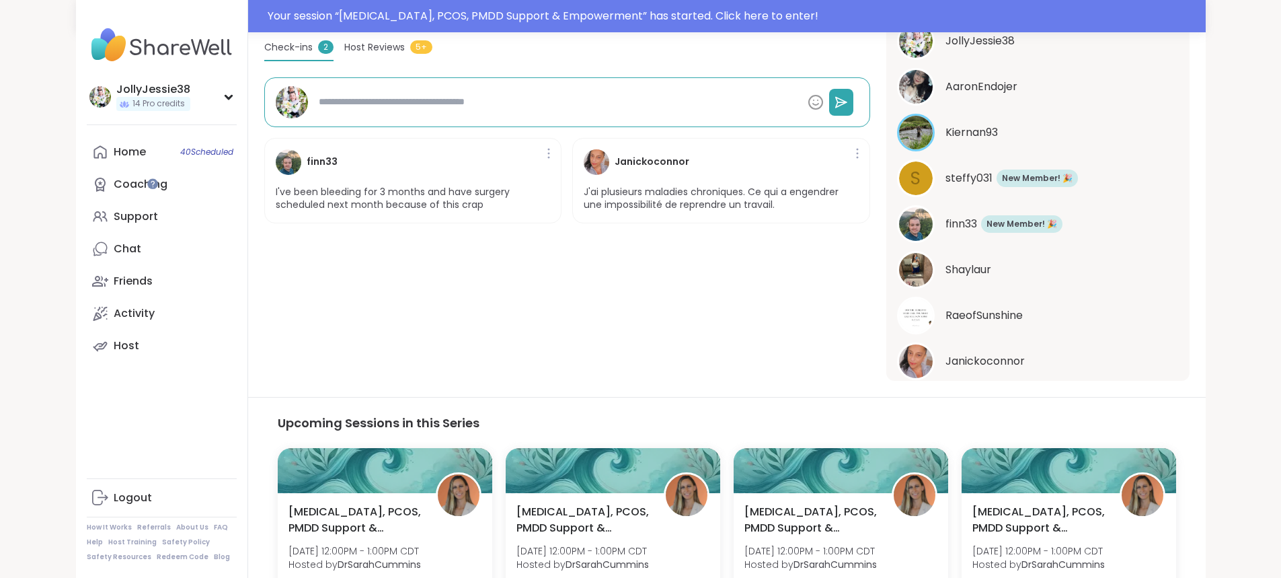
scroll to position [188, 0]
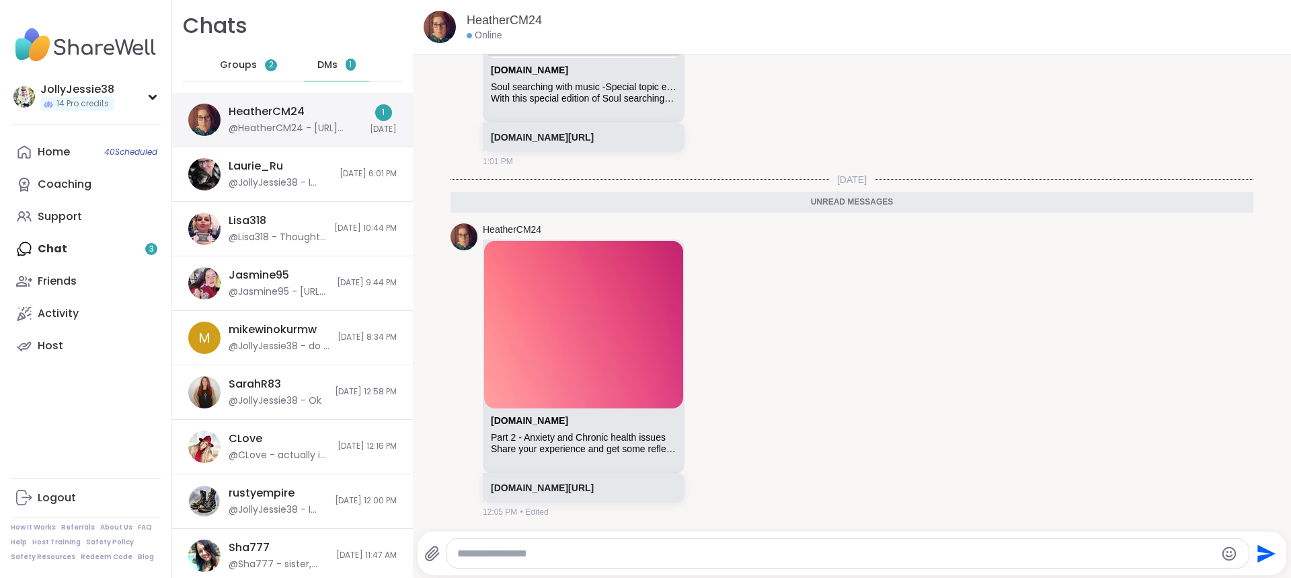
click at [280, 129] on div "@HeatherCM24 - https://sharewellnow.com/session/6a005530-c9ac-429d-92c1-112042e…" at bounding box center [295, 128] width 133 height 13
click at [657, 541] on div at bounding box center [848, 553] width 803 height 29
click at [662, 552] on textarea "Type your message" at bounding box center [836, 553] width 759 height 13
type textarea "**********"
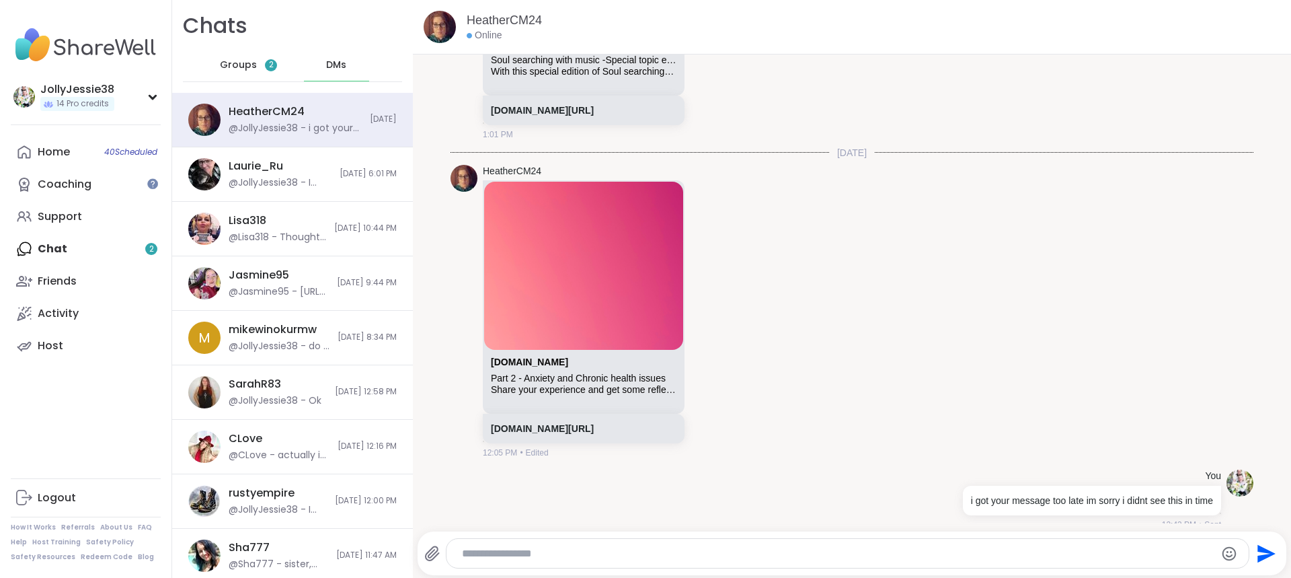
scroll to position [12079, 0]
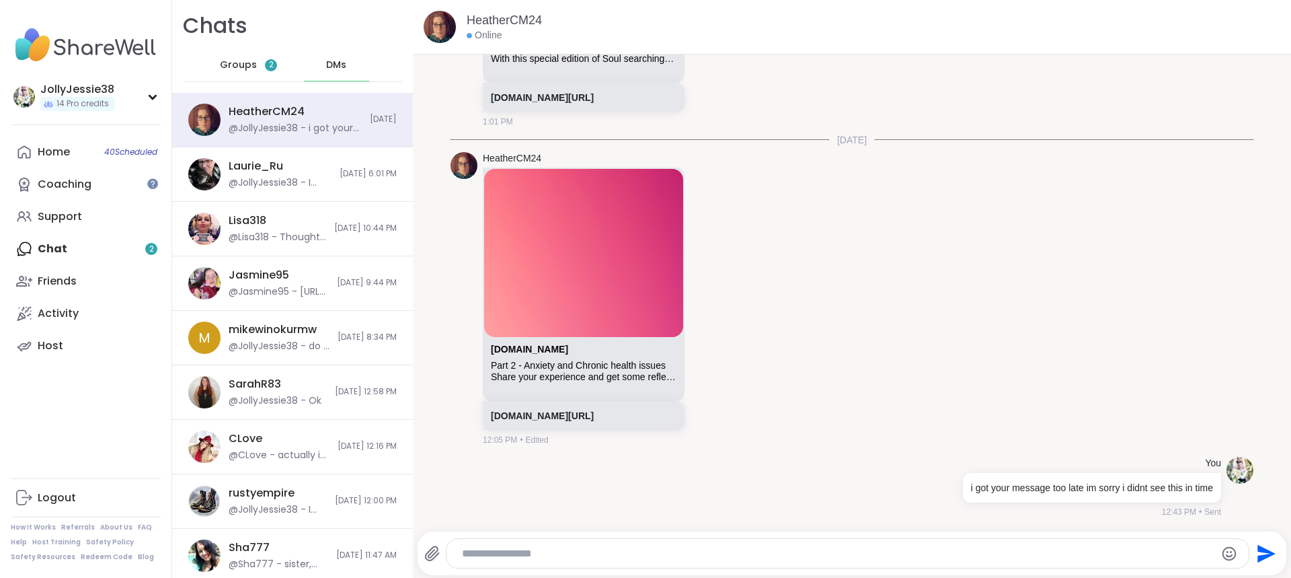
click at [222, 73] on div "Groups 2" at bounding box center [249, 65] width 66 height 32
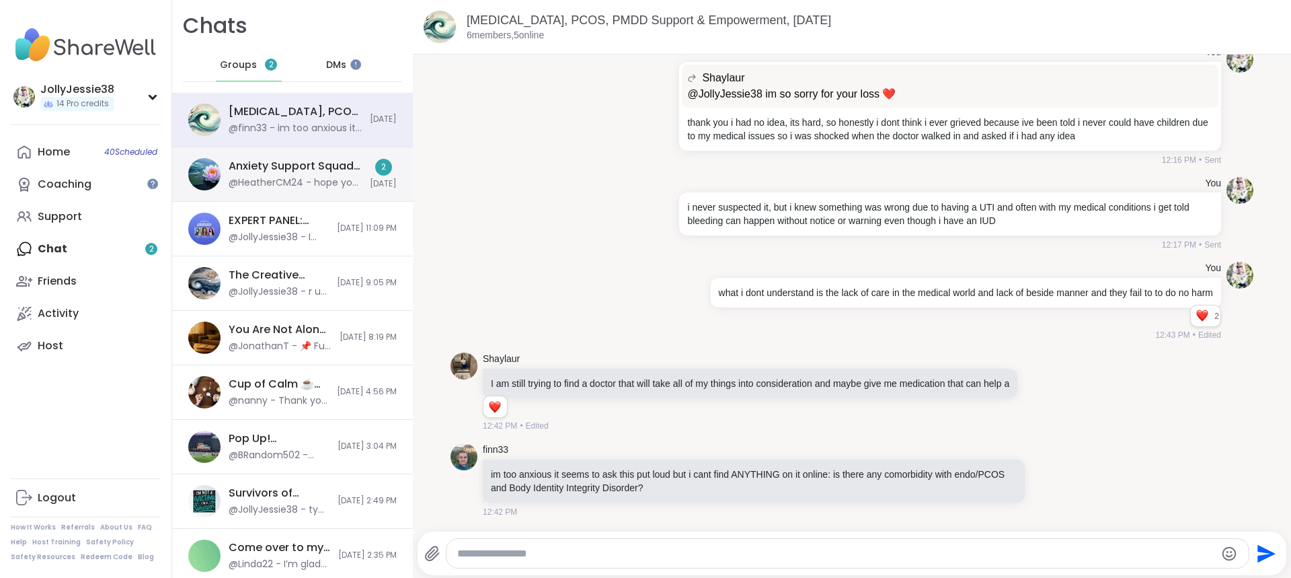
click at [283, 185] on div "@HeatherCM24 - hope you feel better soon! love you beautiful [DEMOGRAPHIC_DATA]…" at bounding box center [295, 182] width 133 height 13
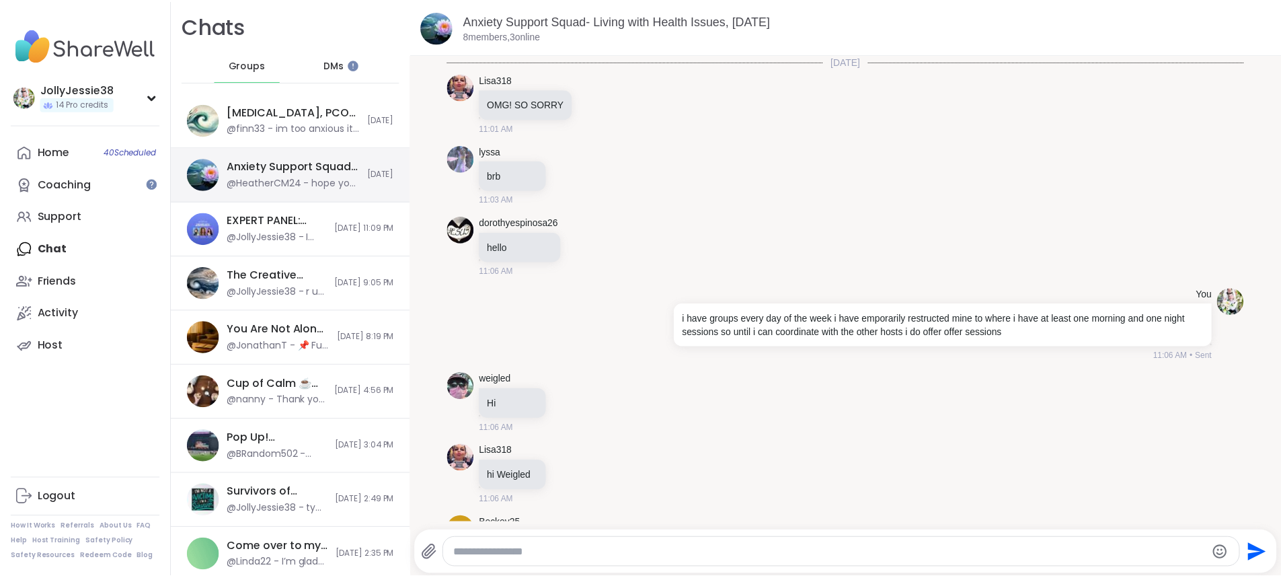
scroll to position [6926, 0]
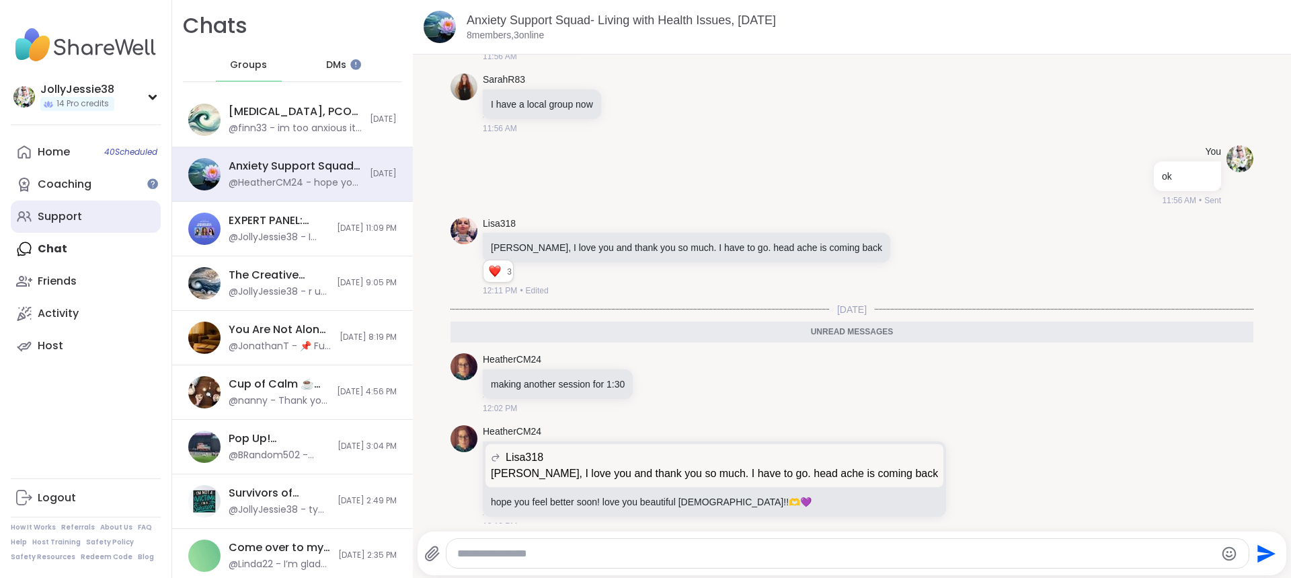
click at [45, 205] on link "Support" at bounding box center [86, 216] width 150 height 32
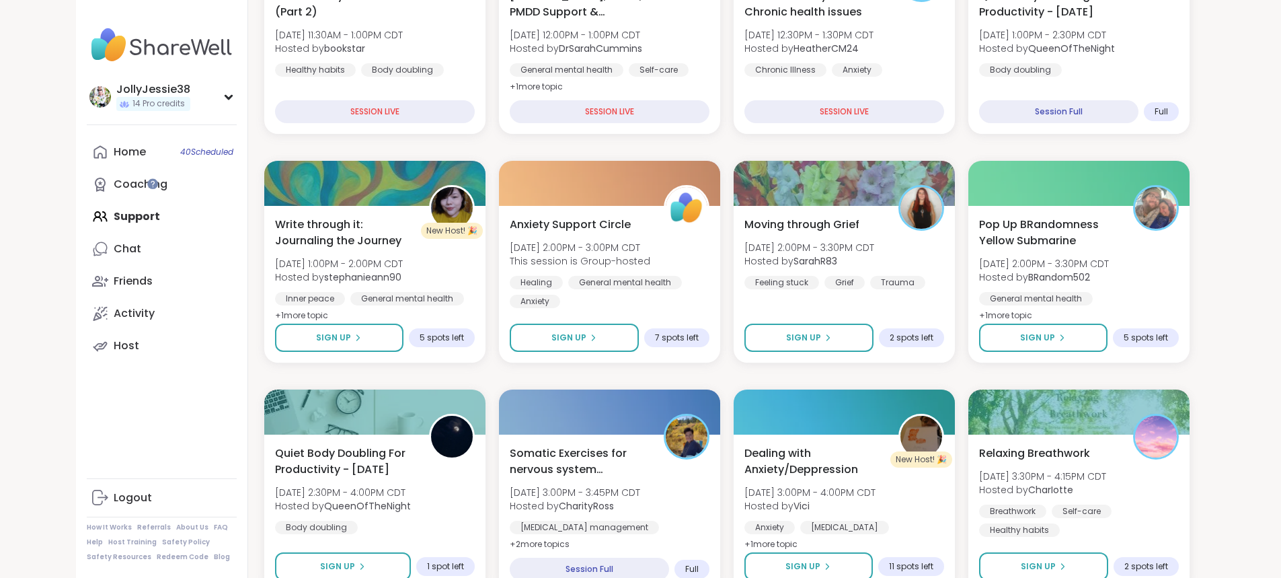
scroll to position [334, 0]
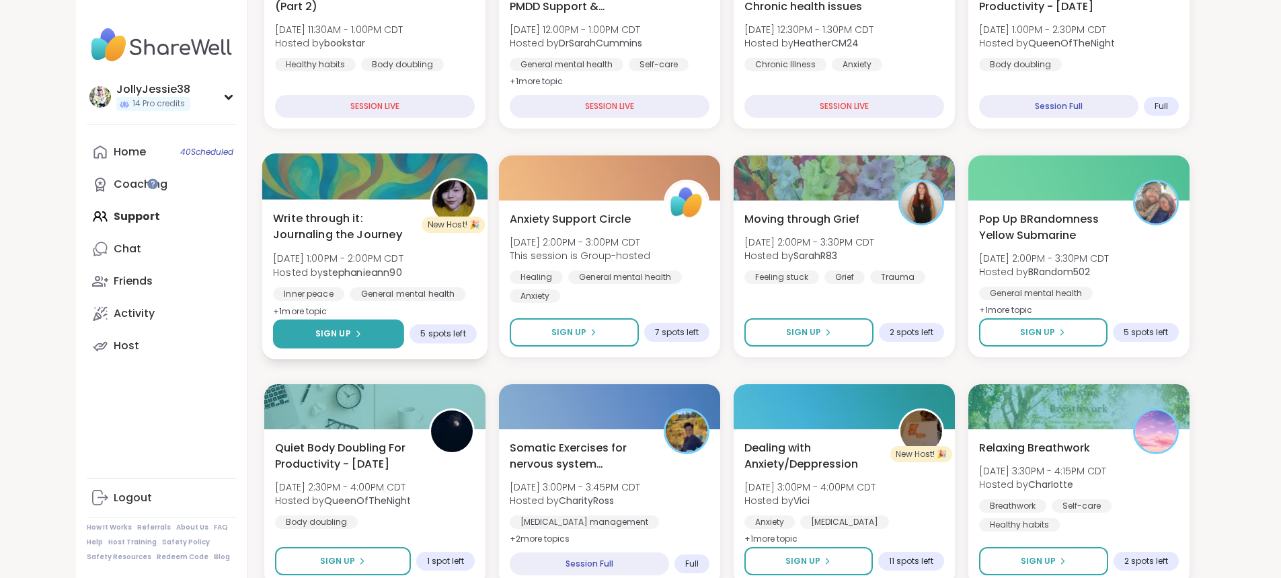
click at [353, 335] on icon at bounding box center [357, 334] width 8 height 8
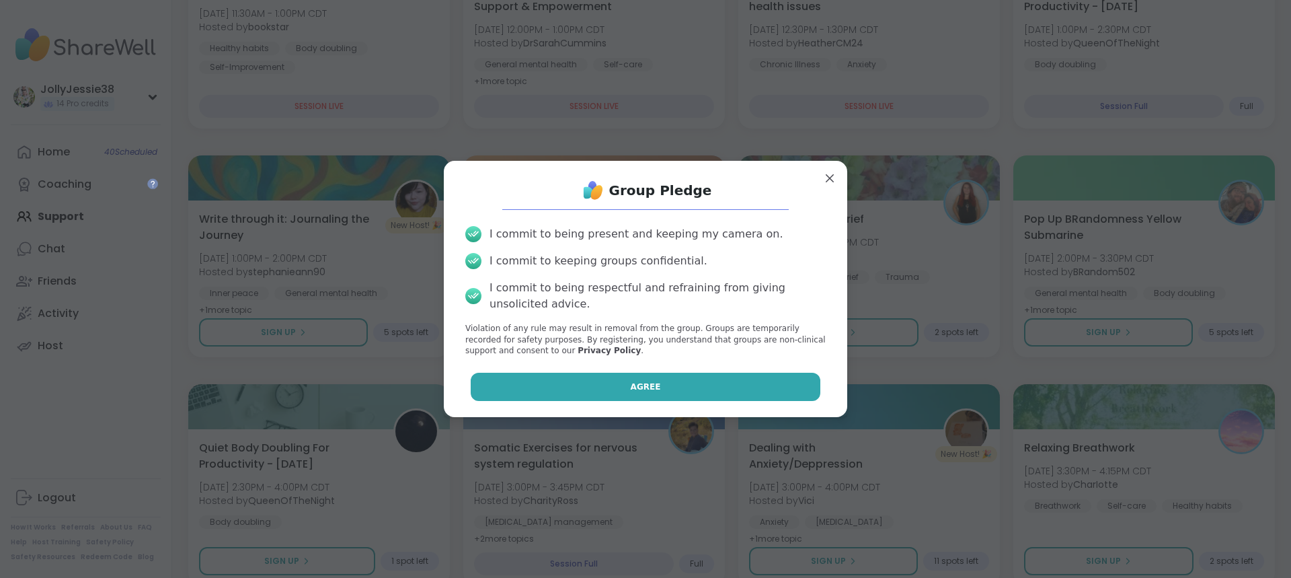
click at [640, 381] on span "Agree" at bounding box center [646, 387] width 30 height 12
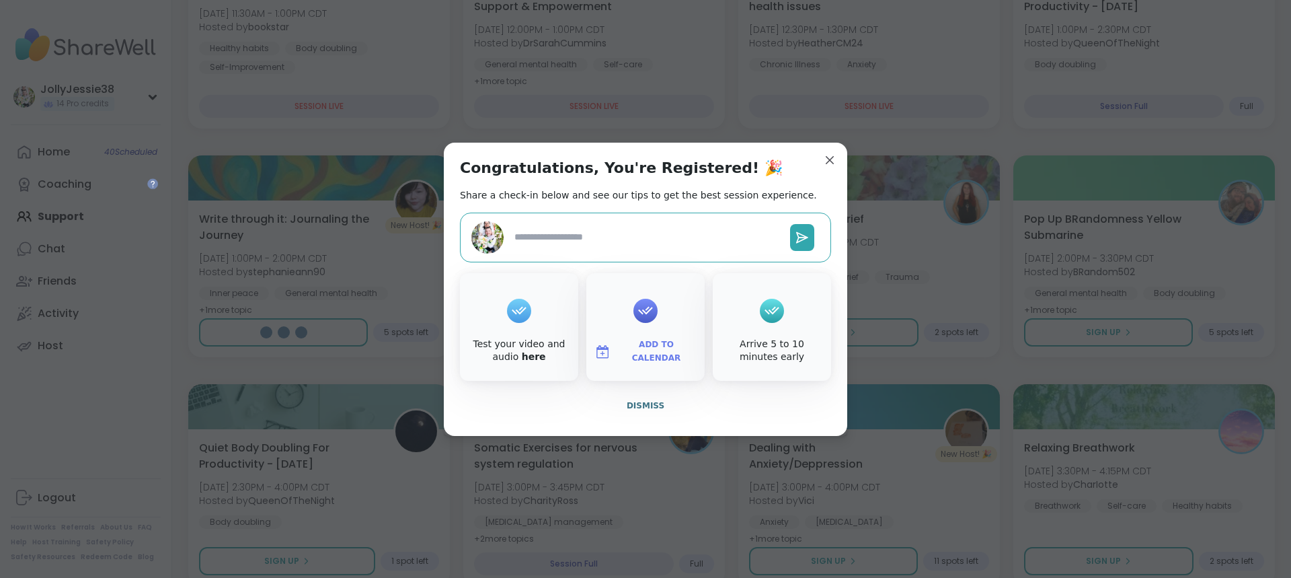
type textarea "*"
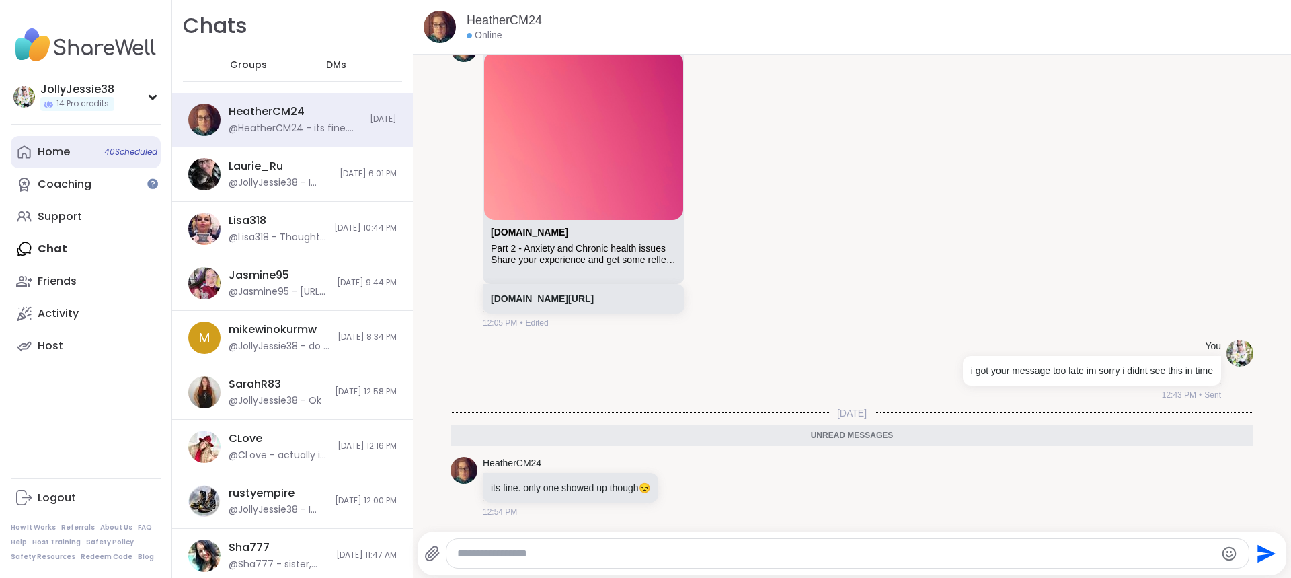
click at [56, 157] on div "Home 40 Scheduled" at bounding box center [54, 152] width 32 height 15
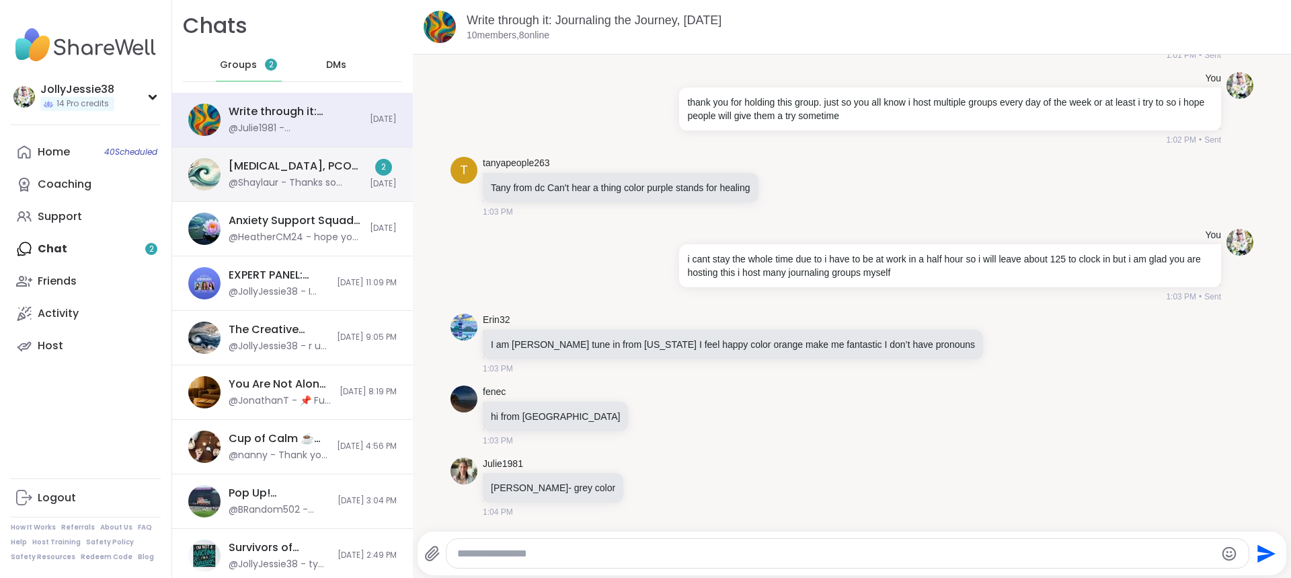
click at [304, 171] on div "[MEDICAL_DATA], PCOS, PMDD Support & Empowerment, [DATE]" at bounding box center [295, 166] width 133 height 15
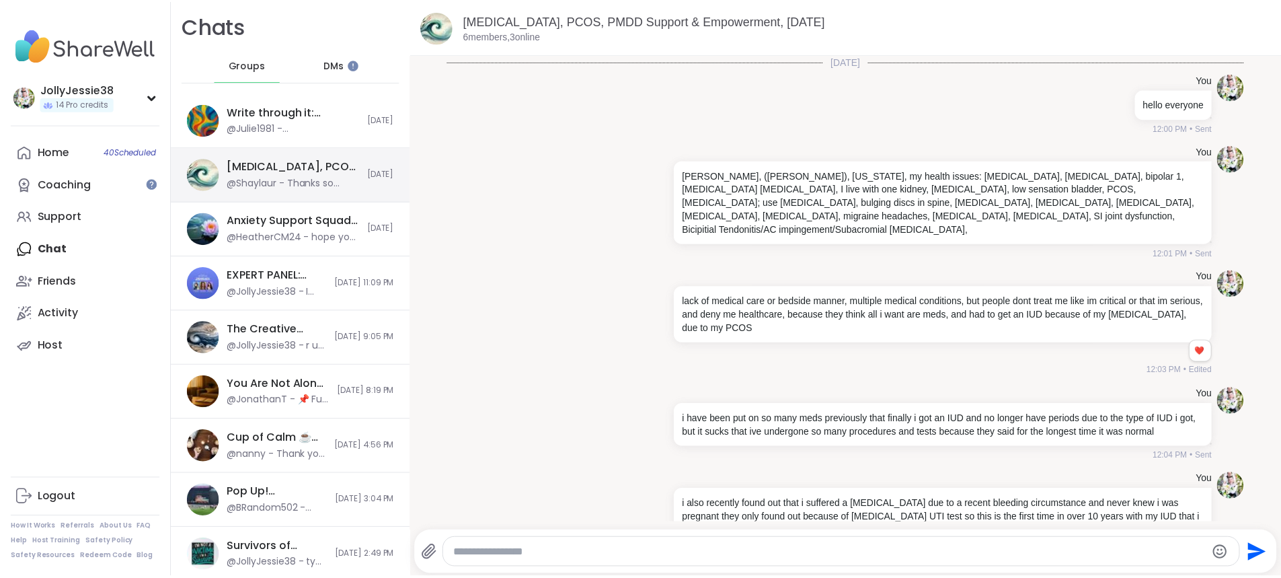
scroll to position [4330, 0]
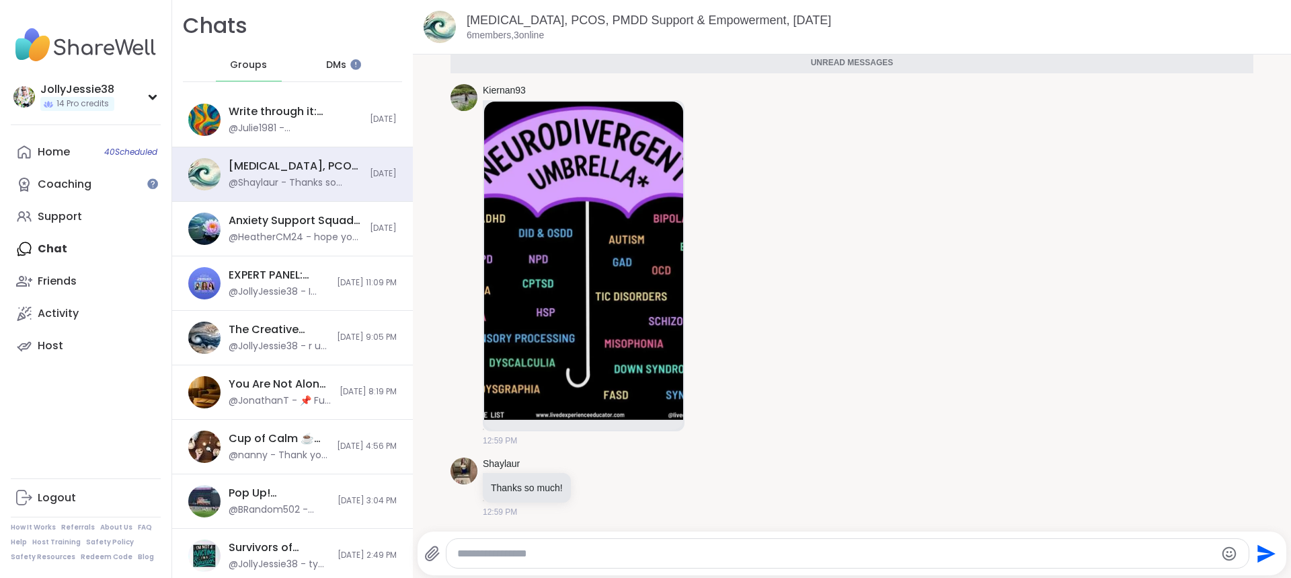
click at [254, 65] on span "Groups" at bounding box center [248, 65] width 37 height 13
click at [76, 214] on div "Support" at bounding box center [60, 216] width 44 height 15
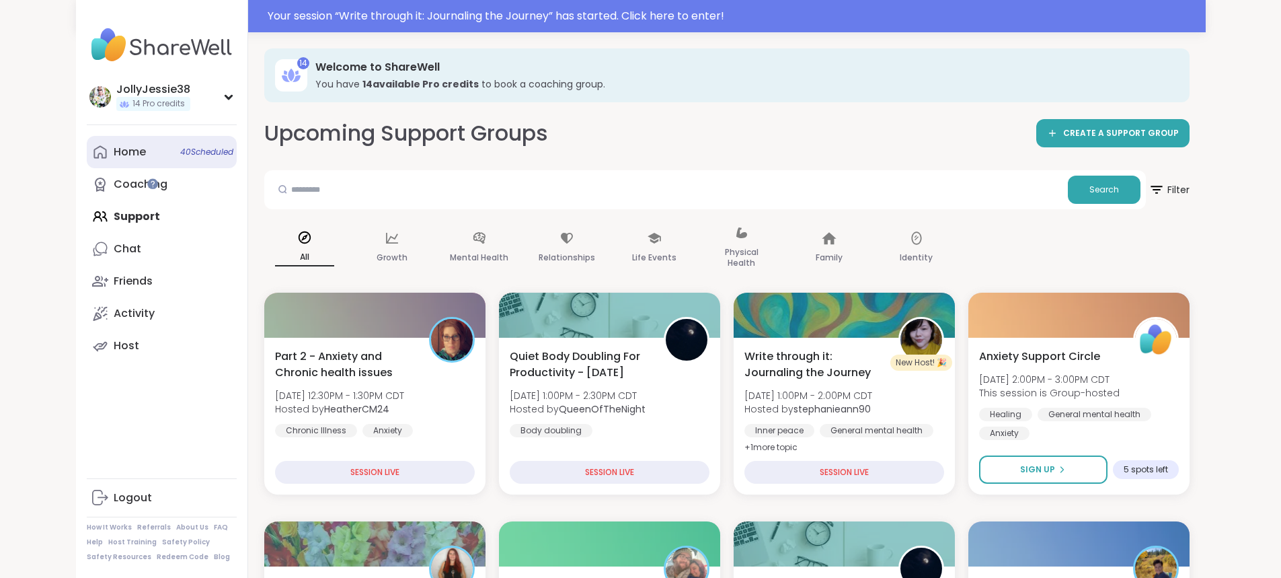
click at [114, 149] on div "Home 40 Scheduled" at bounding box center [130, 152] width 32 height 15
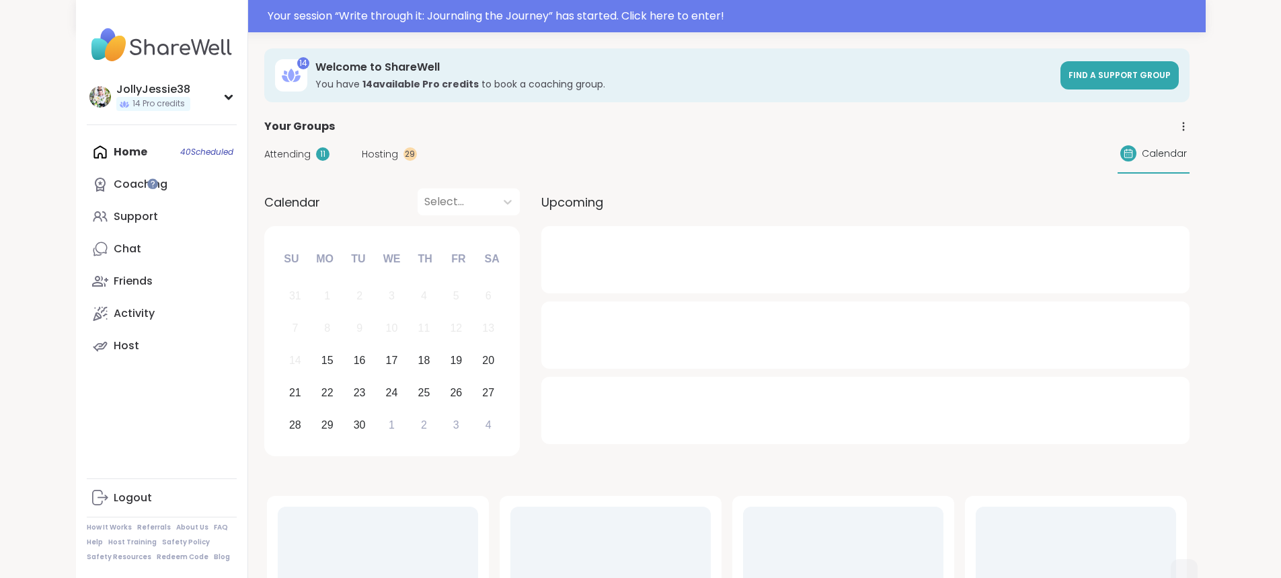
click at [362, 154] on span "Hosting" at bounding box center [380, 154] width 36 height 14
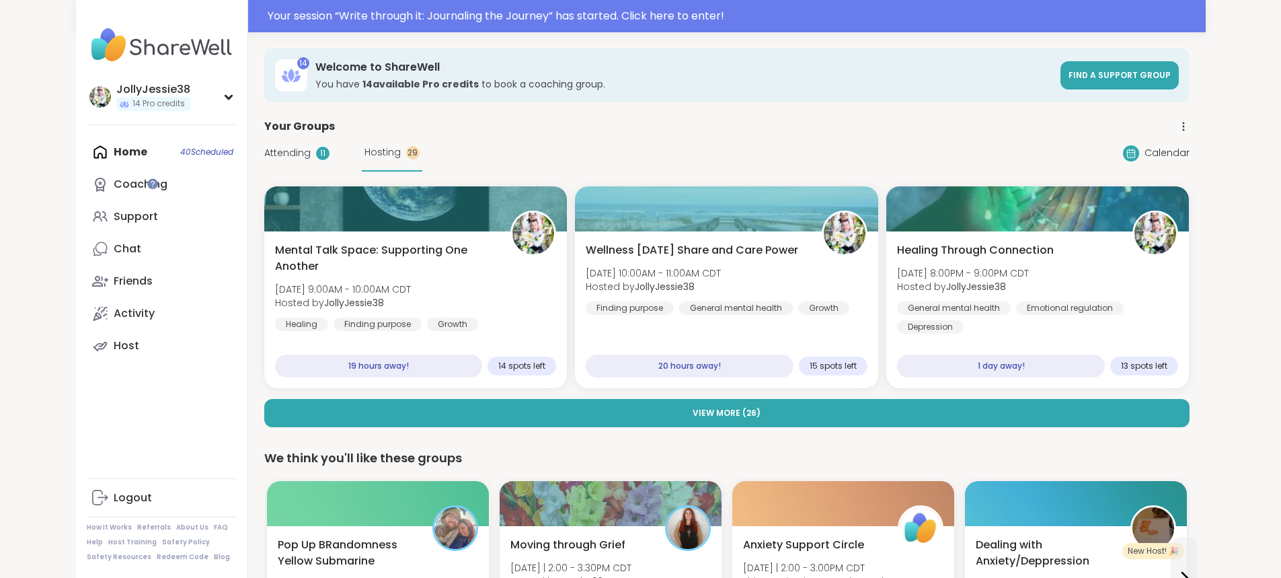
click at [87, 149] on div "Home 40 Scheduled Coaching Support Chat Friends Activity Host" at bounding box center [162, 249] width 150 height 226
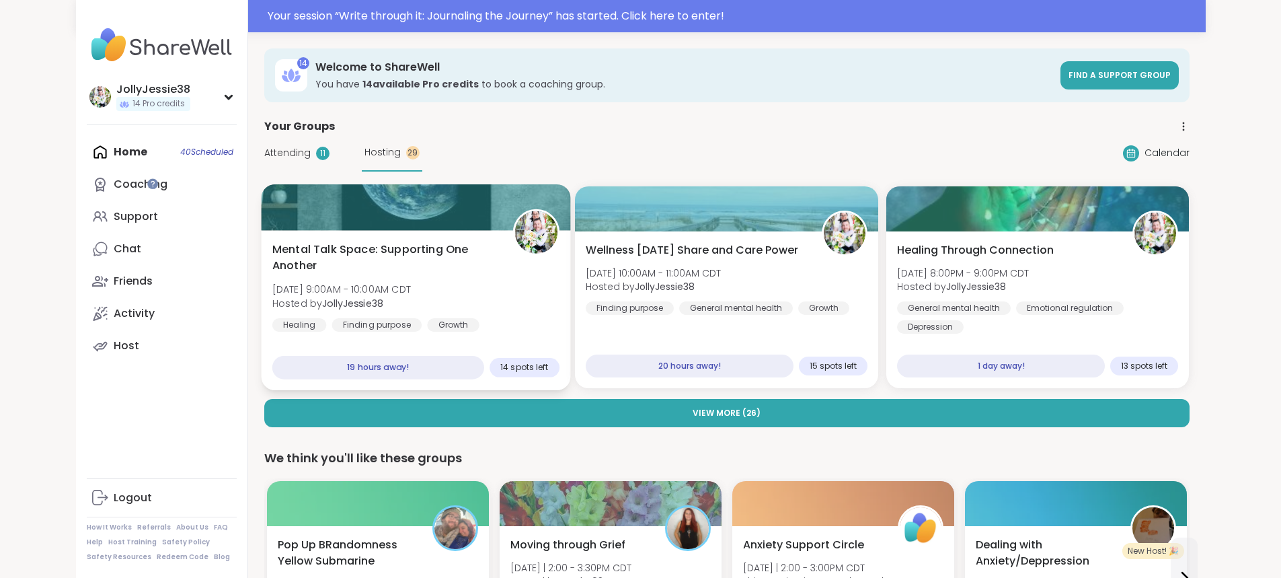
click at [444, 245] on div "Mental Talk Space: Supporting One Another [DATE] 9:00AM - 10:00AM CDT Hosted by…" at bounding box center [415, 286] width 287 height 91
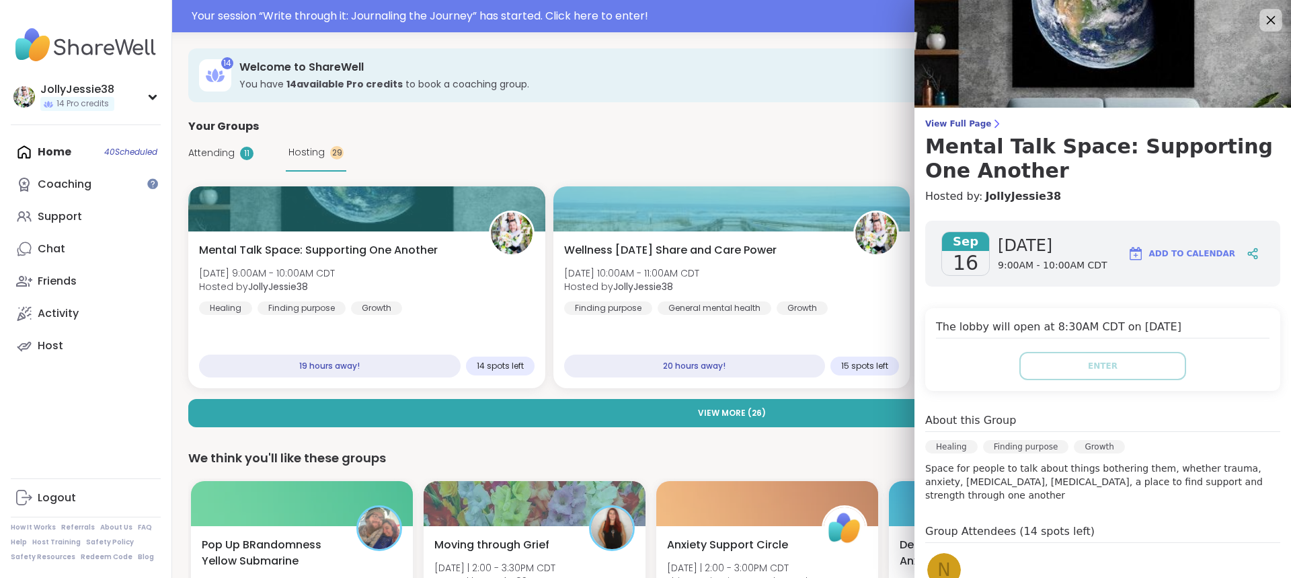
click at [1262, 15] on icon at bounding box center [1270, 19] width 17 height 17
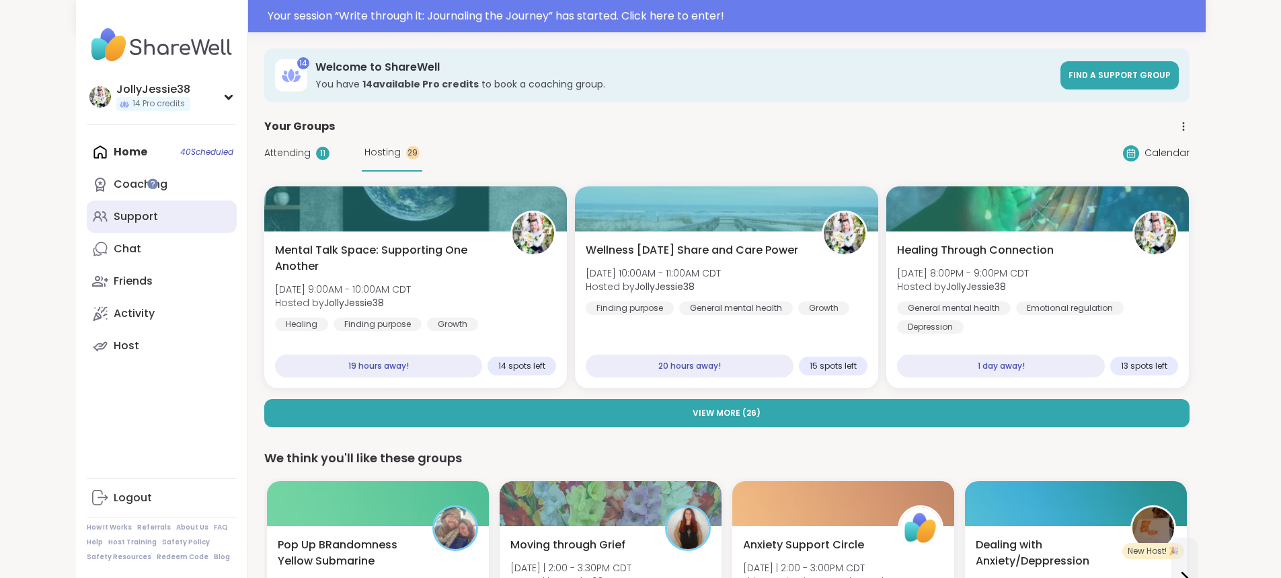
click at [114, 214] on div "Support" at bounding box center [136, 216] width 44 height 15
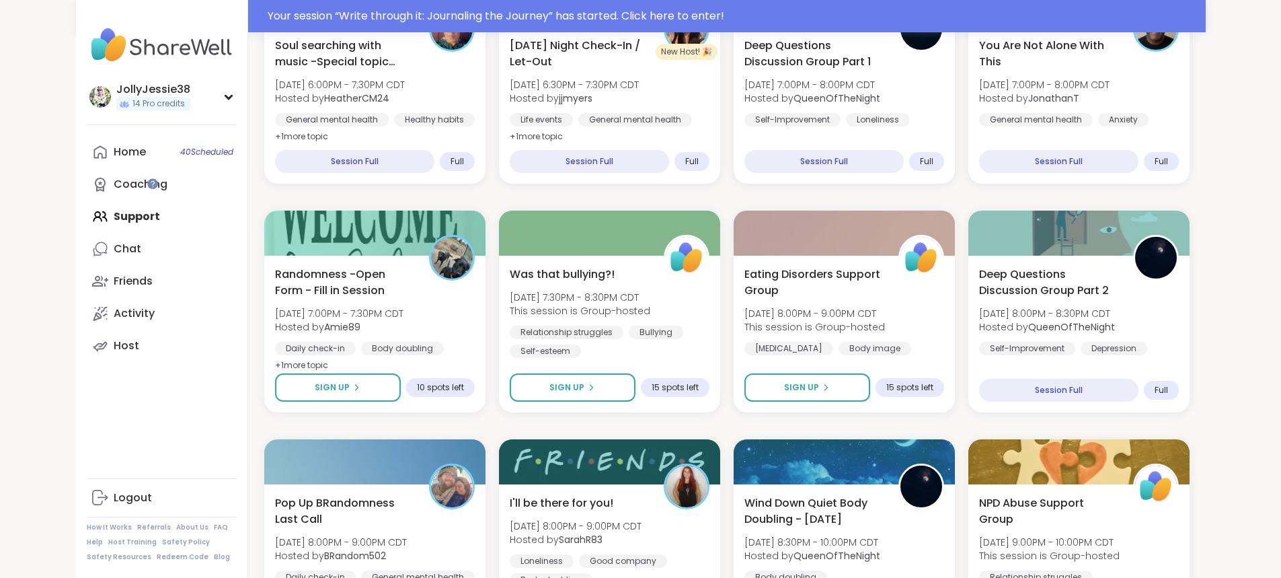
scroll to position [1801, 0]
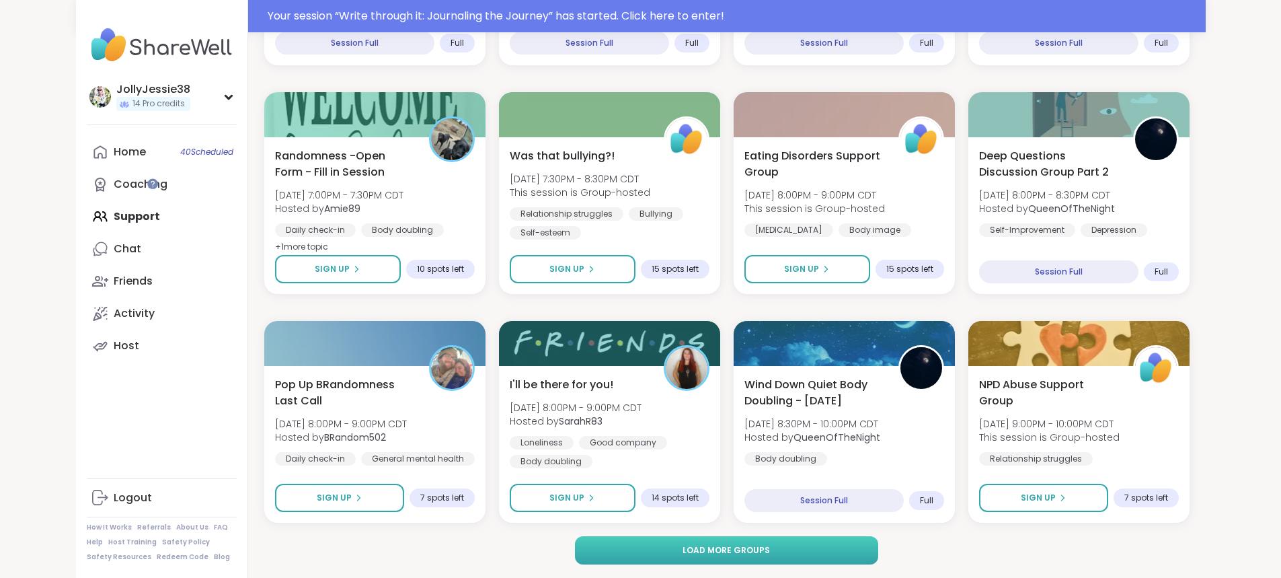
click at [734, 551] on span "Load more groups" at bounding box center [726, 550] width 87 height 12
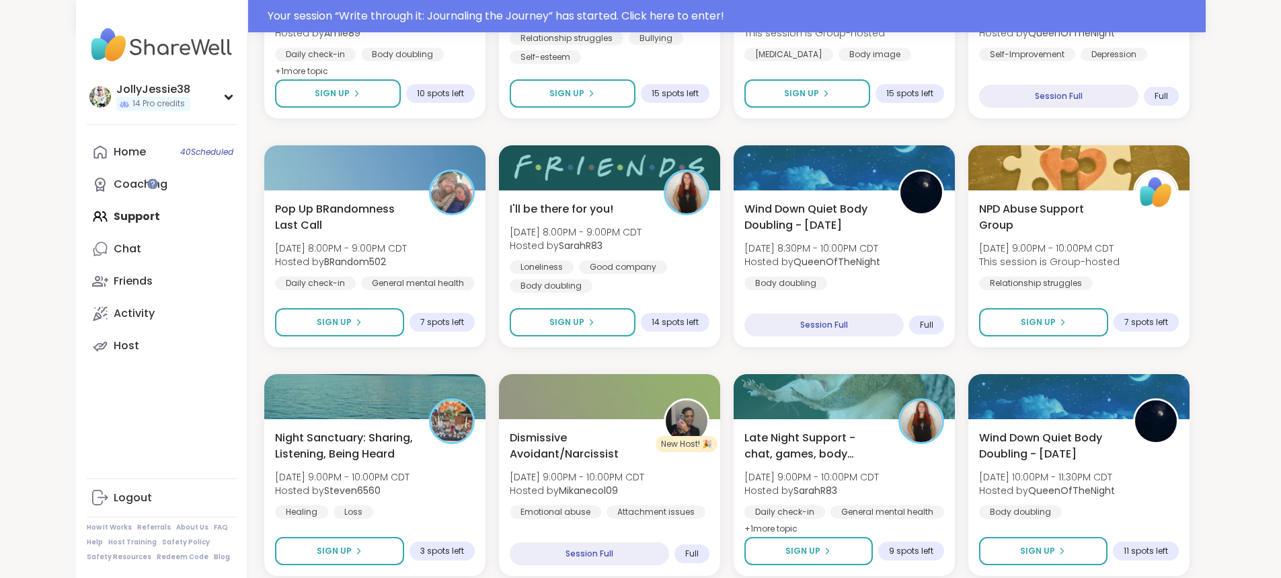
scroll to position [1982, 0]
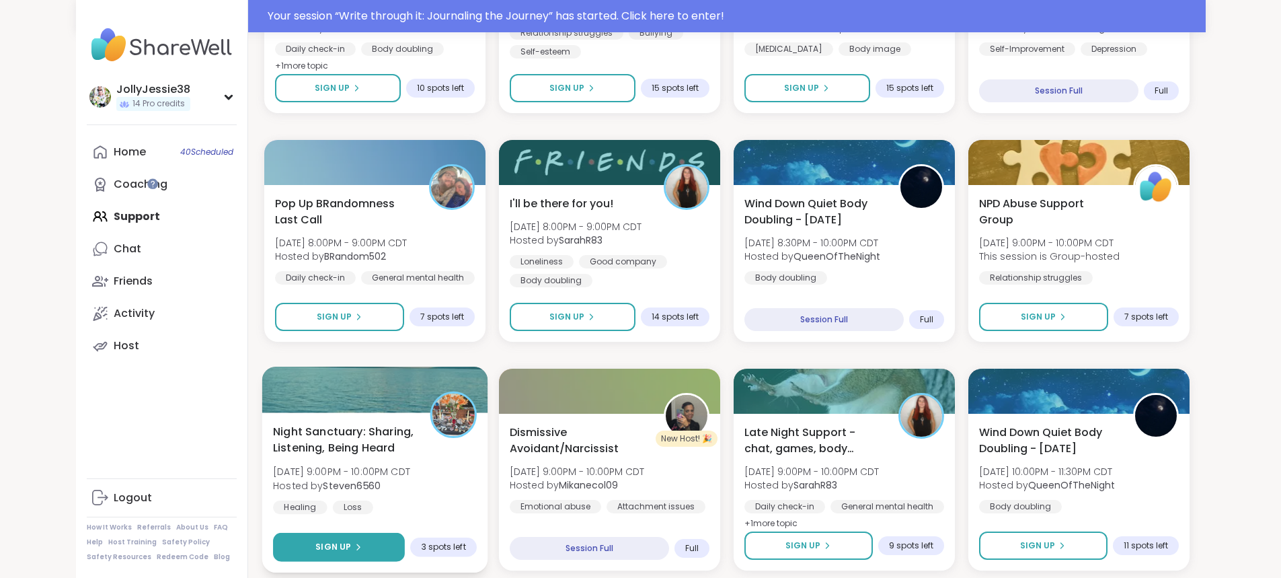
click at [315, 543] on span "Sign Up" at bounding box center [333, 547] width 36 height 12
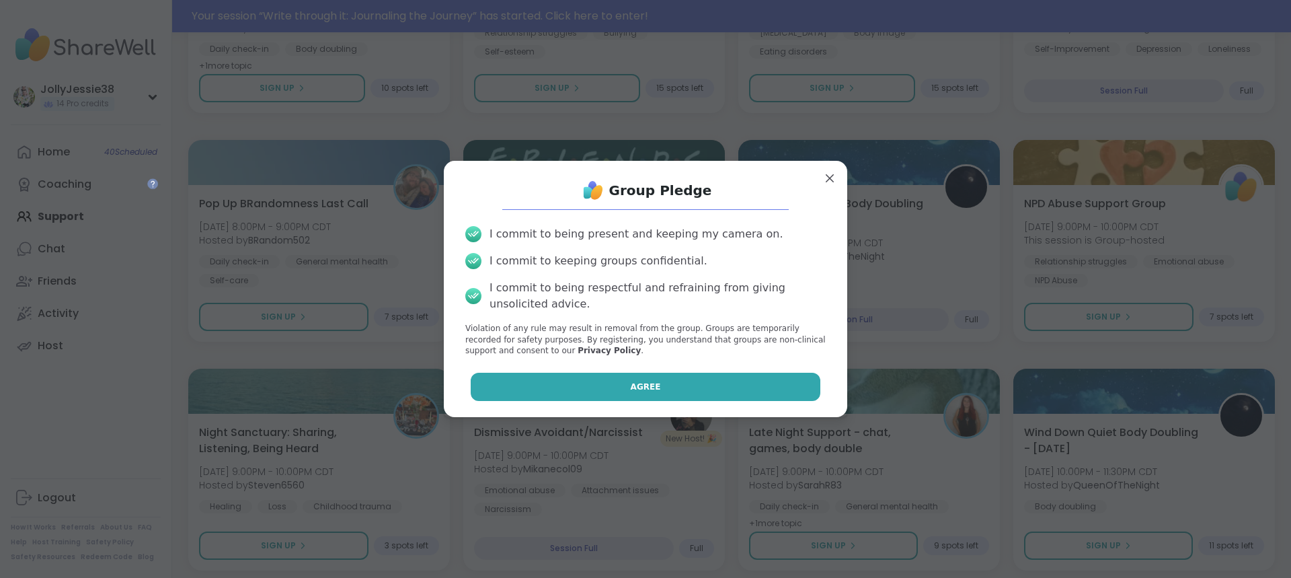
click at [767, 376] on button "Agree" at bounding box center [646, 387] width 350 height 28
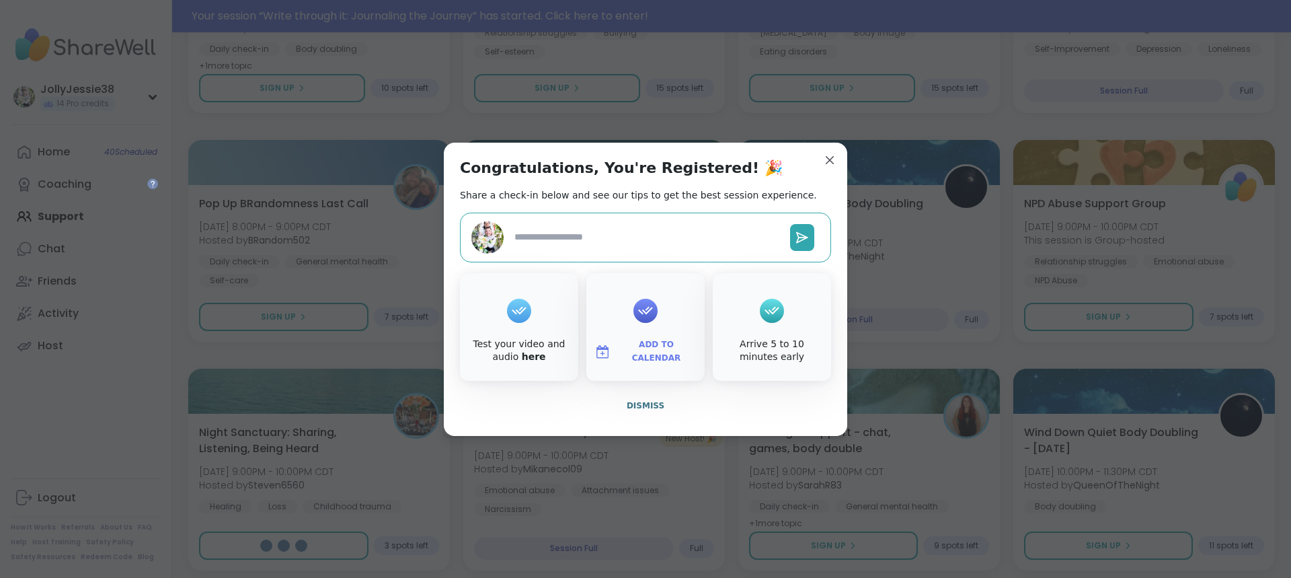
type textarea "*"
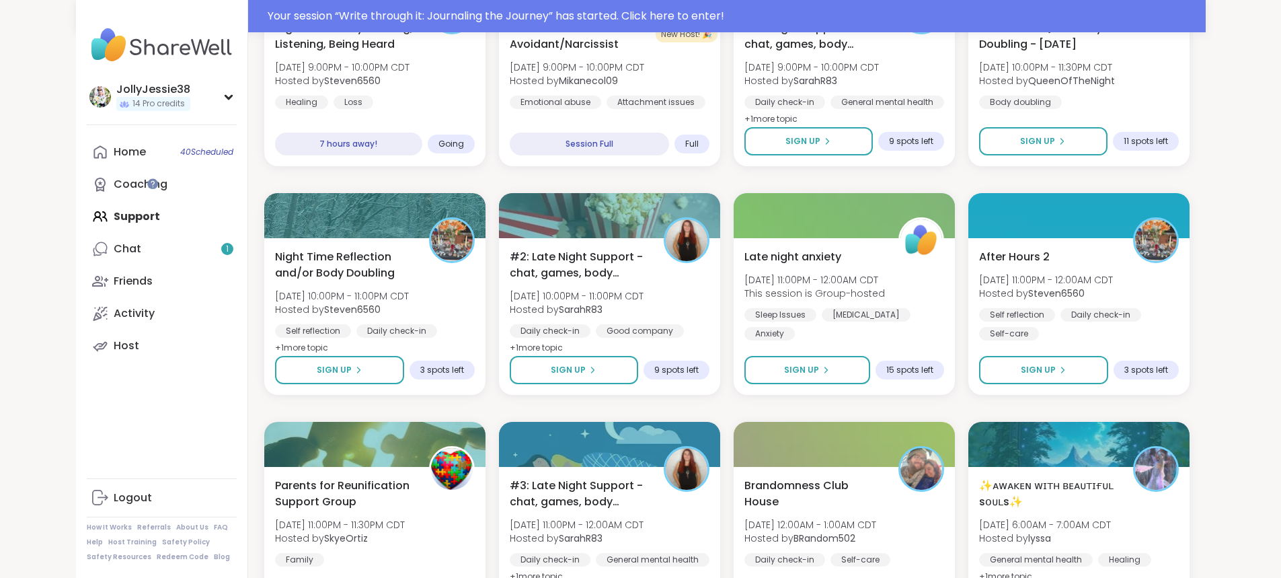
scroll to position [2397, 0]
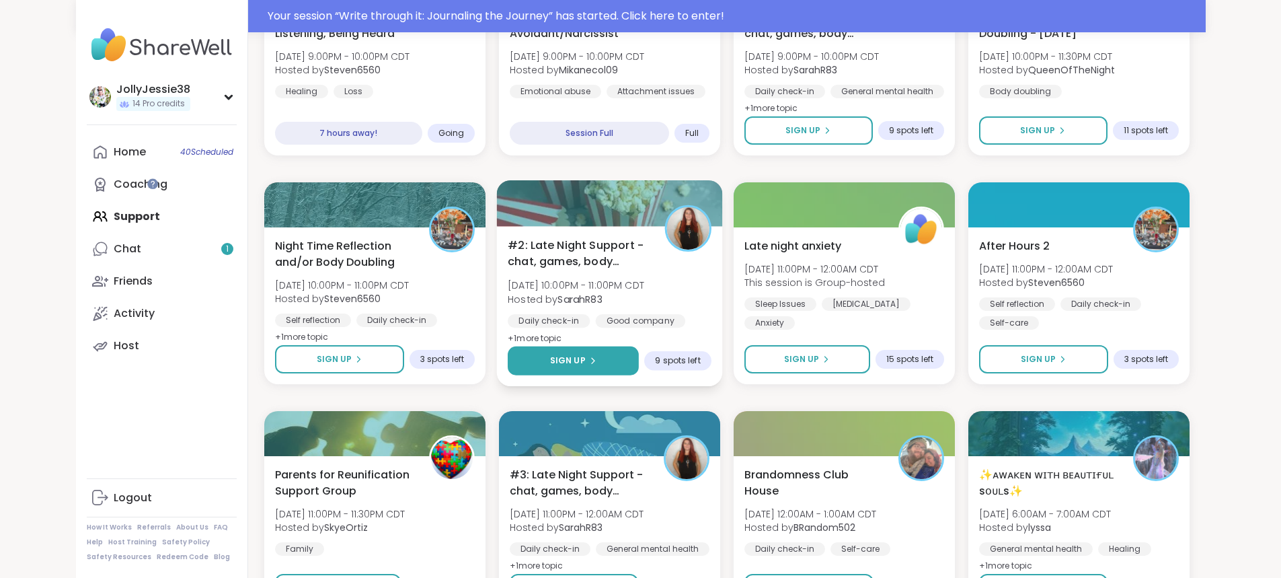
click at [598, 355] on button "Sign Up" at bounding box center [573, 360] width 131 height 29
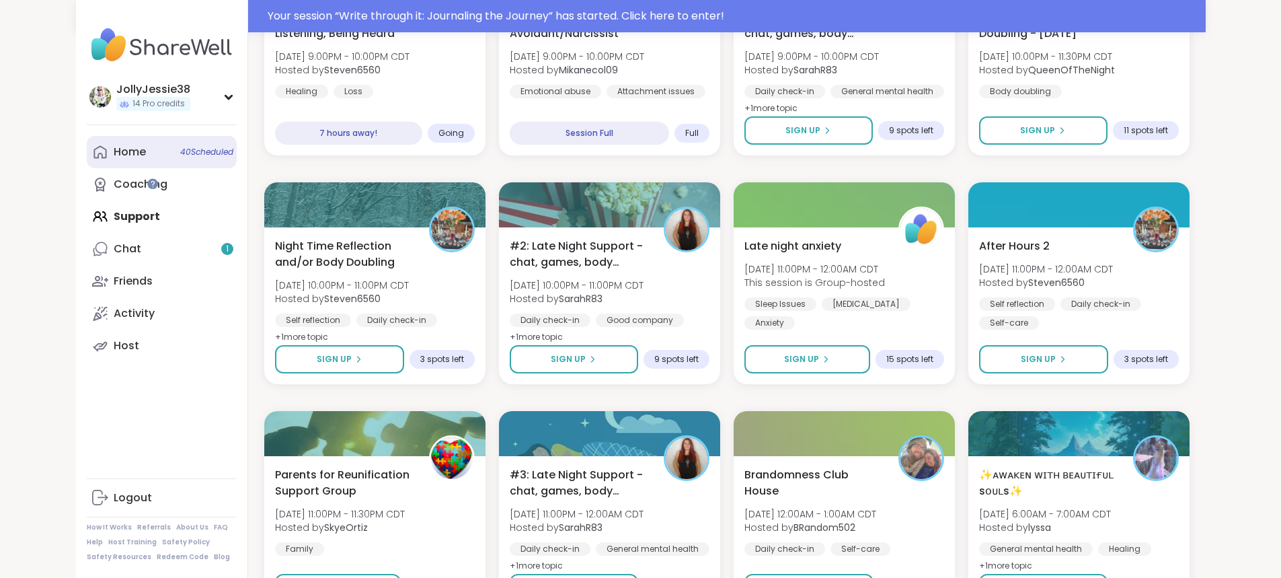
click at [114, 147] on div "Home 40 Scheduled" at bounding box center [130, 152] width 32 height 15
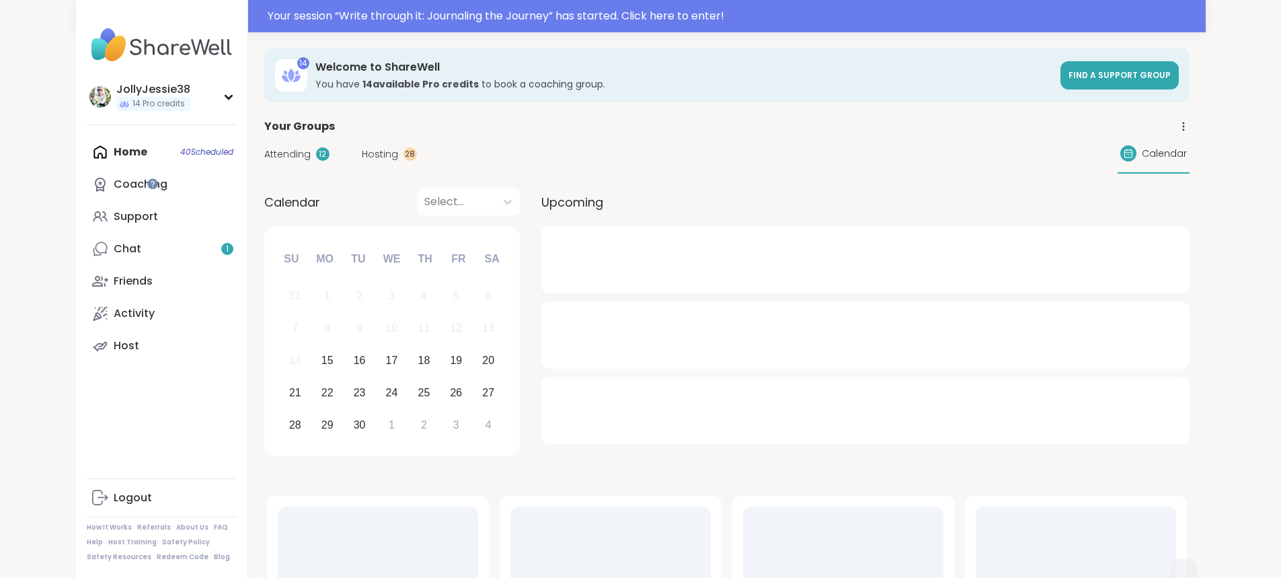
click at [161, 100] on div "JollyJessie38 14 Pro credits Profile Membership Settings Help Home 40 Scheduled…" at bounding box center [162, 289] width 172 height 578
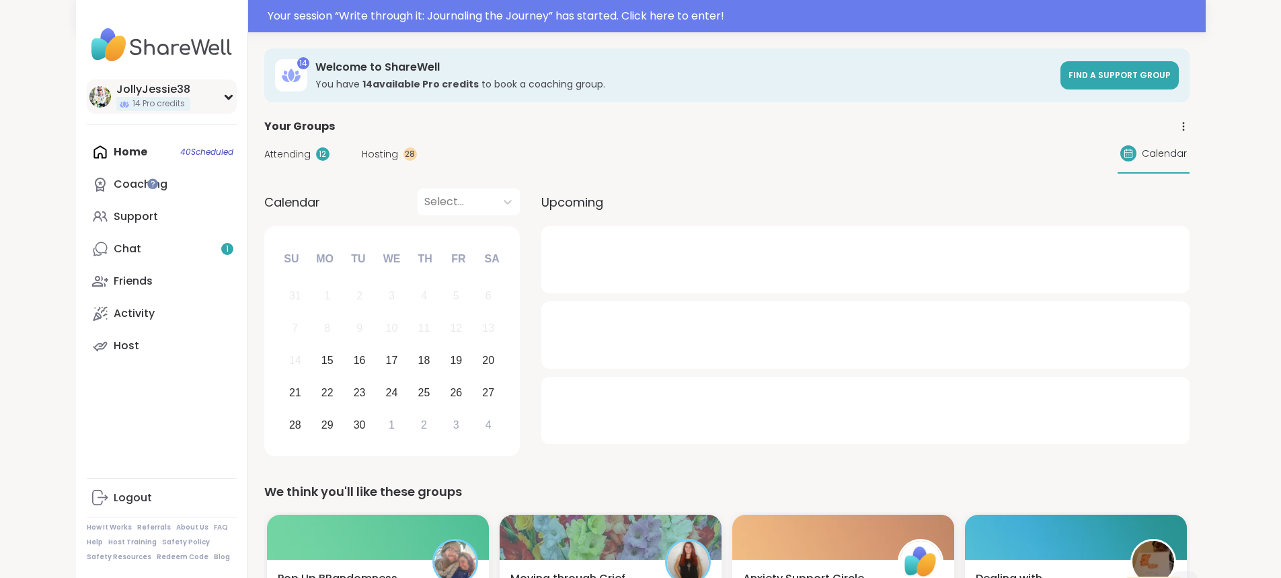
click at [223, 99] on icon at bounding box center [228, 96] width 11 height 7
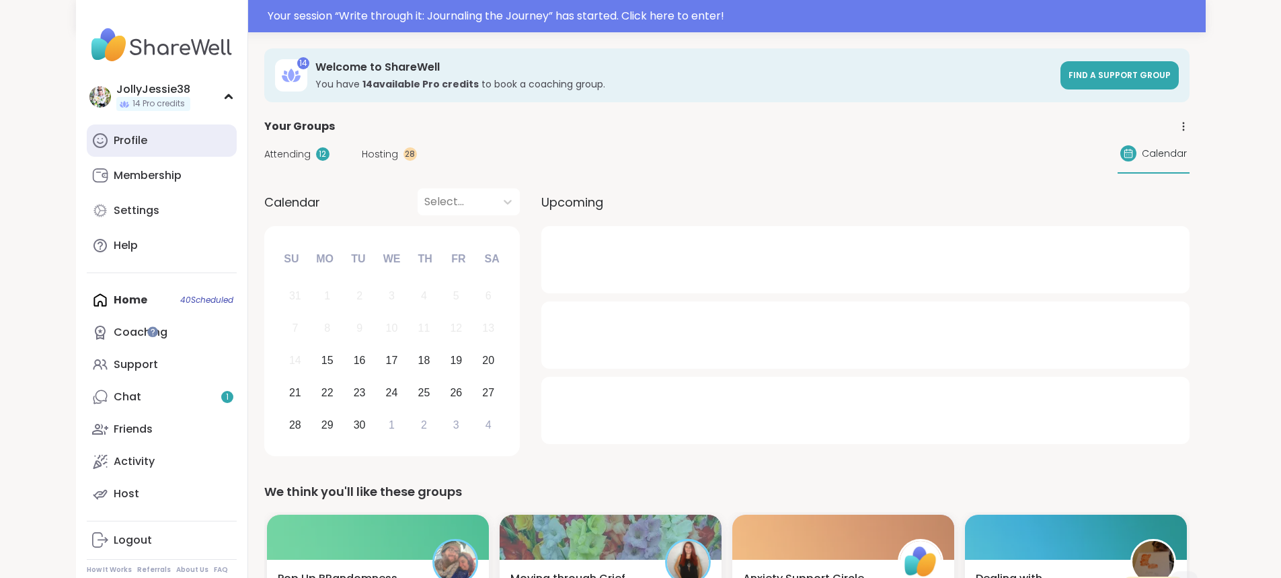
click at [91, 145] on link "Profile" at bounding box center [162, 140] width 150 height 32
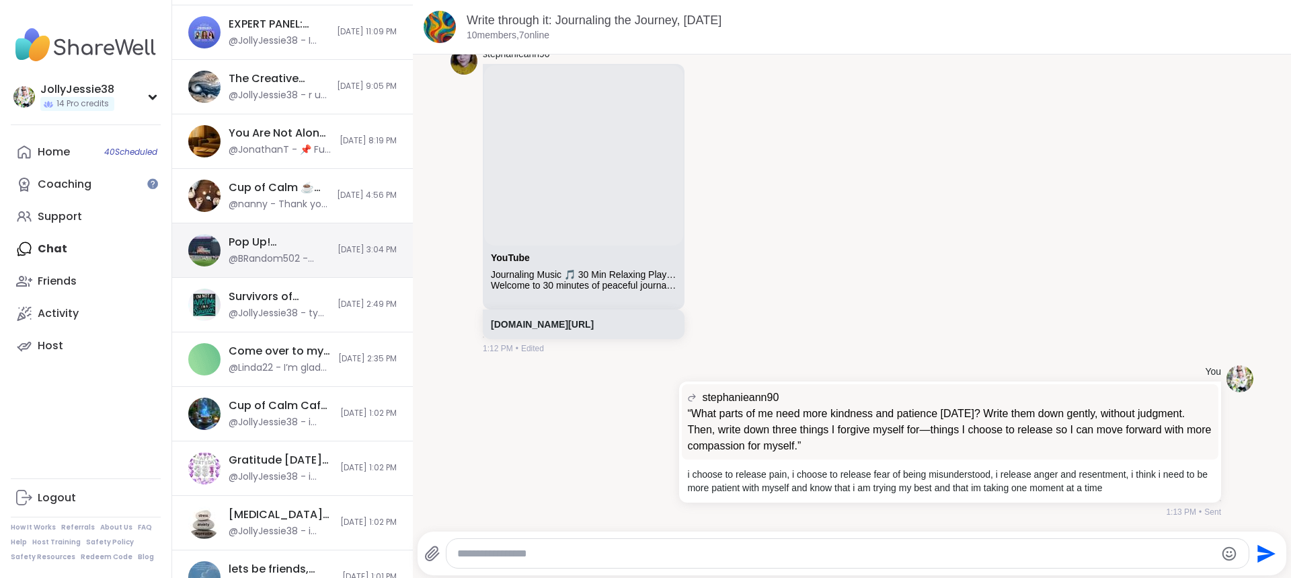
click at [288, 252] on div "@BRandom502 - Hope you have a safe trip home." at bounding box center [279, 258] width 101 height 13
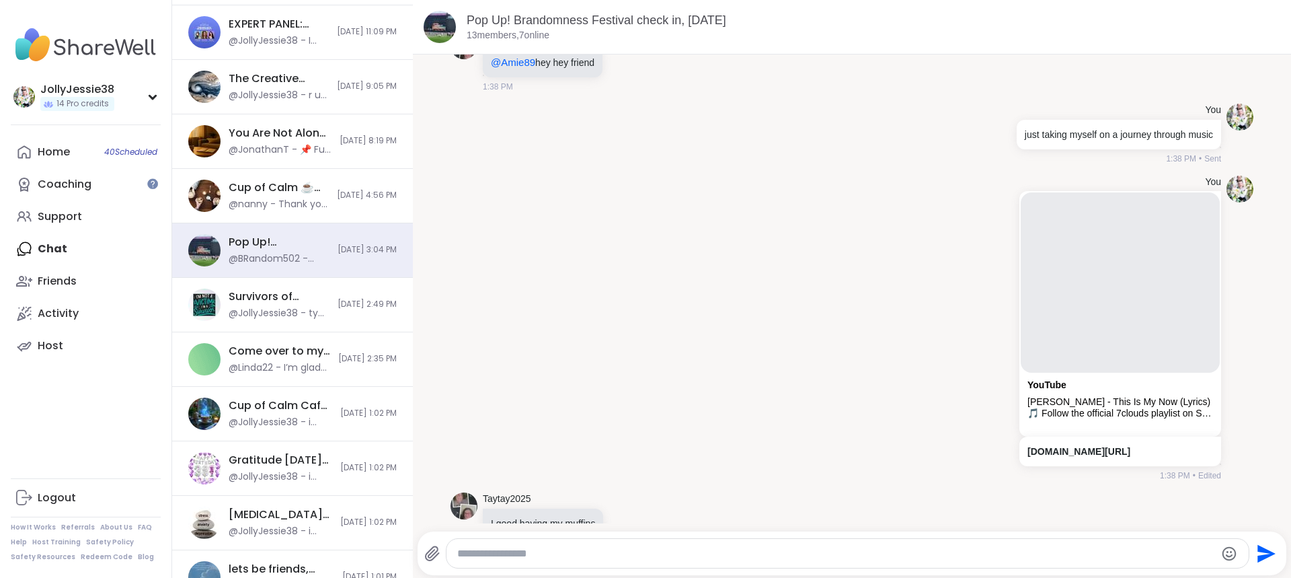
scroll to position [2112, 0]
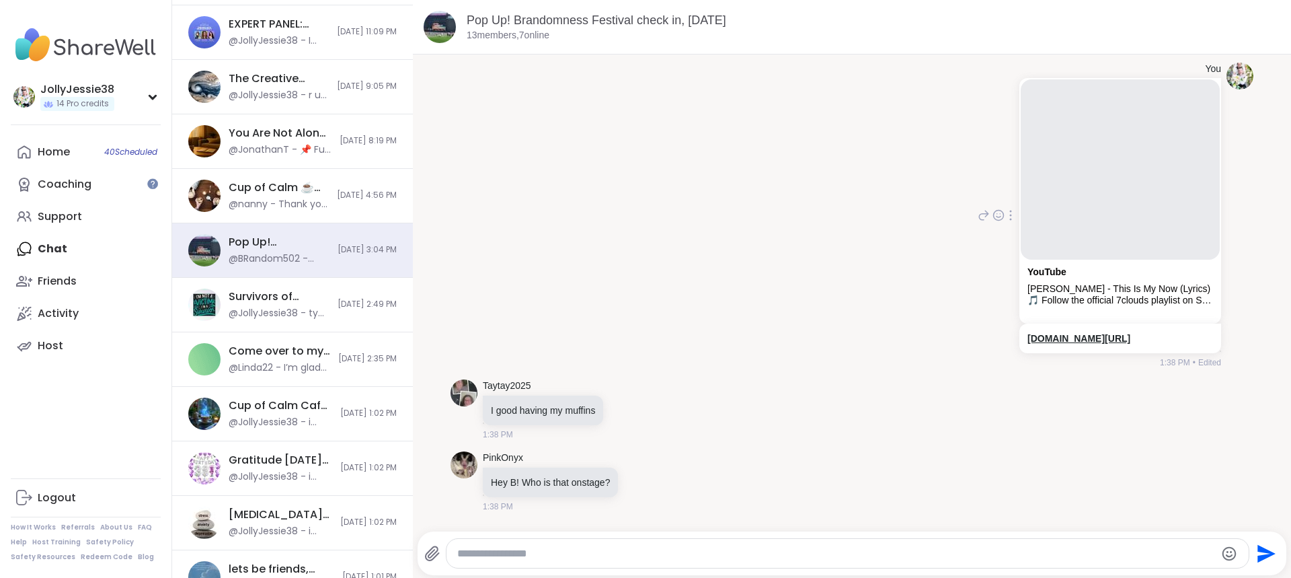
click at [1077, 341] on link "[DOMAIN_NAME][URL]" at bounding box center [1079, 338] width 103 height 11
